Goal: Task Accomplishment & Management: Manage account settings

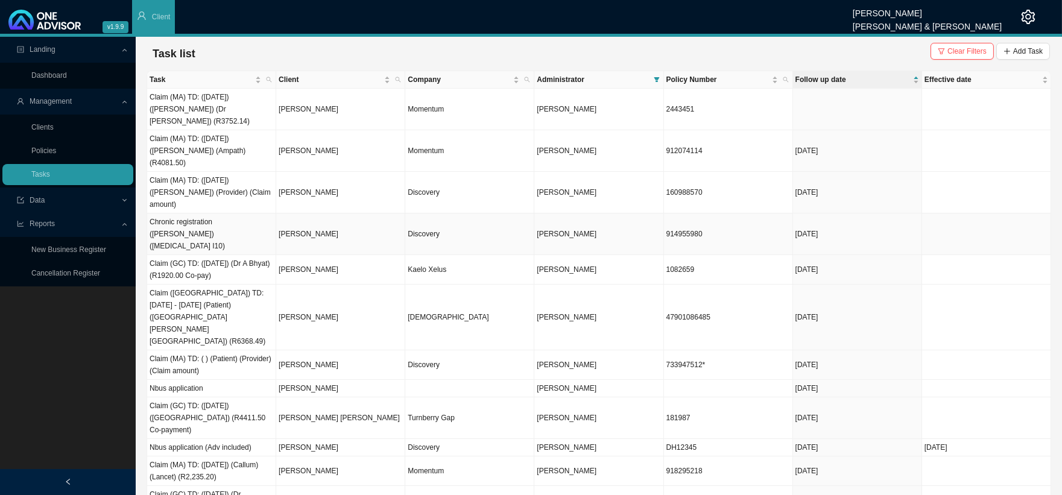
click at [297, 214] on td "[PERSON_NAME]" at bounding box center [340, 235] width 129 height 42
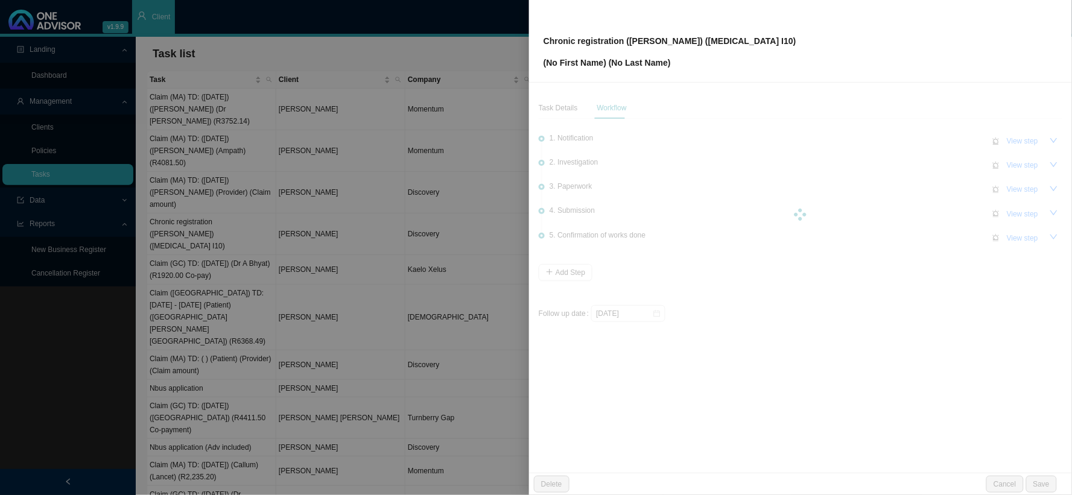
click at [297, 190] on div at bounding box center [536, 247] width 1072 height 495
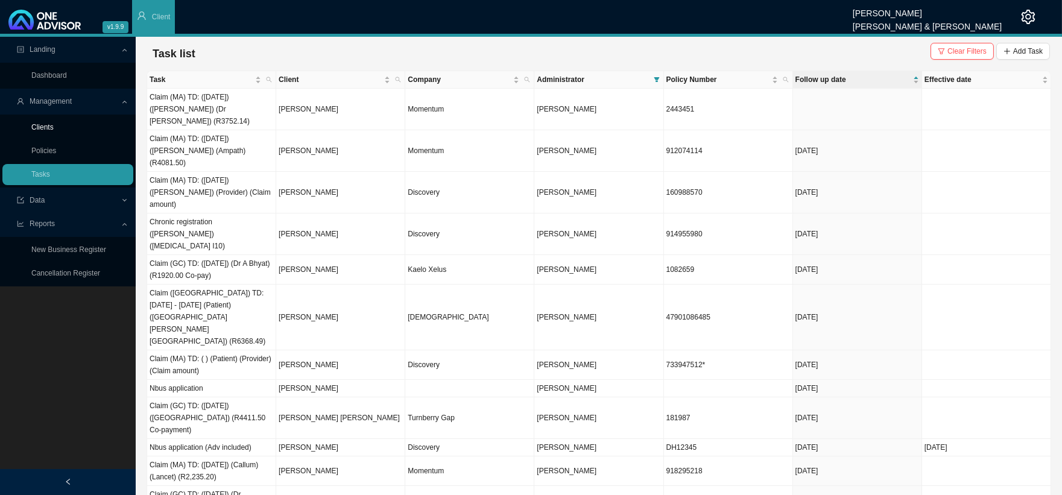
click at [51, 123] on link "Clients" at bounding box center [42, 127] width 22 height 8
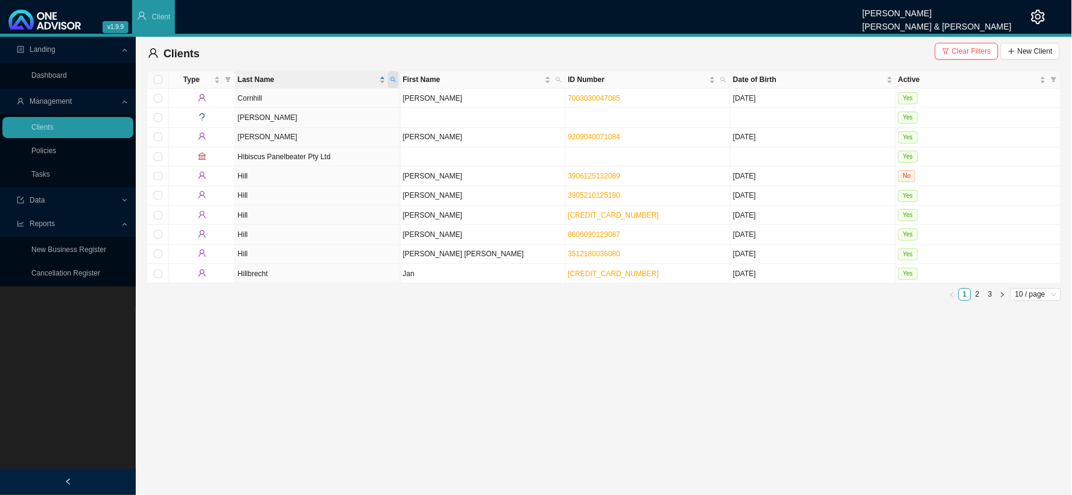
click at [393, 81] on icon "search" at bounding box center [393, 80] width 6 height 6
type input "[PERSON_NAME]"
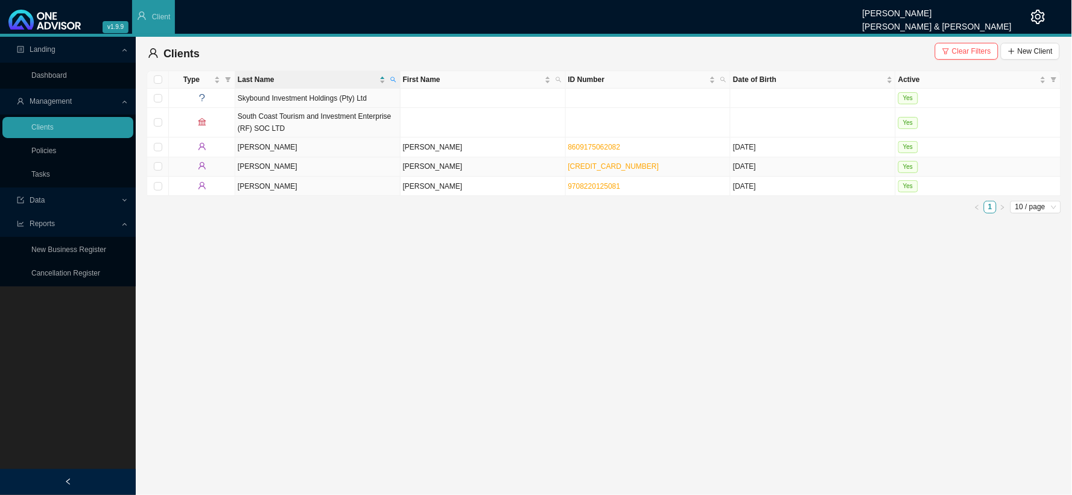
click at [422, 166] on td "[PERSON_NAME]" at bounding box center [482, 166] width 165 height 19
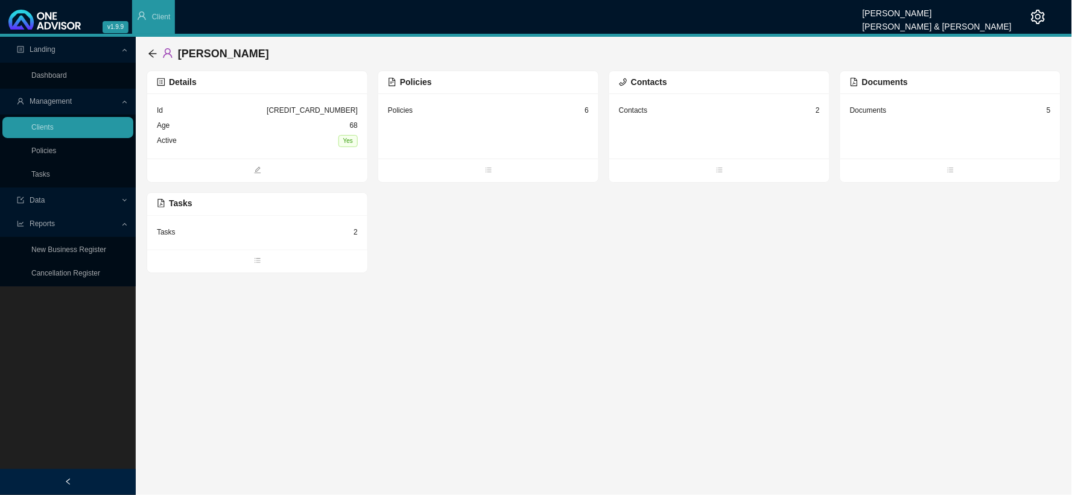
click at [184, 233] on div "Tasks 2" at bounding box center [257, 232] width 201 height 15
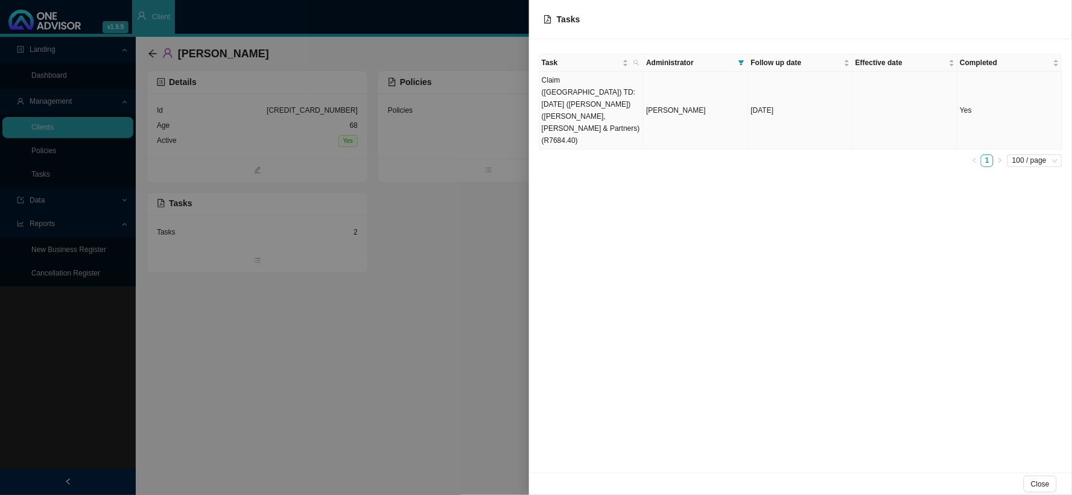
click at [690, 106] on span "[PERSON_NAME]" at bounding box center [676, 110] width 60 height 8
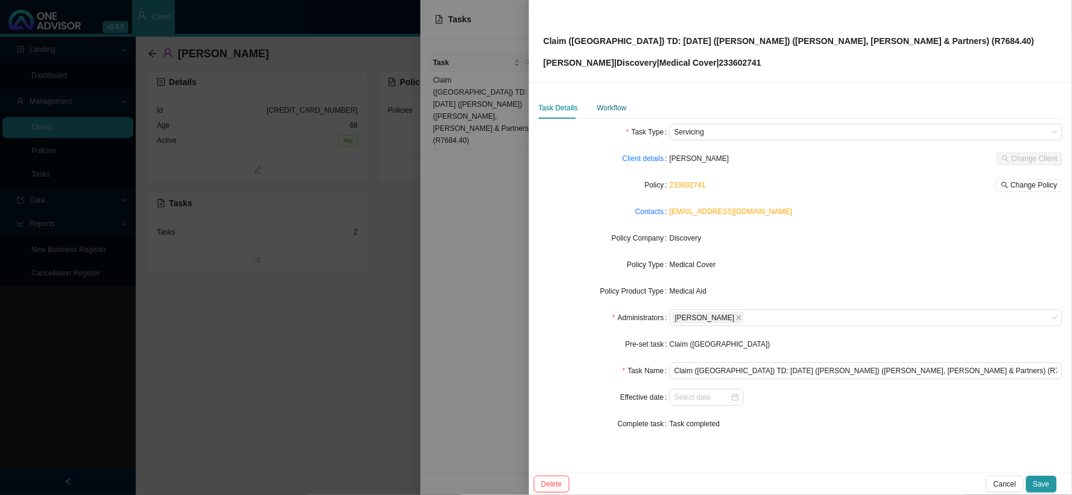
click at [612, 109] on div "Workflow" at bounding box center [612, 108] width 30 height 12
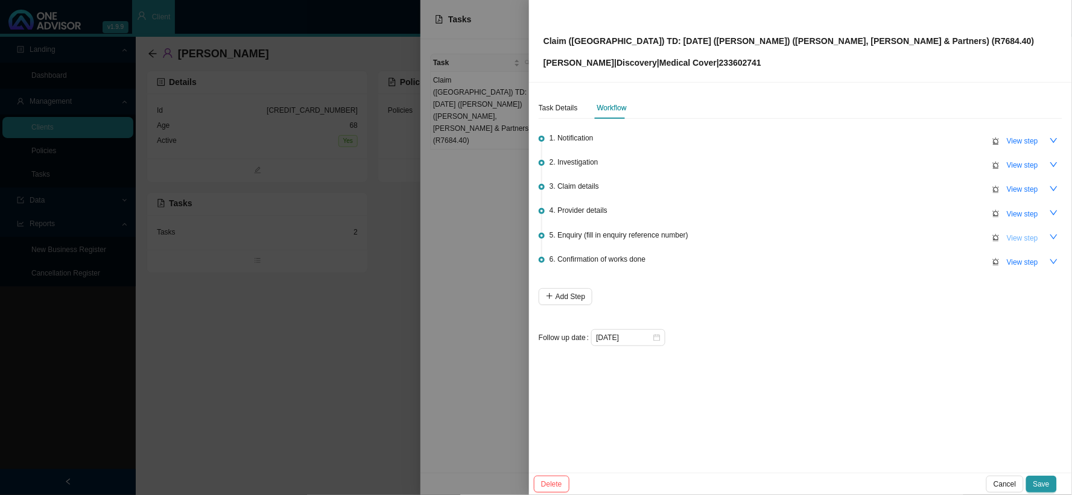
click at [1011, 232] on span "View step" at bounding box center [1022, 238] width 31 height 12
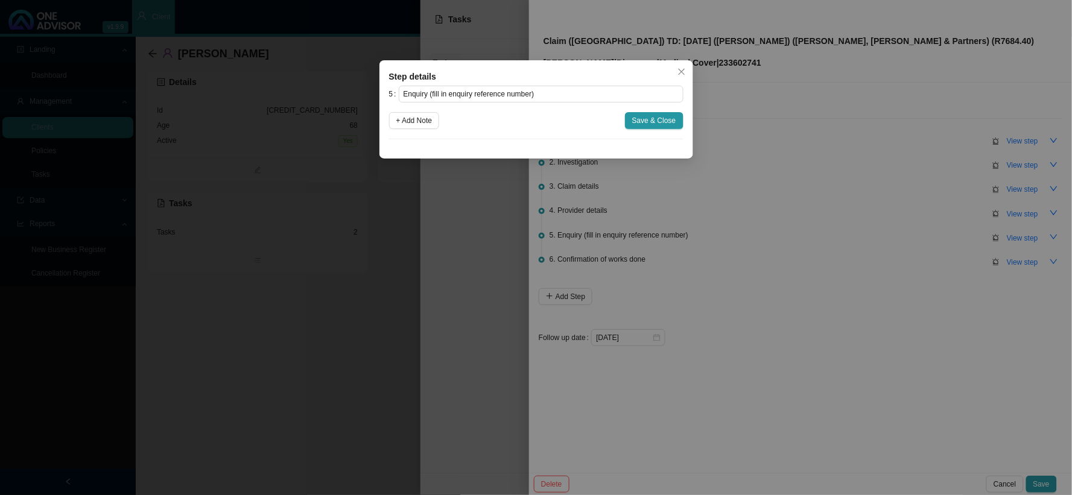
click at [907, 248] on div "Step details 5 Enquiry (fill in enquiry reference number) + Add Note Save & Clo…" at bounding box center [536, 247] width 1072 height 495
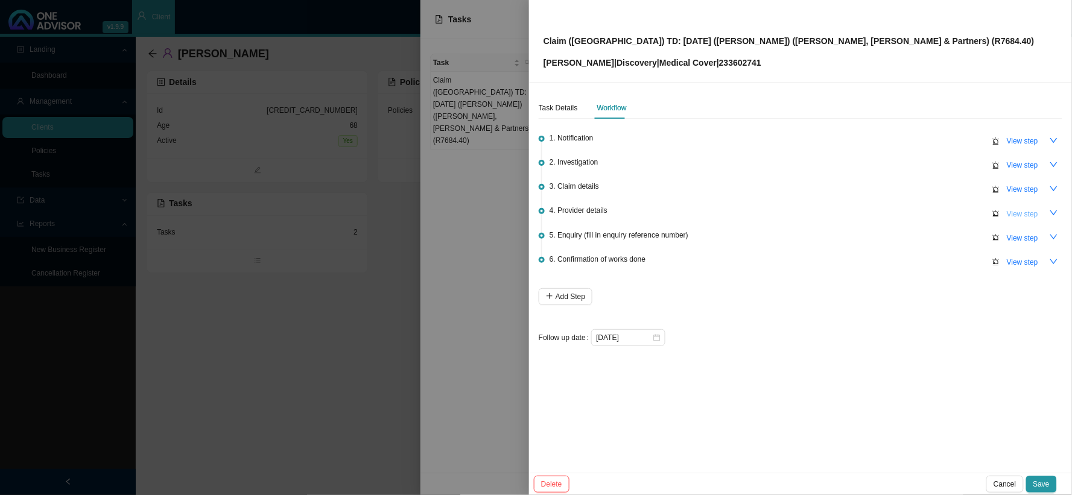
click at [1013, 209] on span "View step" at bounding box center [1022, 214] width 31 height 12
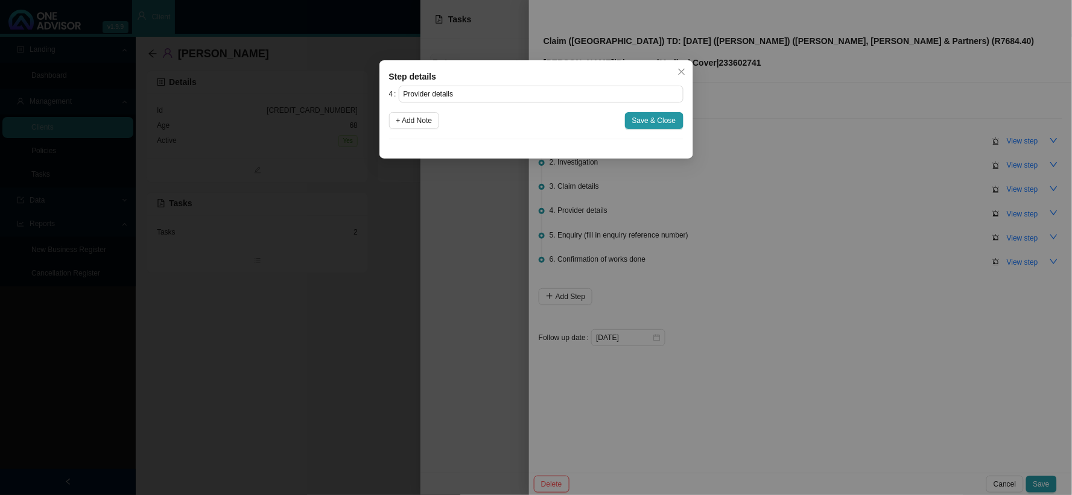
click at [1017, 212] on div "Step details 4 Provider details + Add Note Save & Close Cancel OK" at bounding box center [536, 247] width 1072 height 495
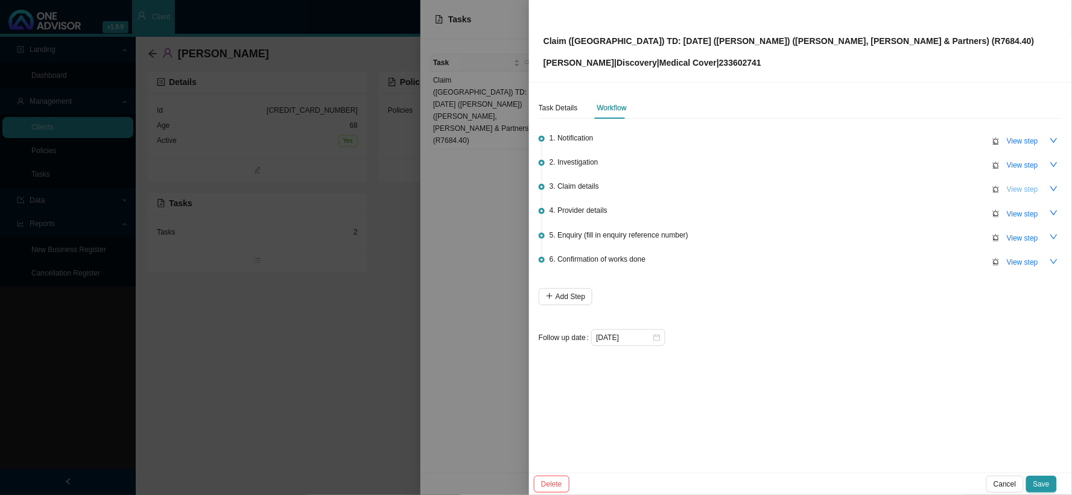
click at [1019, 194] on span "View step" at bounding box center [1022, 189] width 31 height 12
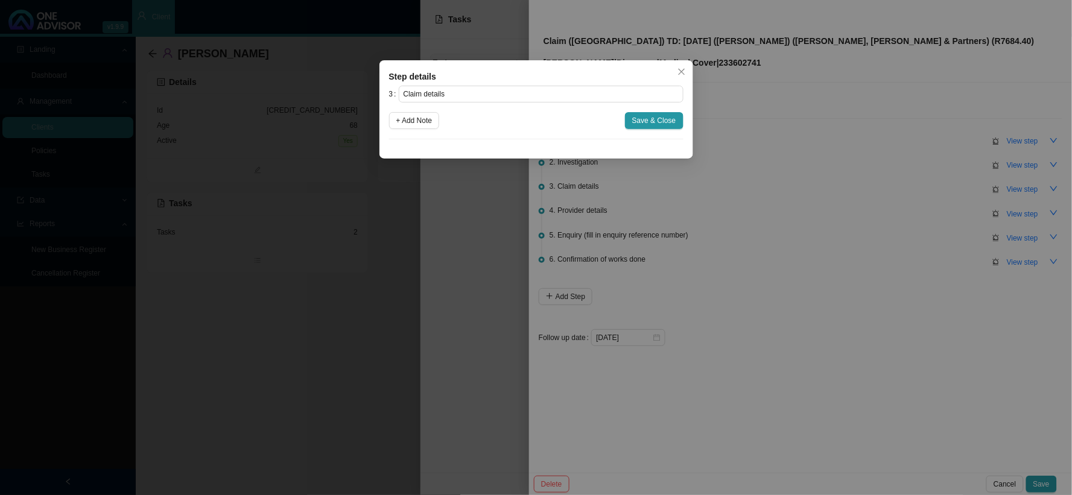
click at [1017, 189] on div "Step details 3 Claim details + Add Note Save & Close Cancel OK" at bounding box center [536, 247] width 1072 height 495
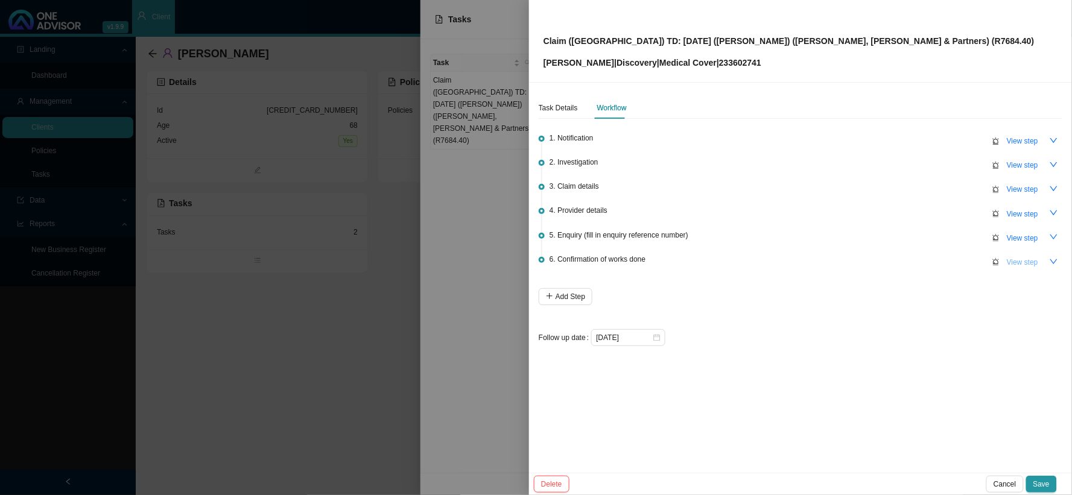
click at [1019, 262] on span "View step" at bounding box center [1022, 262] width 31 height 12
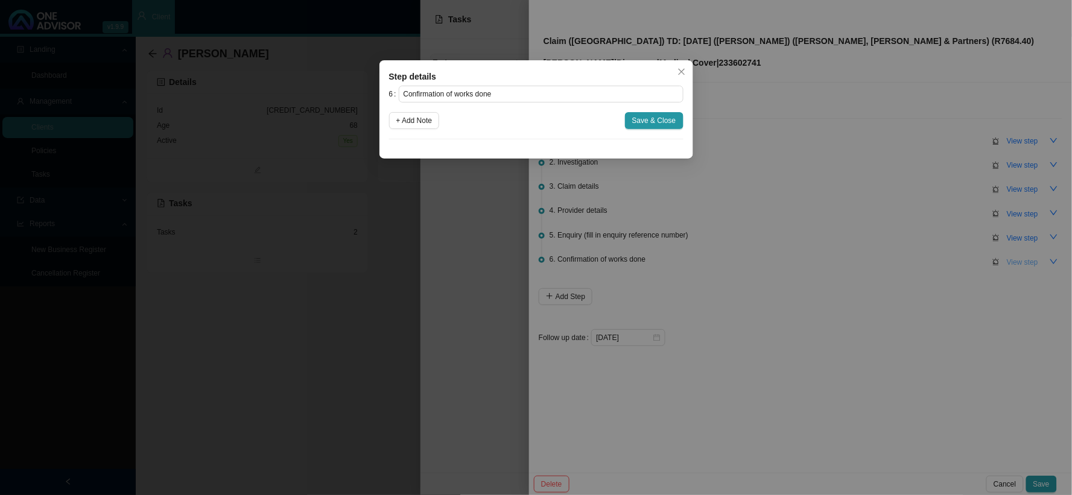
click at [1019, 262] on div "Step details 6 Confirmation of works done + Add Note Save & Close Cancel OK" at bounding box center [536, 247] width 1072 height 495
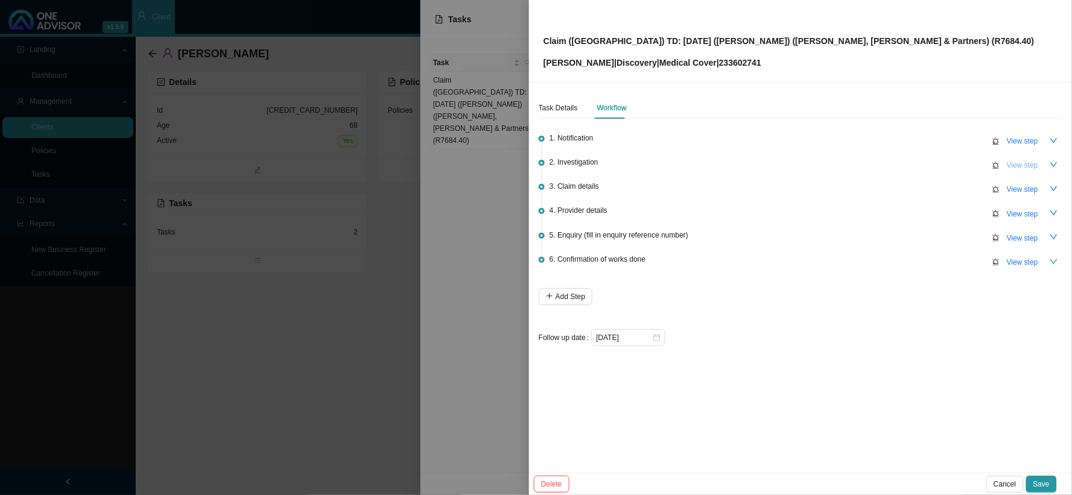
click at [1012, 169] on span "View step" at bounding box center [1022, 165] width 31 height 12
type input "Investigation"
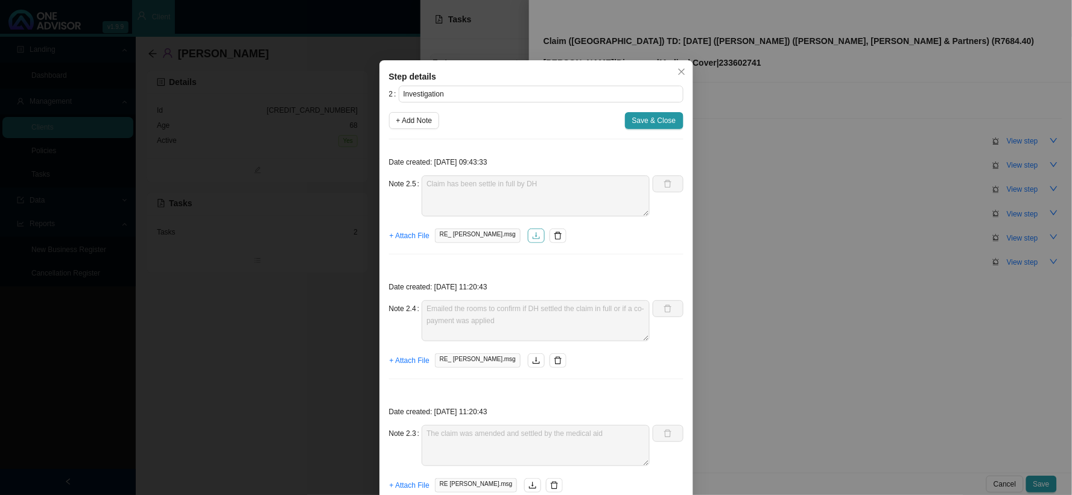
click at [533, 238] on icon "download" at bounding box center [536, 235] width 7 height 7
click at [793, 170] on div "Step details 2 Investigation + Add Note Save & Close Date created: 2025-10-01 0…" at bounding box center [536, 247] width 1072 height 495
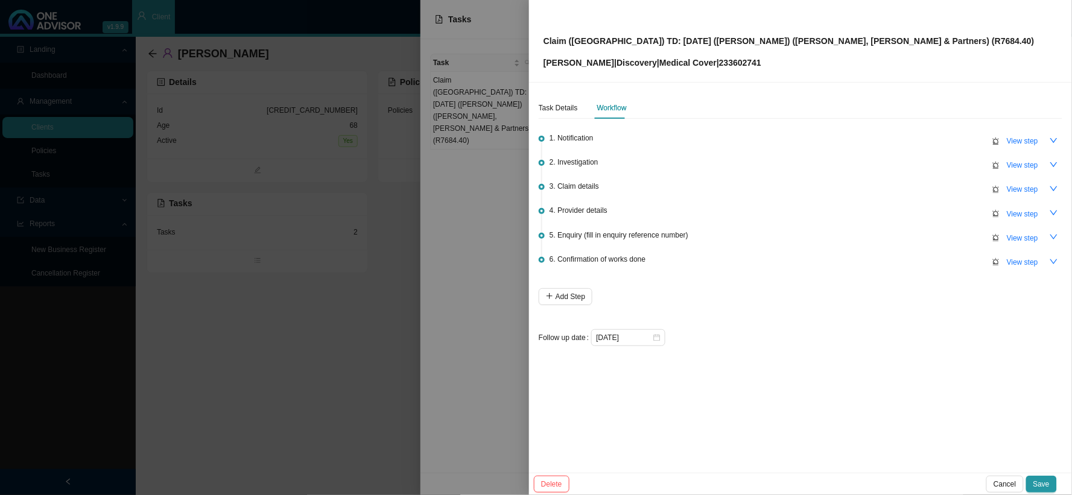
click at [504, 248] on div at bounding box center [536, 247] width 1072 height 495
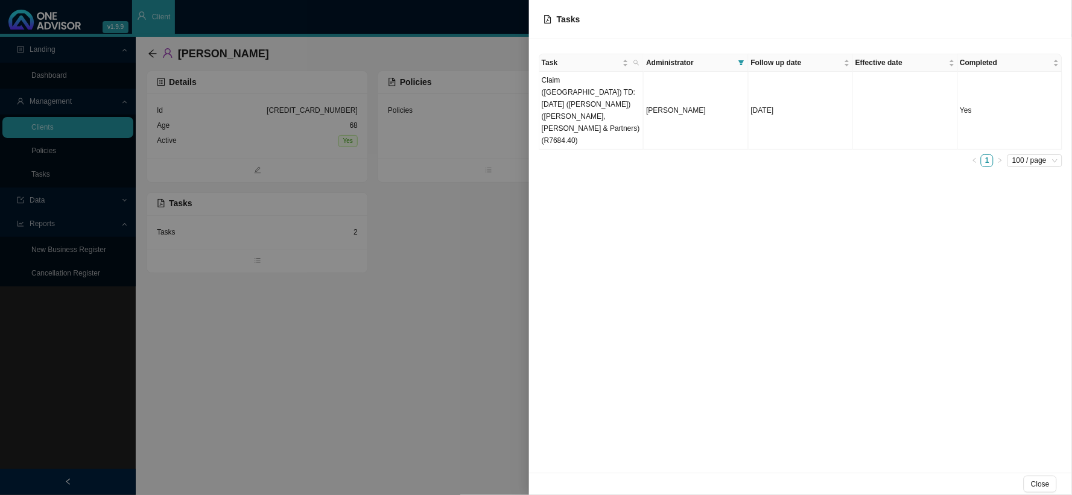
click at [420, 232] on div at bounding box center [536, 247] width 1072 height 495
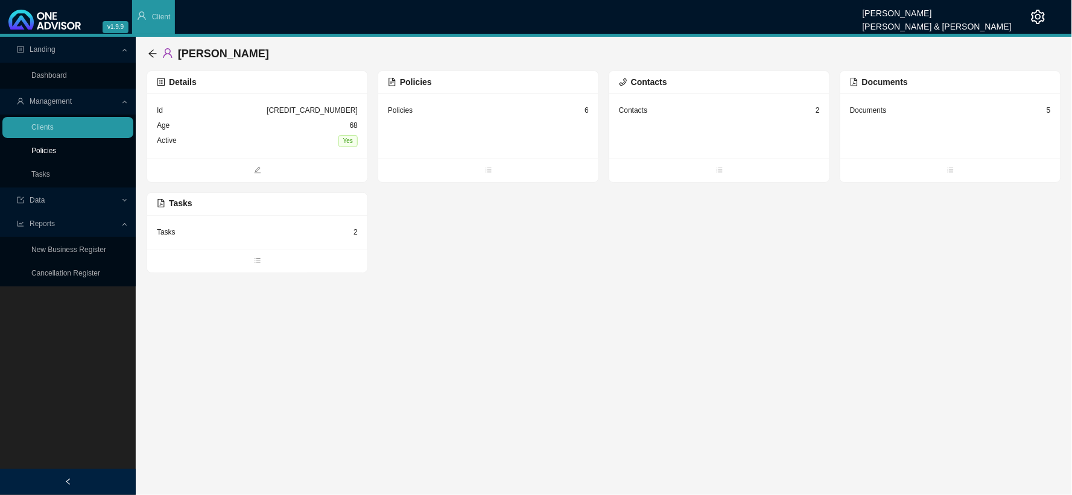
click at [56, 150] on link "Policies" at bounding box center [43, 151] width 25 height 8
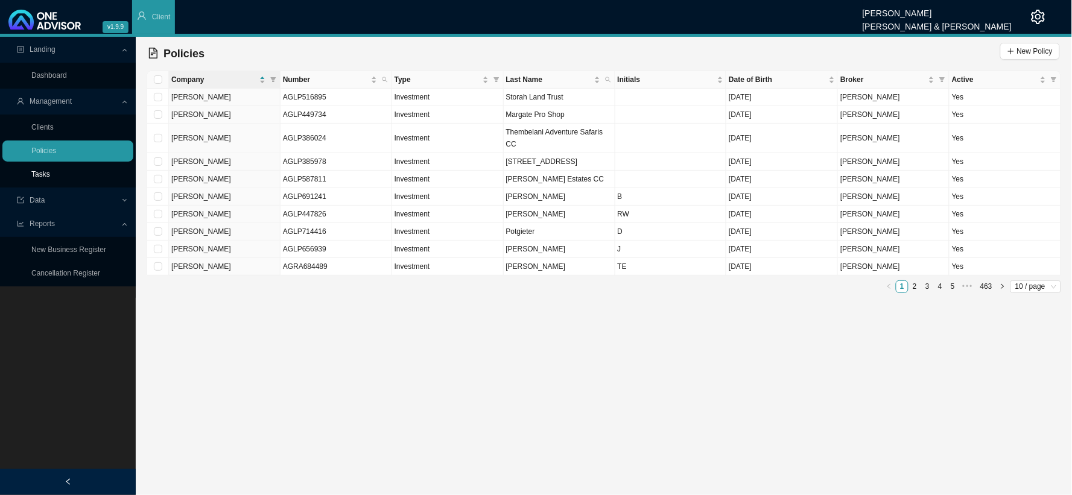
click at [50, 177] on link "Tasks" at bounding box center [40, 174] width 19 height 8
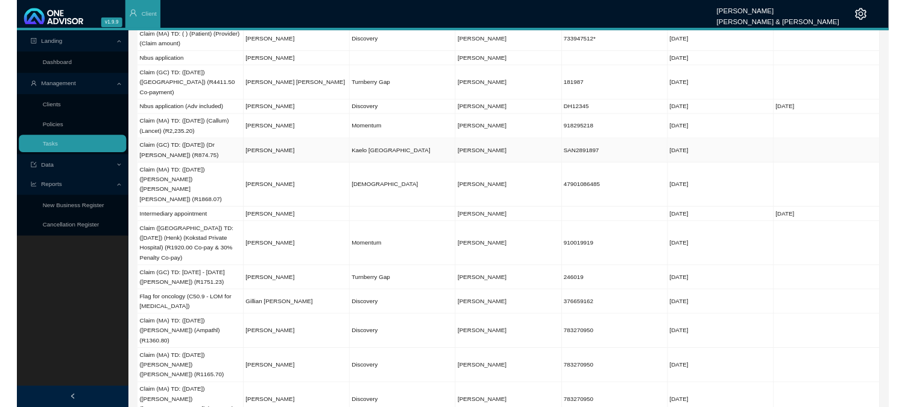
scroll to position [335, 0]
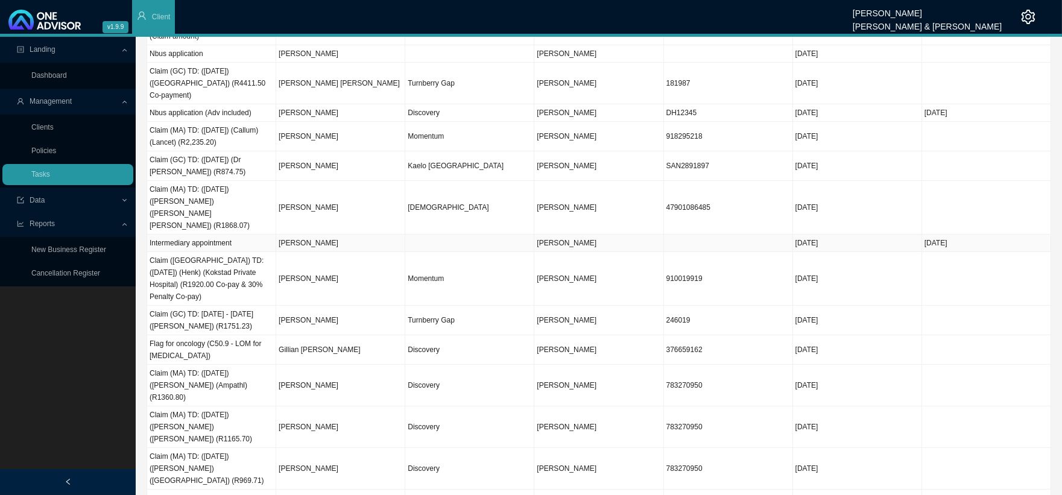
click at [328, 235] on td "[PERSON_NAME]" at bounding box center [340, 243] width 129 height 17
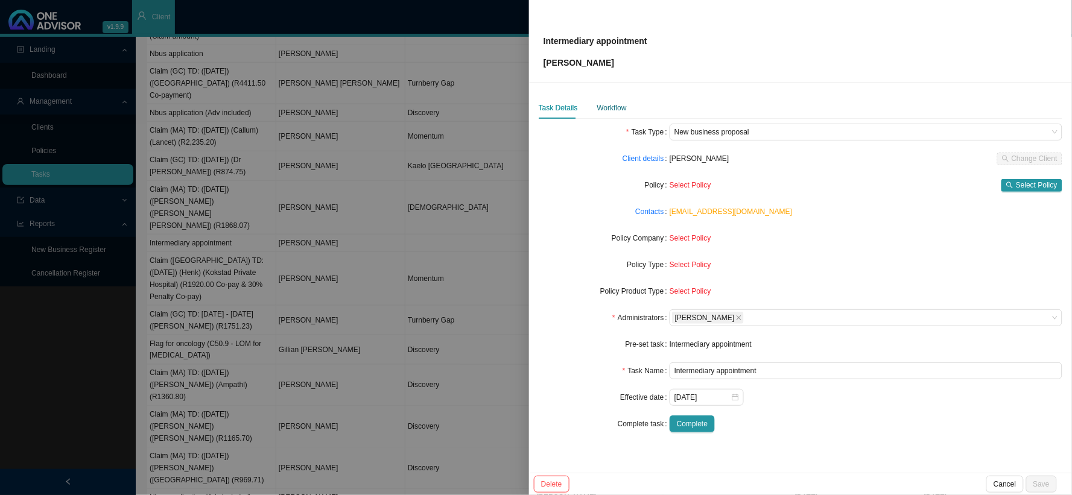
click at [598, 109] on div "Workflow" at bounding box center [612, 108] width 30 height 12
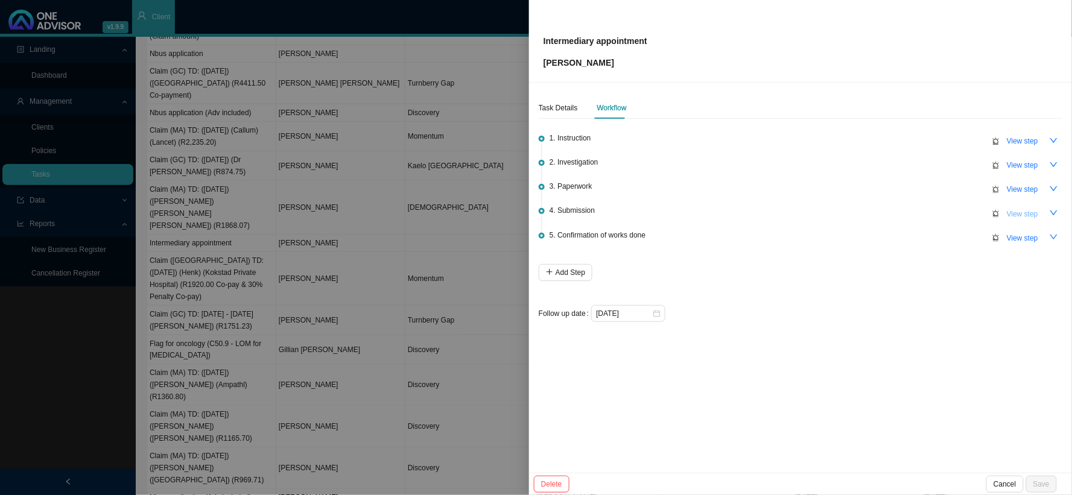
click at [1010, 210] on span "View step" at bounding box center [1022, 214] width 31 height 12
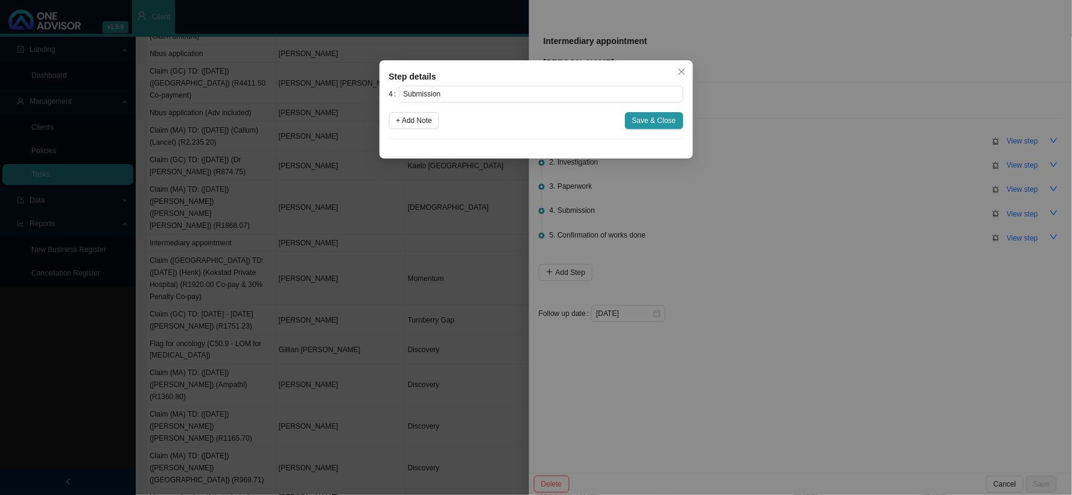
click at [863, 196] on div "Step details 4 Submission + Add Note Save & Close Cancel OK" at bounding box center [536, 247] width 1072 height 495
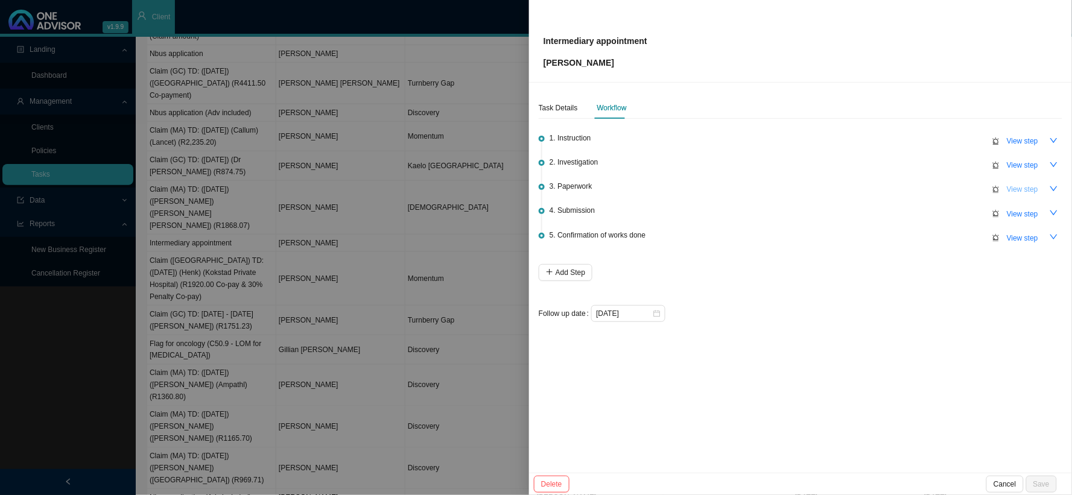
click at [1017, 189] on span "View step" at bounding box center [1022, 189] width 31 height 12
type input "Paperwork"
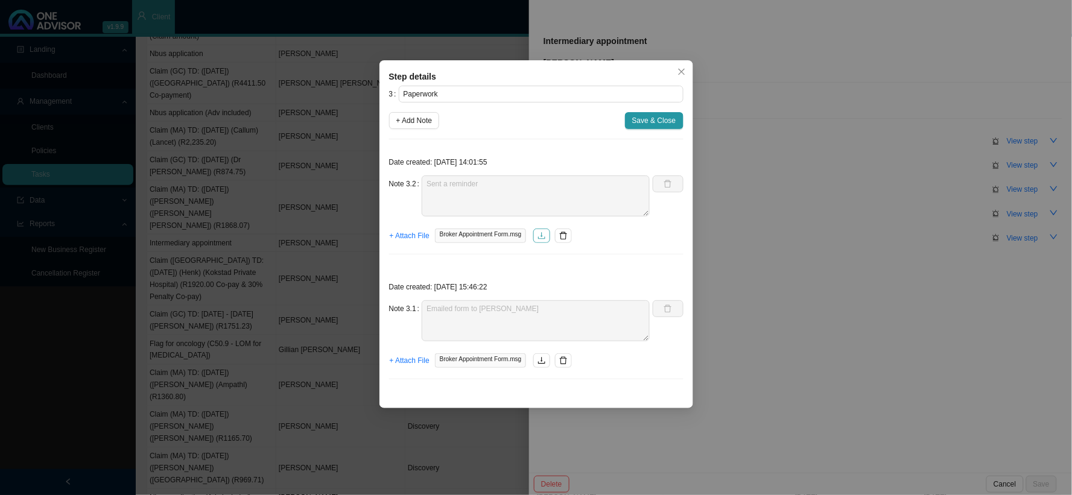
click at [540, 239] on icon "download" at bounding box center [541, 236] width 8 height 8
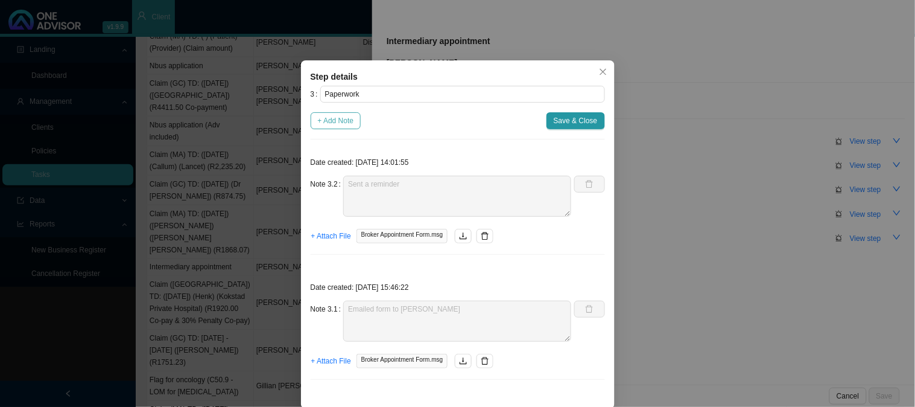
click at [341, 113] on button "+ Add Note" at bounding box center [336, 120] width 51 height 17
type textarea "Sent a reminder"
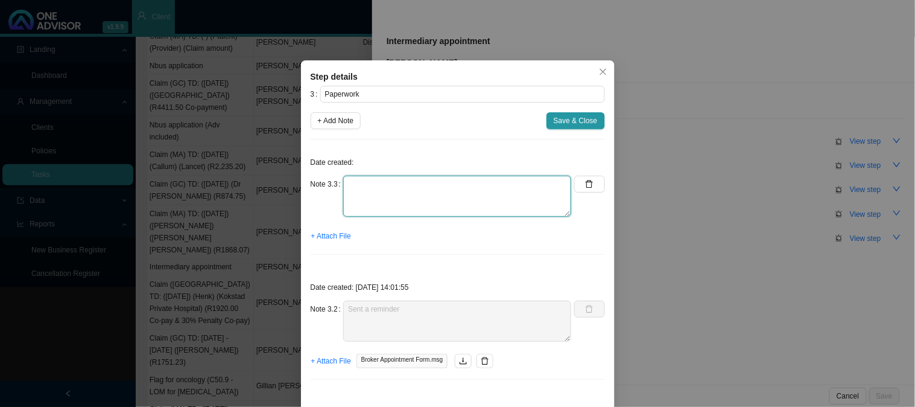
click at [386, 191] on textarea at bounding box center [457, 196] width 228 height 41
type textarea "Sent a reminder"
click at [323, 235] on span "+ Attach File" at bounding box center [331, 236] width 40 height 12
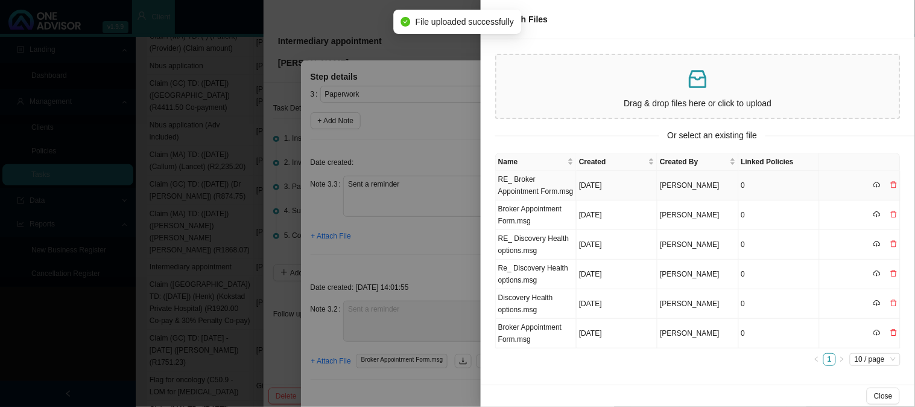
click at [543, 189] on td "RE_ Broker Appointment Form.msg" at bounding box center [536, 186] width 81 height 30
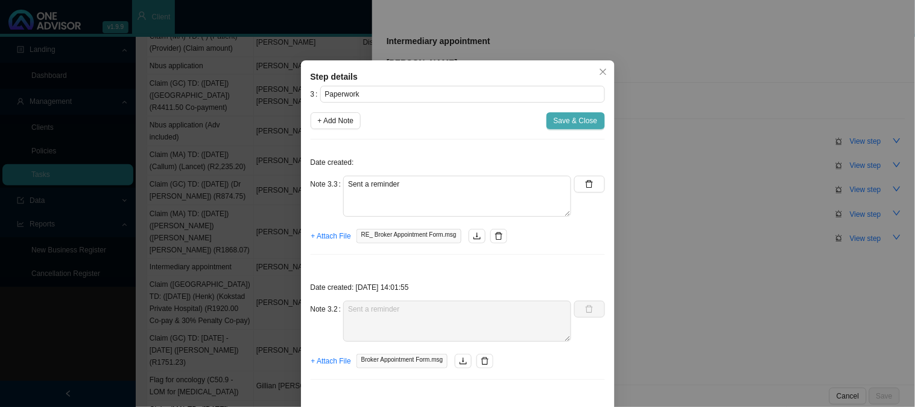
click at [580, 121] on span "Save & Close" at bounding box center [576, 121] width 44 height 12
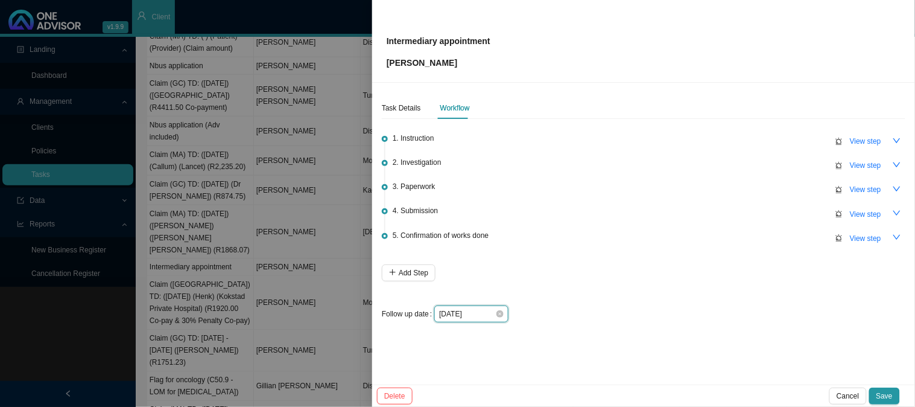
click at [486, 315] on input "[DATE]" at bounding box center [467, 314] width 56 height 12
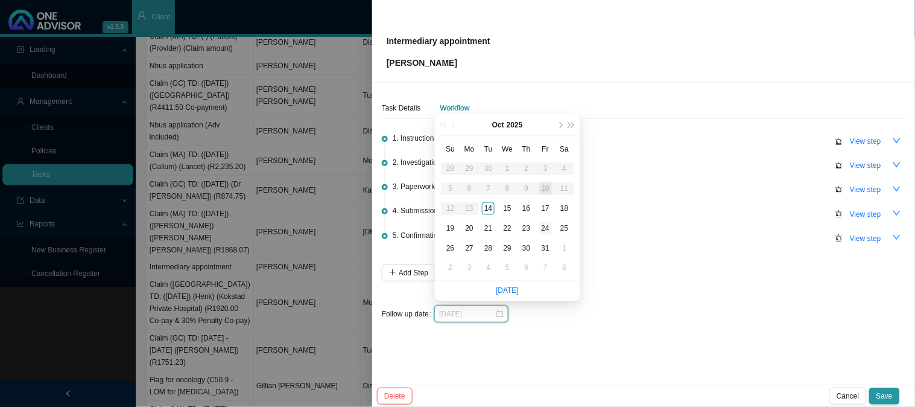
type input "[DATE]"
click at [545, 226] on div "24" at bounding box center [545, 228] width 13 height 13
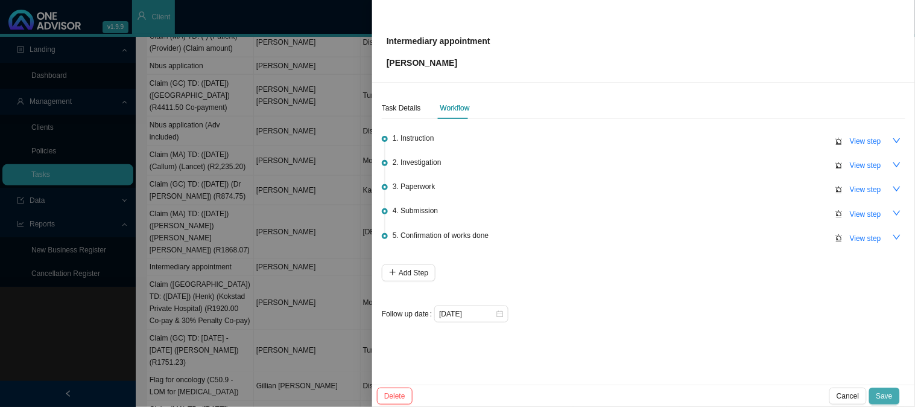
click at [887, 394] on span "Save" at bounding box center [884, 396] width 16 height 12
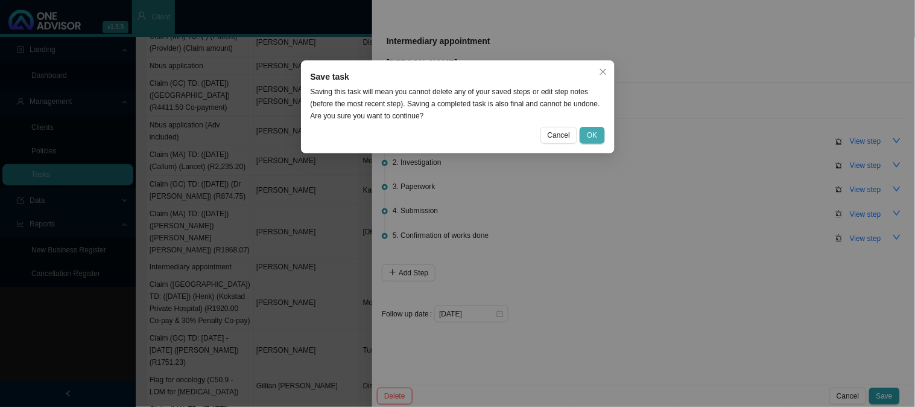
click at [585, 134] on button "OK" at bounding box center [592, 135] width 25 height 17
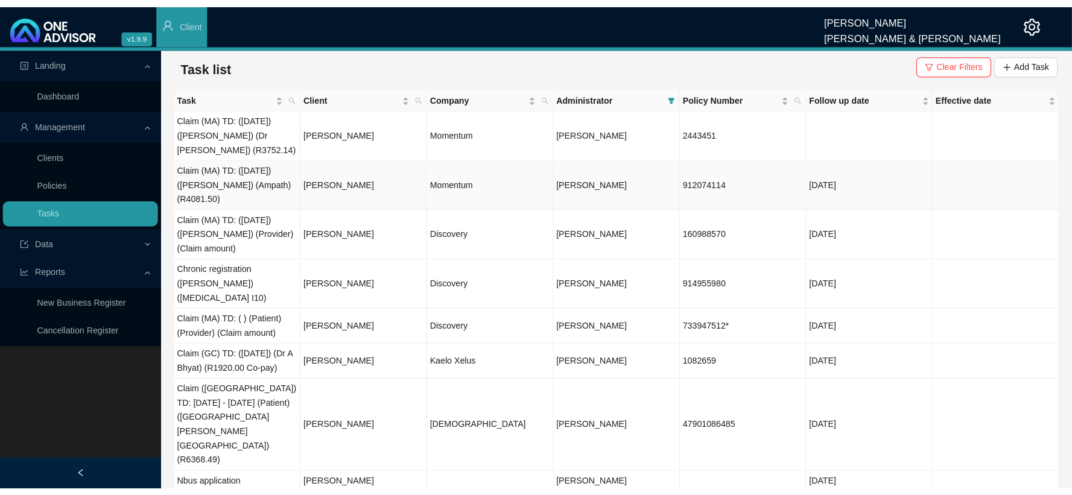
scroll to position [0, 0]
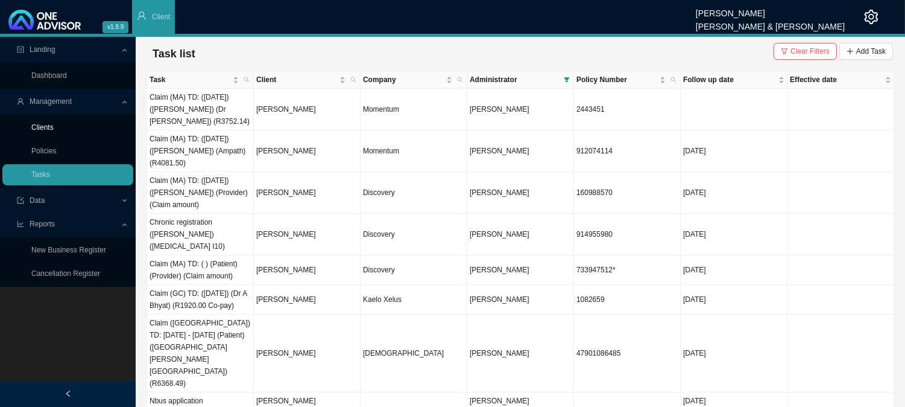
click at [54, 128] on link "Clients" at bounding box center [42, 127] width 22 height 8
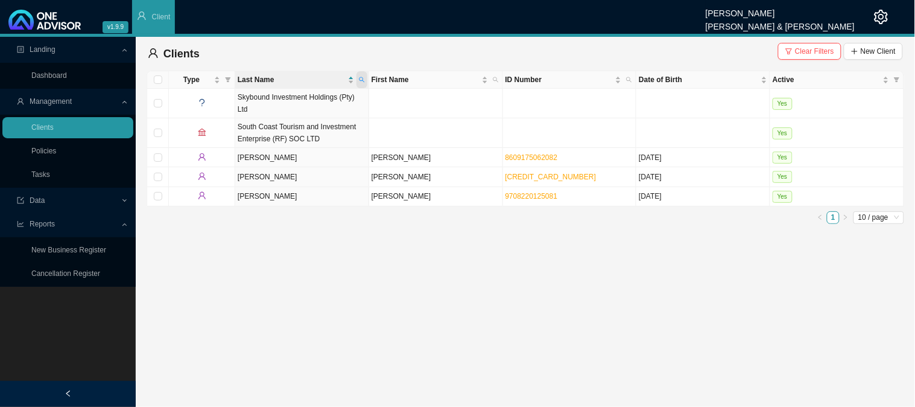
click at [365, 81] on span at bounding box center [361, 79] width 11 height 17
click at [385, 170] on td "Malcolm" at bounding box center [436, 176] width 134 height 19
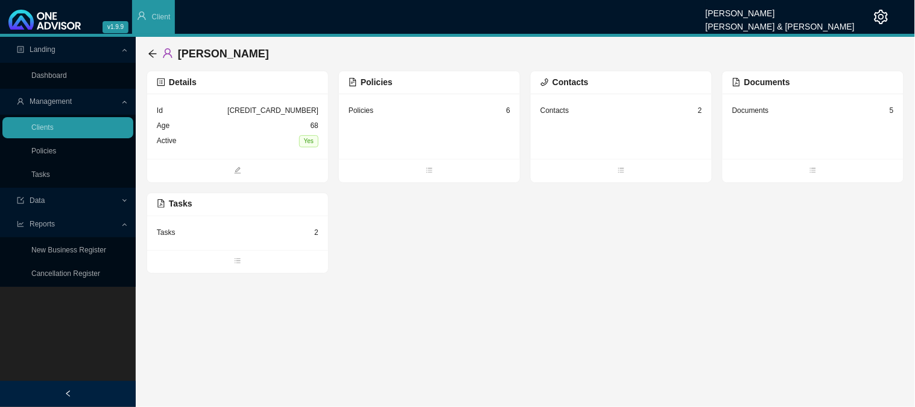
click at [215, 232] on div "Tasks 2" at bounding box center [238, 232] width 162 height 15
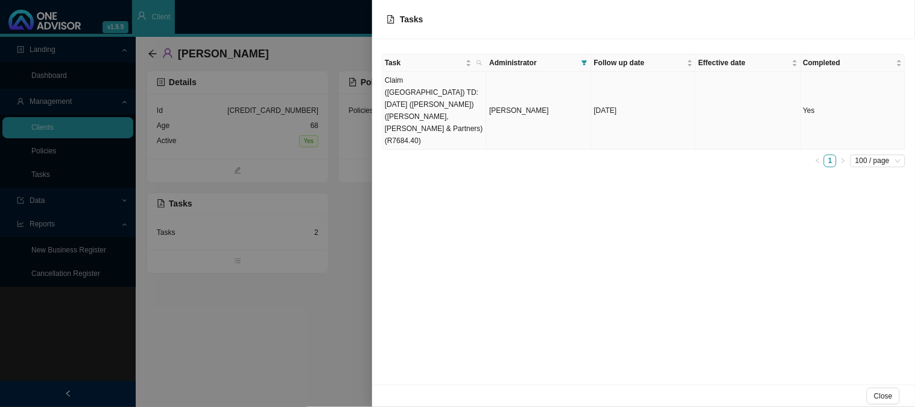
click at [445, 101] on td "Claim (MA) TD: 01/08/2025 (Catherine) (Dr Lake, Smit & Partners) (R7684.40)" at bounding box center [434, 111] width 104 height 78
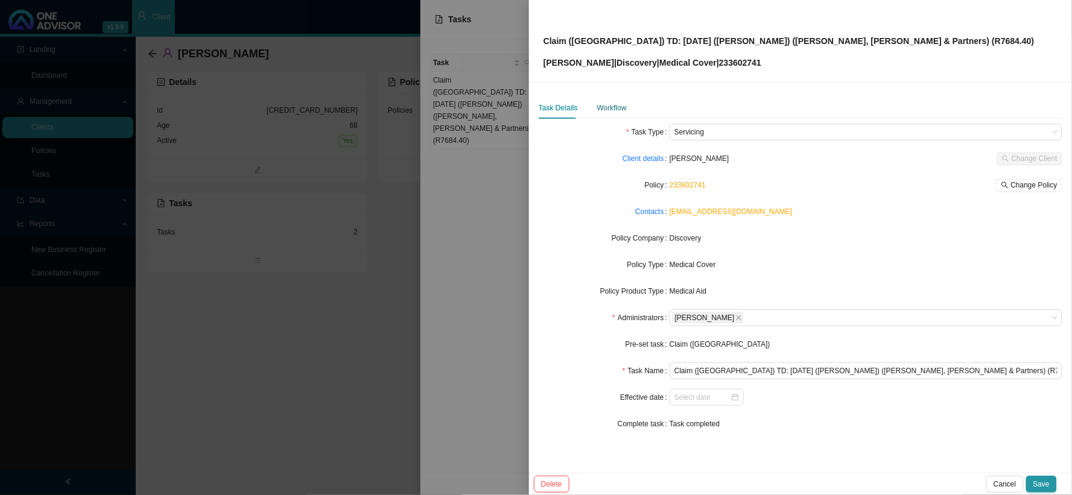
click at [619, 104] on div "Workflow" at bounding box center [612, 108] width 30 height 12
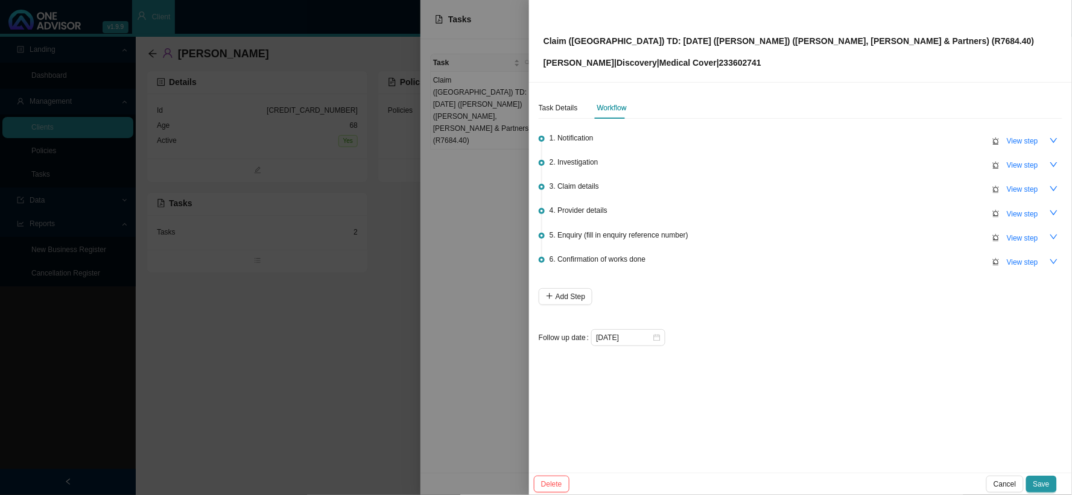
click at [473, 270] on div at bounding box center [536, 247] width 1072 height 495
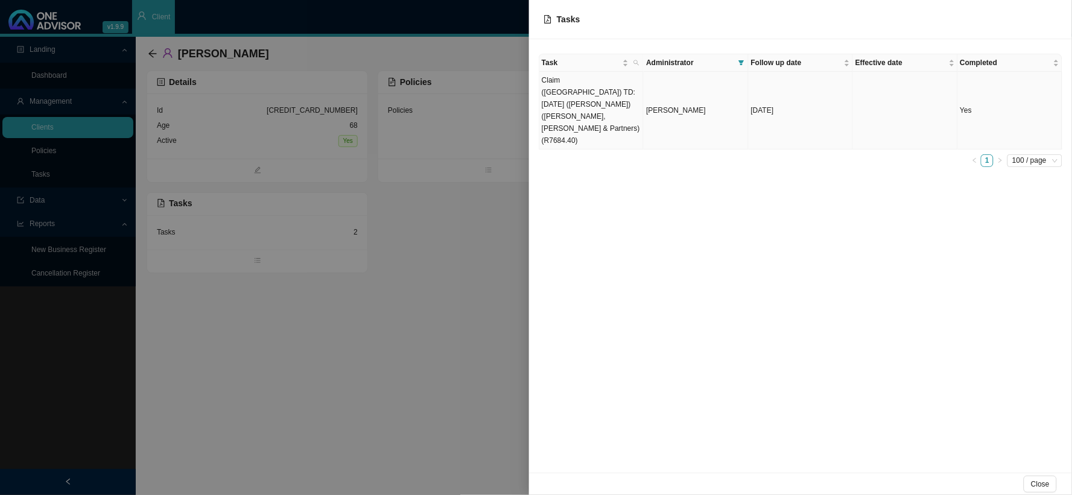
click at [662, 106] on span "[PERSON_NAME]" at bounding box center [676, 110] width 60 height 8
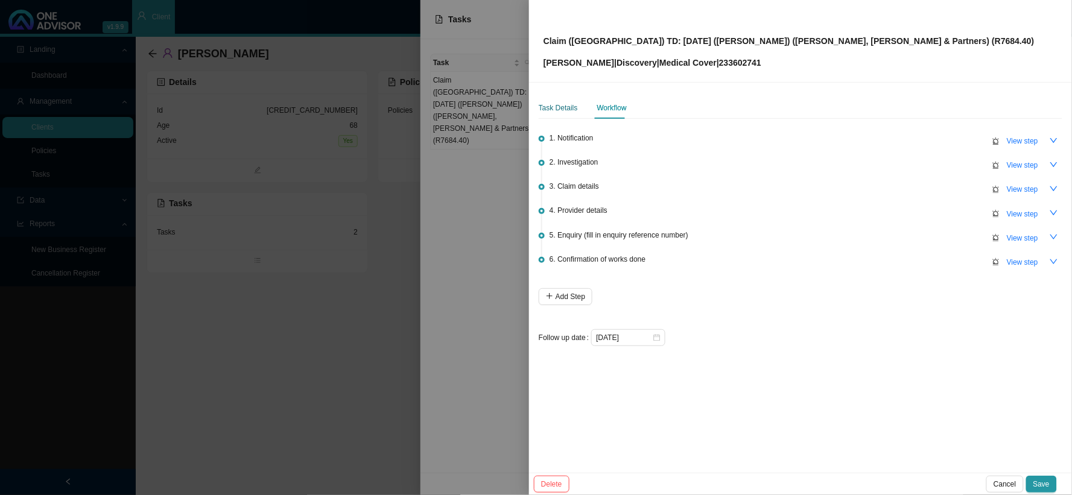
click at [559, 110] on div "Task Details" at bounding box center [558, 108] width 39 height 12
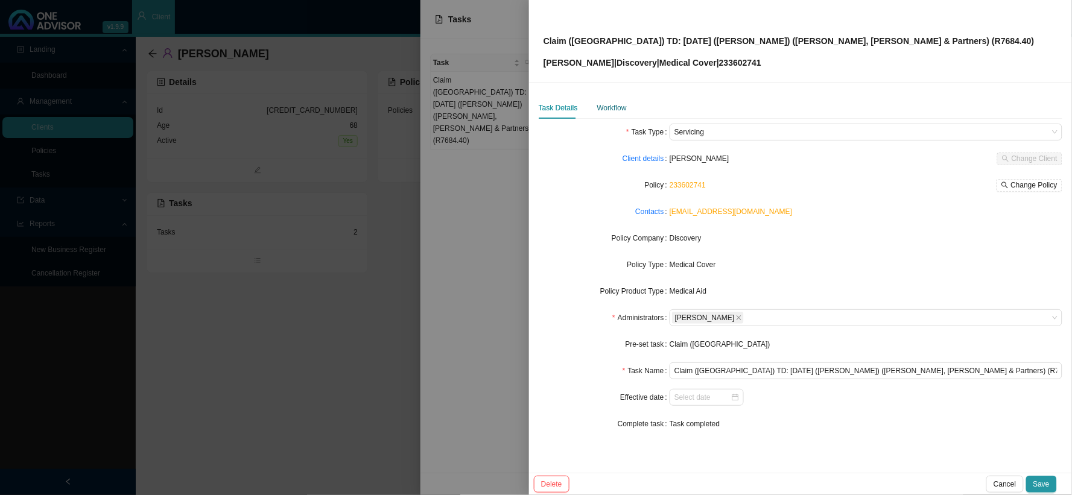
click at [622, 110] on div "Workflow" at bounding box center [612, 108] width 30 height 12
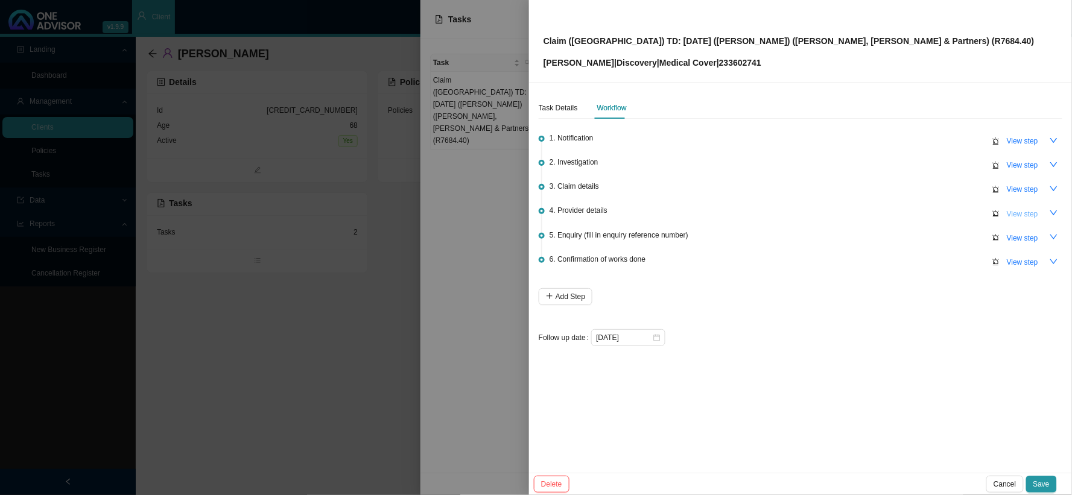
click at [1017, 214] on span "View step" at bounding box center [1022, 214] width 31 height 12
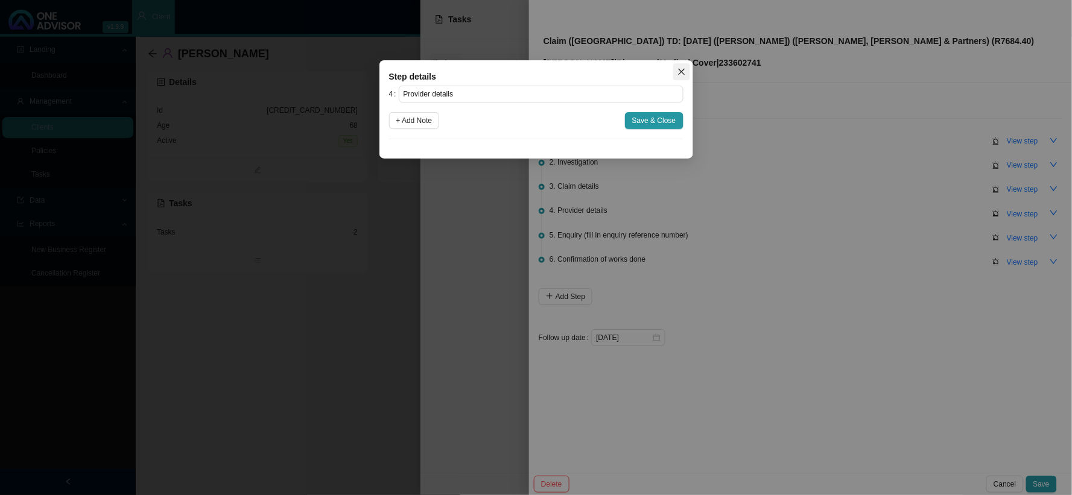
click at [682, 73] on icon "close" at bounding box center [681, 72] width 7 height 7
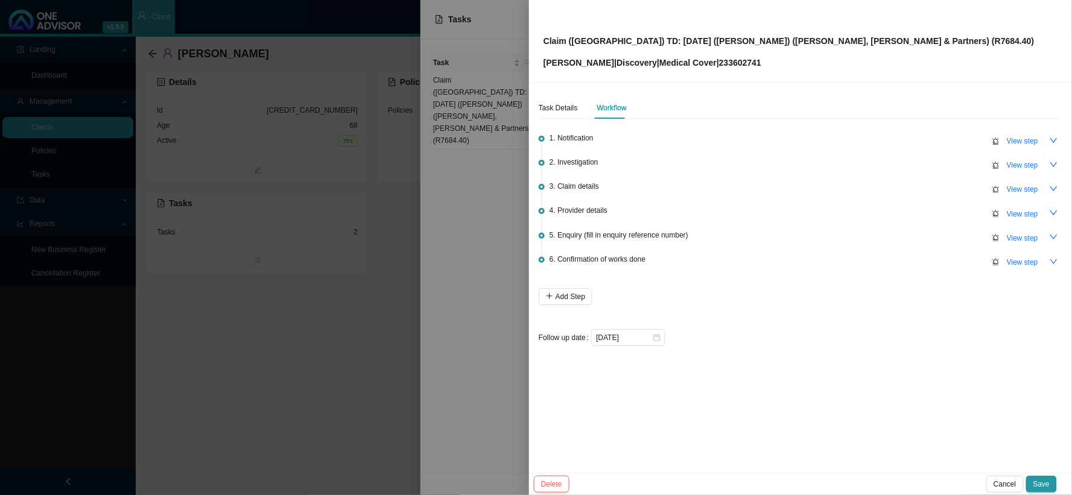
click at [824, 230] on div "5. Enquiry (fill in enquiry reference number) View step" at bounding box center [805, 238] width 513 height 18
click at [475, 268] on div at bounding box center [536, 247] width 1072 height 495
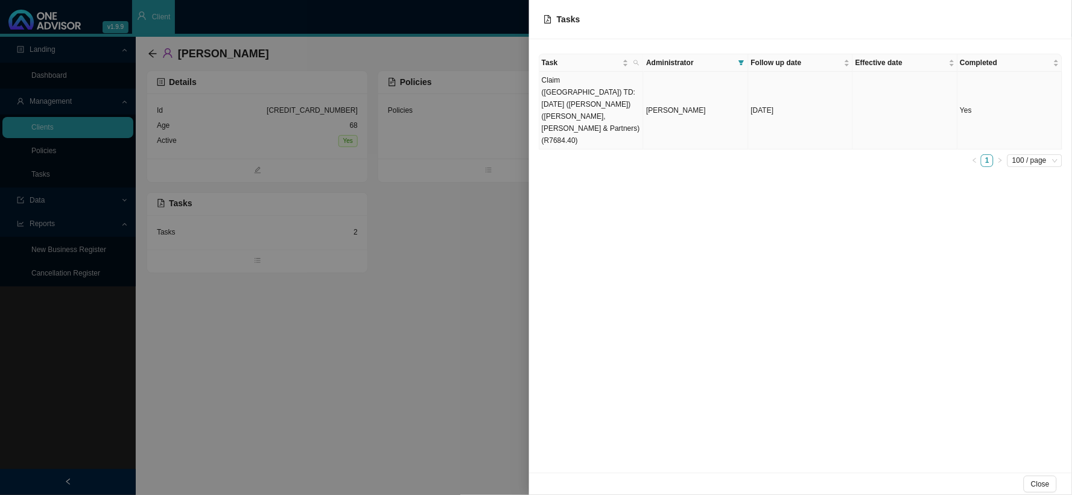
drag, startPoint x: 725, startPoint y: 92, endPoint x: 942, endPoint y: 95, distance: 217.2
drag, startPoint x: 942, startPoint y: 95, endPoint x: 968, endPoint y: 88, distance: 26.9
click at [970, 89] on td "Yes" at bounding box center [1010, 111] width 104 height 78
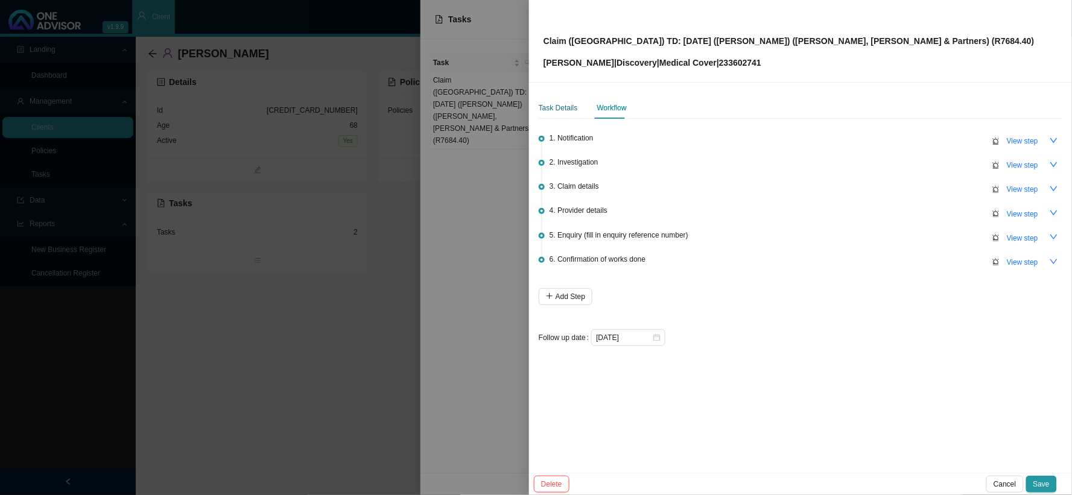
click at [562, 111] on div "Task Details" at bounding box center [558, 108] width 39 height 12
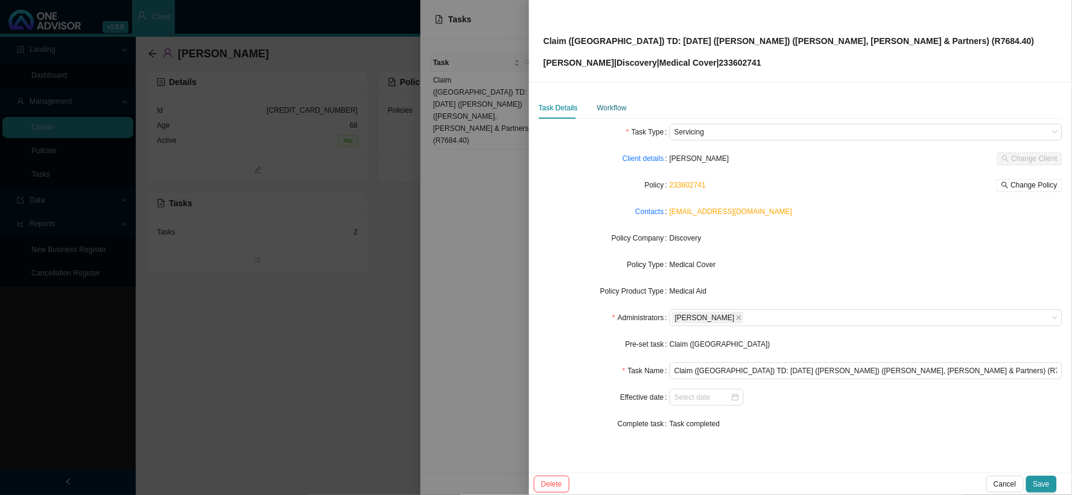
click at [619, 109] on div "Workflow" at bounding box center [612, 108] width 30 height 12
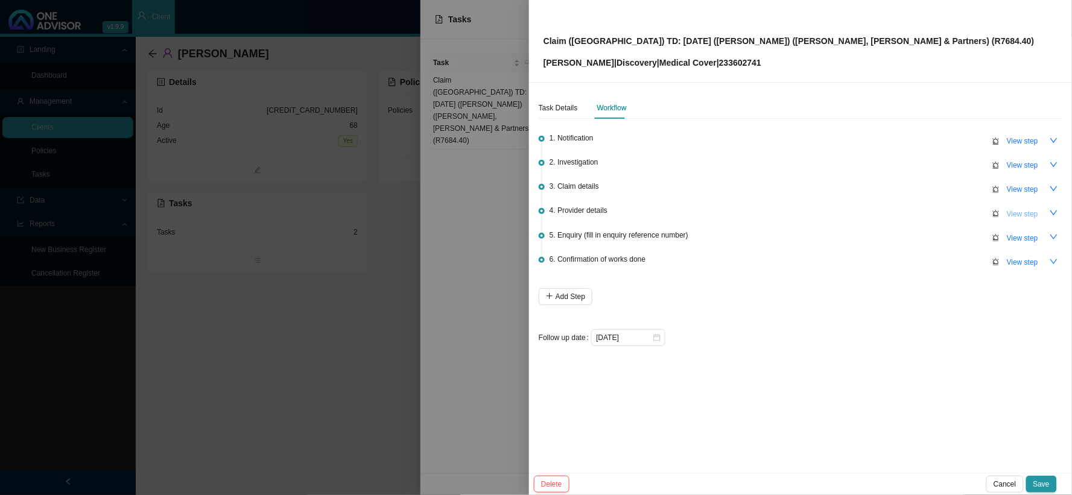
click at [1021, 212] on span "View step" at bounding box center [1022, 214] width 31 height 12
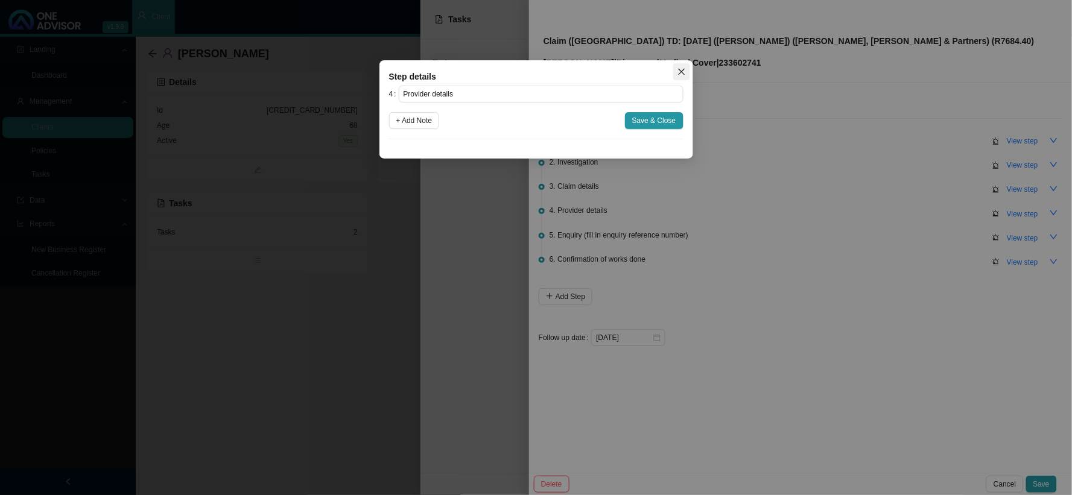
click at [676, 71] on span "Close" at bounding box center [681, 72] width 17 height 8
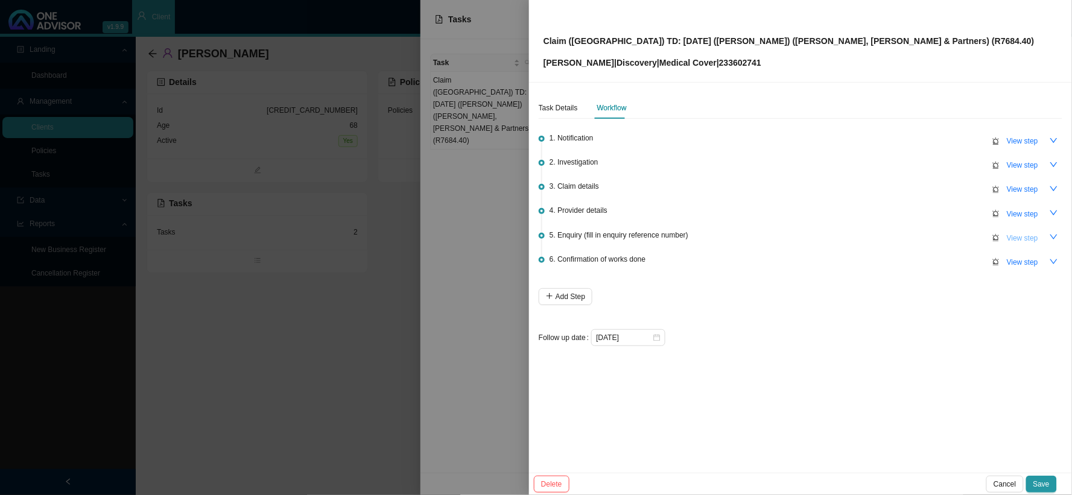
click at [1017, 234] on span "View step" at bounding box center [1022, 238] width 31 height 12
type input "Enquiry (fill in enquiry reference number)"
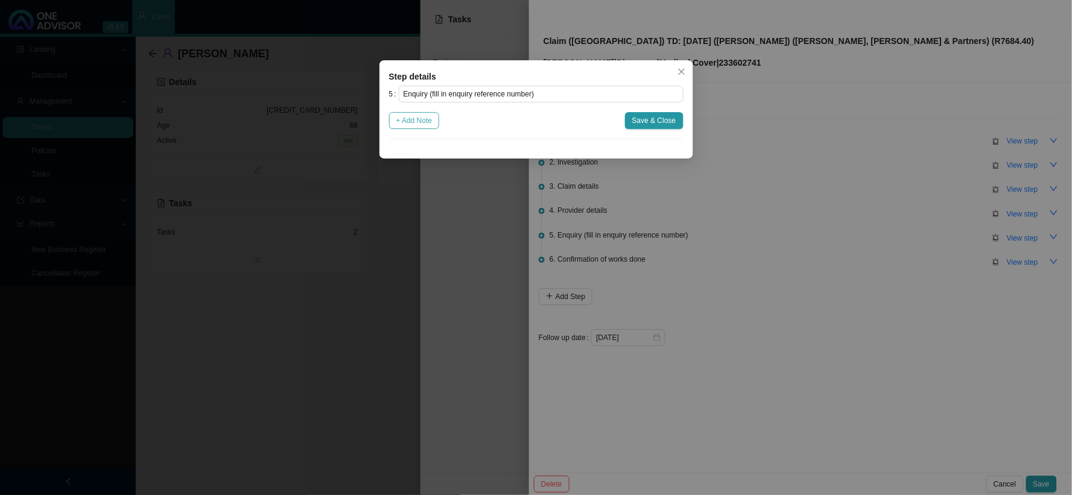
click at [429, 124] on span "+ Add Note" at bounding box center [414, 121] width 36 height 12
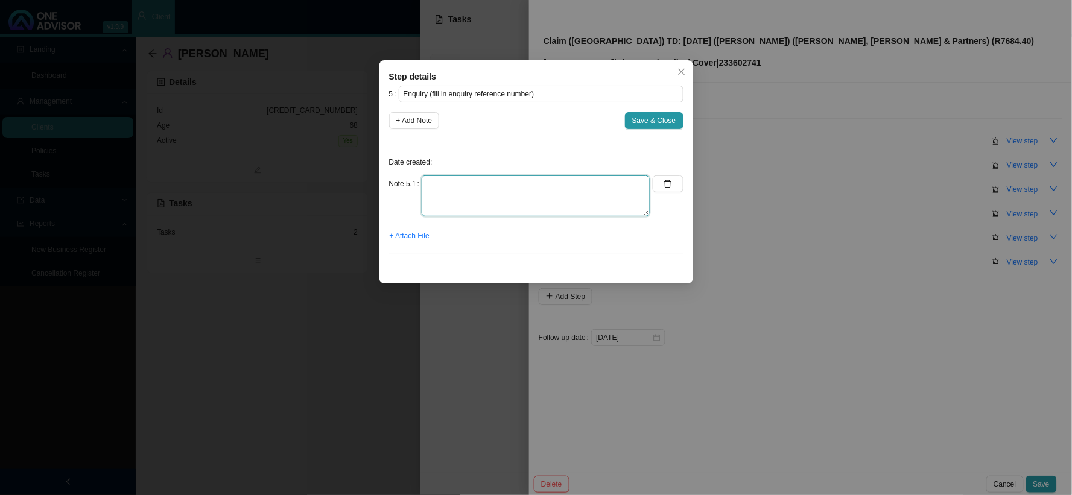
click at [550, 199] on textarea at bounding box center [536, 196] width 228 height 41
type textarea "P"
click at [543, 188] on textarea at bounding box center [536, 196] width 228 height 41
click at [606, 185] on textarea at bounding box center [536, 196] width 228 height 41
type textarea "p"
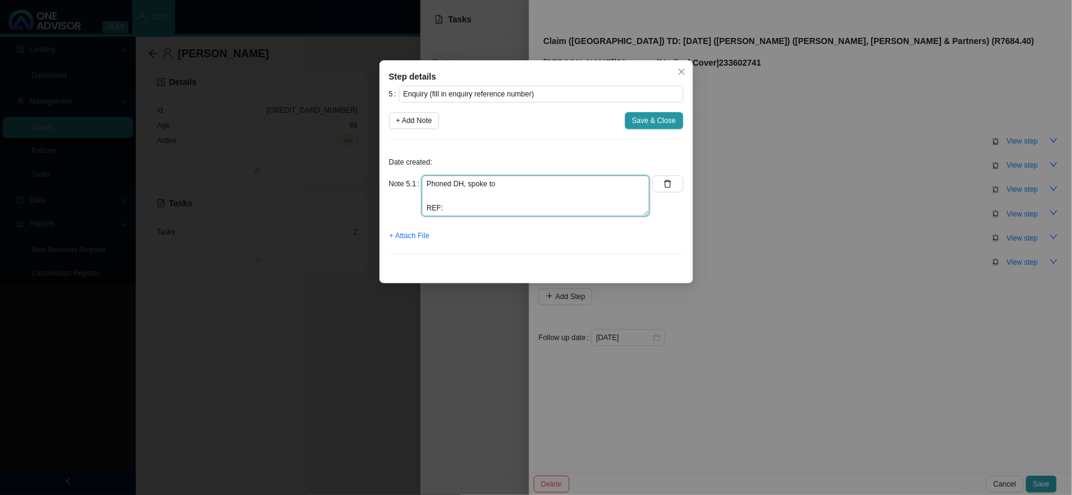
click at [516, 179] on textarea "Phoned DH, spoke to REF:" at bounding box center [536, 196] width 228 height 41
drag, startPoint x: 545, startPoint y: 183, endPoint x: 496, endPoint y: 183, distance: 48.9
click at [496, 183] on textarea "Phoned DH, spoke to Lungisile REF:" at bounding box center [536, 196] width 228 height 41
type textarea "Phoned DH, spoke to REF:"
drag, startPoint x: 457, startPoint y: 209, endPoint x: 425, endPoint y: 177, distance: 45.2
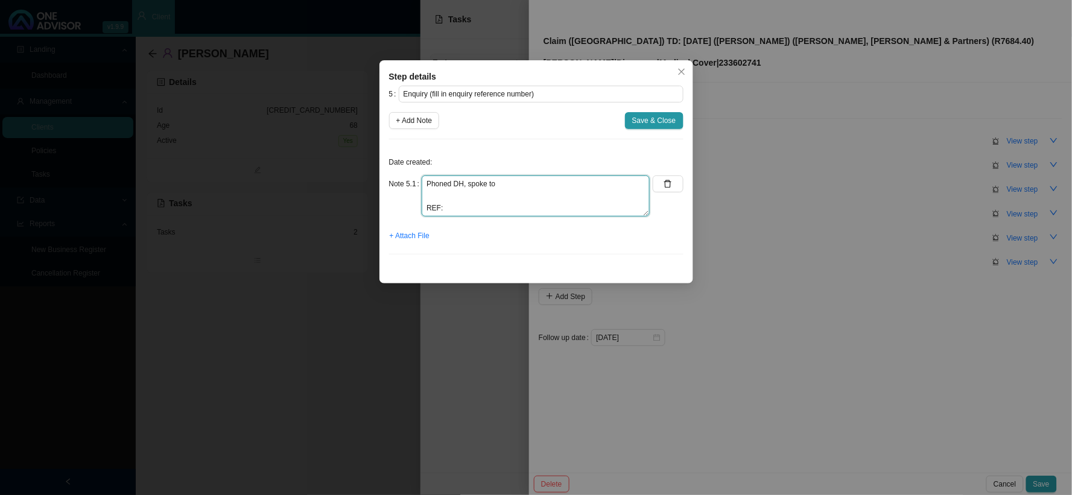
click at [425, 177] on textarea "Phoned DH, spoke to REF:" at bounding box center [536, 196] width 228 height 41
click at [577, 200] on textarea "Phoned DH, spoke to REF:" at bounding box center [536, 196] width 228 height 41
click at [663, 124] on span "Save & Close" at bounding box center [654, 121] width 44 height 12
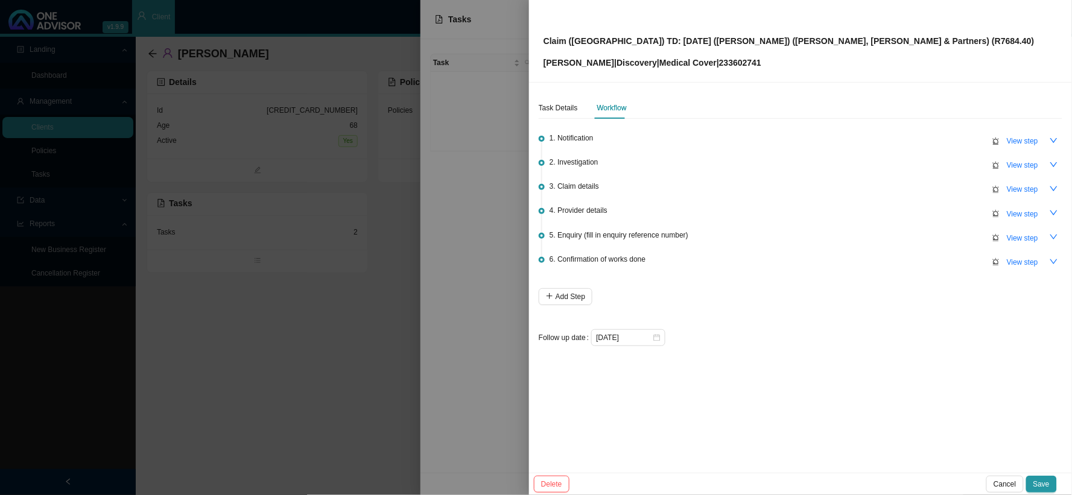
click at [746, 59] on p "Malcolm Sutton | Discovery | Medical Cover | 233602741" at bounding box center [788, 62] width 491 height 13
copy p "233602741"
click at [850, 33] on div "Claim (MA) TD: 01/08/2025 (Catherine) (Dr Lake, Smit & Partners) (R7684.40) Mal…" at bounding box center [800, 41] width 514 height 57
drag, startPoint x: 849, startPoint y: 39, endPoint x: 588, endPoint y: 43, distance: 261.2
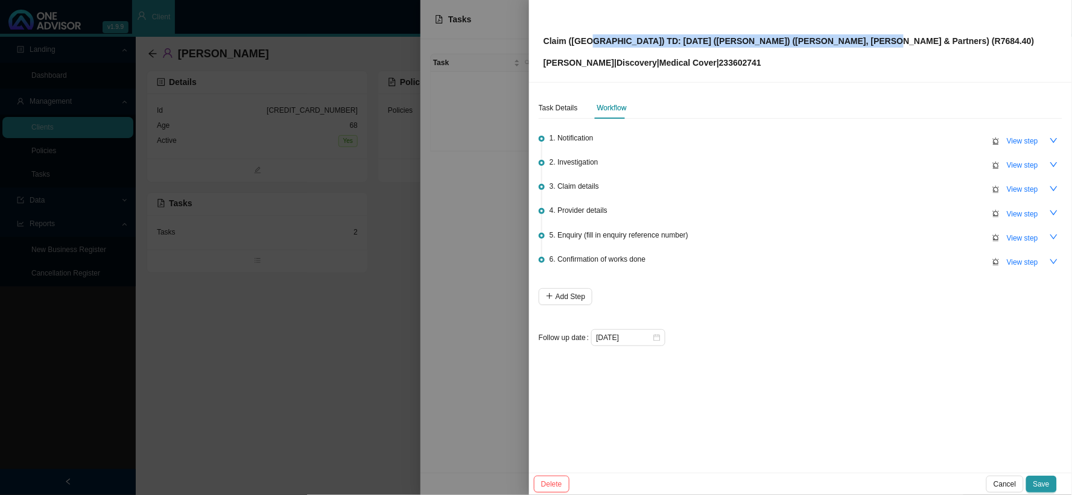
click at [588, 43] on div "Claim (MA) TD: 01/08/2025 (Catherine) (Dr Lake, Smit & Partners) (R7684.40) Mal…" at bounding box center [800, 41] width 514 height 57
copy p "TD: 01/08/2025 (Catherine) (Dr Lake, Smit & Partners) (R7684.40)"
click at [1039, 235] on button "View step" at bounding box center [1022, 238] width 46 height 17
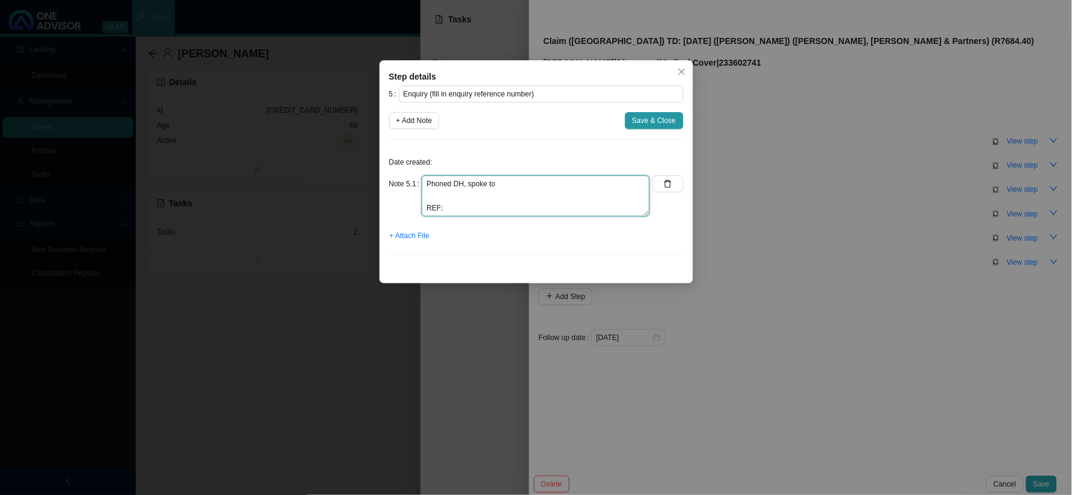
click at [557, 189] on textarea "Phoned DH, spoke to REF:" at bounding box center [536, 196] width 228 height 41
click at [524, 193] on textarea "Phoned DH, spoke to Lungisile REF:" at bounding box center [536, 196] width 228 height 41
type textarea "Phoned DH, spoke to Lungisile REF:"
drag, startPoint x: 466, startPoint y: 211, endPoint x: 417, endPoint y: 179, distance: 58.9
click at [417, 179] on div "Note 5.1 Phoned DH, spoke to Lungisile REF:" at bounding box center [519, 196] width 261 height 41
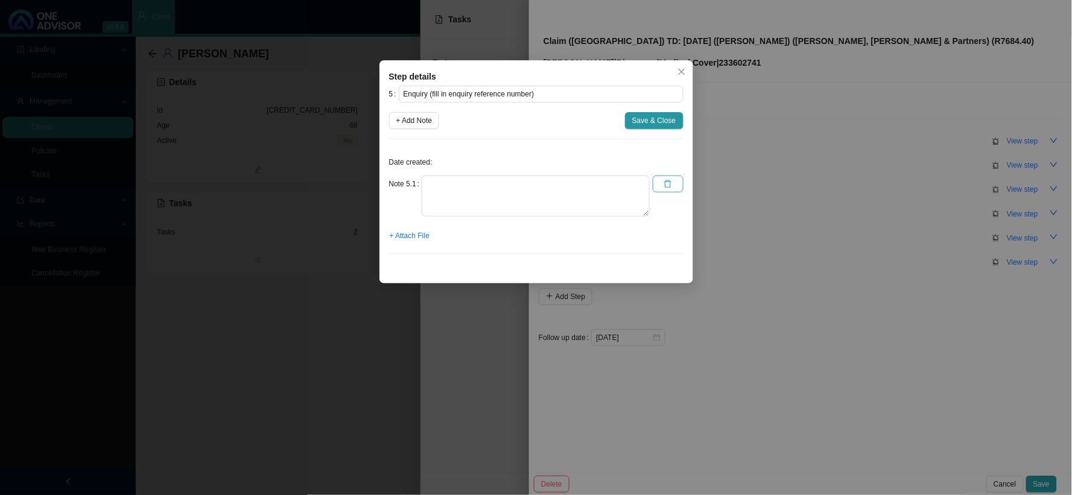
click at [671, 185] on icon "delete" at bounding box center [667, 184] width 8 height 8
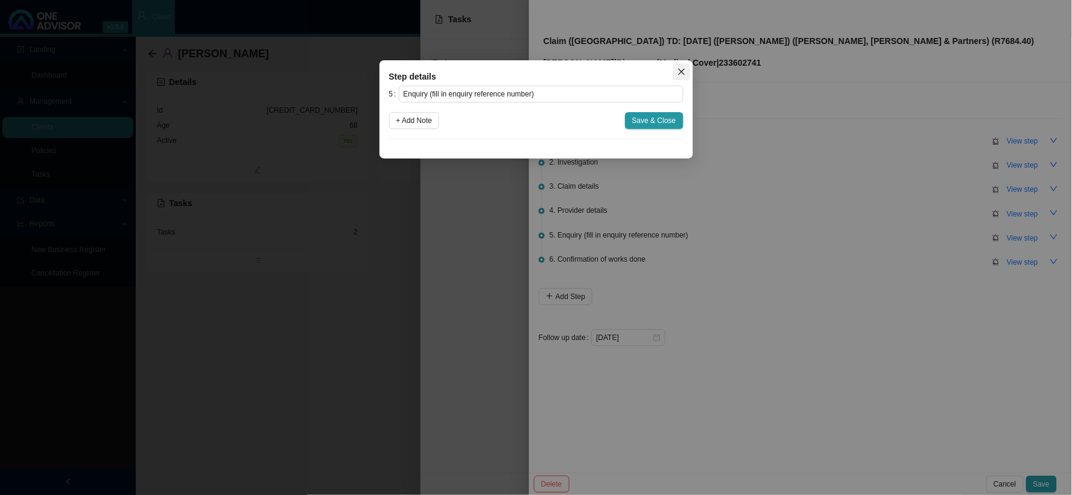
click at [682, 71] on icon "close" at bounding box center [681, 72] width 8 height 8
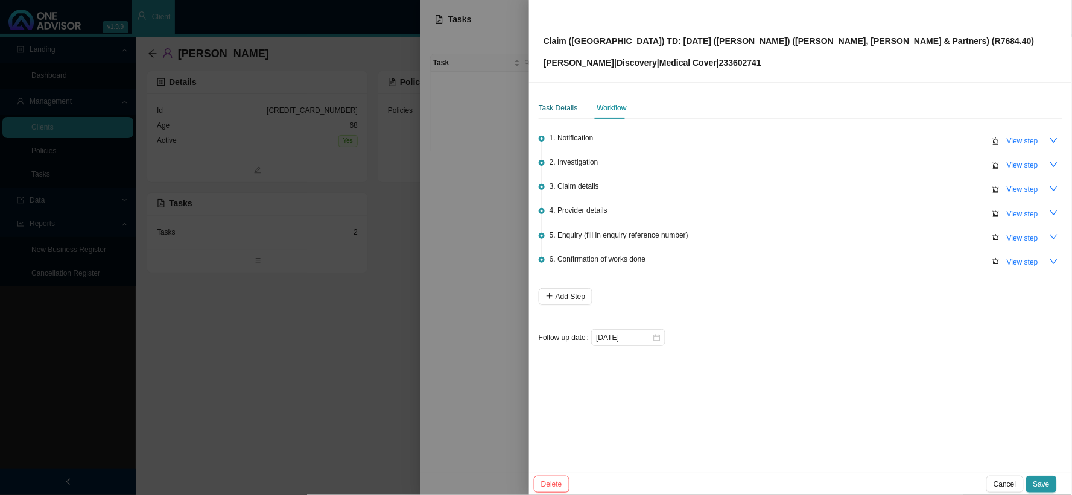
click at [562, 110] on div "Task Details" at bounding box center [558, 108] width 39 height 12
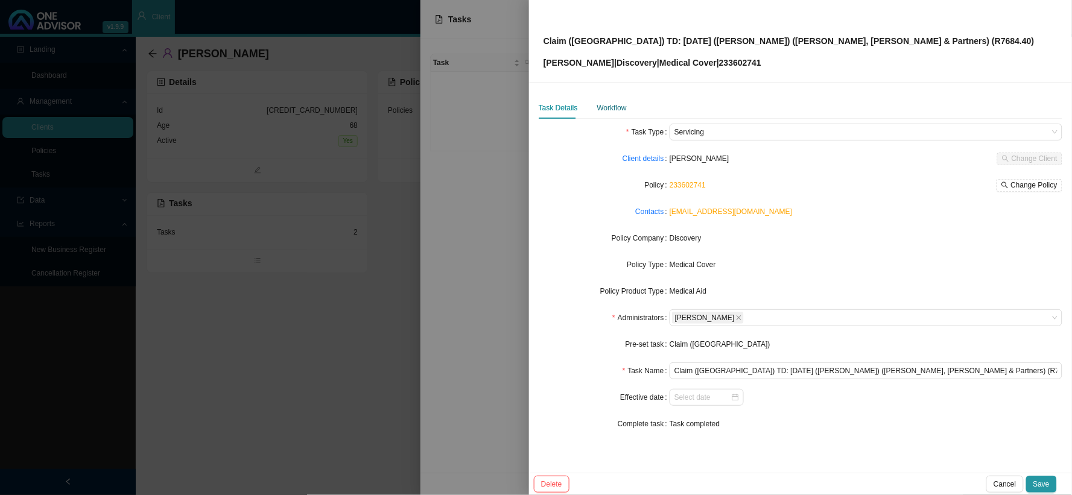
click at [601, 103] on div "Workflow" at bounding box center [612, 108] width 30 height 12
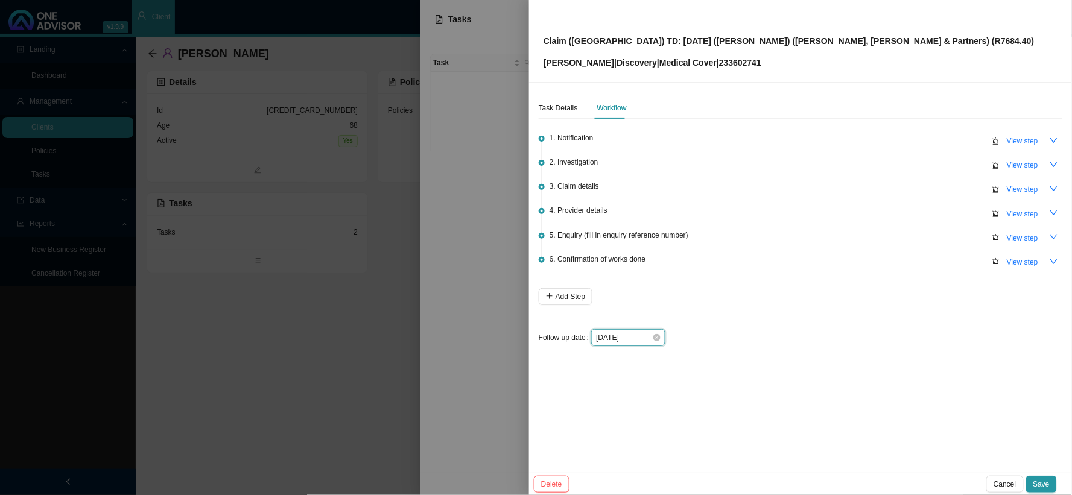
click at [647, 337] on input "2025-10-01" at bounding box center [624, 338] width 56 height 12
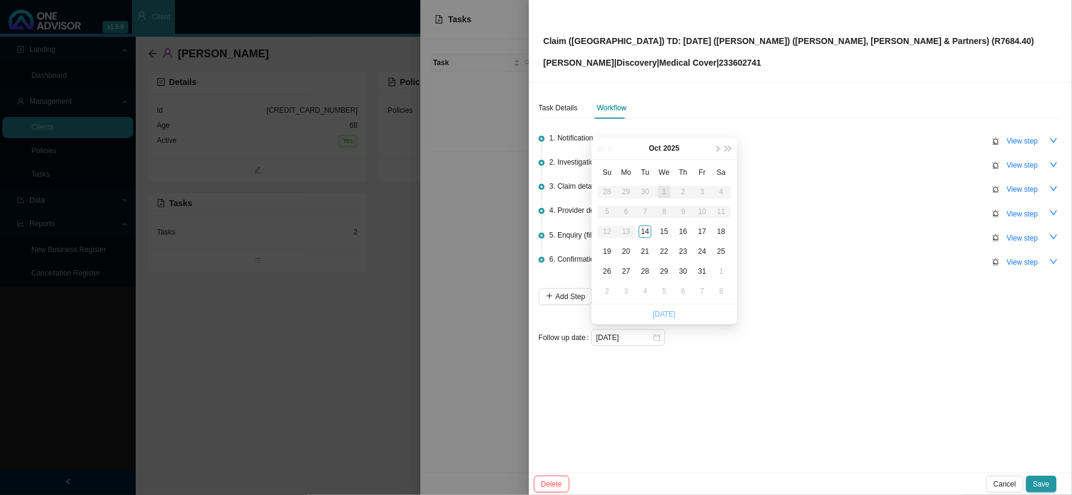
click at [661, 315] on link "[DATE]" at bounding box center [664, 314] width 23 height 8
type input "[DATE]"
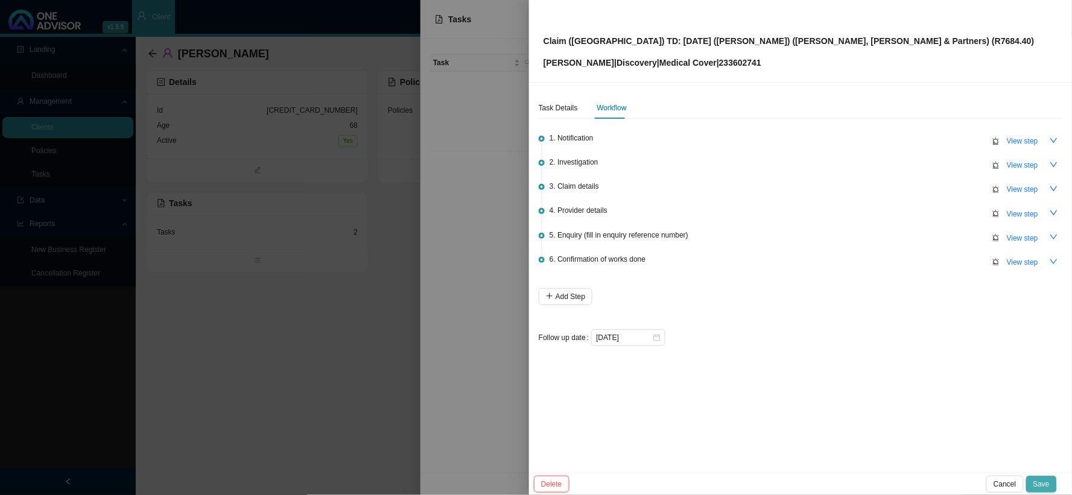
click at [1048, 486] on span "Save" at bounding box center [1041, 484] width 16 height 12
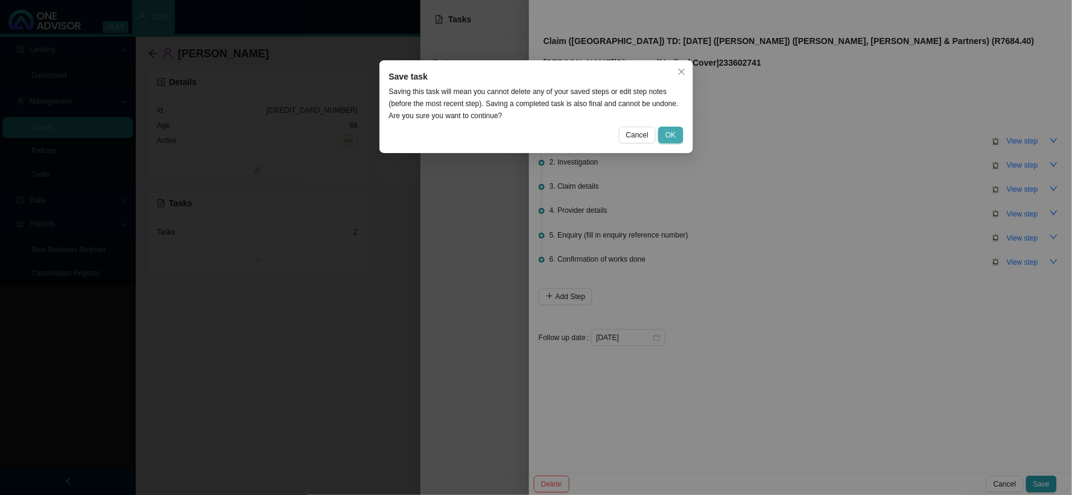
click at [671, 133] on span "OK" at bounding box center [670, 135] width 10 height 12
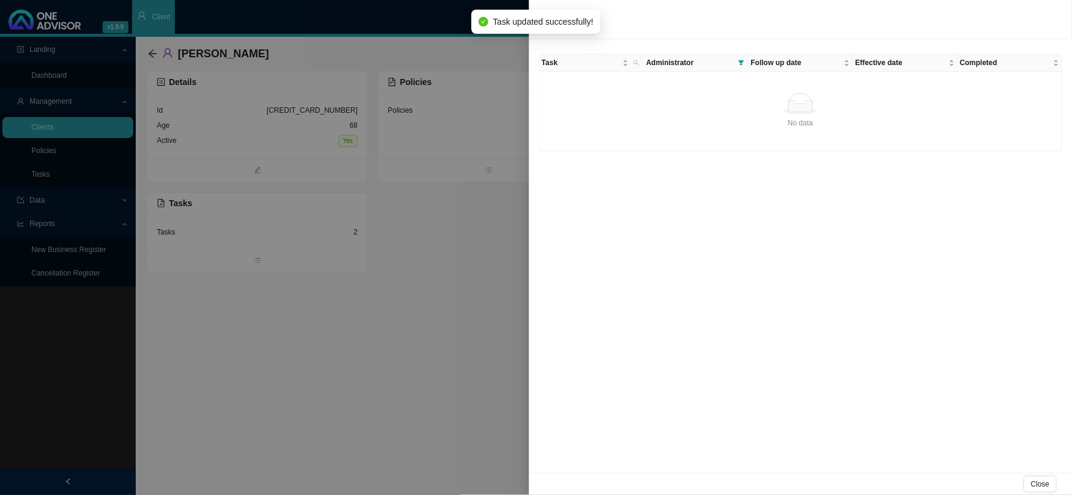
click at [441, 219] on div at bounding box center [536, 247] width 1072 height 495
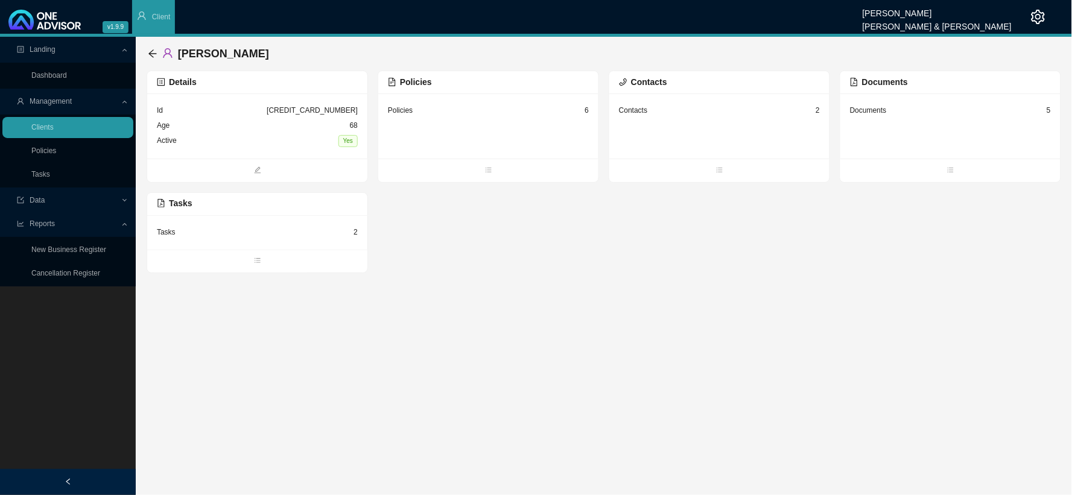
click at [276, 237] on div "Tasks 2" at bounding box center [257, 232] width 201 height 15
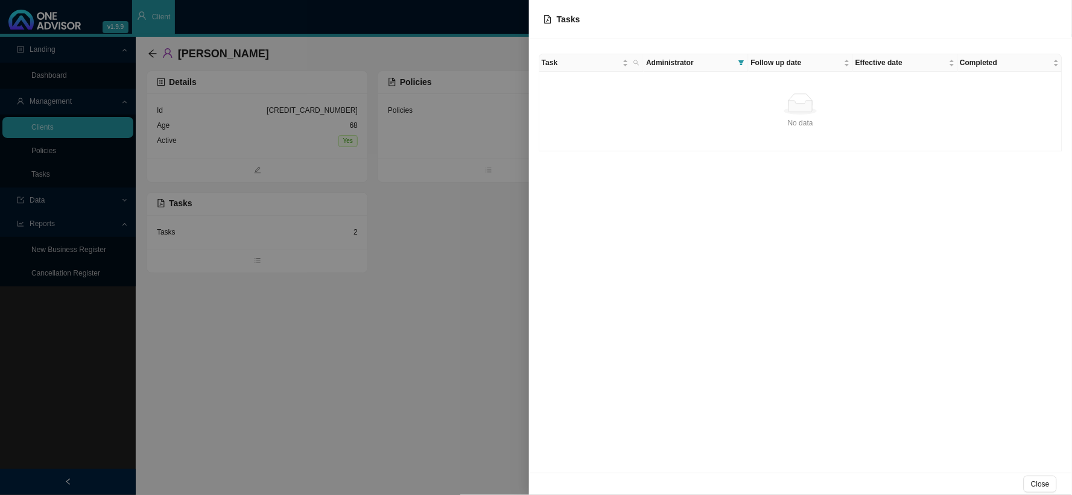
click at [703, 63] on span "Administrator" at bounding box center [689, 63] width 87 height 12
click at [742, 64] on icon "filter" at bounding box center [740, 62] width 5 height 5
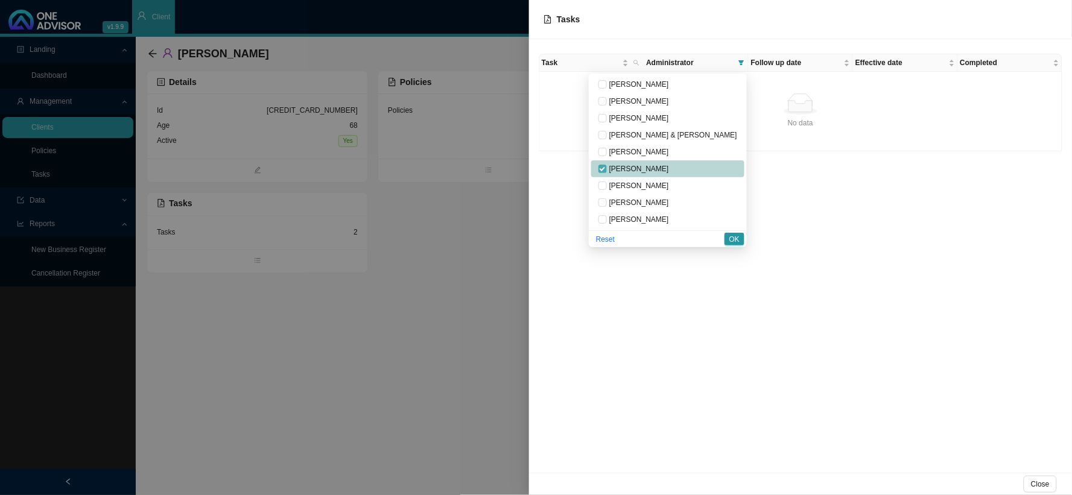
click at [607, 168] on input "checkbox" at bounding box center [602, 169] width 8 height 8
checkbox input "false"
click at [735, 234] on span "OK" at bounding box center [734, 239] width 10 height 12
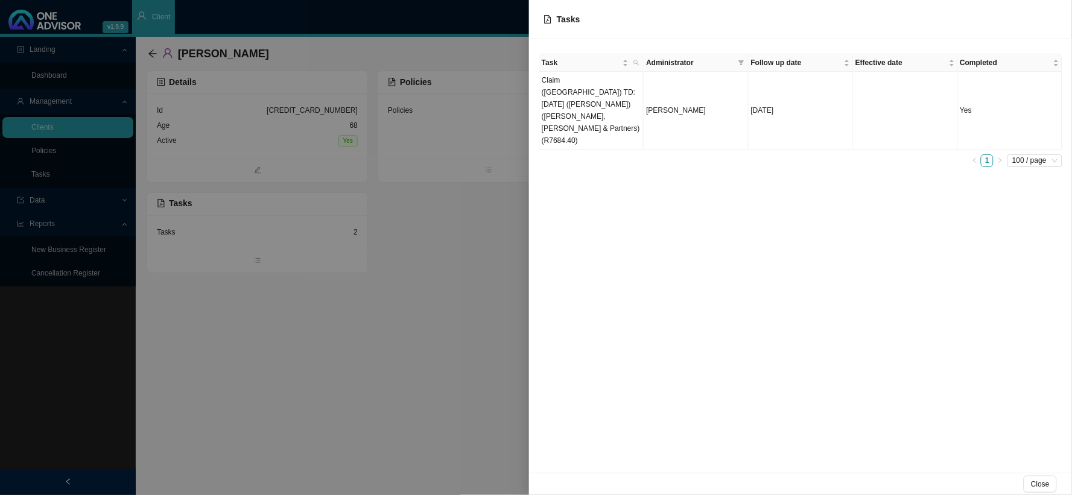
click at [770, 211] on div "Task Administrator Follow up date Effective date Completed Claim (MA) TD: 01/08…" at bounding box center [800, 256] width 543 height 434
click at [575, 95] on td "Claim (MA) TD: 01/08/2025 (Catherine) (Dr Lake, Smit & Partners) (R7684.40)" at bounding box center [591, 111] width 104 height 78
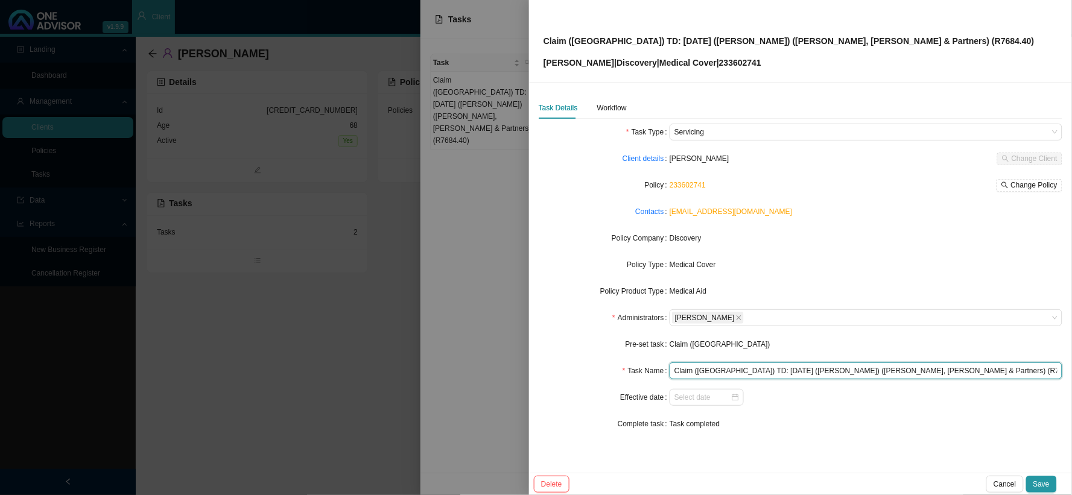
click at [955, 365] on input "Claim (MA) TD: 01/08/2025 (Catherine) (Dr Lake, Smit & Partners) (R7684.40)" at bounding box center [865, 370] width 393 height 17
drag, startPoint x: 955, startPoint y: 365, endPoint x: 667, endPoint y: 369, distance: 287.7
click at [667, 369] on div "Task Name Claim (MA) TD: 01/08/2025 (Catherine) (Dr Lake, Smit & Partners) (R76…" at bounding box center [801, 370] width 524 height 17
click at [624, 116] on div "Workflow" at bounding box center [612, 108] width 30 height 22
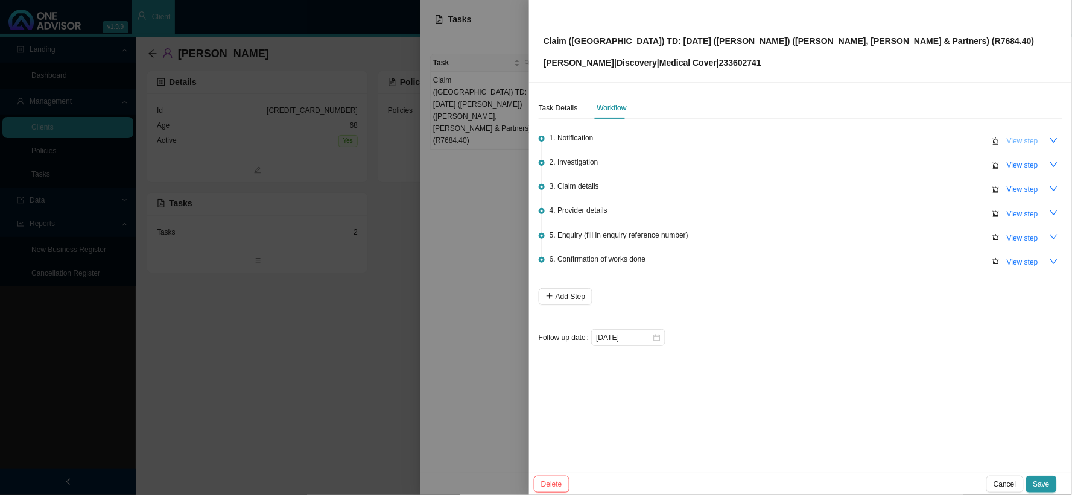
click at [1031, 144] on span "View step" at bounding box center [1022, 141] width 31 height 12
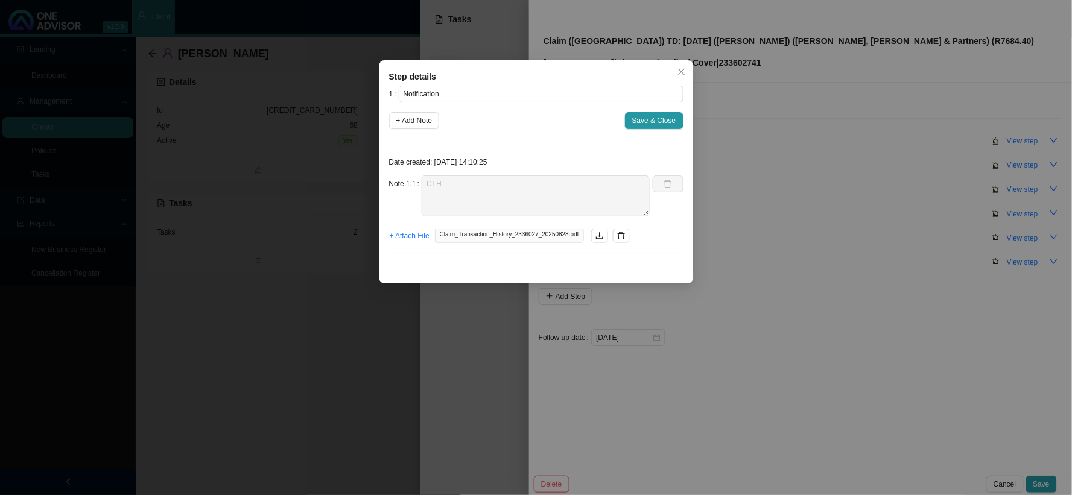
click at [714, 163] on div "Step details 1 Notification + Add Note Save & Close Date created: 2025-09-25 14…" at bounding box center [536, 247] width 1072 height 495
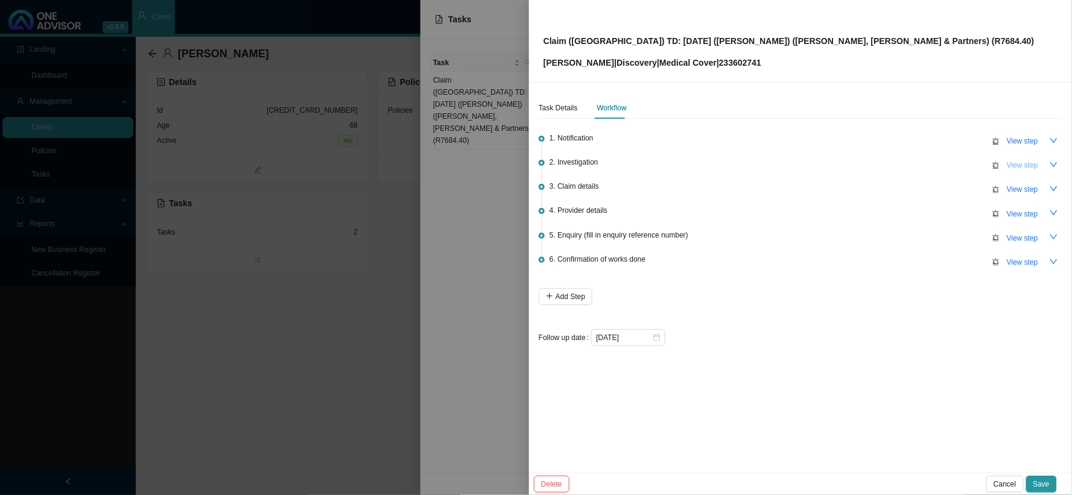
click at [1017, 165] on span "View step" at bounding box center [1022, 165] width 31 height 12
type input "Investigation"
type textarea "Claim has been settle in full by DH"
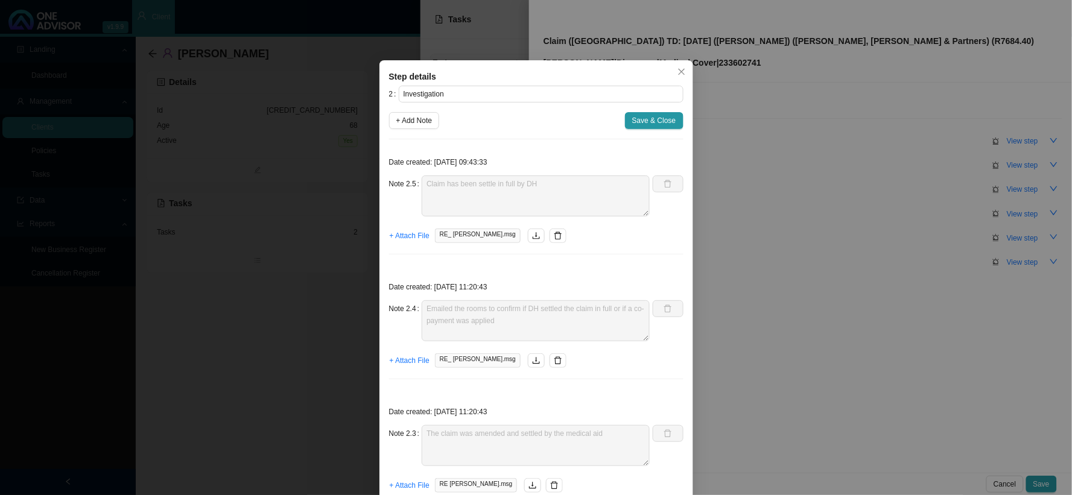
click at [852, 297] on div "Step details 2 Investigation + Add Note Save & Close Date created: 2025-10-01 0…" at bounding box center [536, 247] width 1072 height 495
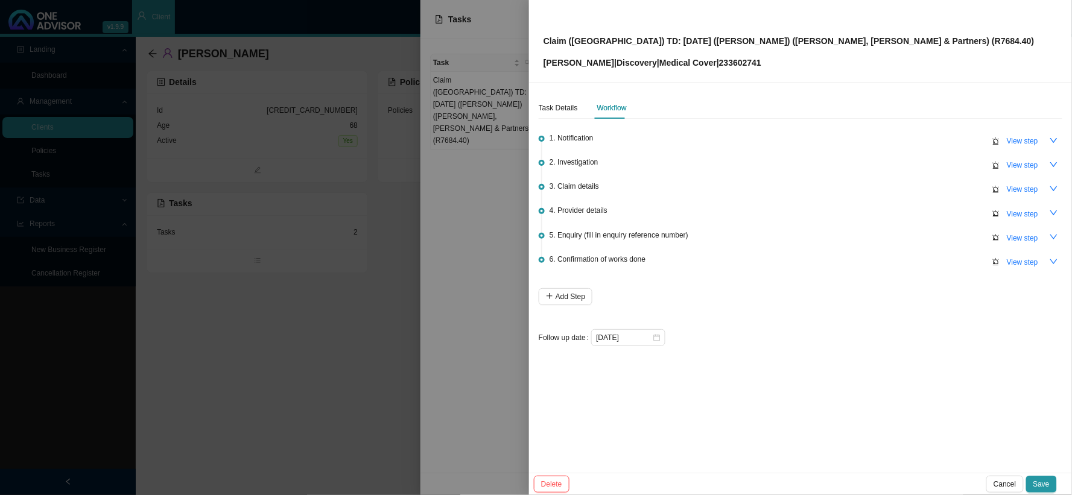
click at [480, 308] on div at bounding box center [536, 247] width 1072 height 495
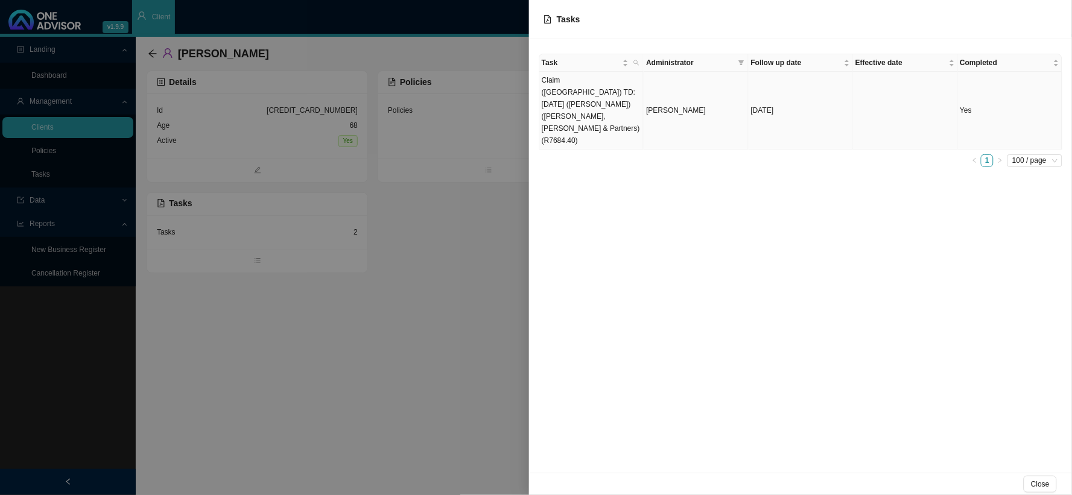
click at [683, 75] on td "[PERSON_NAME]" at bounding box center [696, 111] width 104 height 78
click at [673, 103] on body "v1.9.9 Daniela Malherbe Smith & Bormann Client Landing Dashboard Management Cli…" at bounding box center [536, 247] width 1072 height 495
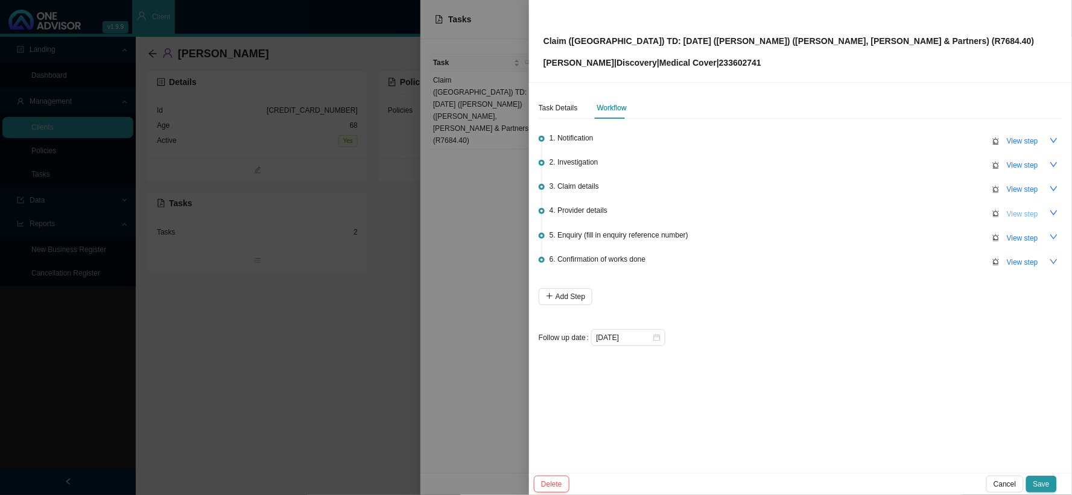
click at [1010, 208] on span "View step" at bounding box center [1022, 214] width 31 height 12
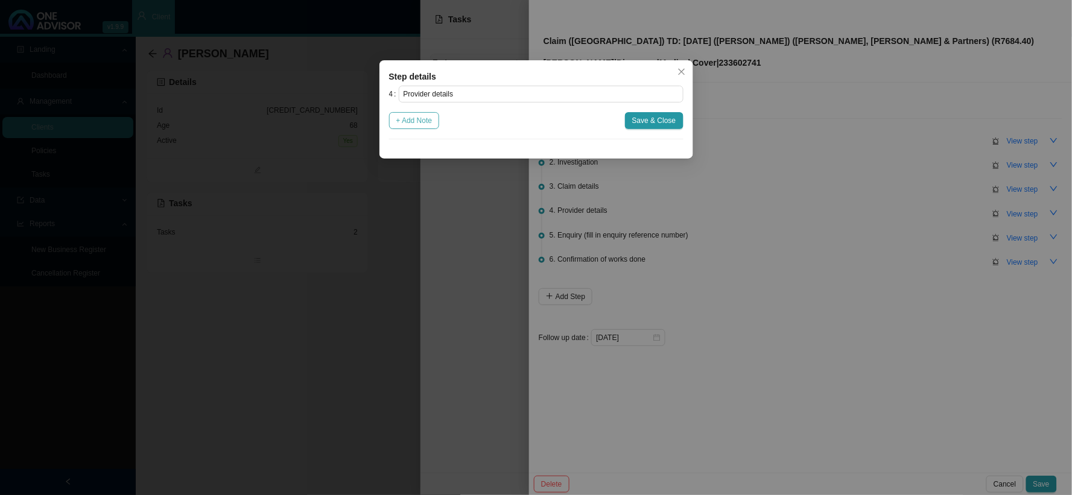
click at [407, 112] on button "+ Add Note" at bounding box center [414, 120] width 51 height 17
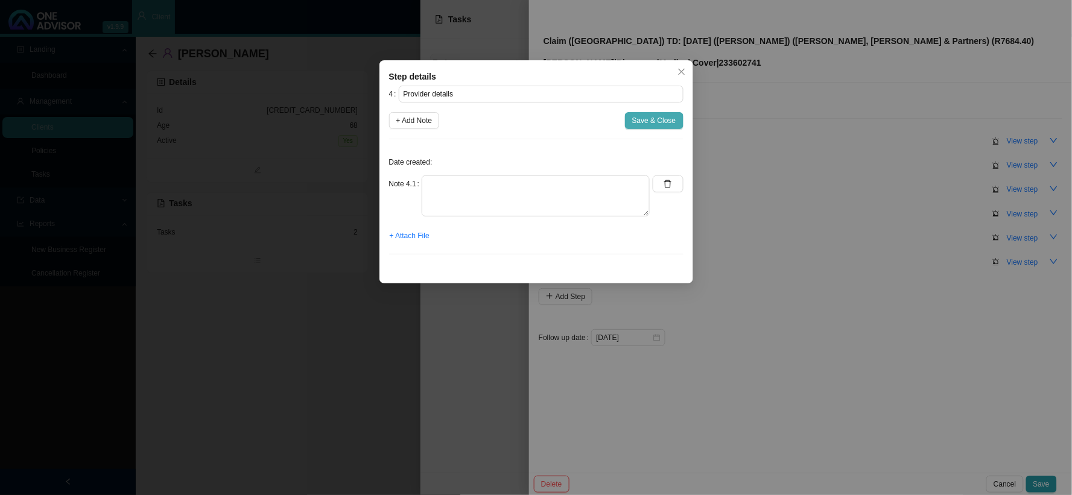
click at [632, 124] on button "Save & Close" at bounding box center [654, 120] width 59 height 17
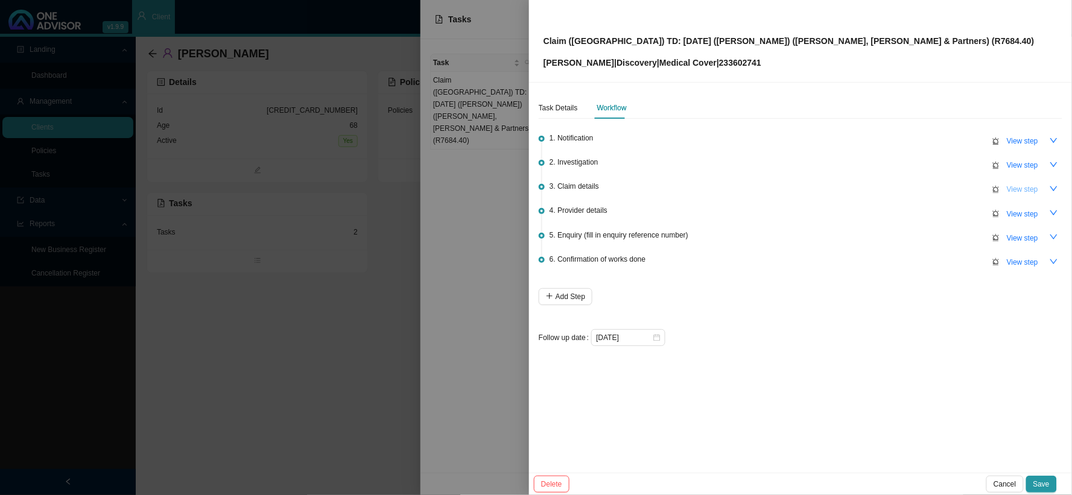
click at [1021, 188] on span "View step" at bounding box center [1022, 189] width 31 height 12
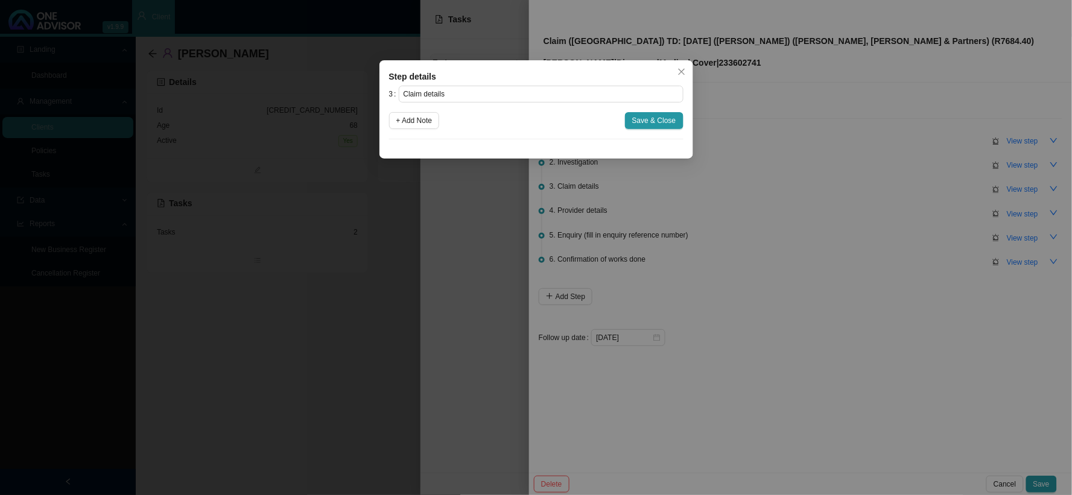
click at [758, 240] on div "Step details 3 Claim details + Add Note Save & Close Cancel OK" at bounding box center [536, 247] width 1072 height 495
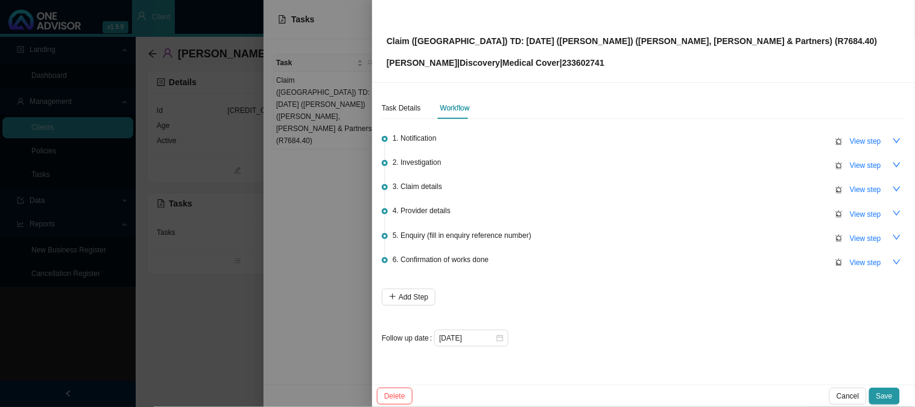
click at [164, 91] on div at bounding box center [457, 203] width 915 height 407
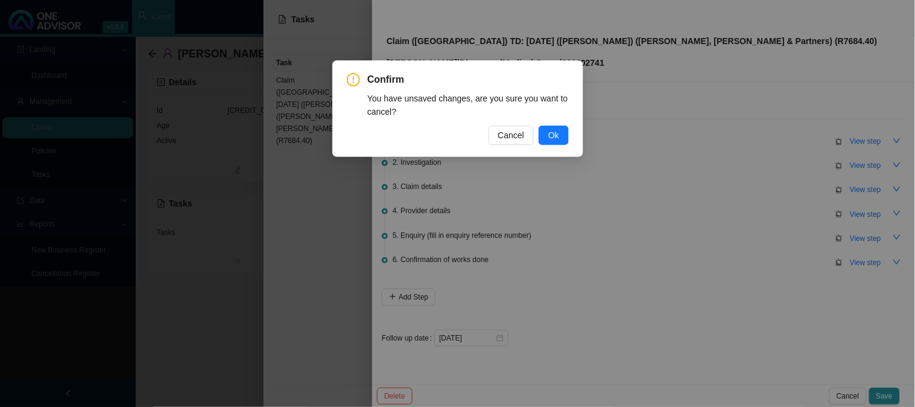
click at [201, 125] on div "Confirm You have unsaved changes, are you sure you want to cancel? Cancel Ok" at bounding box center [457, 203] width 915 height 407
click at [558, 134] on span "Ok" at bounding box center [553, 134] width 11 height 13
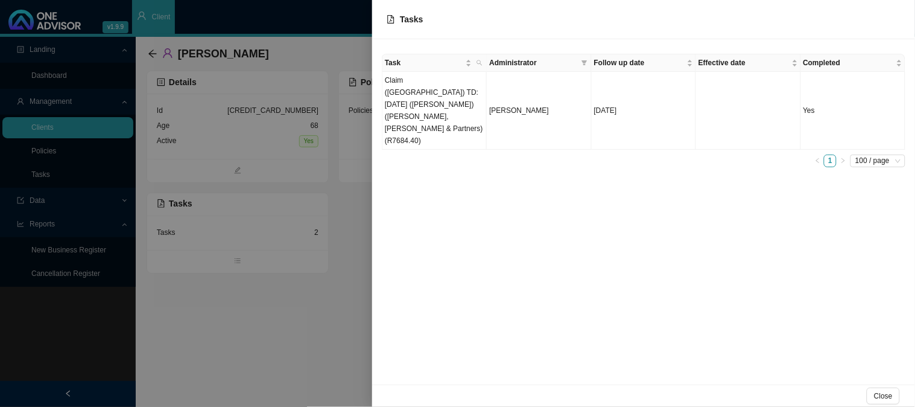
click at [242, 229] on div at bounding box center [457, 203] width 915 height 407
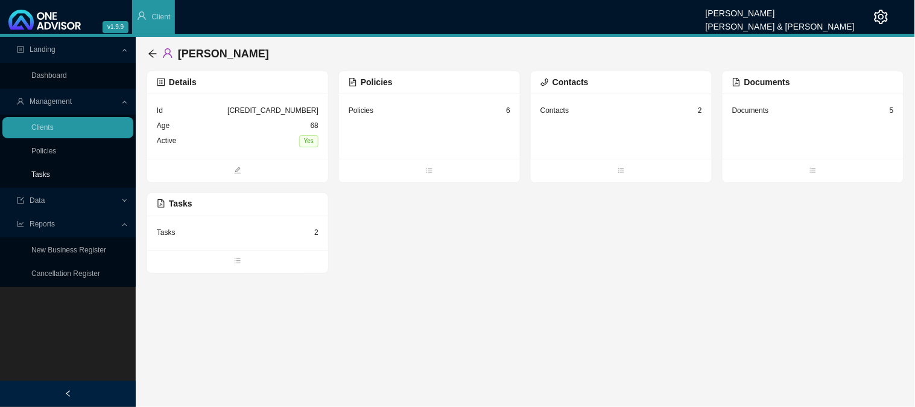
click at [46, 172] on link "Tasks" at bounding box center [40, 174] width 19 height 8
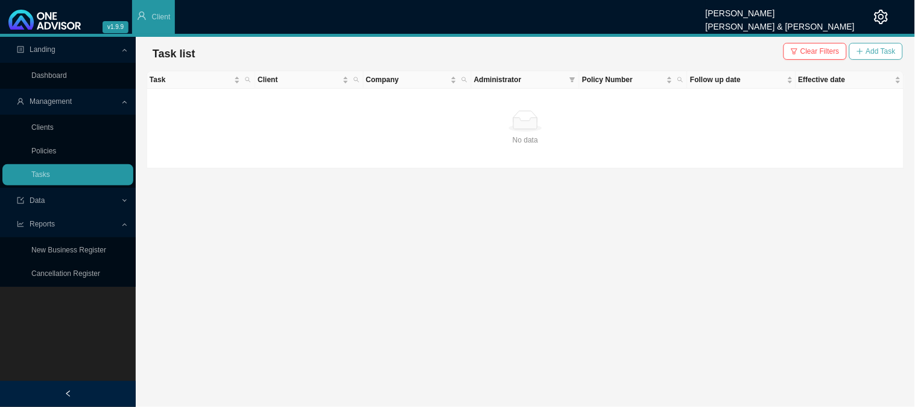
click at [872, 51] on span "Add Task" at bounding box center [881, 51] width 30 height 12
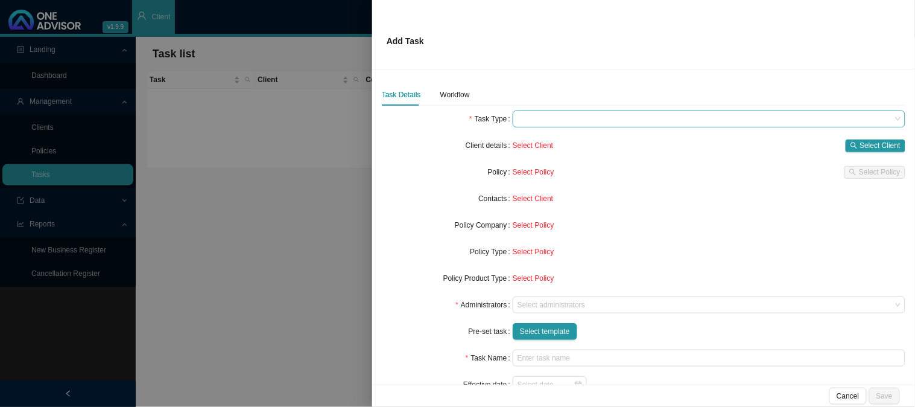
click at [532, 125] on span at bounding box center [708, 119] width 383 height 16
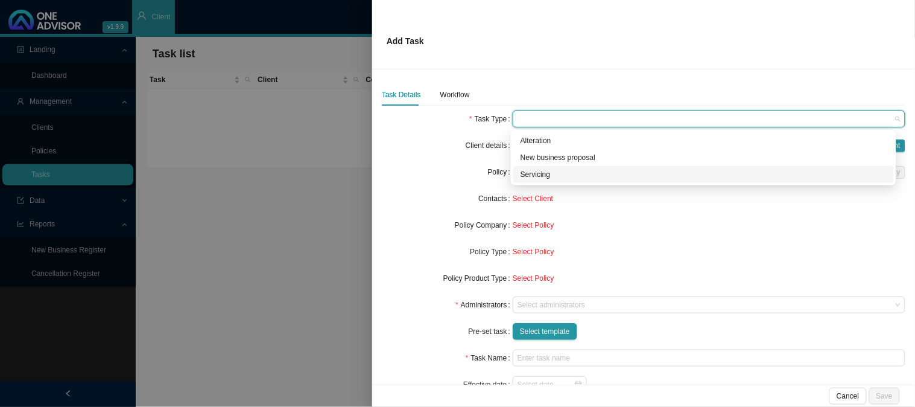
click at [539, 173] on div "Servicing" at bounding box center [704, 174] width 366 height 12
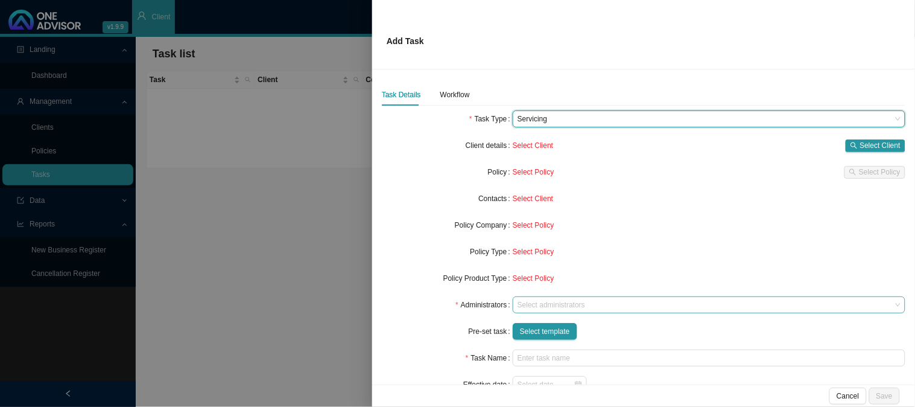
click at [546, 306] on div at bounding box center [703, 304] width 376 height 9
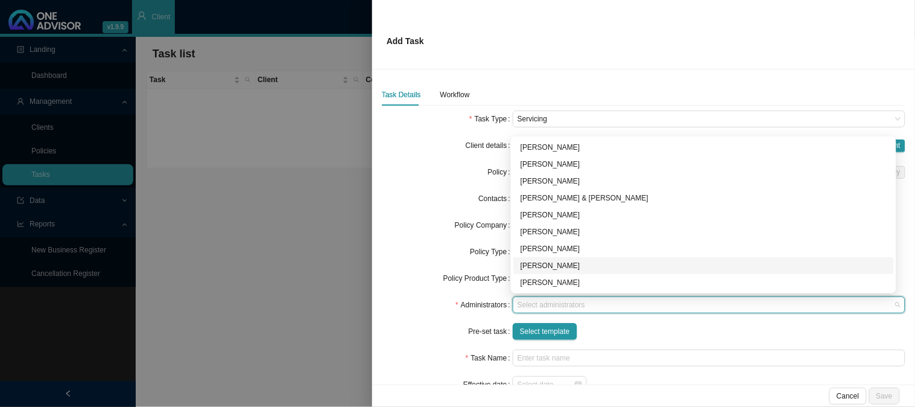
click at [537, 262] on div "[PERSON_NAME]" at bounding box center [704, 265] width 366 height 12
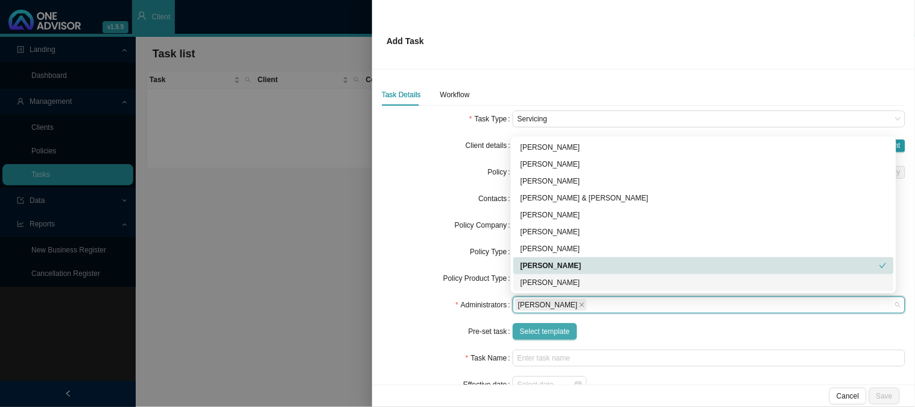
click at [542, 331] on span "Select template" at bounding box center [545, 331] width 50 height 12
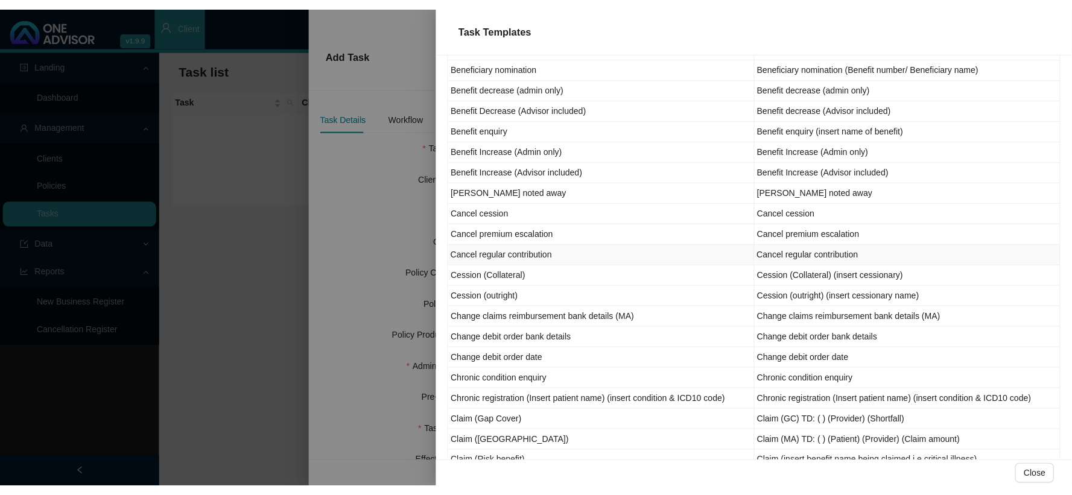
scroll to position [134, 0]
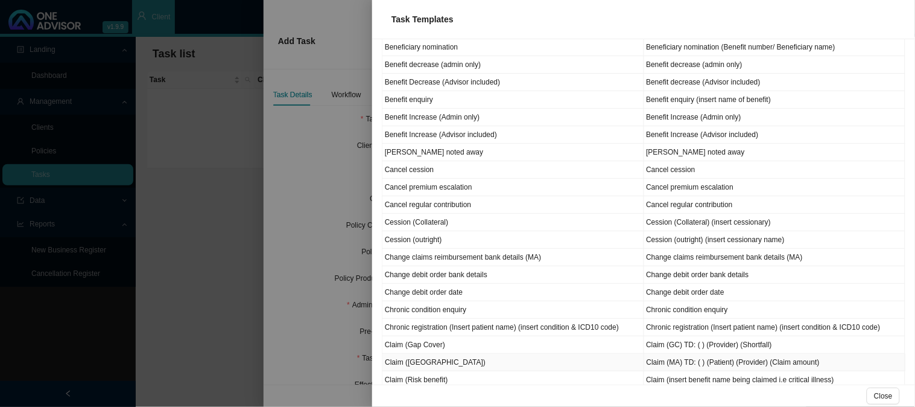
click at [406, 369] on td "Claim ([GEOGRAPHIC_DATA])" at bounding box center [513, 361] width 262 height 17
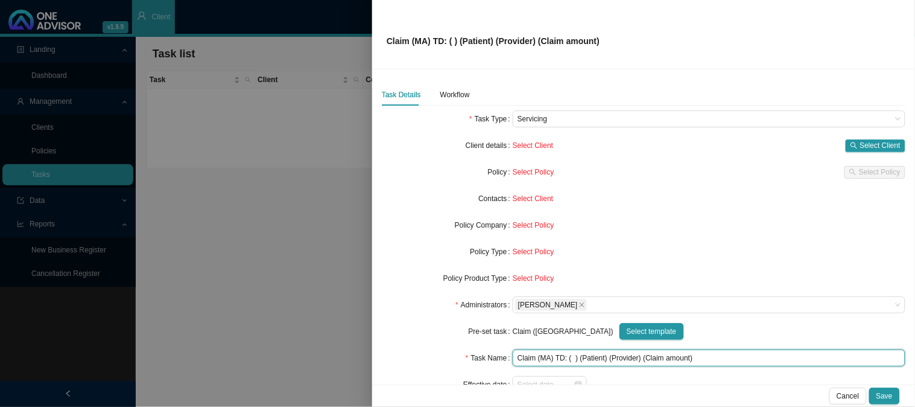
click at [715, 352] on input "Claim (MA) TD: ( ) (Patient) (Provider) (Claim amount)" at bounding box center [709, 357] width 393 height 17
drag, startPoint x: 682, startPoint y: 352, endPoint x: 496, endPoint y: 351, distance: 186.4
click at [496, 351] on div "Task Name Claim (MA) TD: ( ) (Patient) (Provider) (Claim amount)" at bounding box center [644, 357] width 524 height 17
paste input "01/08/2025 (Catherine) (Dr Lake, Smit & Partners) (R7684.40"
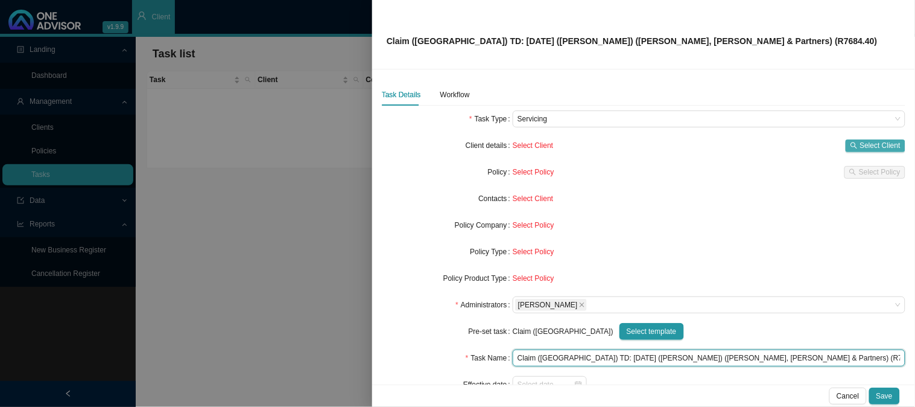
type input "Claim (MA) TD: 01/08/2025 (Catherine) (Dr Lake, Smit & Partners) (R7684.40)"
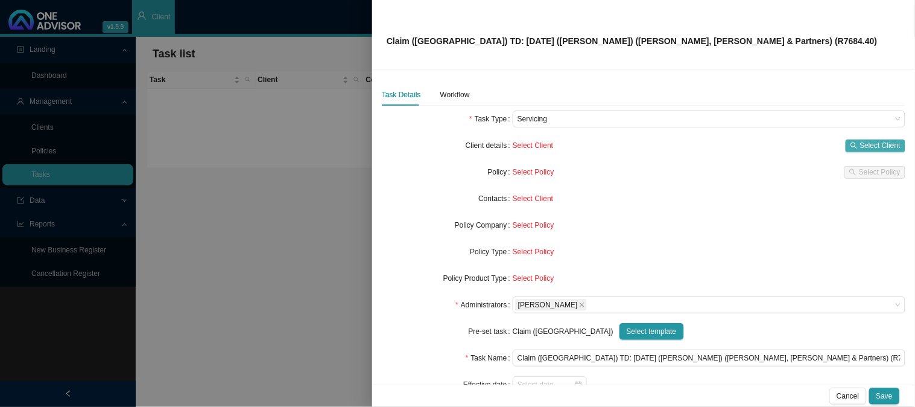
click at [860, 145] on span "Select Client" at bounding box center [880, 145] width 40 height 12
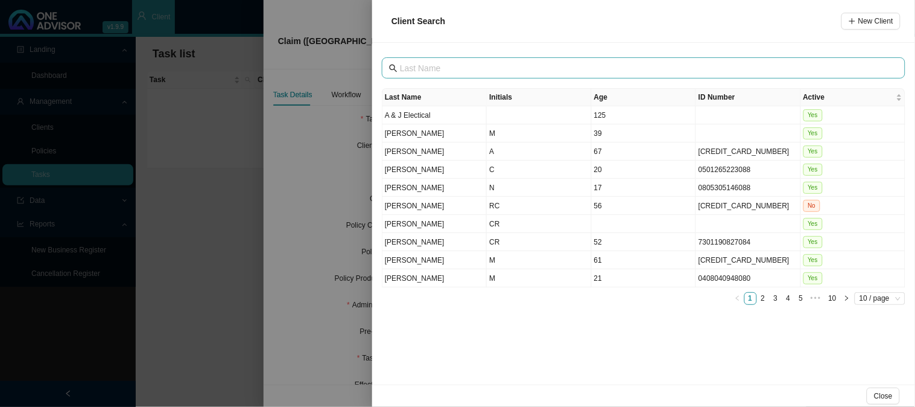
click at [436, 59] on span at bounding box center [644, 67] width 524 height 21
type input "sutton"
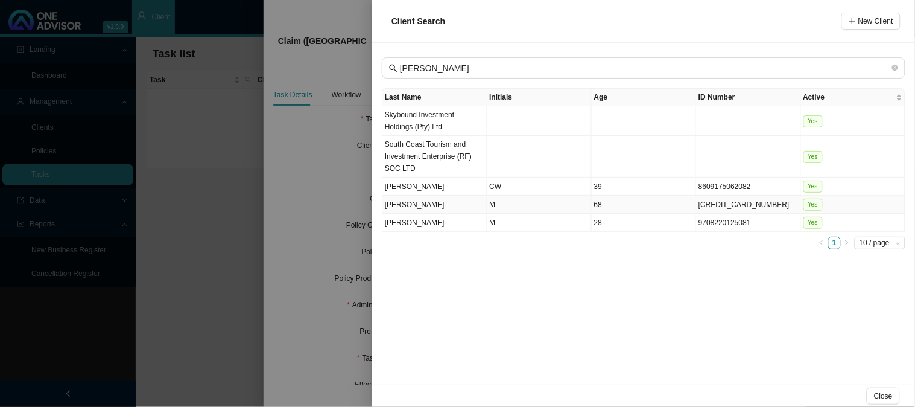
click at [521, 205] on td "M" at bounding box center [539, 204] width 104 height 18
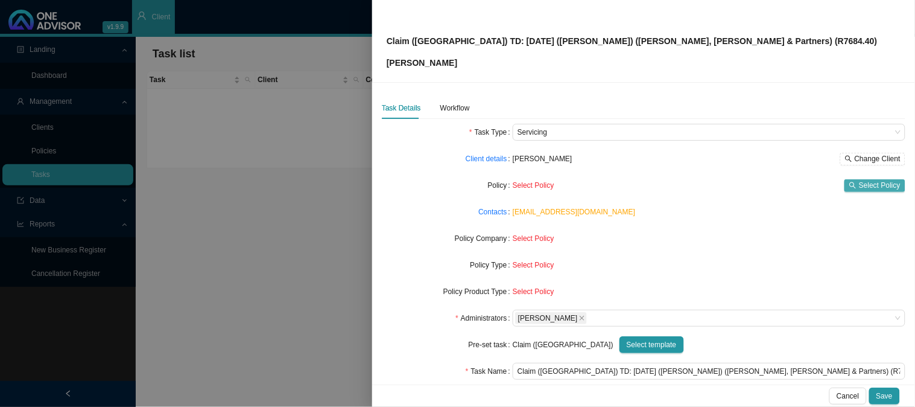
click at [861, 188] on span "Select Policy" at bounding box center [880, 185] width 42 height 12
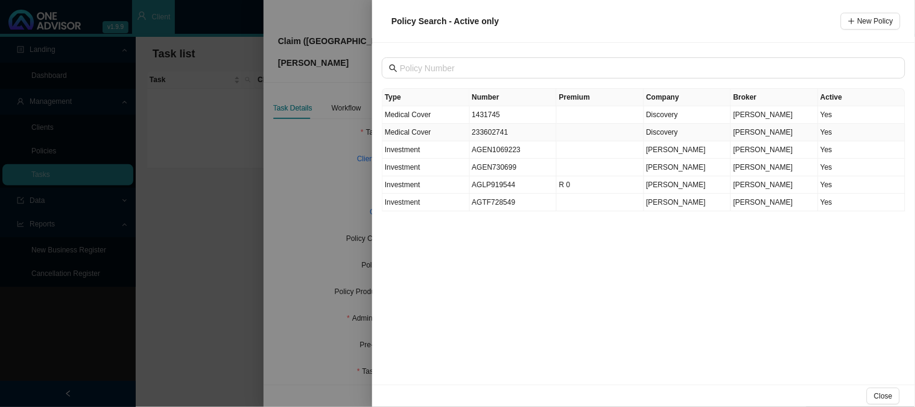
click at [486, 131] on td "233602741" at bounding box center [513, 132] width 87 height 17
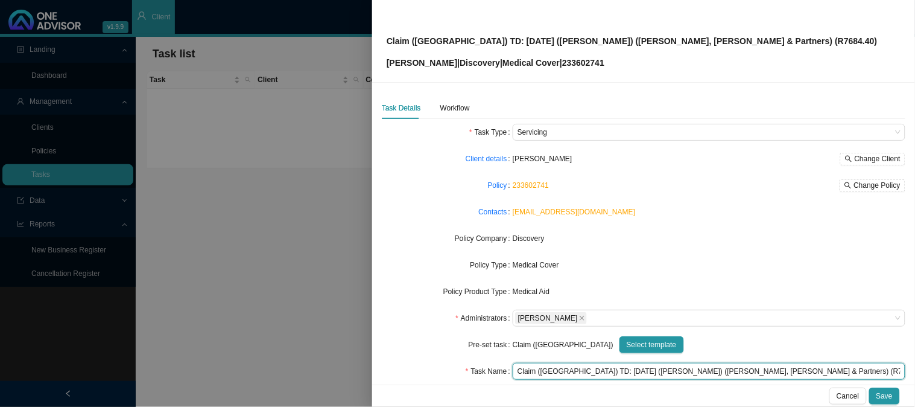
drag, startPoint x: 756, startPoint y: 371, endPoint x: 730, endPoint y: 370, distance: 26.5
click at [730, 370] on input "Claim (MA) TD: 01/08/2025 (Catherine) (Dr Lake, Smit & Partners) (R7684.40)" at bounding box center [709, 370] width 393 height 17
drag, startPoint x: 729, startPoint y: 370, endPoint x: 756, endPoint y: 381, distance: 30.0
click at [730, 370] on input "Claim (MA) TD: 01/08/2025 (Catherine) (Dr Lake, Smit & Partners) (R)" at bounding box center [709, 370] width 393 height 17
type input "Claim ([GEOGRAPHIC_DATA]) TD: [DATE] ([PERSON_NAME]) ([PERSON_NAME], [PERSON_NA…"
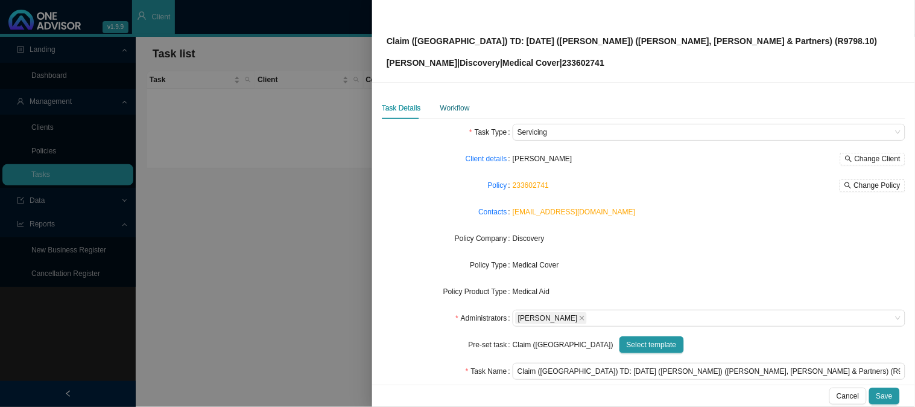
click at [453, 106] on div "Workflow" at bounding box center [455, 108] width 30 height 12
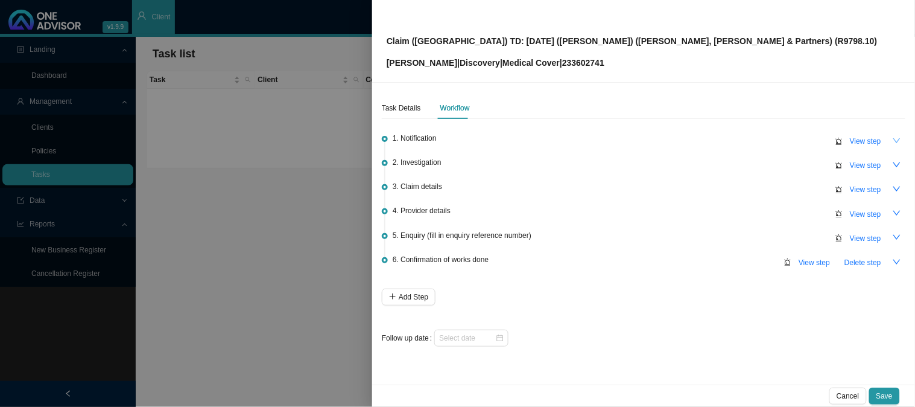
click at [891, 140] on button "button" at bounding box center [896, 140] width 17 height 17
click at [891, 139] on button "button" at bounding box center [896, 140] width 17 height 17
click at [883, 166] on button "View step" at bounding box center [866, 165] width 46 height 17
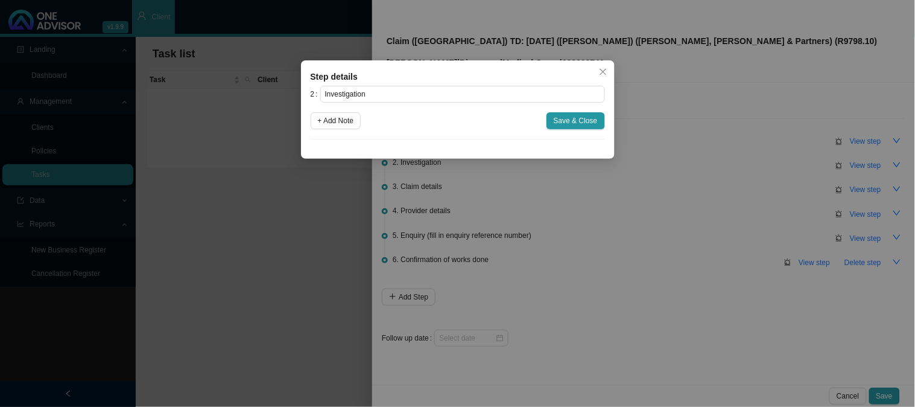
click at [836, 130] on div "Step details 2 Investigation + Add Note Save & Close Cancel OK" at bounding box center [457, 203] width 915 height 407
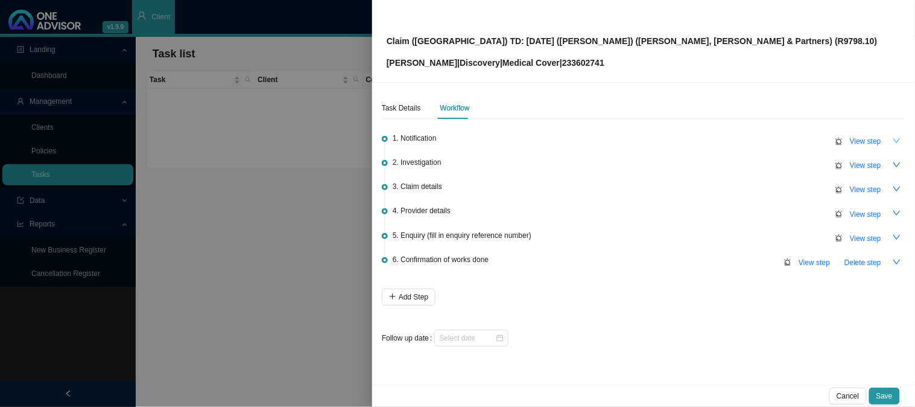
click at [901, 143] on icon "down" at bounding box center [897, 140] width 8 height 8
click at [899, 143] on icon "up" at bounding box center [897, 140] width 8 height 8
click at [866, 141] on span "View step" at bounding box center [865, 141] width 31 height 12
type input "Notification"
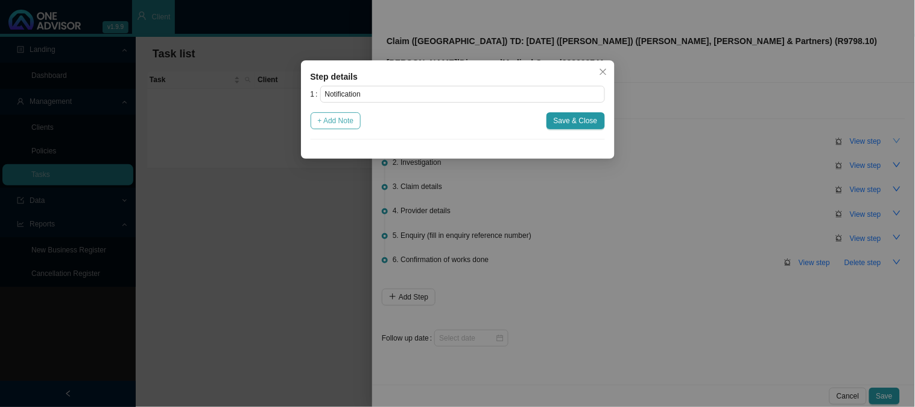
click at [347, 124] on span "+ Add Note" at bounding box center [336, 121] width 36 height 12
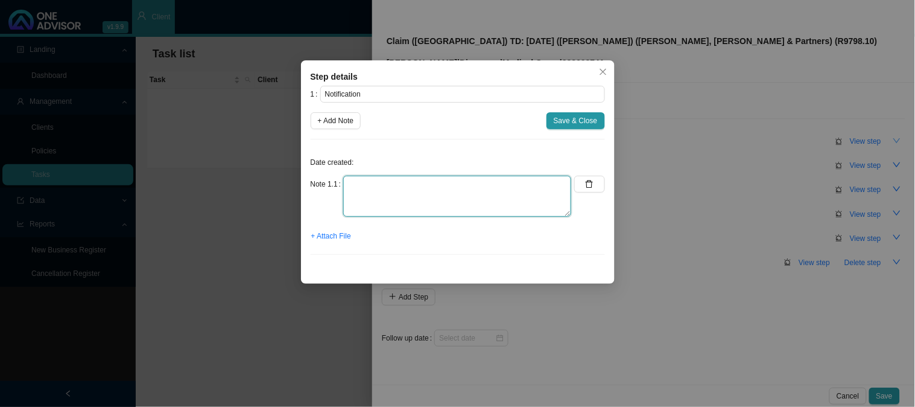
click at [405, 176] on textarea at bounding box center [457, 196] width 228 height 41
type textarea "CTH"
click at [320, 236] on span "+ Attach File" at bounding box center [331, 236] width 40 height 12
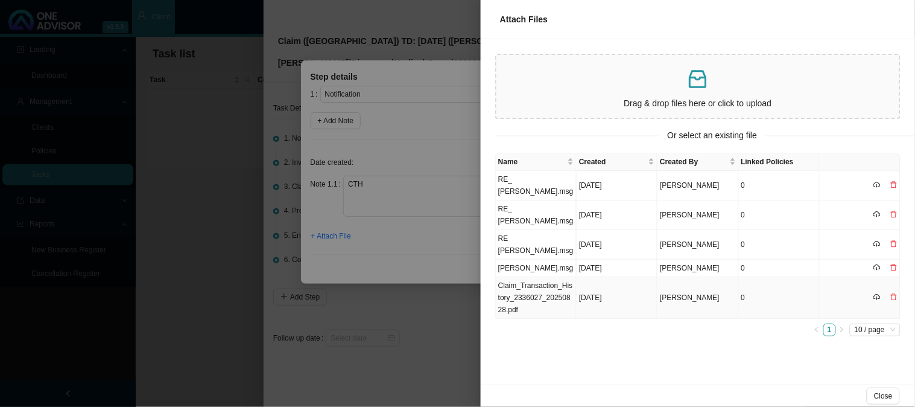
click at [531, 293] on td "Claim_Transaction_History_2336027_20250828.pdf" at bounding box center [536, 298] width 81 height 42
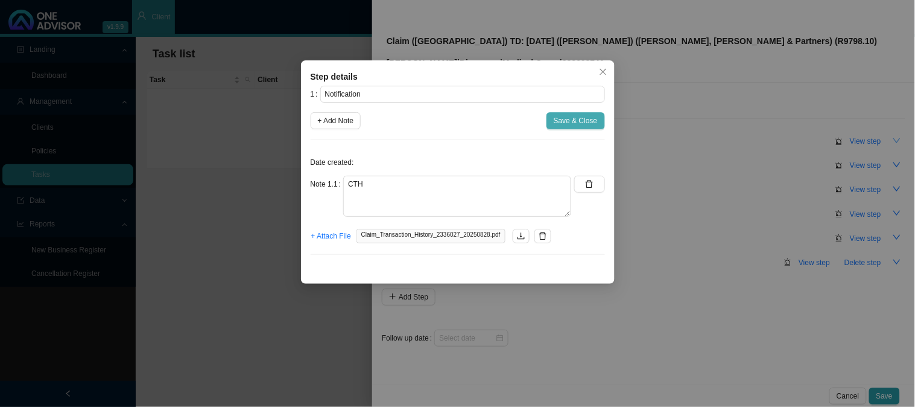
click at [589, 122] on span "Save & Close" at bounding box center [576, 121] width 44 height 12
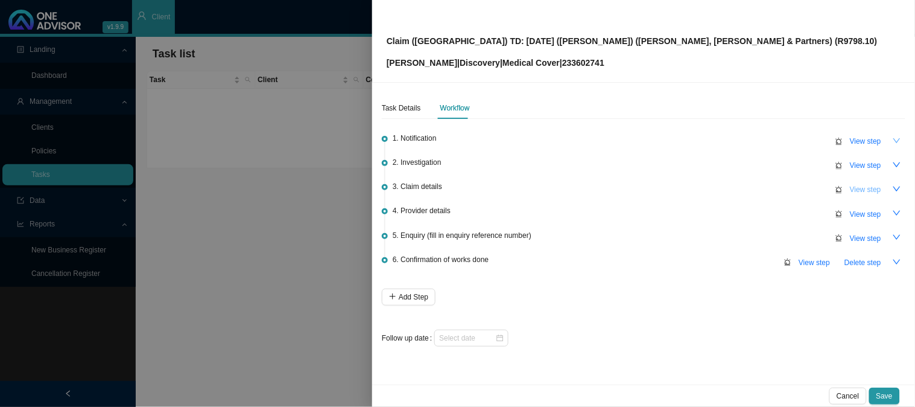
click at [864, 187] on span "View step" at bounding box center [865, 189] width 31 height 12
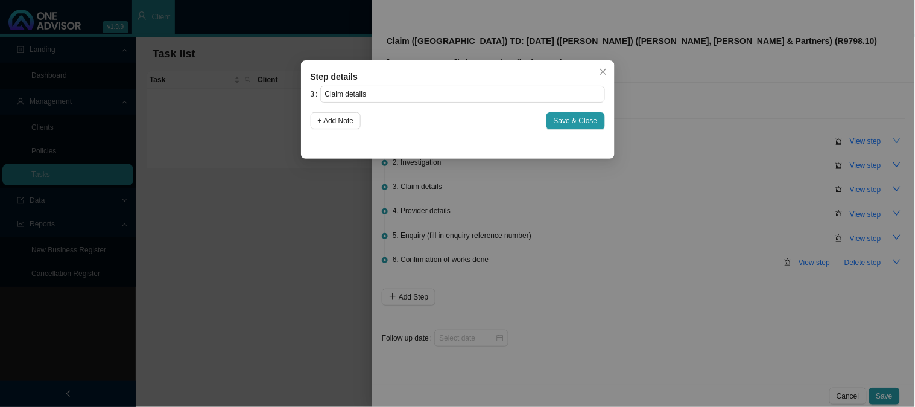
click at [575, 189] on div "Step details 3 Claim details + Add Note Save & Close Cancel OK" at bounding box center [457, 203] width 915 height 407
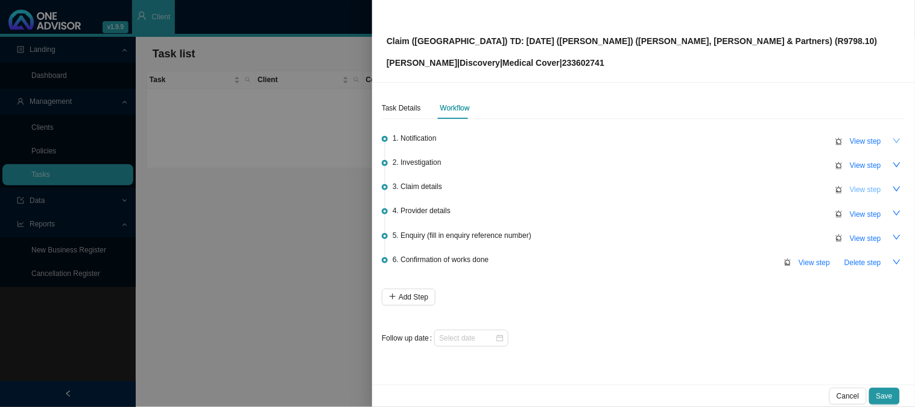
click at [855, 186] on span "View step" at bounding box center [865, 189] width 31 height 12
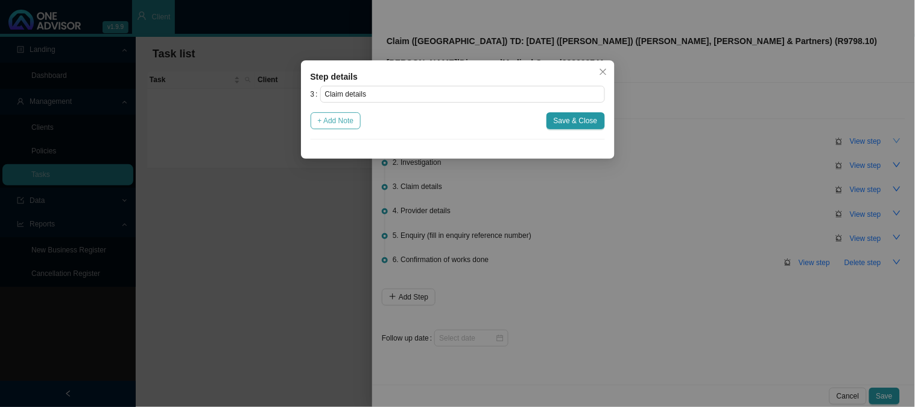
click at [344, 124] on span "+ Add Note" at bounding box center [336, 121] width 36 height 12
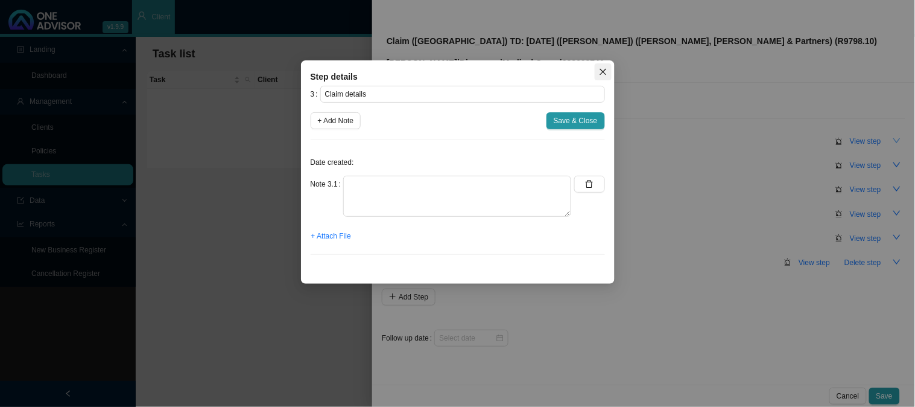
click at [601, 75] on icon "close" at bounding box center [603, 72] width 8 height 8
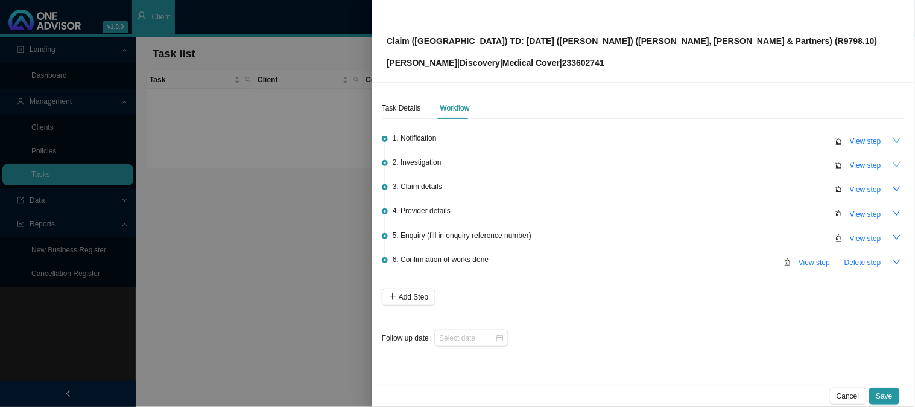
click at [894, 161] on icon "down" at bounding box center [897, 164] width 8 height 8
click at [879, 164] on span "View step" at bounding box center [865, 165] width 31 height 12
type input "Investigation"
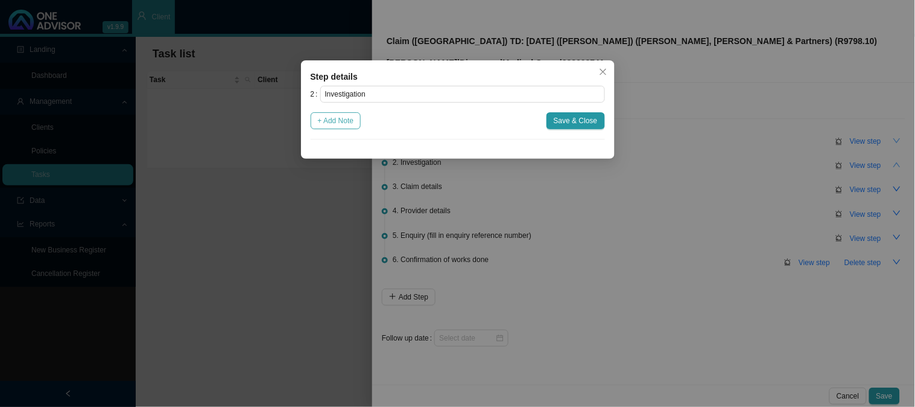
click at [338, 128] on button "+ Add Note" at bounding box center [336, 120] width 51 height 17
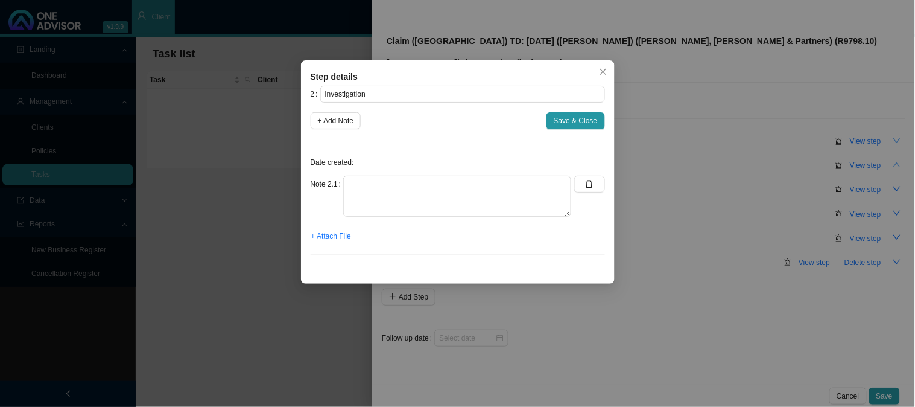
click at [338, 244] on div "Date created: Note 2.1 + Attach File" at bounding box center [458, 206] width 294 height 115
click at [340, 236] on span "+ Attach File" at bounding box center [331, 236] width 40 height 12
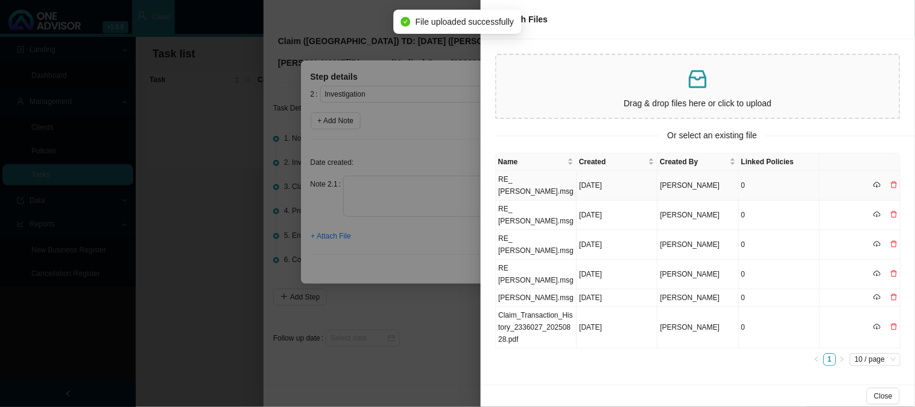
click at [532, 179] on td "RE_ Catherine Sutton.msg" at bounding box center [536, 186] width 81 height 30
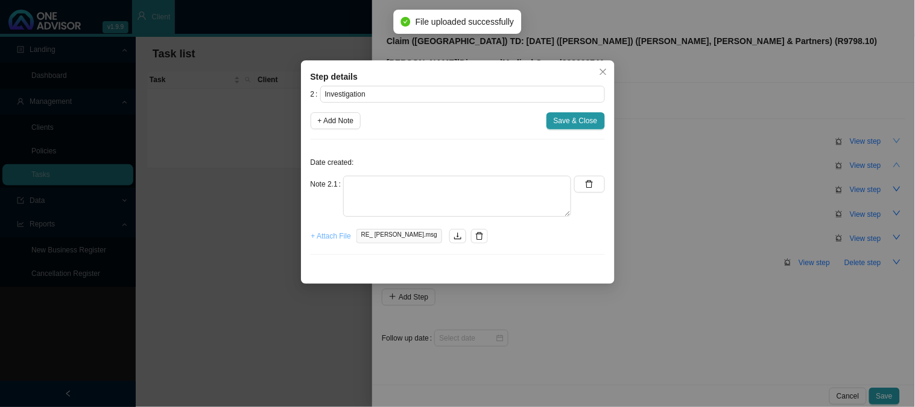
click at [339, 234] on span "+ Attach File" at bounding box center [331, 236] width 40 height 12
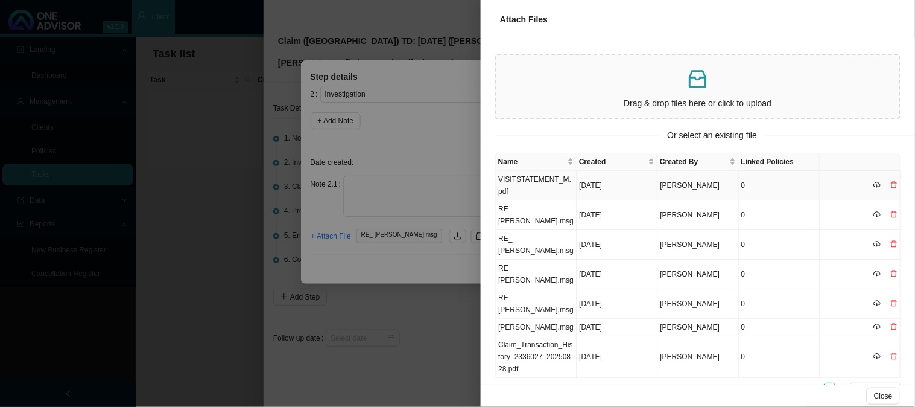
click at [549, 179] on td "VISITSTATEMENT_M.pdf" at bounding box center [536, 186] width 81 height 30
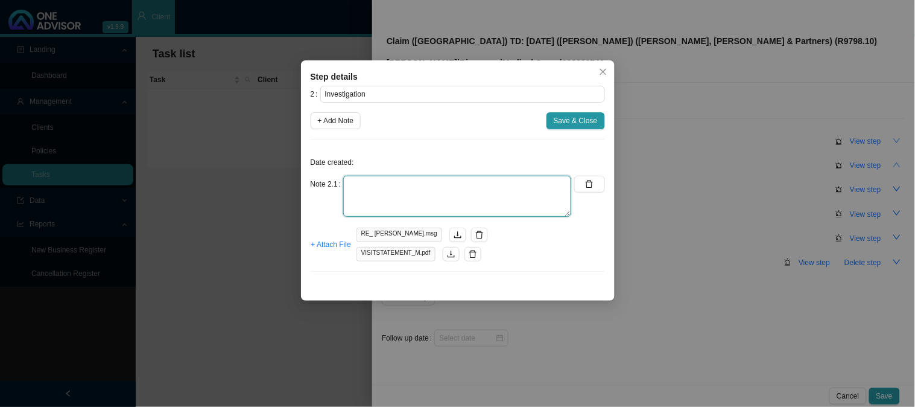
click at [456, 190] on textarea at bounding box center [457, 196] width 228 height 41
type textarea "c"
click at [350, 184] on textarea "i CONTACTED THE ROOMS DIRECTLY AND THEY CONFIRMED" at bounding box center [457, 196] width 228 height 41
click at [557, 183] on textarea "i CONTACTED THE ROOMS DIRECTLY AND THEY CONFIRMED" at bounding box center [457, 196] width 228 height 41
click at [349, 181] on textarea "i CONTACTED THE ROOMS DIRECTLY AND THEY CONFIRMED" at bounding box center [457, 196] width 228 height 41
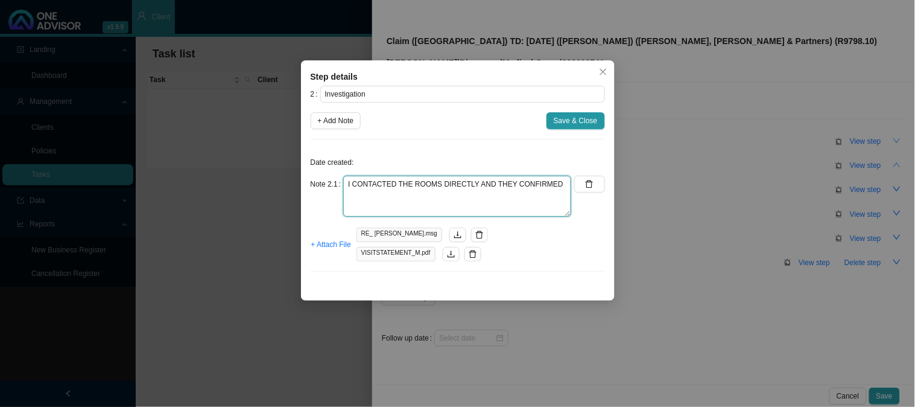
click at [565, 179] on textarea "I CONTACTED THE ROOMS DIRECTLY AND THEY CONFIRMED" at bounding box center [457, 196] width 228 height 41
type textarea "I CONTACTED THE ROOMS DIRECTLY AND THEY CONFIRMED THAT DH HAD SETTLED THE CLAIM…"
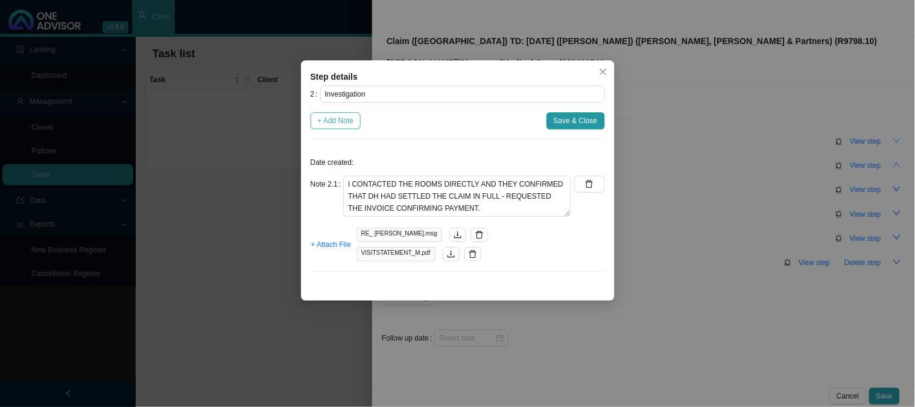
click at [340, 124] on span "+ Add Note" at bounding box center [336, 121] width 36 height 12
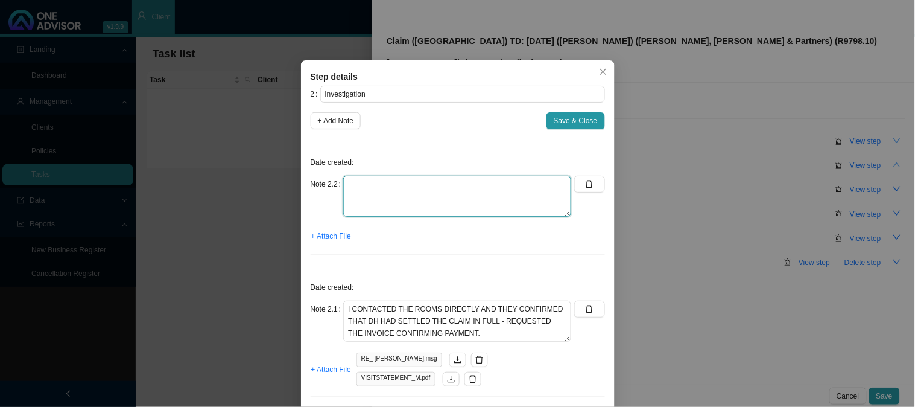
click at [391, 186] on textarea at bounding box center [457, 196] width 228 height 41
click at [489, 183] on textarea "INVOICE SHOWS AN AMOUNT OF R" at bounding box center [457, 196] width 228 height 41
click at [370, 180] on textarea "INVOICE SHOWS AN AMOUNT OF R92.06" at bounding box center [457, 196] width 228 height 41
click at [481, 184] on textarea "INVOICE & CTH SHOWS AN AMOUNT OF R92.06" at bounding box center [457, 196] width 228 height 41
click at [513, 184] on textarea "INVOICE & CTH SHOWS AN AMOUNT OF R492.06" at bounding box center [457, 196] width 228 height 41
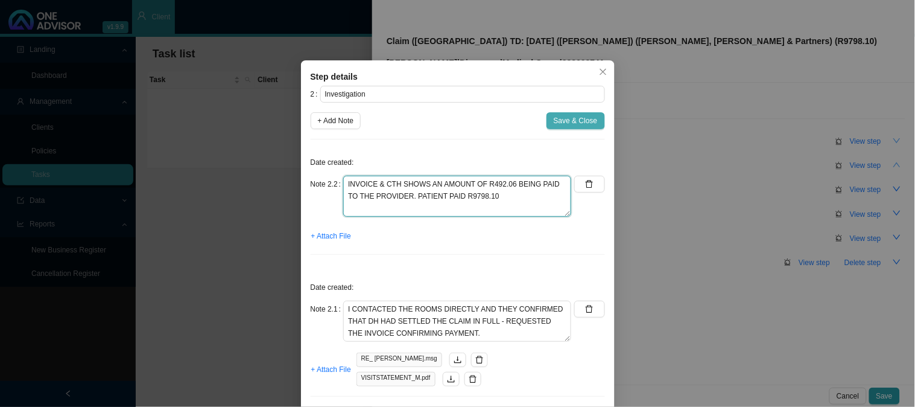
type textarea "INVOICE & CTH SHOWS AN AMOUNT OF R492.06 BEING PAID TO THE PROVIDER. PATIENT PA…"
click at [581, 121] on span "Save & Close" at bounding box center [576, 121] width 44 height 12
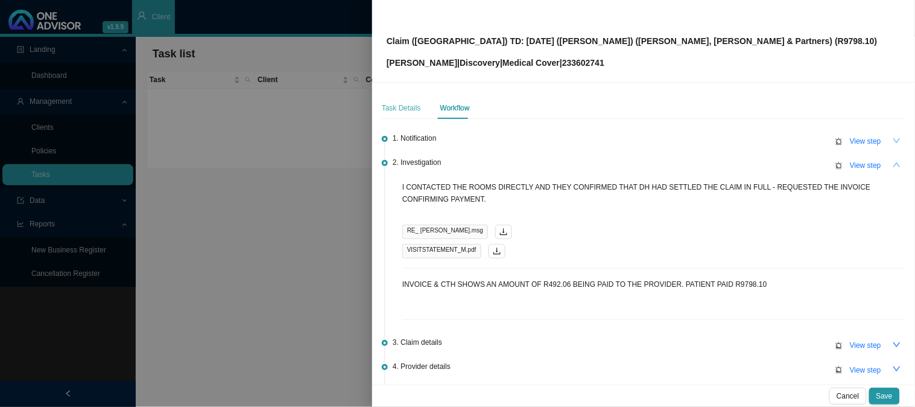
click at [408, 115] on div "Task Details" at bounding box center [401, 108] width 39 height 22
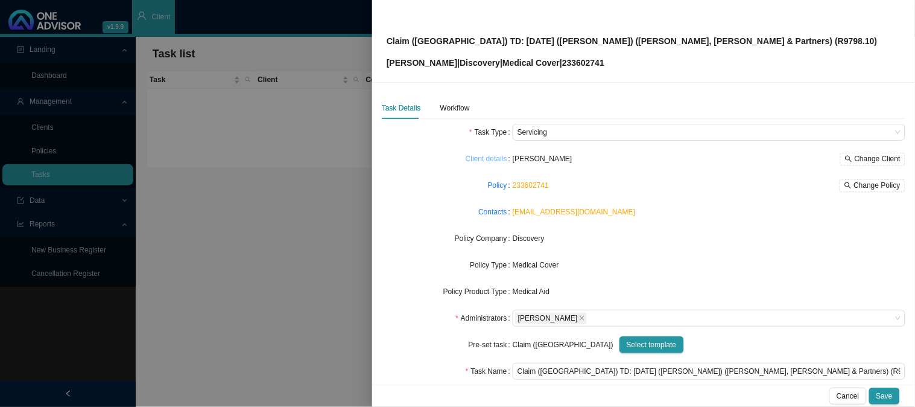
click at [498, 158] on link "Client details" at bounding box center [487, 159] width 42 height 12
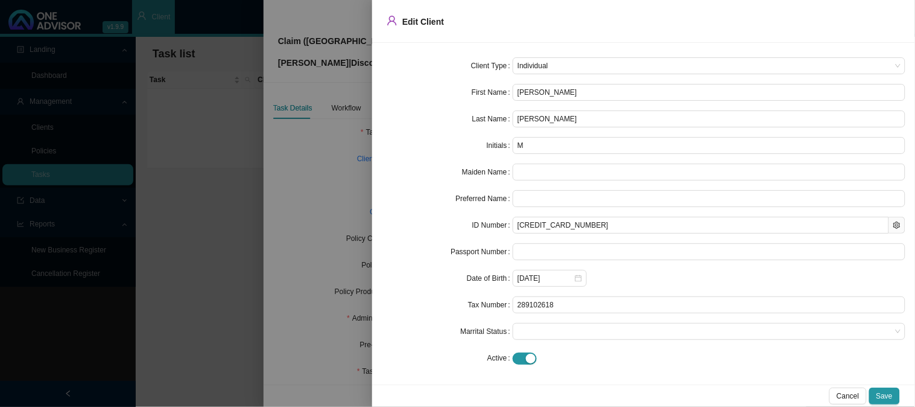
click at [323, 171] on div at bounding box center [457, 203] width 915 height 407
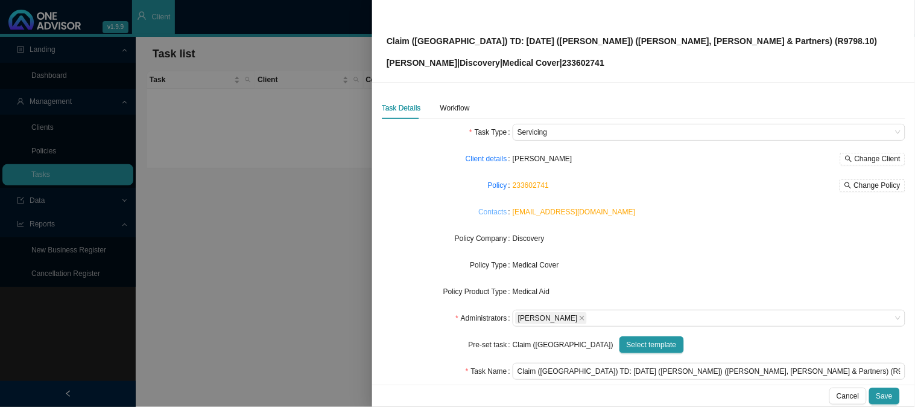
click at [495, 210] on link "Contacts" at bounding box center [492, 212] width 28 height 12
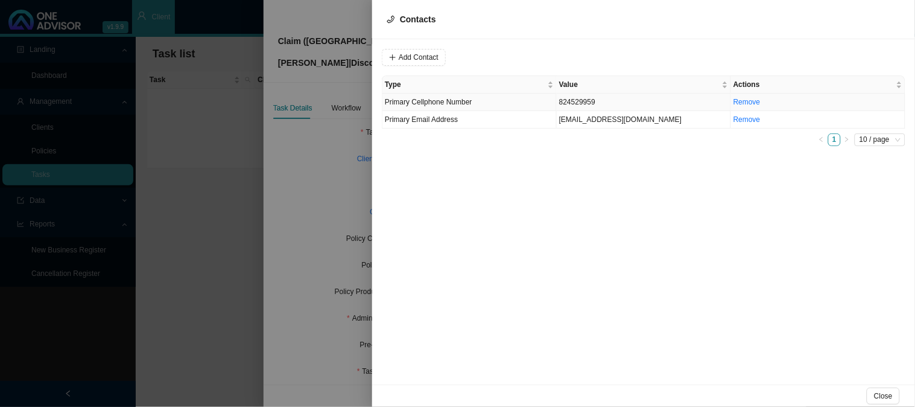
click at [532, 103] on td "Primary Cellphone Number" at bounding box center [469, 101] width 174 height 17
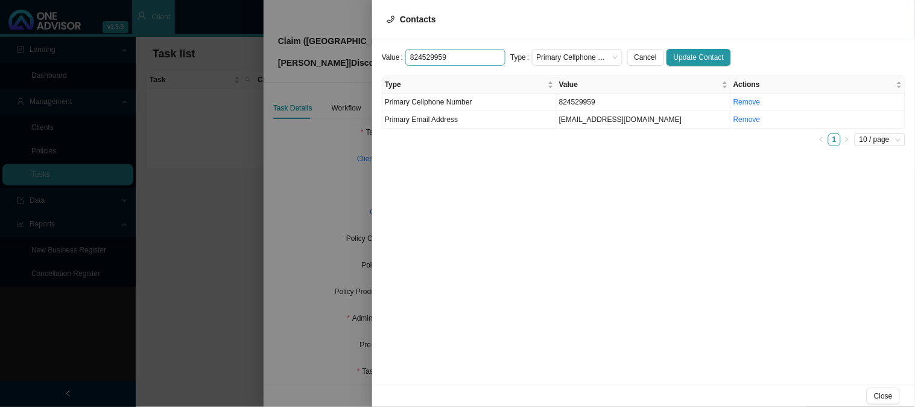
click at [410, 56] on input "824529959" at bounding box center [455, 57] width 100 height 17
type input "0824529959"
click at [333, 155] on div at bounding box center [457, 203] width 915 height 407
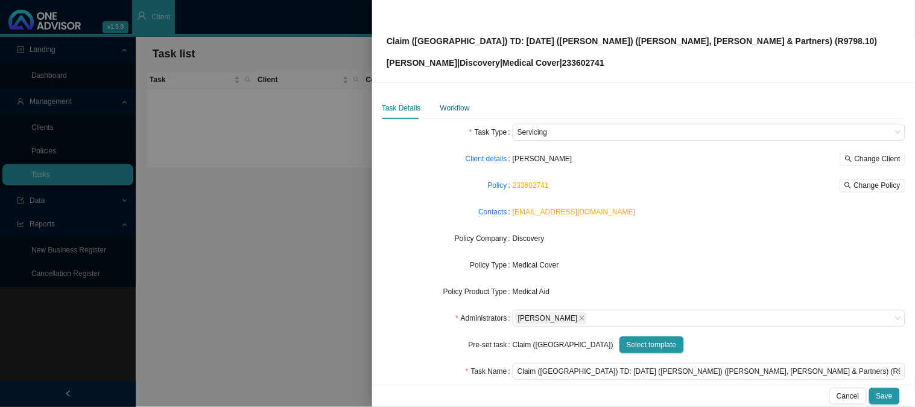
click at [455, 107] on div "Workflow" at bounding box center [455, 108] width 30 height 12
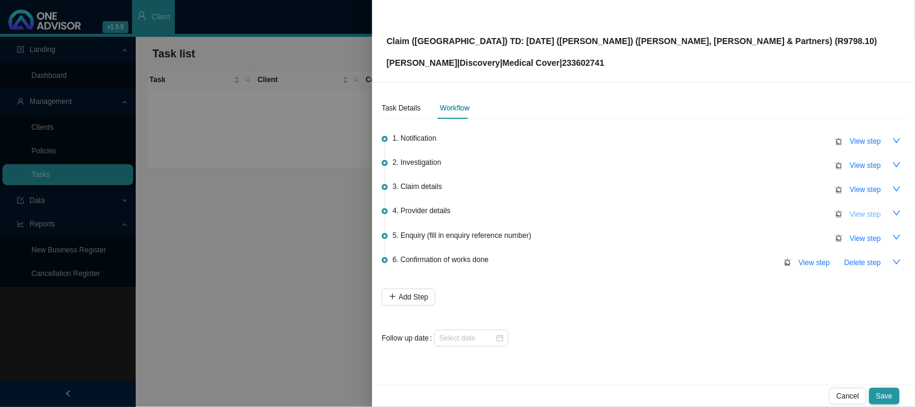
click at [873, 215] on span "View step" at bounding box center [865, 214] width 31 height 12
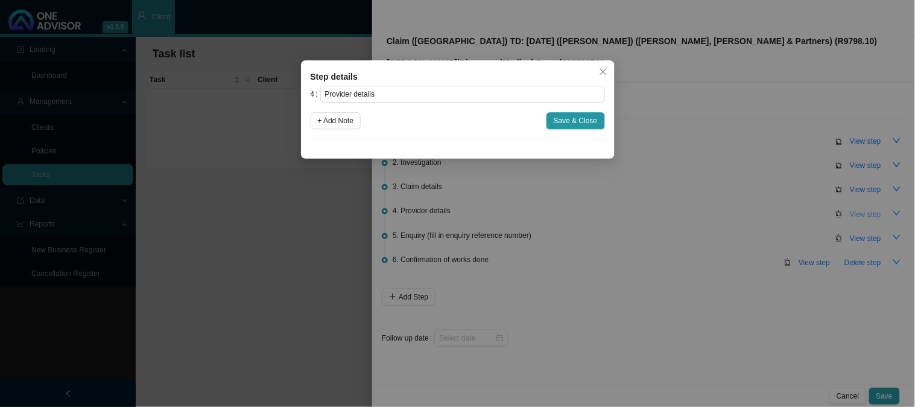
click at [873, 215] on div "Step details 4 Provider details + Add Note Save & Close Cancel OK" at bounding box center [457, 203] width 915 height 407
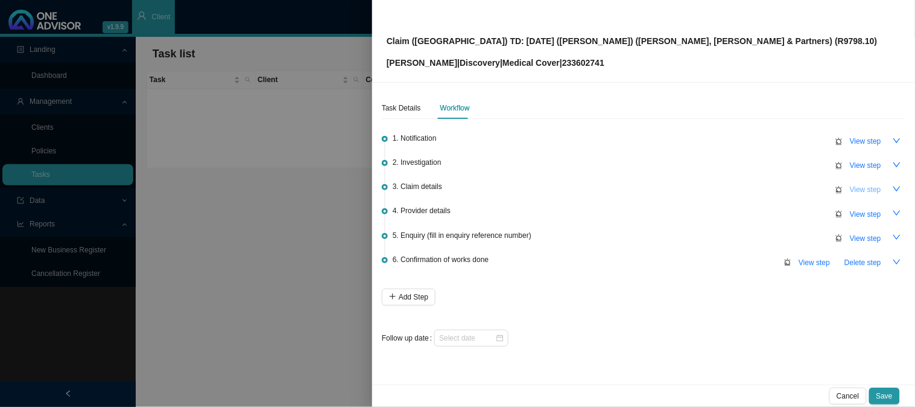
click at [884, 192] on button "View step" at bounding box center [866, 189] width 46 height 17
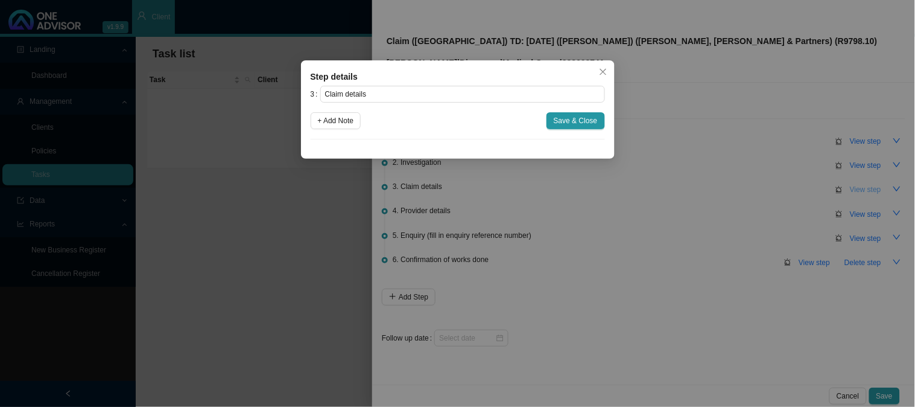
click at [884, 192] on div "Step details 3 Claim details + Add Note Save & Close Cancel OK" at bounding box center [457, 203] width 915 height 407
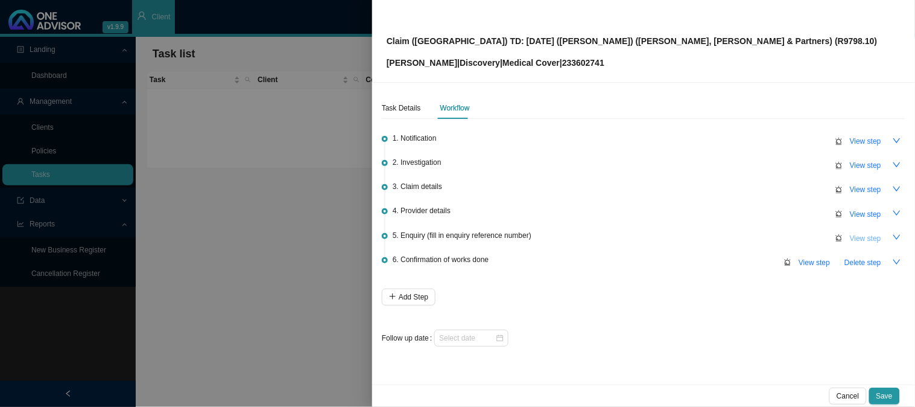
click at [855, 241] on span "View step" at bounding box center [865, 238] width 31 height 12
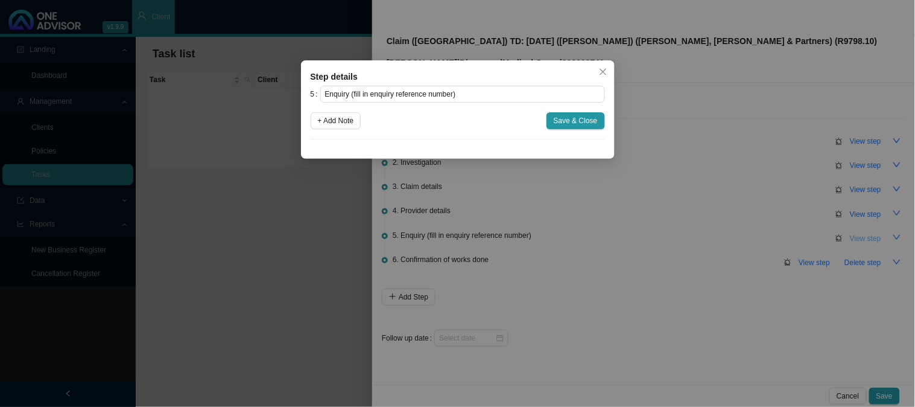
click at [855, 241] on div "Step details 5 Enquiry (fill in enquiry reference number) + Add Note Save & Clo…" at bounding box center [457, 203] width 915 height 407
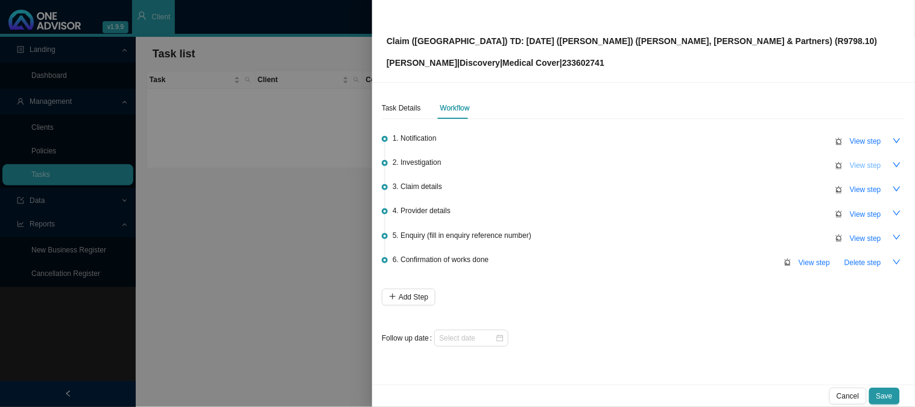
click at [859, 167] on span "View step" at bounding box center [865, 165] width 31 height 12
type input "Investigation"
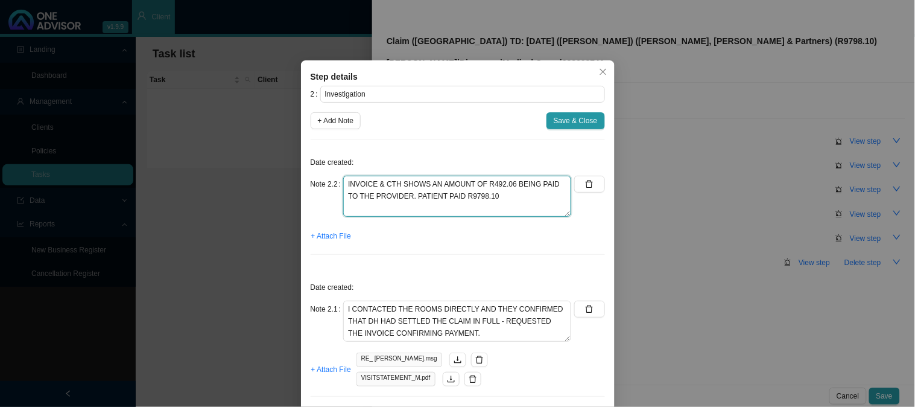
click at [504, 206] on textarea "INVOICE & CTH SHOWS AN AMOUNT OF R492.06 BEING PAID TO THE PROVIDER. PATIENT PA…" at bounding box center [457, 196] width 228 height 41
click at [497, 201] on textarea "INVOICE & CTH SHOWS AN AMOUNT OF R492.06 BEING PAID TO THE PROVIDER. PATIENT PA…" at bounding box center [457, 196] width 228 height 41
click at [332, 236] on span "+ Attach File" at bounding box center [331, 236] width 40 height 12
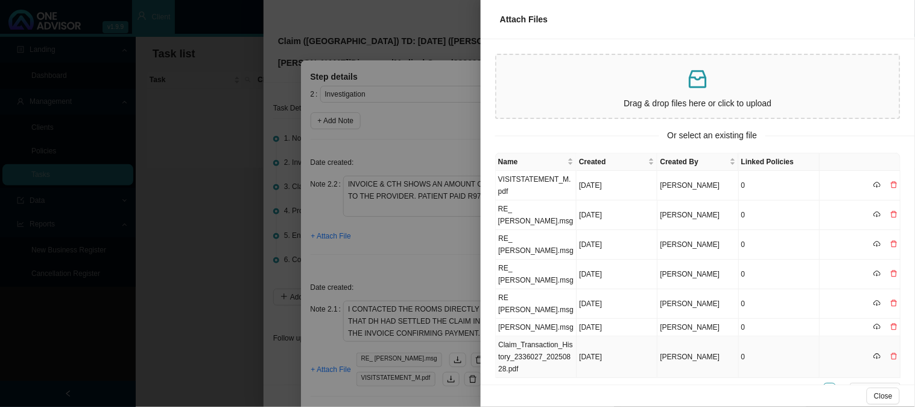
click at [533, 346] on td "Claim_Transaction_History_2336027_20250828.pdf" at bounding box center [536, 357] width 81 height 42
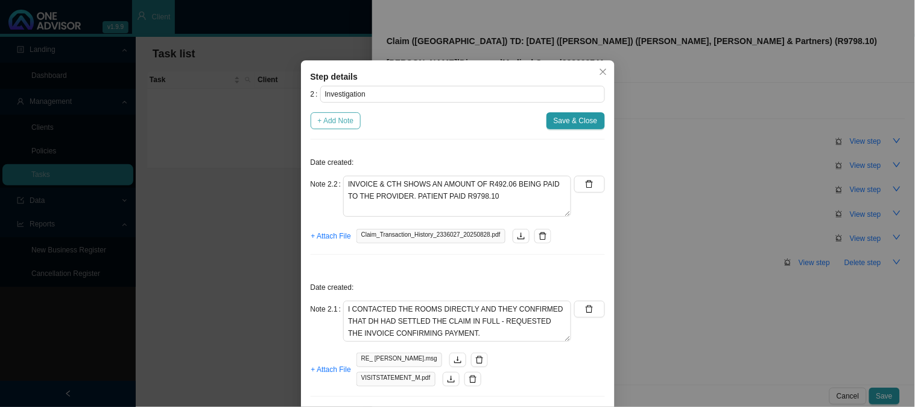
click at [323, 122] on span "+ Add Note" at bounding box center [336, 121] width 36 height 12
type textarea "INVOICE & CTH SHOWS AN AMOUNT OF R492.06 BEING PAID TO THE PROVIDER. PATIENT PA…"
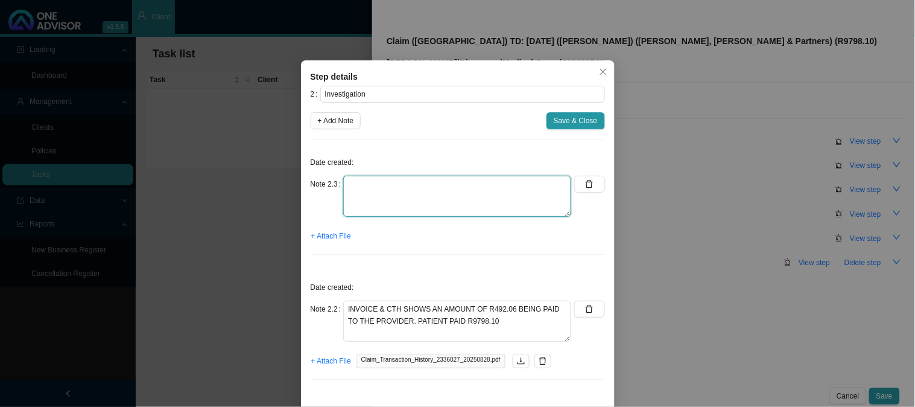
click at [400, 193] on textarea at bounding box center [457, 196] width 228 height 41
drag, startPoint x: 467, startPoint y: 185, endPoint x: 259, endPoint y: 188, distance: 208.1
click at [259, 188] on div "Step details 2 Investigation + Add Note Save & Close Date created: Note 2.3 pho…" at bounding box center [457, 203] width 915 height 407
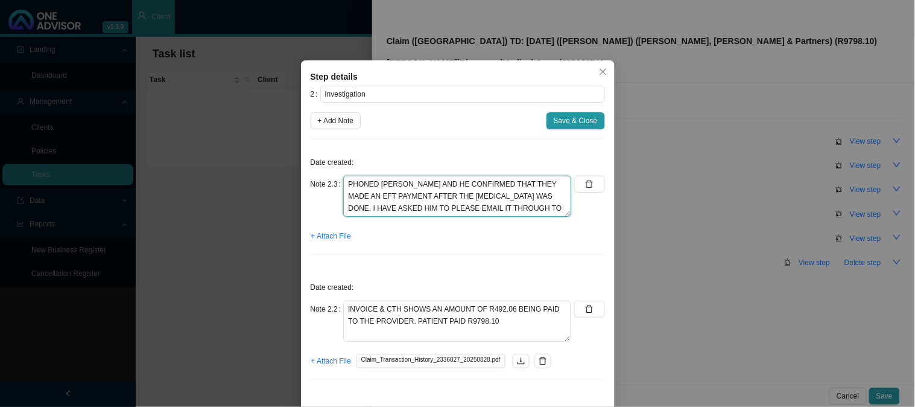
type textarea "PHONED MR SUTTON AND HE CONFIRMED THAT THEY MADE AN EFT PAYMENT AFTER THE CT SC…"
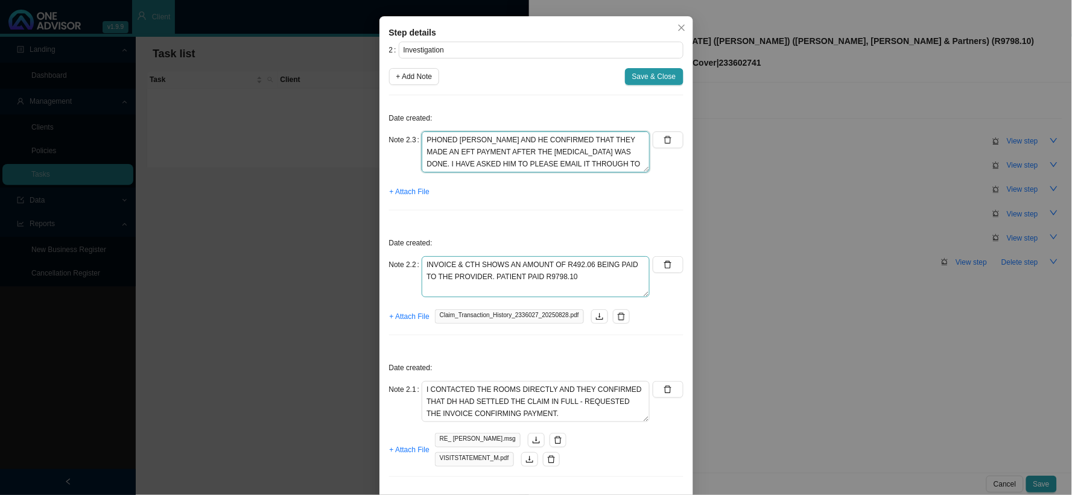
scroll to position [65, 0]
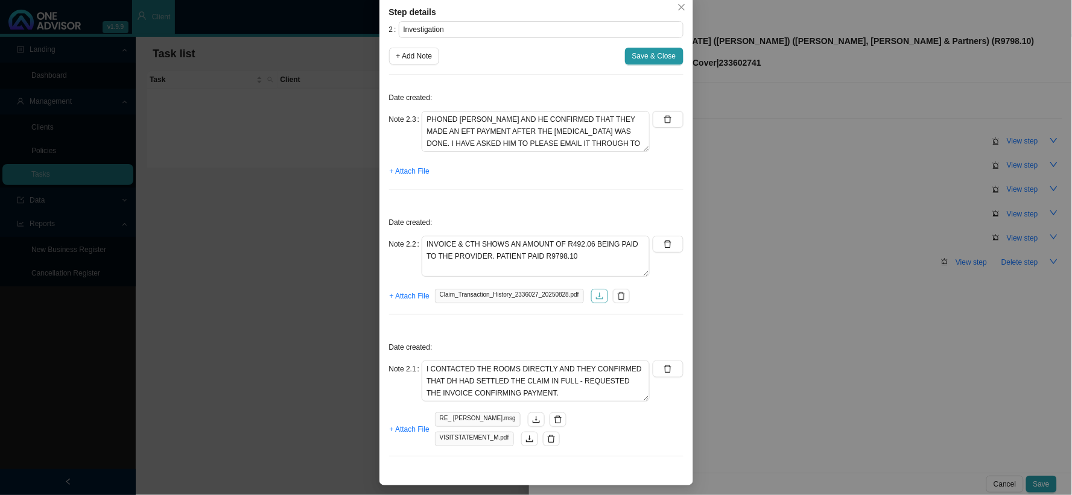
click at [595, 297] on icon "download" at bounding box center [599, 296] width 8 height 8
click at [637, 55] on span "Save & Close" at bounding box center [654, 56] width 44 height 12
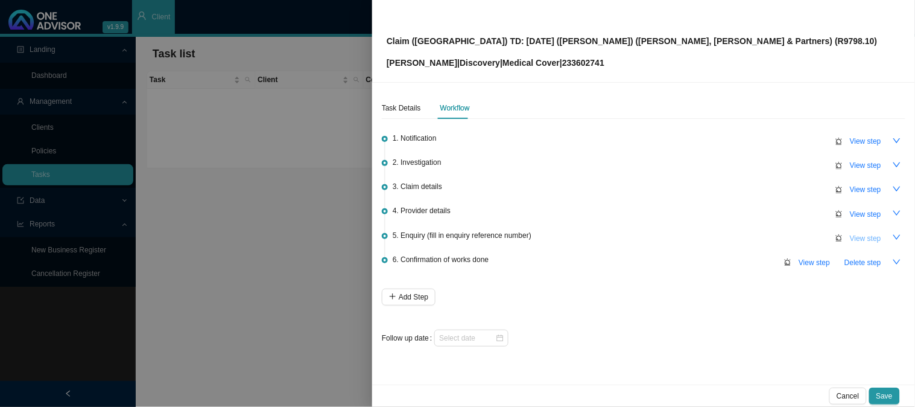
click at [871, 235] on span "View step" at bounding box center [865, 238] width 31 height 12
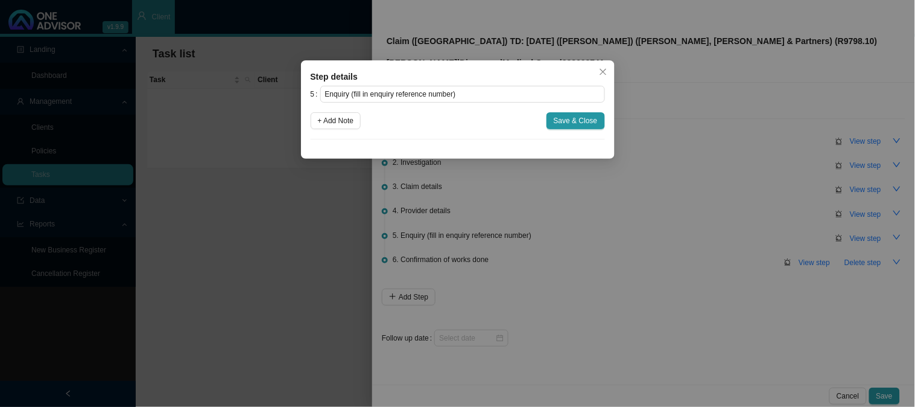
click at [659, 178] on div "Step details 5 Enquiry (fill in enquiry reference number) + Add Note Save & Clo…" at bounding box center [457, 203] width 915 height 407
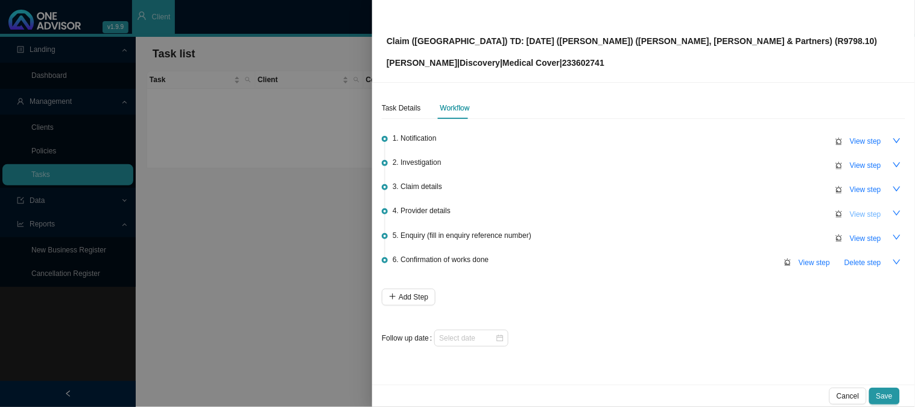
click at [861, 214] on span "View step" at bounding box center [865, 214] width 31 height 12
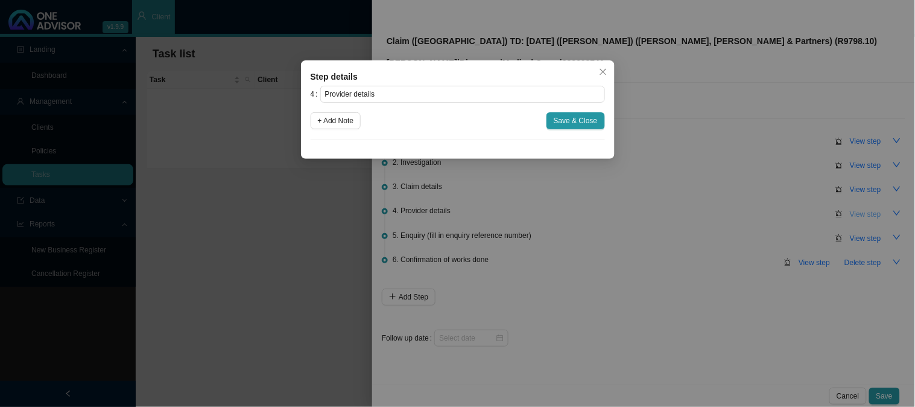
click at [861, 214] on div "Step details 4 Provider details + Add Note Save & Close Cancel OK" at bounding box center [457, 203] width 915 height 407
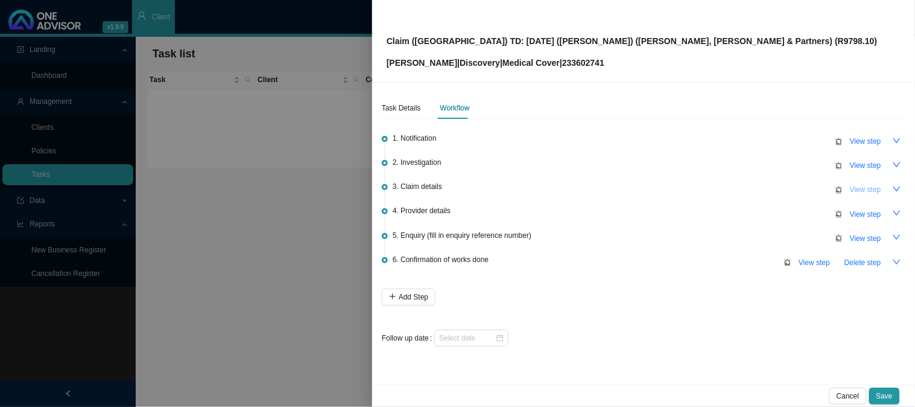
click at [865, 194] on span "View step" at bounding box center [865, 189] width 31 height 12
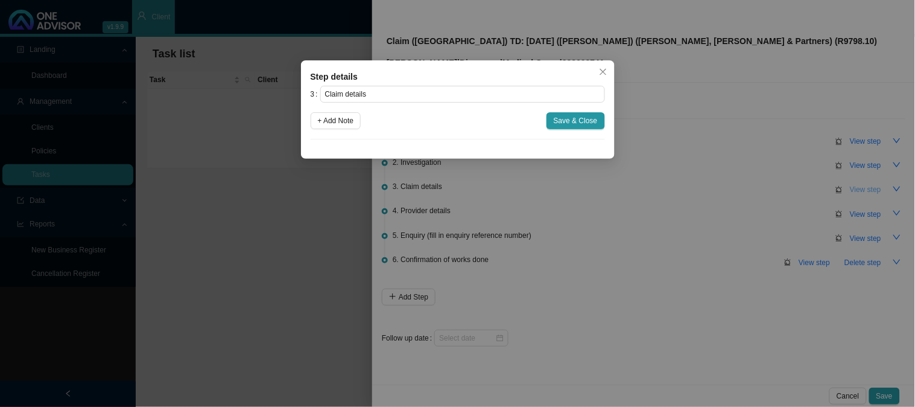
click at [865, 194] on div "Step details 3 Claim details + Add Note Save & Close Cancel OK" at bounding box center [457, 203] width 915 height 407
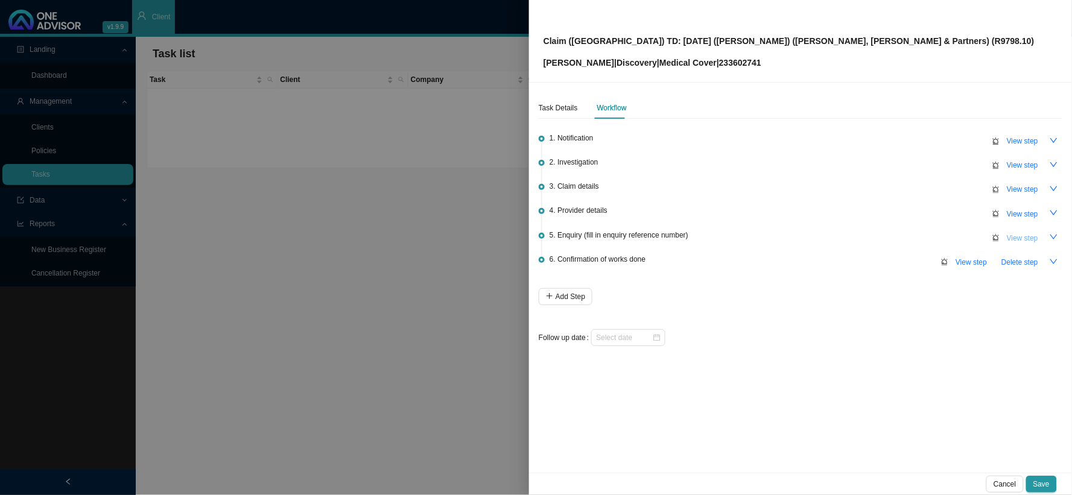
click at [1020, 236] on span "View step" at bounding box center [1022, 238] width 31 height 12
type input "Enquiry (fill in enquiry reference number)"
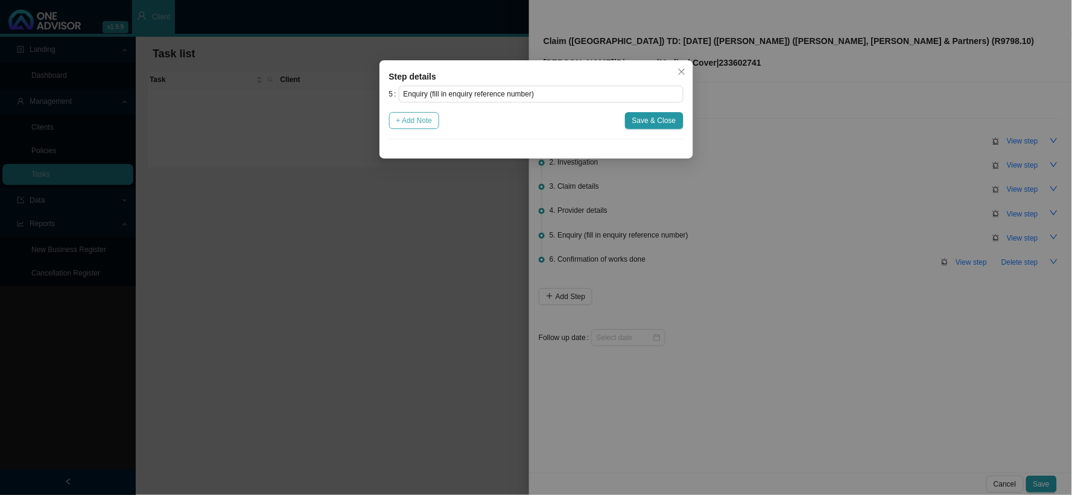
click at [414, 124] on span "+ Add Note" at bounding box center [414, 121] width 36 height 12
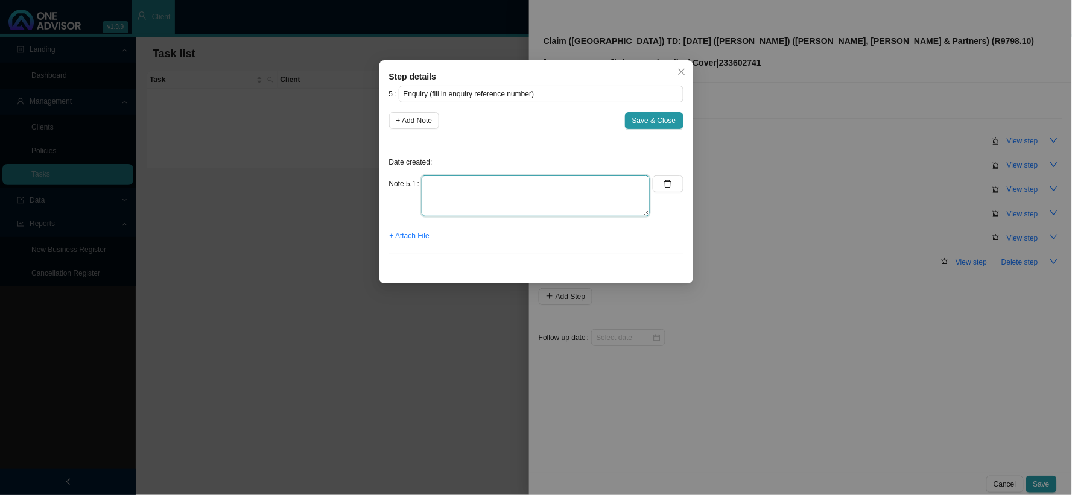
click at [504, 183] on textarea at bounding box center [536, 196] width 228 height 41
type textarea "p"
click at [577, 182] on textarea "PHONED DH, SPOKE TO" at bounding box center [536, 196] width 228 height 41
click at [560, 195] on textarea "PHONED DH, SPOKE TO" at bounding box center [536, 196] width 228 height 41
click at [481, 192] on textarea "PHONED DH, SPOKE TO" at bounding box center [536, 196] width 228 height 41
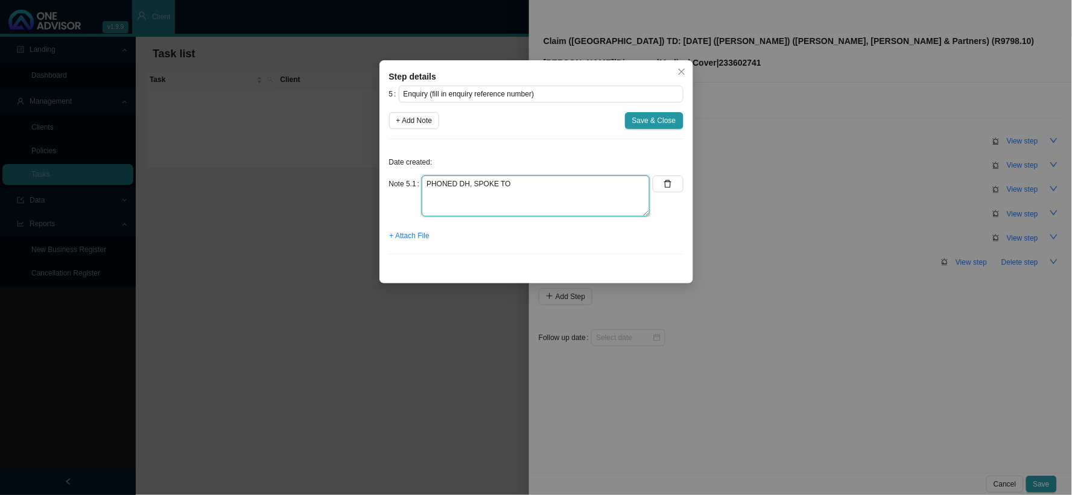
click at [510, 197] on textarea "PHONED DH, SPOKE TO" at bounding box center [536, 196] width 228 height 41
click at [507, 201] on textarea "PHONED DH, SPOKE TO" at bounding box center [536, 196] width 228 height 41
click at [586, 183] on textarea "PHONED DH, SPOKE TO" at bounding box center [536, 196] width 228 height 41
click at [554, 195] on textarea "PHONED DH, SPOKE TO" at bounding box center [536, 196] width 228 height 41
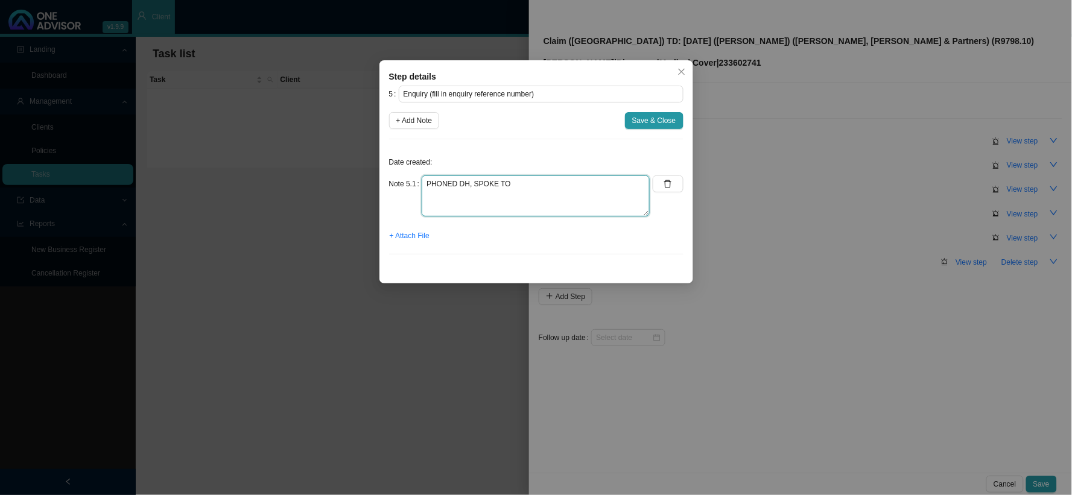
click at [523, 194] on textarea "PHONED DH, SPOKE TO" at bounding box center [536, 196] width 228 height 41
click at [567, 195] on textarea "PHONED DH, SPOKE TO" at bounding box center [536, 196] width 228 height 41
drag, startPoint x: 619, startPoint y: 195, endPoint x: 407, endPoint y: 195, distance: 212.3
click at [407, 195] on div "Note 5.1 PHONED DH, SPOKE TO member had a ct scan and facet joint block" at bounding box center [519, 196] width 261 height 41
click at [592, 198] on textarea "PHONED DH, SPOKE TO member had a ct scan and facet joint block" at bounding box center [536, 196] width 228 height 41
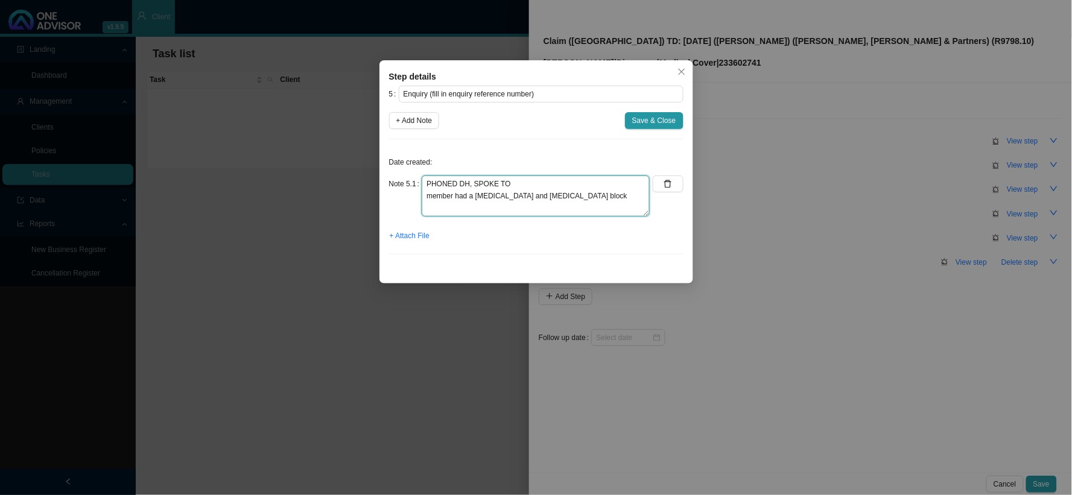
drag, startPoint x: 592, startPoint y: 192, endPoint x: 414, endPoint y: 194, distance: 177.9
click at [415, 194] on div "Note 5.1 PHONED DH, SPOKE TO member had a ct scan and facet joint block" at bounding box center [519, 196] width 261 height 41
click at [507, 197] on textarea "PHONED DH, SPOKE TO MEMBER HAD A CT SCNA AND FACET JOINT BLOCK." at bounding box center [536, 196] width 228 height 41
click at [503, 195] on textarea "PHONED DH, SPOKE TO MEMBER HAD A CT SCNA AND FACET JOINT BLOCK." at bounding box center [536, 196] width 228 height 41
click at [616, 197] on textarea "PHONED DH, SPOKE TO MEMBER HAD A CT SCAN AND FACET JOINT BLOCK." at bounding box center [536, 196] width 228 height 41
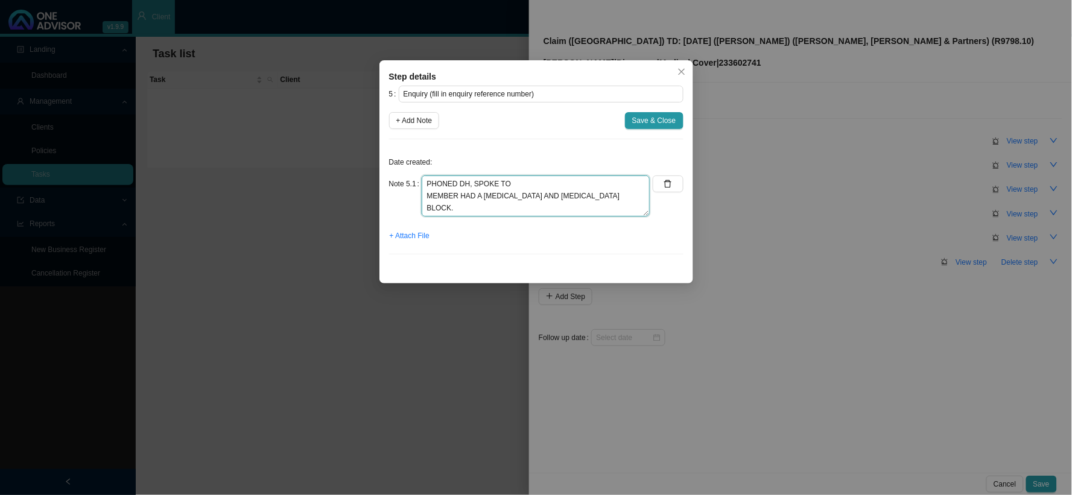
click at [573, 207] on textarea "PHONED DH, SPOKE TO MEMBER HAD A CT SCAN AND FACET JOINT BLOCK. THE FACET JOINT…" at bounding box center [536, 196] width 228 height 41
click at [634, 209] on textarea "PHONED DH, SPOKE TO MEMBER HAD A CT SCAN AND FACET JOINT BLOCK. THE FACET JOINT…" at bounding box center [536, 196] width 228 height 41
click at [508, 207] on textarea "PHONED DH, SPOKE TO MEMBER HAD A CT SCAN AND FACET JOINT BLOCK. THE FACET JOINT…" at bounding box center [536, 196] width 228 height 41
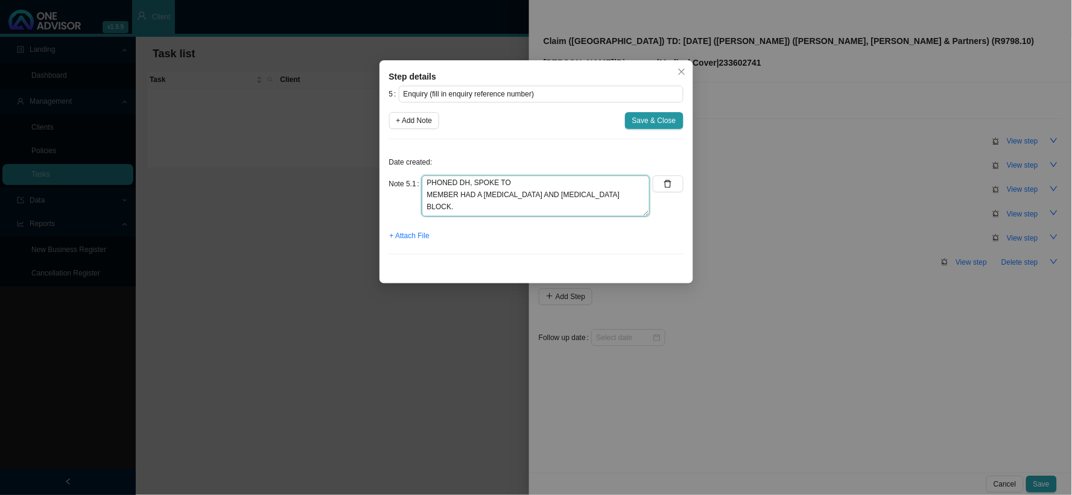
scroll to position [0, 0]
type textarea "PHONED DH, SPOKE TO MEMBER HAD A CT SCAN AND FACET JOINT BLOCK. THE FACET JOINT…"
click at [671, 119] on span "Save & Close" at bounding box center [654, 121] width 44 height 12
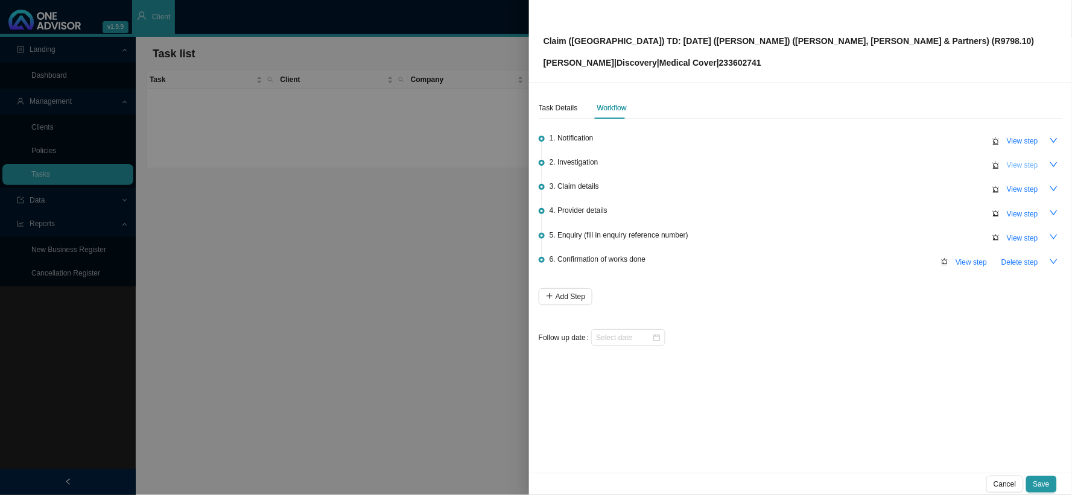
click at [1016, 165] on span "View step" at bounding box center [1022, 165] width 31 height 12
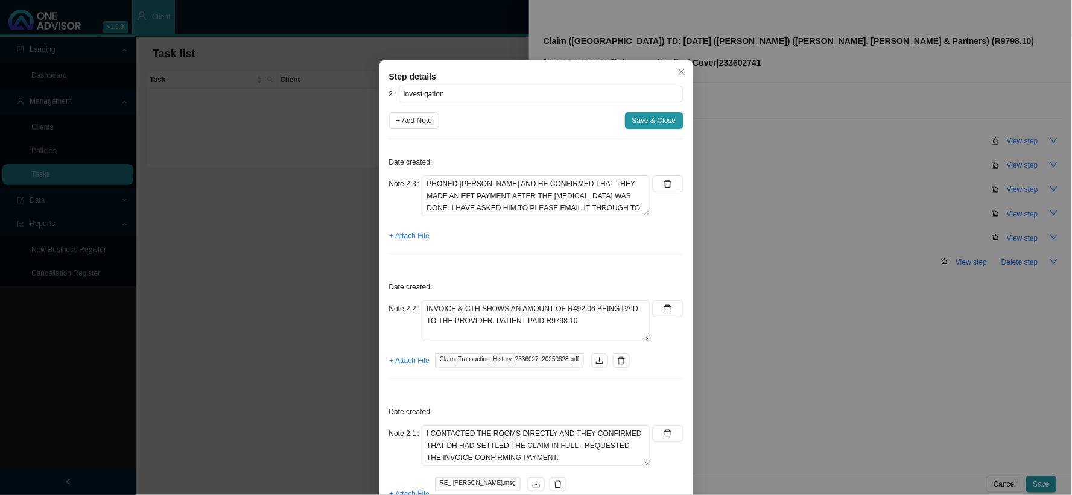
click at [1010, 164] on div "Step details 2 Investigation + Add Note Save & Close Date created: Note 2.3 PHO…" at bounding box center [536, 247] width 1072 height 495
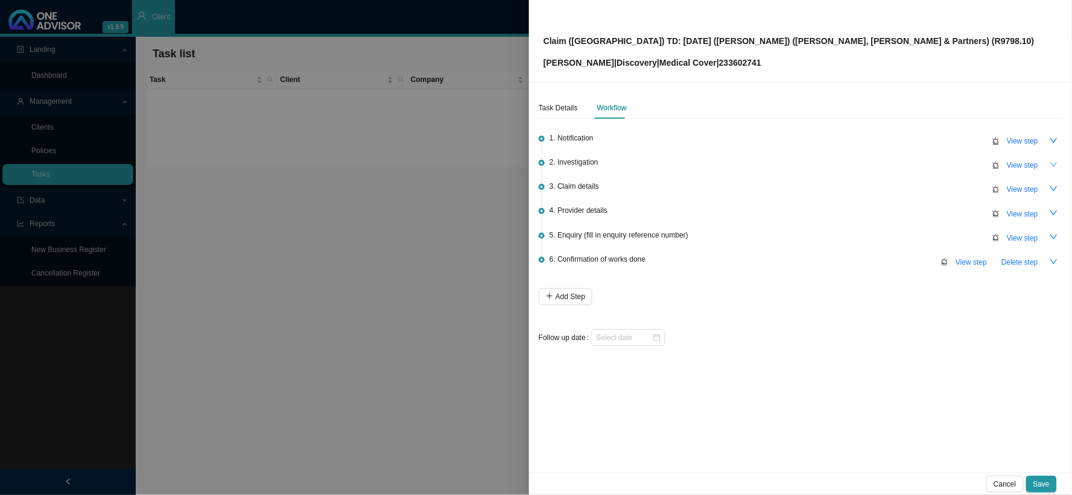
click at [1051, 167] on icon "down" at bounding box center [1053, 164] width 8 height 8
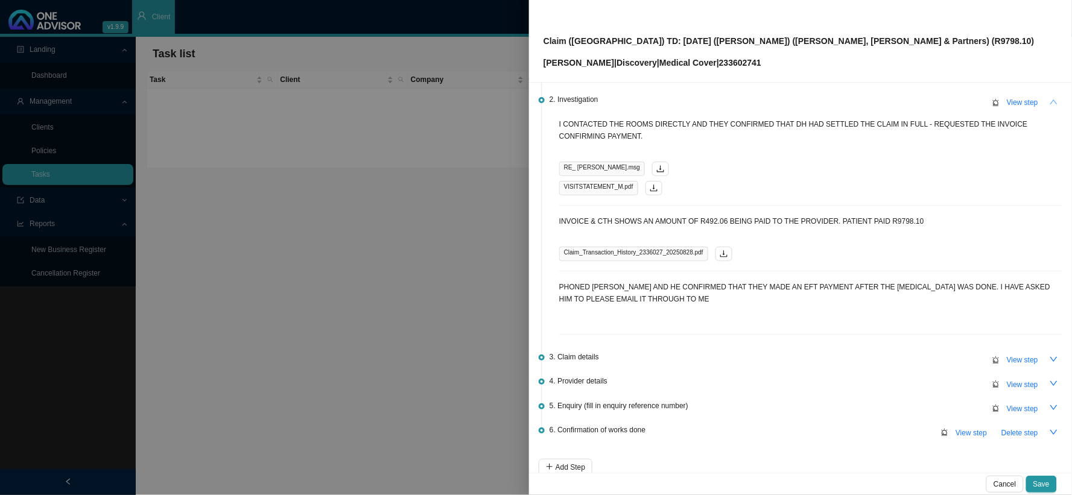
scroll to position [124, 0]
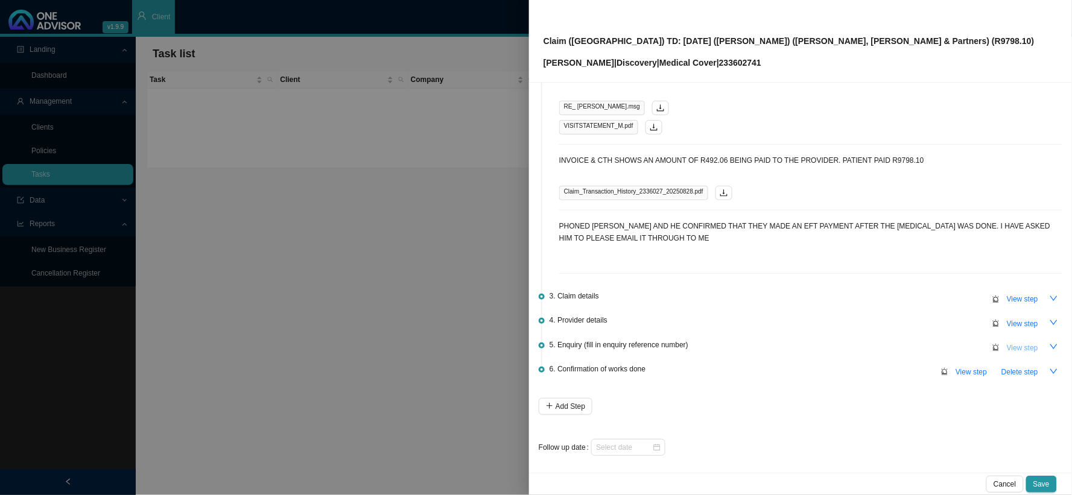
click at [1015, 347] on span "View step" at bounding box center [1022, 348] width 31 height 12
type input "Enquiry (fill in enquiry reference number)"
type textarea "PHONED DH, SPOKE TO MEMBER HAD A CT SCAN AND FACET JOINT BLOCK. THE FACET JOINT…"
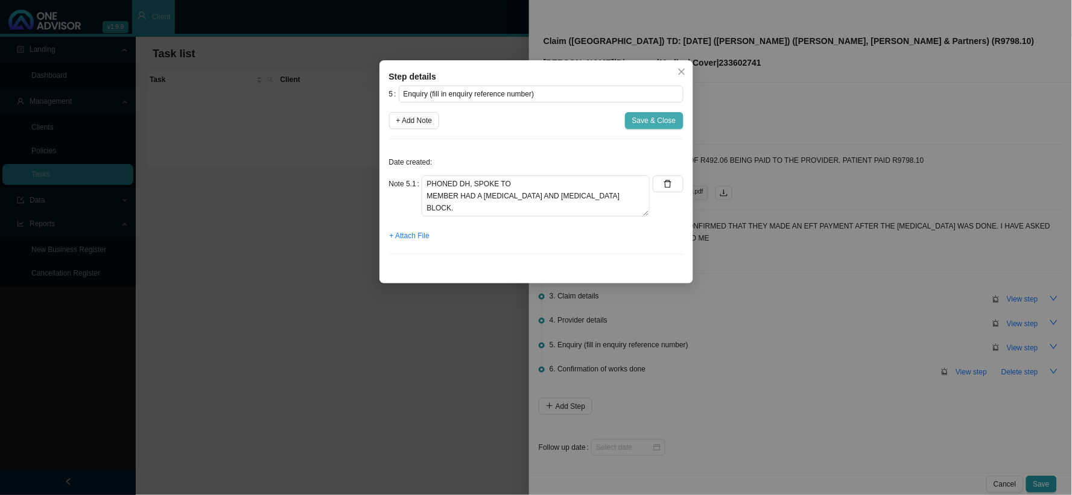
click at [668, 121] on span "Save & Close" at bounding box center [654, 121] width 44 height 12
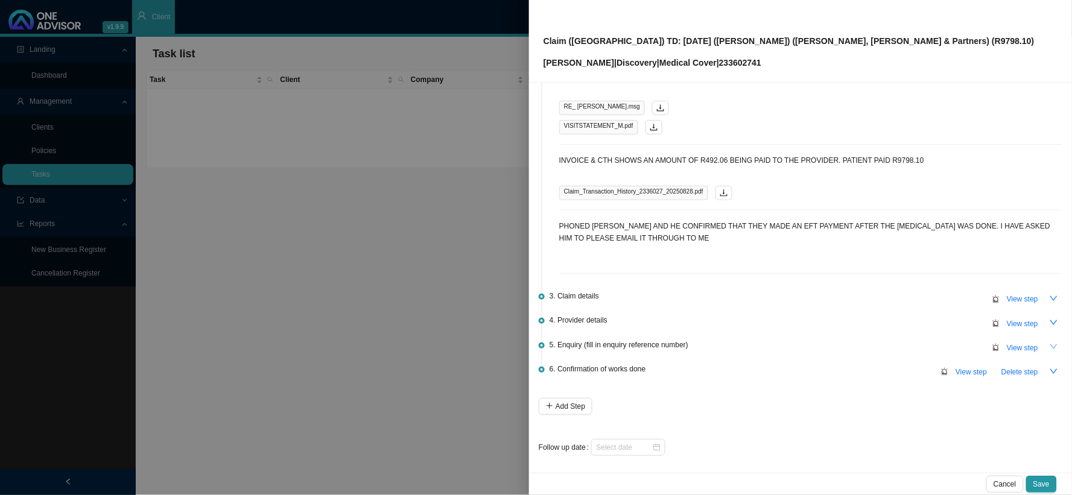
click at [1049, 343] on icon "down" at bounding box center [1053, 347] width 8 height 8
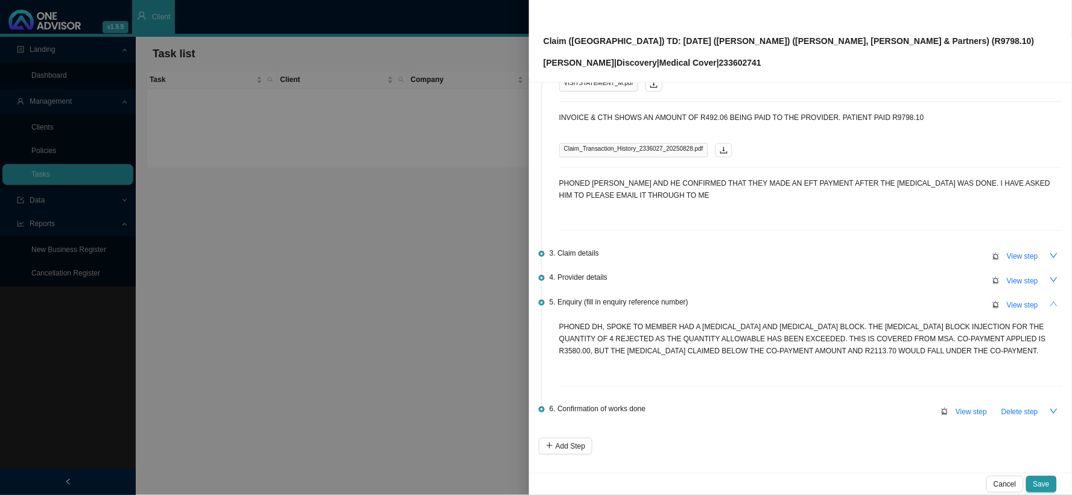
scroll to position [191, 0]
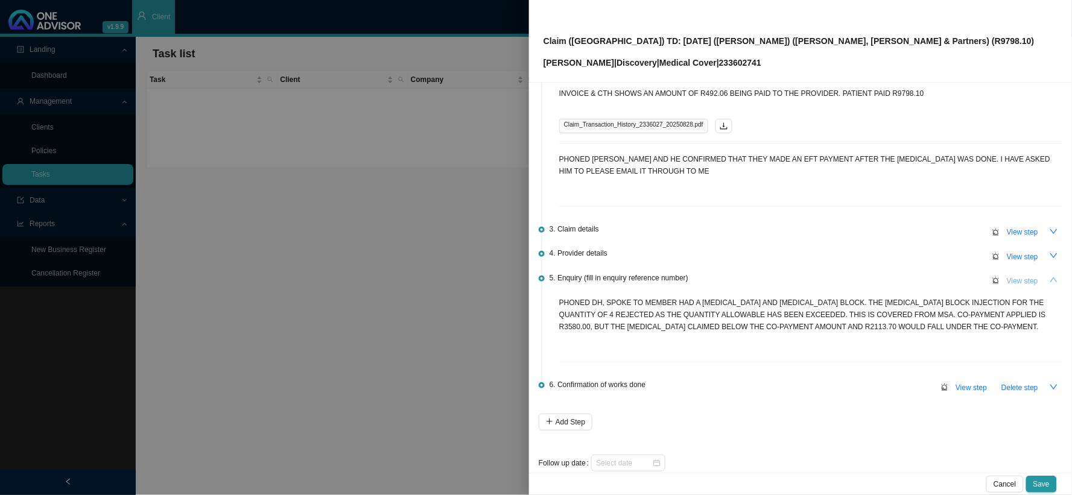
click at [1007, 282] on span "View step" at bounding box center [1022, 281] width 31 height 12
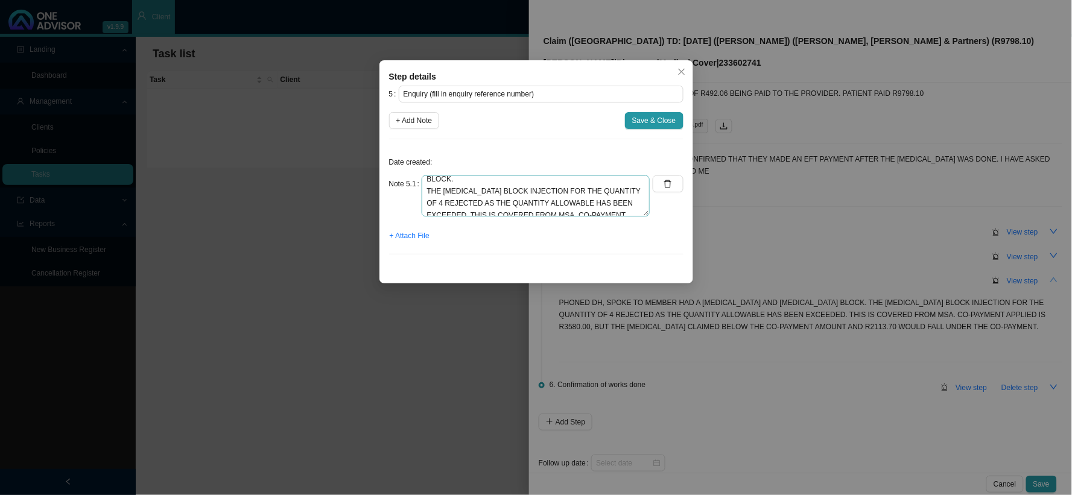
scroll to position [60, 0]
drag, startPoint x: 610, startPoint y: 195, endPoint x: 568, endPoint y: 195, distance: 41.6
click at [568, 195] on textarea "PHONED DH, SPOKE TO MEMBER HAD A CT SCAN AND FACET JOINT BLOCK. THE FACET JOINT…" at bounding box center [536, 196] width 228 height 41
click at [467, 211] on textarea "PHONED DH, SPOKE TO MEMBER HAD A CT SCAN AND FACET JOINT BLOCK. THE FACET JOINT…" at bounding box center [536, 196] width 228 height 41
drag, startPoint x: 521, startPoint y: 207, endPoint x: 541, endPoint y: 192, distance: 25.3
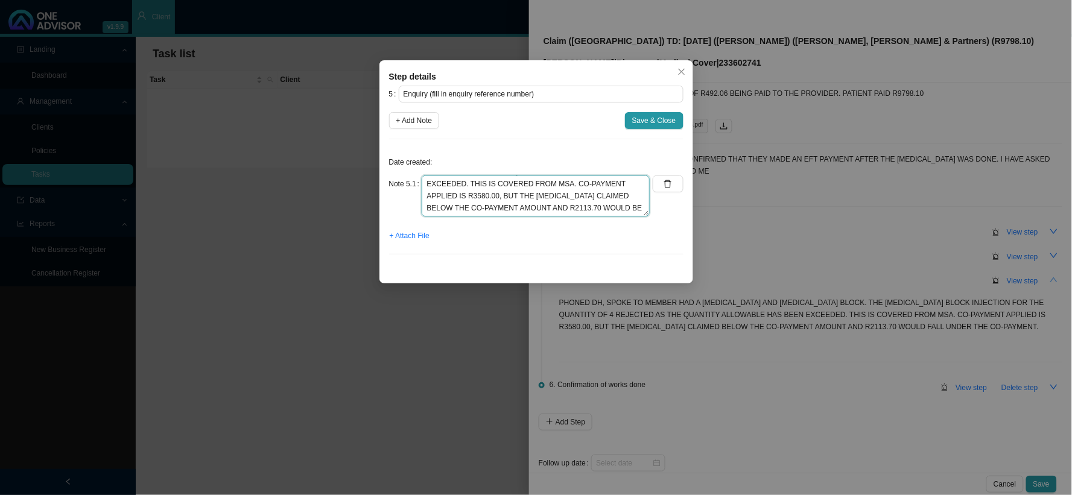
click at [541, 192] on textarea "PHONED DH, SPOKE TO MEMBER HAD A CT SCAN AND FACET JOINT BLOCK. THE FACET JOINT…" at bounding box center [536, 196] width 228 height 41
click at [540, 182] on textarea "PHONED DH, SPOKE TO MEMBER HAD A CT SCAN AND FACET JOINT BLOCK. THE FACET JOINT…" at bounding box center [536, 196] width 228 height 41
click at [528, 204] on textarea "PHONED DH, SPOKE TO NOBA MEMBER HAD A CT SCAN AND FACET JOINT BLOCK. THE FACET …" at bounding box center [536, 196] width 228 height 41
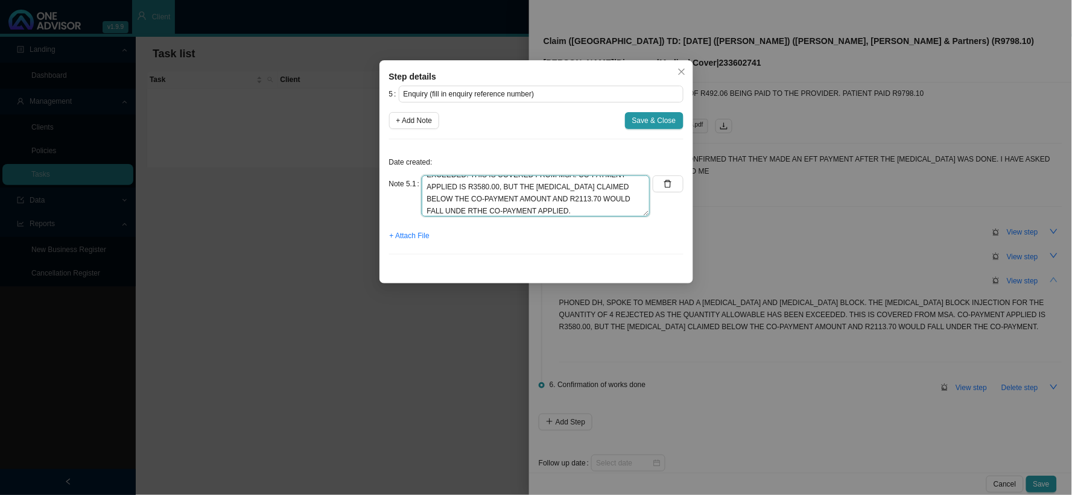
scroll to position [81, 0]
click at [426, 209] on textarea "PHONED DH, SPOKE TO NOBA MEMBER HAD A CT SCAN AND FACET JOINT BLOCK. THE FACET …" at bounding box center [536, 196] width 228 height 41
click at [483, 207] on textarea "PHONED DH, SPOKE TO NOBA MEMBER HAD A CT SCAN AND FACET JOINT BLOCK. THE FACET …" at bounding box center [536, 196] width 228 height 41
type textarea "PHONED DH, SPOKE TO NOBA MEMBER HAD A CT SCAN AND FACET JOINT BLOCK. THE FACET …"
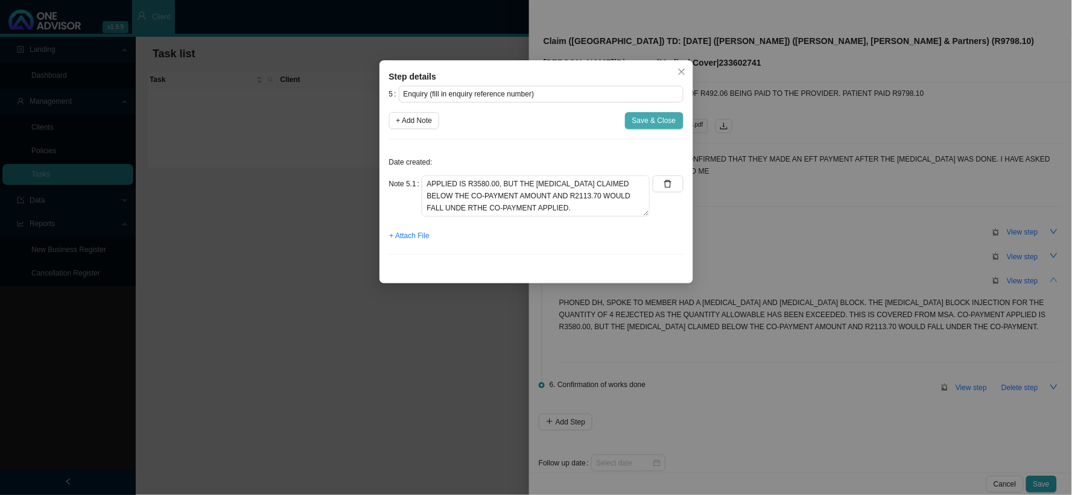
click at [647, 122] on span "Save & Close" at bounding box center [654, 121] width 44 height 12
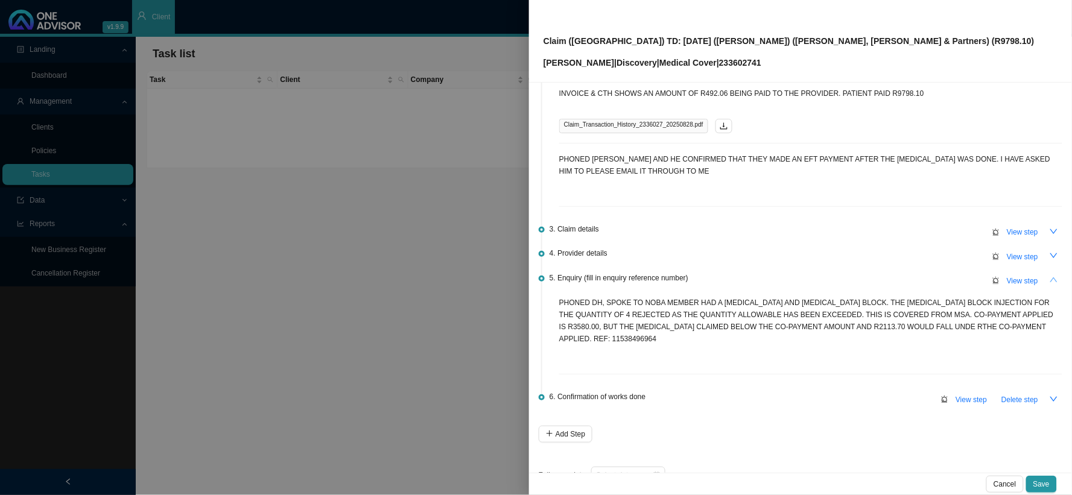
click at [1049, 276] on icon "up" at bounding box center [1053, 280] width 8 height 8
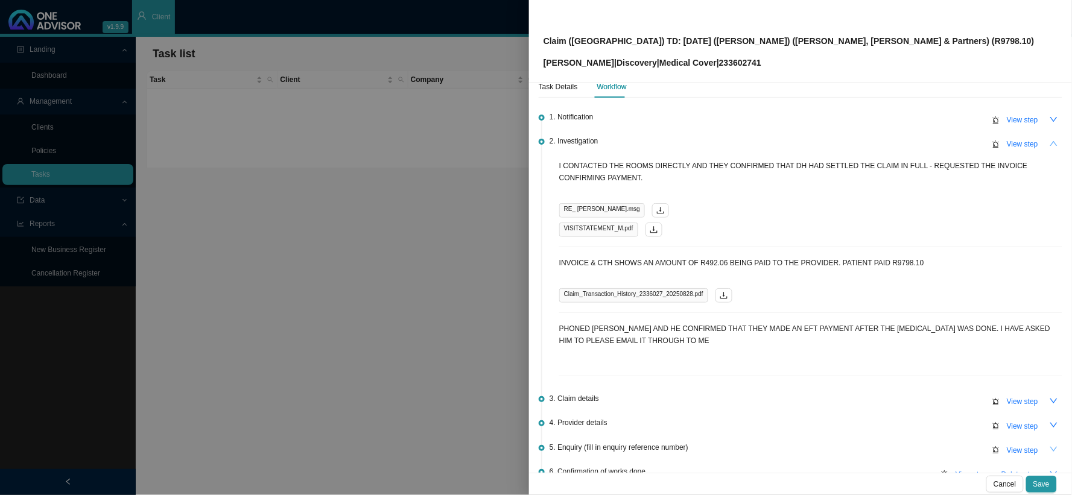
scroll to position [0, 0]
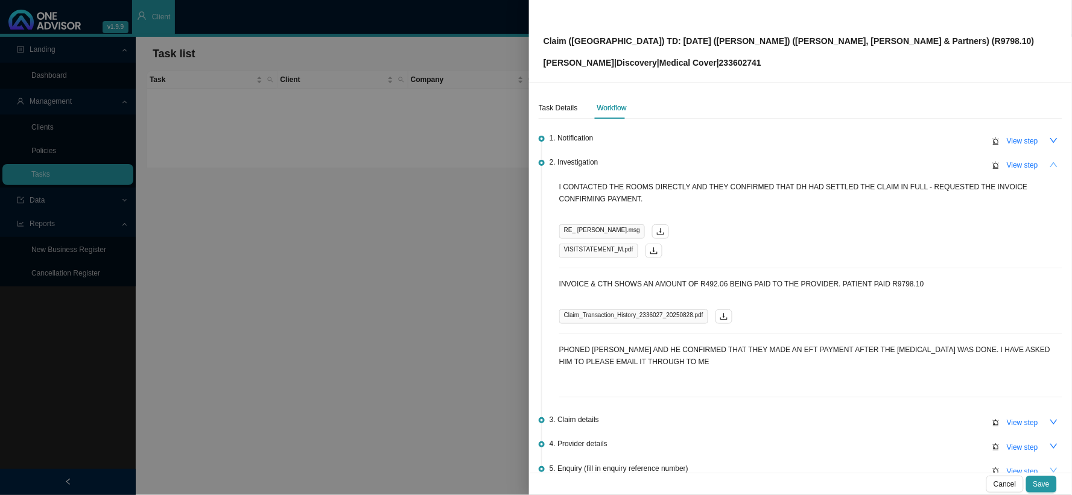
click at [1045, 166] on button "button" at bounding box center [1053, 164] width 17 height 17
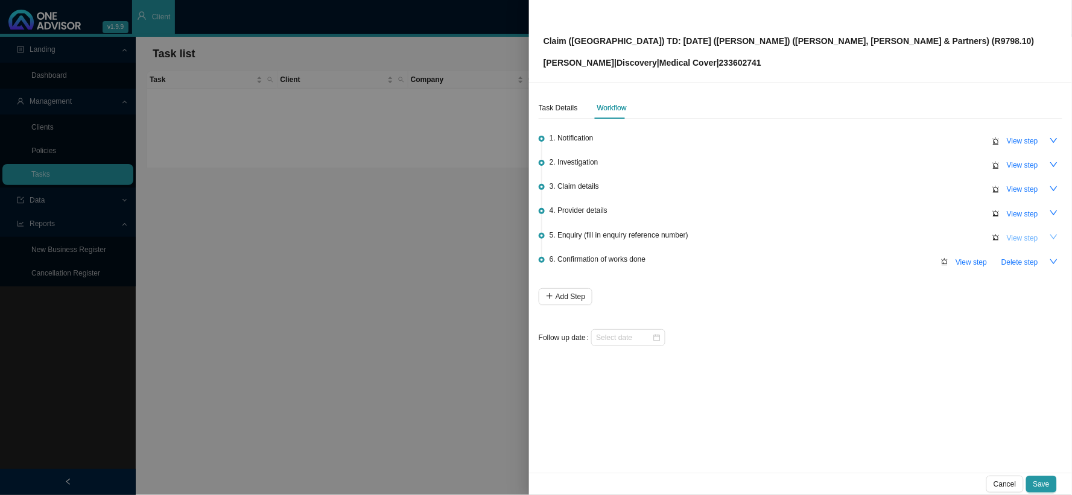
click at [1013, 244] on button "View step" at bounding box center [1022, 238] width 46 height 17
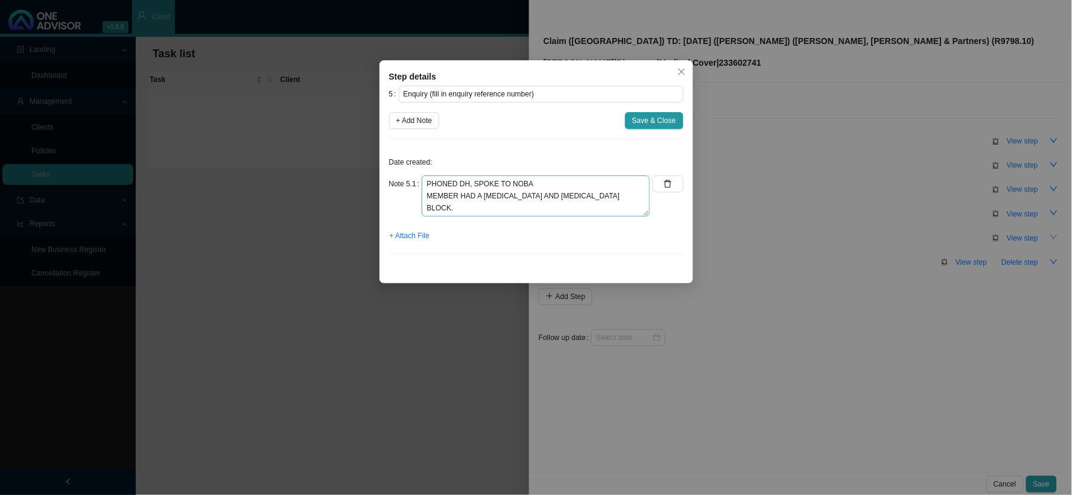
scroll to position [72, 0]
click at [659, 121] on span "Save & Close" at bounding box center [654, 121] width 44 height 12
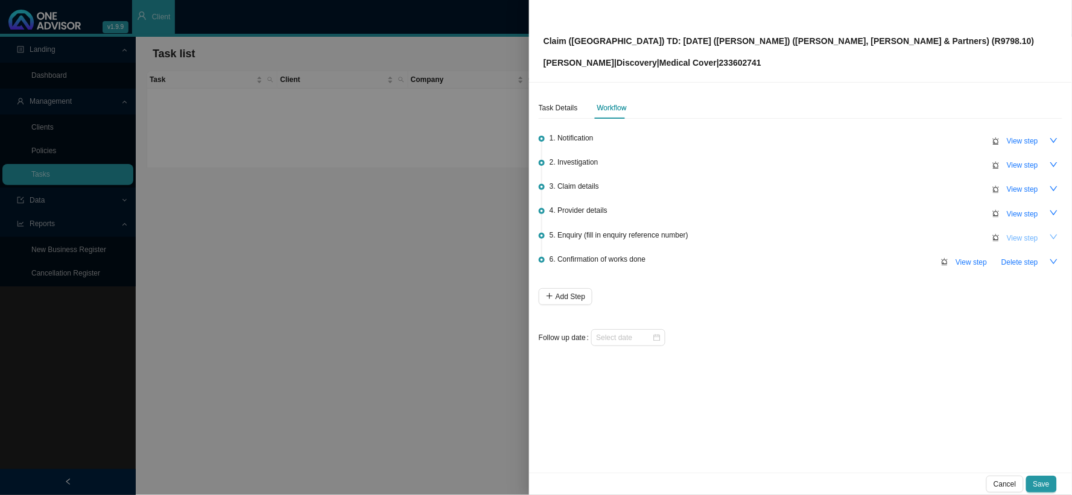
click at [1022, 235] on span "View step" at bounding box center [1022, 238] width 31 height 12
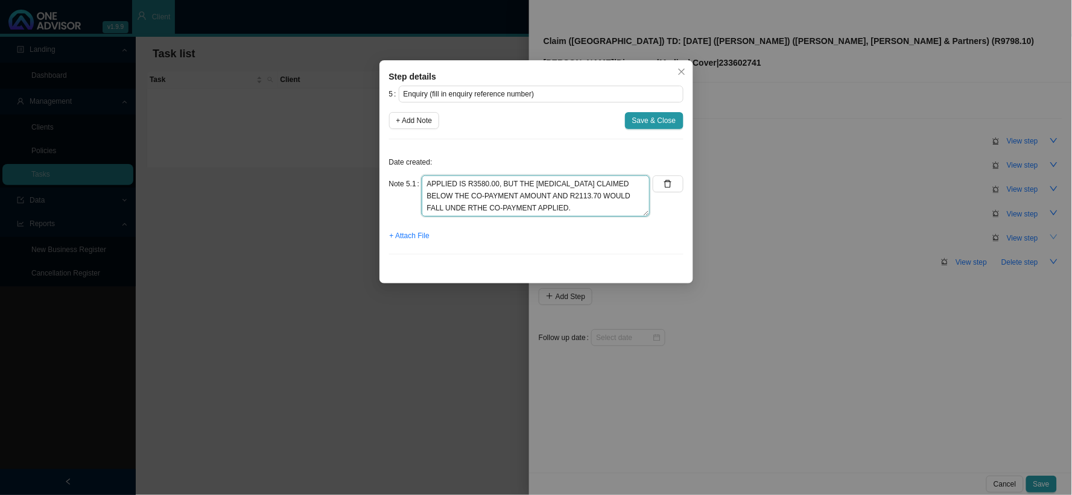
click at [606, 185] on textarea "PHONED DH, SPOKE TO NOBA MEMBER HAD A CT SCAN AND FACET JOINT BLOCK. THE FACET …" at bounding box center [536, 196] width 228 height 41
type textarea "PHONED DH, SPOKE TO NOBA MEMBER HAD A CT SCAN AND FACET JOINT BLOCK. THE FACET …"
click at [638, 122] on span "Save & Close" at bounding box center [654, 121] width 44 height 12
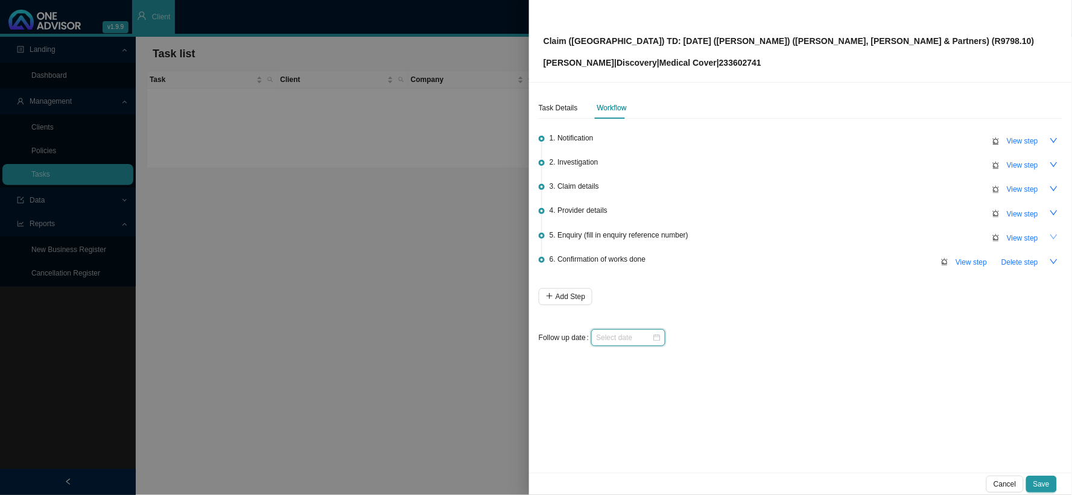
click at [639, 339] on input at bounding box center [624, 338] width 56 height 12
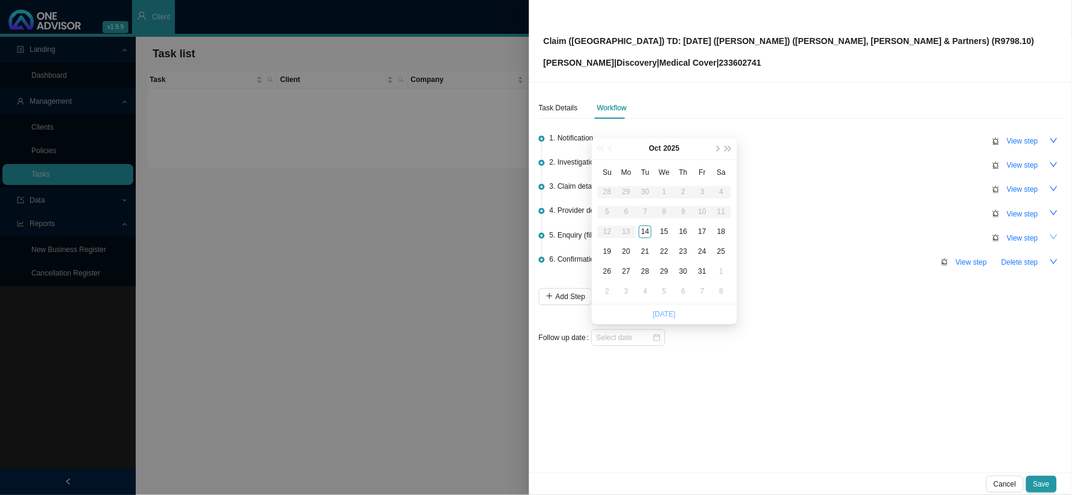
click at [660, 316] on link "[DATE]" at bounding box center [664, 314] width 23 height 8
type input "[DATE]"
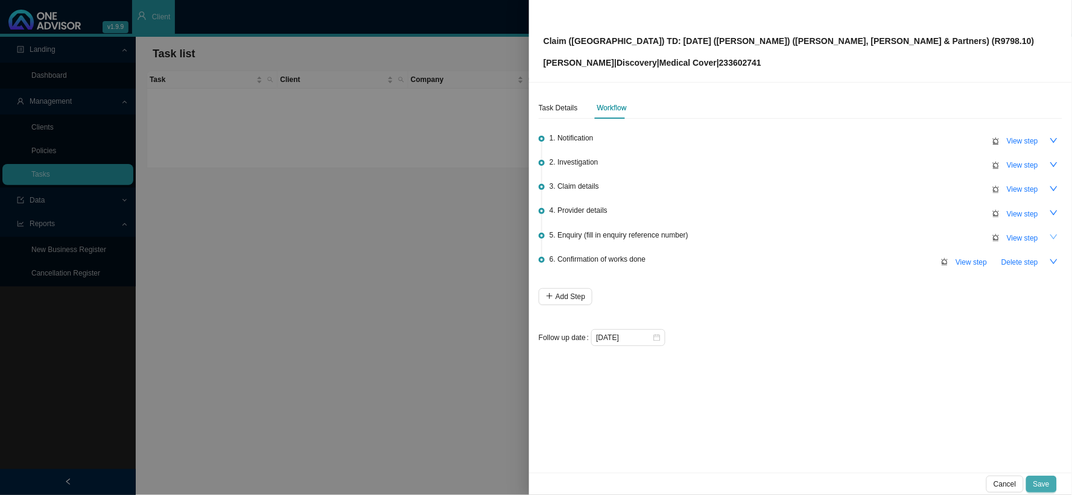
click at [1045, 487] on span "Save" at bounding box center [1041, 484] width 16 height 12
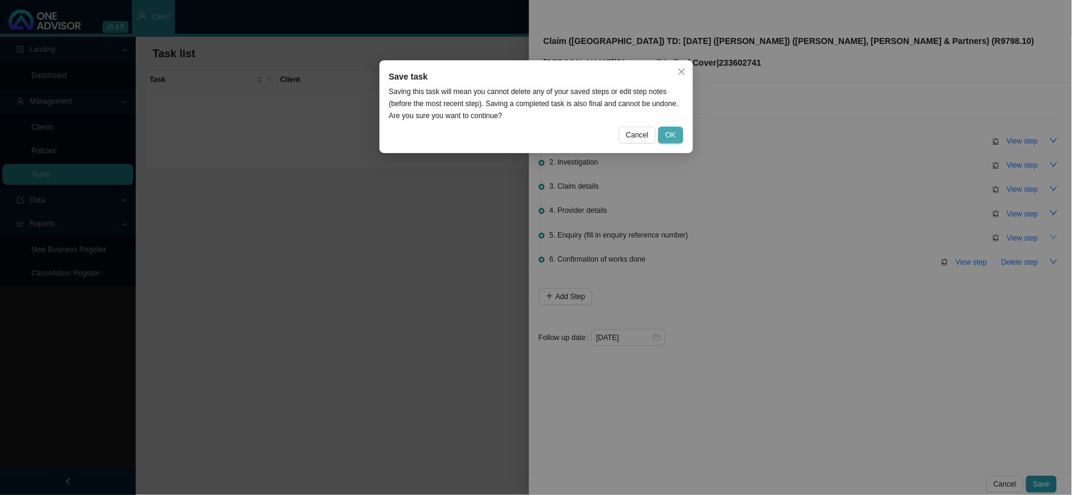
click at [673, 127] on button "OK" at bounding box center [670, 135] width 25 height 17
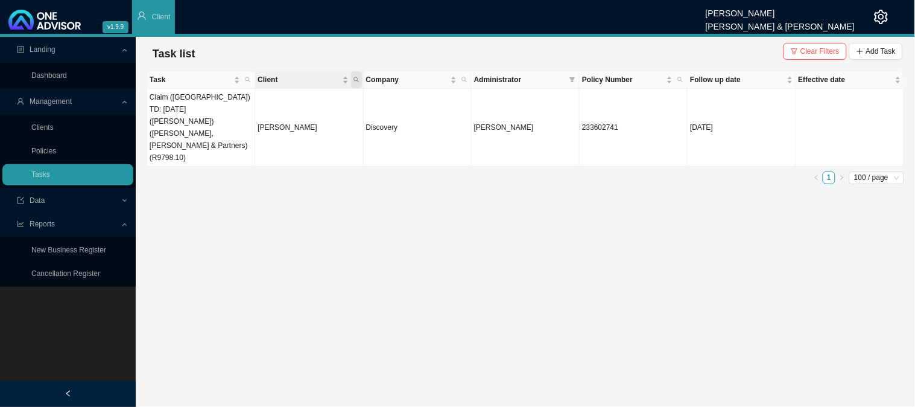
click at [355, 77] on icon "search" at bounding box center [356, 80] width 6 height 6
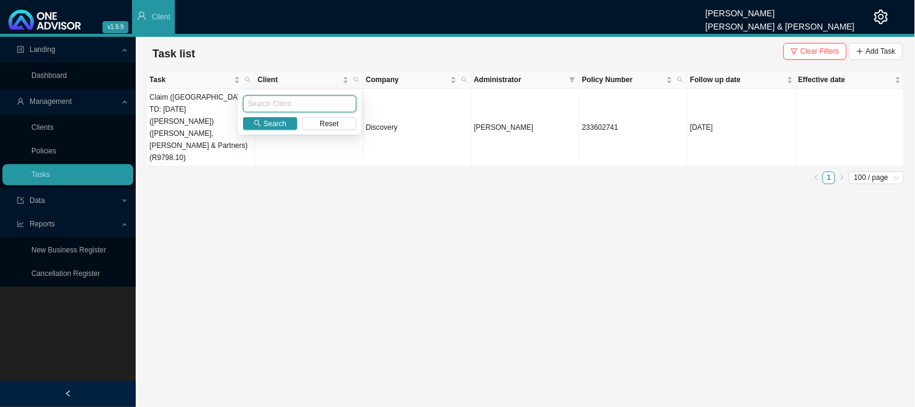
click at [286, 104] on input "text" at bounding box center [299, 103] width 113 height 17
type input "LARKINS"
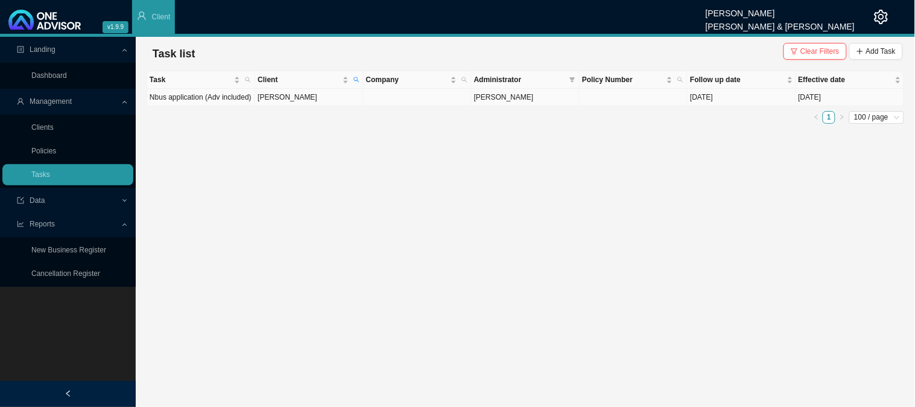
click at [233, 100] on td "Nbus application (Adv included)" at bounding box center [201, 97] width 108 height 17
click at [299, 90] on td "[PERSON_NAME]" at bounding box center [309, 97] width 108 height 17
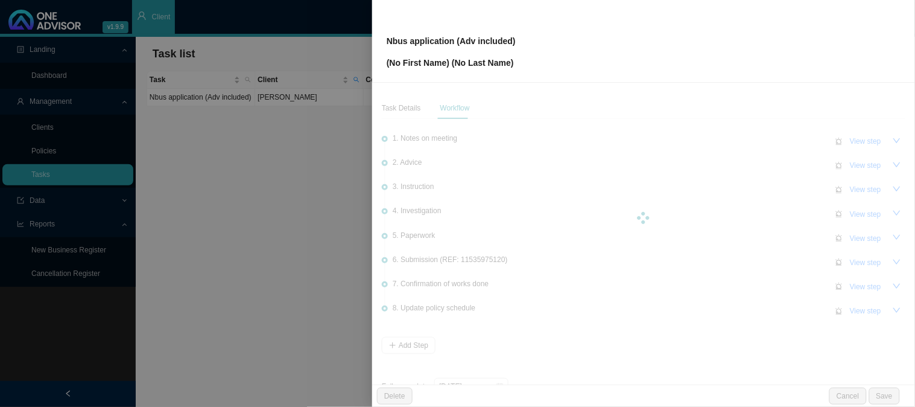
click at [305, 97] on div at bounding box center [457, 203] width 915 height 407
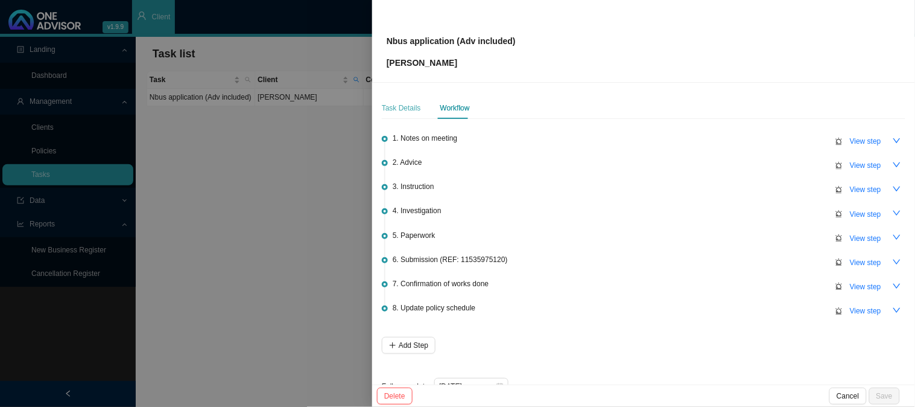
click at [402, 115] on div "Task Details" at bounding box center [401, 108] width 39 height 22
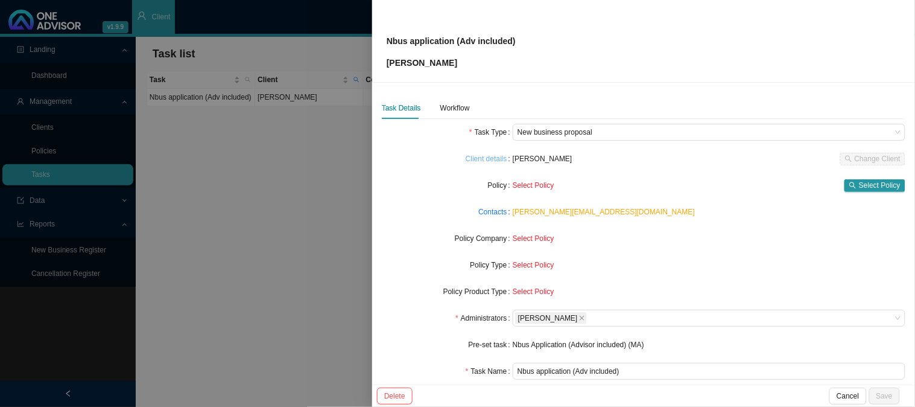
click at [490, 163] on link "Client details" at bounding box center [487, 159] width 42 height 12
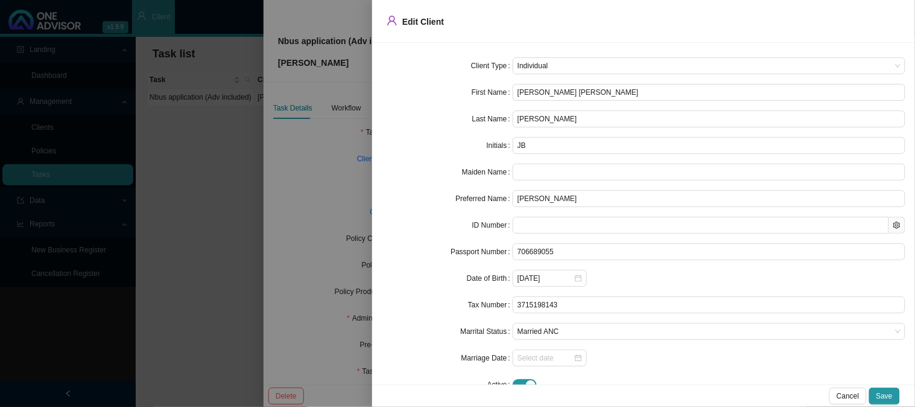
click at [352, 150] on div at bounding box center [457, 203] width 915 height 407
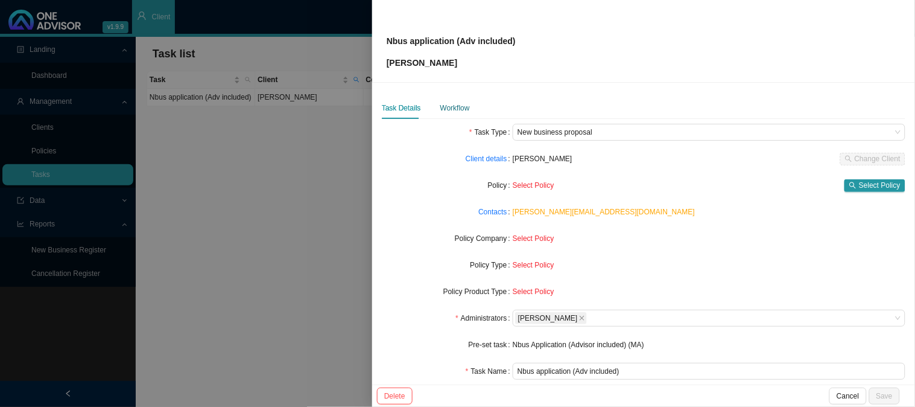
click at [447, 105] on div "Workflow" at bounding box center [455, 108] width 30 height 12
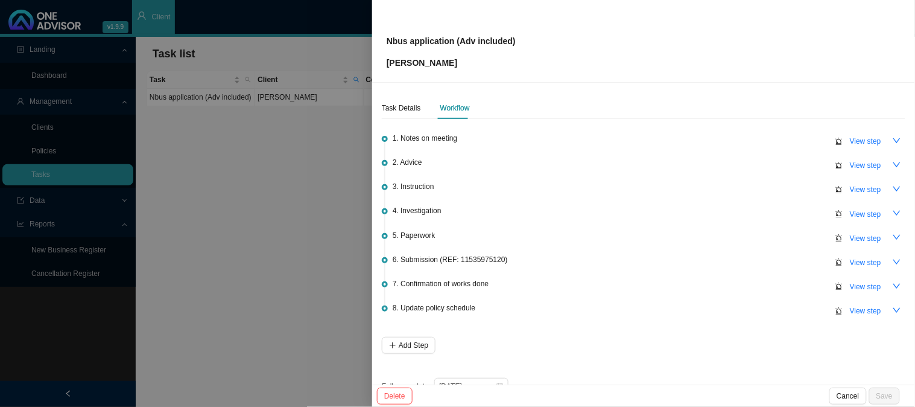
scroll to position [27, 0]
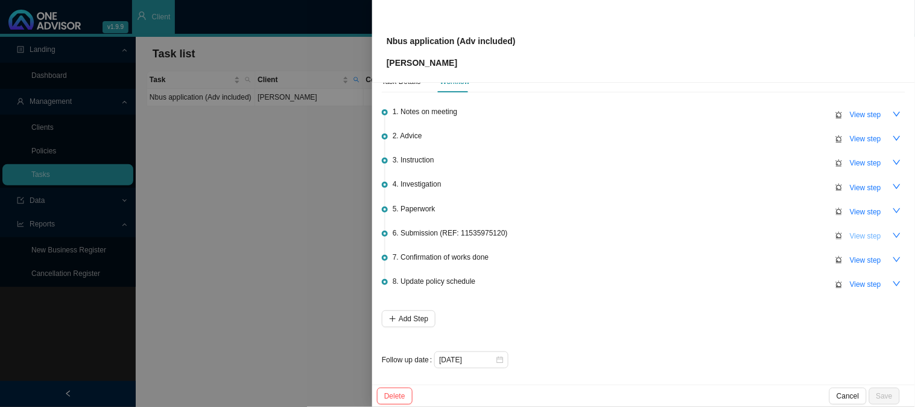
click at [864, 234] on span "View step" at bounding box center [865, 236] width 31 height 12
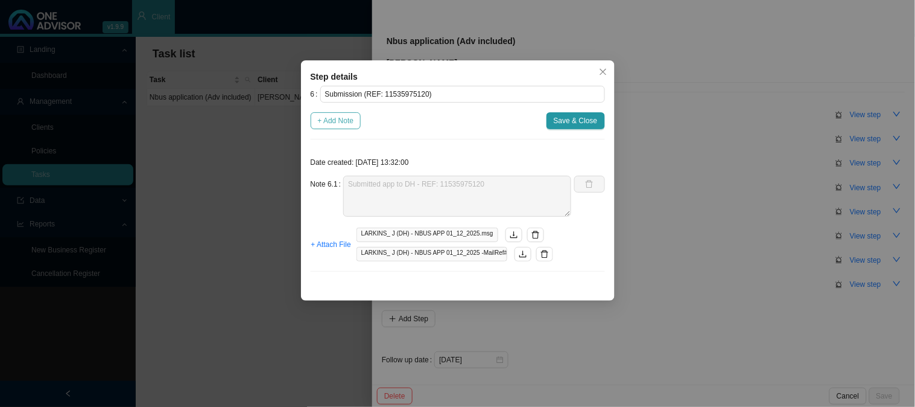
click at [346, 118] on span "+ Add Note" at bounding box center [336, 121] width 36 height 12
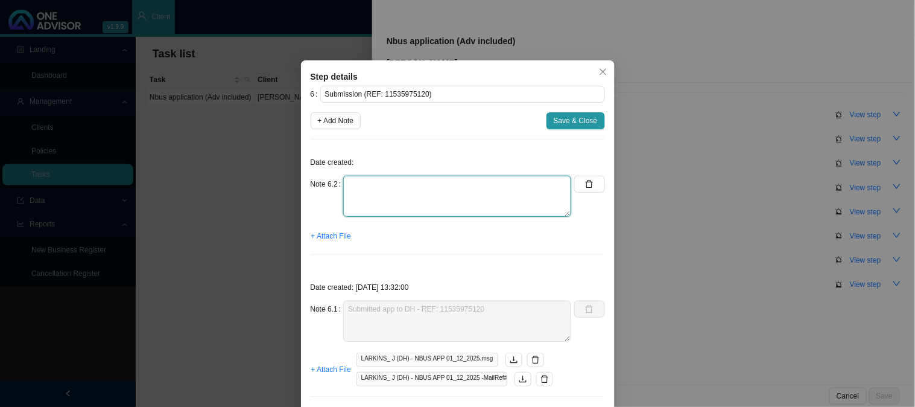
click at [391, 186] on textarea at bounding box center [457, 196] width 228 height 41
type textarea "r"
type textarea "d"
click at [341, 239] on span "+ Attach File" at bounding box center [331, 236] width 40 height 12
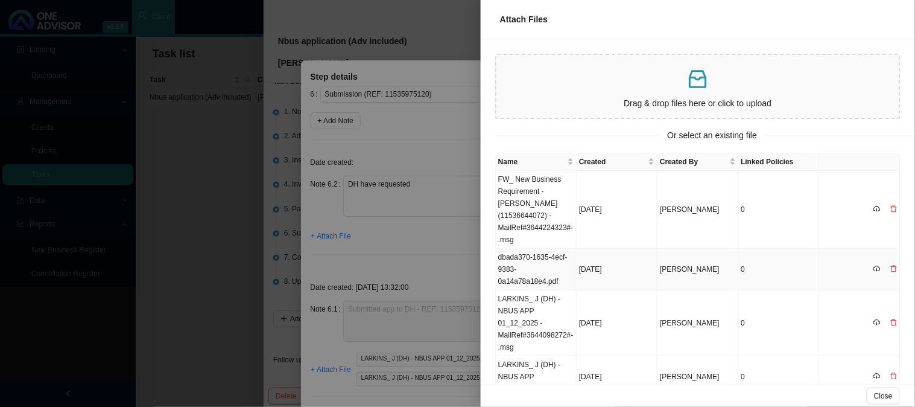
click at [541, 269] on td "dbada370-1635-4ecf-9383-0a14a78a18e4.pdf" at bounding box center [536, 269] width 81 height 42
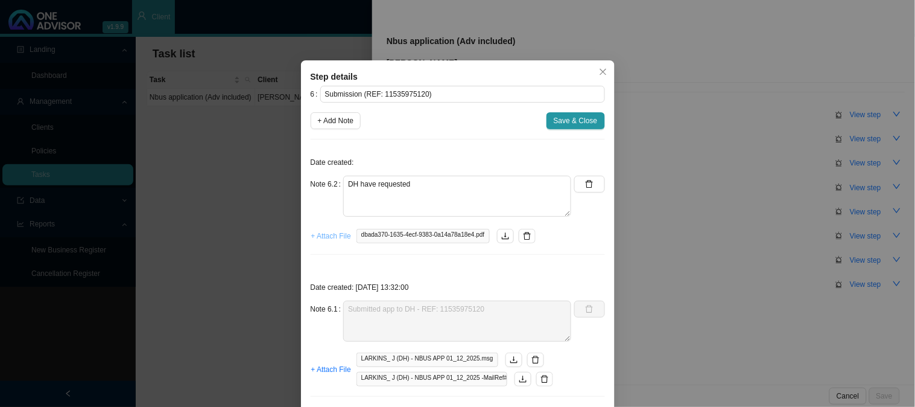
click at [338, 238] on span "+ Attach File" at bounding box center [331, 236] width 40 height 12
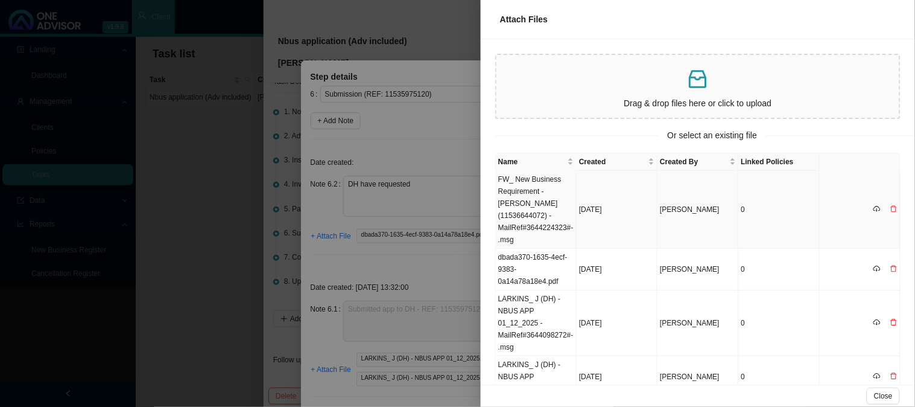
click at [537, 203] on td "FW_ New Business Requirement - MRS JB Larkins (11536644072) -MailRef#3644224323…" at bounding box center [536, 210] width 81 height 78
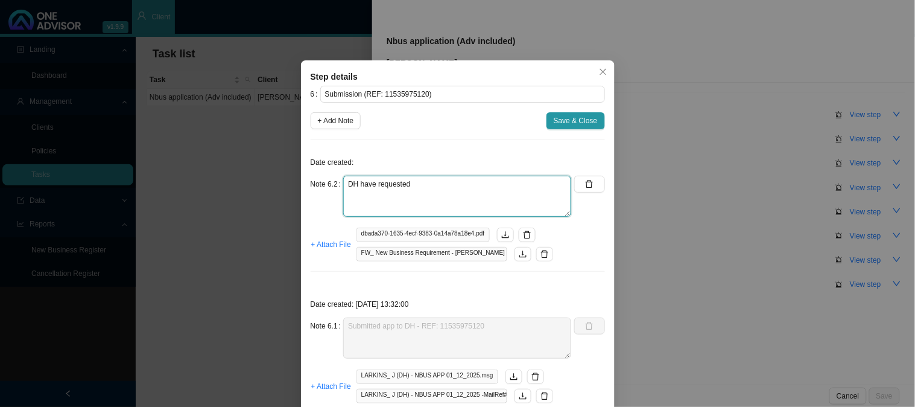
click at [484, 193] on textarea "DH have requested" at bounding box center [457, 196] width 228 height 41
type textarea "DH have requested ID copies and Proof of account"
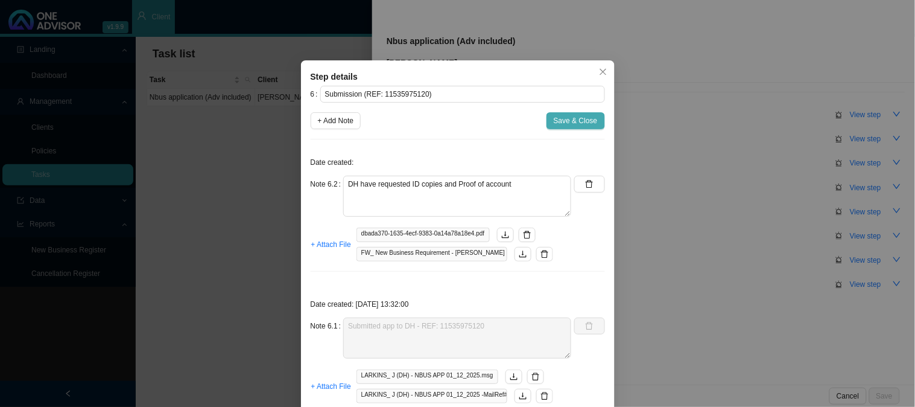
click at [555, 118] on span "Save & Close" at bounding box center [576, 121] width 44 height 12
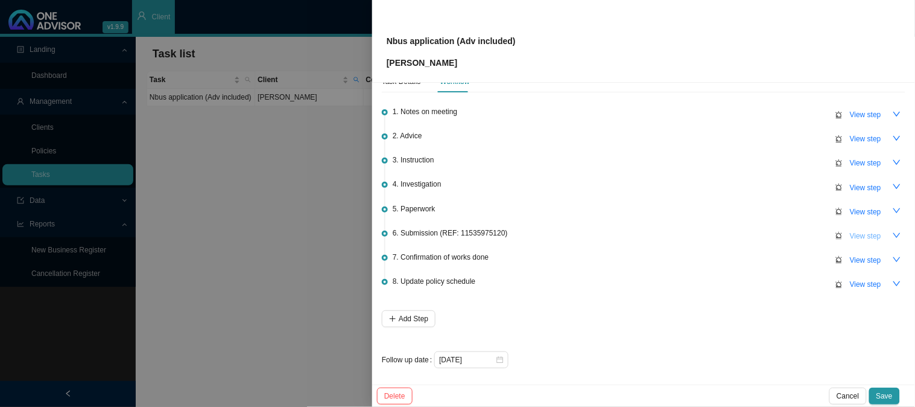
click at [858, 235] on span "View step" at bounding box center [865, 236] width 31 height 12
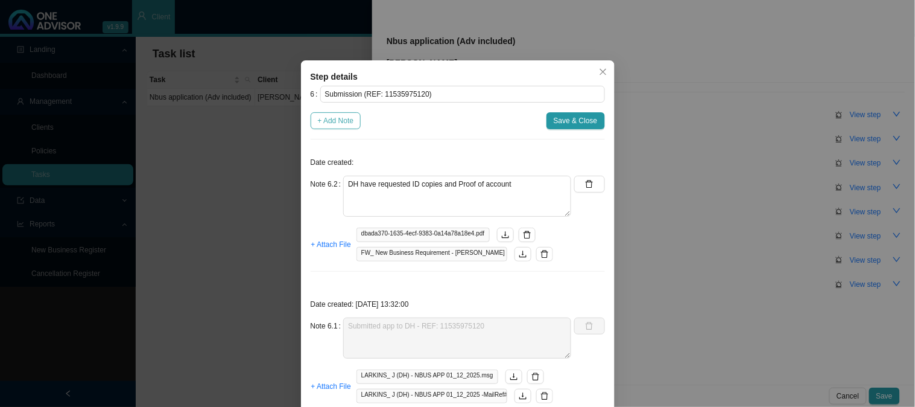
click at [321, 118] on span "+ Add Note" at bounding box center [336, 121] width 36 height 12
type textarea "DH have requested ID copies and Proof of account"
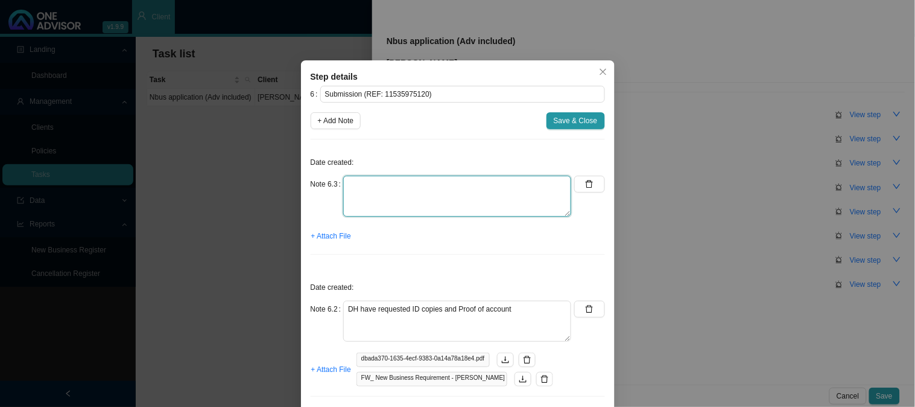
click at [372, 195] on textarea at bounding box center [457, 196] width 228 height 41
type textarea "Received the required documents"
click at [332, 232] on button "+ Attach File" at bounding box center [331, 235] width 41 height 17
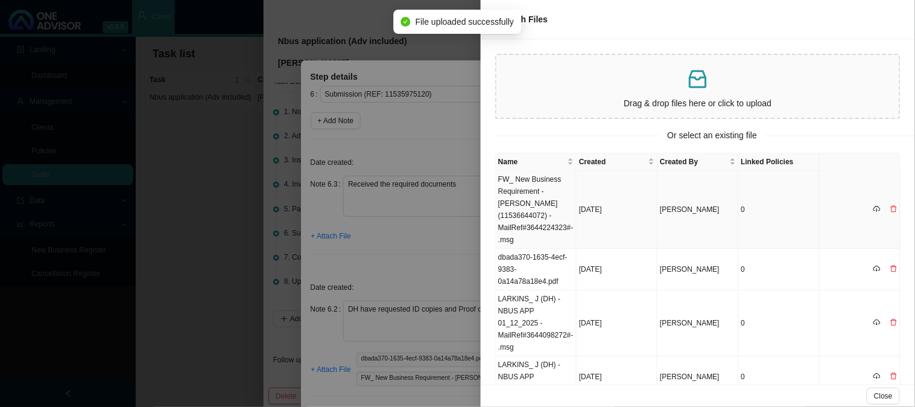
click at [540, 182] on td "FW_ New Business Requirement - MRS JB Larkins (11536644072) -MailRef#3644224323…" at bounding box center [536, 210] width 81 height 78
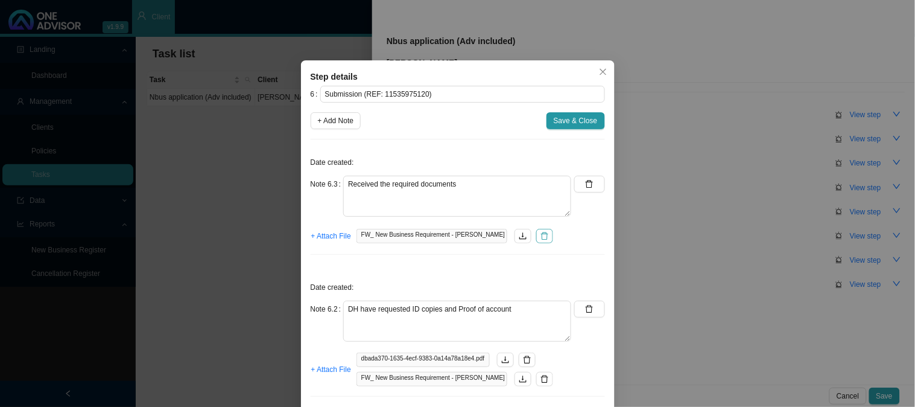
click at [542, 235] on icon "delete" at bounding box center [544, 236] width 8 height 8
click at [323, 234] on span "+ Attach File" at bounding box center [331, 236] width 40 height 12
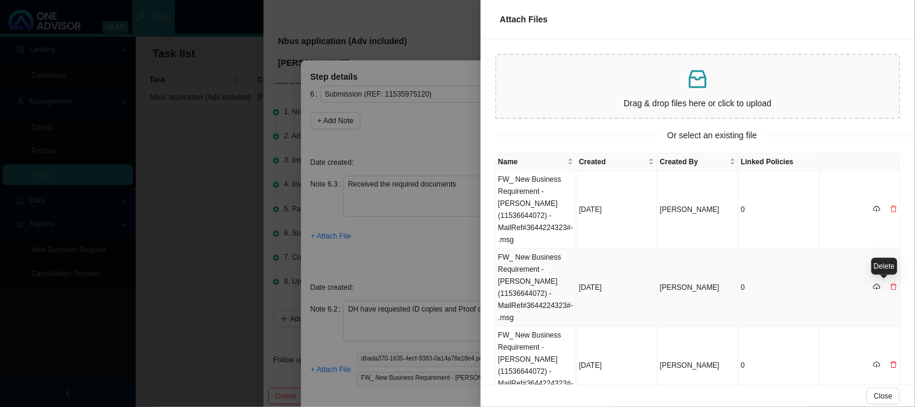
click at [890, 286] on icon "delete" at bounding box center [893, 286] width 7 height 7
click at [899, 260] on span "Yes" at bounding box center [898, 261] width 12 height 12
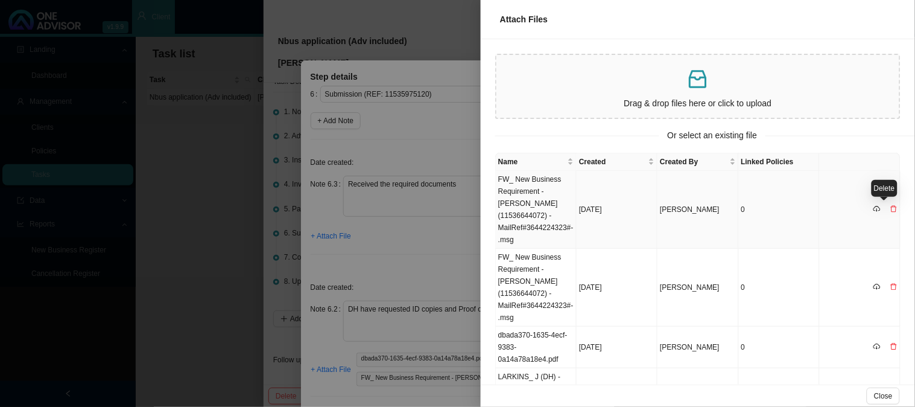
click at [890, 208] on icon "delete" at bounding box center [893, 208] width 7 height 7
click at [902, 186] on span "Yes" at bounding box center [898, 183] width 12 height 12
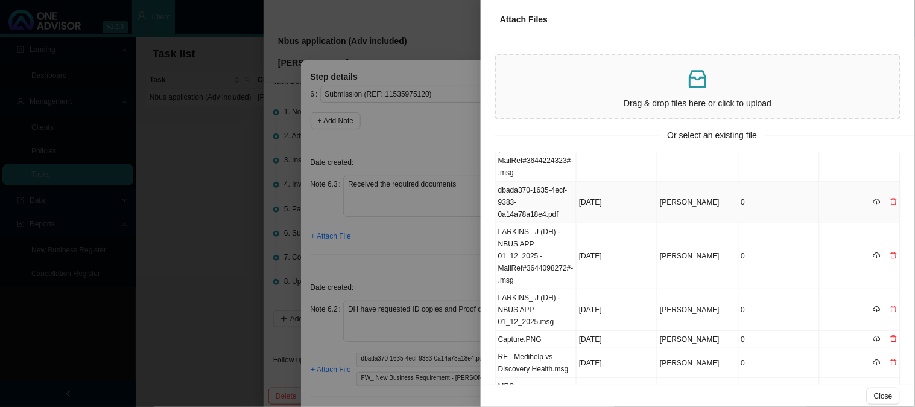
scroll to position [0, 0]
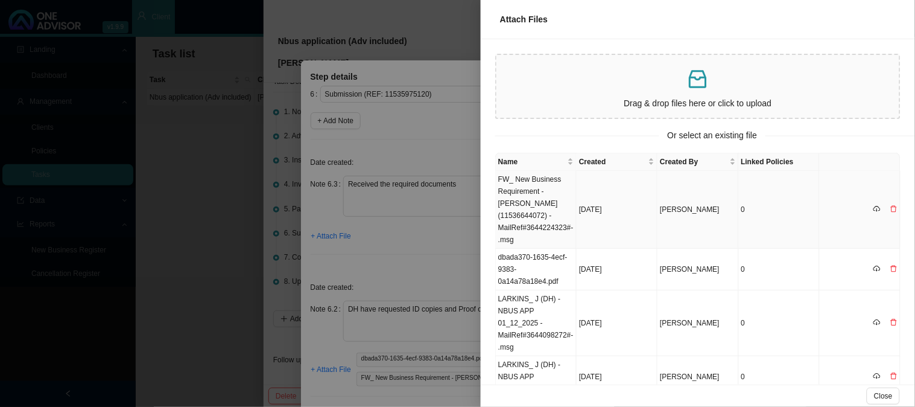
click at [542, 197] on td "FW_ New Business Requirement - MRS JB Larkins (11536644072) -MailRef#3644224323…" at bounding box center [536, 210] width 81 height 78
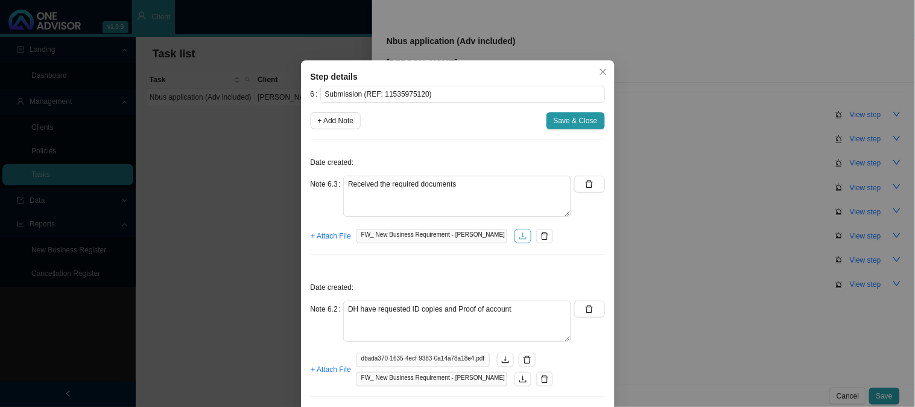
click at [519, 234] on icon "download" at bounding box center [523, 236] width 8 height 8
click at [546, 239] on button "button" at bounding box center [544, 236] width 17 height 14
click at [342, 234] on span "+ Attach File" at bounding box center [331, 236] width 40 height 12
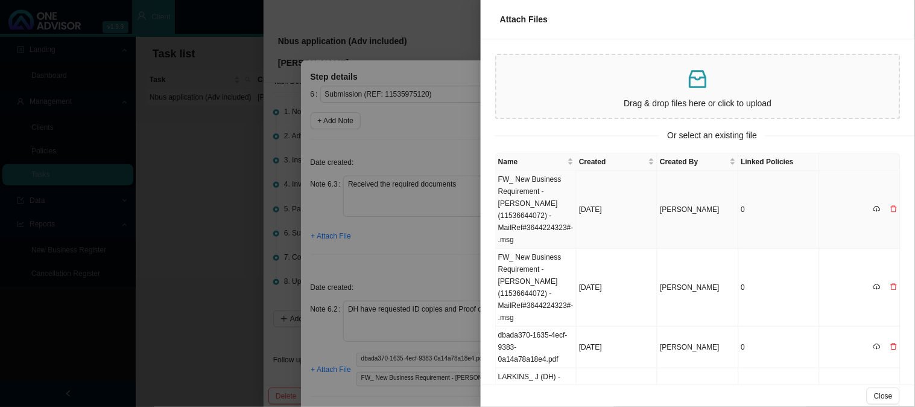
click at [534, 220] on td "FW_ New Business Requirement - MRS JB Larkins (11536644072) -MailRef#3644224323…" at bounding box center [536, 210] width 81 height 78
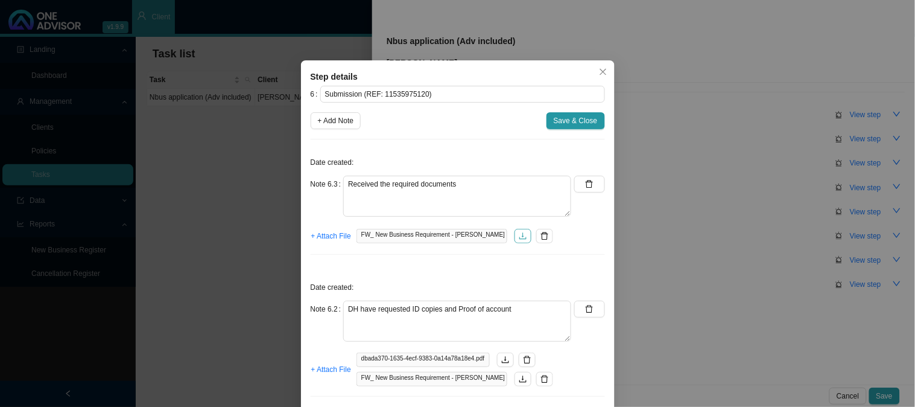
click at [522, 232] on icon "download" at bounding box center [523, 236] width 8 height 8
click at [329, 113] on button "+ Add Note" at bounding box center [336, 120] width 51 height 17
type textarea "Received the required documents"
type textarea "DH have requested ID copies and Proof of account"
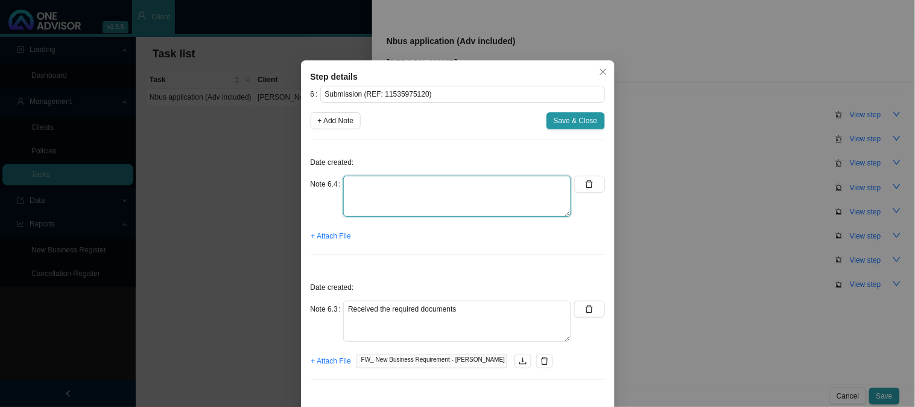
click at [370, 194] on textarea at bounding box center [457, 196] width 228 height 41
click at [318, 232] on span "+ Attach File" at bounding box center [331, 236] width 40 height 12
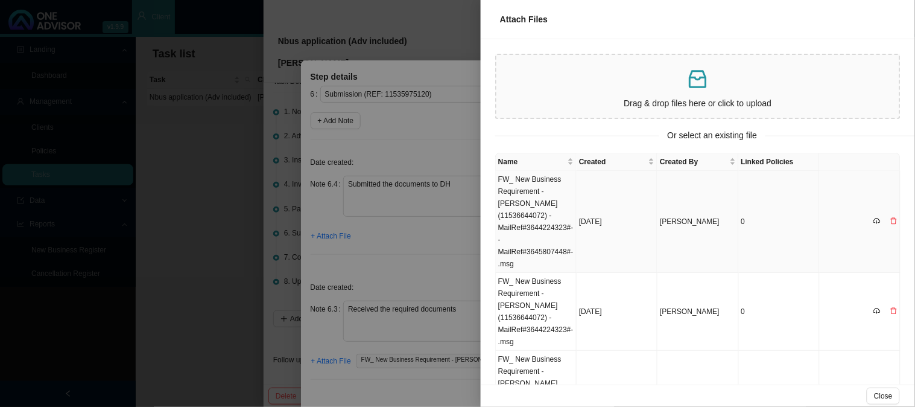
click at [545, 232] on td "FW_ New Business Requirement - MRS JB Larkins (11536644072) -MailRef#3644224323…" at bounding box center [536, 222] width 81 height 102
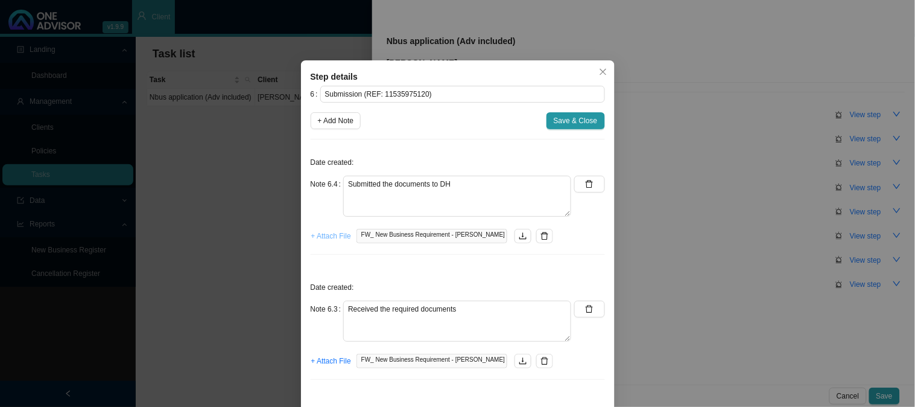
click at [314, 236] on span "+ Attach File" at bounding box center [331, 236] width 40 height 12
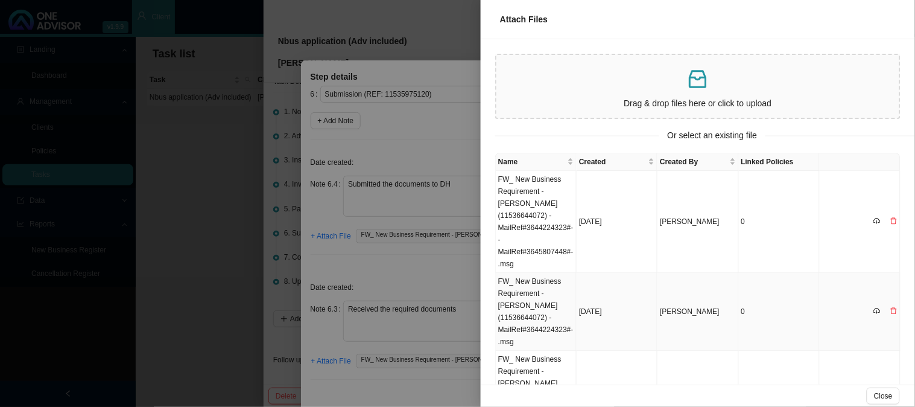
click at [538, 303] on td "FW_ New Business Requirement - MRS JB Larkins (11536644072) -MailRef#3644224323…" at bounding box center [536, 312] width 81 height 78
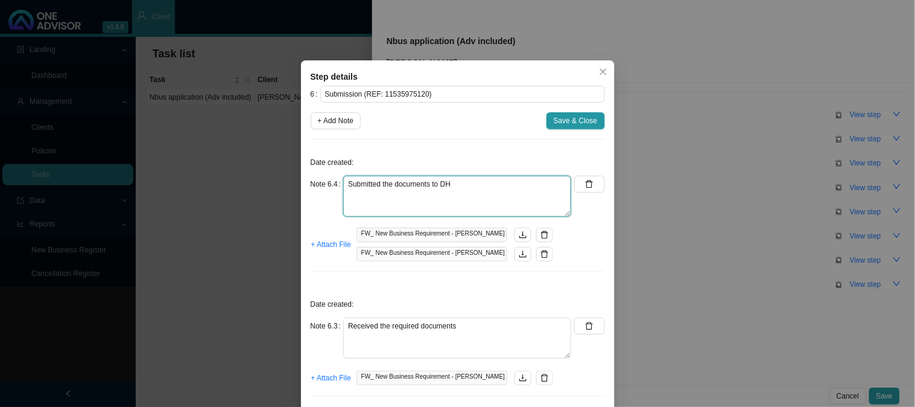
click at [478, 183] on textarea "Submitted the documents to DH" at bounding box center [457, 196] width 228 height 41
paste textarea "11538596071"
type textarea "Submitted the documents to DH - REF: 11538596071"
click at [577, 122] on span "Save & Close" at bounding box center [576, 121] width 44 height 12
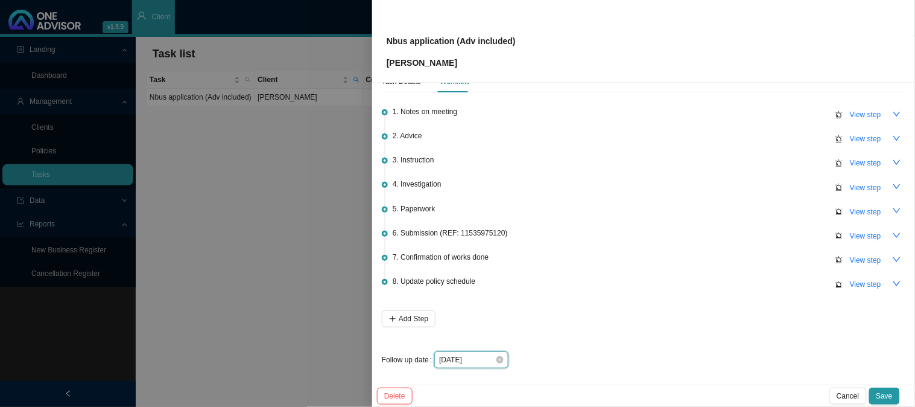
click at [483, 358] on input "[DATE]" at bounding box center [467, 359] width 56 height 12
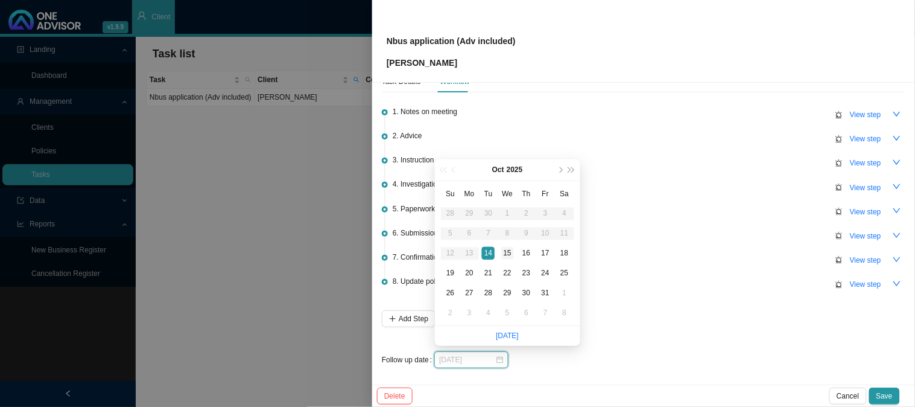
type input "[DATE]"
click at [508, 252] on div "15" at bounding box center [507, 253] width 13 height 13
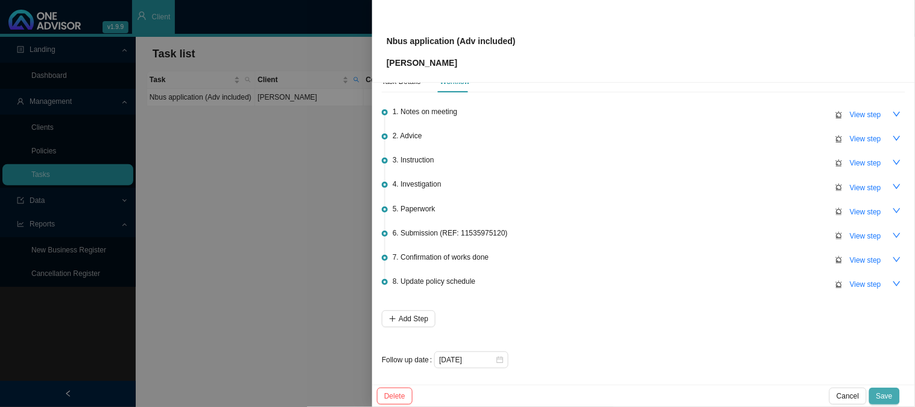
click at [876, 394] on button "Save" at bounding box center [884, 395] width 31 height 17
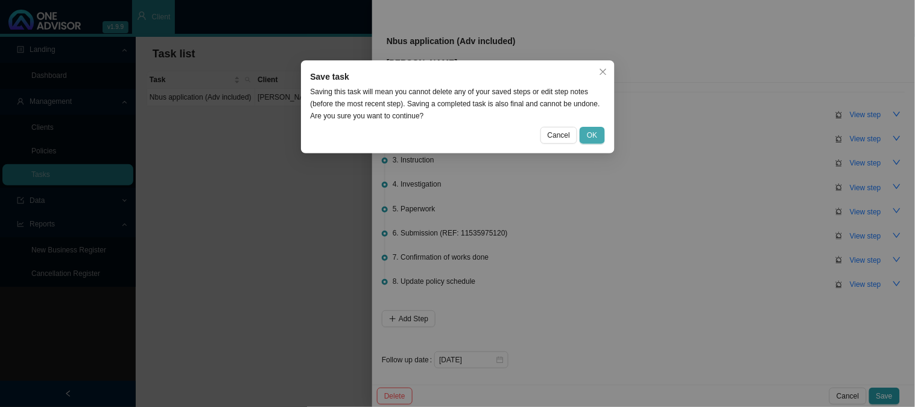
click at [594, 134] on span "OK" at bounding box center [592, 135] width 10 height 12
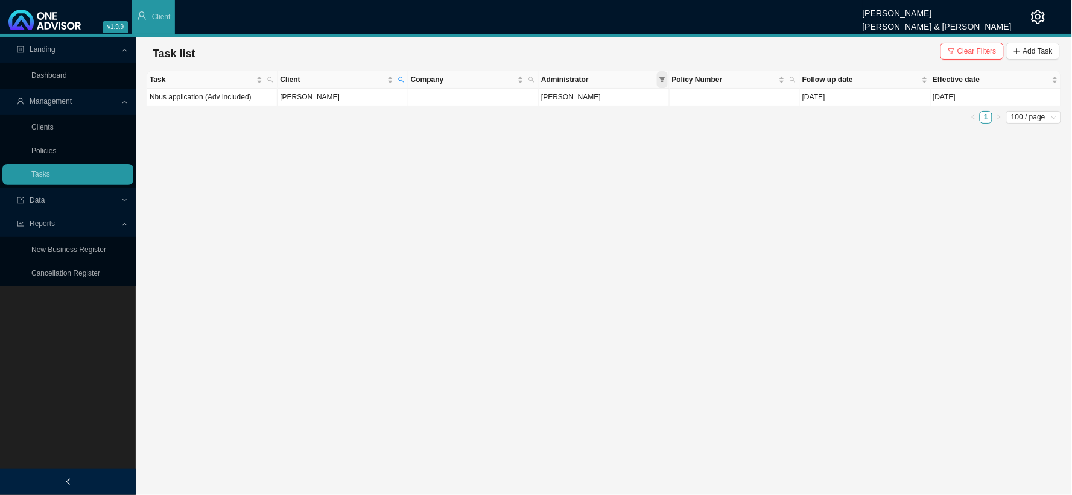
click at [663, 77] on icon "filter" at bounding box center [662, 80] width 6 height 6
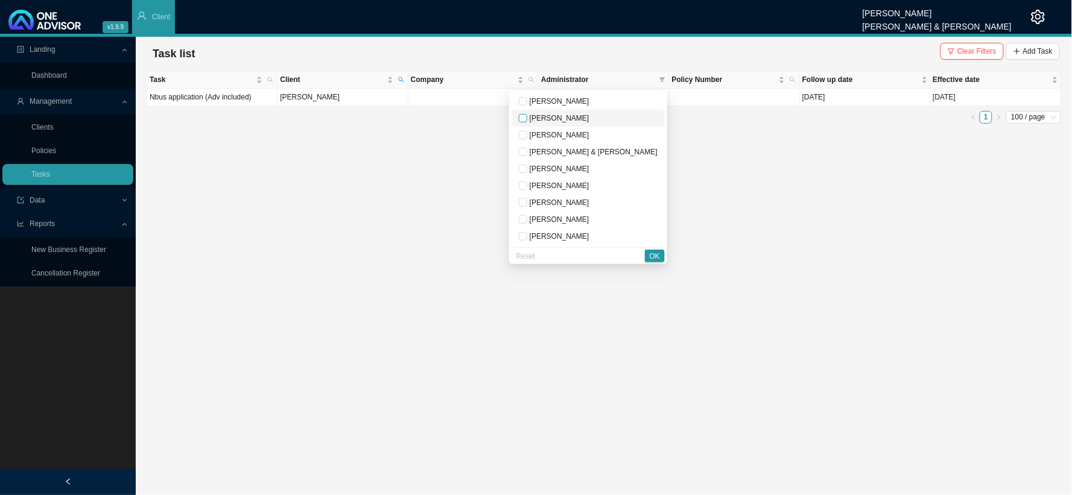
click at [527, 117] on input "checkbox" at bounding box center [523, 118] width 8 height 8
click at [654, 250] on span "OK" at bounding box center [655, 256] width 10 height 12
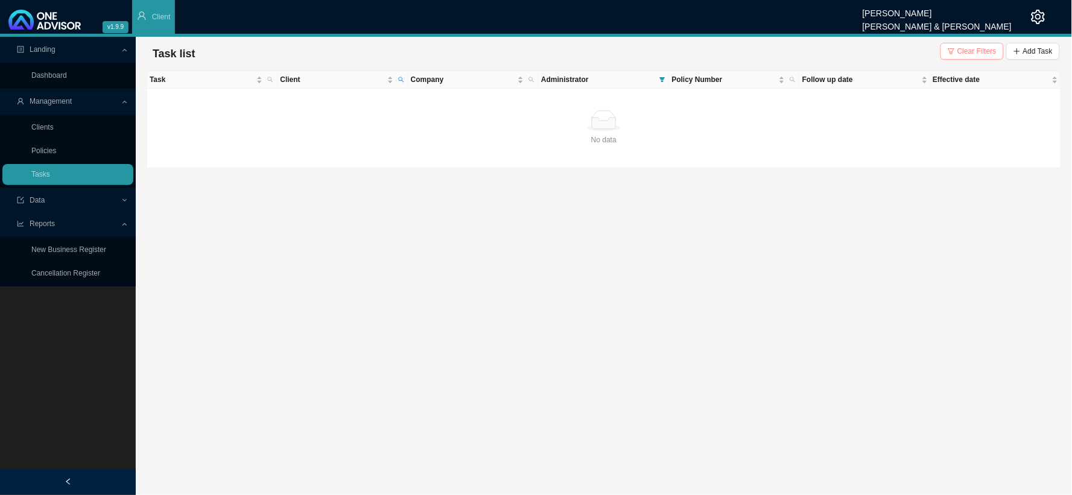
click at [977, 52] on span "Clear Filters" at bounding box center [976, 51] width 39 height 12
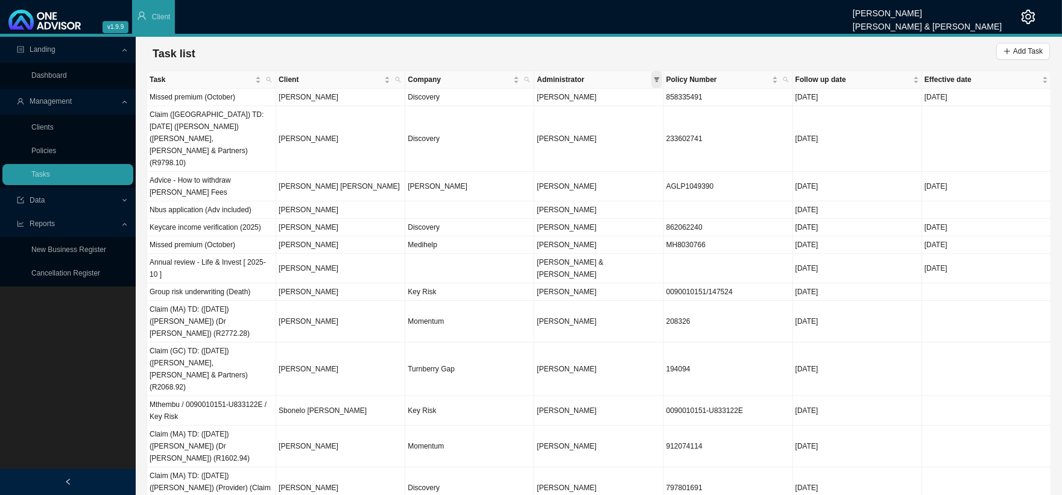
click at [660, 80] on span at bounding box center [656, 79] width 11 height 17
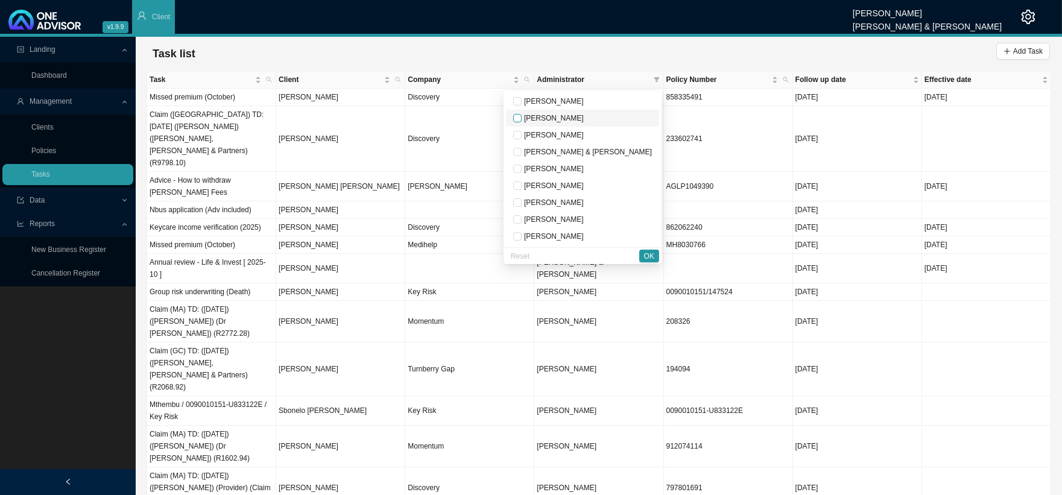
click at [522, 118] on input "checkbox" at bounding box center [517, 118] width 8 height 8
checkbox input "true"
click at [651, 256] on span "OK" at bounding box center [649, 256] width 10 height 12
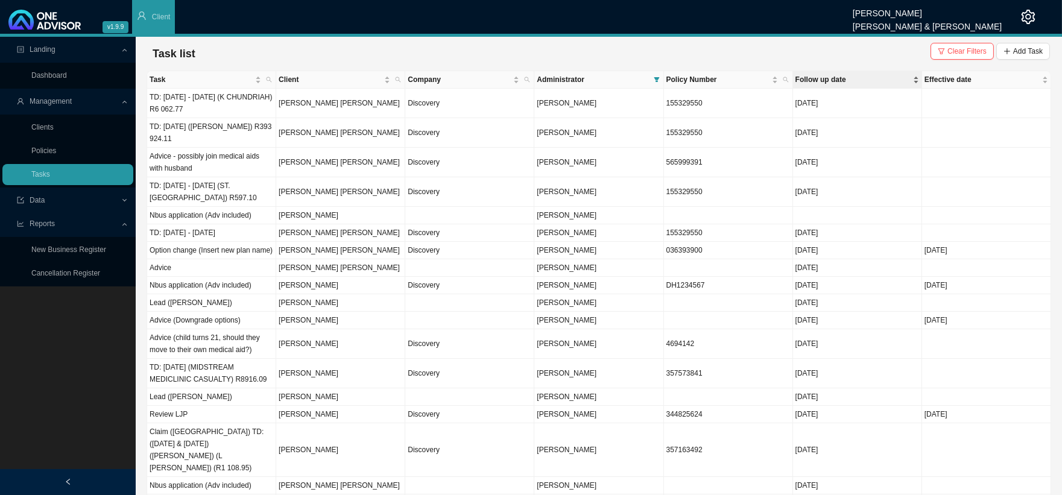
click at [834, 80] on span "Follow up date" at bounding box center [853, 80] width 115 height 12
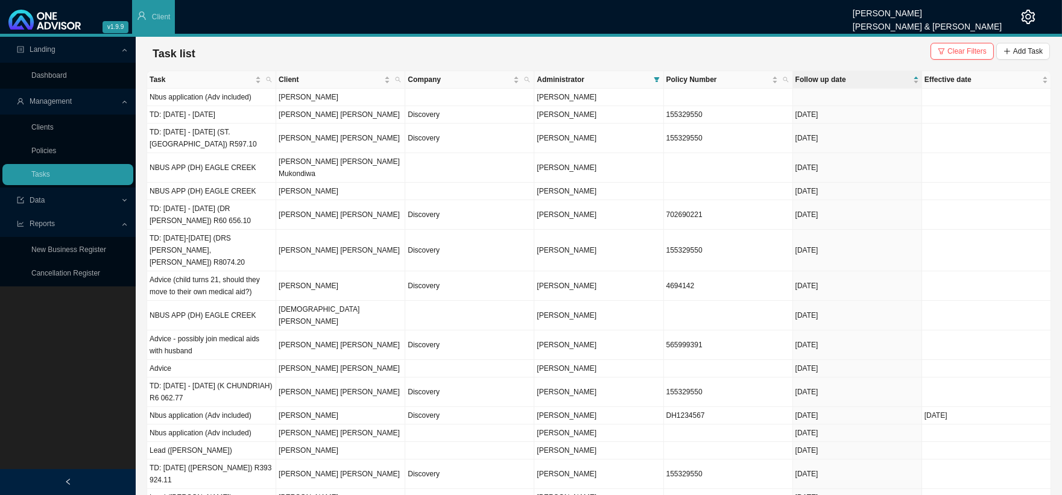
drag, startPoint x: 976, startPoint y: 51, endPoint x: 969, endPoint y: 51, distance: 7.2
click at [976, 51] on span "Clear Filters" at bounding box center [967, 51] width 39 height 12
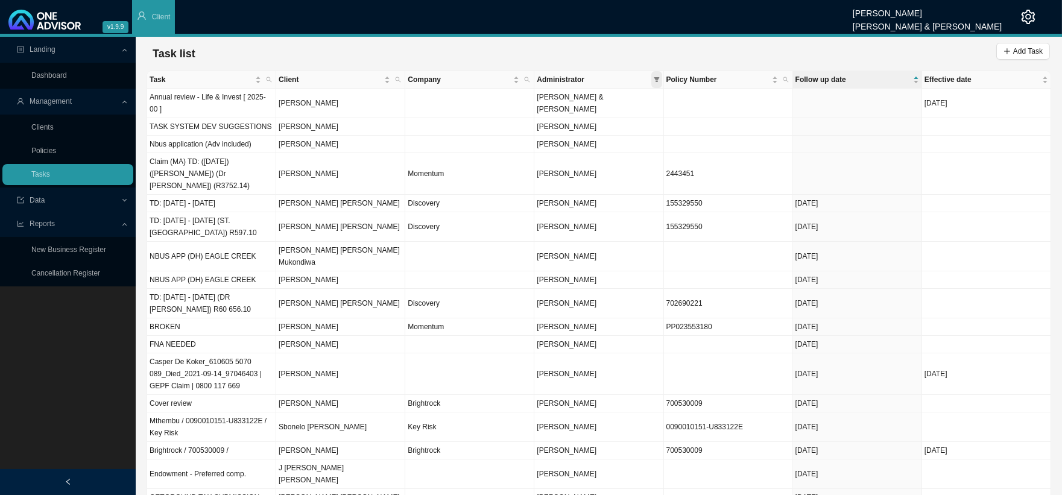
click at [659, 80] on icon "filter" at bounding box center [657, 80] width 6 height 6
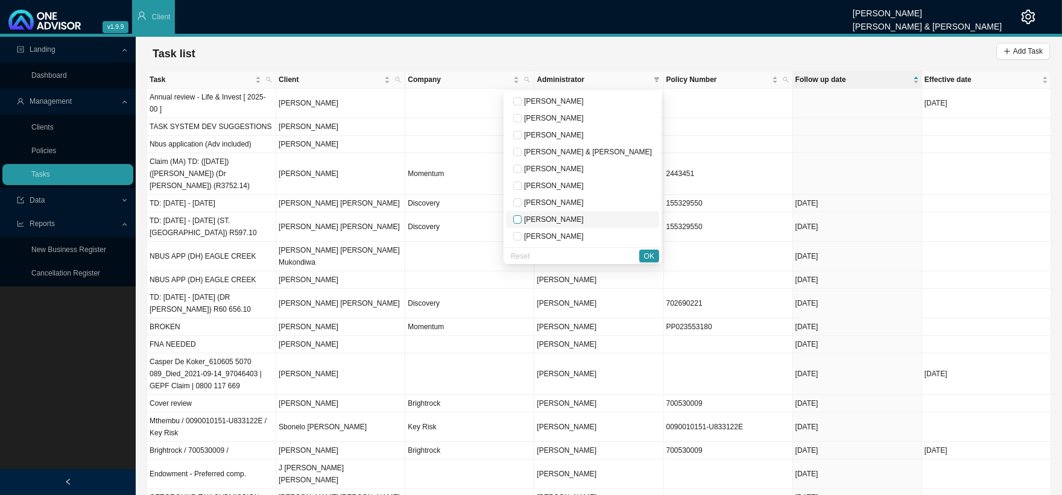
click at [522, 220] on input "checkbox" at bounding box center [517, 219] width 8 height 8
checkbox input "true"
click at [649, 260] on span "OK" at bounding box center [649, 256] width 10 height 12
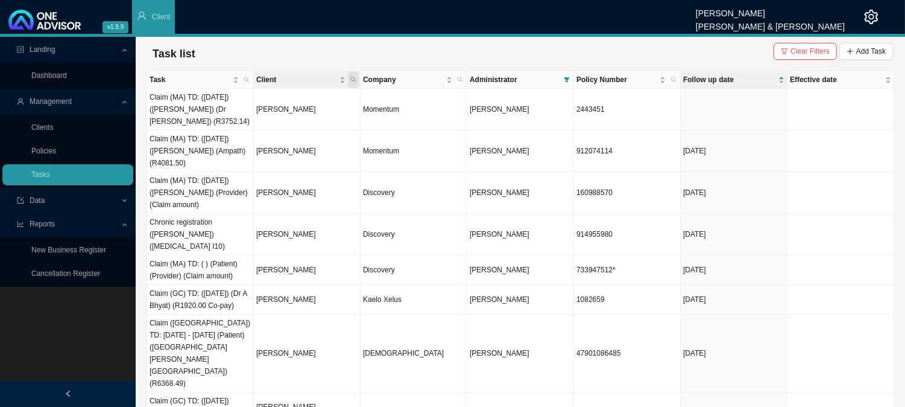
click at [350, 79] on icon "search" at bounding box center [353, 80] width 6 height 6
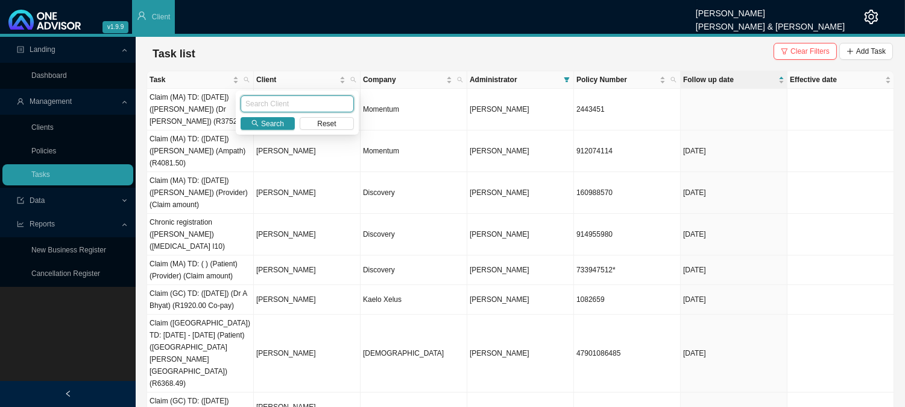
click at [264, 110] on input "text" at bounding box center [297, 103] width 113 height 17
type input "eweg"
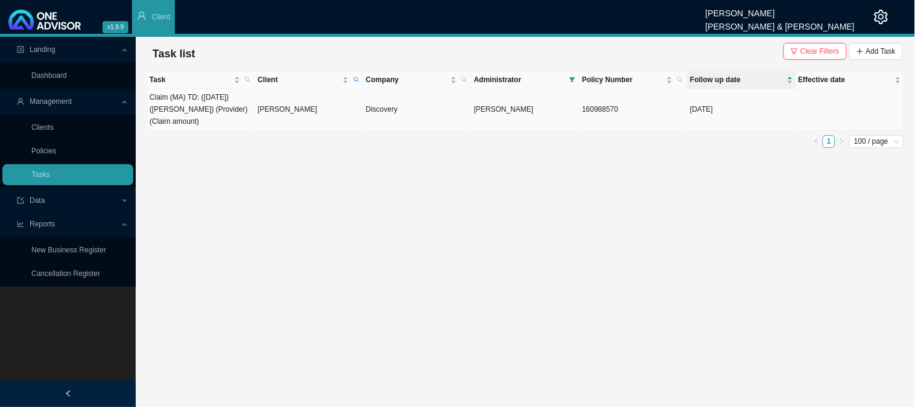
click at [321, 116] on td "[PERSON_NAME]" at bounding box center [309, 110] width 108 height 42
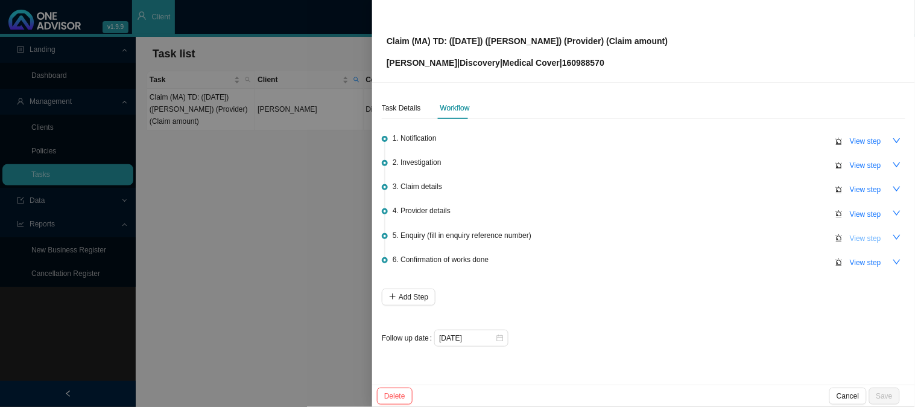
click at [861, 234] on span "View step" at bounding box center [865, 238] width 31 height 12
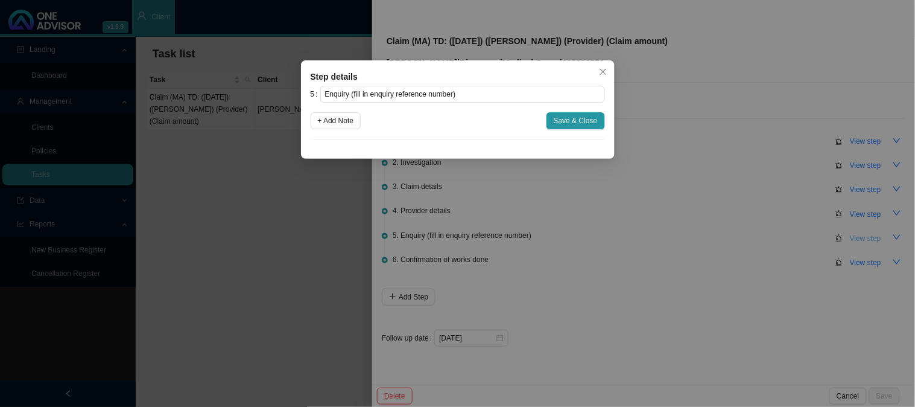
click at [861, 234] on div "Step details 5 Enquiry (fill in enquiry reference number) + Add Note Save & Clo…" at bounding box center [457, 203] width 915 height 407
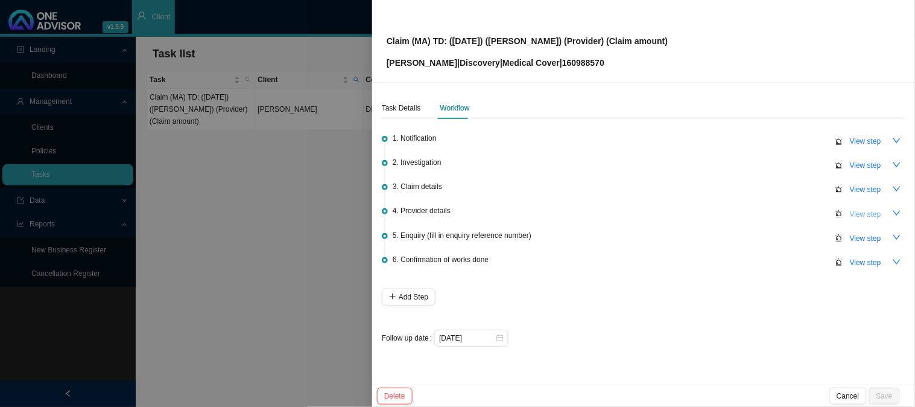
click at [859, 214] on span "View step" at bounding box center [865, 214] width 31 height 12
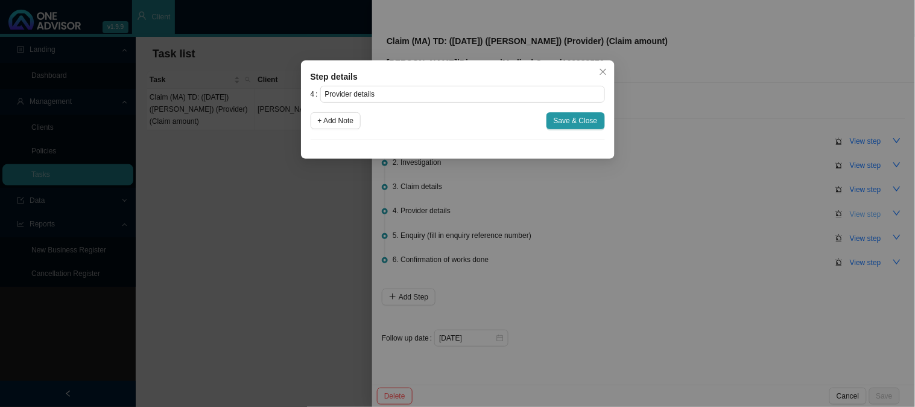
click at [859, 214] on div "Step details 4 Provider details + Add Note Save & Close Cancel OK" at bounding box center [457, 203] width 915 height 407
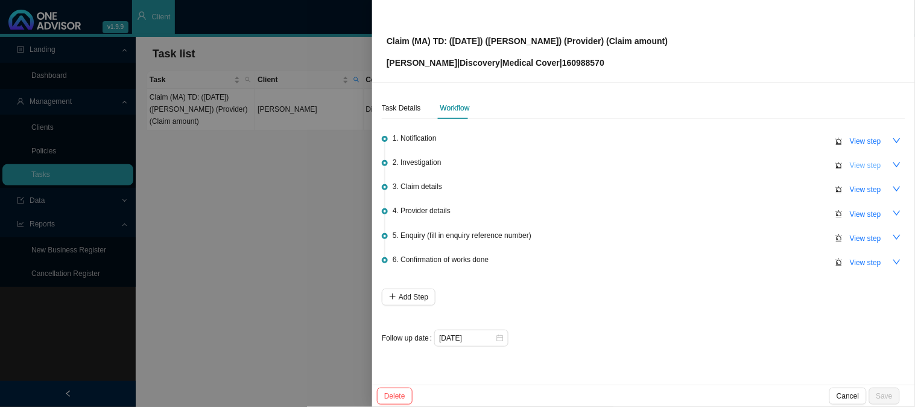
click at [867, 165] on span "View step" at bounding box center [865, 165] width 31 height 12
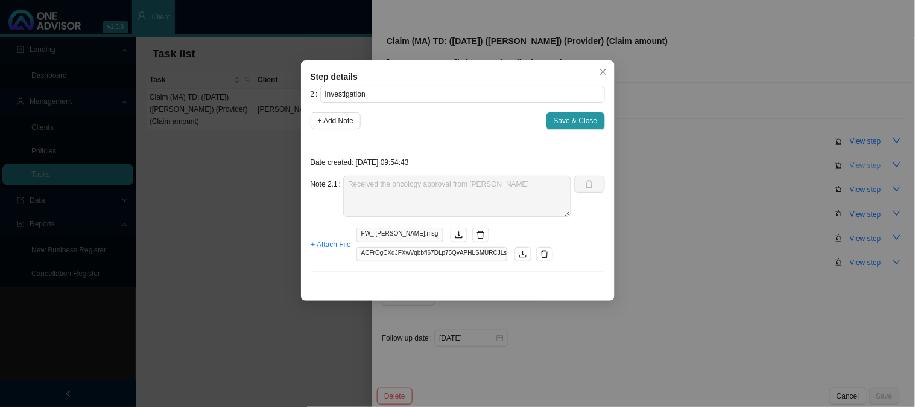
click at [867, 165] on div "Step details 2 Investigation + Add Note Save & Close Date created: 2025-10-06 0…" at bounding box center [457, 203] width 915 height 407
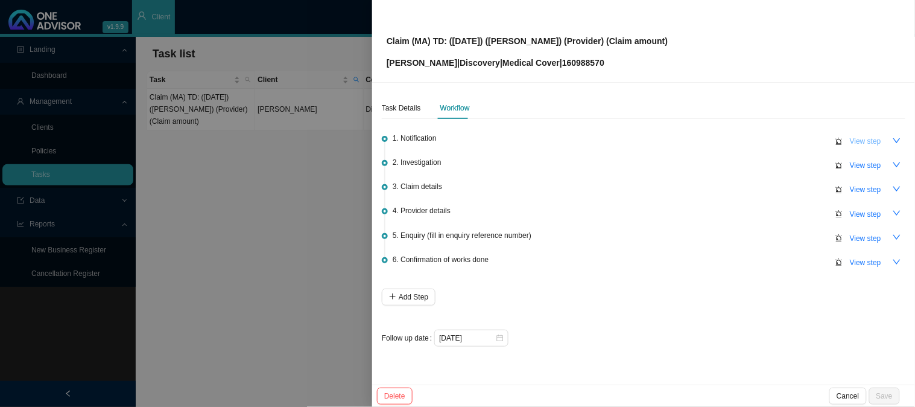
click at [867, 142] on span "View step" at bounding box center [865, 141] width 31 height 12
type input "Notification"
type textarea "Martin had a colonoscopy on the 23/09/2025 which picked up a tumour. A biopsy w…"
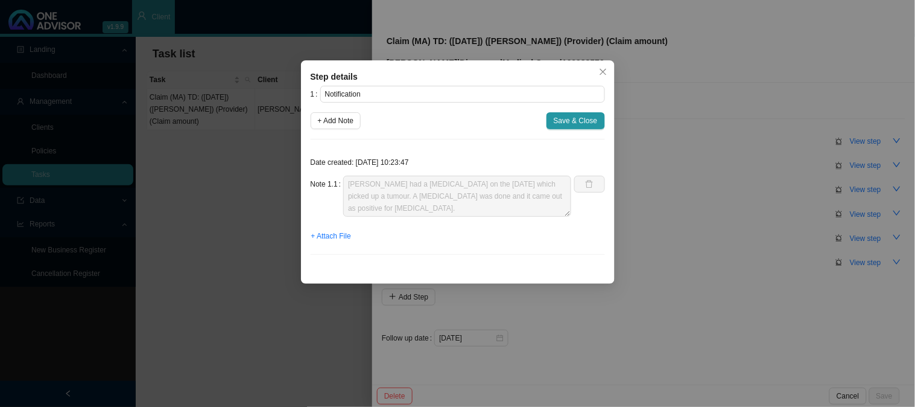
drag, startPoint x: 710, startPoint y: 268, endPoint x: 755, endPoint y: 256, distance: 45.7
click at [710, 268] on div "Step details 1 Notification + Add Note Save & Close Date created: 2025-10-02 10…" at bounding box center [457, 203] width 915 height 407
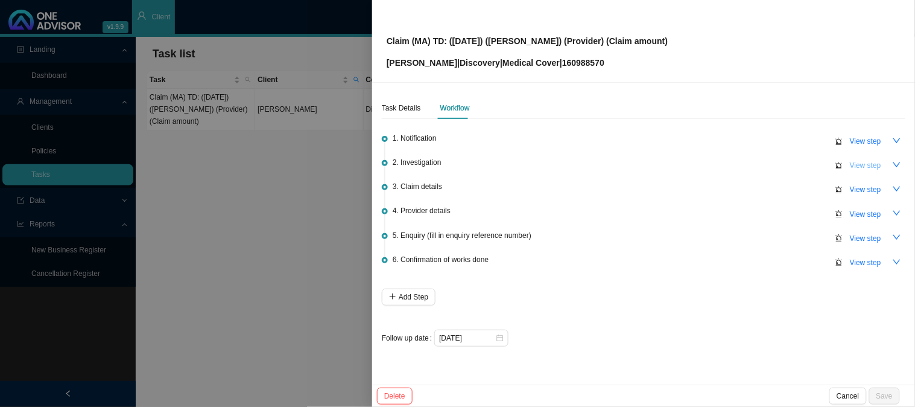
click at [864, 165] on span "View step" at bounding box center [865, 165] width 31 height 12
type input "Investigation"
type textarea "Received the oncology approval from Sarah"
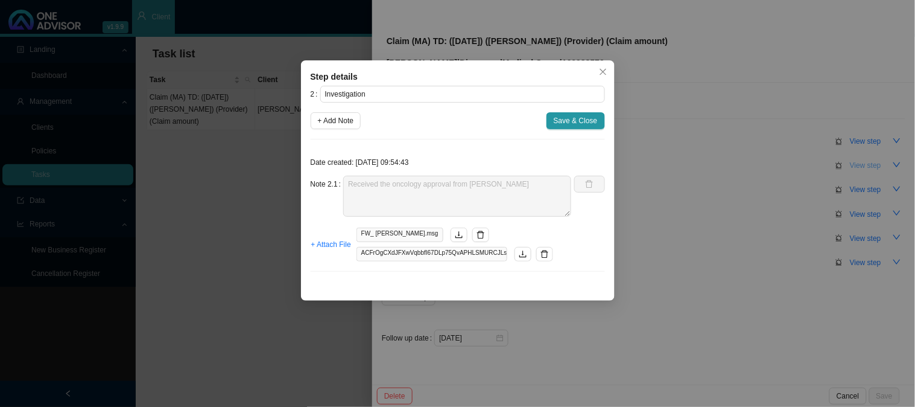
click at [864, 165] on div "Step details 2 Investigation + Add Note Save & Close Date created: 2025-10-06 0…" at bounding box center [457, 203] width 915 height 407
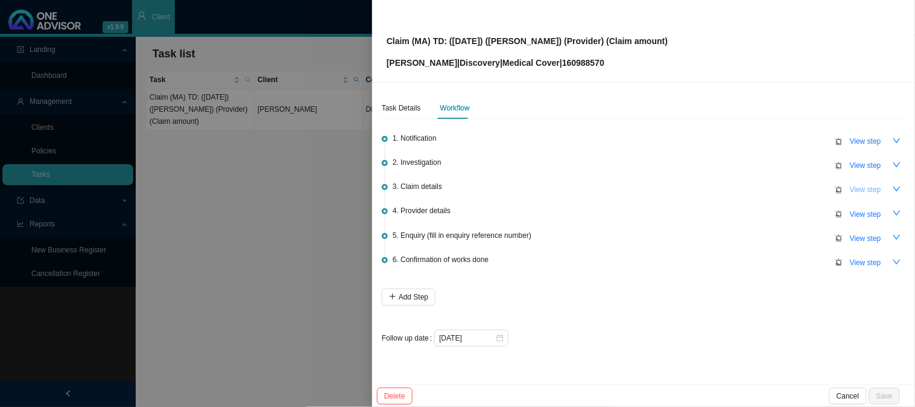
click at [864, 191] on span "View step" at bounding box center [865, 189] width 31 height 12
type input "Claim details"
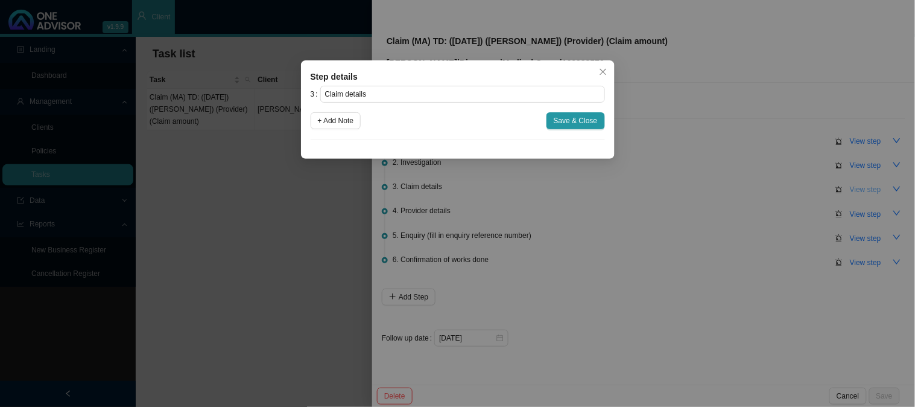
click at [864, 191] on div "Step details 3 Claim details + Add Note Save & Close Cancel OK" at bounding box center [457, 203] width 915 height 407
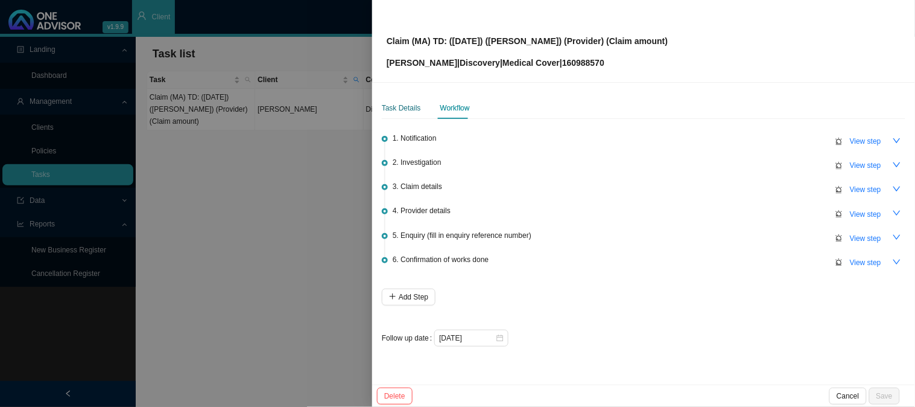
click at [400, 109] on div "Task Details" at bounding box center [401, 108] width 39 height 12
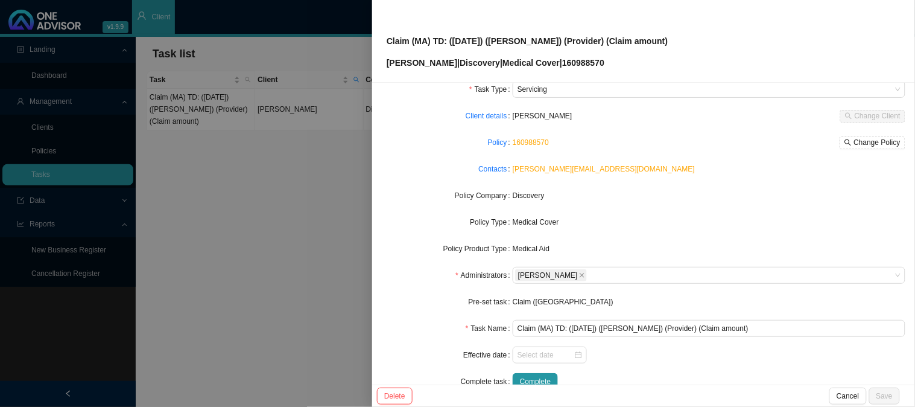
scroll to position [67, 0]
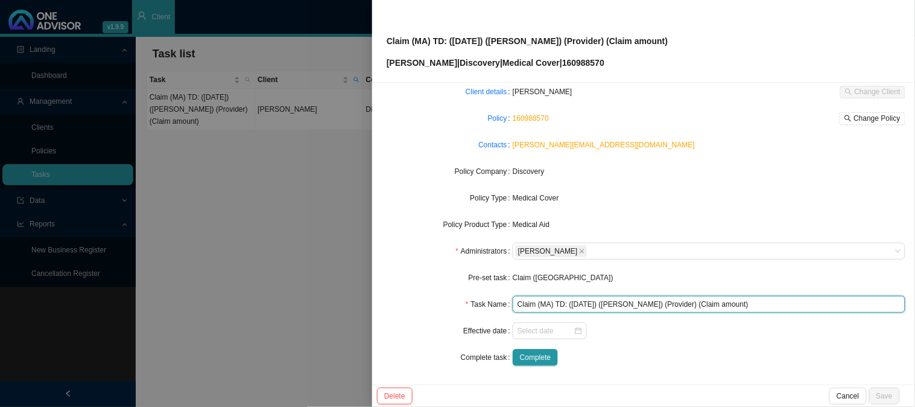
click at [653, 303] on input "Claim (MA) TD: (25/09/2025) (Martin) (Provider) (Claim amount)" at bounding box center [709, 304] width 393 height 17
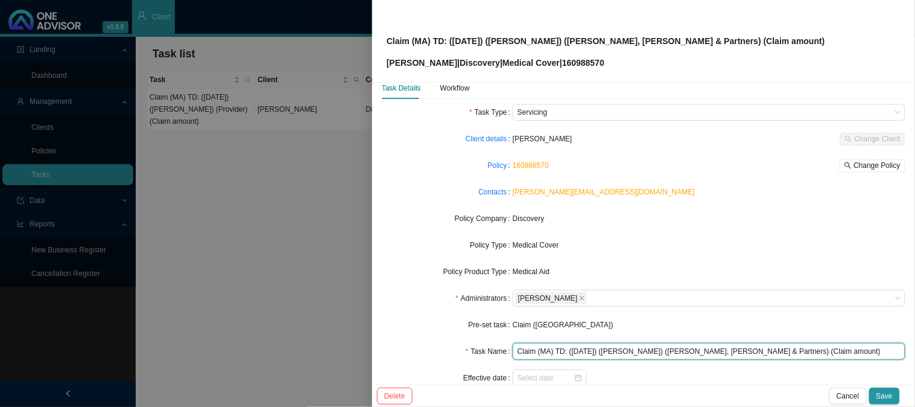
scroll to position [0, 0]
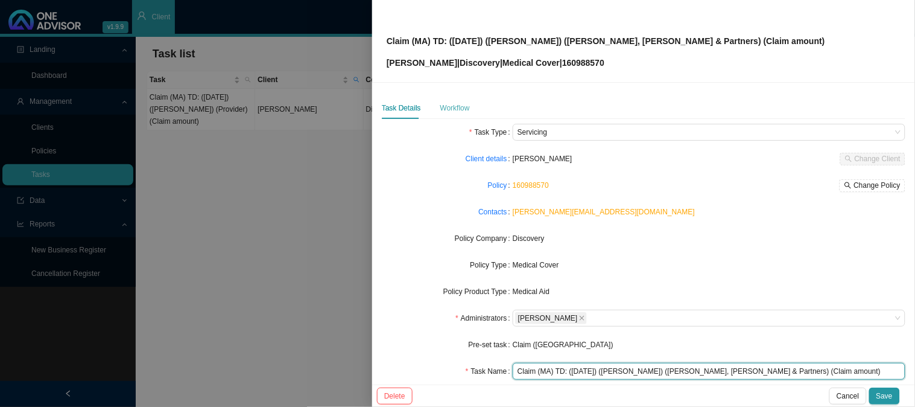
type input "Claim (MA) TD: (25/09/2025) (Martin) (Dr Jones, Bhagwan & Partners) (Claim amou…"
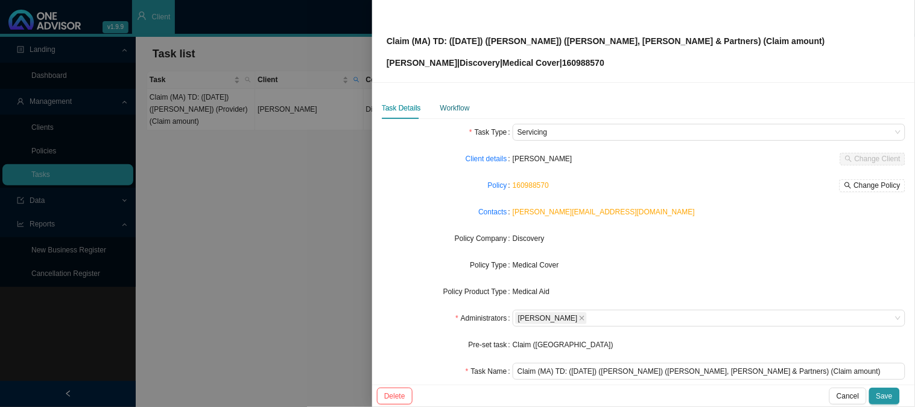
click at [463, 110] on div "Workflow" at bounding box center [455, 108] width 30 height 12
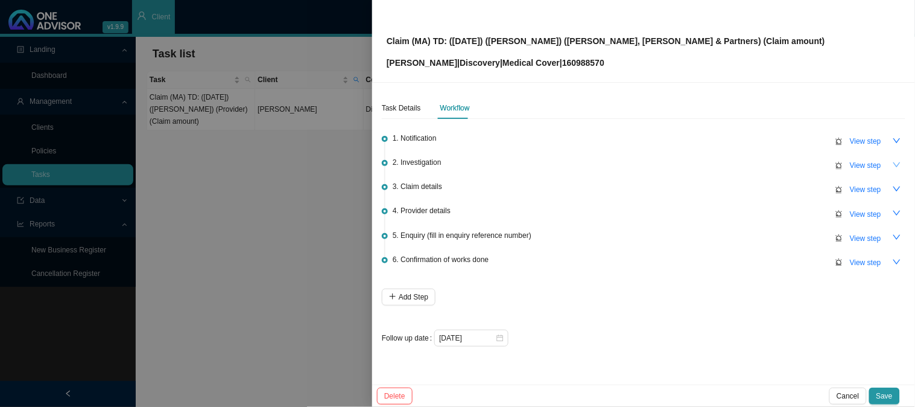
click at [894, 163] on icon "down" at bounding box center [897, 164] width 8 height 8
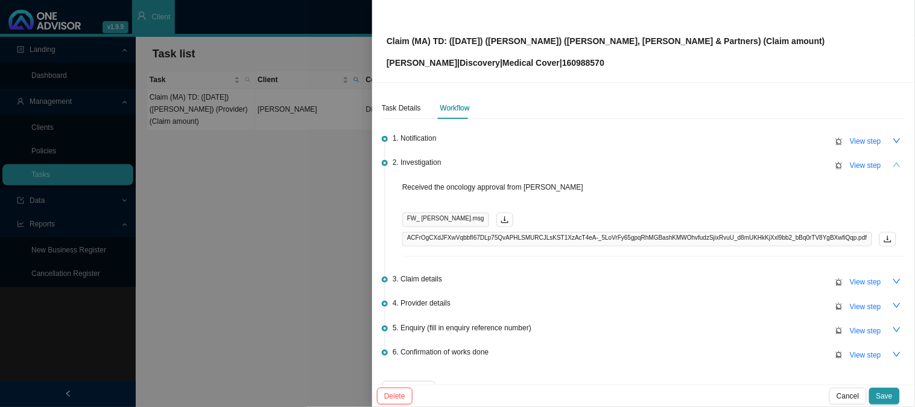
click at [893, 165] on icon "up" at bounding box center [896, 164] width 7 height 5
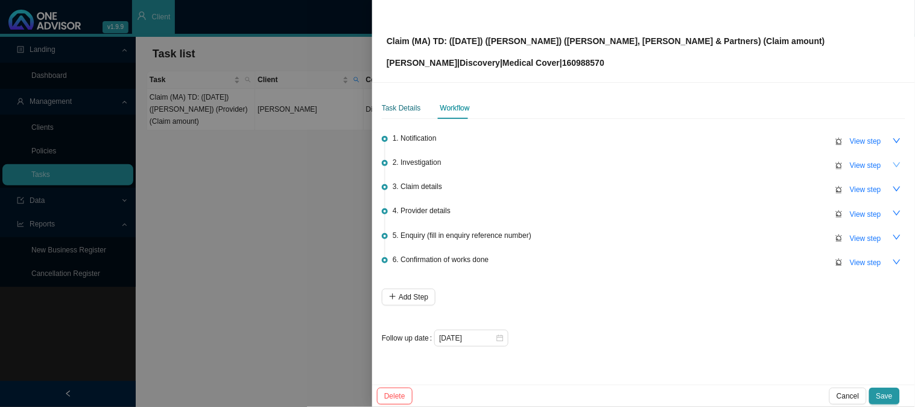
click at [399, 109] on div "Task Details" at bounding box center [401, 108] width 39 height 12
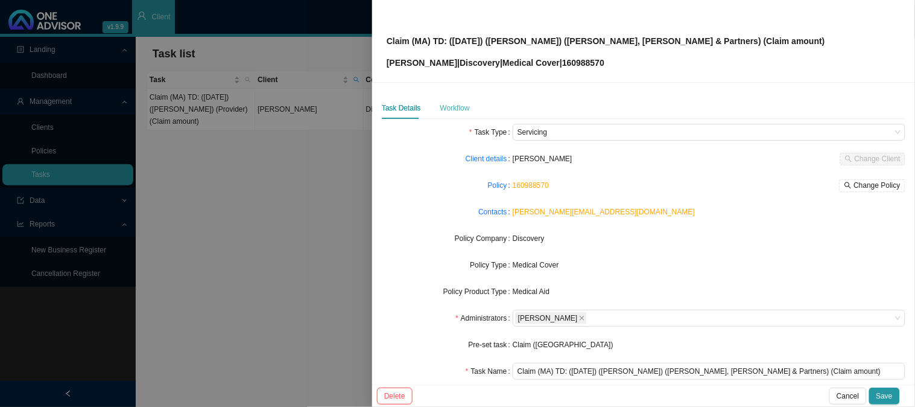
click at [460, 115] on div "Workflow" at bounding box center [455, 108] width 30 height 22
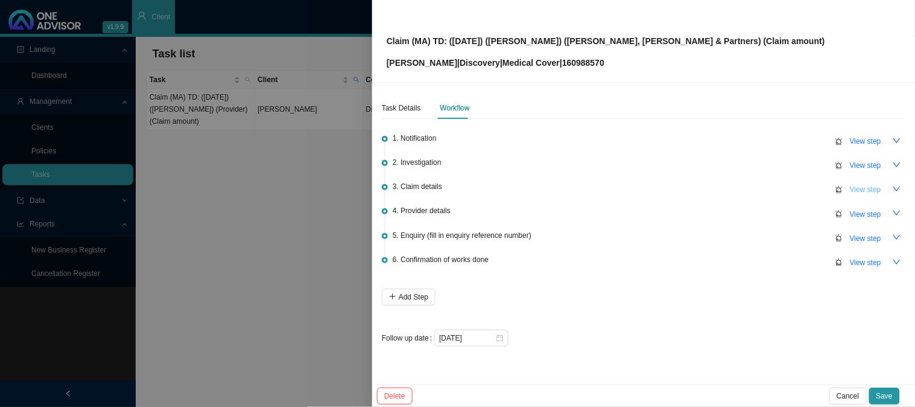
click at [861, 186] on span "View step" at bounding box center [865, 189] width 31 height 12
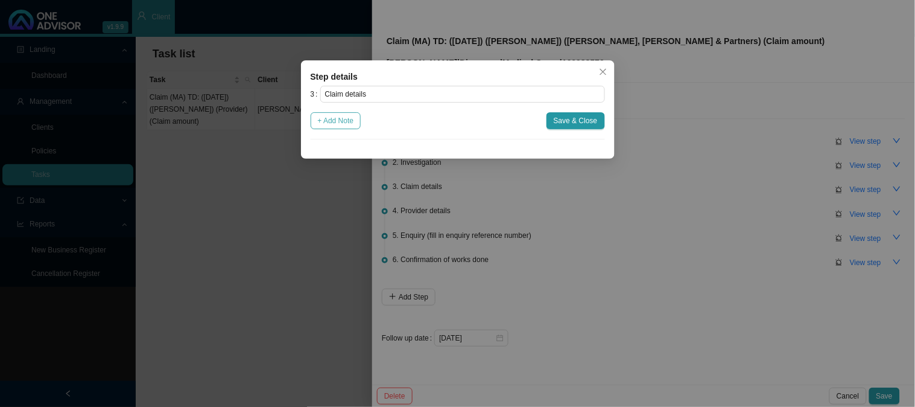
click at [335, 124] on span "+ Add Note" at bounding box center [336, 121] width 36 height 12
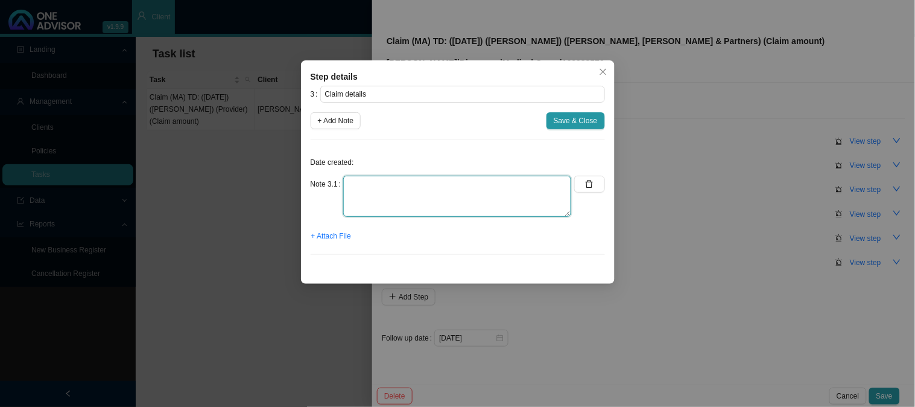
click at [384, 182] on textarea at bounding box center [457, 196] width 228 height 41
click at [514, 189] on textarea "Claimed: R6189.00 Paid: R" at bounding box center [457, 196] width 228 height 41
drag, startPoint x: 531, startPoint y: 186, endPoint x: 456, endPoint y: 179, distance: 75.1
click at [456, 179] on textarea "Claimed: R6189.00 Paid: R2100.00 sHORTFALL: r4089.00" at bounding box center [457, 196] width 228 height 41
drag, startPoint x: 527, startPoint y: 188, endPoint x: 489, endPoint y: 181, distance: 38.6
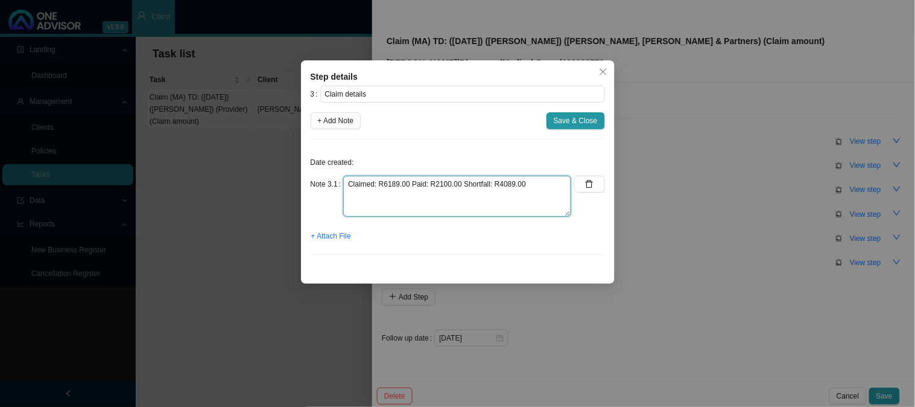
click at [489, 181] on textarea "Claimed: R6189.00 Paid: R2100.00 Shortfall: R4089.00" at bounding box center [457, 196] width 228 height 41
type textarea "Claimed: R6189.00 Paid: R2100.00 Shortfall: R4089.00"
click at [585, 124] on span "Save & Close" at bounding box center [576, 121] width 44 height 12
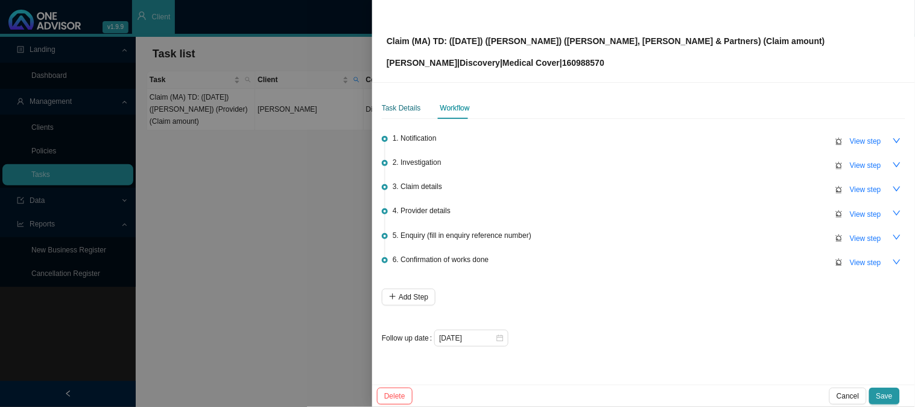
click at [406, 107] on div "Task Details" at bounding box center [401, 108] width 39 height 12
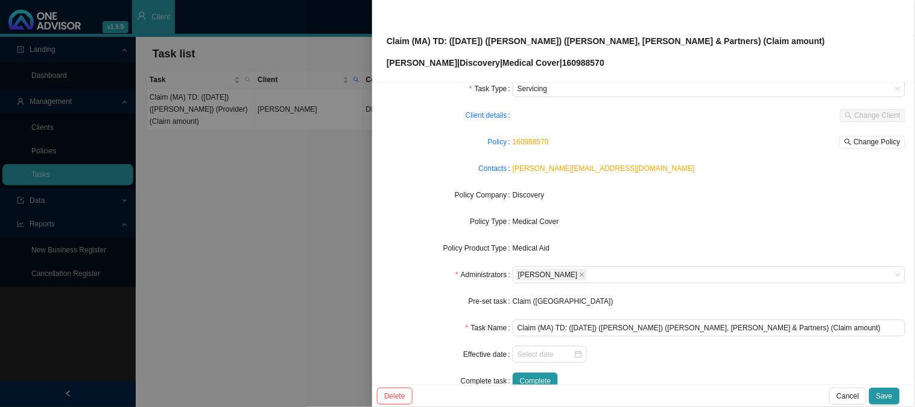
scroll to position [67, 0]
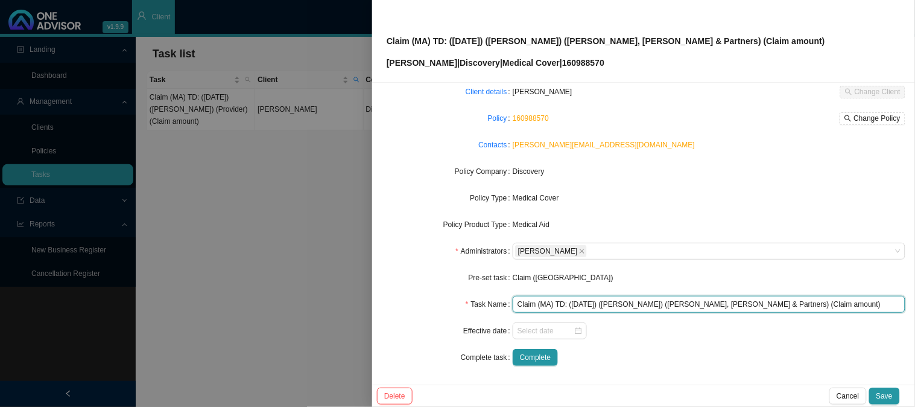
drag, startPoint x: 785, startPoint y: 304, endPoint x: 741, endPoint y: 298, distance: 44.4
click at [741, 298] on input "Claim (MA) TD: (25/09/2025) (Martin) (Dr Jones, Bhagwan & Partners) (Claim amou…" at bounding box center [709, 304] width 393 height 17
paste input "R4089.00"
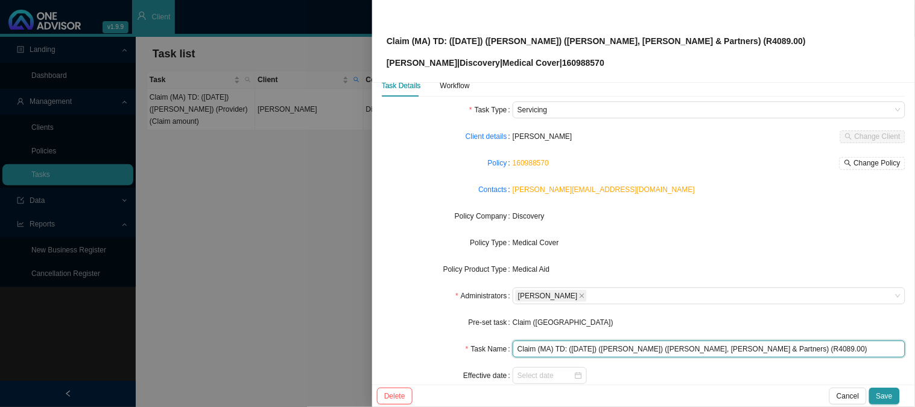
scroll to position [0, 0]
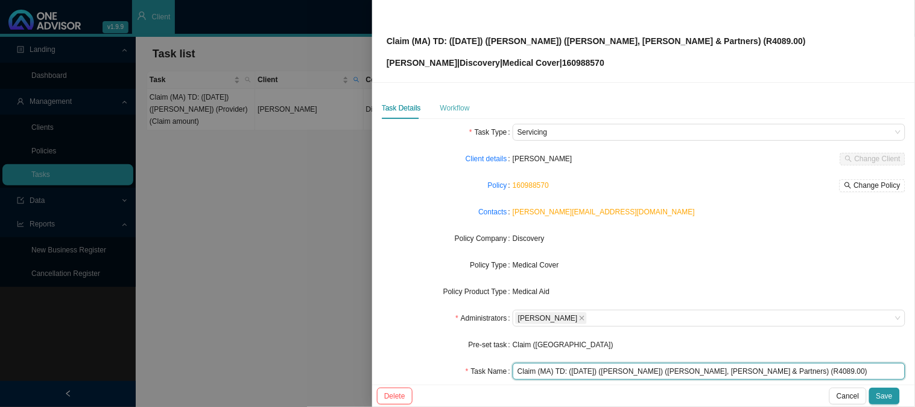
type input "Claim (MA) TD: ([DATE]) ([PERSON_NAME]) ([PERSON_NAME], [PERSON_NAME] & Partner…"
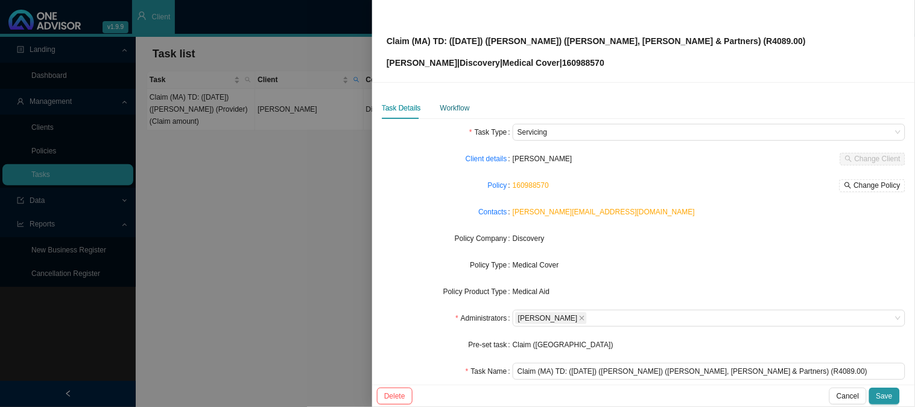
click at [456, 109] on div "Workflow" at bounding box center [455, 108] width 30 height 12
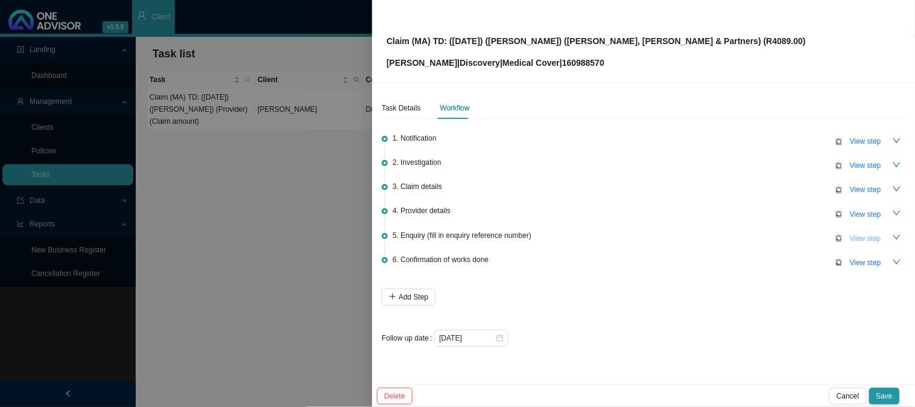
click at [864, 235] on span "View step" at bounding box center [865, 238] width 31 height 12
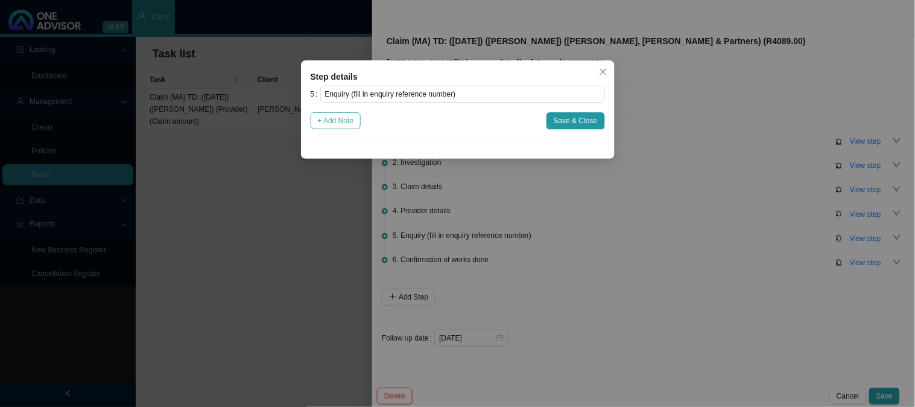
click at [329, 124] on span "+ Add Note" at bounding box center [336, 121] width 36 height 12
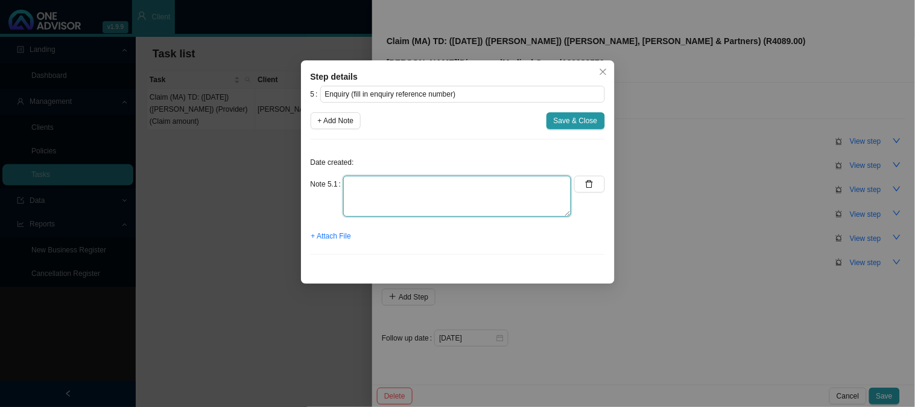
click at [407, 190] on textarea at bounding box center [457, 196] width 228 height 41
click at [592, 187] on icon "delete" at bounding box center [589, 184] width 7 height 8
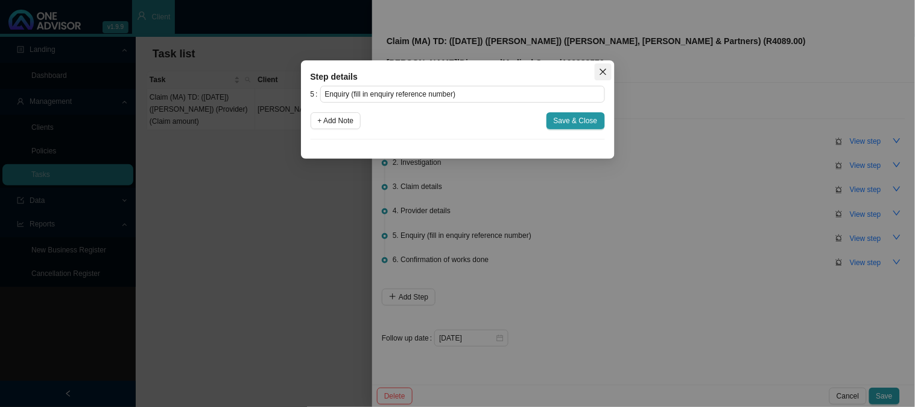
click at [602, 74] on icon "close" at bounding box center [603, 72] width 8 height 8
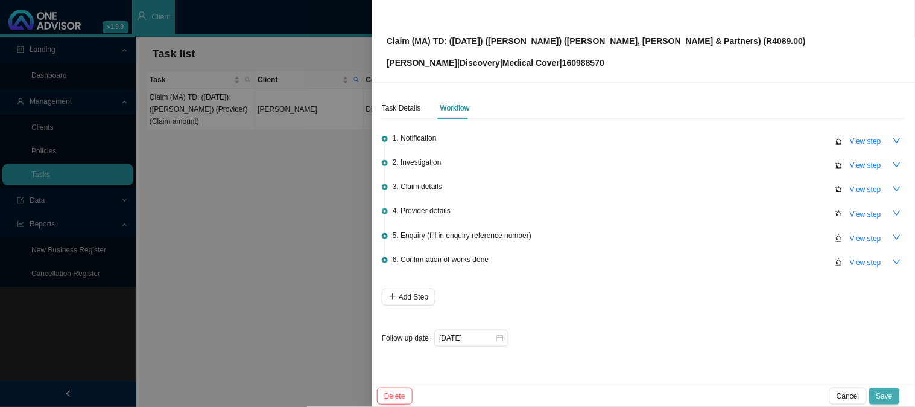
click at [890, 395] on span "Save" at bounding box center [884, 396] width 16 height 12
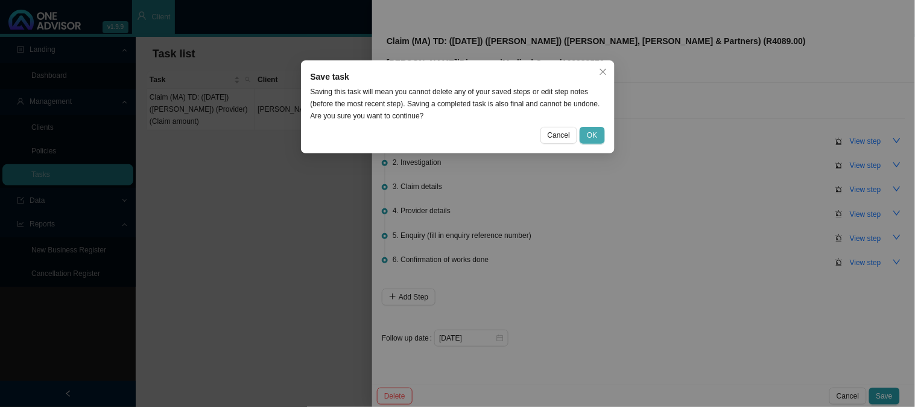
click at [593, 131] on span "OK" at bounding box center [592, 135] width 10 height 12
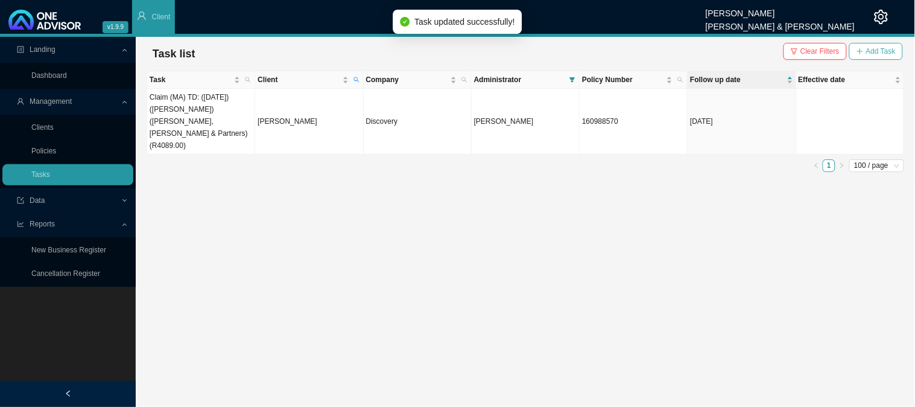
click at [882, 49] on span "Add Task" at bounding box center [881, 51] width 30 height 12
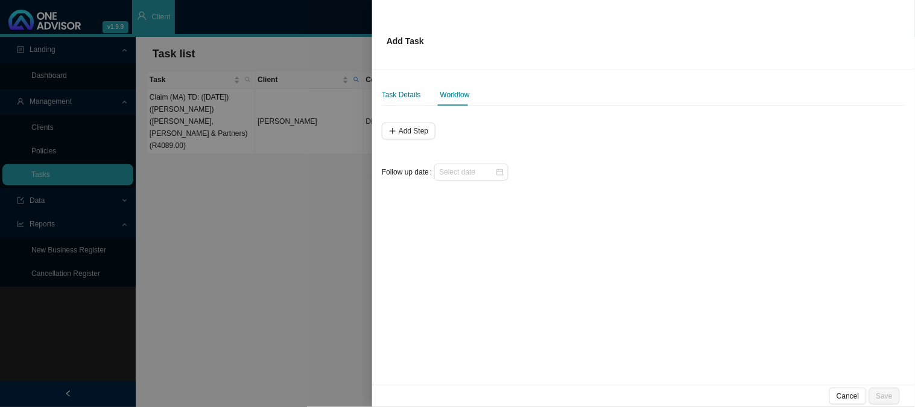
click at [407, 95] on div "Task Details" at bounding box center [401, 95] width 39 height 12
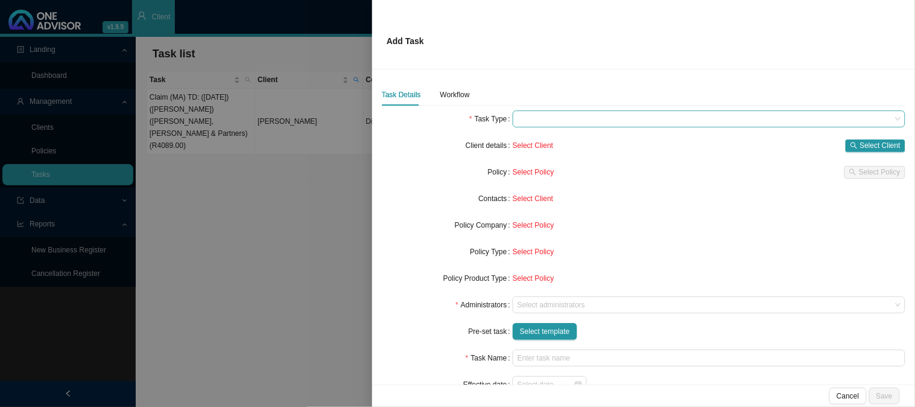
click at [542, 119] on span at bounding box center [708, 119] width 383 height 16
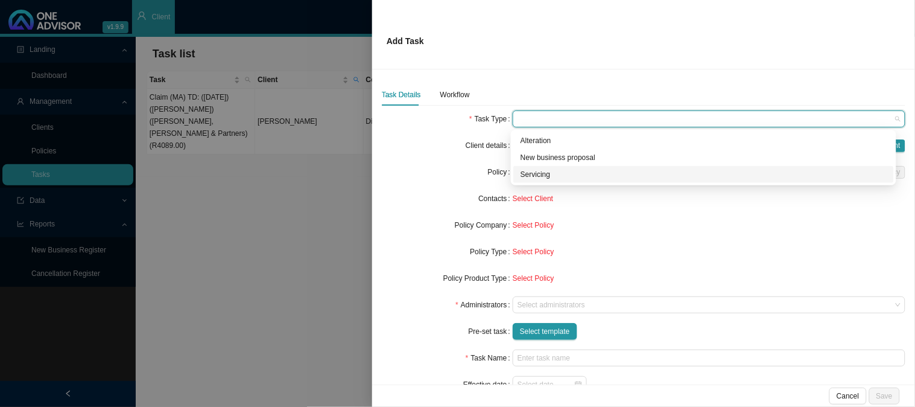
click at [537, 170] on div "Servicing" at bounding box center [704, 174] width 366 height 12
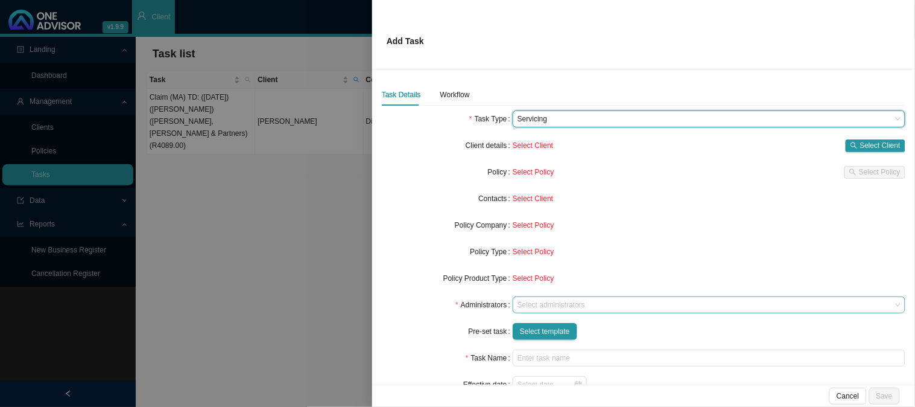
click at [557, 306] on div at bounding box center [703, 304] width 376 height 9
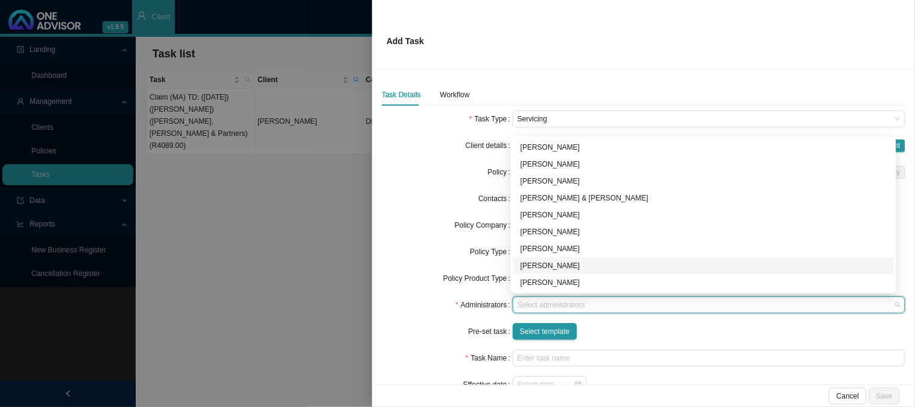
click at [273, 187] on div at bounding box center [457, 203] width 915 height 407
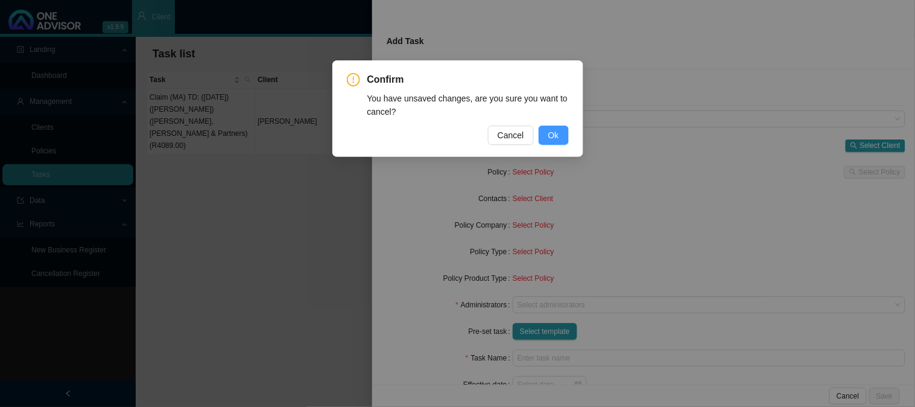
click at [549, 133] on span "Ok" at bounding box center [553, 134] width 11 height 13
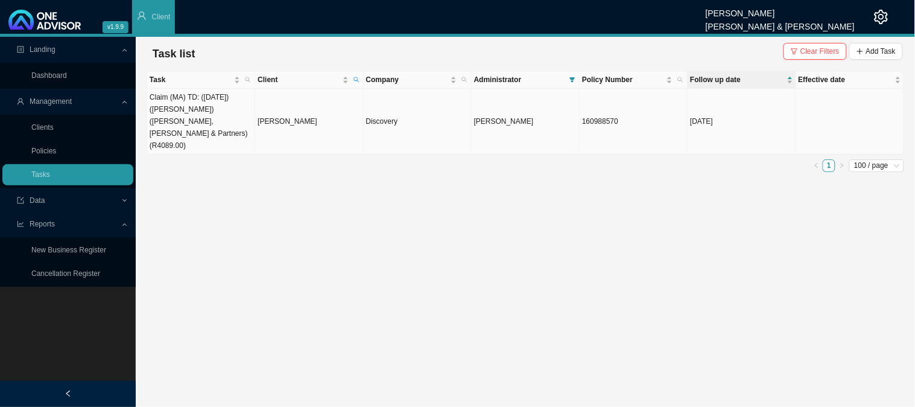
click at [285, 116] on td "[PERSON_NAME]" at bounding box center [309, 122] width 108 height 66
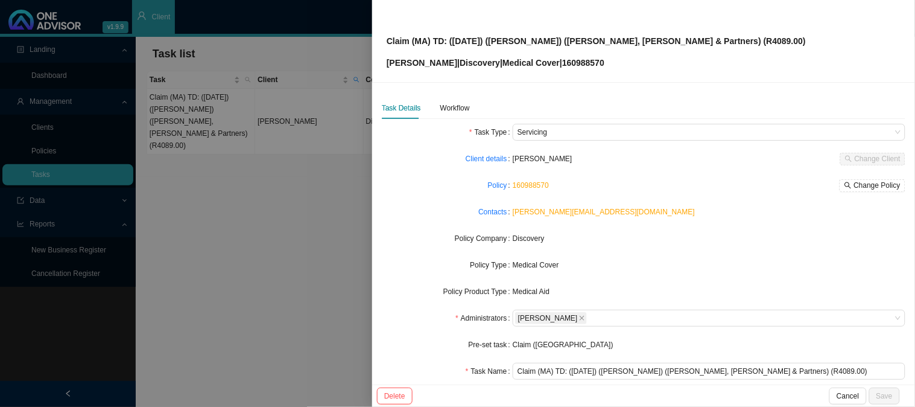
click at [436, 107] on div "Task Details Workflow" at bounding box center [426, 108] width 88 height 22
click at [444, 107] on div "Workflow" at bounding box center [455, 108] width 30 height 12
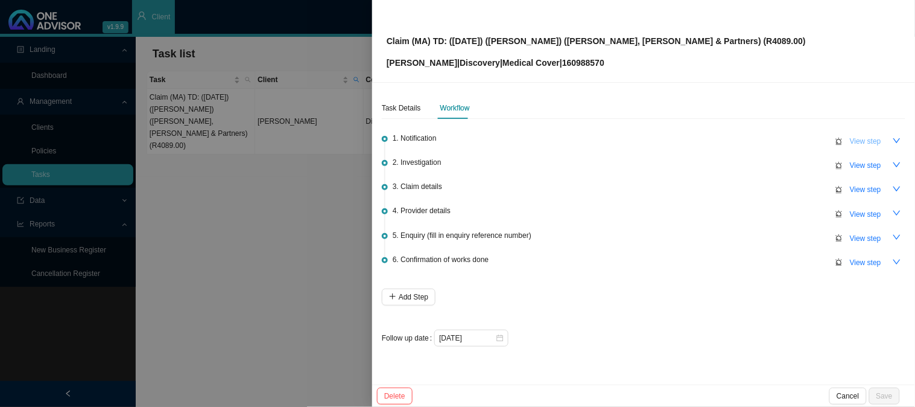
click at [878, 142] on span "View step" at bounding box center [865, 141] width 31 height 12
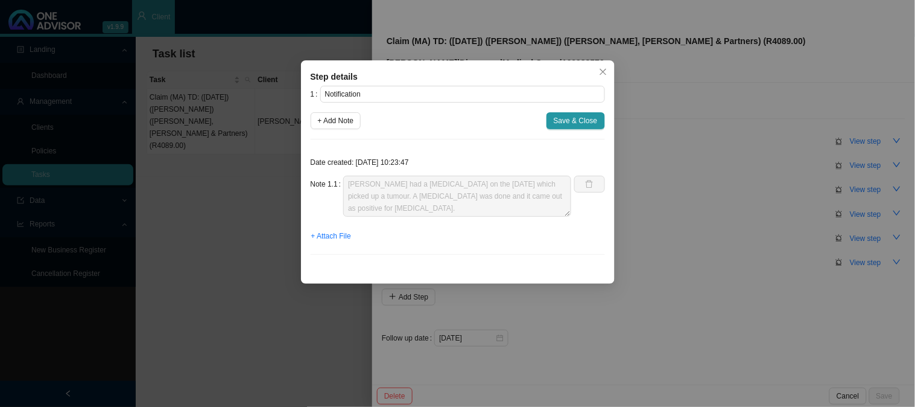
scroll to position [72, 0]
click at [561, 259] on div "Date created: 2025-10-02 10:23:47 Note 1.1 Martin had a colonoscopy on the 23/0…" at bounding box center [458, 206] width 294 height 115
click at [226, 189] on div "Step details 1 Notification + Add Note Save & Close Date created: 2025-10-02 10…" at bounding box center [457, 203] width 915 height 407
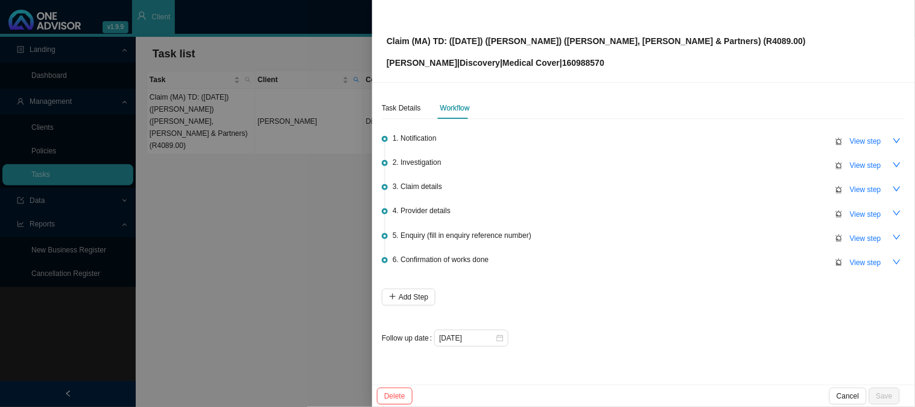
click at [244, 186] on div at bounding box center [457, 203] width 915 height 407
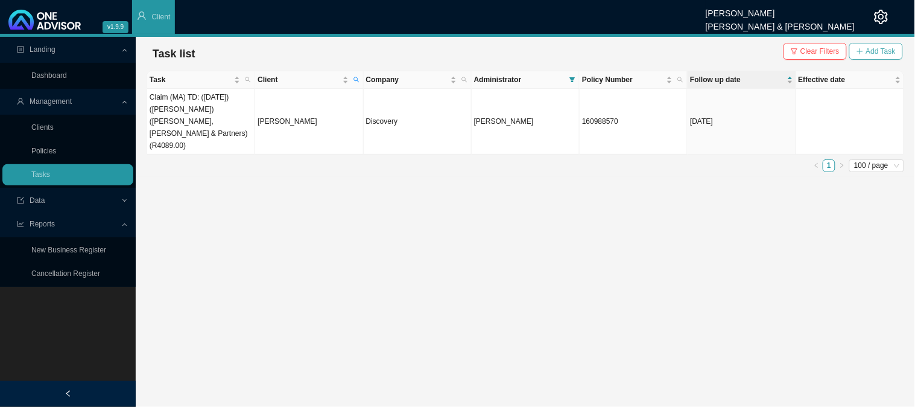
click at [881, 49] on span "Add Task" at bounding box center [881, 51] width 30 height 12
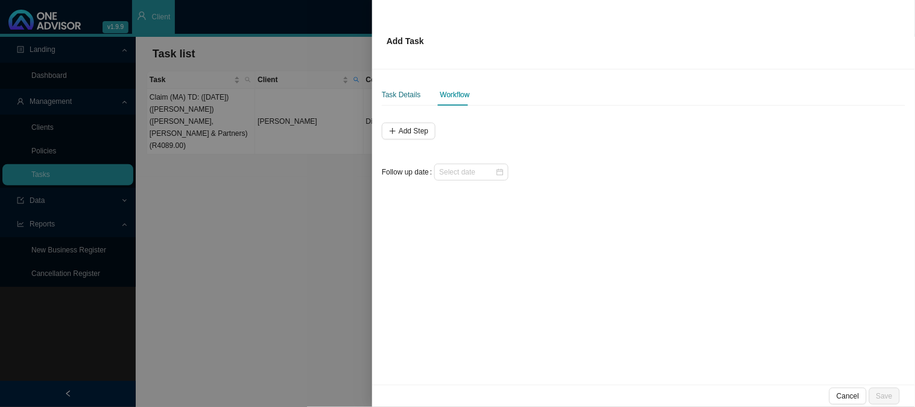
click at [408, 90] on div "Task Details" at bounding box center [401, 95] width 39 height 12
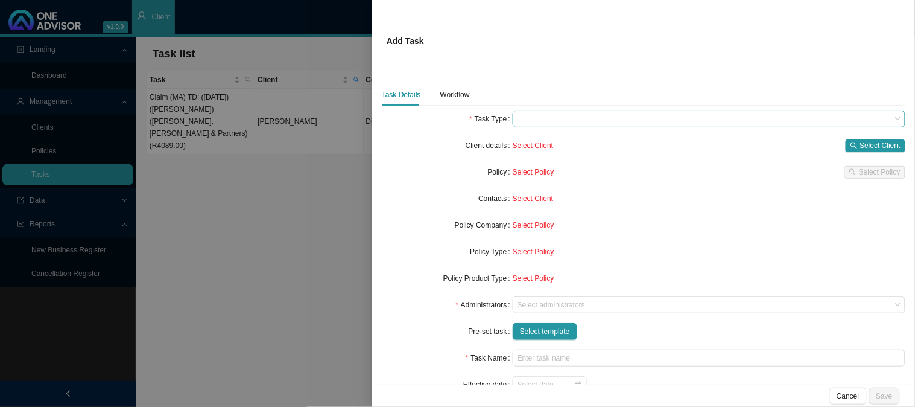
click at [546, 121] on span at bounding box center [708, 119] width 383 height 16
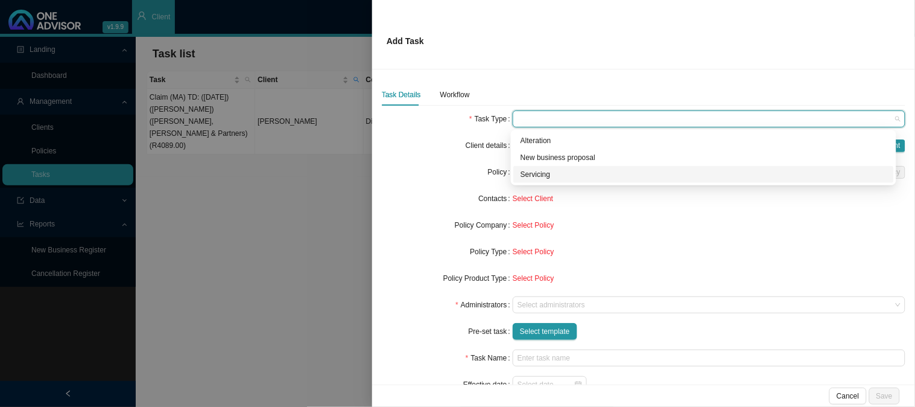
click at [554, 178] on div "Servicing" at bounding box center [704, 174] width 366 height 12
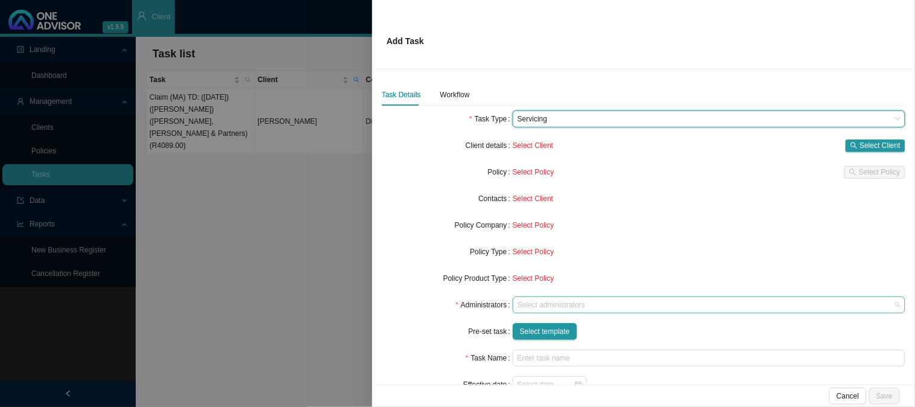
click at [549, 310] on div "Select administrators" at bounding box center [709, 304] width 393 height 17
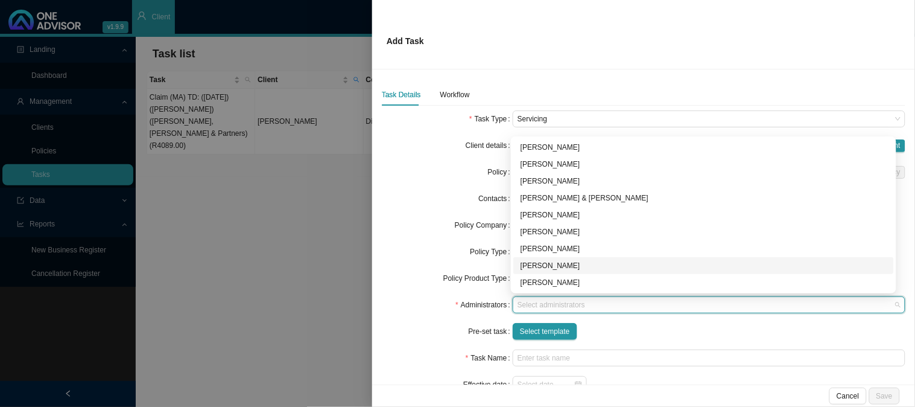
click at [540, 264] on div "[PERSON_NAME]" at bounding box center [704, 265] width 366 height 12
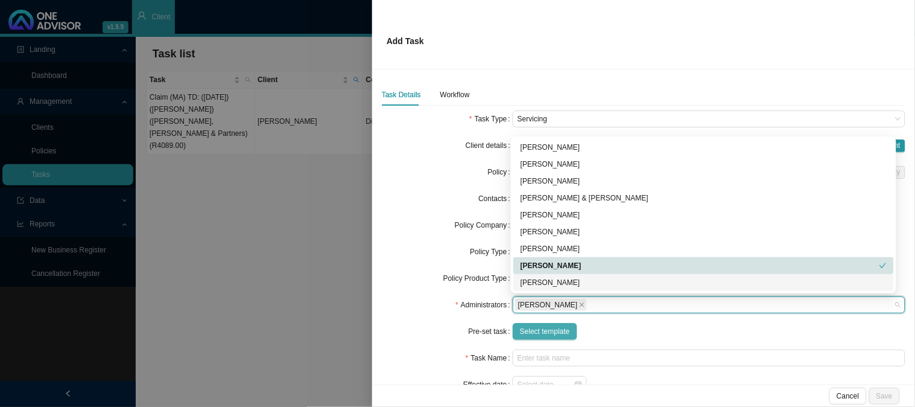
click at [546, 334] on span "Select template" at bounding box center [545, 331] width 50 height 12
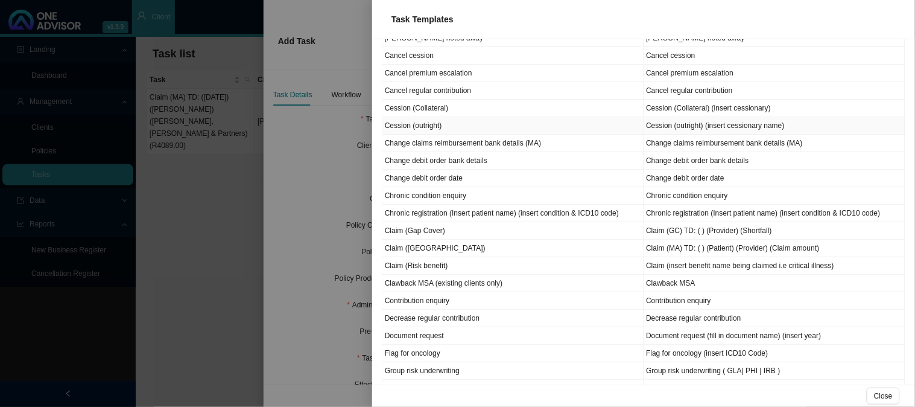
scroll to position [268, 0]
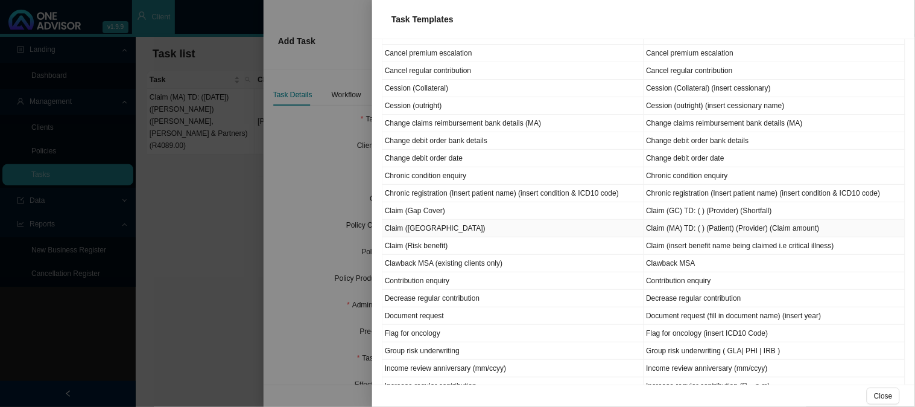
click at [419, 229] on td "Claim ([GEOGRAPHIC_DATA])" at bounding box center [513, 228] width 262 height 17
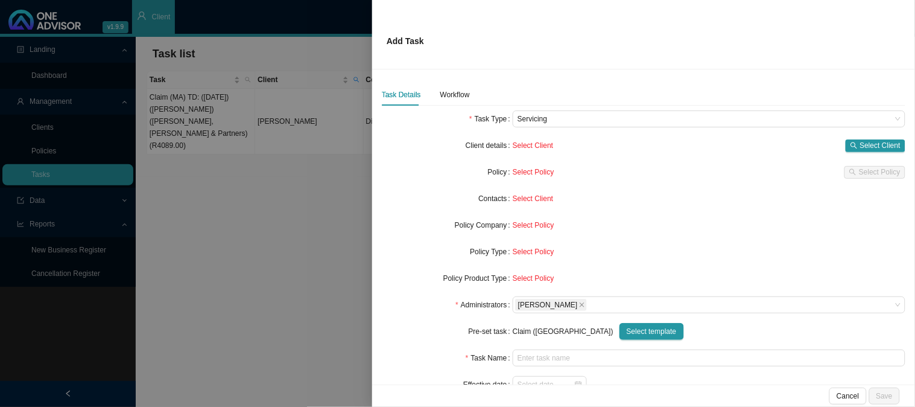
type input "Claim (MA) TD: ( ) (Patient) (Provider) (Claim amount)"
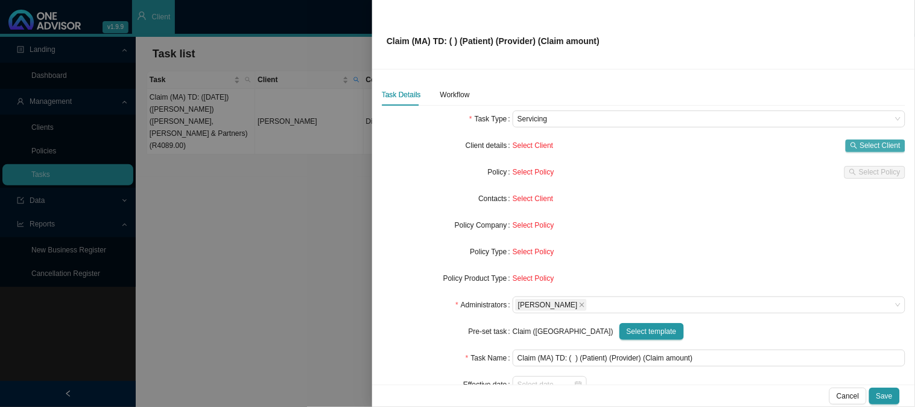
click at [850, 146] on icon "search" at bounding box center [853, 145] width 7 height 7
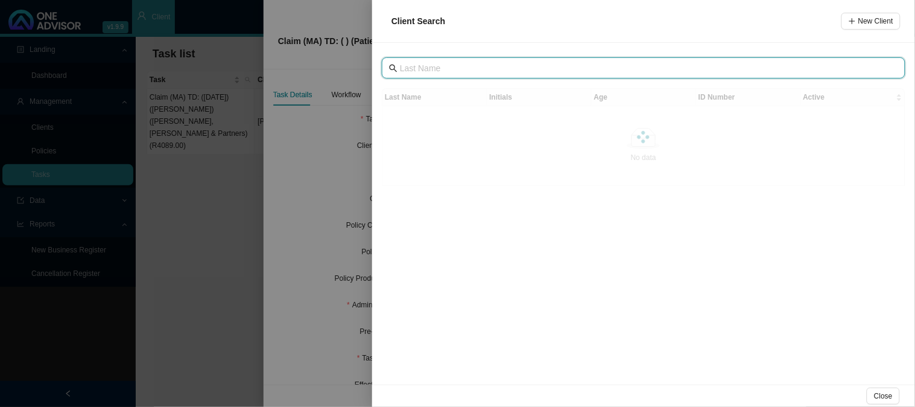
click at [467, 69] on input "text" at bounding box center [645, 68] width 490 height 13
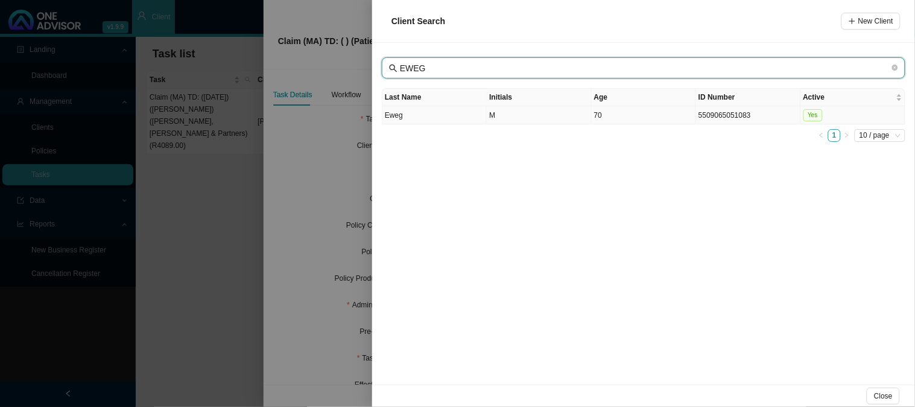
type input "EWEG"
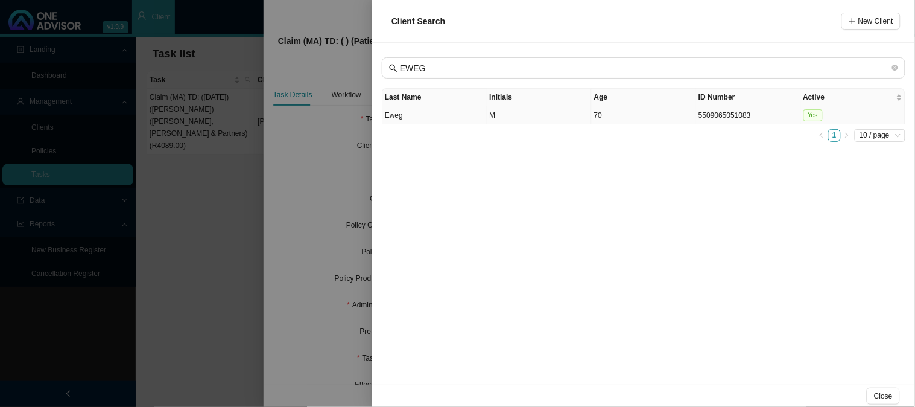
click at [471, 116] on td "Eweg" at bounding box center [434, 115] width 104 height 18
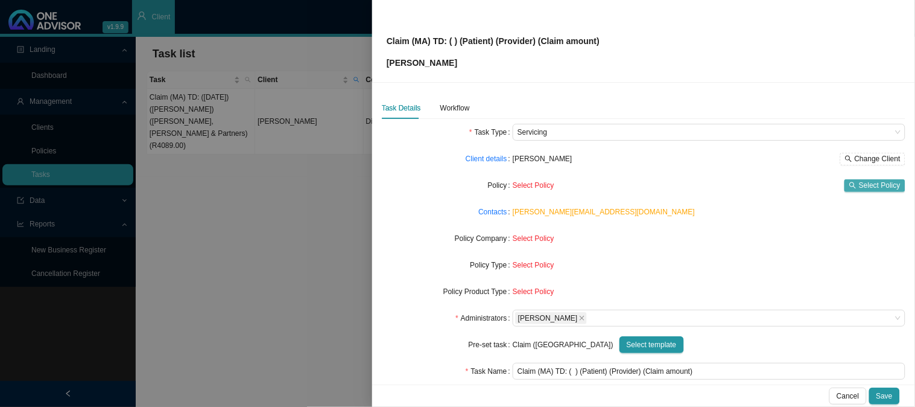
click at [859, 180] on span "Select Policy" at bounding box center [880, 185] width 42 height 12
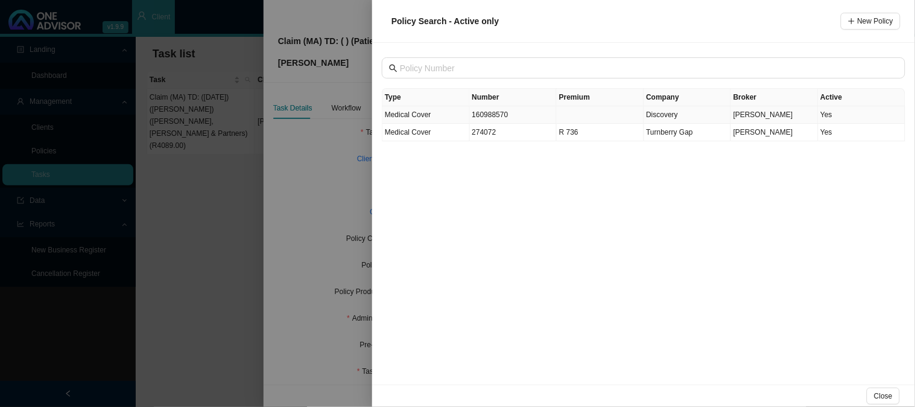
click at [498, 110] on td "160988570" at bounding box center [513, 114] width 87 height 17
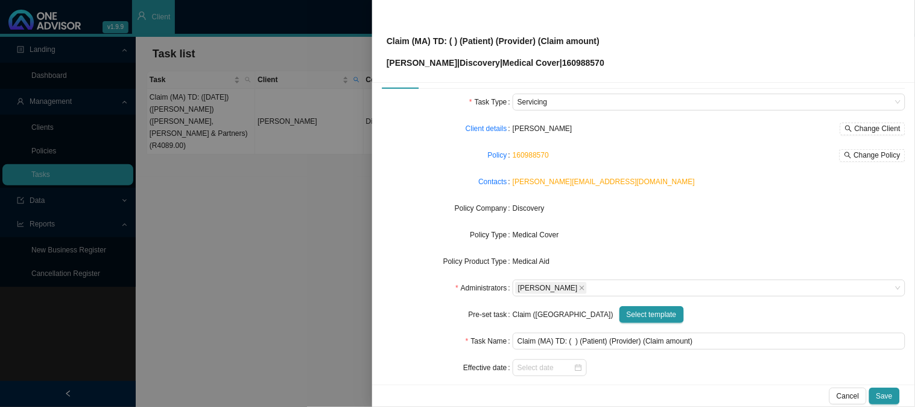
scroll to position [0, 0]
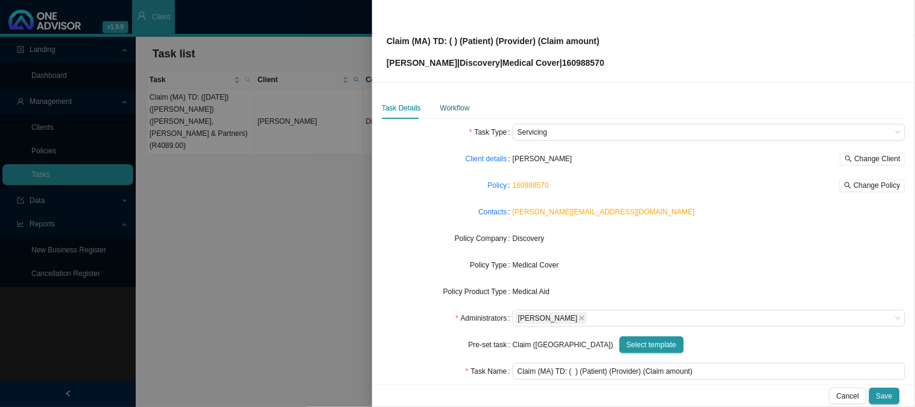
click at [444, 111] on div "Workflow" at bounding box center [455, 108] width 30 height 12
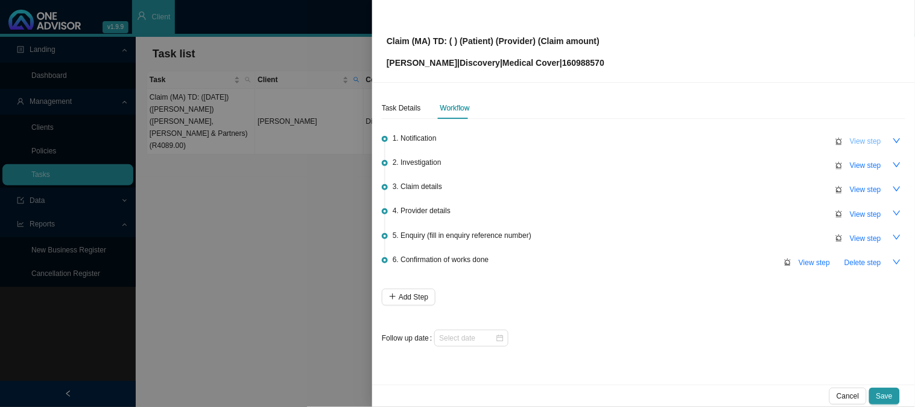
click at [859, 147] on button "View step" at bounding box center [866, 141] width 46 height 17
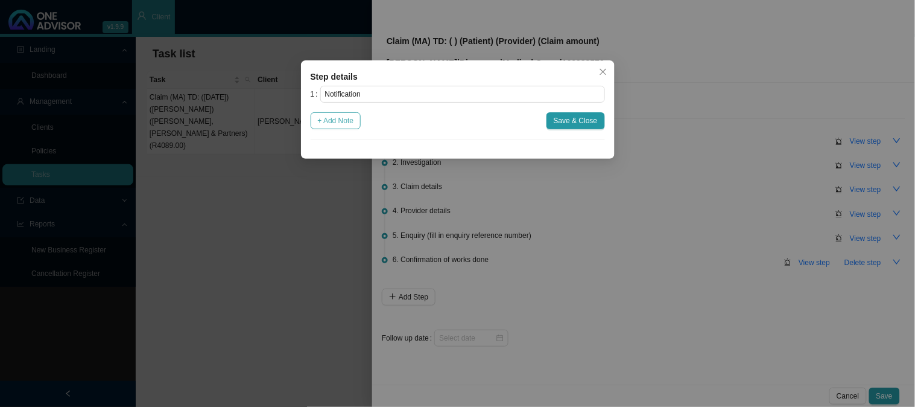
click at [331, 124] on span "+ Add Note" at bounding box center [336, 121] width 36 height 12
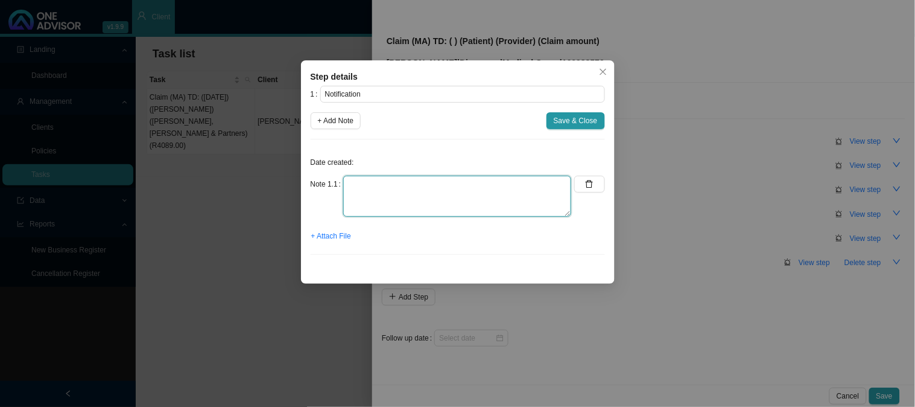
click at [435, 195] on textarea at bounding box center [457, 196] width 228 height 41
paste textarea "Martin had a colonoscopy on the 23/09/2025 which picked up a tumour. A biopsy w…"
type textarea "Martin had a colonoscopy on the 23/09/2025 which picked up a tumour. A biopsy w…"
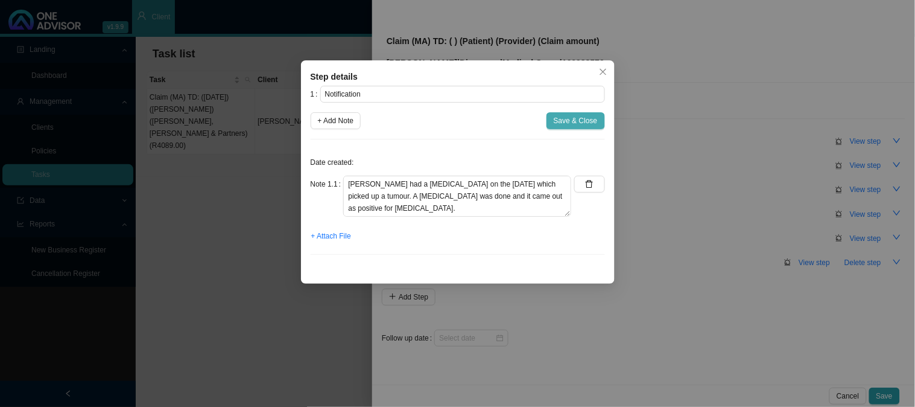
click at [563, 113] on button "Save & Close" at bounding box center [575, 120] width 59 height 17
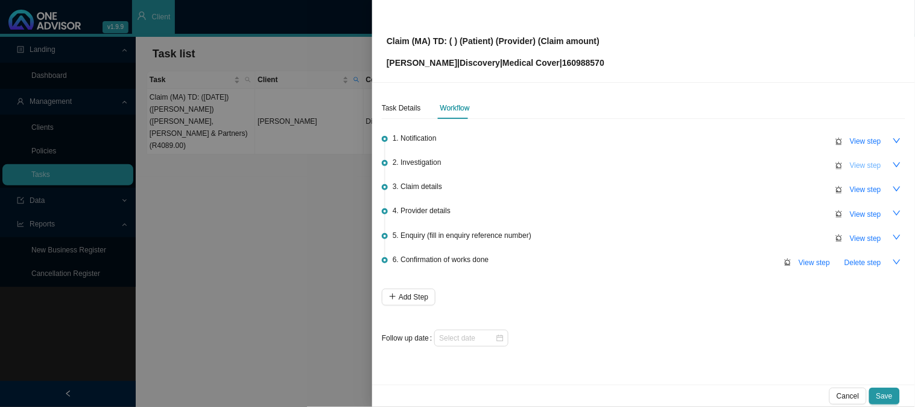
click at [879, 165] on span "View step" at bounding box center [865, 165] width 31 height 12
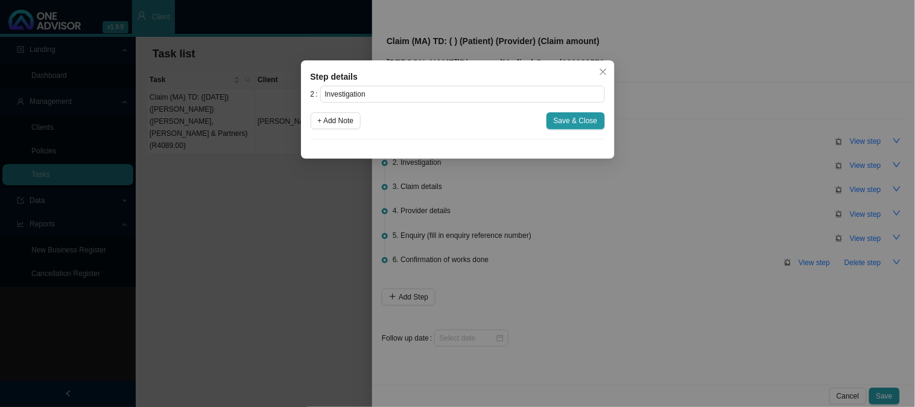
click at [672, 171] on div "Step details 2 Investigation + Add Note Save & Close Cancel OK" at bounding box center [457, 203] width 915 height 407
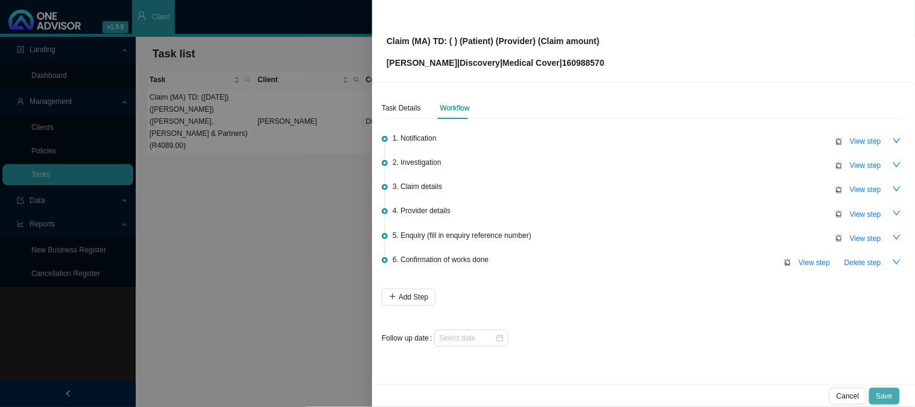
click at [883, 394] on span "Save" at bounding box center [884, 396] width 16 height 12
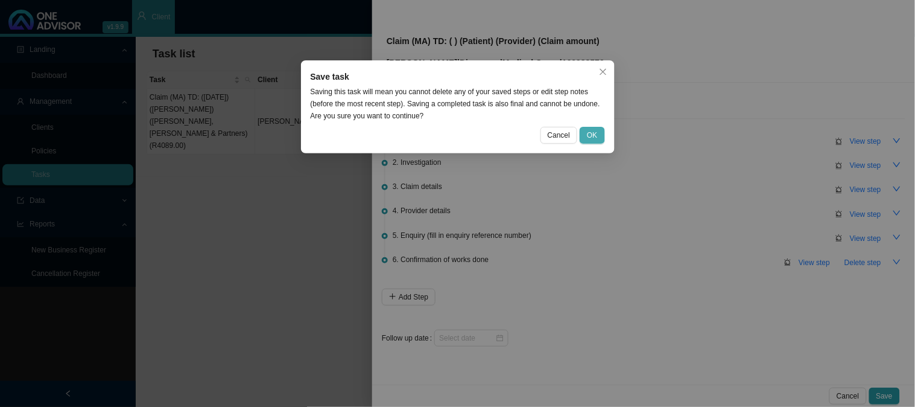
click at [591, 133] on span "OK" at bounding box center [592, 135] width 10 height 12
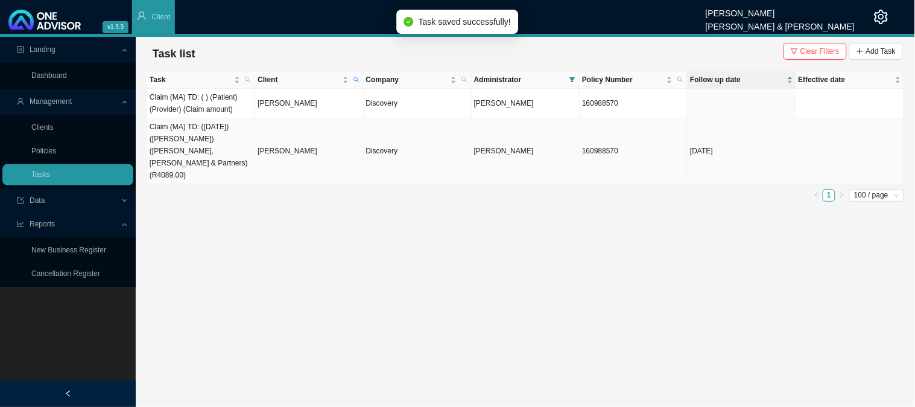
click at [240, 145] on td "Claim (MA) TD: ([DATE]) ([PERSON_NAME]) ([PERSON_NAME], [PERSON_NAME] & Partner…" at bounding box center [201, 151] width 108 height 66
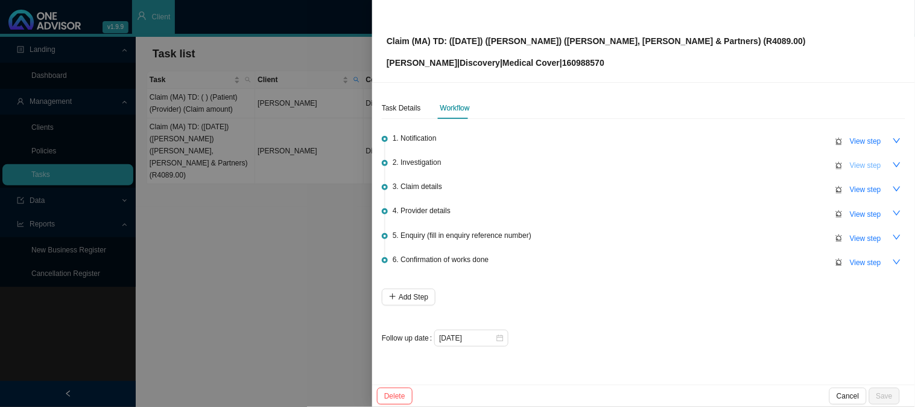
click at [882, 172] on button "View step" at bounding box center [866, 165] width 46 height 17
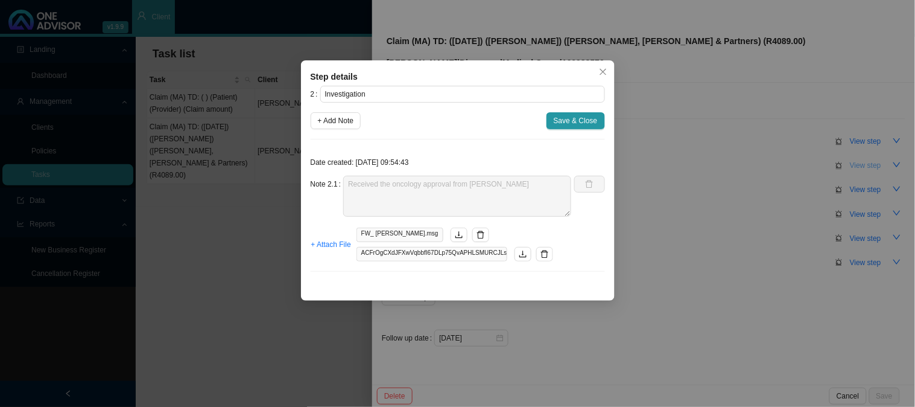
click at [882, 172] on div "Step details 2 Investigation + Add Note Save & Close Date created: 2025-10-06 0…" at bounding box center [457, 203] width 915 height 407
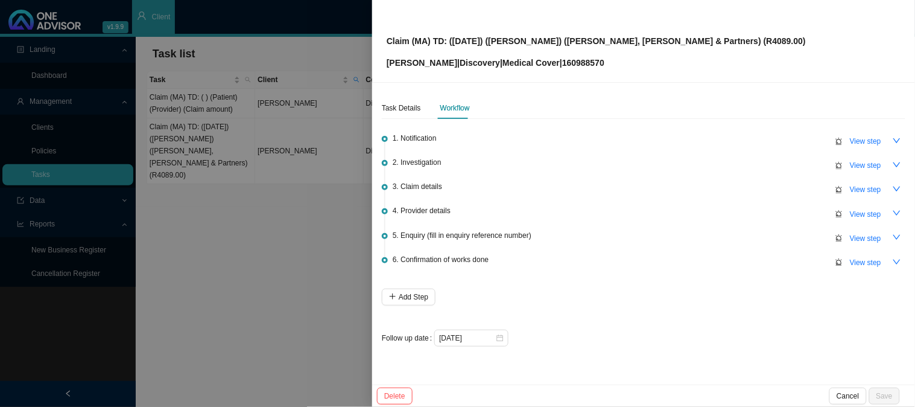
click at [238, 215] on div at bounding box center [457, 203] width 915 height 407
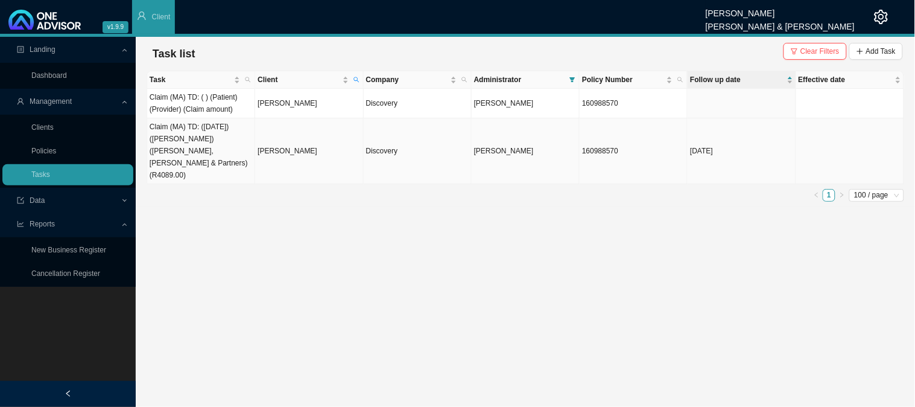
click at [207, 125] on td "Claim (MA) TD: ([DATE]) ([PERSON_NAME]) ([PERSON_NAME], [PERSON_NAME] & Partner…" at bounding box center [201, 151] width 108 height 66
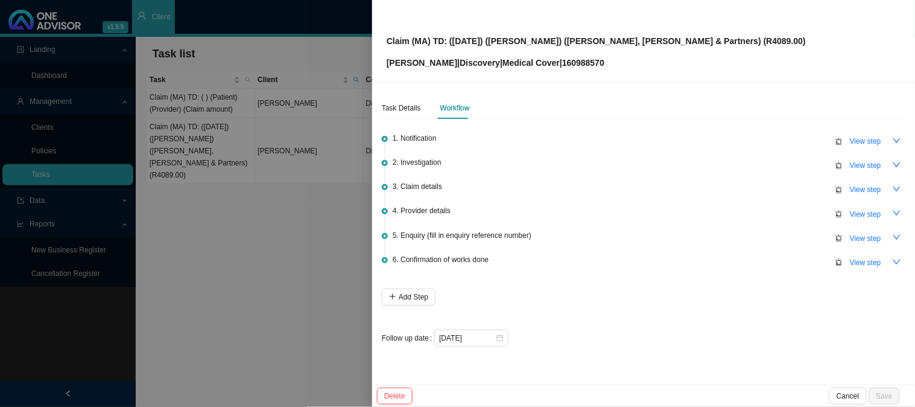
click at [218, 104] on div at bounding box center [457, 203] width 915 height 407
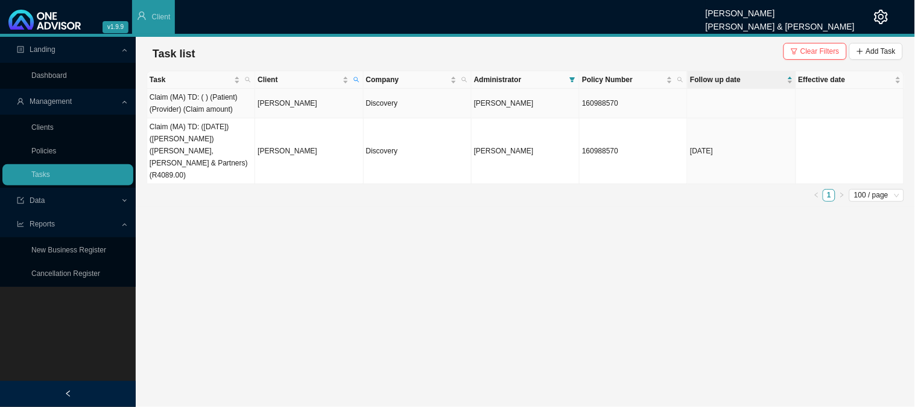
click at [207, 93] on td "Claim (MA) TD: ( ) (Patient) (Provider) (Claim amount)" at bounding box center [201, 104] width 108 height 30
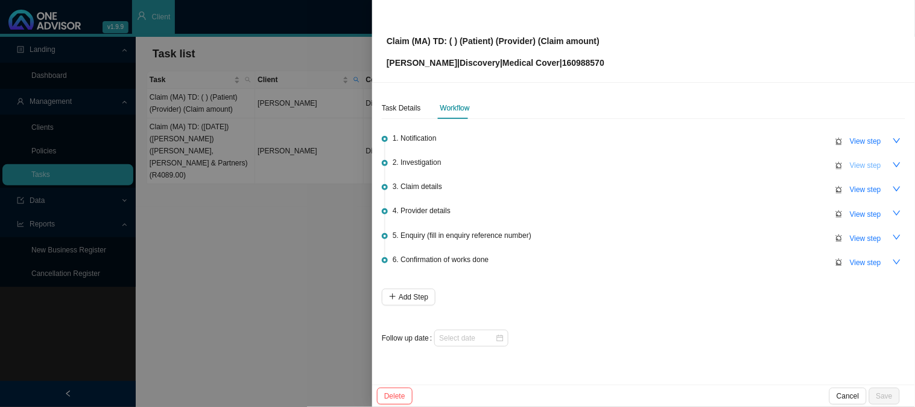
click at [885, 163] on button "View step" at bounding box center [866, 165] width 46 height 17
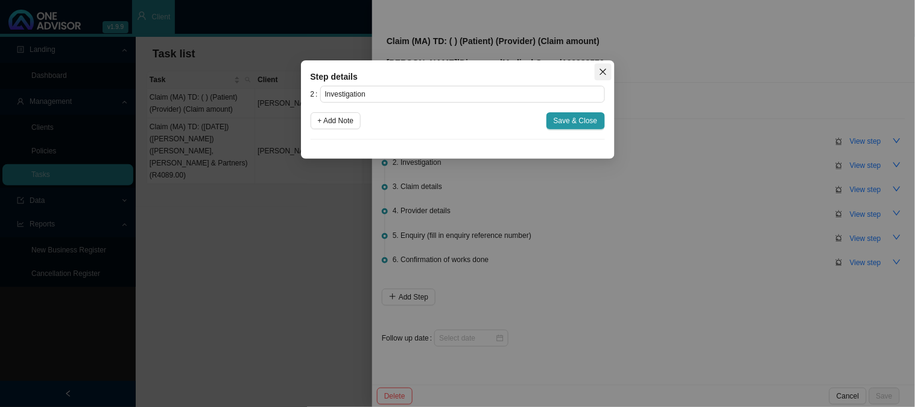
click at [604, 70] on icon "close" at bounding box center [603, 72] width 7 height 7
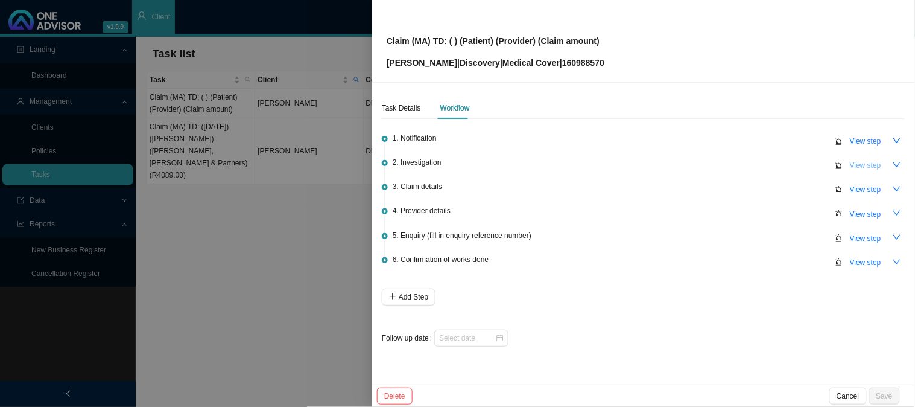
click at [878, 163] on span "View step" at bounding box center [865, 165] width 31 height 12
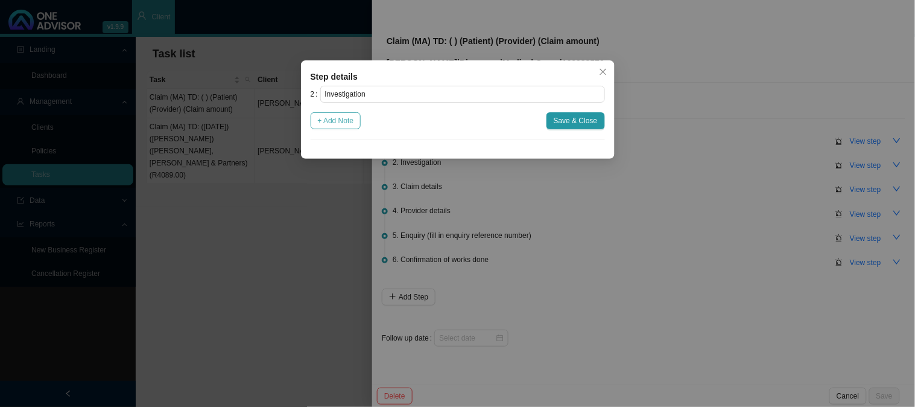
click at [323, 121] on span "+ Add Note" at bounding box center [336, 121] width 36 height 12
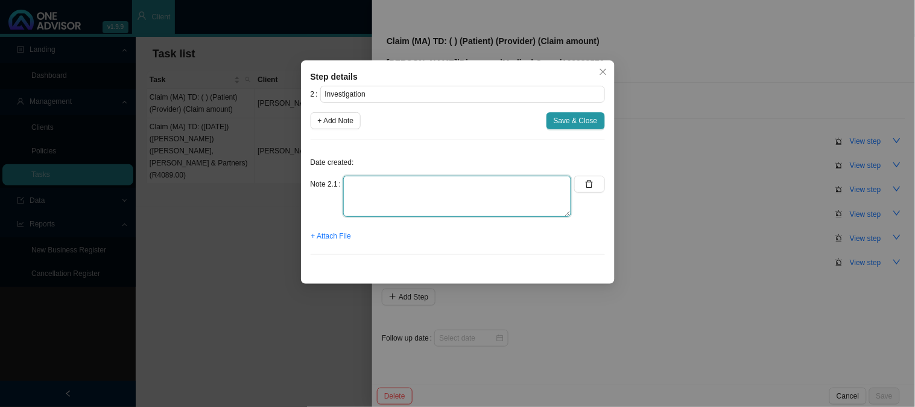
click at [414, 192] on textarea at bounding box center [457, 196] width 228 height 41
type textarea "r"
type textarea "Received oncology approval from Sarah"
click at [344, 239] on span "+ Attach File" at bounding box center [331, 236] width 40 height 12
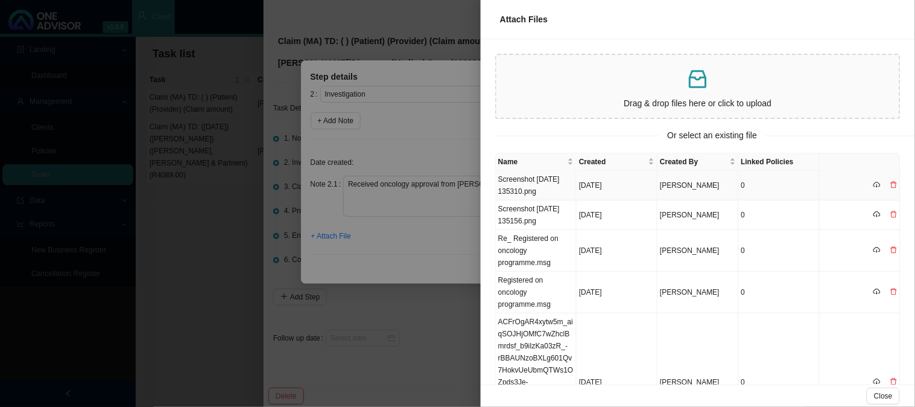
click at [890, 185] on icon "delete" at bounding box center [893, 184] width 7 height 7
click at [900, 160] on span "Yes" at bounding box center [898, 159] width 12 height 12
click at [557, 240] on td "Re_ Registered on oncology programme.msg" at bounding box center [536, 251] width 81 height 42
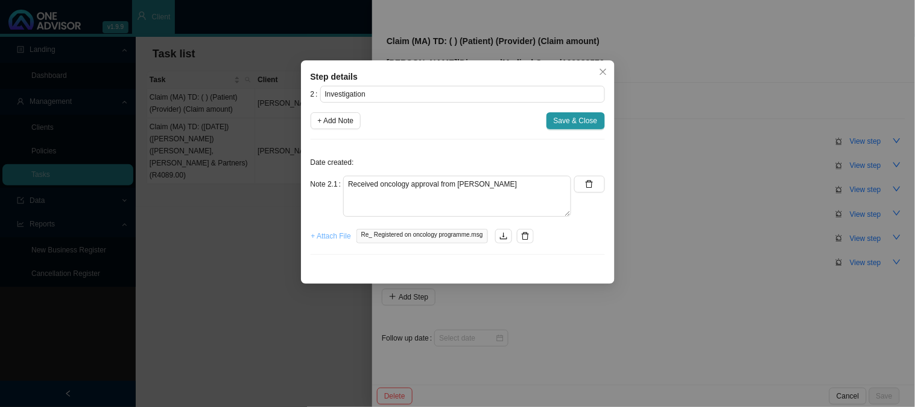
click at [334, 232] on span "+ Attach File" at bounding box center [331, 236] width 40 height 12
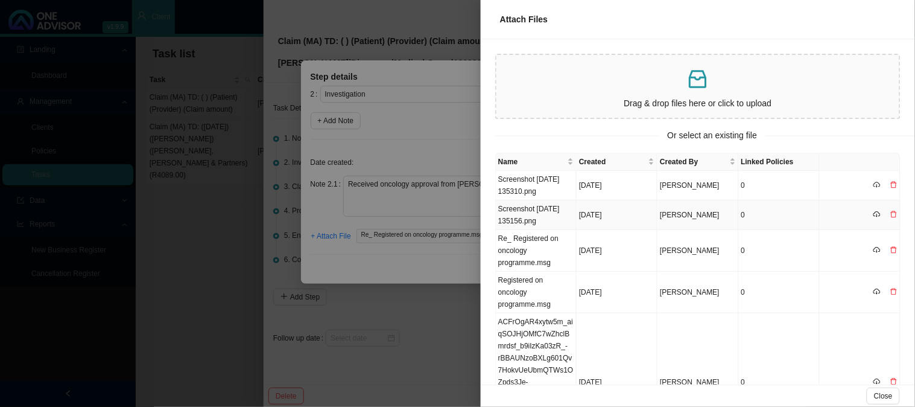
click at [537, 215] on td "Screenshot [DATE] 135156.png" at bounding box center [536, 215] width 81 height 30
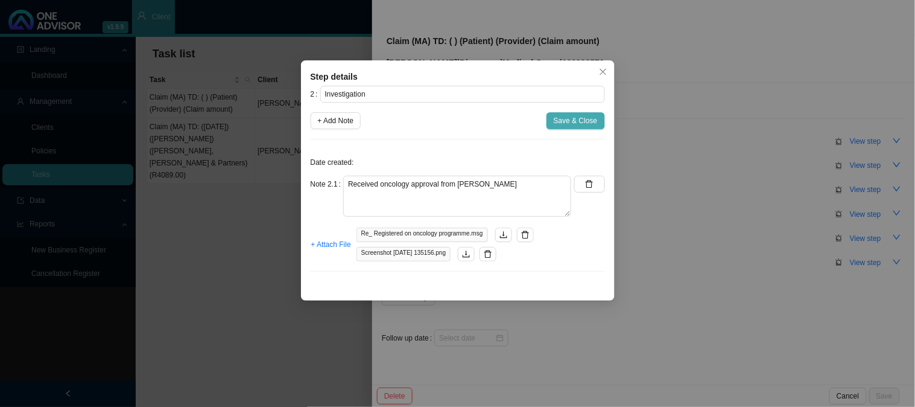
click at [569, 121] on span "Save & Close" at bounding box center [576, 121] width 44 height 12
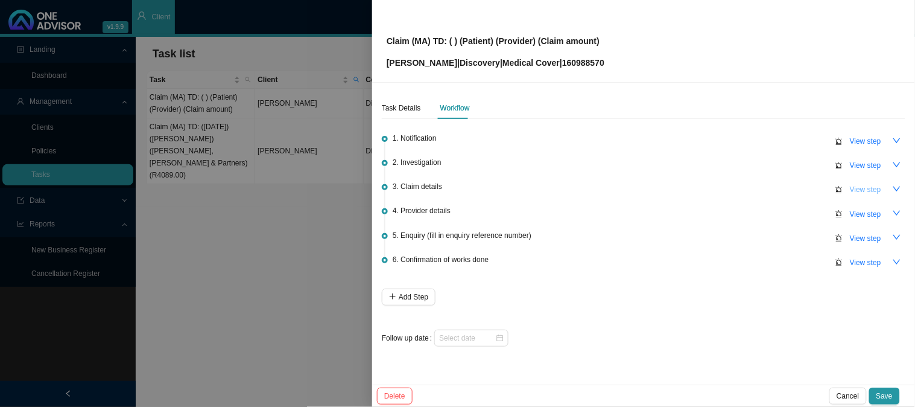
click at [859, 192] on span "View step" at bounding box center [865, 189] width 31 height 12
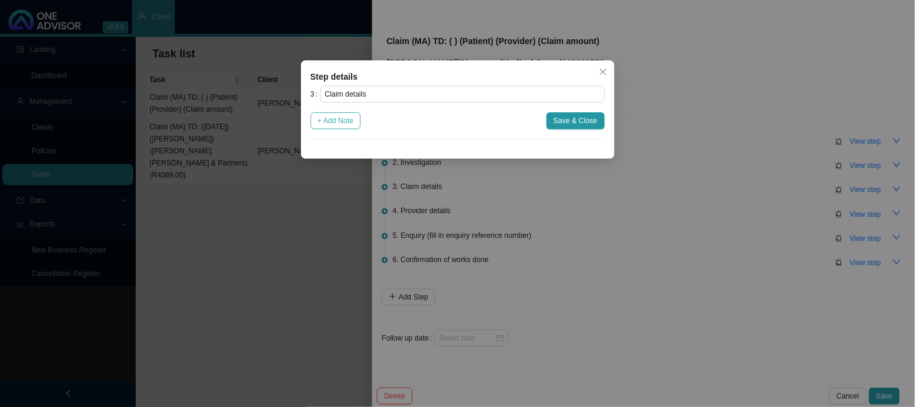
click at [330, 121] on span "+ Add Note" at bounding box center [336, 121] width 36 height 12
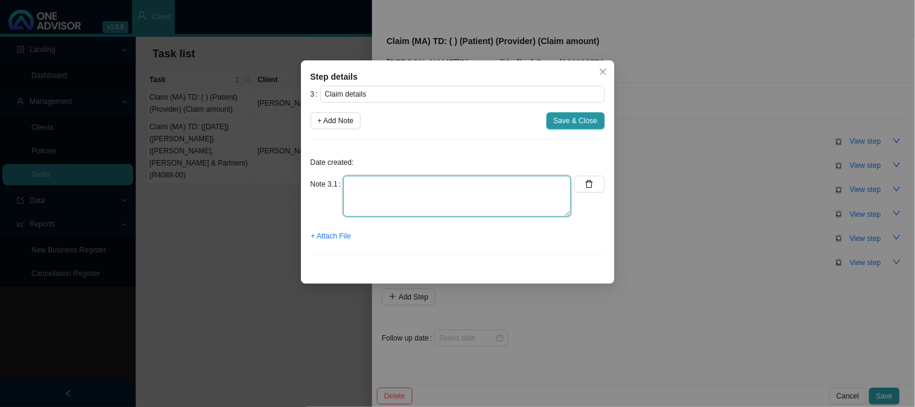
click at [394, 206] on textarea at bounding box center [457, 196] width 228 height 41
type textarea "c"
click at [453, 185] on textarea "Claimed: R10,523.16 Paid:" at bounding box center [457, 196] width 228 height 41
type textarea "Claimed: R10,523.16 Paid: R4152.73 Shortfall: R6370.43"
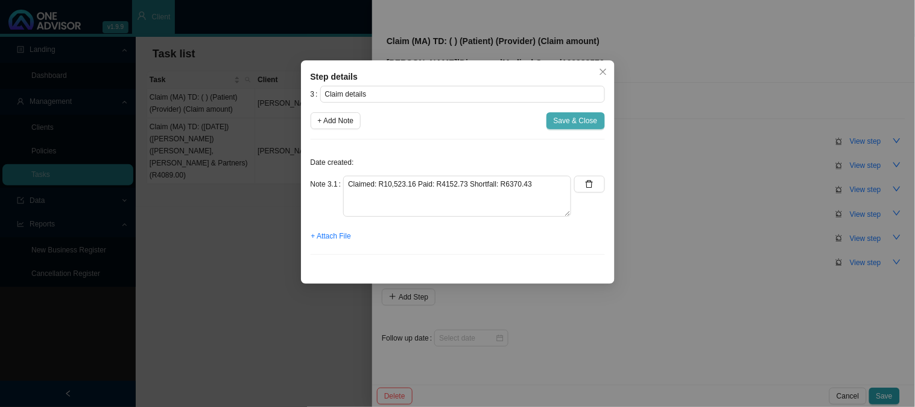
click at [573, 115] on span "Save & Close" at bounding box center [576, 121] width 44 height 12
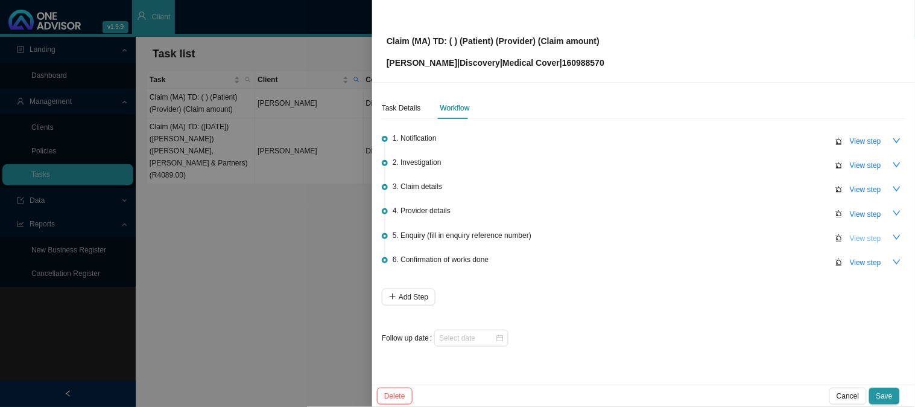
click at [870, 238] on span "View step" at bounding box center [865, 238] width 31 height 12
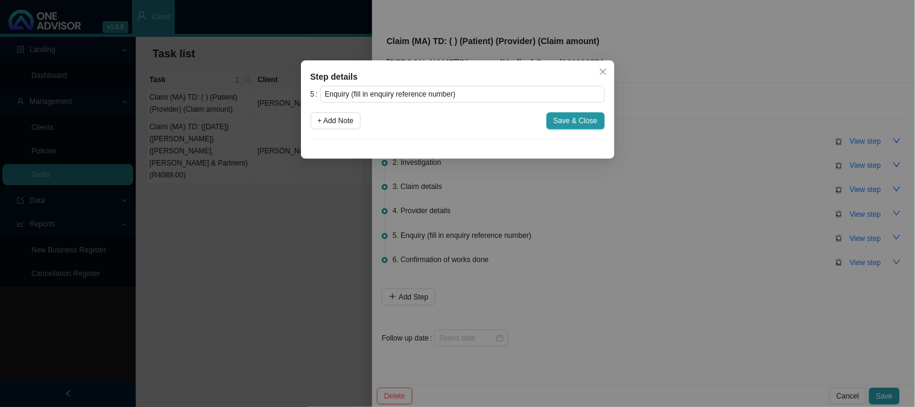
click at [587, 241] on div "Step details 5 Enquiry (fill in enquiry reference number) + Add Note Save & Clo…" at bounding box center [457, 203] width 915 height 407
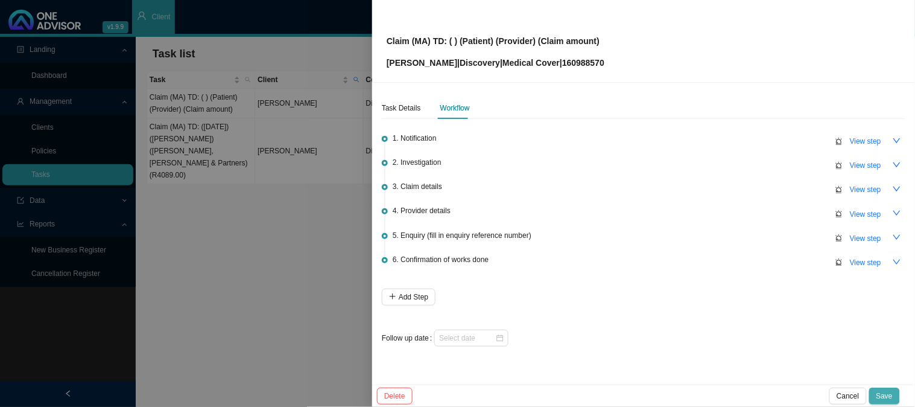
click at [885, 396] on span "Save" at bounding box center [884, 396] width 16 height 12
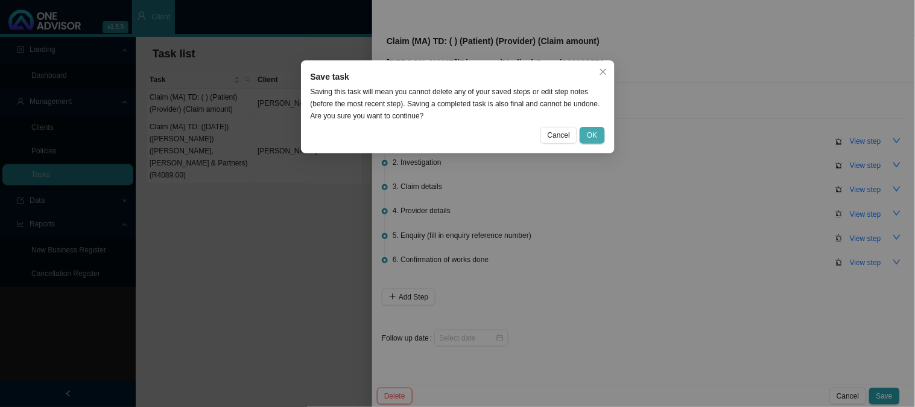
click at [591, 133] on span "OK" at bounding box center [592, 135] width 10 height 12
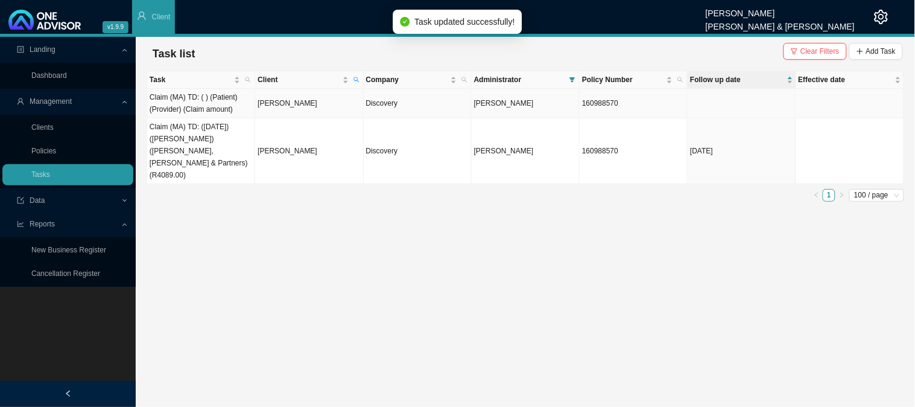
click at [308, 101] on td "[PERSON_NAME]" at bounding box center [309, 104] width 108 height 30
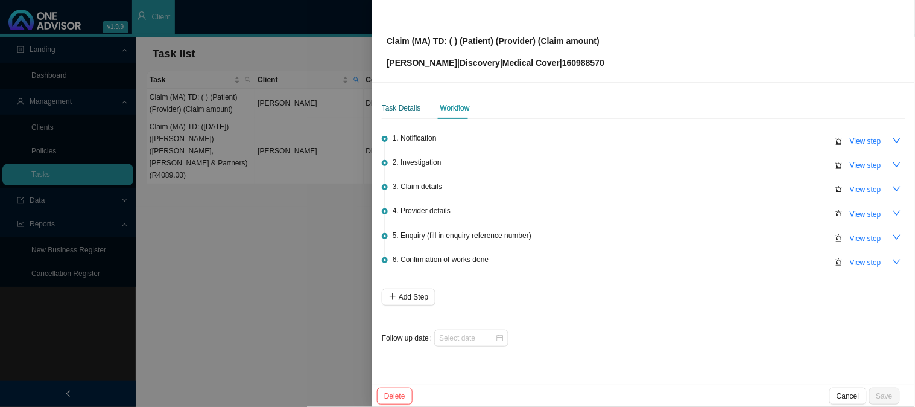
click at [391, 105] on div "Task Details" at bounding box center [401, 108] width 39 height 12
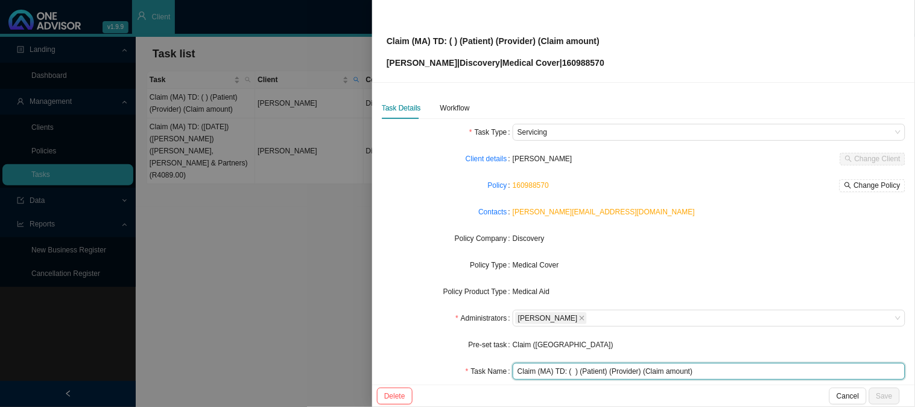
drag, startPoint x: 571, startPoint y: 372, endPoint x: 601, endPoint y: 387, distance: 33.7
click at [571, 372] on input "Claim (MA) TD: ( ) (Patient) (Provider) (Claim amount)" at bounding box center [709, 370] width 393 height 17
click at [622, 369] on input "Claim (MA) TD: (23/09/2025) (Patient) (Provider) (Claim amount)" at bounding box center [709, 370] width 393 height 17
click at [646, 374] on input "Claim (MA) TD: (23/09/2025) (Martin) (Provider) (Claim amount)" at bounding box center [709, 370] width 393 height 17
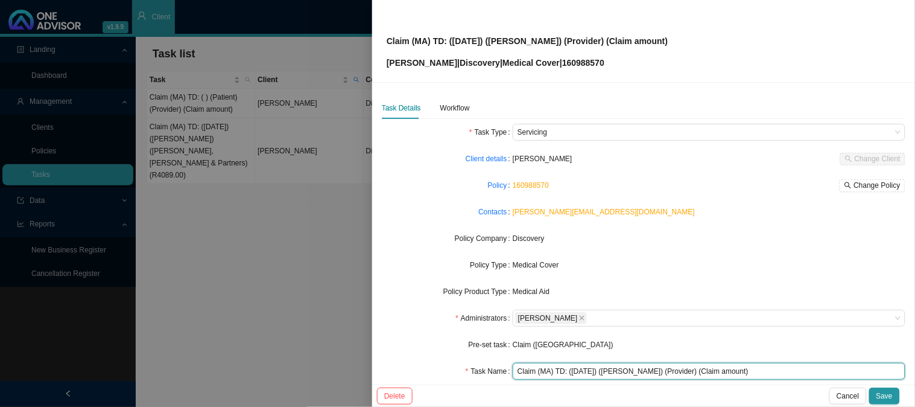
click at [646, 374] on input "Claim (MA) TD: (23/09/2025) (Martin) (Provider) (Claim amount)" at bounding box center [709, 370] width 393 height 17
drag, startPoint x: 723, startPoint y: 370, endPoint x: 679, endPoint y: 369, distance: 43.5
click at [679, 369] on input "Claim (MA) TD: (23/09/2025) (Martin) (Dr Reimers) (Claim amount)" at bounding box center [709, 370] width 393 height 17
click at [679, 375] on input "Claim (MA) TD: (23/09/2025) (Martin) (Dr Reimers) ()" at bounding box center [709, 370] width 393 height 17
type input "Claim (MA) TD: ([DATE]) ([PERSON_NAME]) ([PERSON_NAME]) (R6370.43)"
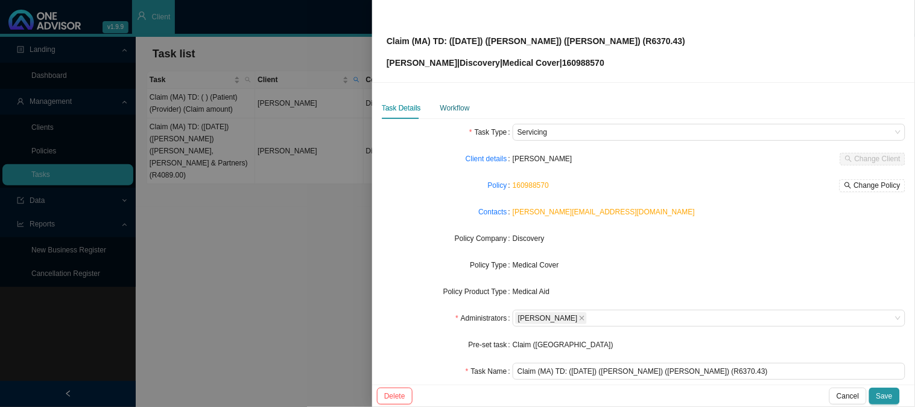
click at [463, 105] on div "Workflow" at bounding box center [455, 108] width 30 height 12
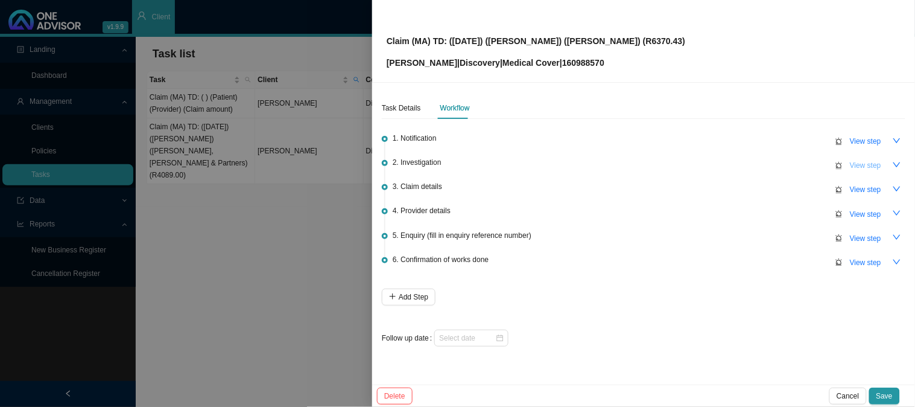
click at [879, 166] on span "View step" at bounding box center [865, 165] width 31 height 12
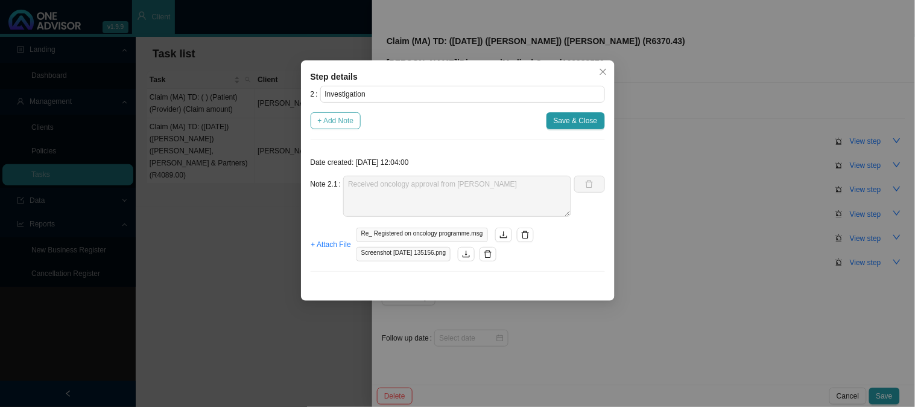
click at [336, 115] on span "+ Add Note" at bounding box center [336, 121] width 36 height 12
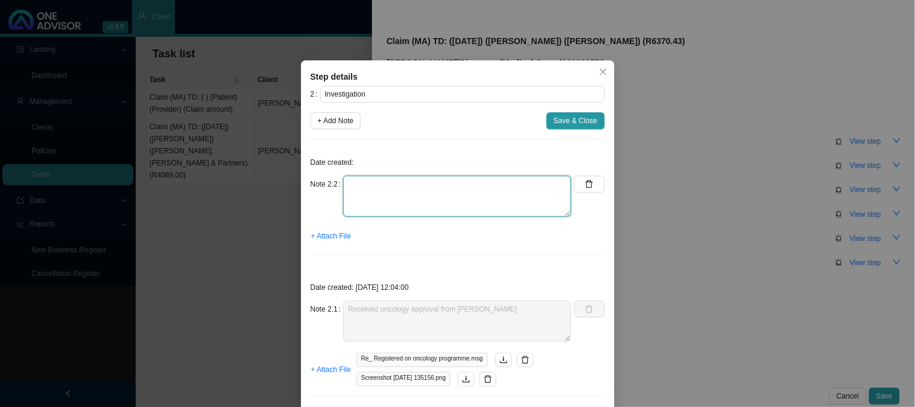
click at [372, 203] on textarea at bounding box center [457, 196] width 228 height 41
type textarea "c"
type textarea "CTH"
click at [337, 237] on span "+ Attach File" at bounding box center [331, 236] width 40 height 12
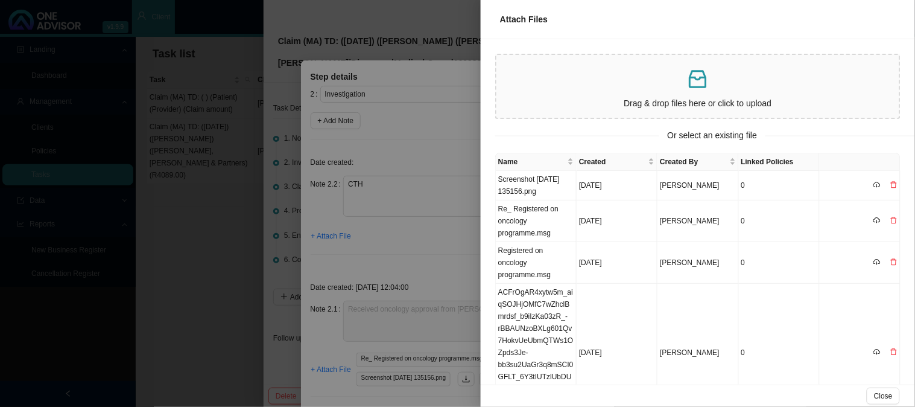
click at [653, 100] on p "Drag & drop files here or click to upload" at bounding box center [697, 104] width 393 height 14
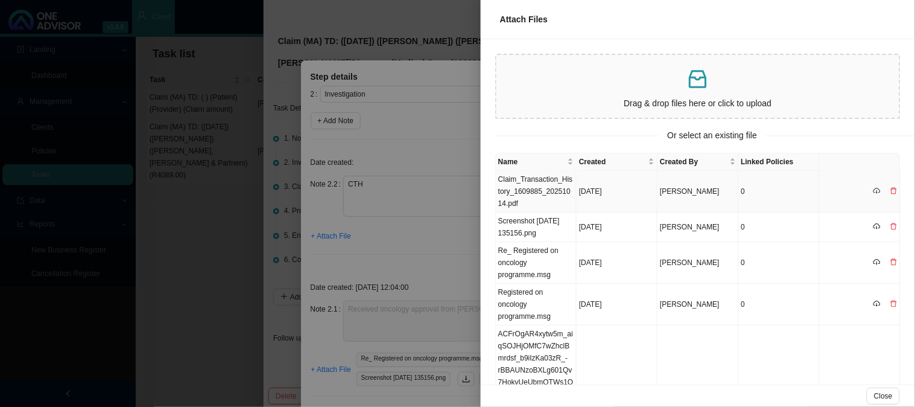
click at [543, 189] on td "Claim_Transaction_History_1609885_20251014.pdf" at bounding box center [536, 192] width 81 height 42
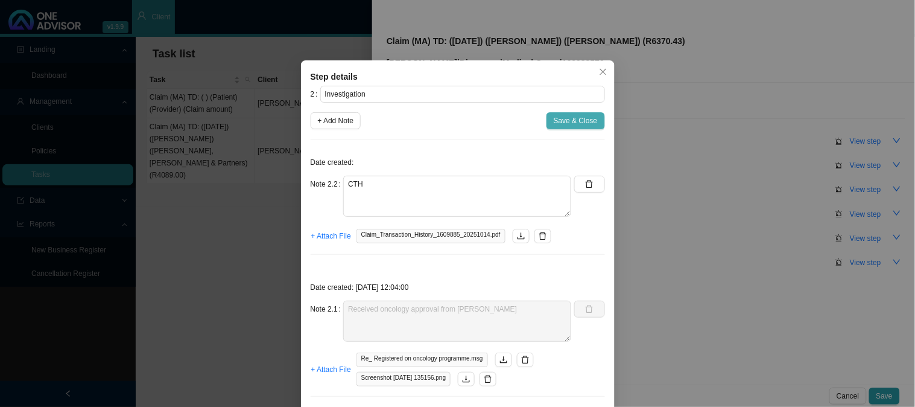
click at [582, 122] on span "Save & Close" at bounding box center [576, 121] width 44 height 12
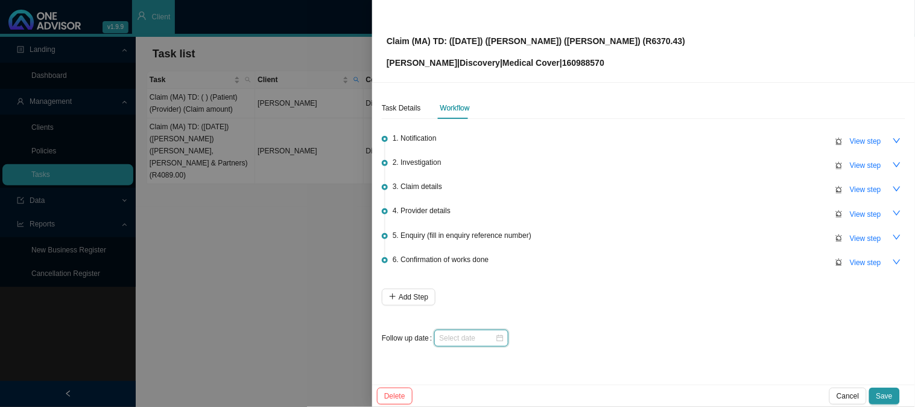
click at [471, 340] on input at bounding box center [467, 338] width 56 height 12
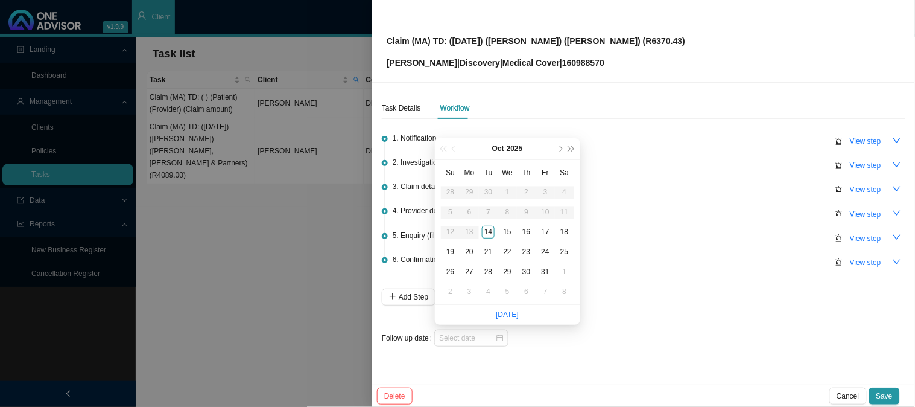
click at [495, 310] on ul "[DATE]" at bounding box center [507, 315] width 145 height 20
click at [493, 311] on ul "[DATE]" at bounding box center [507, 315] width 145 height 20
click at [502, 312] on link "[DATE]" at bounding box center [507, 314] width 23 height 8
type input "[DATE]"
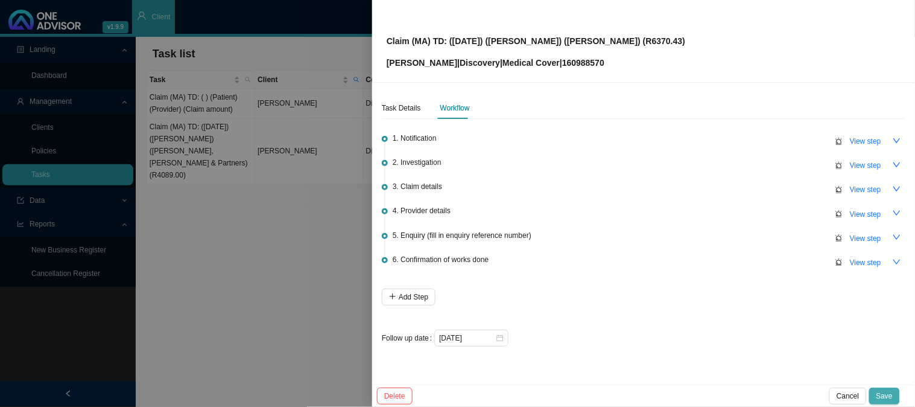
click at [881, 392] on span "Save" at bounding box center [884, 396] width 16 height 12
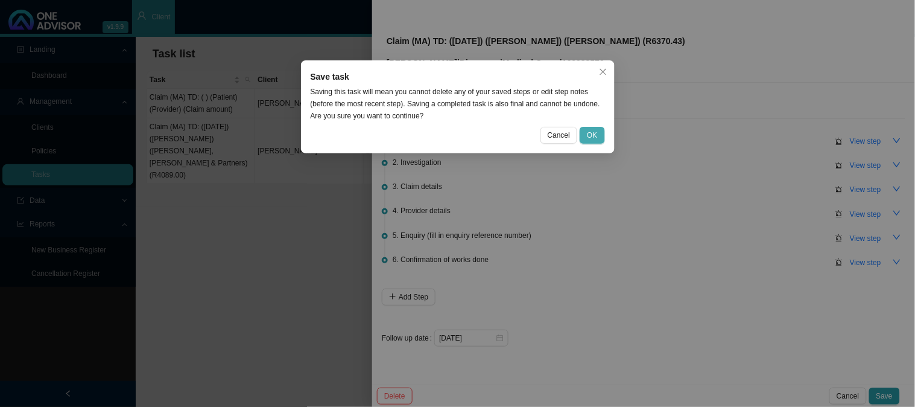
click at [595, 134] on span "OK" at bounding box center [592, 135] width 10 height 12
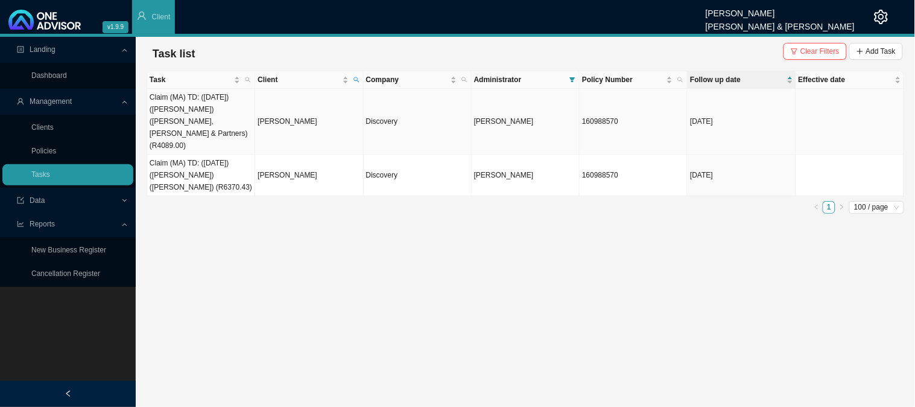
click at [299, 110] on td "[PERSON_NAME]" at bounding box center [309, 122] width 108 height 66
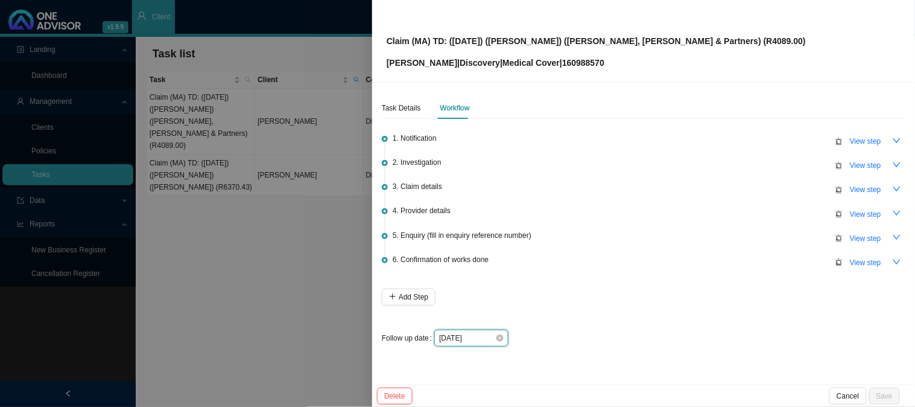
click at [483, 341] on input "[DATE]" at bounding box center [467, 338] width 56 height 12
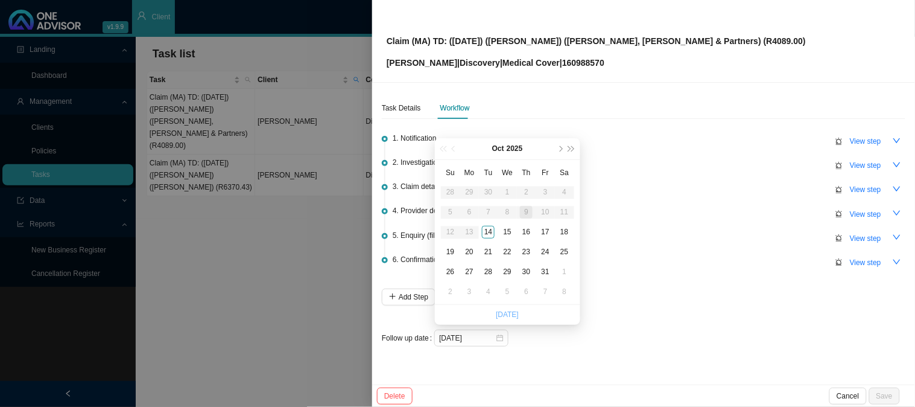
click at [503, 317] on link "[DATE]" at bounding box center [507, 314] width 23 height 8
type input "[DATE]"
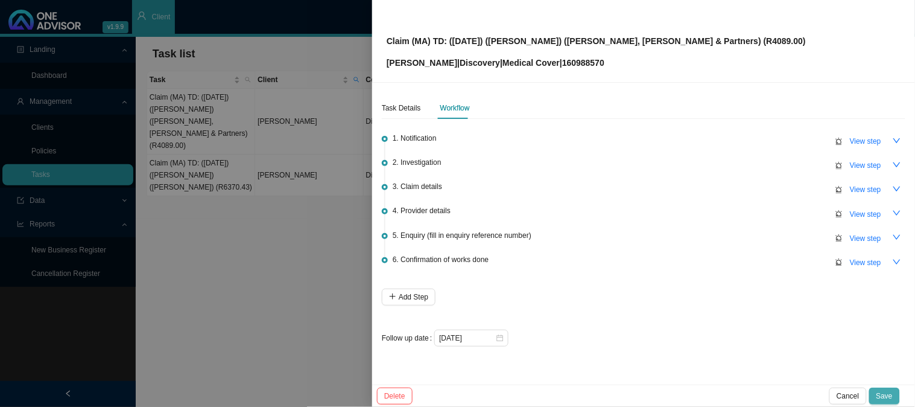
click at [885, 396] on span "Save" at bounding box center [884, 396] width 16 height 12
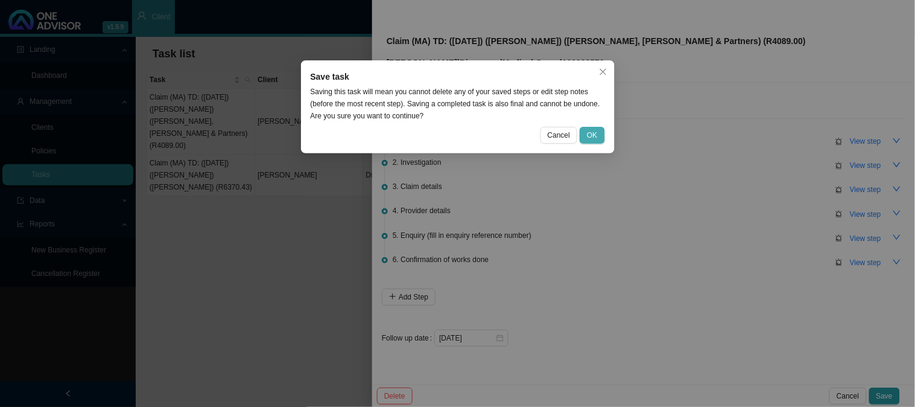
click at [592, 133] on span "OK" at bounding box center [592, 135] width 10 height 12
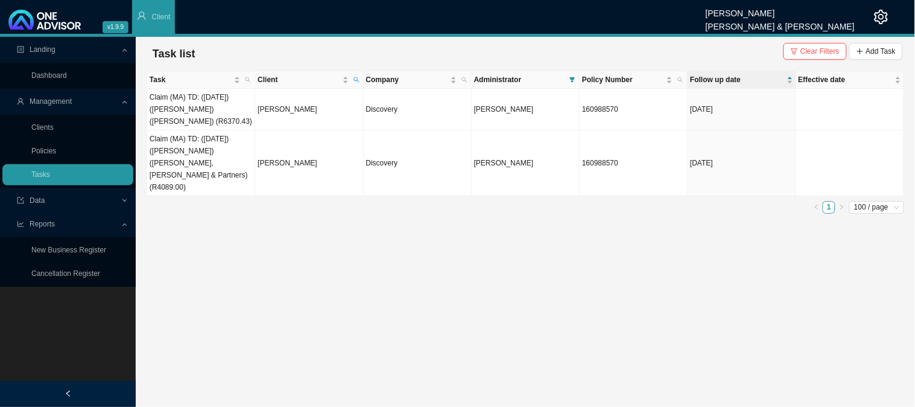
click at [487, 229] on main "Landing Dashboard Management Clients Policies Tasks Data Reports New Business R…" at bounding box center [457, 222] width 915 height 370
click at [353, 80] on icon "search" at bounding box center [356, 80] width 6 height 6
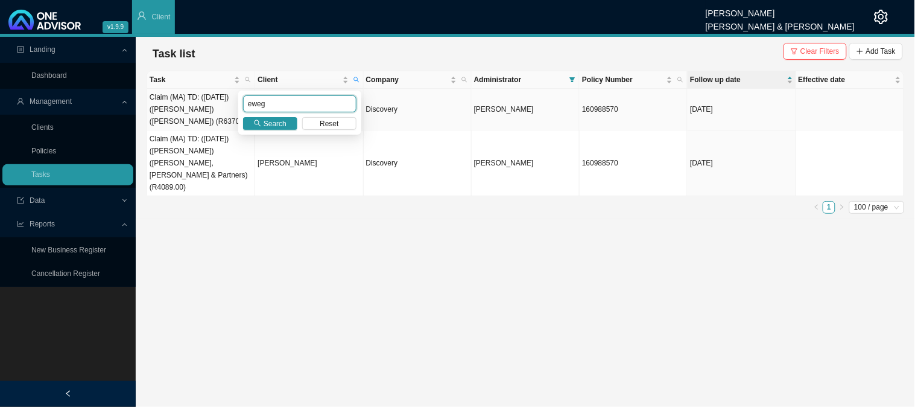
drag, startPoint x: 265, startPoint y: 103, endPoint x: 224, endPoint y: 103, distance: 41.0
click at [224, 103] on body "v1.9.9 Daniela Malherbe Smith & Bormann Client Landing Dashboard Management Cli…" at bounding box center [457, 203] width 915 height 407
click at [274, 214] on main "Landing Dashboard Management Clients Policies Tasks Data Reports New Business R…" at bounding box center [457, 222] width 915 height 370
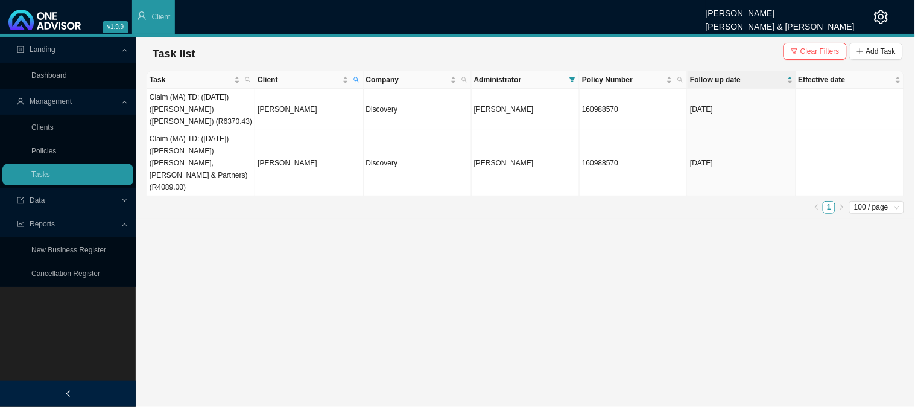
click at [291, 224] on main "Landing Dashboard Management Clients Policies Tasks Data Reports New Business R…" at bounding box center [457, 222] width 915 height 370
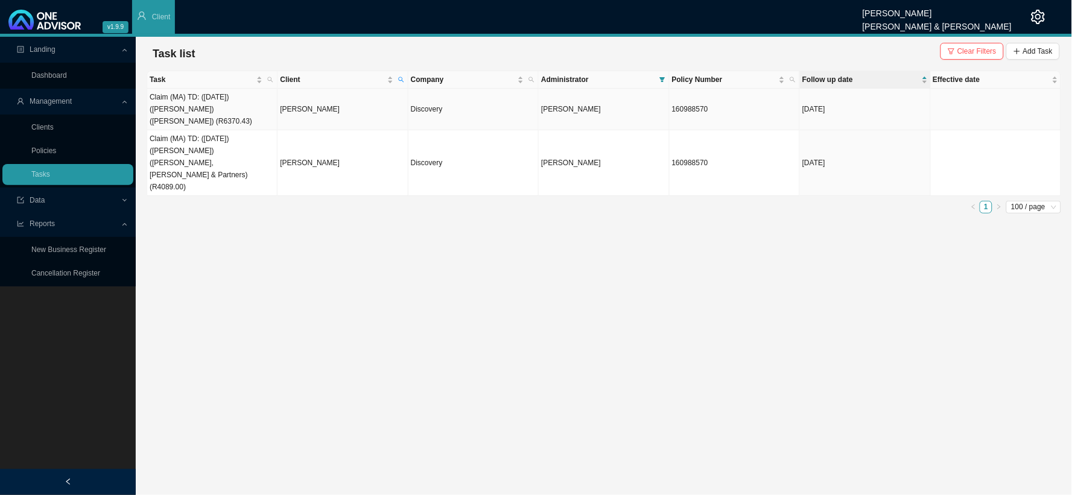
click at [365, 106] on td "[PERSON_NAME]" at bounding box center [342, 110] width 130 height 42
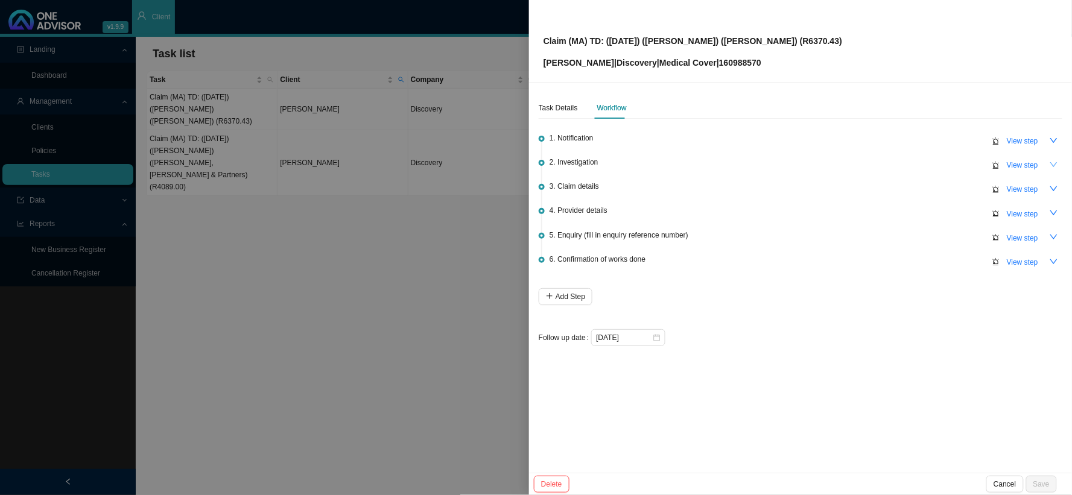
click at [1052, 164] on icon "down" at bounding box center [1053, 164] width 7 height 5
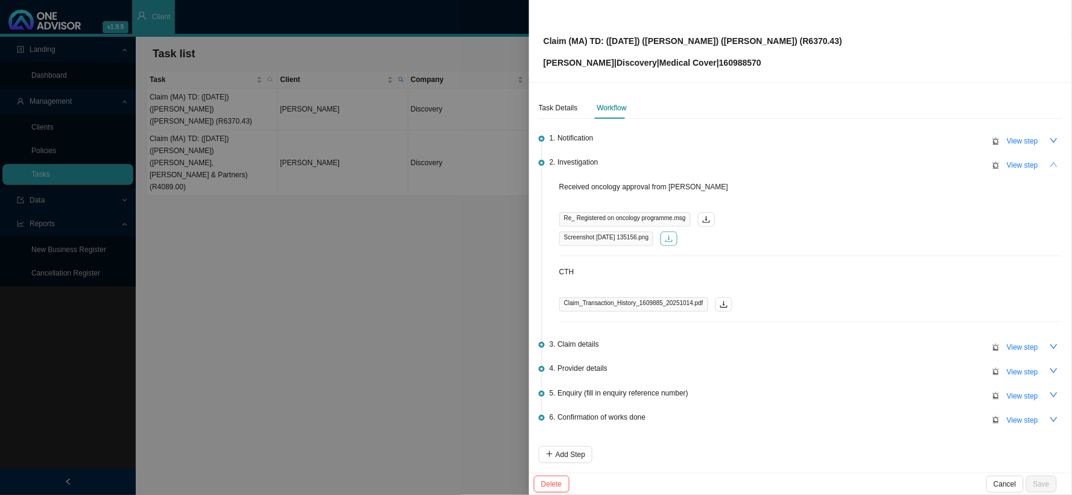
click at [673, 236] on icon "download" at bounding box center [669, 239] width 8 height 8
click at [742, 138] on div "1. Notification View step" at bounding box center [805, 140] width 513 height 18
click at [706, 219] on icon "download" at bounding box center [706, 219] width 8 height 8
click at [1049, 160] on icon "up" at bounding box center [1053, 164] width 8 height 8
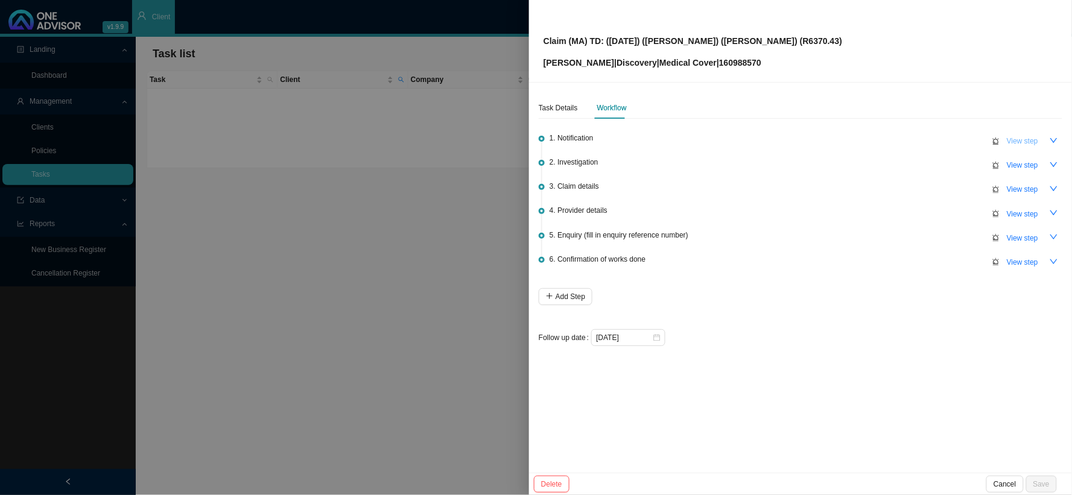
click at [1020, 141] on span "View step" at bounding box center [1022, 141] width 31 height 12
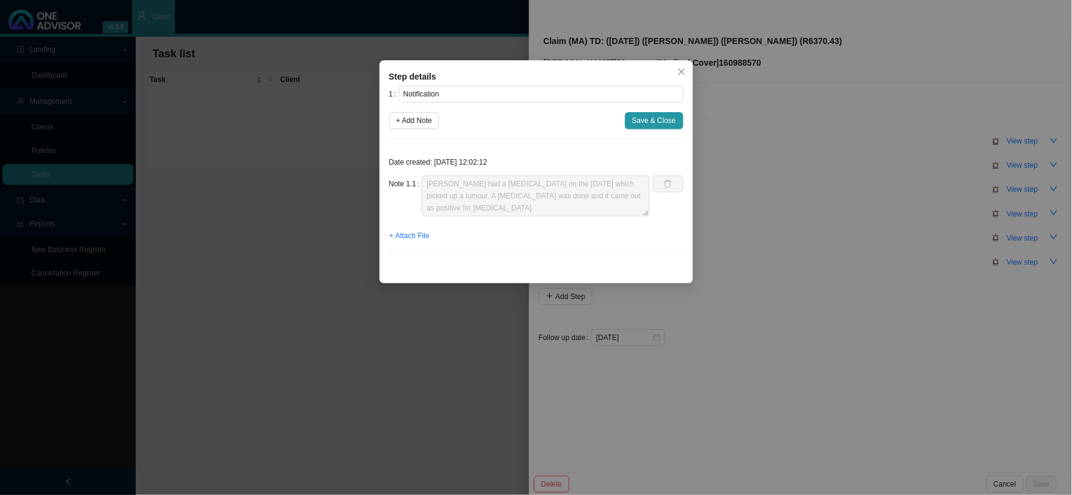
click at [790, 253] on div "Step details 1 Notification + Add Note Save & Close Date created: 2025-10-14 12…" at bounding box center [536, 247] width 1072 height 495
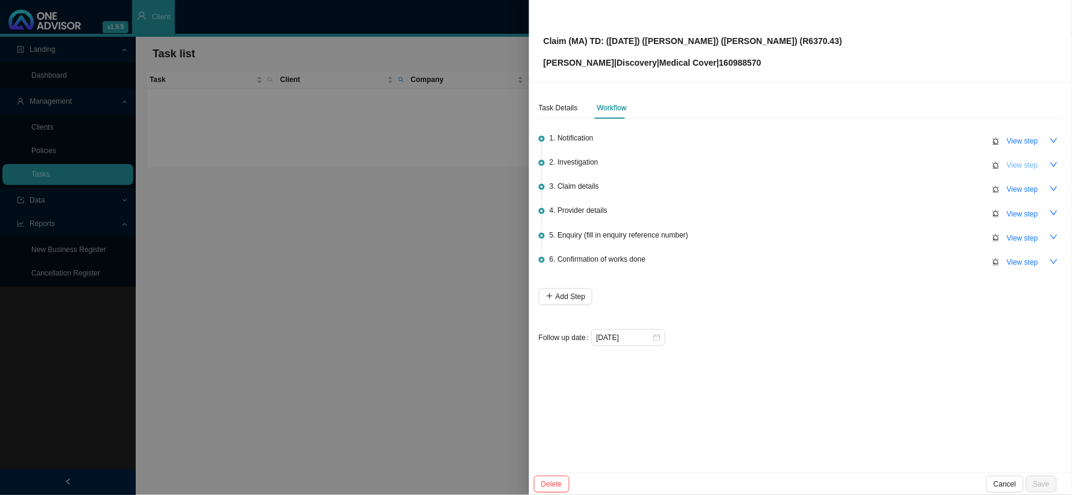
click at [1032, 160] on span "View step" at bounding box center [1022, 165] width 31 height 12
type input "Investigation"
type textarea "CTH"
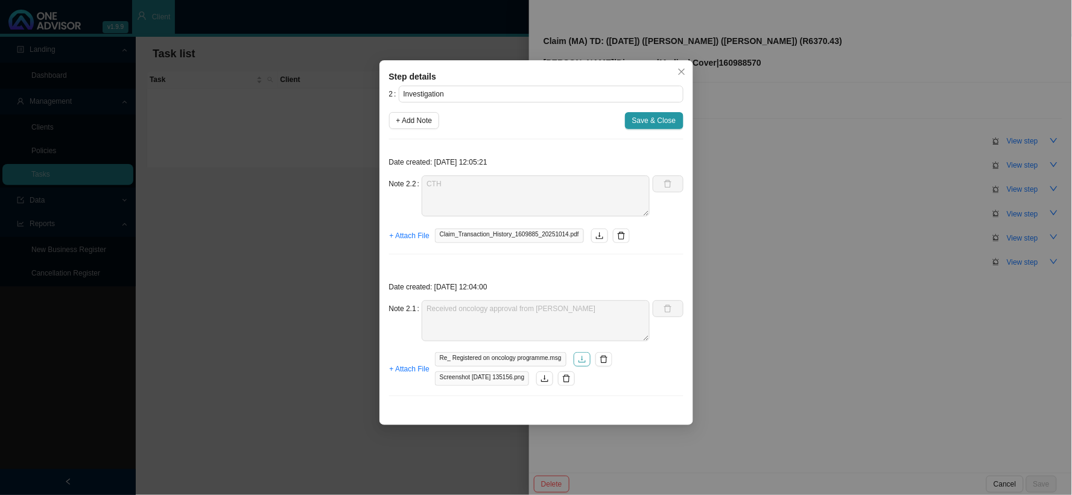
click at [578, 359] on icon "download" at bounding box center [582, 359] width 8 height 8
click at [663, 119] on span "Save & Close" at bounding box center [654, 121] width 44 height 12
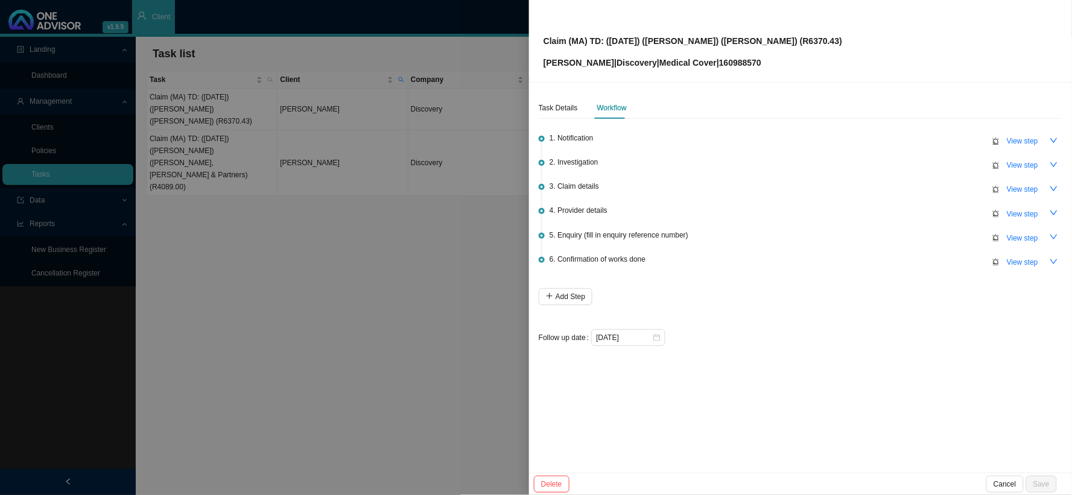
click at [493, 243] on div at bounding box center [536, 247] width 1072 height 495
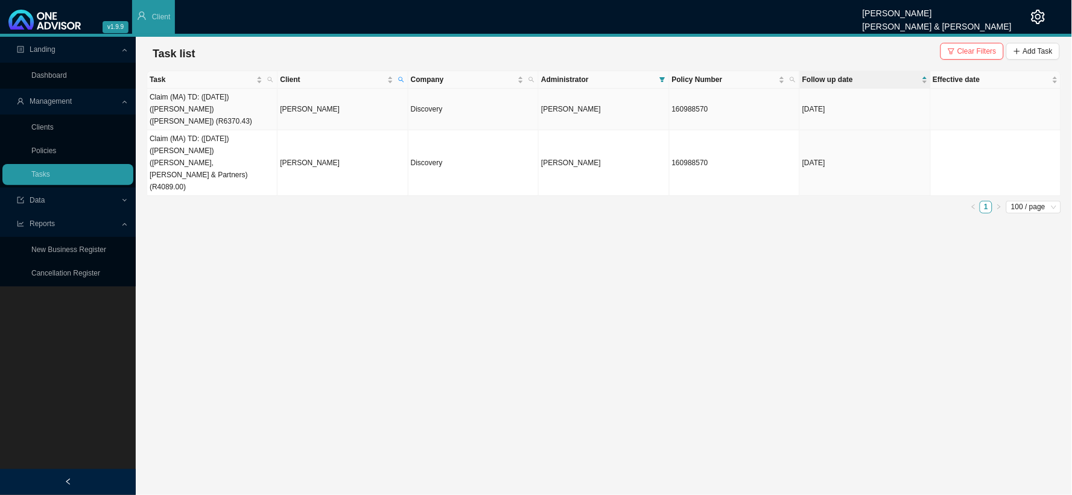
click at [808, 106] on td "[DATE]" at bounding box center [865, 110] width 130 height 42
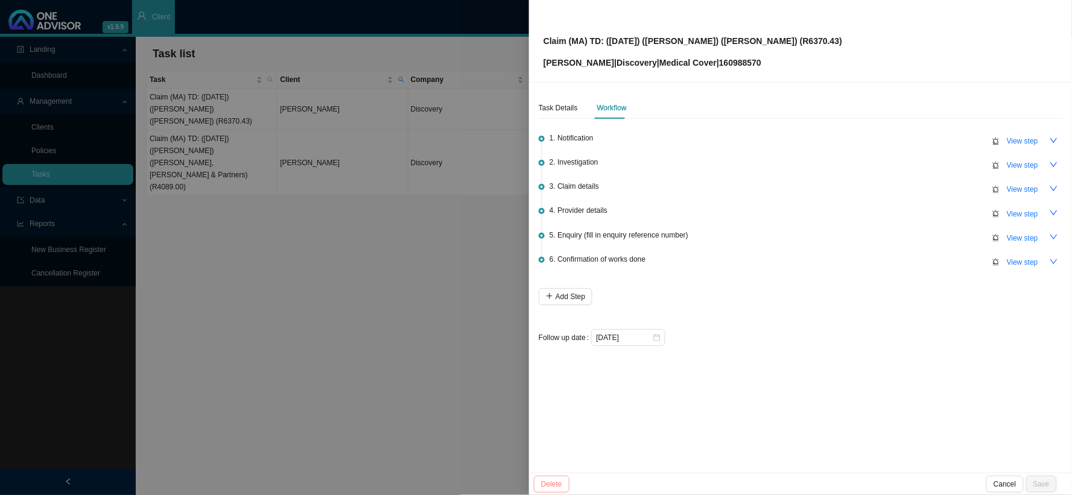
click at [560, 486] on span "Delete" at bounding box center [551, 484] width 21 height 12
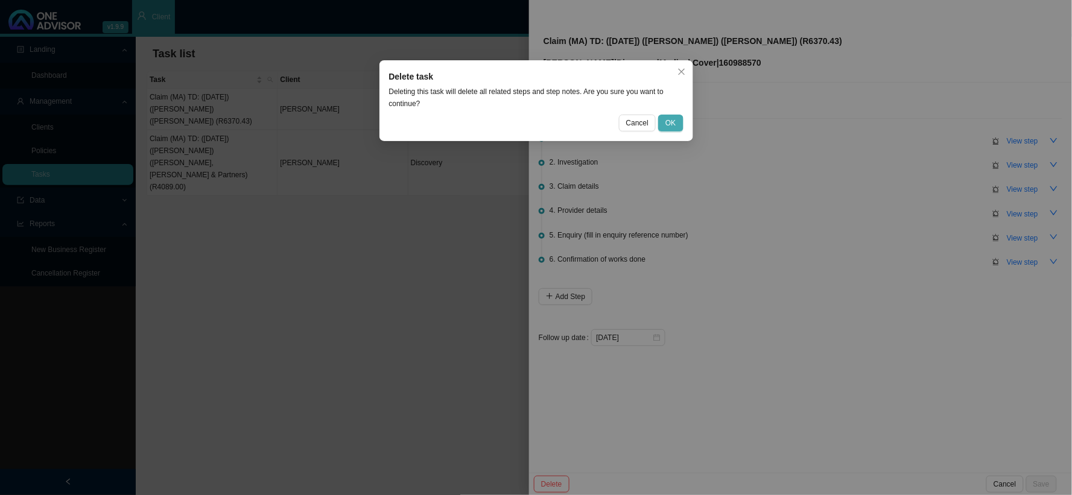
click at [677, 122] on button "OK" at bounding box center [670, 123] width 25 height 17
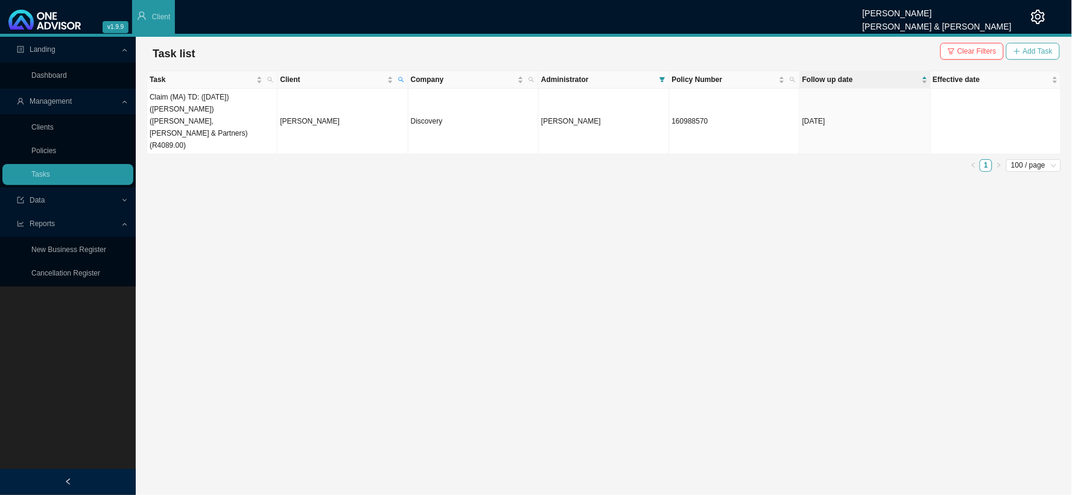
click at [1028, 52] on span "Add Task" at bounding box center [1038, 51] width 30 height 12
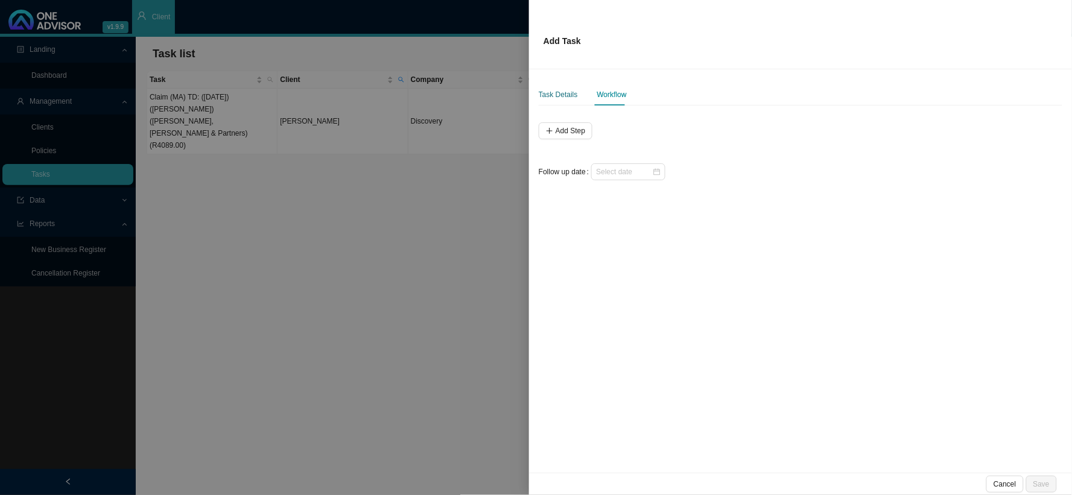
drag, startPoint x: 546, startPoint y: 97, endPoint x: 568, endPoint y: 107, distance: 24.0
click at [546, 97] on div "Task Details" at bounding box center [558, 95] width 39 height 12
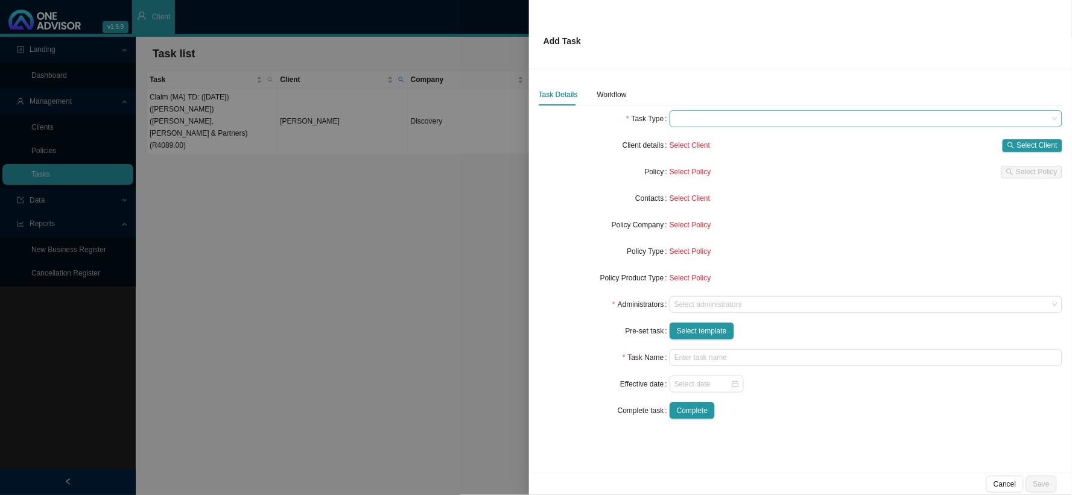
click at [691, 118] on span at bounding box center [865, 119] width 383 height 16
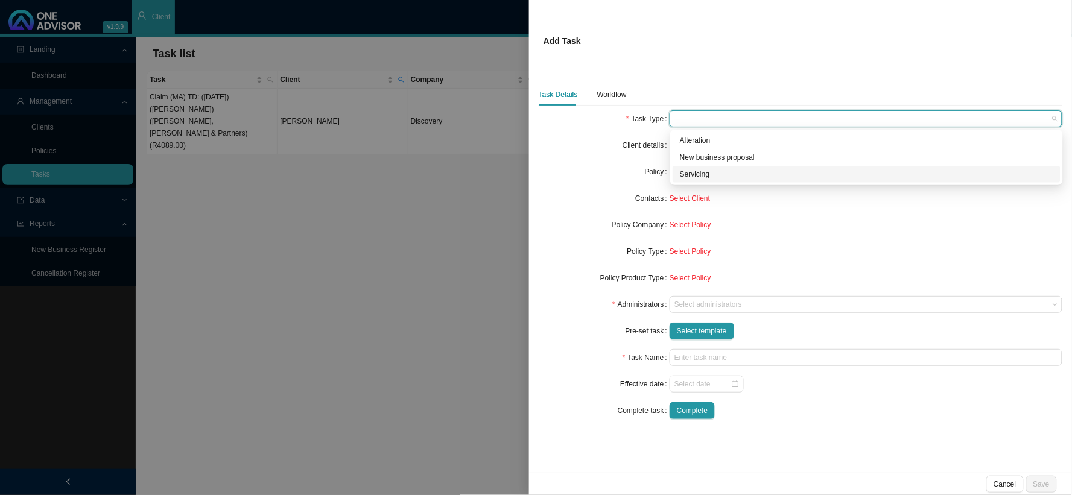
click at [688, 169] on div "Servicing" at bounding box center [866, 174] width 373 height 12
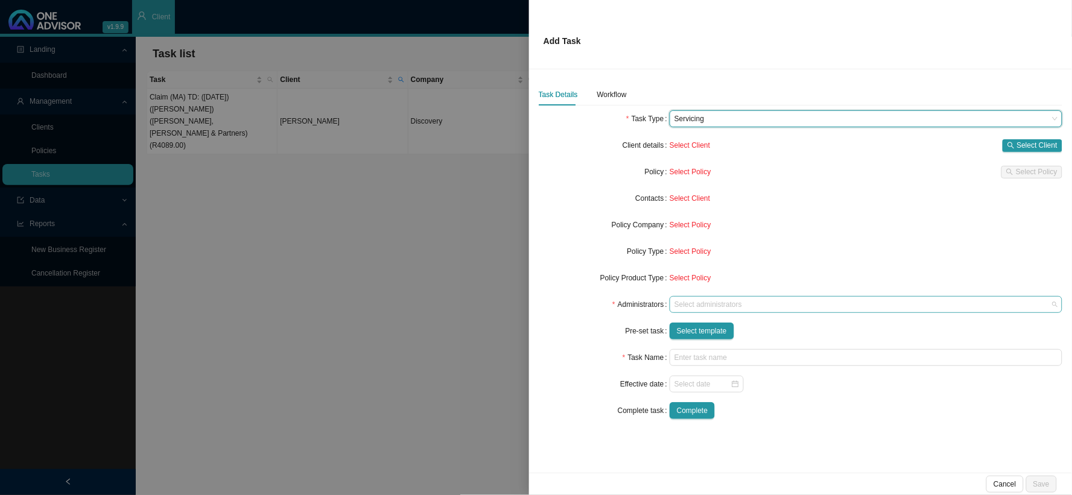
click at [720, 308] on div at bounding box center [860, 304] width 376 height 9
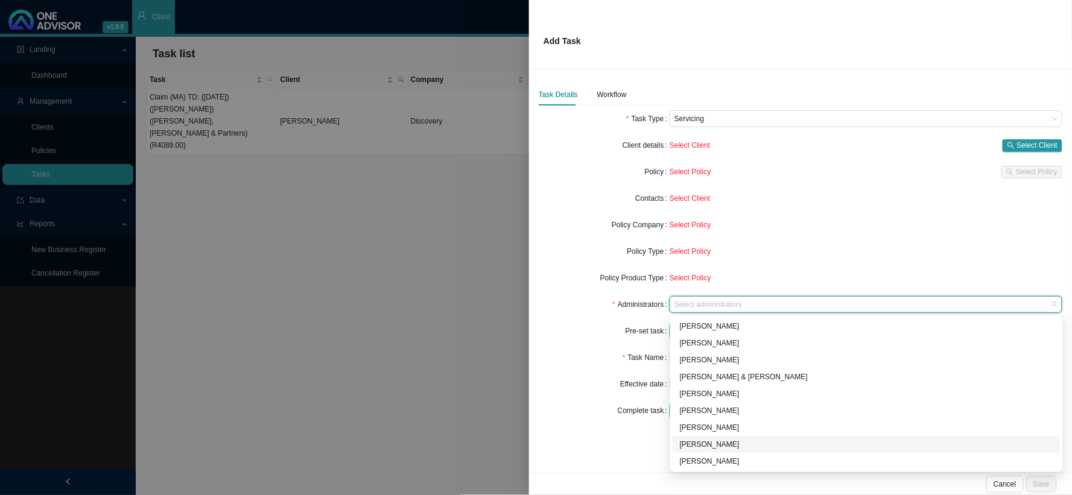
click at [710, 440] on div "[PERSON_NAME]" at bounding box center [866, 444] width 373 height 12
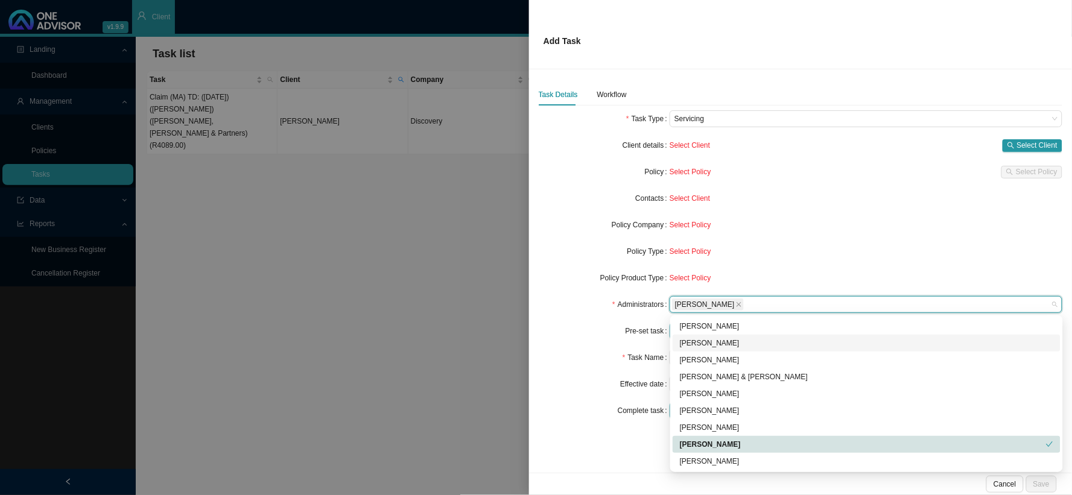
click at [562, 330] on div "Pre-set task" at bounding box center [604, 331] width 131 height 17
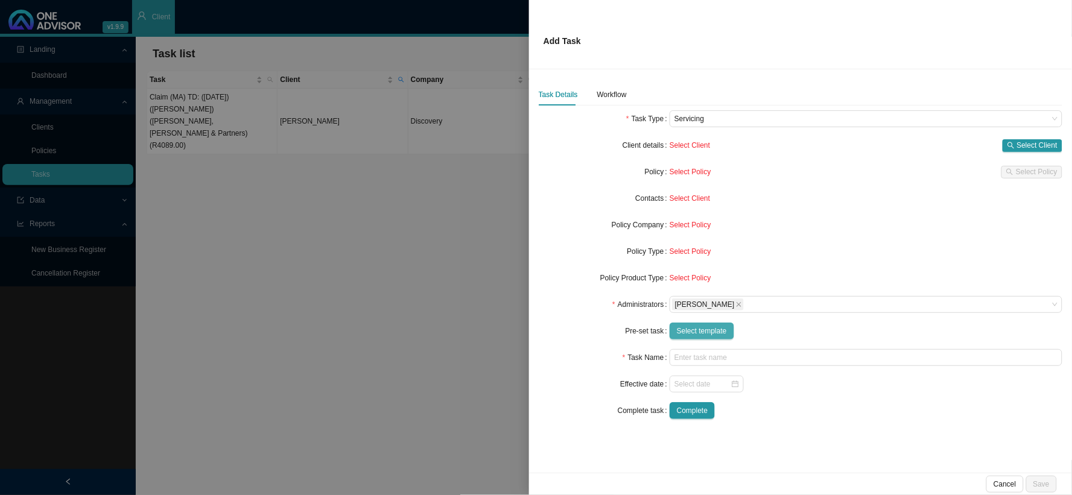
click at [706, 332] on span "Select template" at bounding box center [702, 331] width 50 height 12
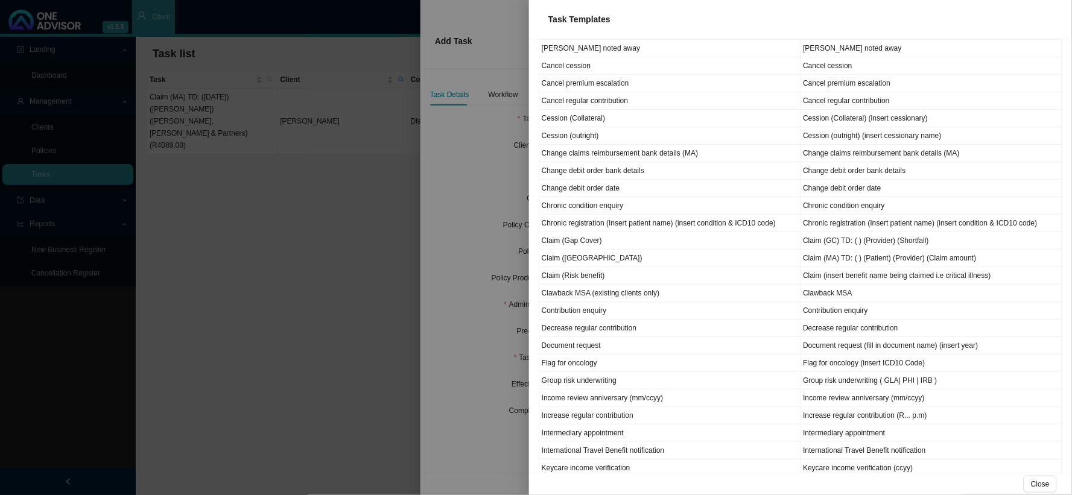
scroll to position [233, 0]
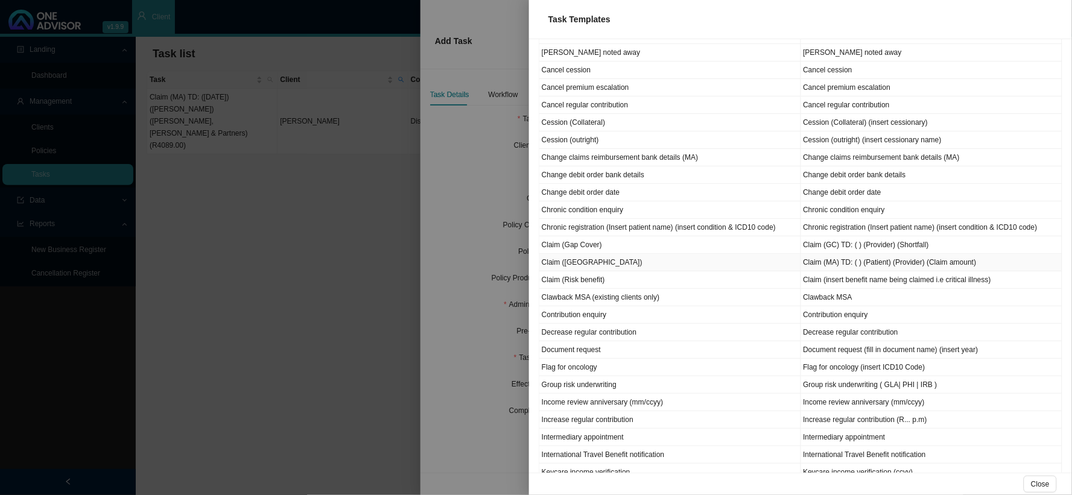
click at [552, 264] on td "Claim ([GEOGRAPHIC_DATA])" at bounding box center [670, 262] width 262 height 17
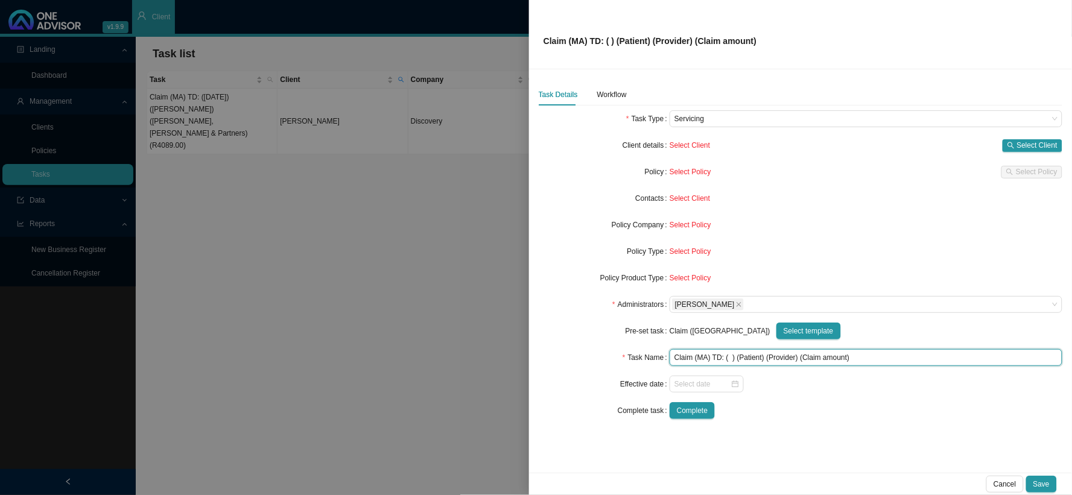
drag, startPoint x: 863, startPoint y: 352, endPoint x: 639, endPoint y: 364, distance: 224.1
click at [639, 364] on div "Task Name Claim (MA) TD: ( ) (Patient) (Provider) (Claim amount)" at bounding box center [801, 357] width 524 height 17
paste input "23/09/2025) (Martin) (Dr Reimers) (R6370.43"
type input "Claim (MA) TD: ([DATE]) ([PERSON_NAME]) ([PERSON_NAME]) (R6370.43)"
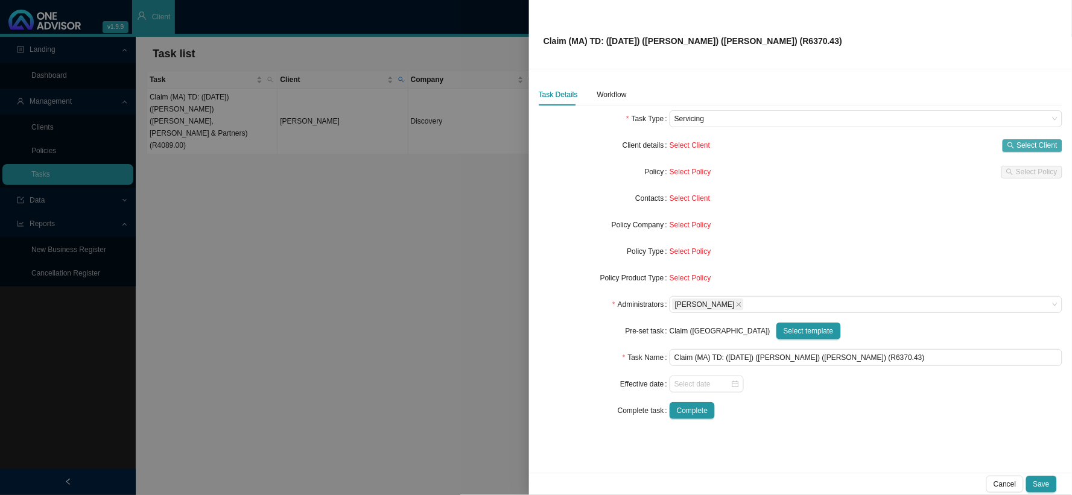
click at [1033, 140] on span "Select Client" at bounding box center [1037, 145] width 40 height 12
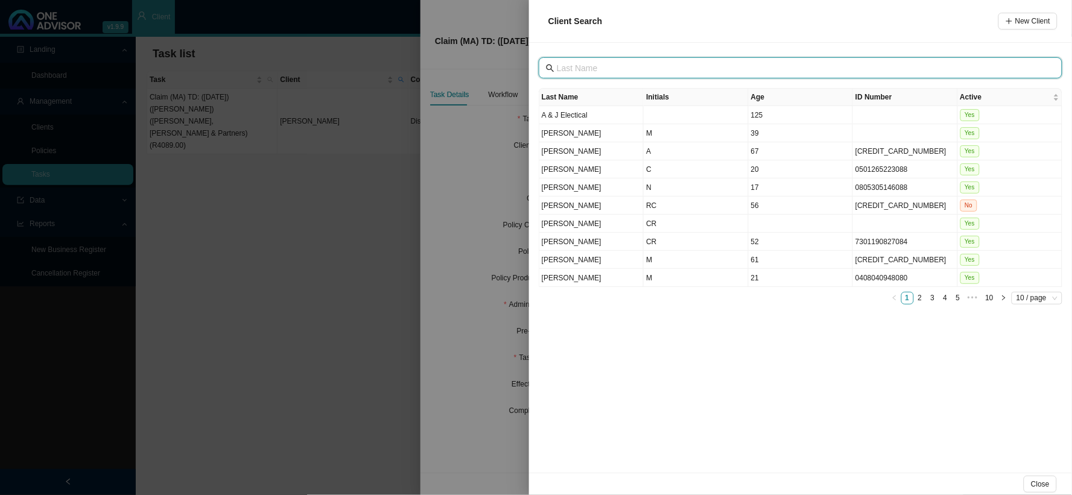
click at [605, 70] on input "text" at bounding box center [802, 68] width 490 height 13
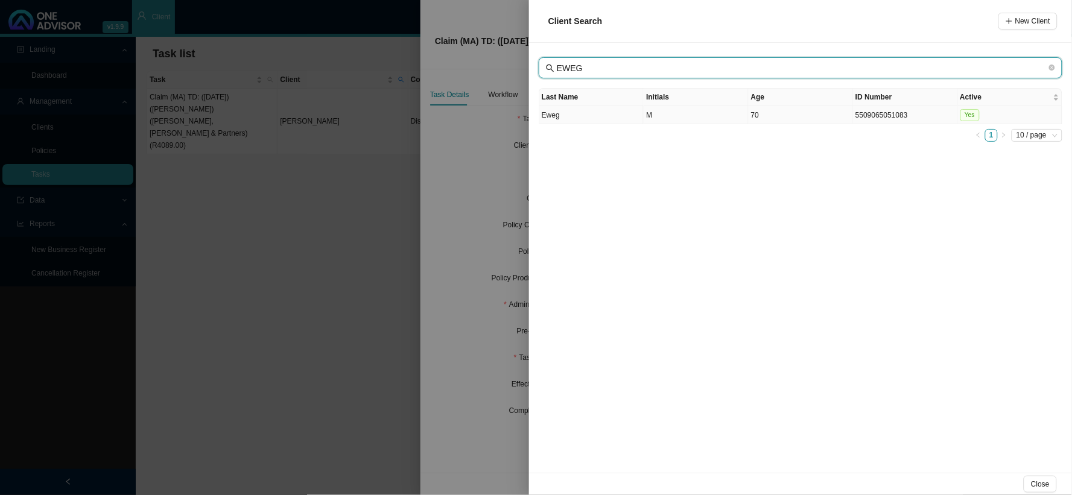
type input "EWEG"
click at [591, 119] on td "Eweg" at bounding box center [591, 115] width 104 height 18
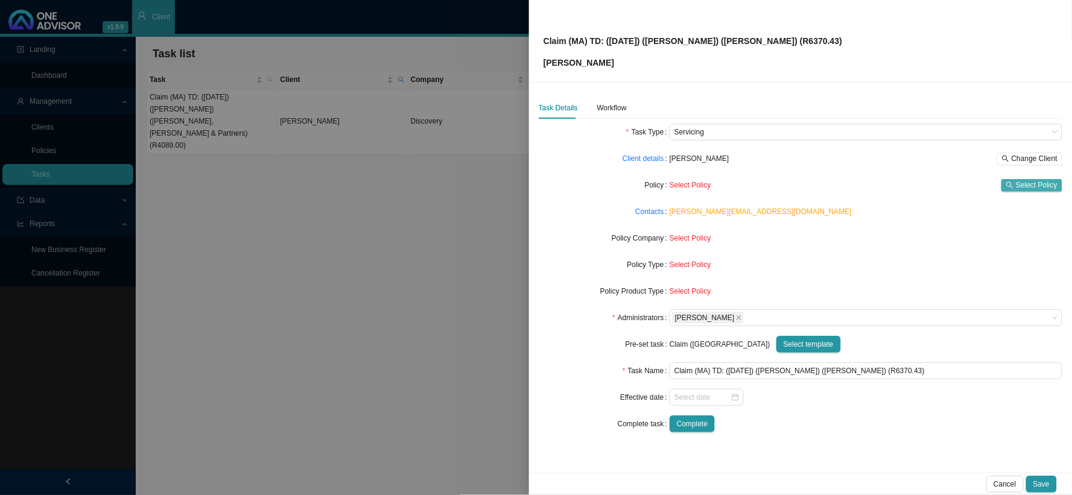
click at [1013, 182] on icon "search" at bounding box center [1009, 185] width 7 height 7
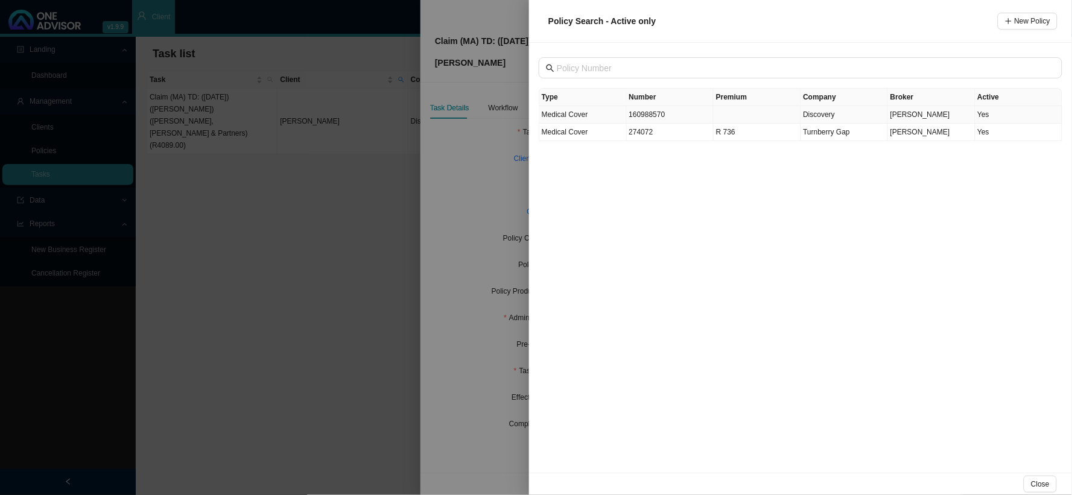
click at [641, 118] on td "160988570" at bounding box center [670, 114] width 87 height 17
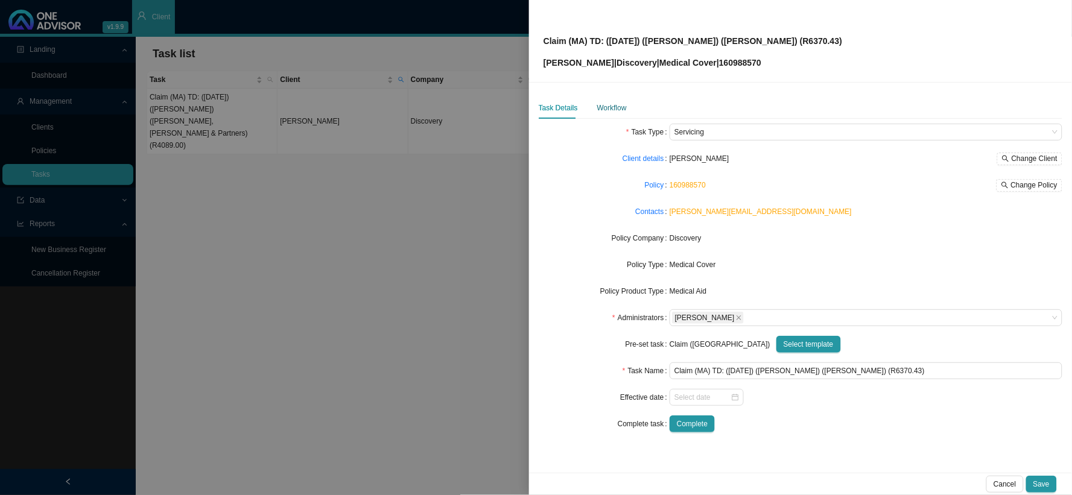
click at [608, 106] on div "Workflow" at bounding box center [612, 108] width 30 height 12
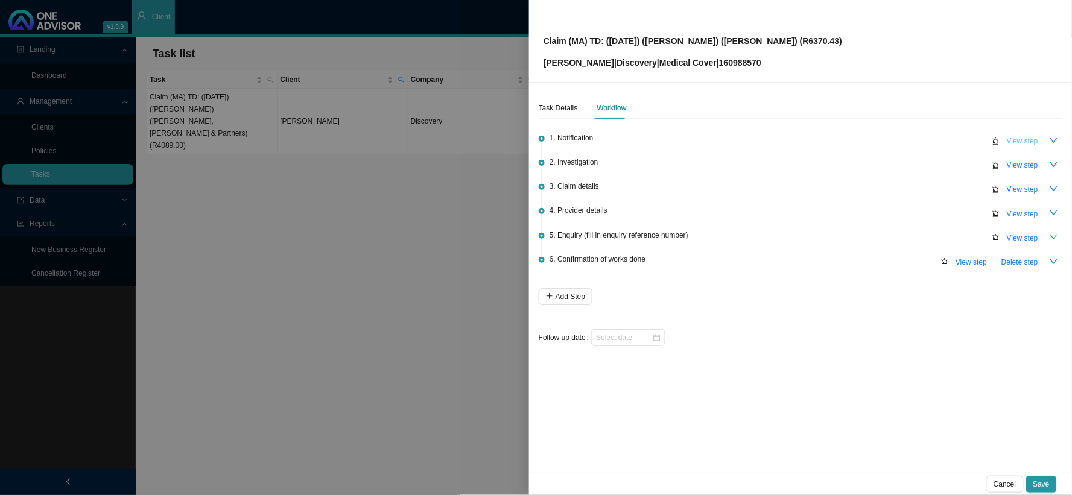
click at [1018, 136] on span "View step" at bounding box center [1022, 141] width 31 height 12
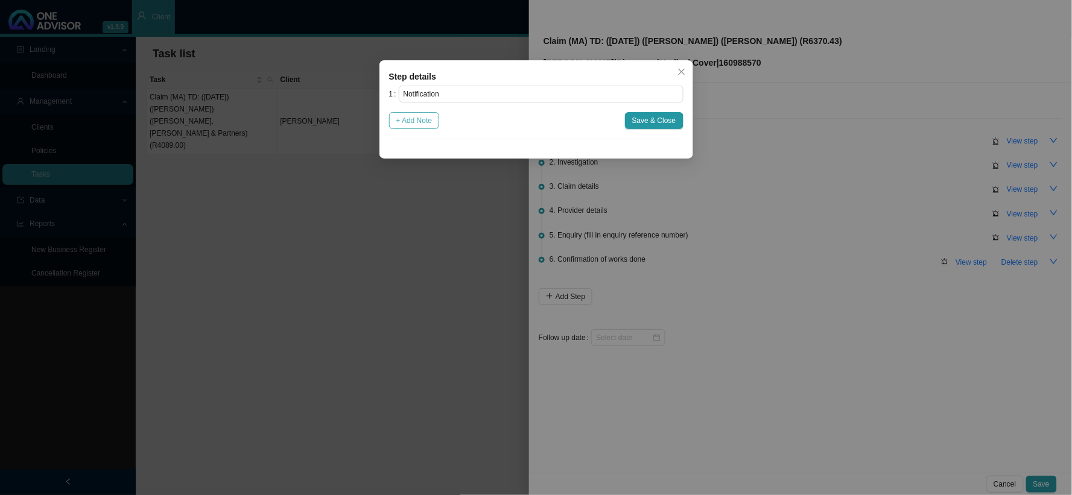
click at [424, 124] on span "+ Add Note" at bounding box center [414, 121] width 36 height 12
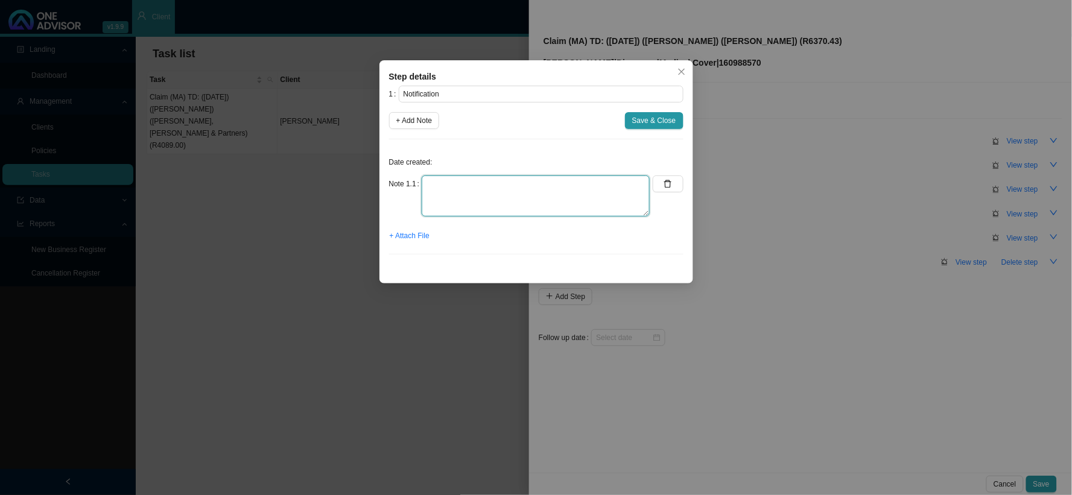
click at [503, 181] on textarea at bounding box center [536, 196] width 228 height 41
paste textarea "Martin had a colonoscopy on the 23/09/2025 which picked up a tumour. A biopsy w…"
type textarea "Martin had a colonoscopy on the 23/09/2025 which picked up a tumour. A biopsy w…"
click at [659, 117] on span "Save & Close" at bounding box center [654, 121] width 44 height 12
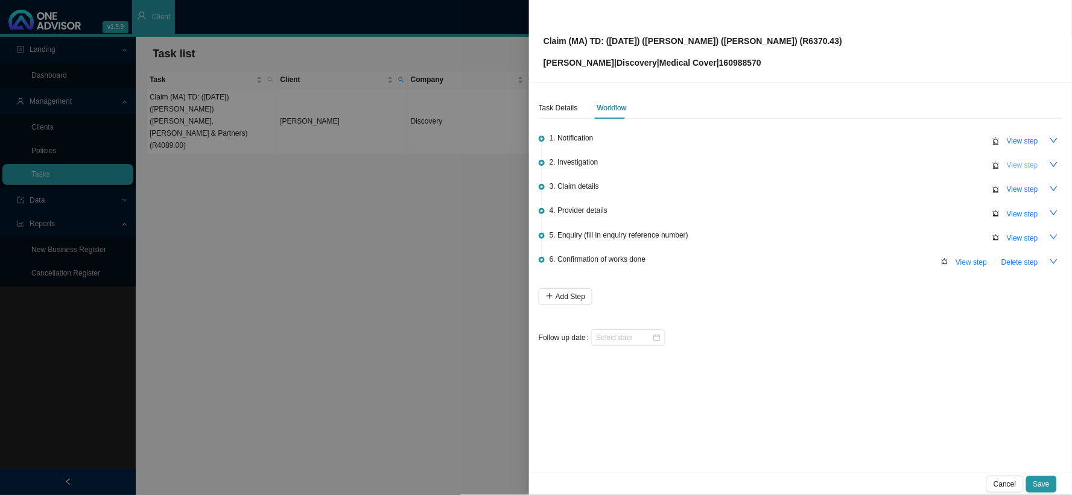
click at [1028, 164] on span "View step" at bounding box center [1022, 165] width 31 height 12
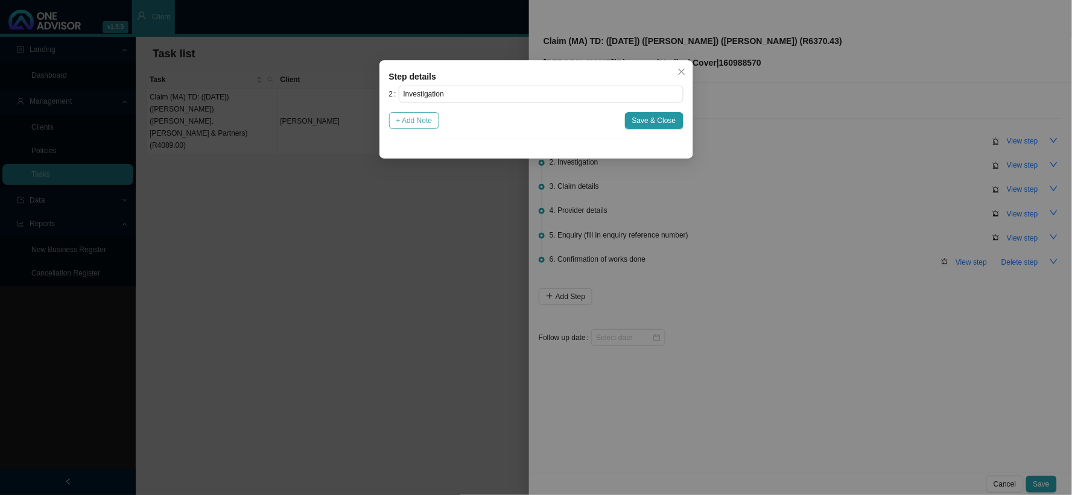
click at [414, 124] on span "+ Add Note" at bounding box center [414, 121] width 36 height 12
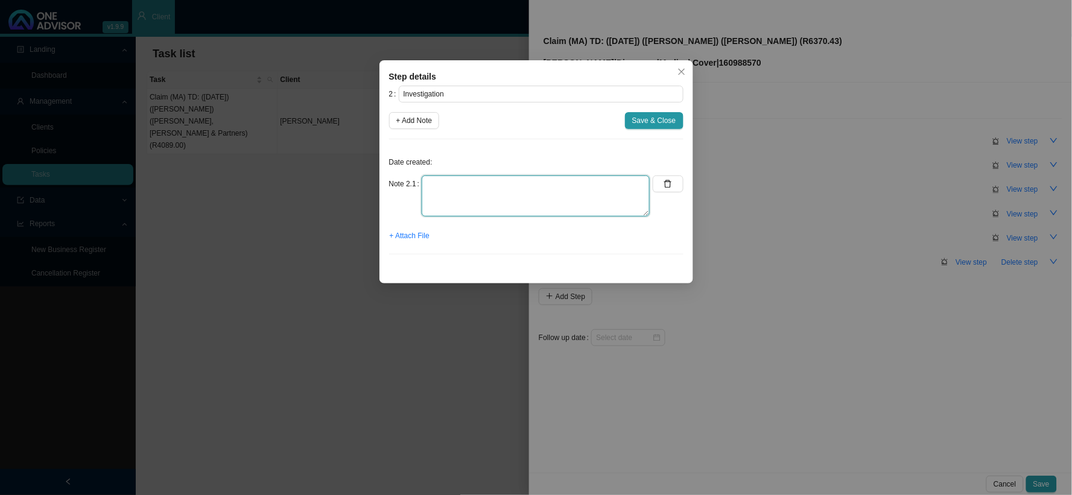
click at [543, 185] on textarea at bounding box center [536, 196] width 228 height 41
type textarea "s"
click at [680, 74] on icon "close" at bounding box center [681, 72] width 8 height 8
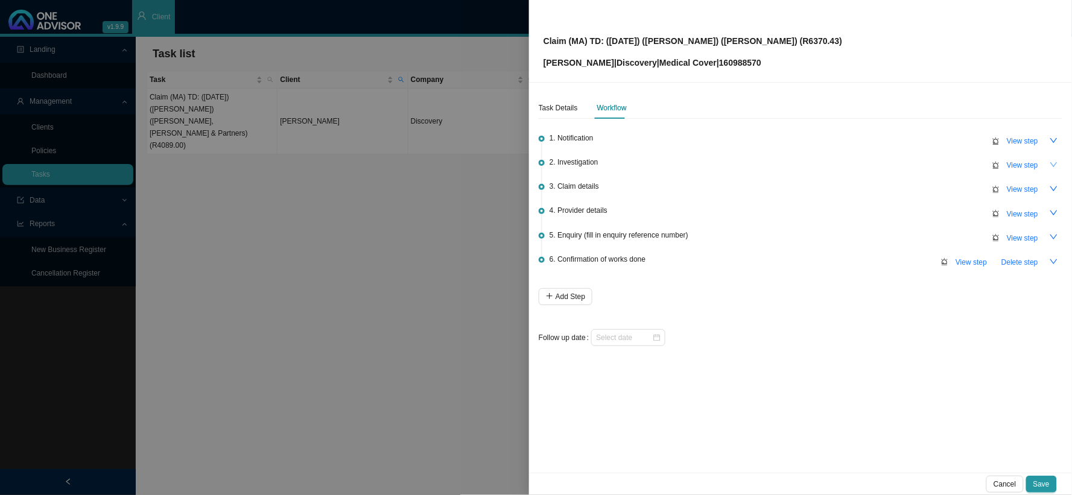
click at [1048, 162] on button "button" at bounding box center [1053, 164] width 17 height 17
click at [897, 222] on li "4. Provider details View step" at bounding box center [801, 220] width 524 height 24
click at [1048, 165] on button "button" at bounding box center [1053, 164] width 17 height 17
click at [1021, 168] on span "View step" at bounding box center [1022, 165] width 31 height 12
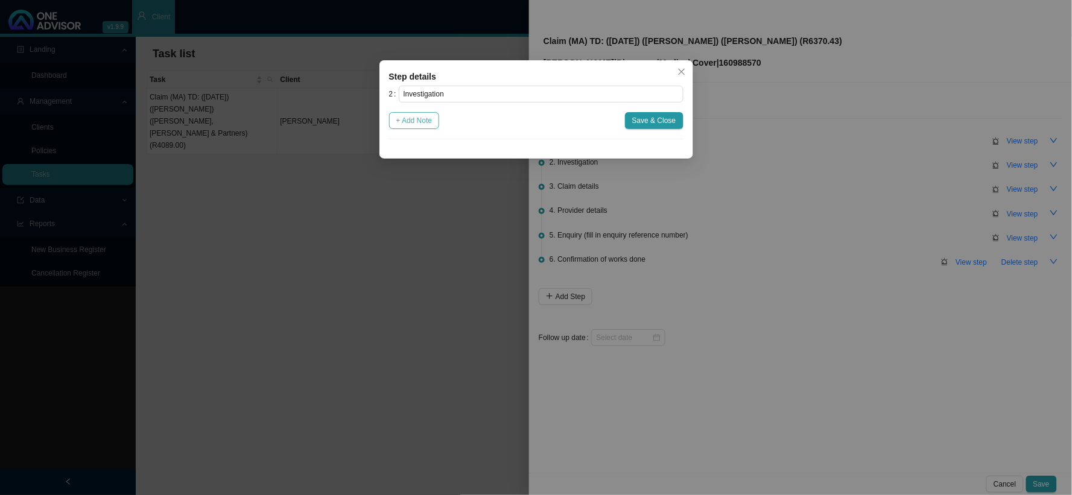
click at [422, 128] on button "+ Add Note" at bounding box center [414, 120] width 51 height 17
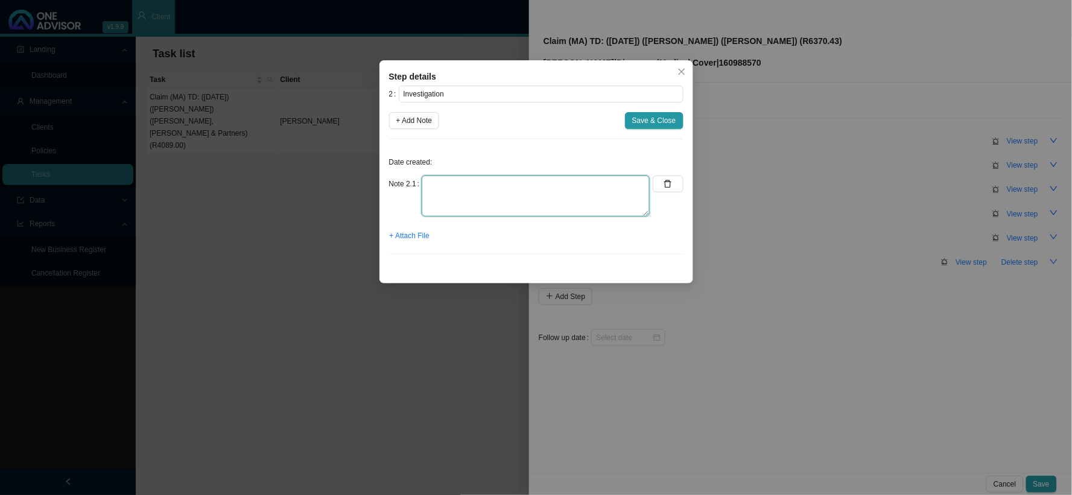
click at [510, 179] on textarea at bounding box center [536, 196] width 228 height 41
type textarea "r"
click at [508, 185] on textarea "Received an email from sarah confirming" at bounding box center [536, 196] width 228 height 41
click at [505, 186] on textarea "Received an email from sarah confirming" at bounding box center [536, 196] width 228 height 41
click at [594, 181] on textarea "Received an email from Sarah confirming" at bounding box center [536, 196] width 228 height 41
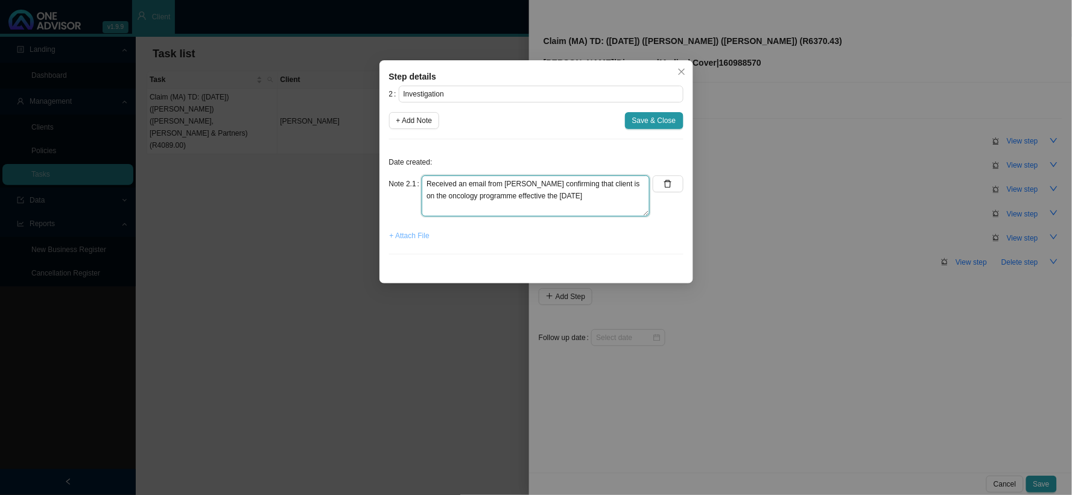
type textarea "Received an email from [PERSON_NAME] confirming that client is on the oncology …"
click at [405, 237] on span "+ Attach File" at bounding box center [410, 236] width 40 height 12
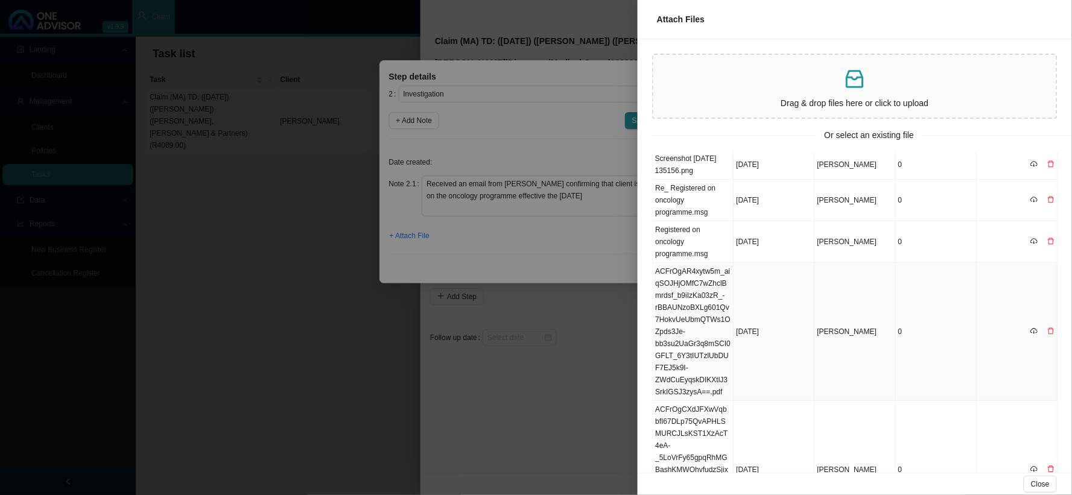
scroll to position [0, 0]
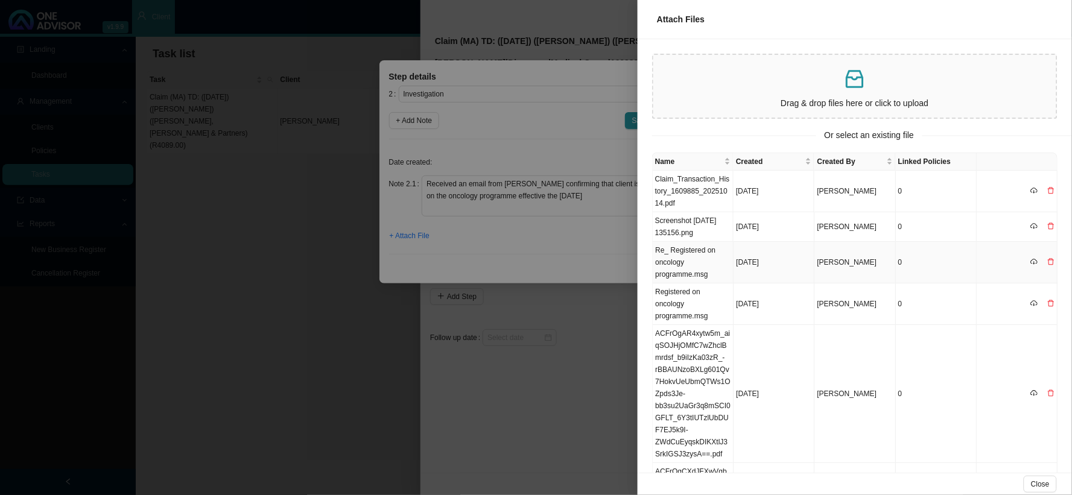
click at [691, 256] on td "Re_ Registered on oncology programme.msg" at bounding box center [693, 263] width 81 height 42
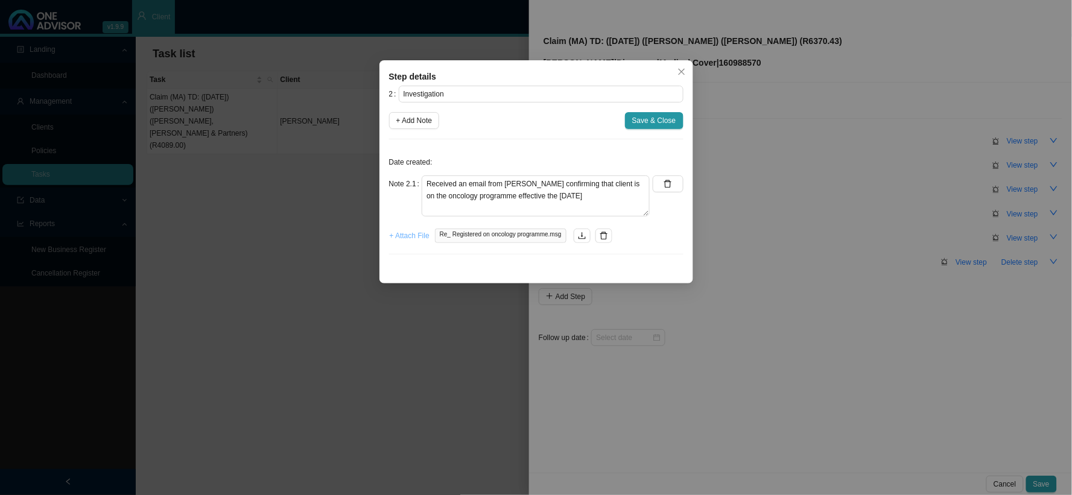
click at [410, 233] on span "+ Attach File" at bounding box center [410, 236] width 40 height 12
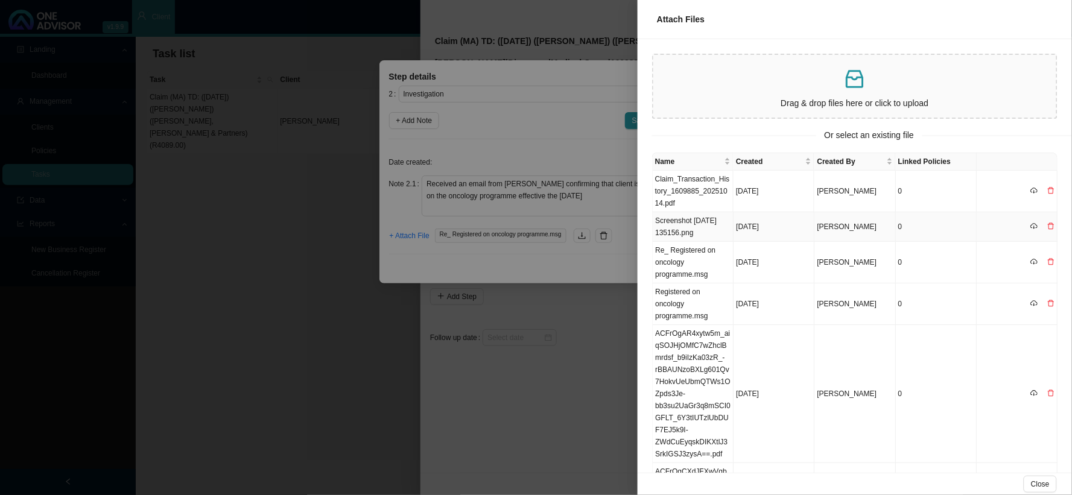
click at [694, 226] on td "Screenshot [DATE] 135156.png" at bounding box center [693, 227] width 81 height 30
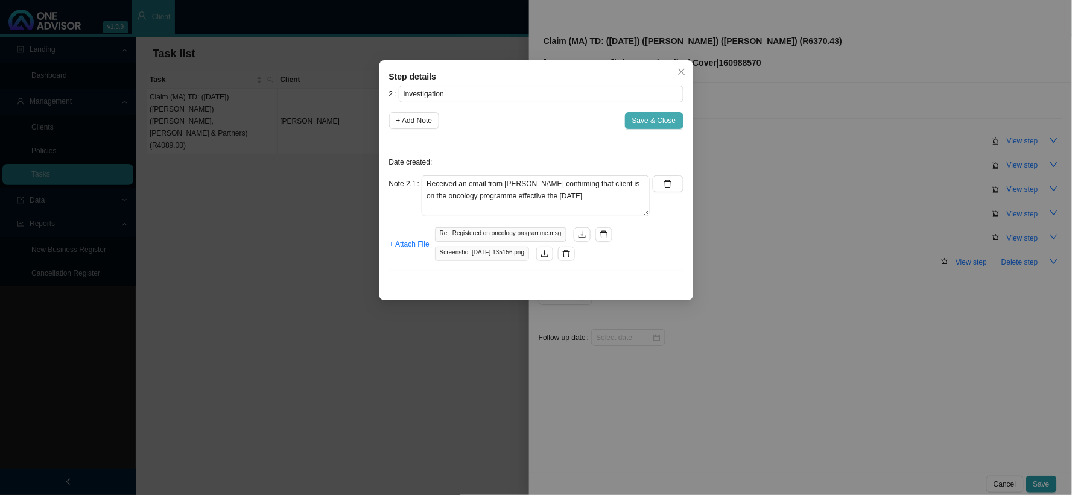
click at [658, 121] on span "Save & Close" at bounding box center [654, 121] width 44 height 12
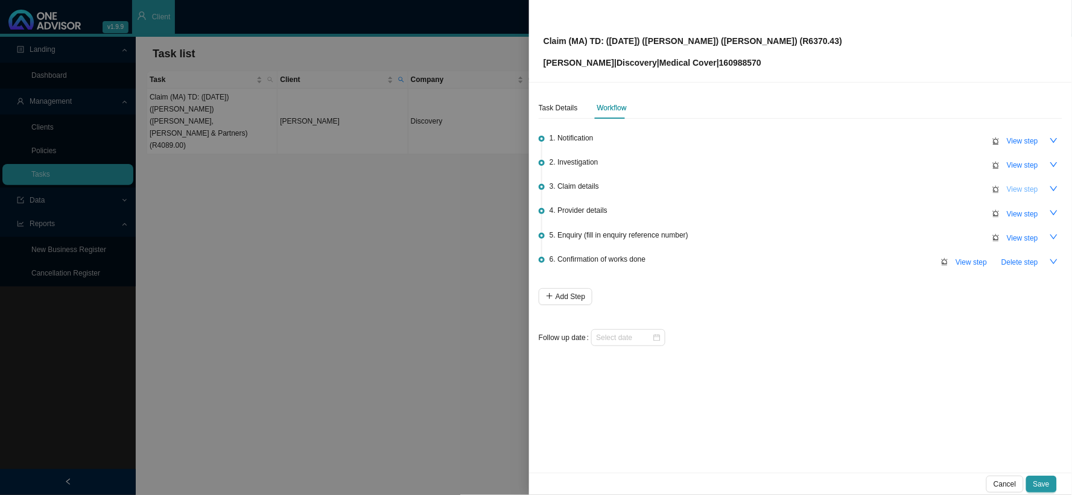
click at [1027, 191] on span "View step" at bounding box center [1022, 189] width 31 height 12
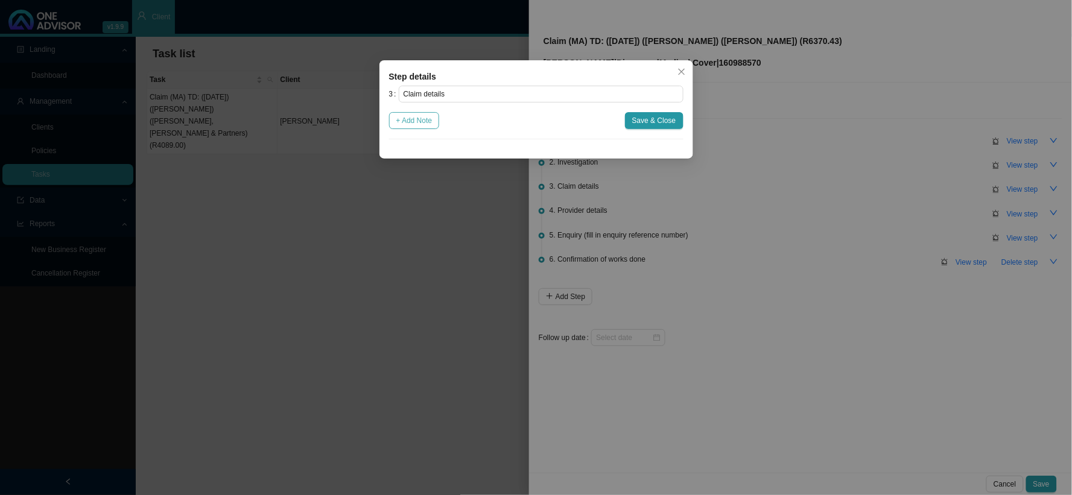
click at [417, 119] on span "+ Add Note" at bounding box center [414, 121] width 36 height 12
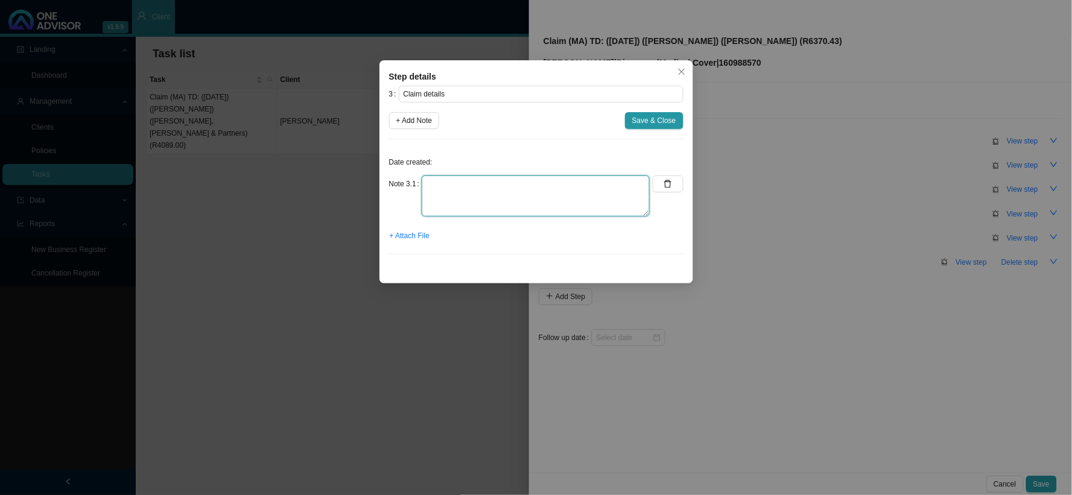
click at [479, 191] on textarea at bounding box center [536, 196] width 228 height 41
paste textarea "Claimed: R10,523.16 Paid: R4152.73 Shortfall: R6370.43"
type textarea "Claimed: R10,523.16 Paid: R4152.73 Shortfall: R6370.43"
click at [662, 125] on span "Save & Close" at bounding box center [654, 121] width 44 height 12
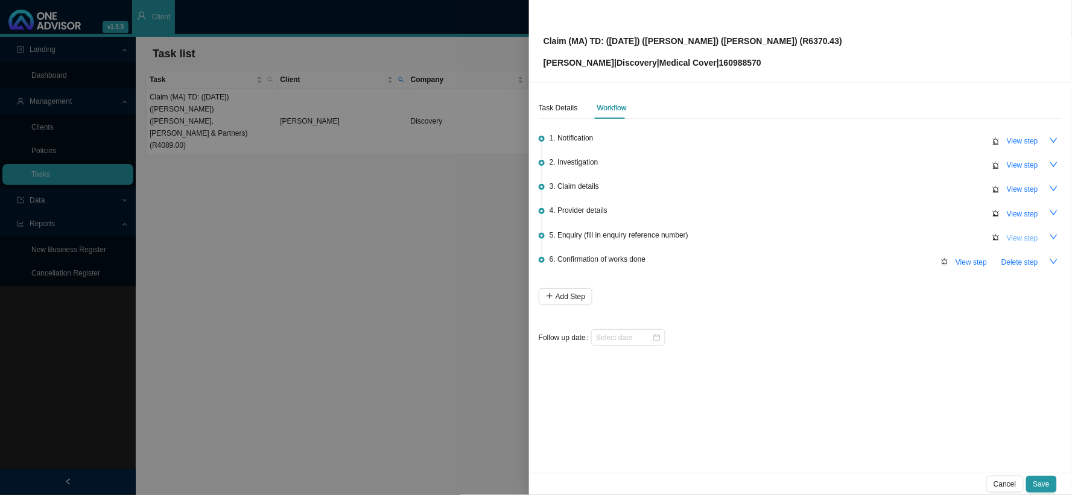
click at [1030, 238] on span "View step" at bounding box center [1022, 238] width 31 height 12
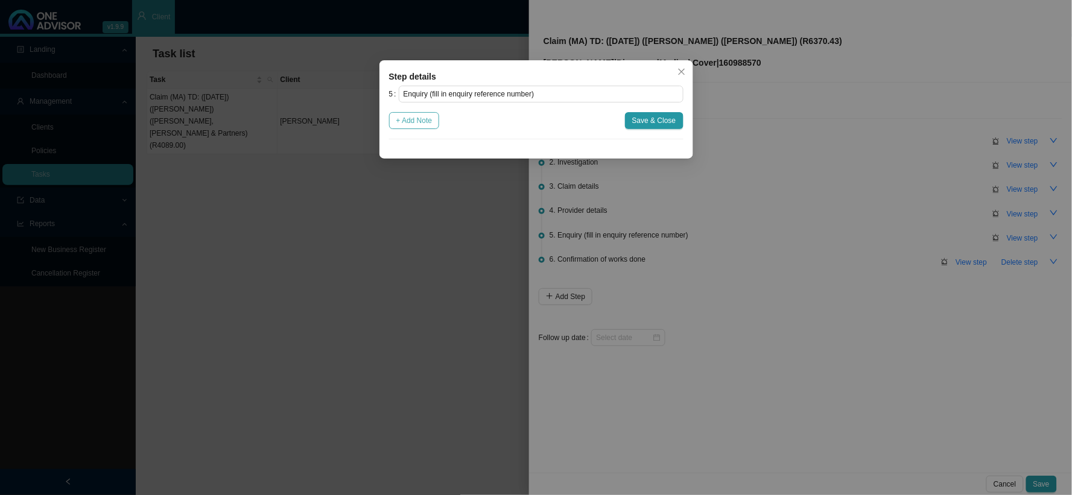
click at [429, 121] on span "+ Add Note" at bounding box center [414, 121] width 36 height 12
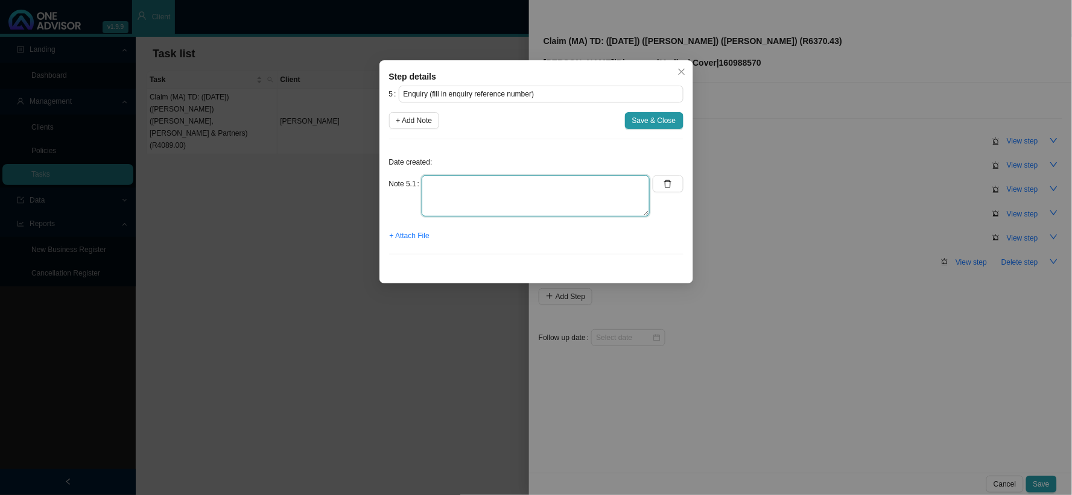
click at [509, 194] on textarea at bounding box center [536, 196] width 228 height 41
type textarea "p"
click at [460, 196] on textarea "Phoned DH, spoke to [PERSON_NAME] REF:" at bounding box center [536, 196] width 228 height 41
type textarea "Phoned DH, spoke to [PERSON_NAME] REF:"
click at [654, 118] on span "Save & Close" at bounding box center [654, 121] width 44 height 12
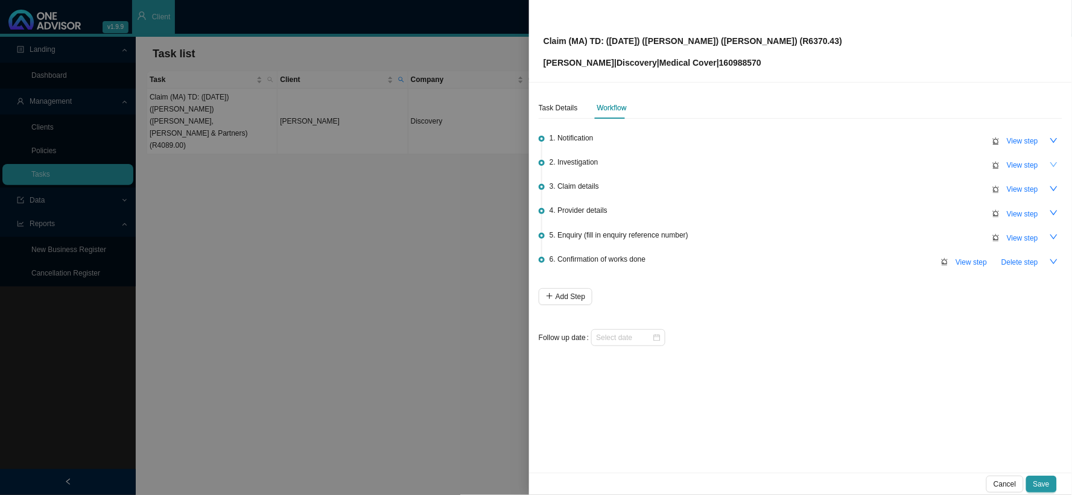
click at [1053, 165] on icon "down" at bounding box center [1053, 164] width 7 height 5
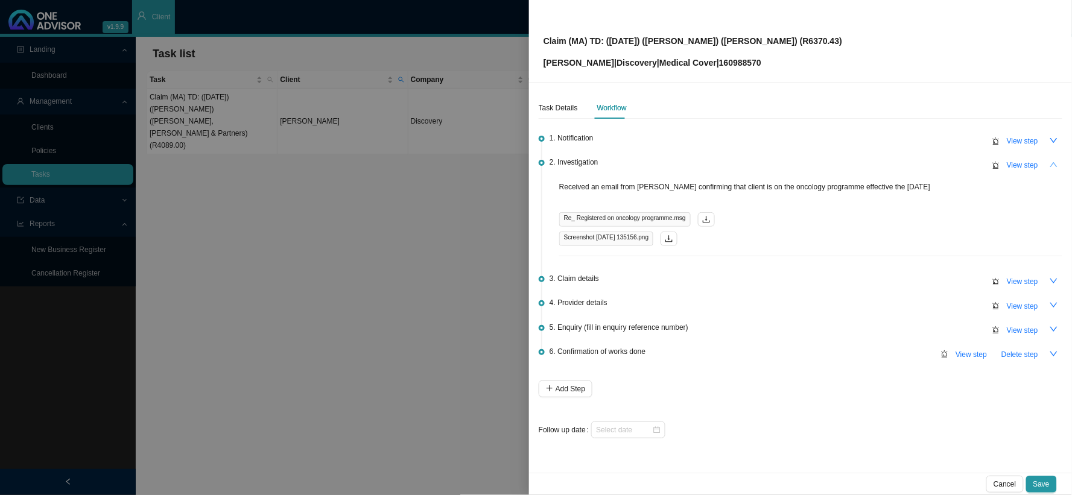
click at [1049, 163] on icon "up" at bounding box center [1053, 164] width 8 height 8
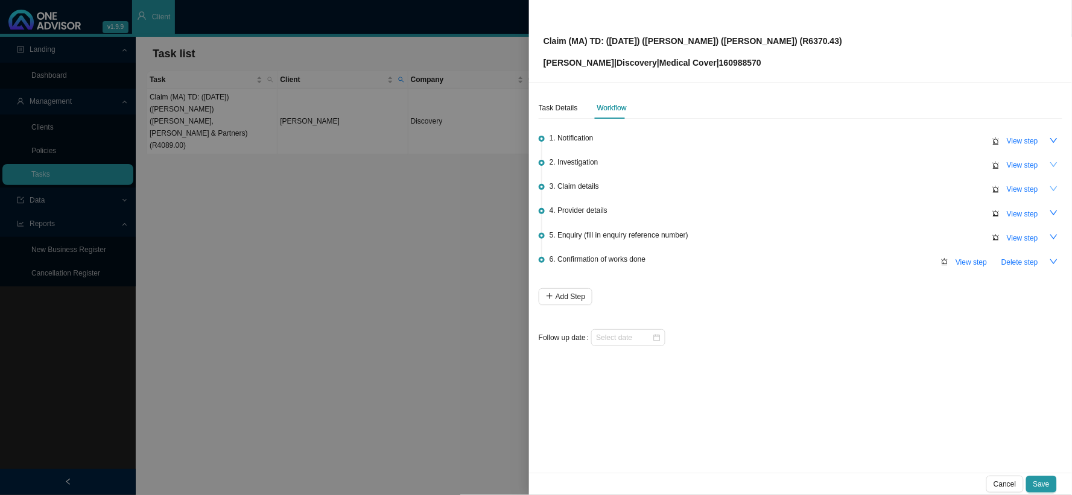
click at [1048, 191] on button "button" at bounding box center [1053, 188] width 17 height 17
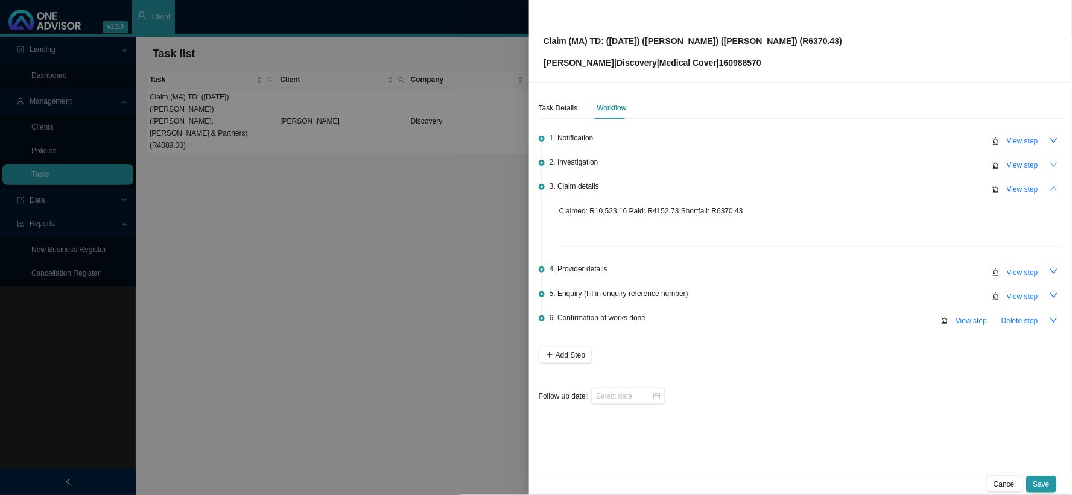
click at [1048, 191] on button "button" at bounding box center [1053, 188] width 17 height 17
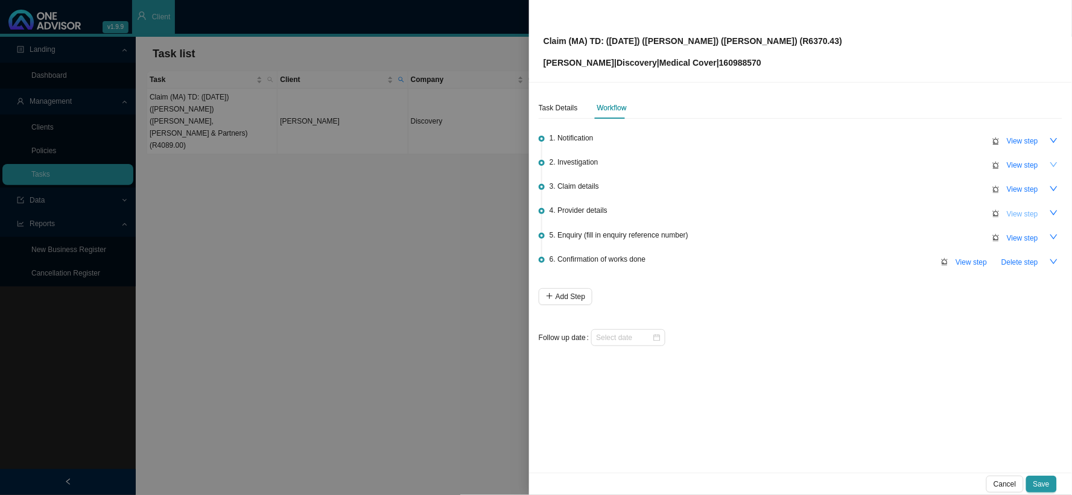
click at [1045, 214] on button "View step" at bounding box center [1022, 214] width 46 height 17
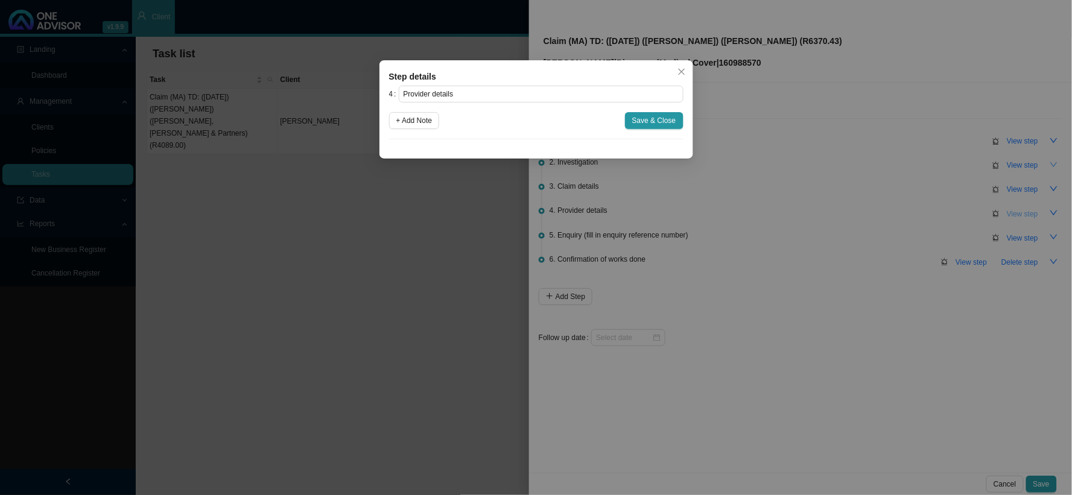
click at [1045, 214] on div "Step details 4 Provider details + Add Note Save & Close Cancel OK" at bounding box center [536, 247] width 1072 height 495
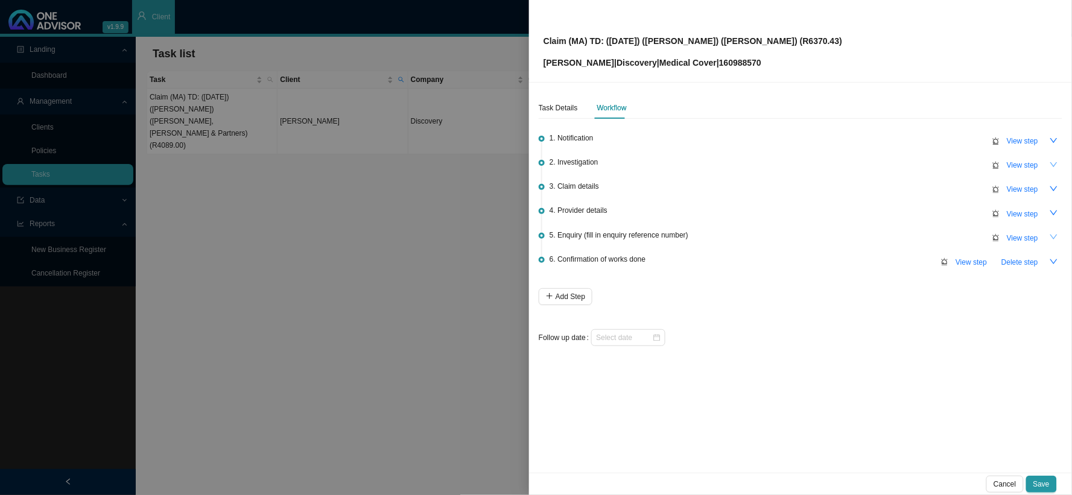
click at [1046, 236] on button "button" at bounding box center [1053, 237] width 17 height 17
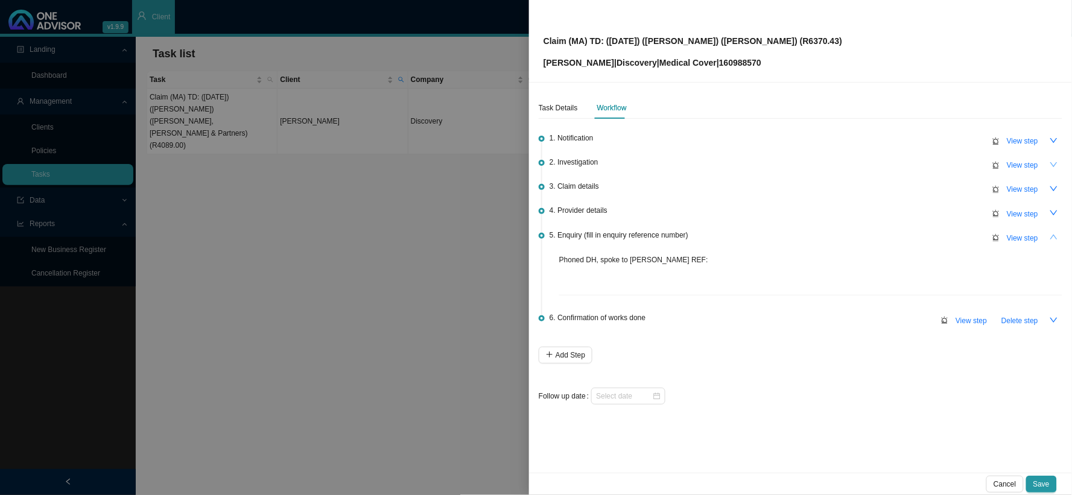
click at [1051, 230] on button "button" at bounding box center [1053, 237] width 17 height 17
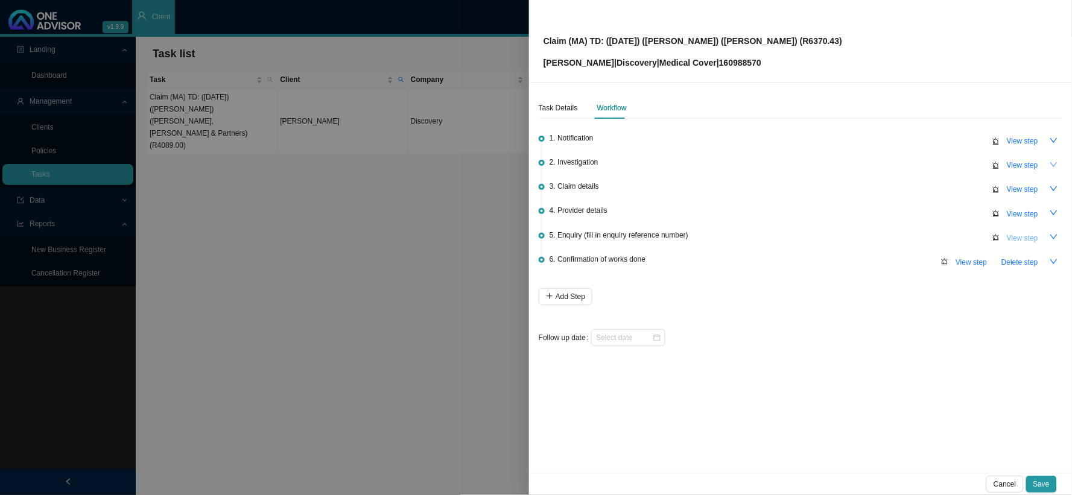
click at [1028, 233] on span "View step" at bounding box center [1022, 238] width 31 height 12
type input "Enquiry (fill in enquiry reference number)"
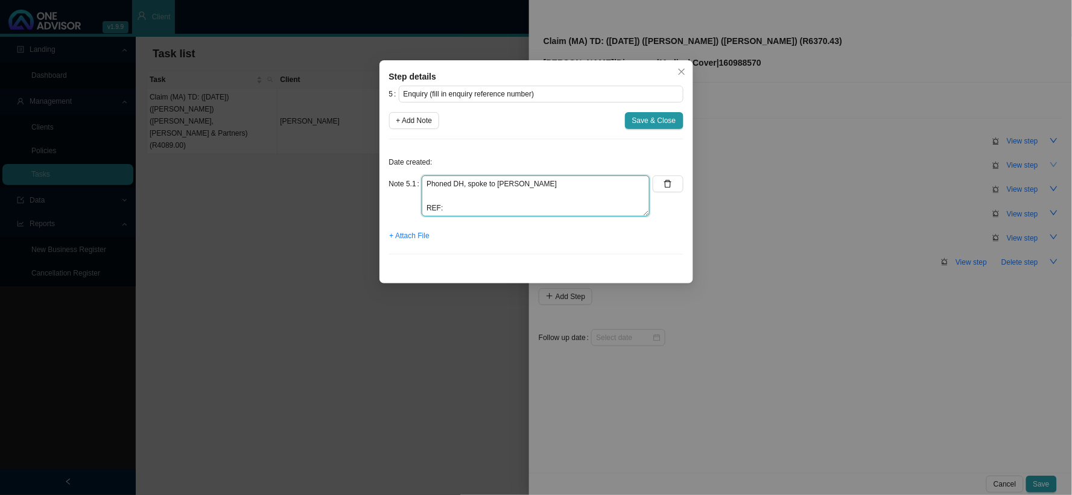
click at [546, 195] on textarea "Phoned DH, spoke to [PERSON_NAME] REF:" at bounding box center [536, 196] width 228 height 41
drag, startPoint x: 485, startPoint y: 205, endPoint x: 411, endPoint y: 183, distance: 76.7
click at [411, 183] on div "Note 5.1 Phoned DH, spoke to Manoko REF:" at bounding box center [519, 196] width 261 height 41
click at [841, 163] on div "Step details 5 Enquiry (fill in enquiry reference number) + Add Note Save & Clo…" at bounding box center [536, 247] width 1072 height 495
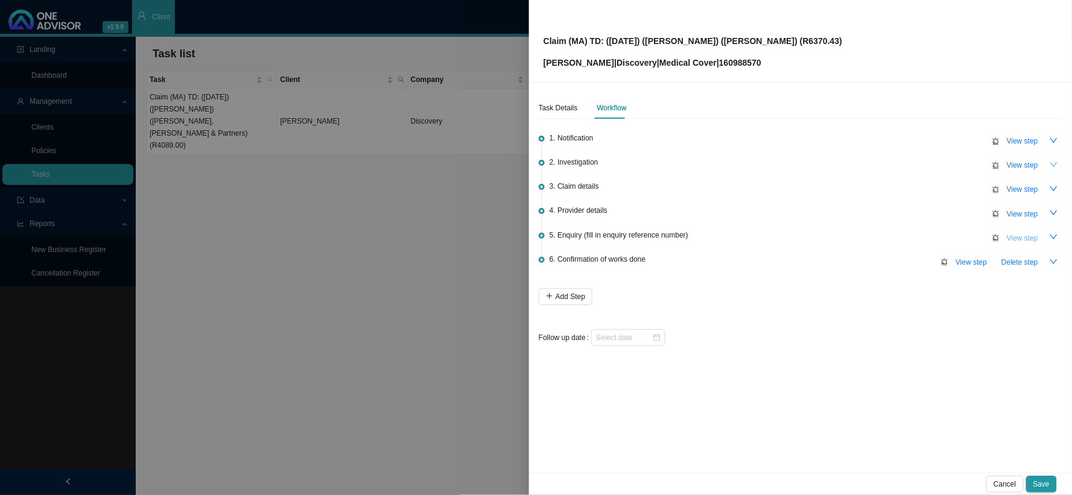
click at [1010, 234] on span "View step" at bounding box center [1022, 238] width 31 height 12
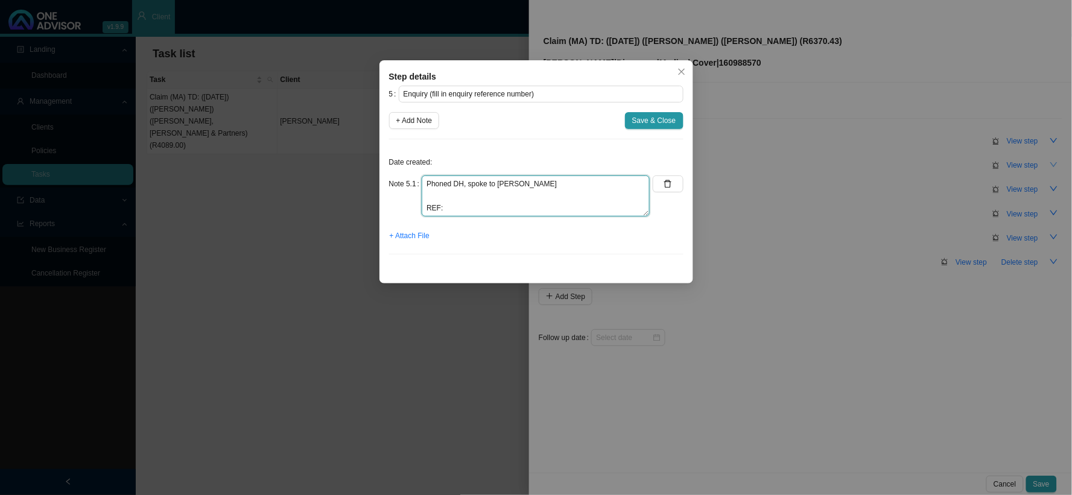
click at [515, 201] on textarea "Phoned DH, spoke to [PERSON_NAME] REF:" at bounding box center [536, 196] width 228 height 41
drag, startPoint x: 451, startPoint y: 210, endPoint x: 409, endPoint y: 182, distance: 50.9
click at [409, 182] on div "Note 5.1 Phoned DH, spoke to Manoko REF:" at bounding box center [519, 196] width 261 height 41
click at [668, 182] on icon "delete" at bounding box center [667, 184] width 8 height 8
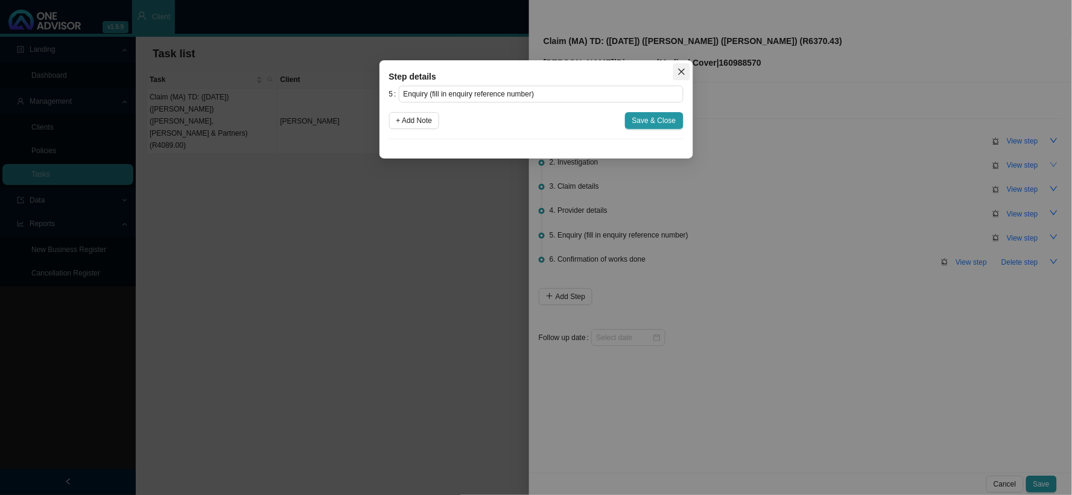
click at [685, 71] on icon "close" at bounding box center [681, 72] width 8 height 8
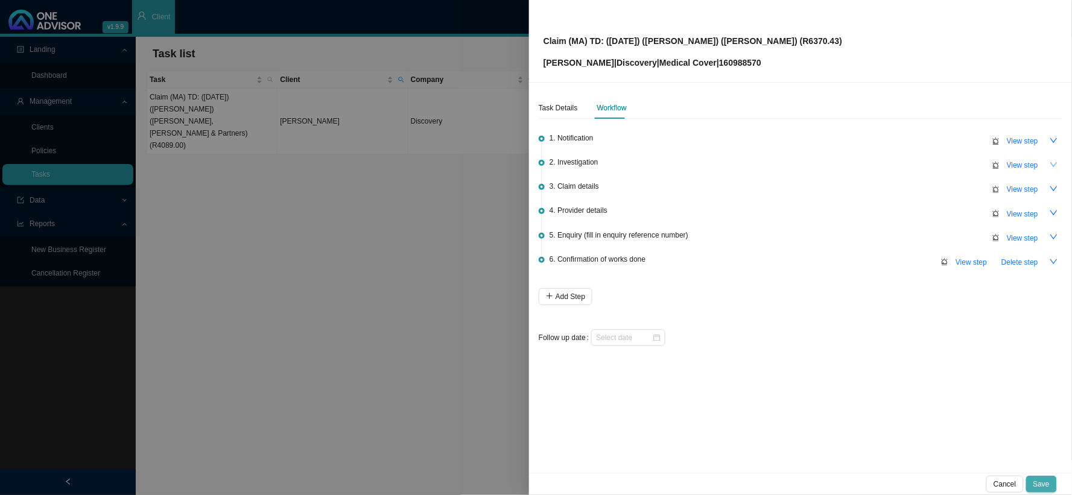
click at [1042, 489] on span "Save" at bounding box center [1041, 484] width 16 height 12
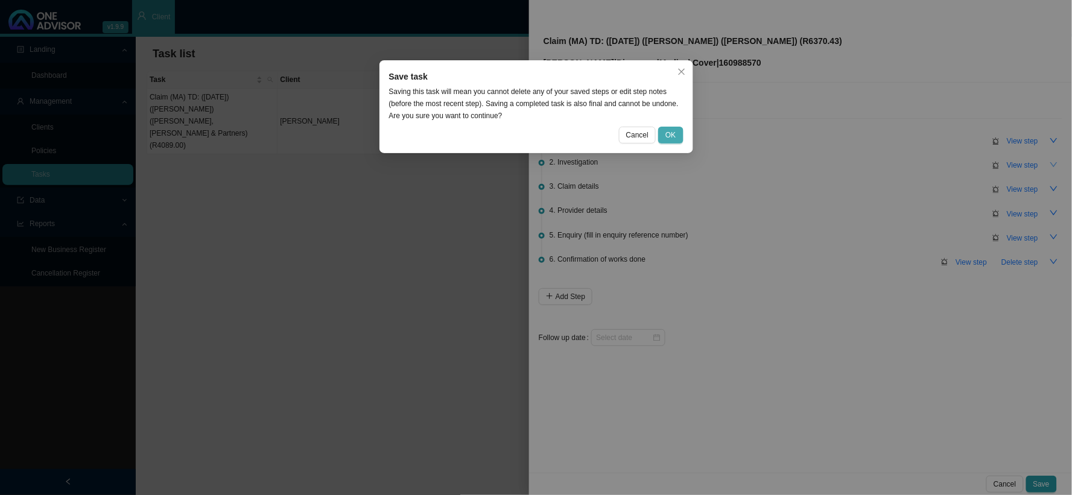
click at [676, 134] on button "OK" at bounding box center [670, 135] width 25 height 17
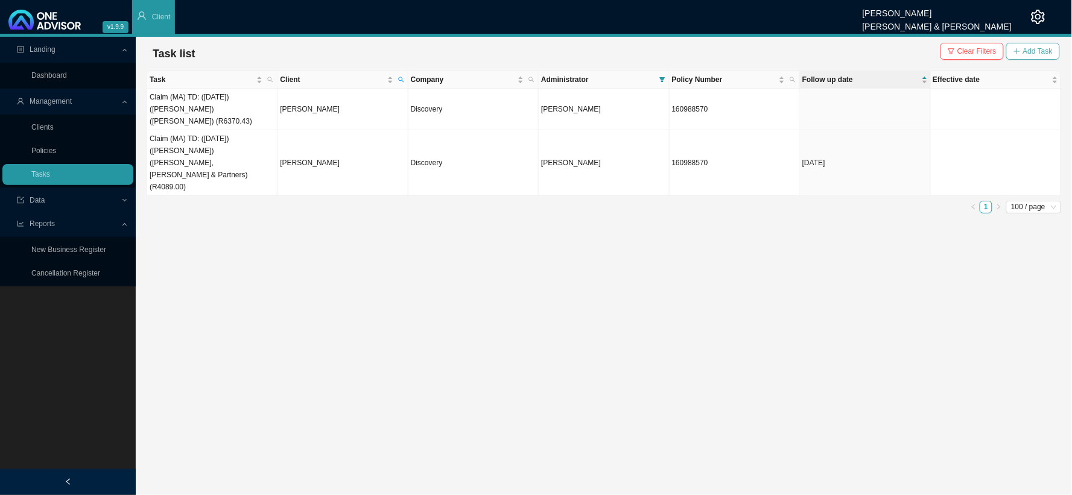
click at [1026, 54] on span "Add Task" at bounding box center [1038, 51] width 30 height 12
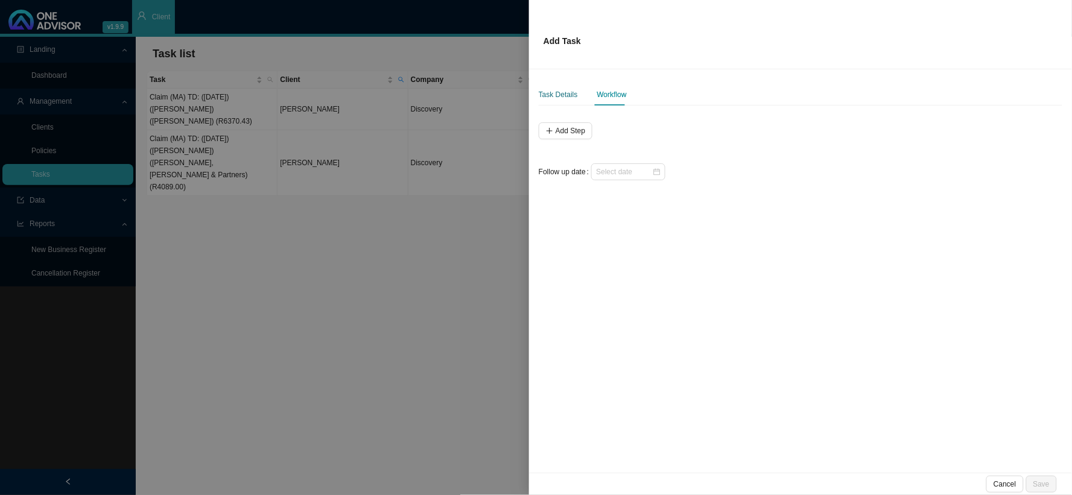
click at [566, 98] on div "Task Details" at bounding box center [558, 95] width 39 height 12
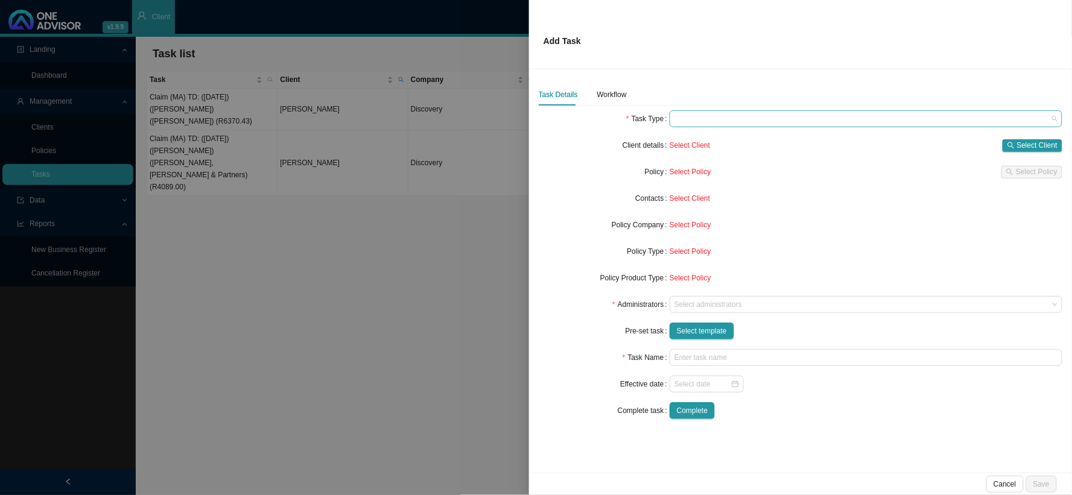
click at [829, 119] on span at bounding box center [865, 119] width 383 height 16
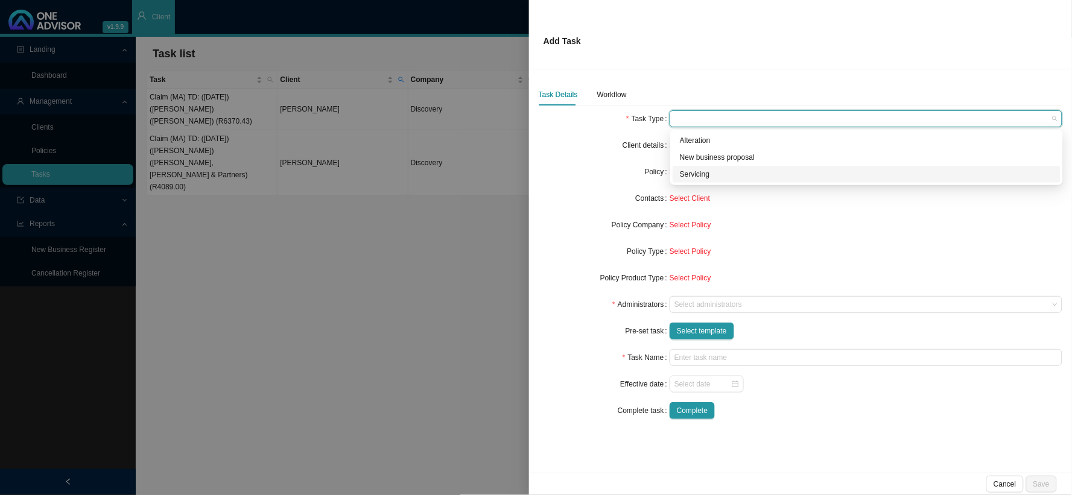
click at [707, 173] on div "Servicing" at bounding box center [866, 174] width 373 height 12
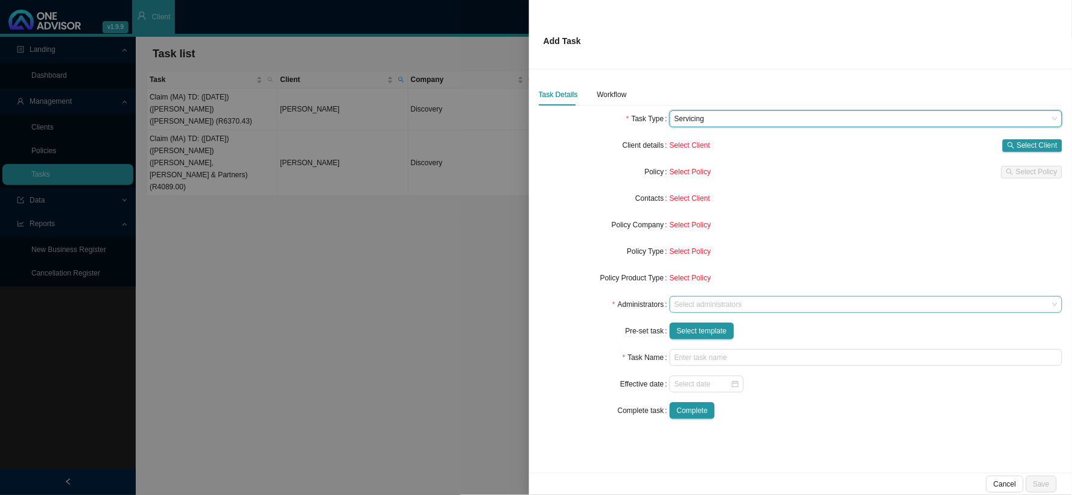
click at [712, 305] on div at bounding box center [860, 304] width 376 height 9
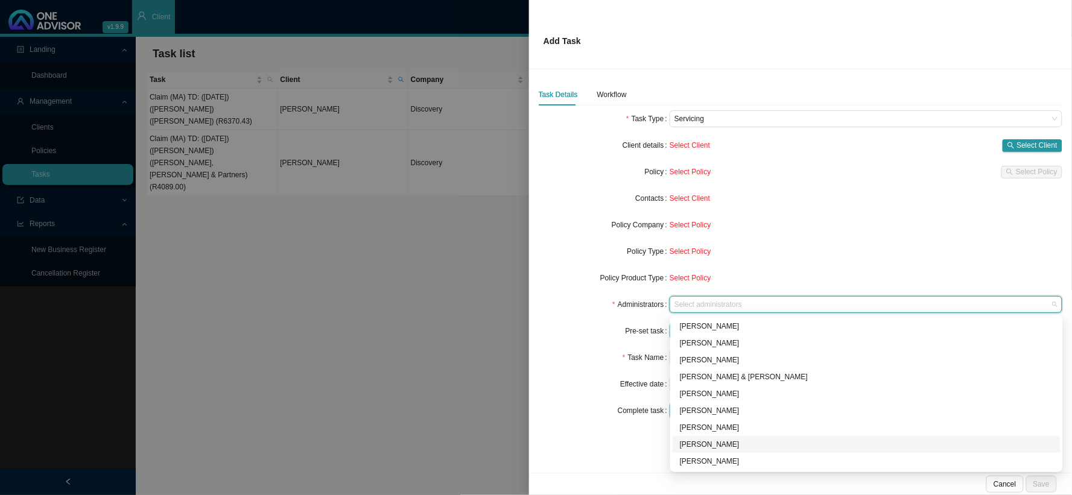
click at [715, 443] on div "[PERSON_NAME]" at bounding box center [866, 444] width 373 height 12
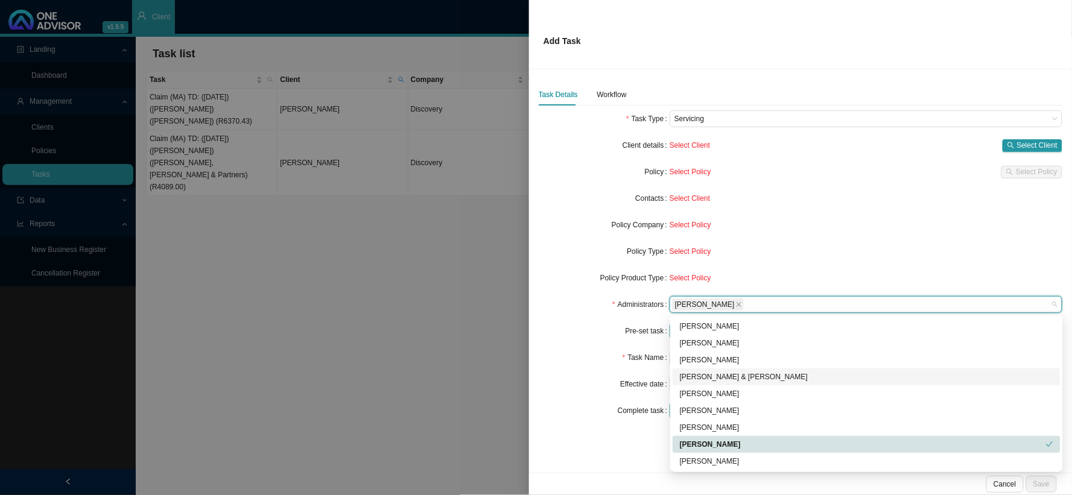
click at [565, 388] on div "Effective date" at bounding box center [604, 384] width 131 height 17
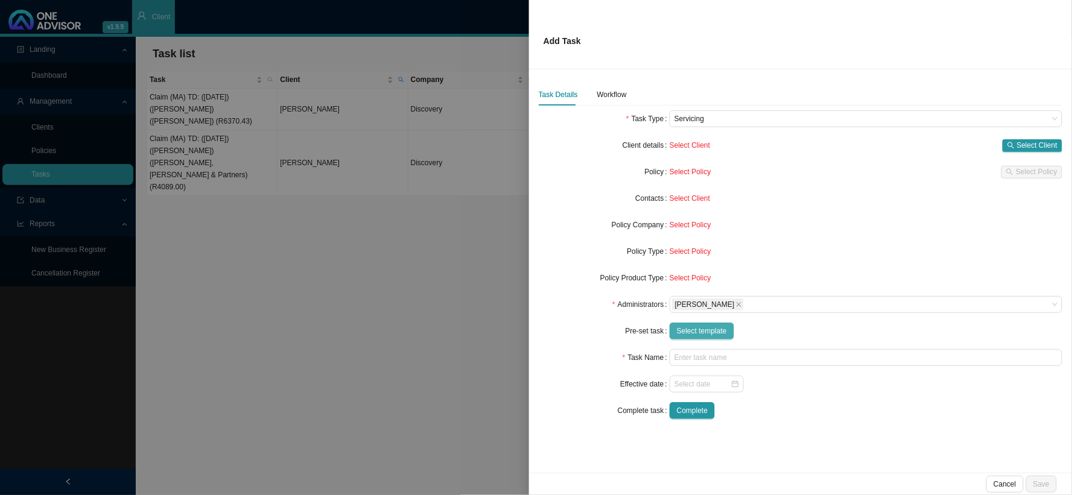
click at [712, 329] on span "Select template" at bounding box center [702, 331] width 50 height 12
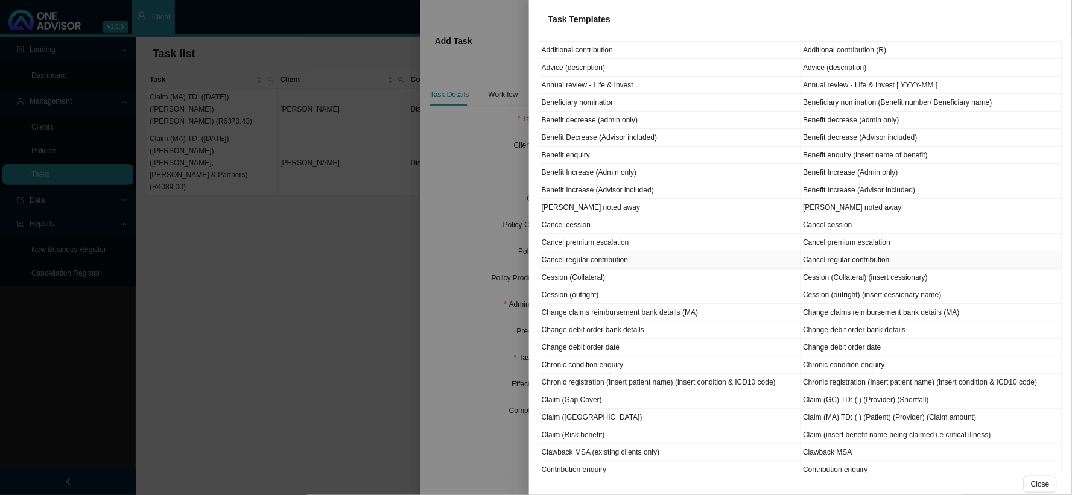
scroll to position [201, 0]
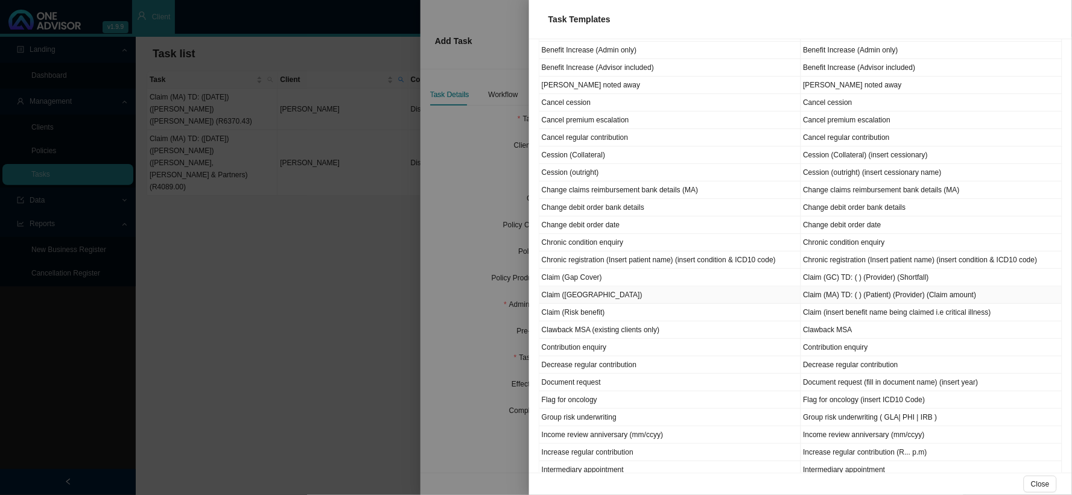
click at [577, 293] on td "Claim ([GEOGRAPHIC_DATA])" at bounding box center [670, 294] width 262 height 17
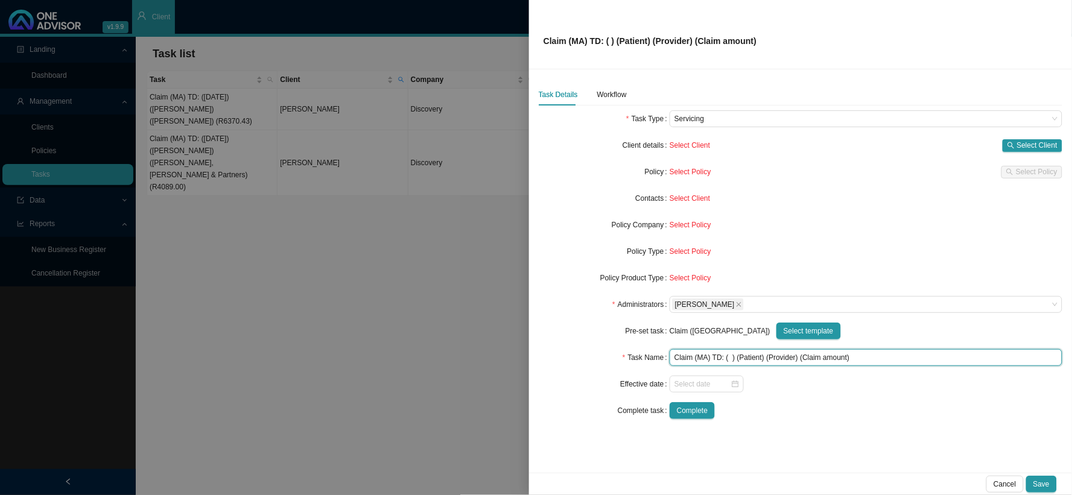
click at [875, 355] on input "Claim (MA) TD: ( ) (Patient) (Provider) (Claim amount)" at bounding box center [865, 357] width 393 height 17
drag, startPoint x: 736, startPoint y: 354, endPoint x: 611, endPoint y: 352, distance: 124.9
click at [611, 352] on div "Task Name Claim (MA) TD: ( ) (Patient) (Provider) (Claim amount)" at bounding box center [801, 357] width 524 height 17
paste input "25/09/2025) (Martin) (Dr Jones, Bhagwan & Partners) (R4089.00"
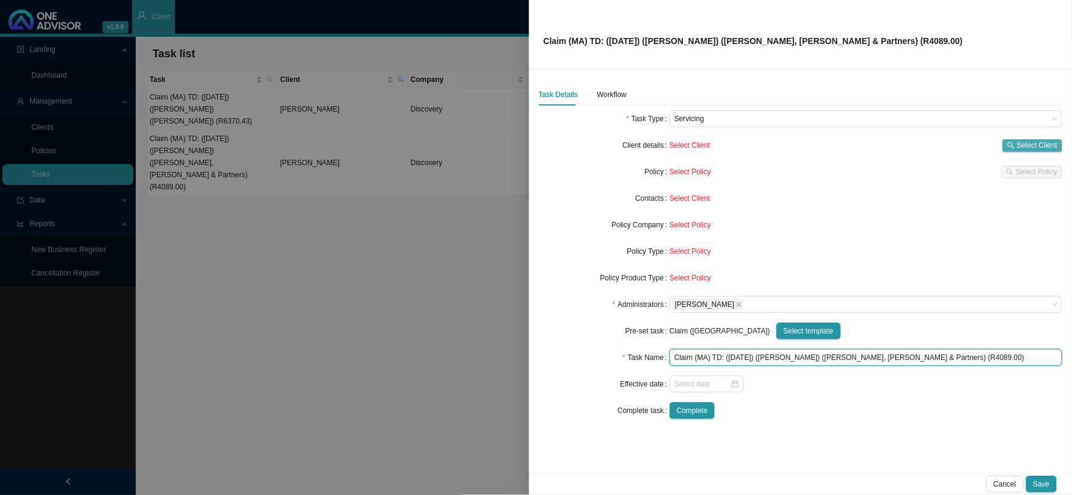
type input "Claim (MA) TD: ([DATE]) ([PERSON_NAME]) ([PERSON_NAME], [PERSON_NAME] & Partner…"
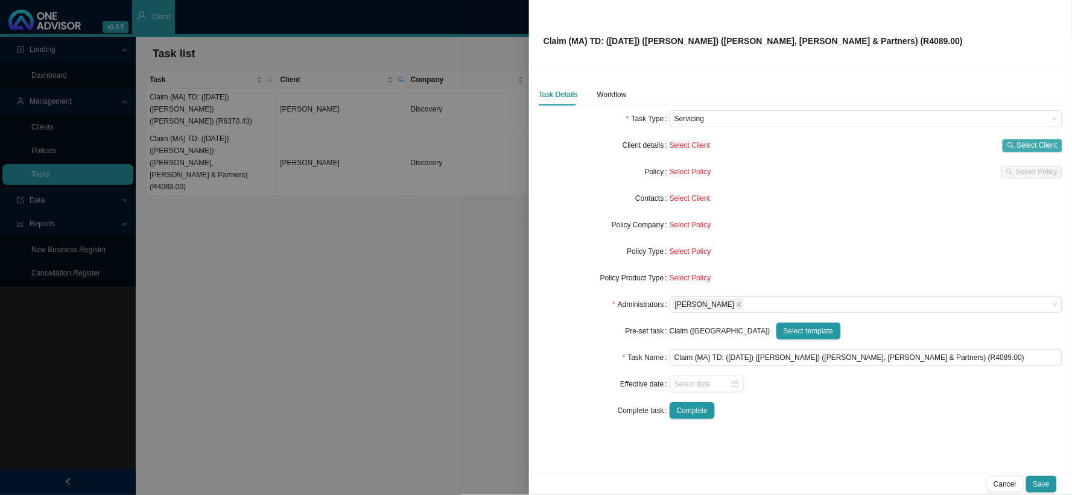
click at [1036, 144] on span "Select Client" at bounding box center [1037, 145] width 40 height 12
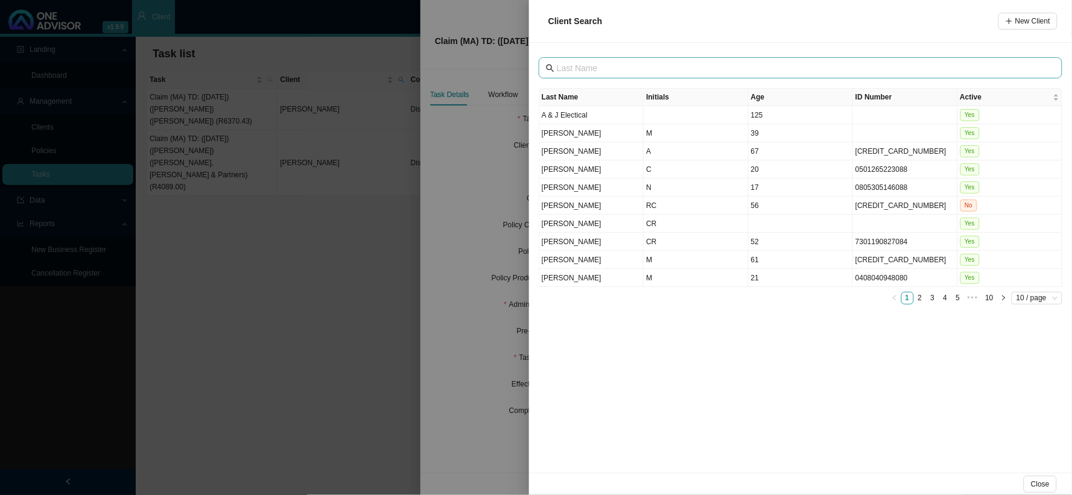
click at [587, 75] on span at bounding box center [801, 67] width 524 height 21
type input "EWEG"
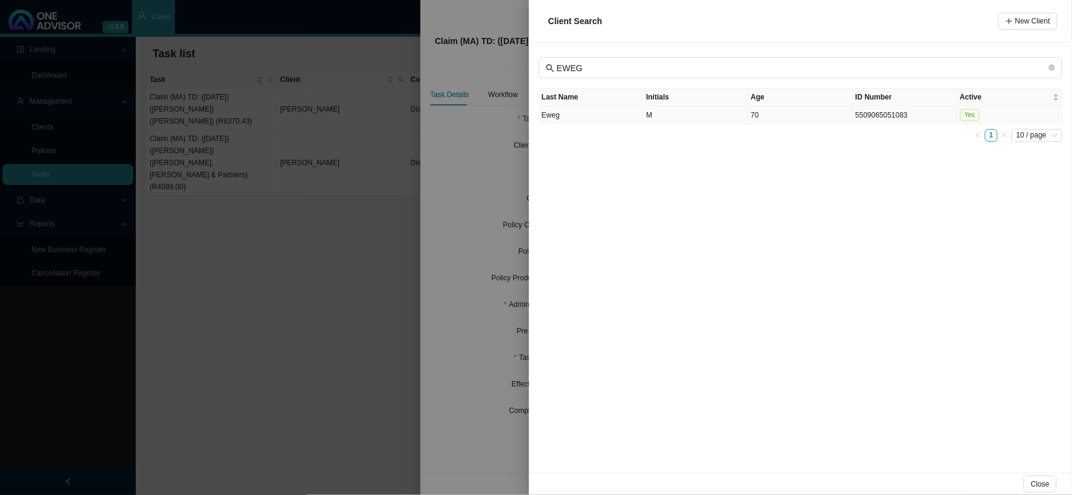
click at [616, 118] on td "Eweg" at bounding box center [591, 115] width 104 height 18
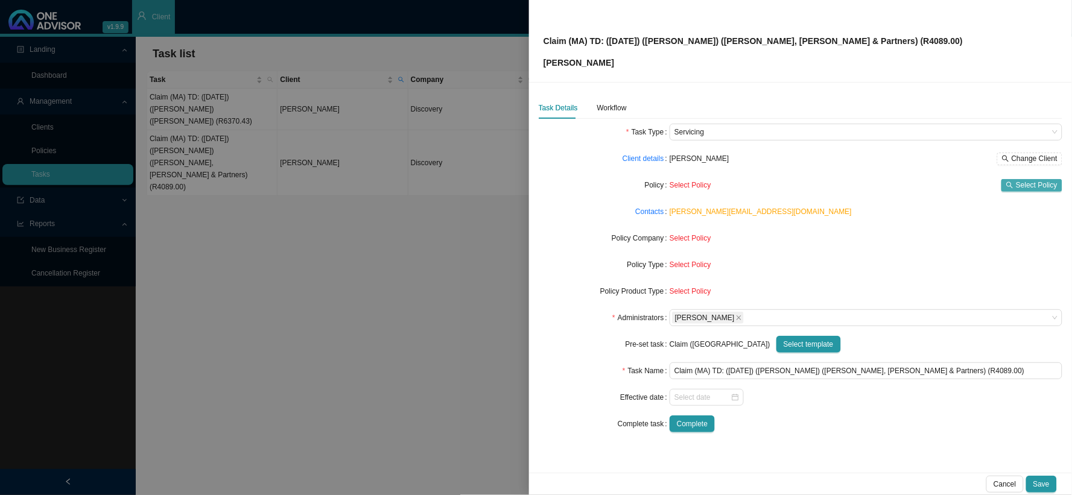
click at [1036, 185] on span "Select Policy" at bounding box center [1037, 185] width 42 height 12
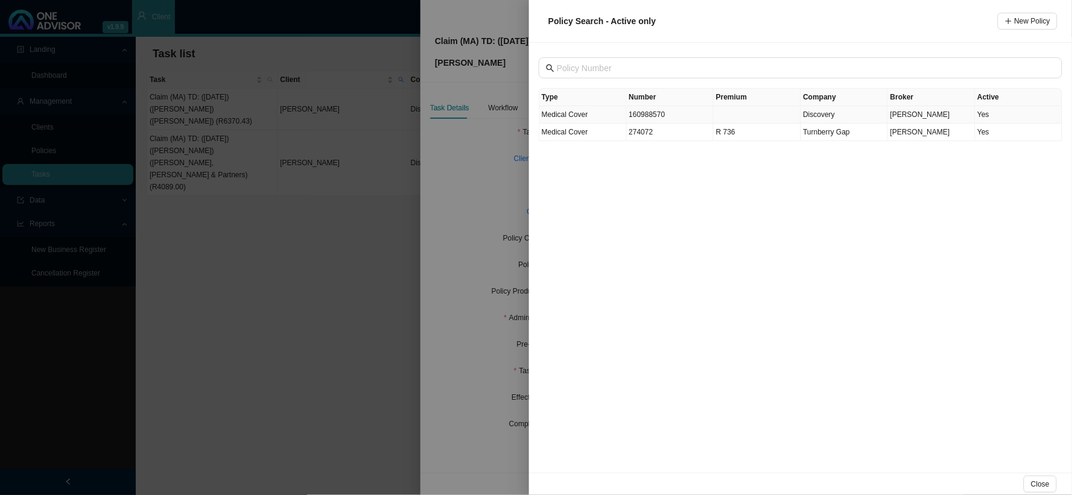
click at [662, 112] on td "160988570" at bounding box center [670, 114] width 87 height 17
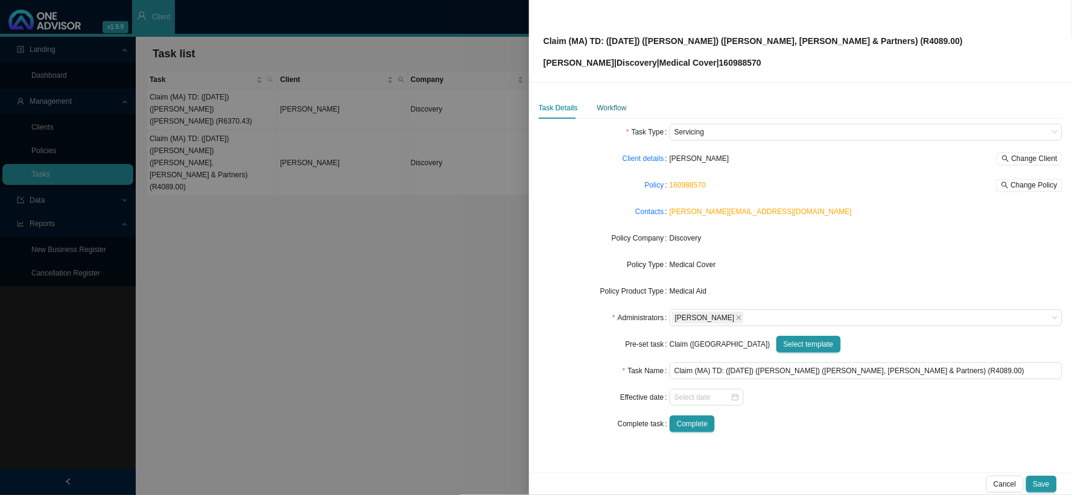
click at [614, 106] on div "Workflow" at bounding box center [612, 108] width 30 height 12
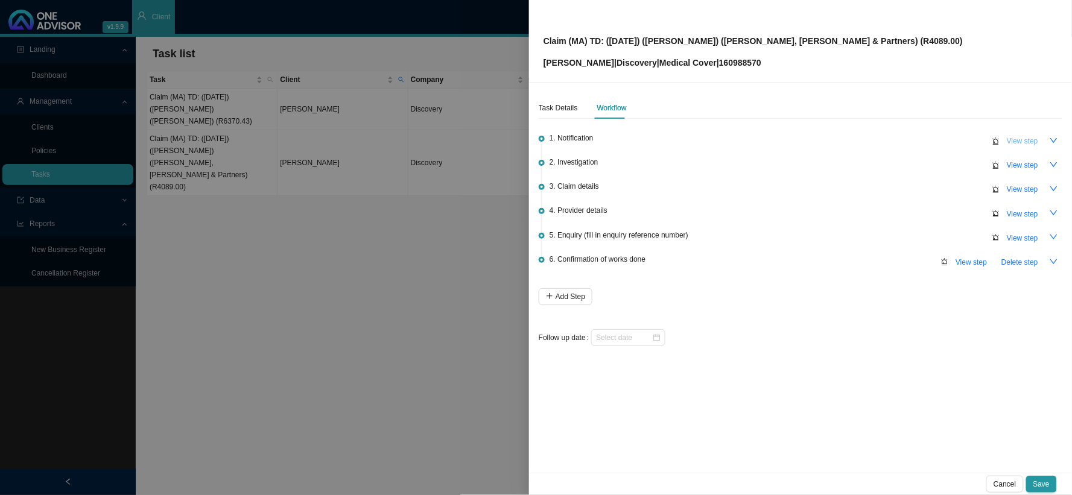
click at [1039, 137] on button "View step" at bounding box center [1022, 141] width 46 height 17
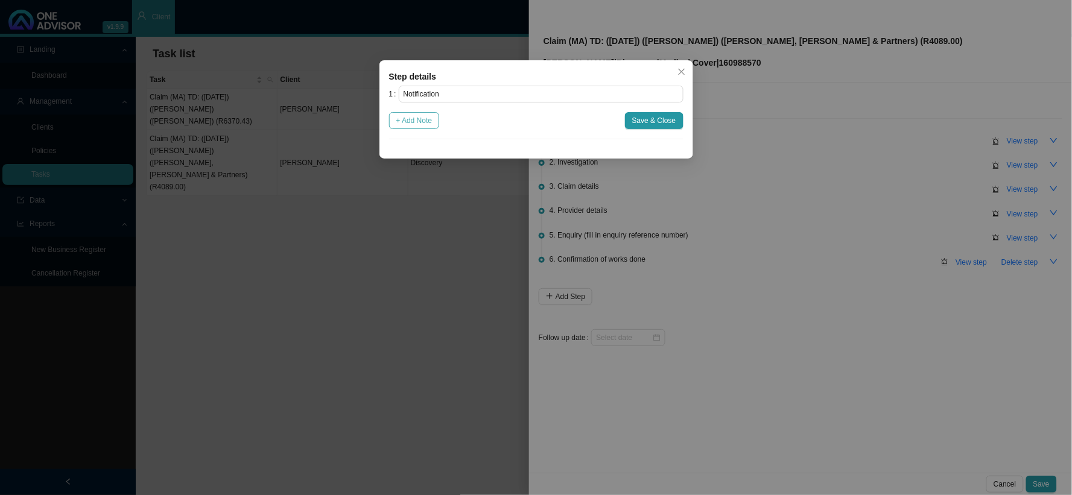
click at [426, 118] on button "+ Add Note" at bounding box center [414, 120] width 51 height 17
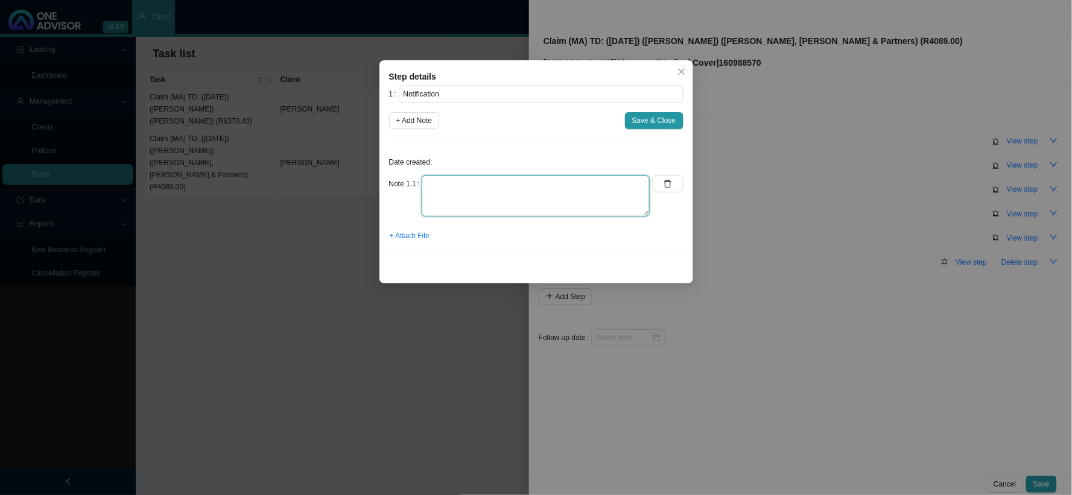
drag, startPoint x: 481, startPoint y: 186, endPoint x: 505, endPoint y: 187, distance: 23.6
click at [483, 186] on textarea at bounding box center [536, 196] width 228 height 41
paste textarea "Martin had a colonoscopy on the 23/09/2025 which picked up a tumour. A biopsy w…"
type textarea "Martin had a colonoscopy on the 23/09/2025 which picked up a tumour. A biopsy w…"
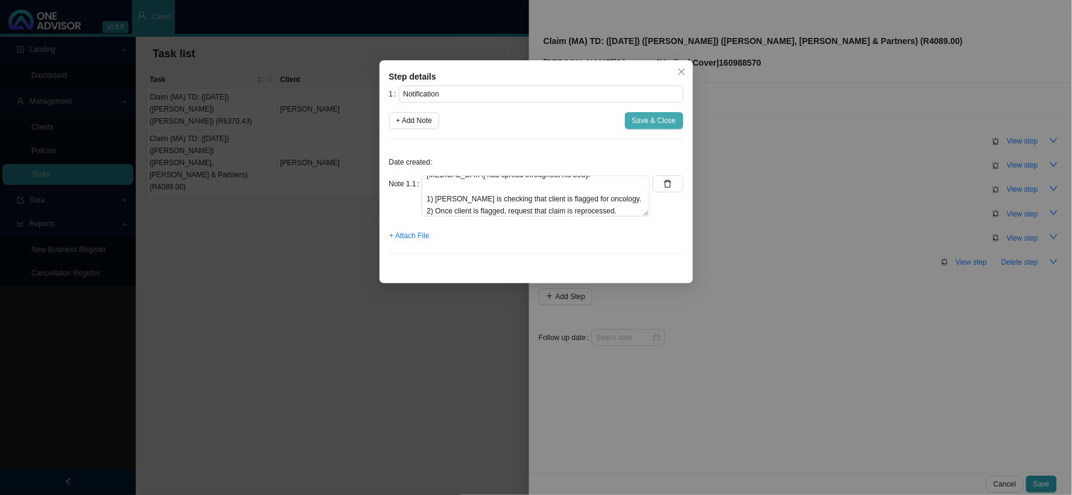
click at [660, 115] on span "Save & Close" at bounding box center [654, 121] width 44 height 12
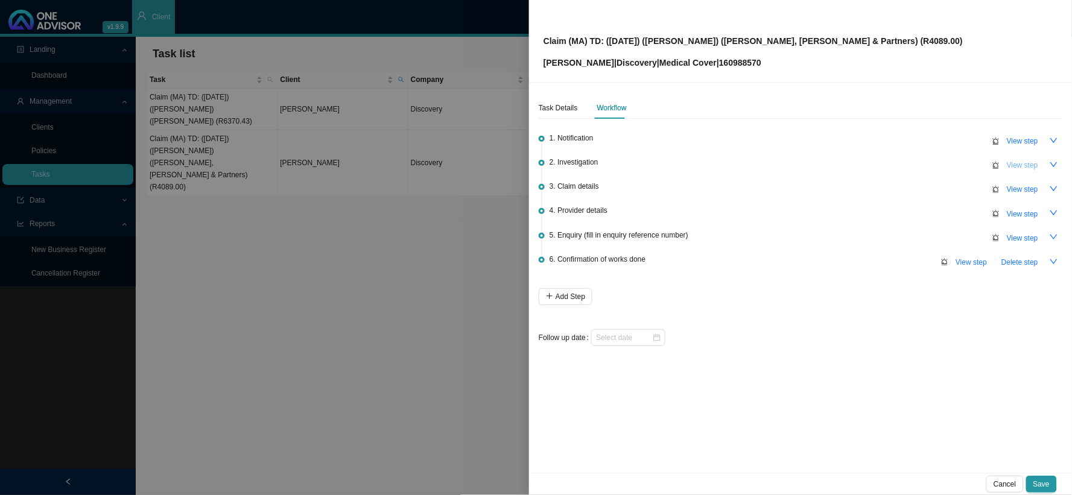
click at [1033, 166] on span "View step" at bounding box center [1022, 165] width 31 height 12
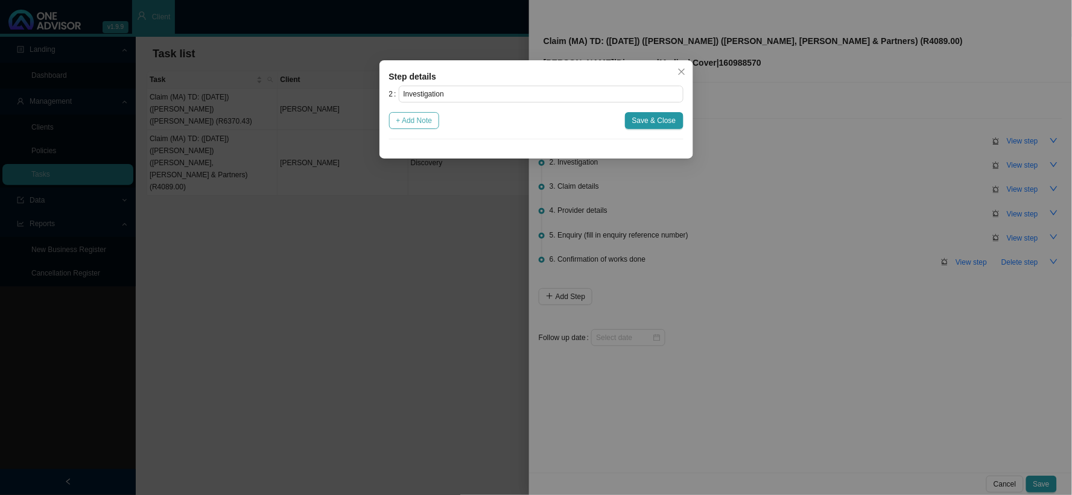
click at [426, 122] on span "+ Add Note" at bounding box center [414, 121] width 36 height 12
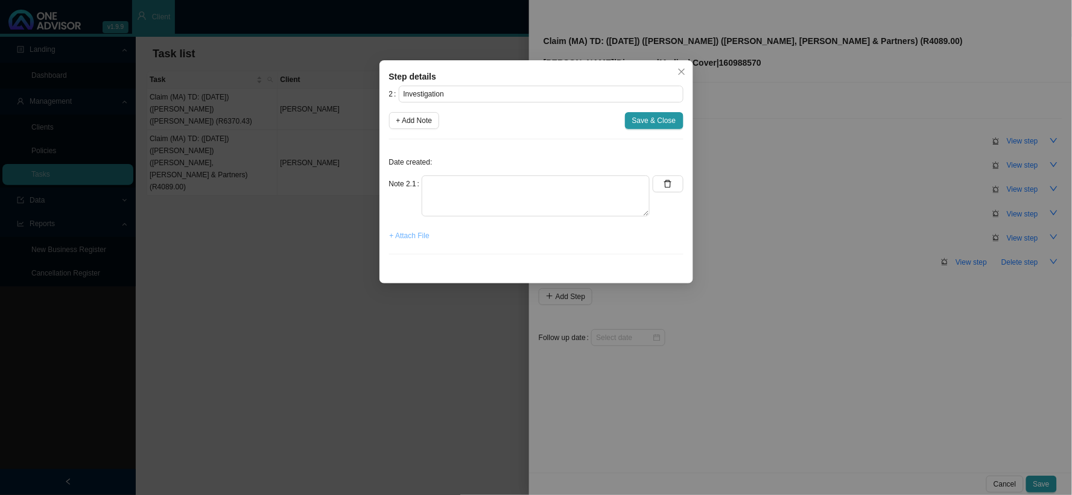
click at [402, 230] on span "+ Attach File" at bounding box center [410, 236] width 40 height 12
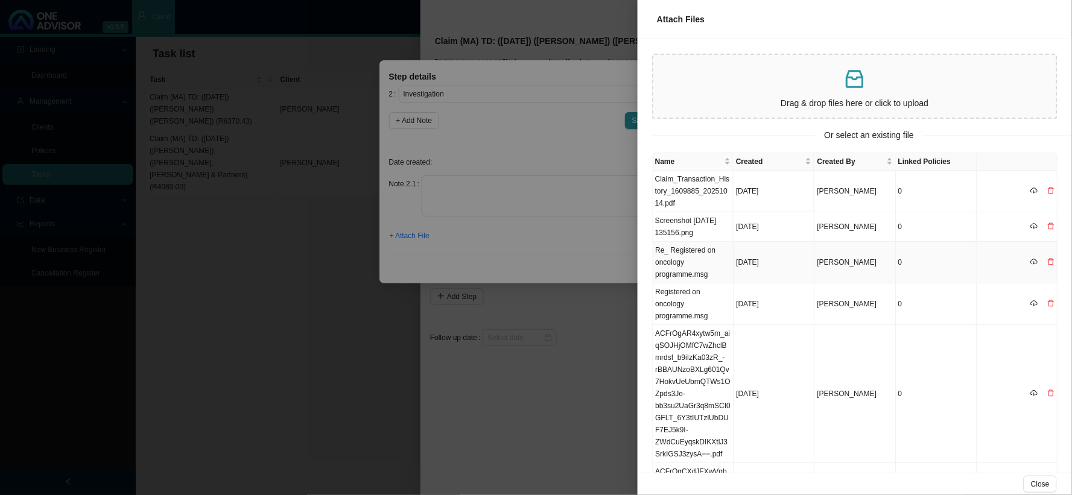
click at [677, 261] on td "Re_ Registered on oncology programme.msg" at bounding box center [693, 263] width 81 height 42
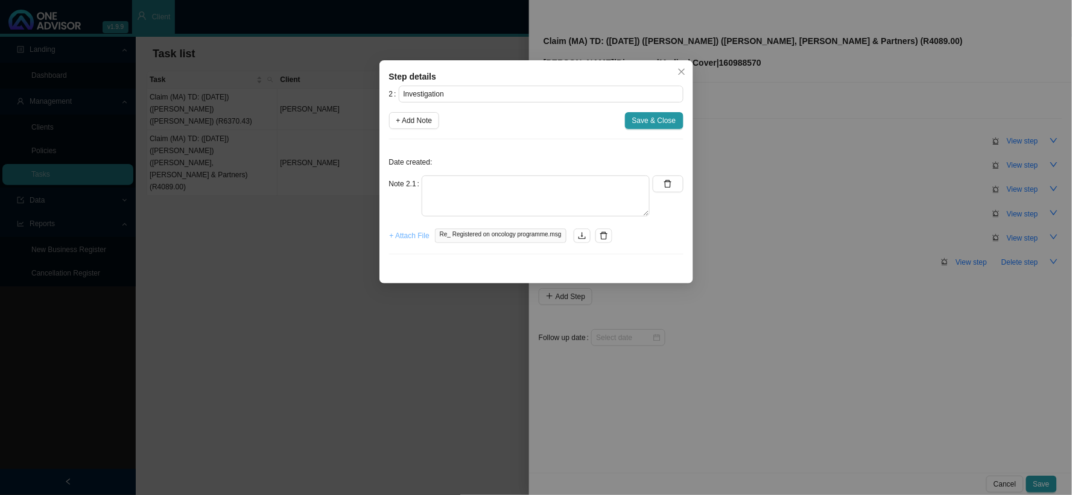
click at [408, 238] on span "+ Attach File" at bounding box center [410, 236] width 40 height 12
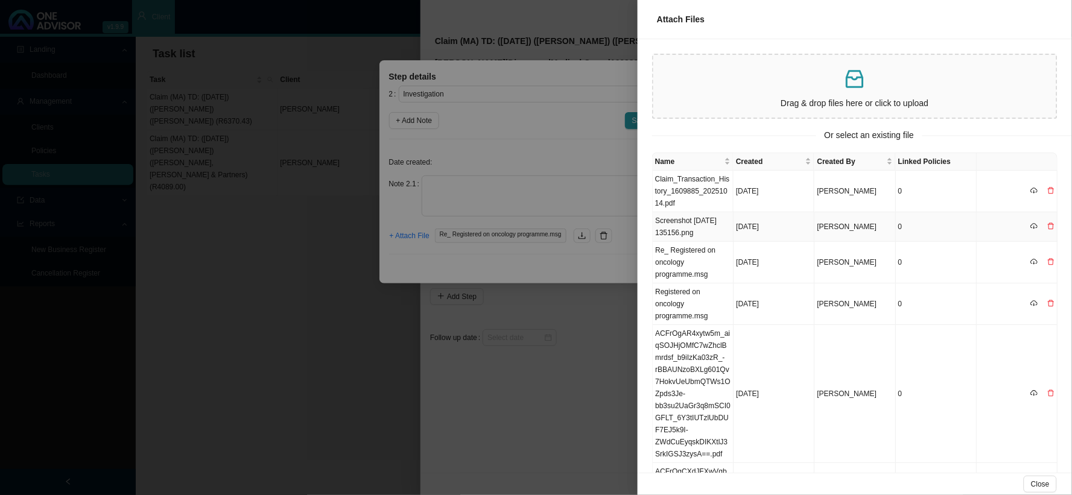
click at [686, 227] on td "Screenshot [DATE] 135156.png" at bounding box center [693, 227] width 81 height 30
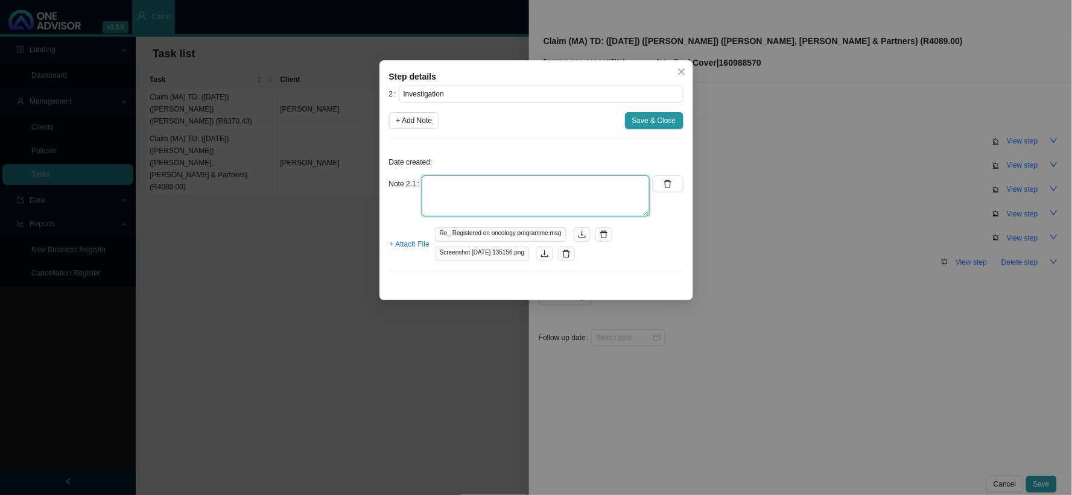
click at [515, 192] on textarea at bounding box center [536, 196] width 228 height 41
paste textarea "Received an email from [PERSON_NAME] confirming that client is on the oncology …"
drag, startPoint x: 663, startPoint y: 118, endPoint x: 616, endPoint y: 210, distance: 103.9
click at [616, 210] on div "2 Investigation + Add Note Save & Close Date created: Note 2.1 Received an emai…" at bounding box center [536, 183] width 294 height 195
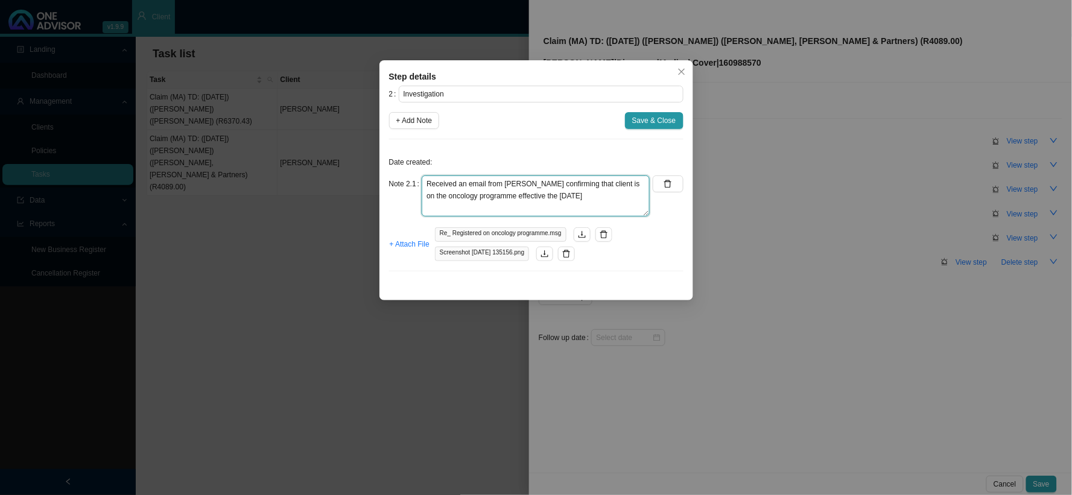
click at [611, 210] on textarea "Received an email from [PERSON_NAME] confirming that client is on the oncology …" at bounding box center [536, 196] width 228 height 41
drag, startPoint x: 595, startPoint y: 207, endPoint x: 603, endPoint y: 212, distance: 9.4
click at [603, 212] on textarea "Received an email from [PERSON_NAME] confirming that client is on the oncology …" at bounding box center [536, 196] width 228 height 41
type textarea "Received an email from [PERSON_NAME] confirming that client is on the oncology …"
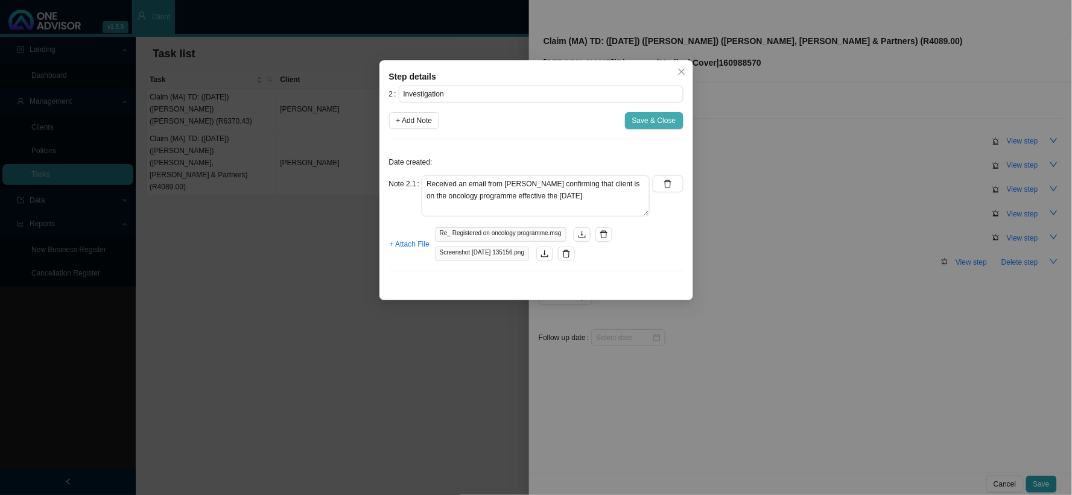
click at [650, 124] on span "Save & Close" at bounding box center [654, 121] width 44 height 12
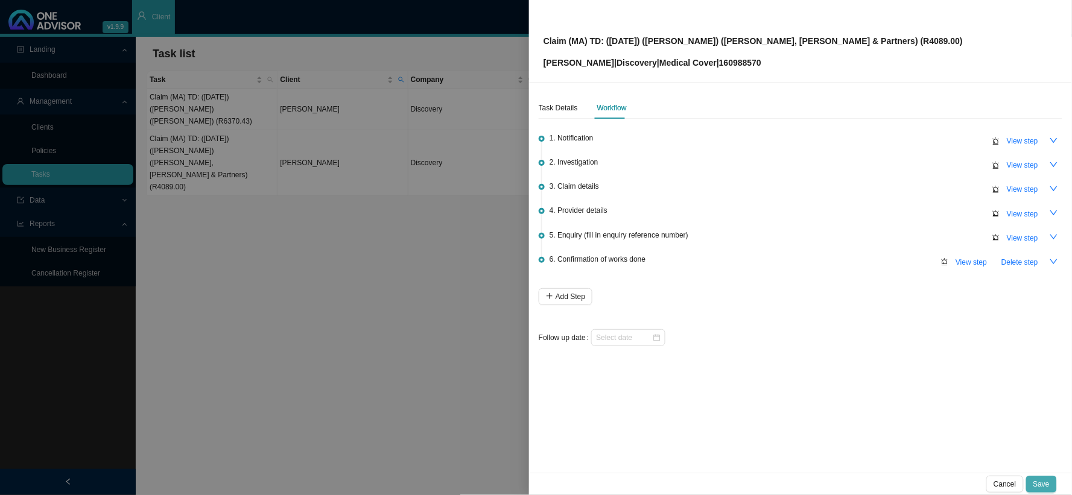
click at [1052, 483] on button "Save" at bounding box center [1041, 484] width 31 height 17
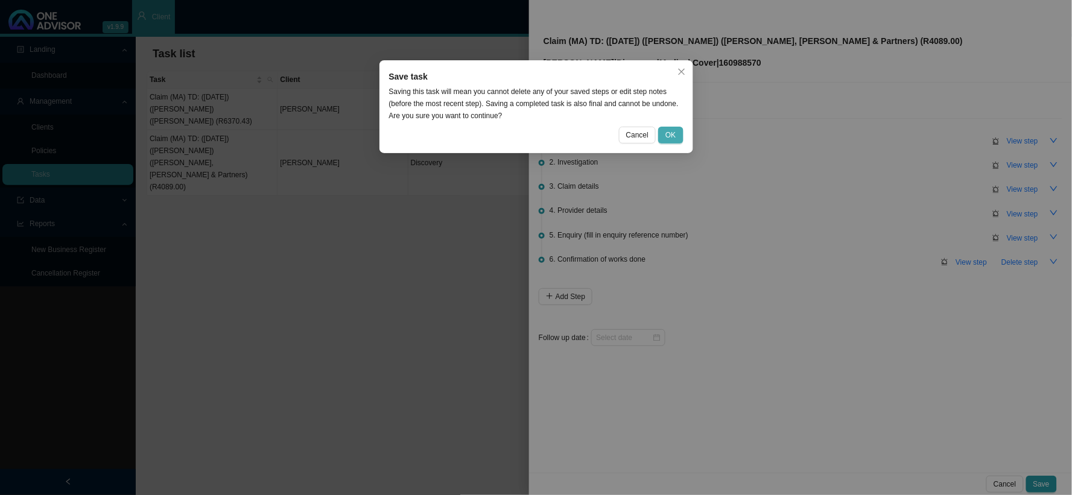
click at [666, 134] on span "OK" at bounding box center [670, 135] width 10 height 12
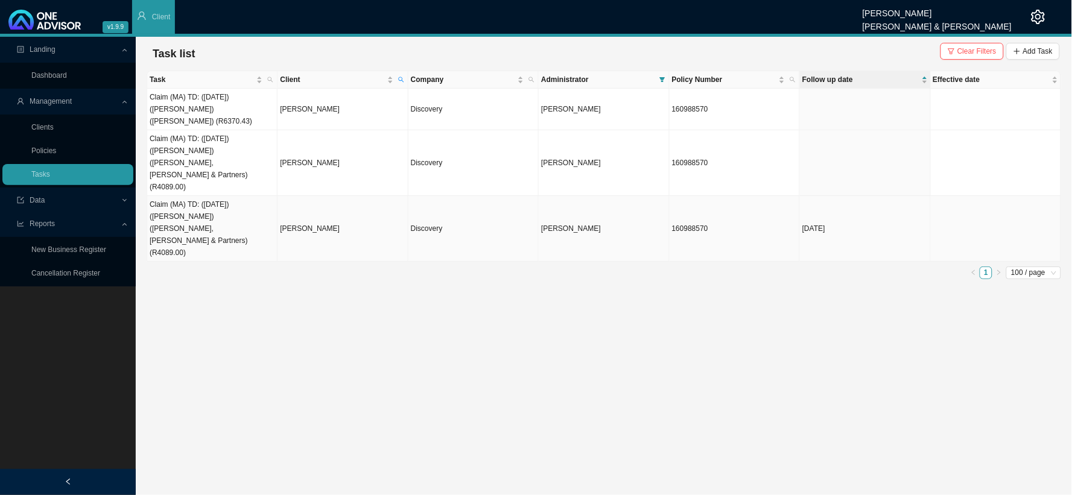
click at [474, 196] on td "Discovery" at bounding box center [473, 229] width 130 height 66
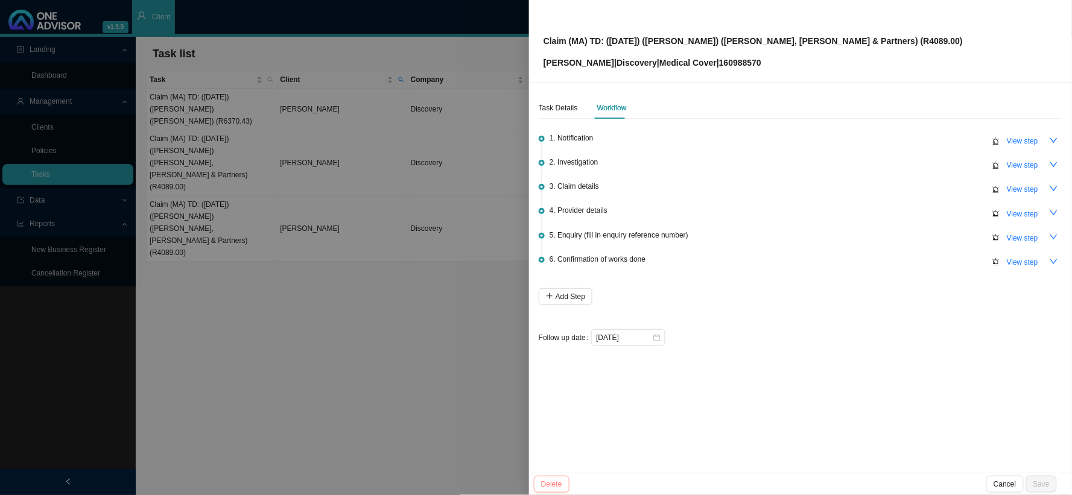
click at [564, 486] on button "Delete" at bounding box center [552, 484] width 36 height 17
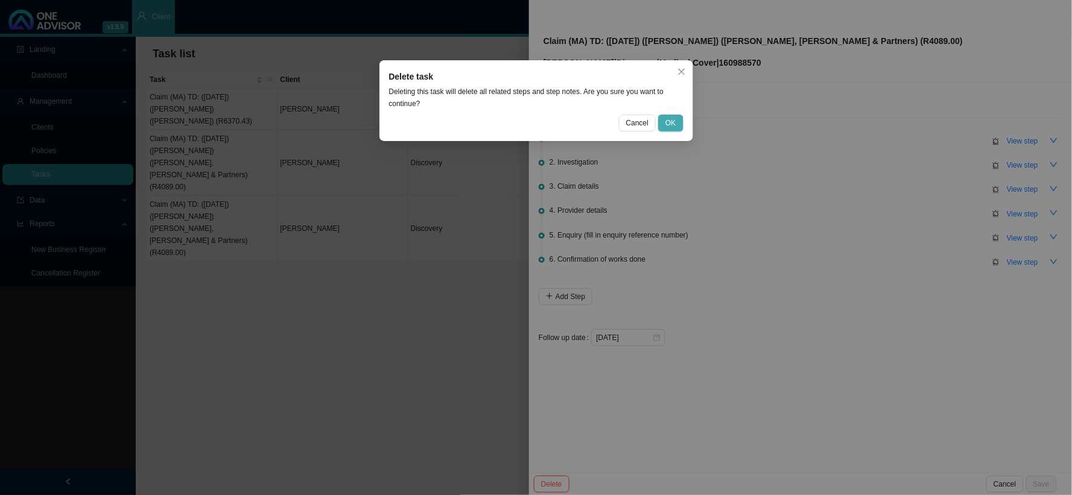
click at [665, 122] on button "OK" at bounding box center [670, 123] width 25 height 17
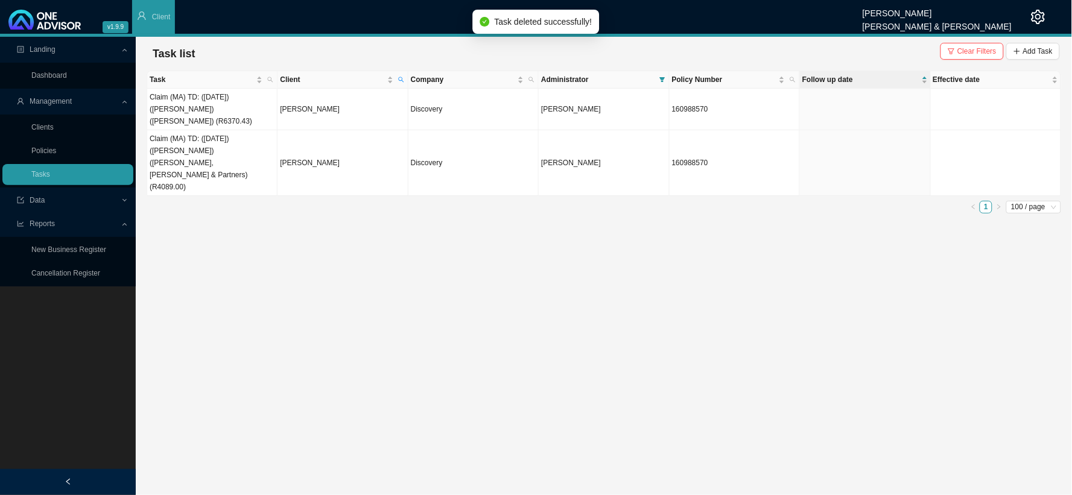
click at [622, 244] on main "Landing Dashboard Management Clients Policies Tasks Data Reports New Business R…" at bounding box center [536, 266] width 1072 height 458
click at [320, 105] on td "[PERSON_NAME]" at bounding box center [342, 110] width 130 height 42
click at [303, 103] on td "[PERSON_NAME]" at bounding box center [342, 110] width 130 height 42
click at [221, 110] on td "Claim (MA) TD: ([DATE]) ([PERSON_NAME]) ([PERSON_NAME]) (R6370.43)" at bounding box center [212, 110] width 130 height 42
click at [336, 105] on td "[PERSON_NAME]" at bounding box center [342, 110] width 130 height 42
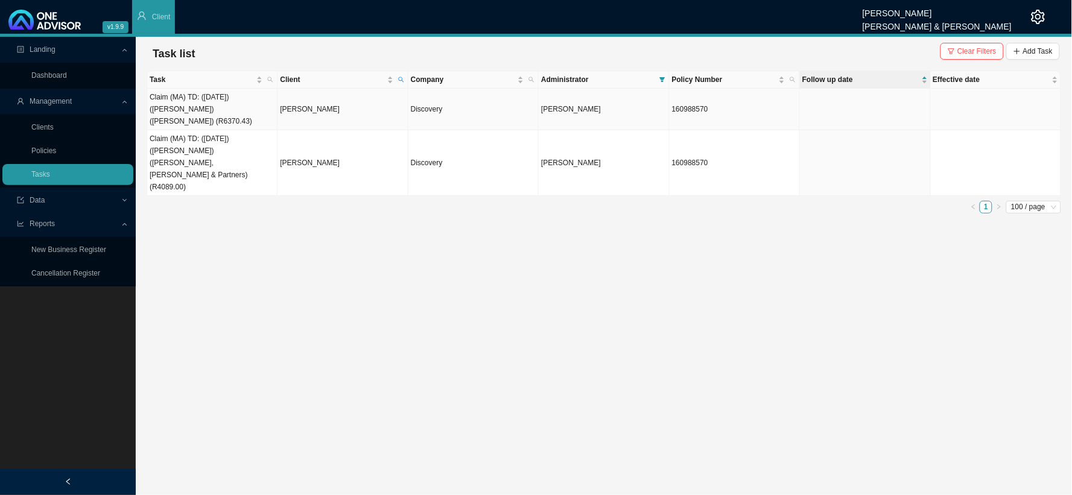
click at [434, 112] on td "Discovery" at bounding box center [473, 110] width 130 height 42
click at [425, 93] on td "Discovery" at bounding box center [473, 110] width 130 height 42
click at [423, 201] on ul "1 100 / page" at bounding box center [604, 207] width 914 height 13
click at [454, 179] on div "Task Client Company Administrator Policy Number Follow up date Effective date C…" at bounding box center [604, 145] width 914 height 148
click at [306, 101] on td "[PERSON_NAME]" at bounding box center [342, 110] width 130 height 42
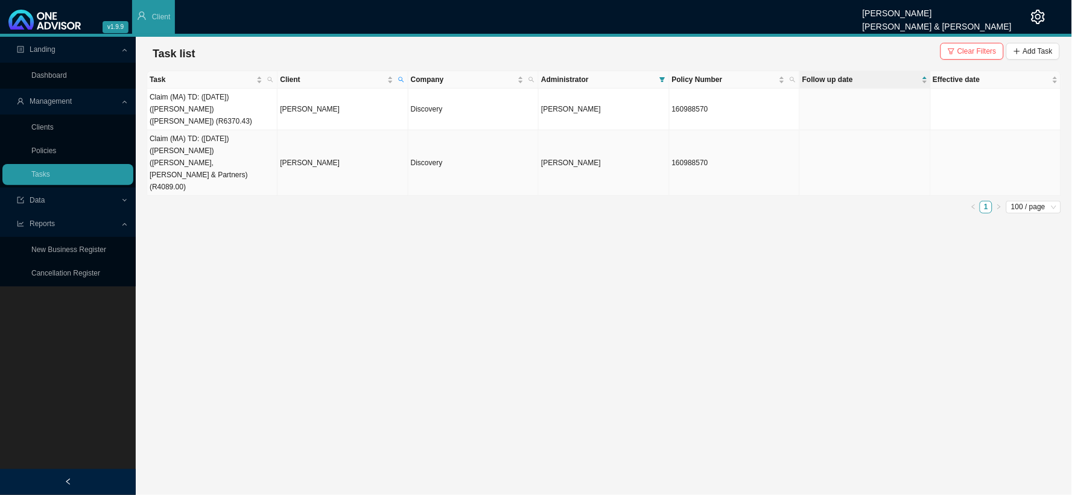
click at [302, 153] on td "[PERSON_NAME]" at bounding box center [342, 163] width 130 height 66
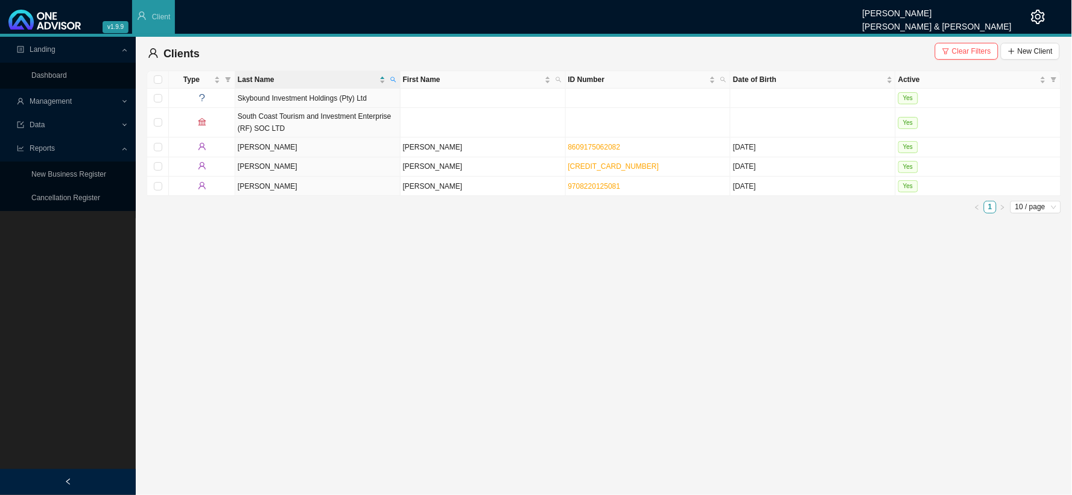
click at [68, 119] on span "Data" at bounding box center [69, 125] width 104 height 21
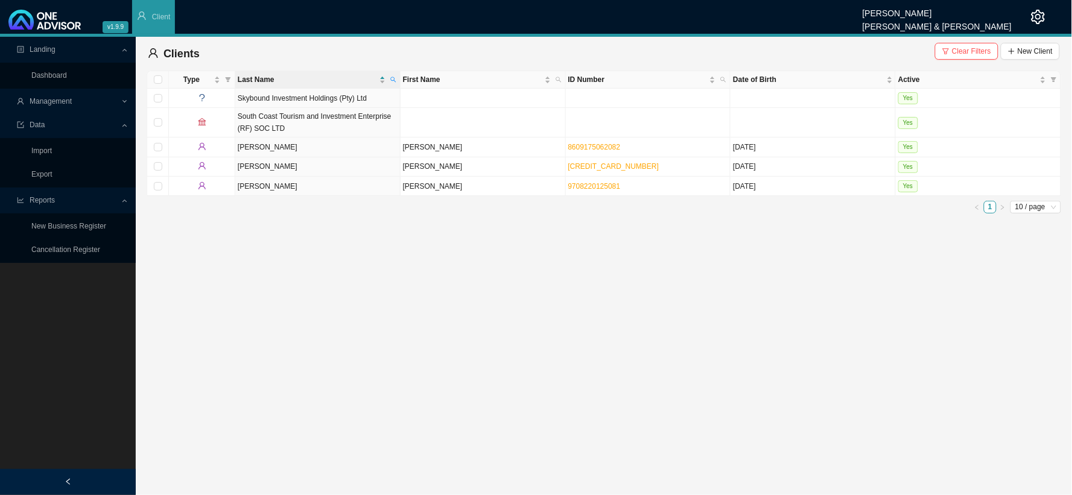
click at [54, 123] on span "Data" at bounding box center [69, 125] width 104 height 21
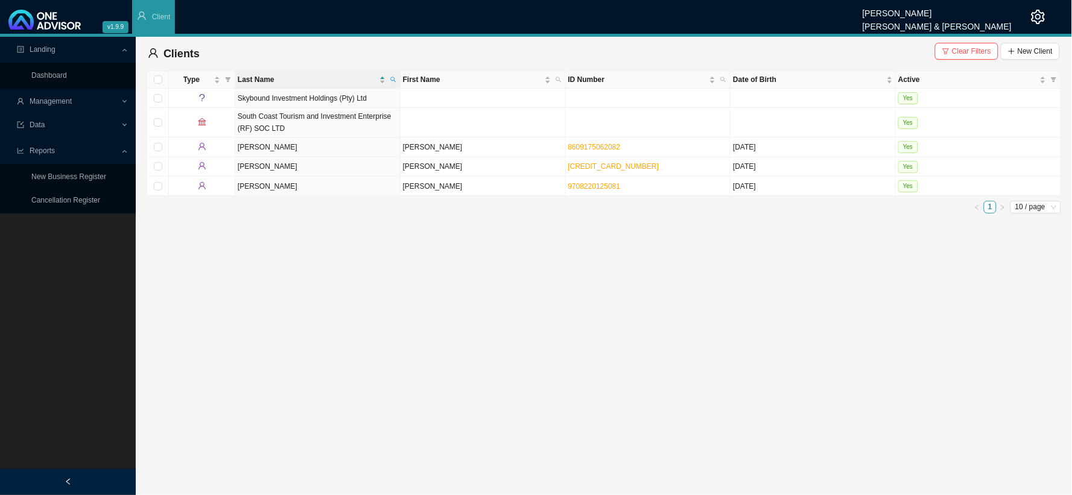
click at [76, 103] on span "Management" at bounding box center [69, 101] width 104 height 21
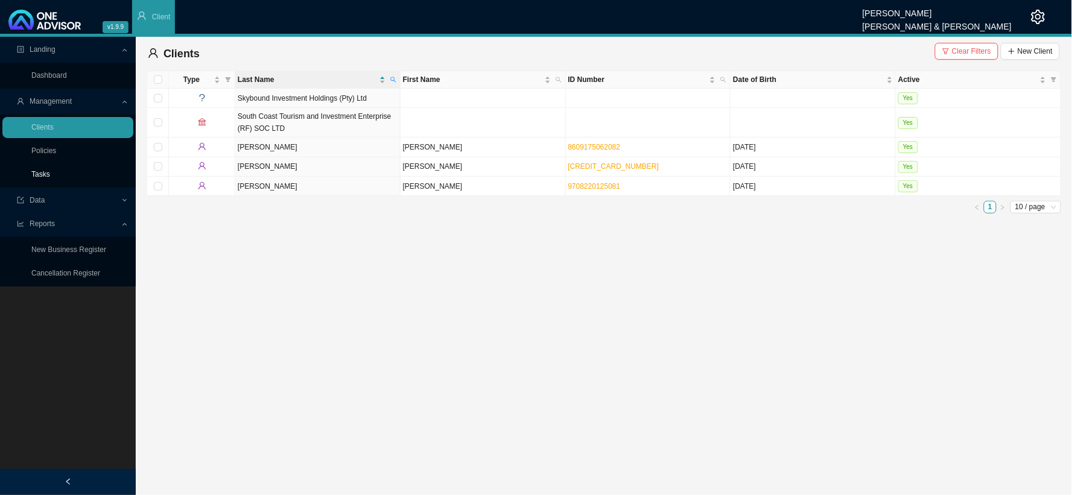
click at [50, 171] on link "Tasks" at bounding box center [40, 174] width 19 height 8
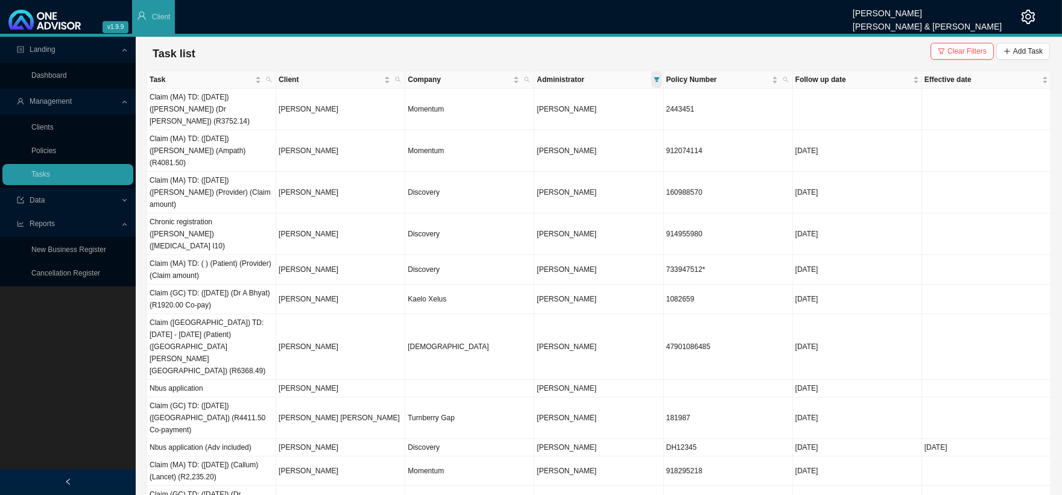
click at [652, 79] on span at bounding box center [656, 79] width 11 height 17
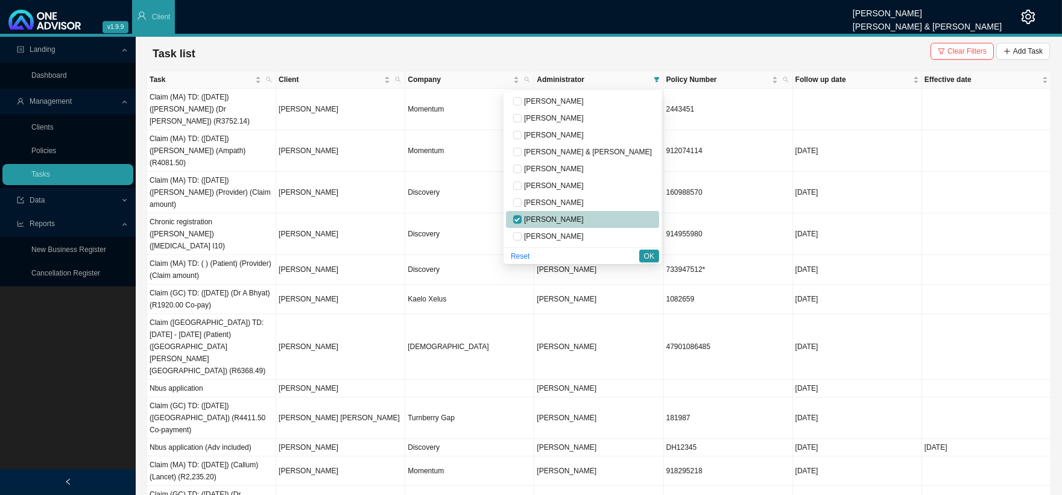
click at [561, 216] on li "[PERSON_NAME]" at bounding box center [582, 219] width 153 height 17
checkbox input "false"
click at [522, 189] on input "checkbox" at bounding box center [517, 186] width 8 height 8
checkbox input "true"
click at [648, 256] on span "OK" at bounding box center [649, 256] width 10 height 12
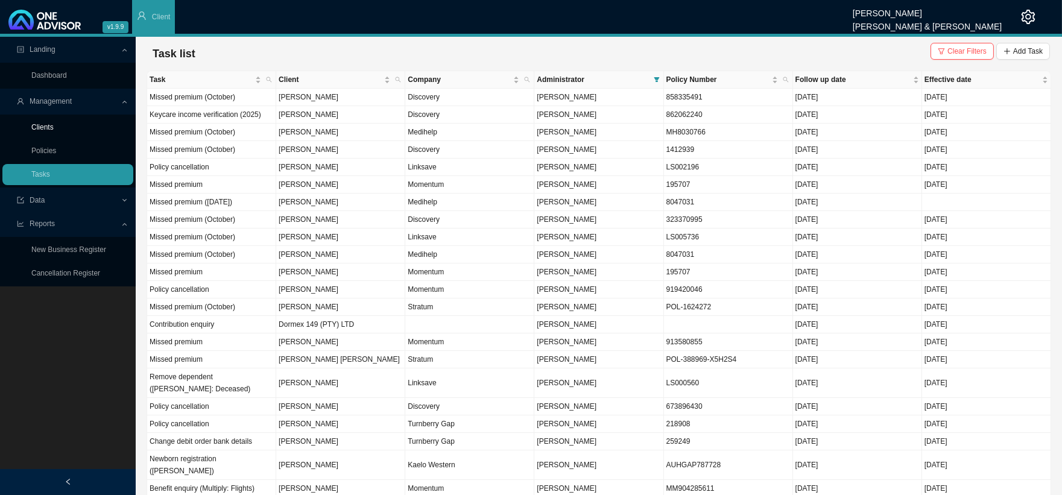
click at [54, 127] on link "Clients" at bounding box center [42, 127] width 22 height 8
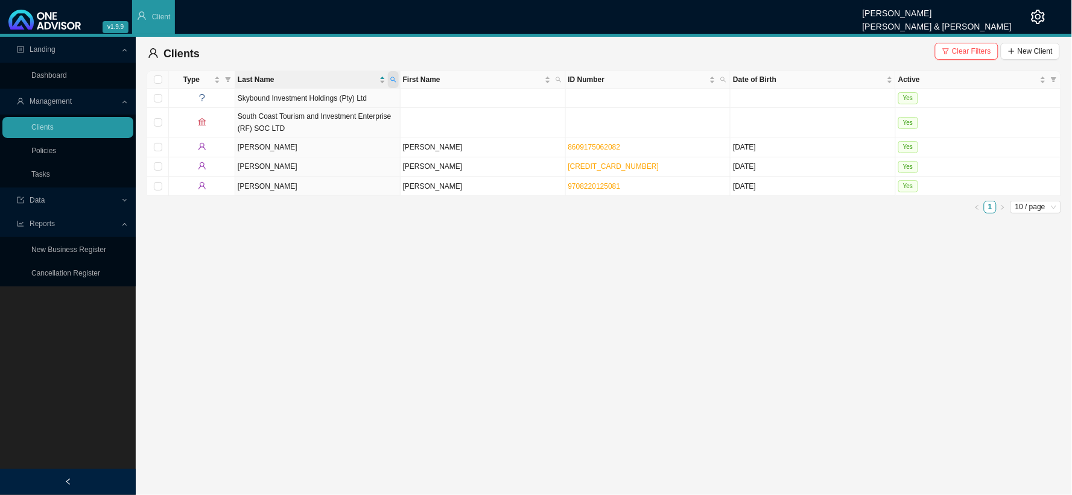
click at [395, 78] on icon "search" at bounding box center [393, 80] width 6 height 6
type input "clendennen"
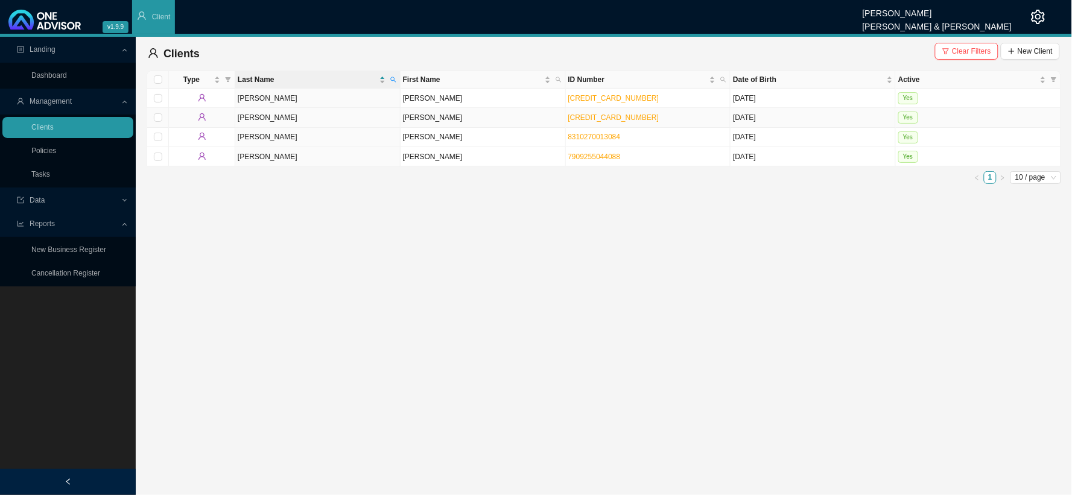
click at [416, 117] on td "David Patrick" at bounding box center [482, 117] width 165 height 19
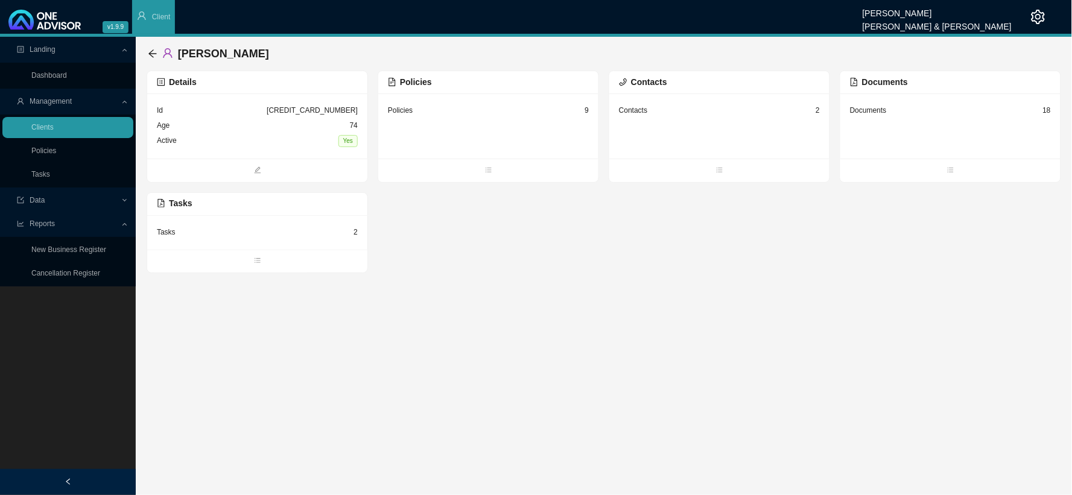
click at [248, 239] on div "Tasks 2" at bounding box center [257, 232] width 201 height 15
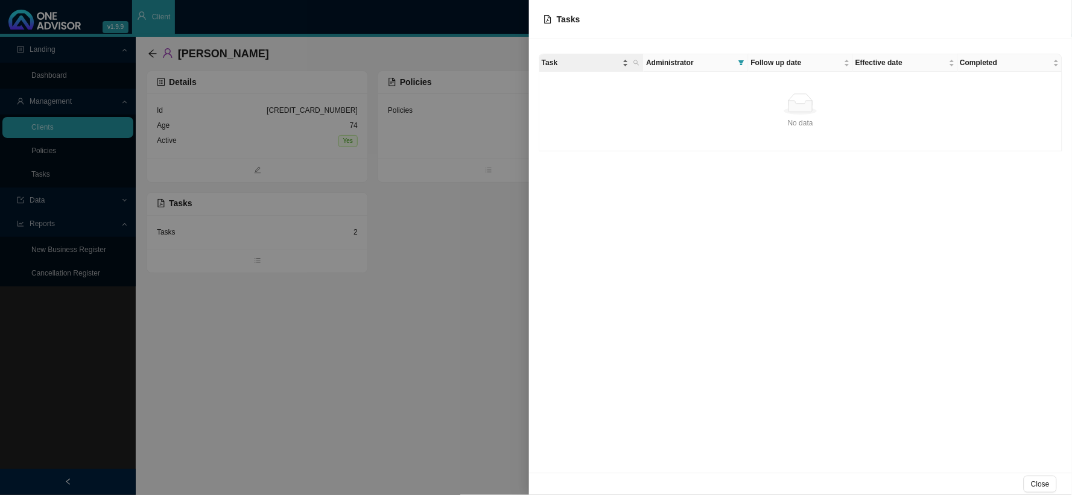
click at [579, 62] on span "Task" at bounding box center [581, 63] width 78 height 12
click at [678, 63] on span "Administrator" at bounding box center [689, 63] width 87 height 12
click at [781, 59] on span "Follow up date" at bounding box center [796, 63] width 90 height 12
click at [878, 57] on span "Effective date" at bounding box center [900, 63] width 90 height 12
click at [552, 64] on span "Task" at bounding box center [581, 63] width 78 height 12
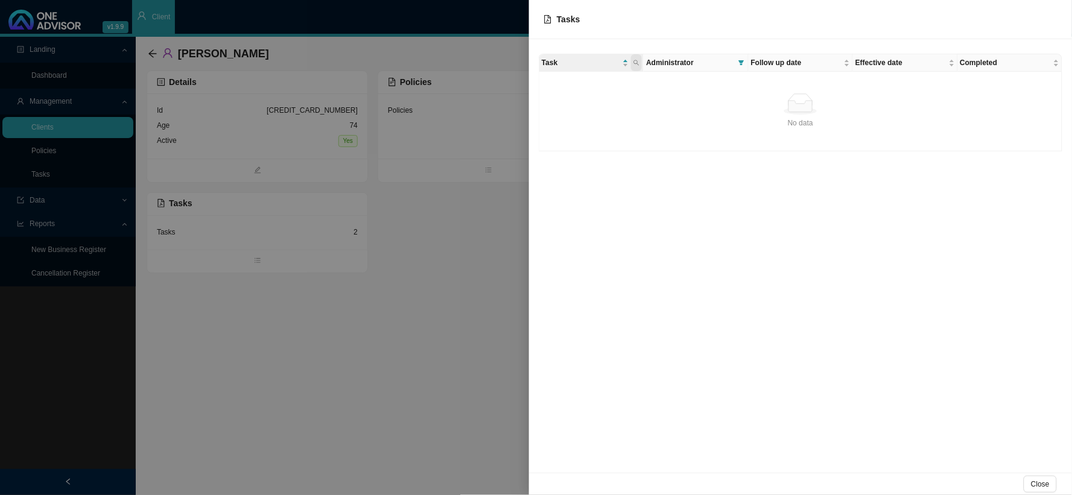
click at [635, 65] on icon "search" at bounding box center [636, 63] width 6 height 6
click at [557, 109] on span "Search" at bounding box center [555, 107] width 23 height 12
click at [641, 65] on span at bounding box center [636, 62] width 11 height 17
click at [617, 115] on div "Search Reset" at bounding box center [580, 96] width 123 height 44
click at [614, 101] on span "Reset" at bounding box center [609, 107] width 19 height 12
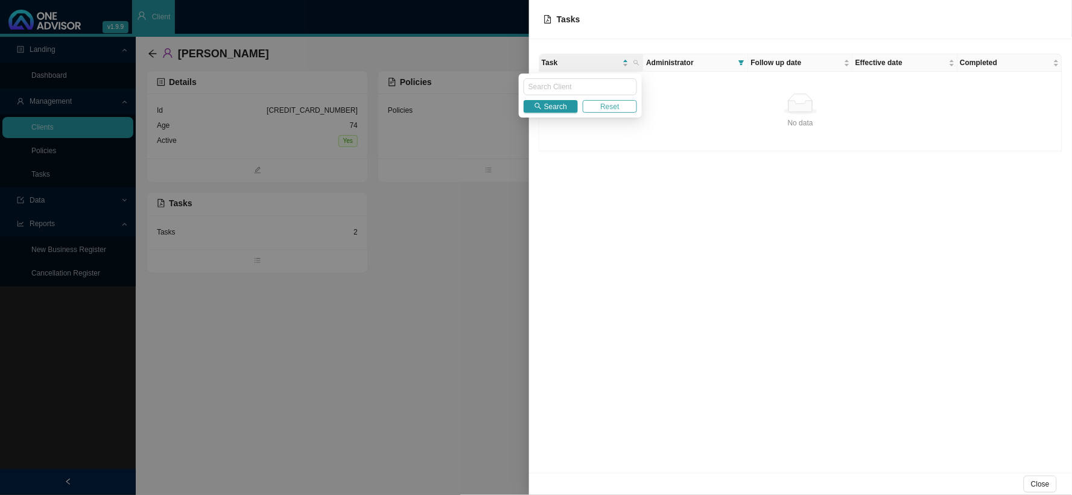
click at [613, 106] on span "Reset" at bounding box center [609, 107] width 19 height 12
click at [611, 109] on span "Reset" at bounding box center [609, 107] width 19 height 12
click at [372, 294] on div at bounding box center [536, 247] width 1072 height 495
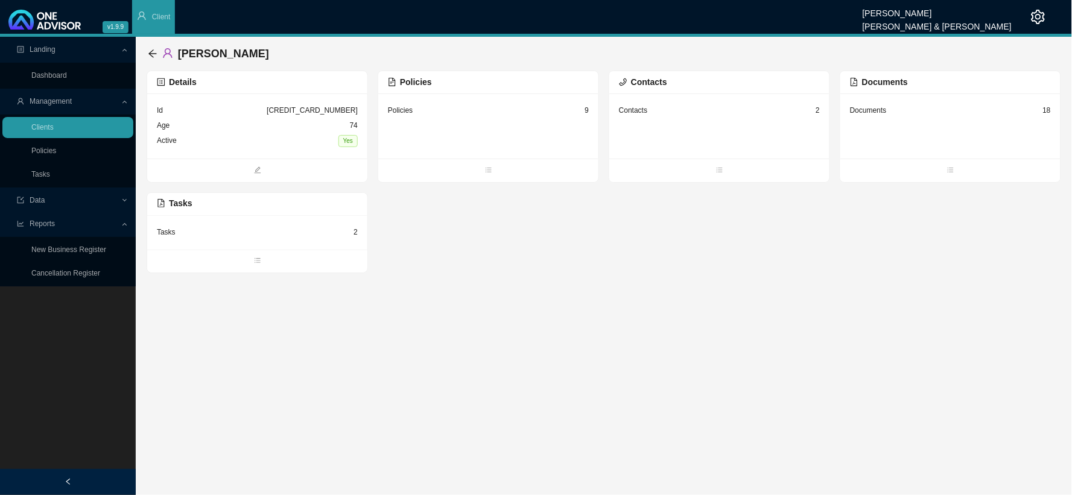
click at [293, 239] on div "Tasks 2" at bounding box center [257, 232] width 201 height 15
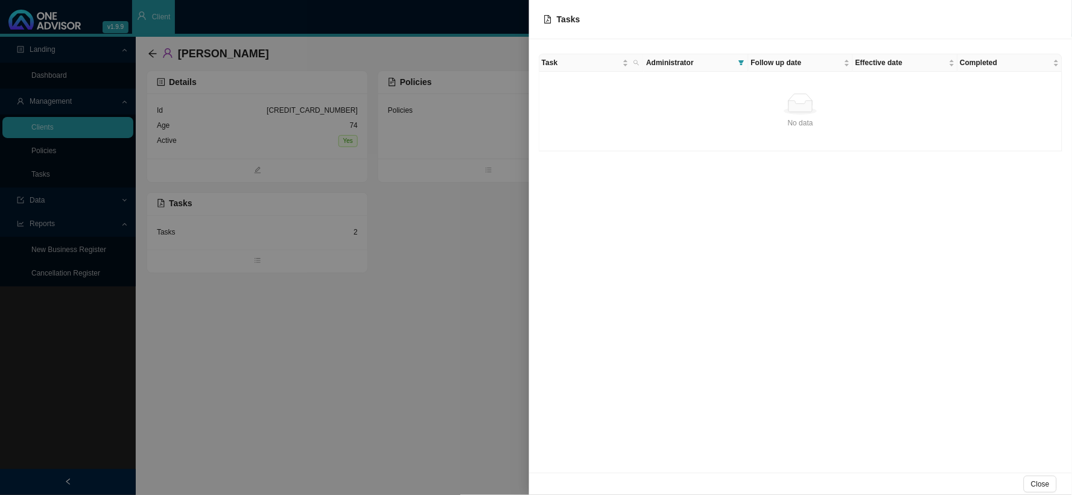
click at [286, 266] on div at bounding box center [536, 247] width 1072 height 495
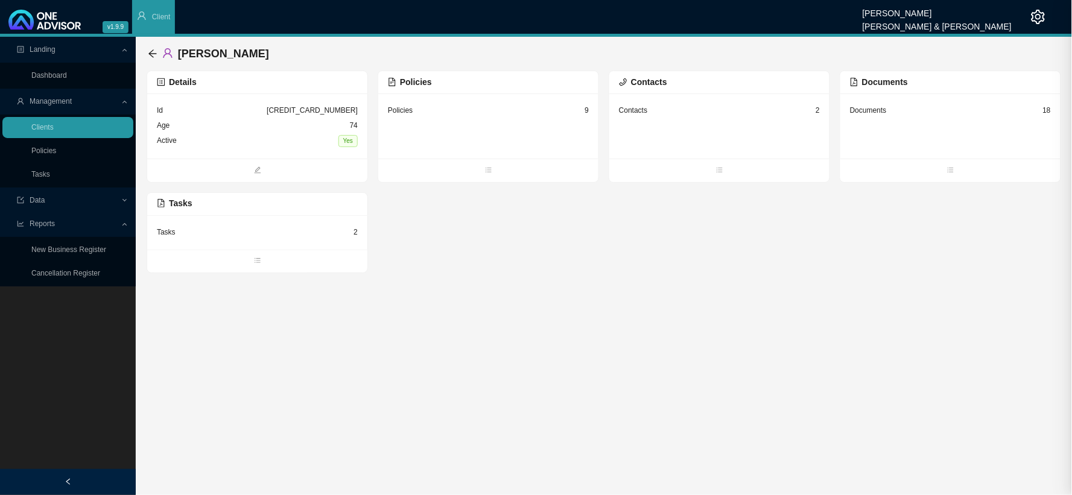
click at [268, 262] on span "bars" at bounding box center [257, 262] width 220 height 12
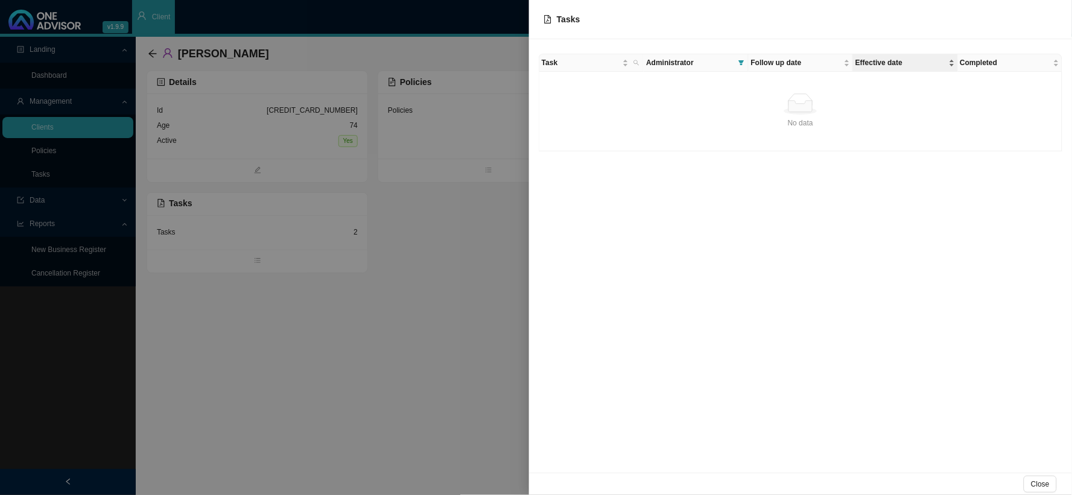
click at [869, 65] on span "Effective date" at bounding box center [900, 63] width 90 height 12
click at [834, 63] on span "Follow up date" at bounding box center [796, 63] width 90 height 12
click at [739, 63] on icon "filter" at bounding box center [741, 63] width 6 height 6
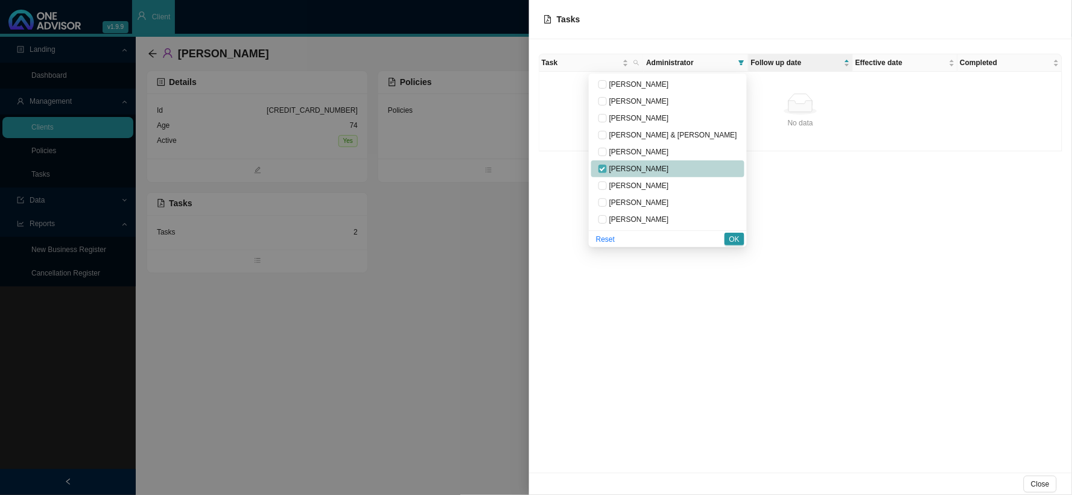
click at [607, 169] on input "checkbox" at bounding box center [602, 169] width 8 height 8
checkbox input "false"
click at [732, 237] on span "OK" at bounding box center [734, 239] width 10 height 12
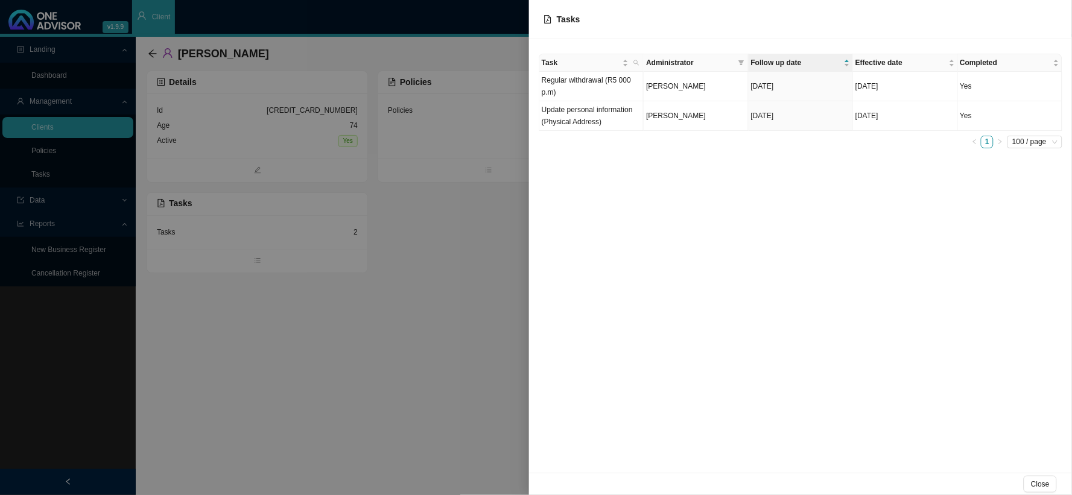
click at [393, 222] on div at bounding box center [536, 247] width 1072 height 495
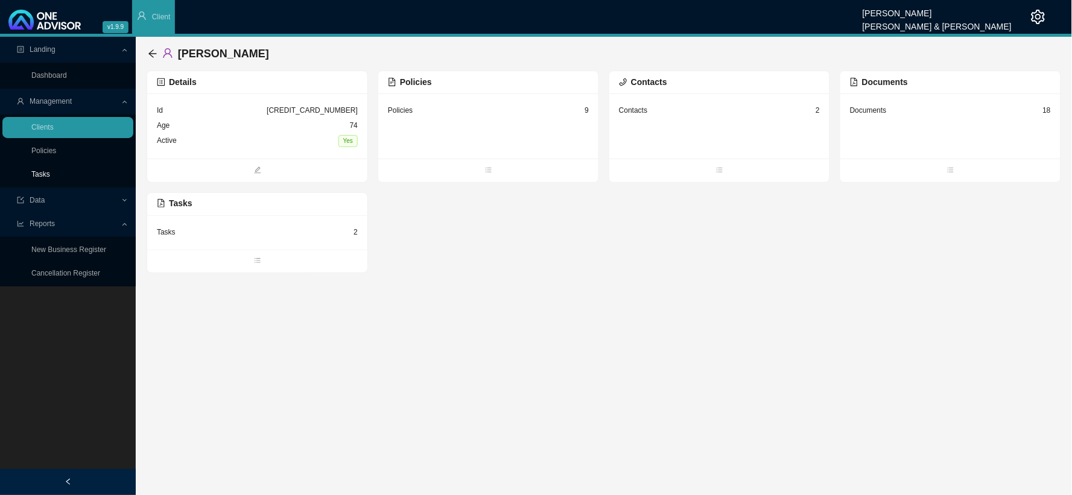
click at [43, 179] on link "Tasks" at bounding box center [40, 174] width 19 height 8
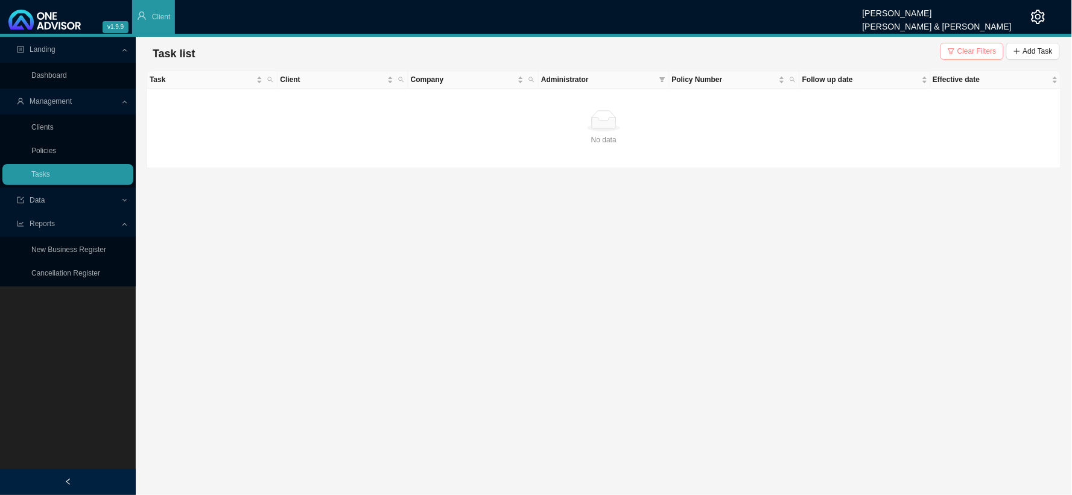
click at [975, 54] on span "Clear Filters" at bounding box center [976, 51] width 39 height 12
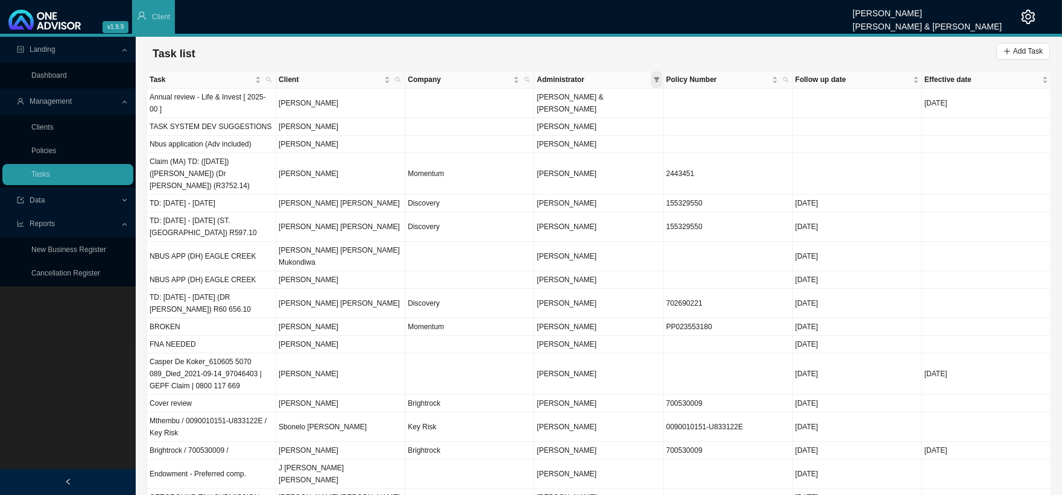
click at [654, 77] on icon "filter" at bounding box center [657, 80] width 6 height 6
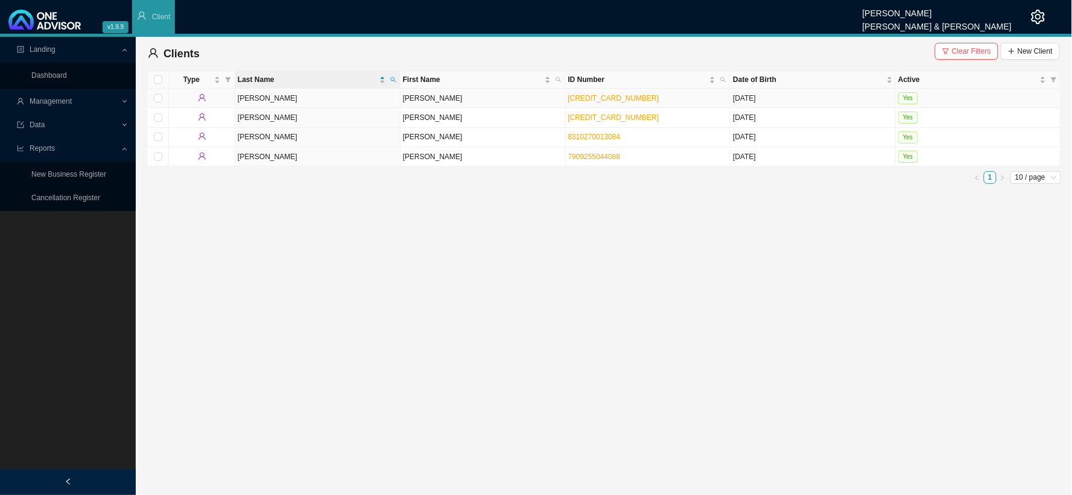
click at [261, 98] on td "[PERSON_NAME]" at bounding box center [317, 98] width 165 height 19
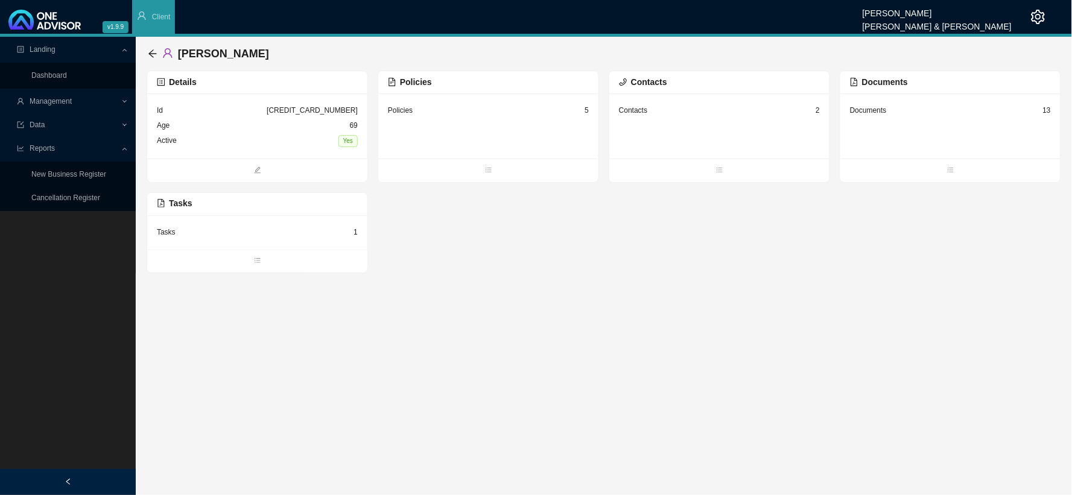
click at [160, 228] on div "Tasks" at bounding box center [166, 232] width 19 height 12
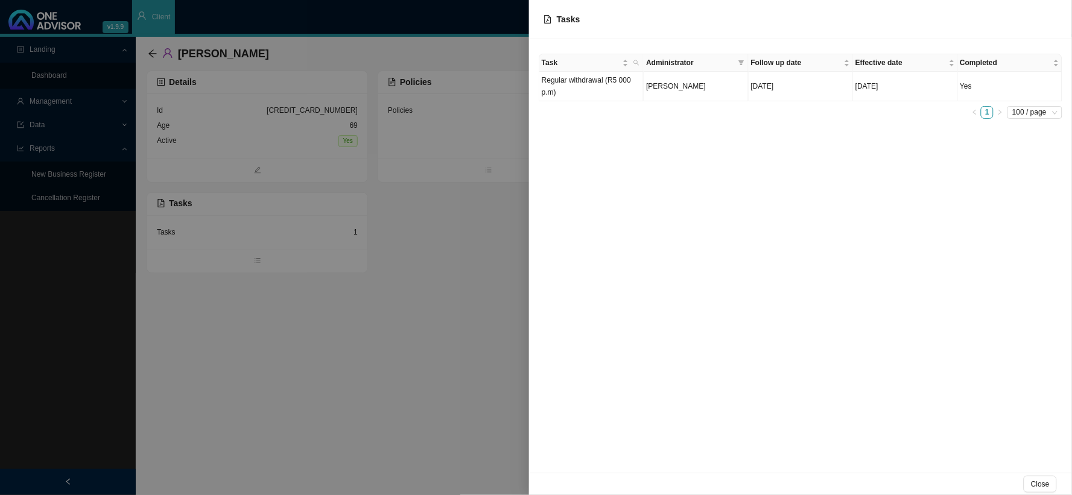
click at [400, 270] on div at bounding box center [536, 247] width 1072 height 495
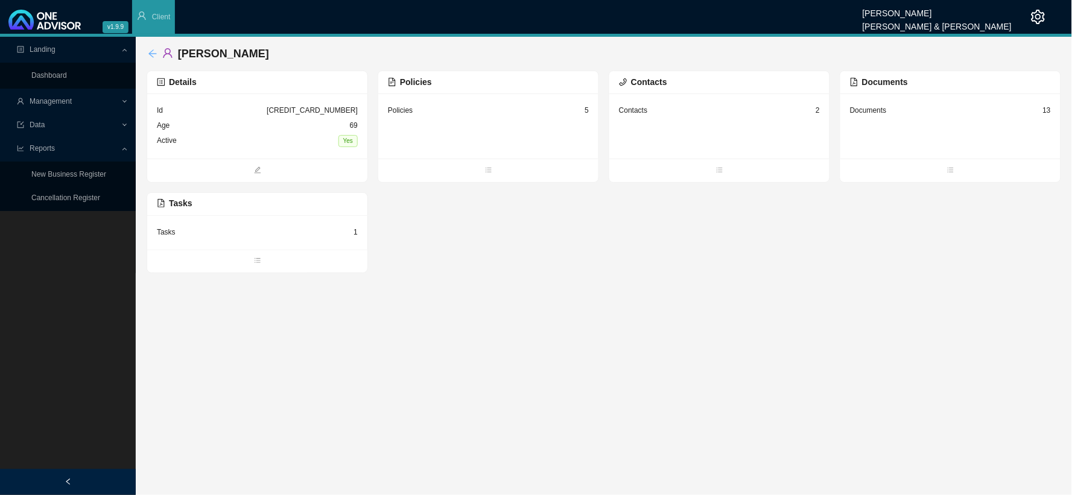
click at [148, 52] on icon "arrow-left" at bounding box center [153, 54] width 10 height 10
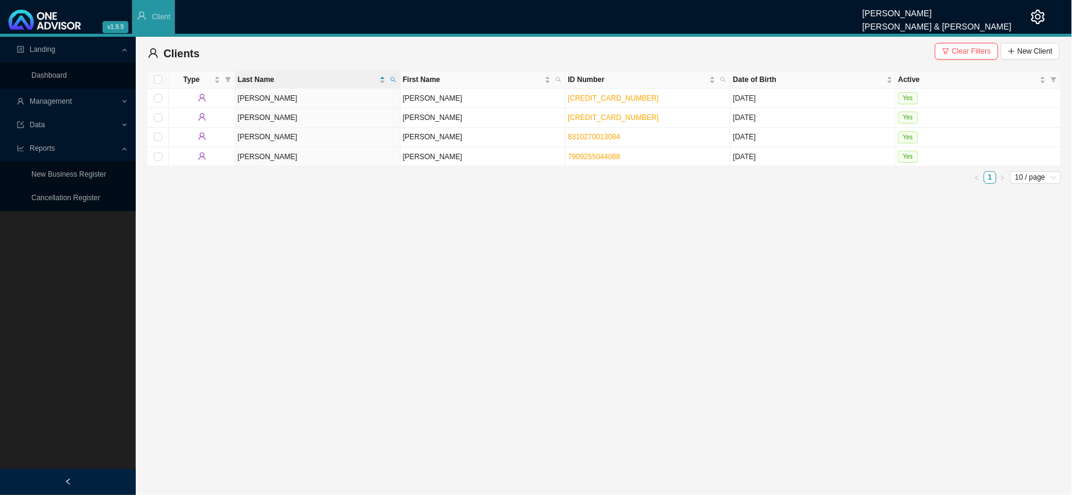
click at [55, 104] on span "Management" at bounding box center [51, 101] width 42 height 8
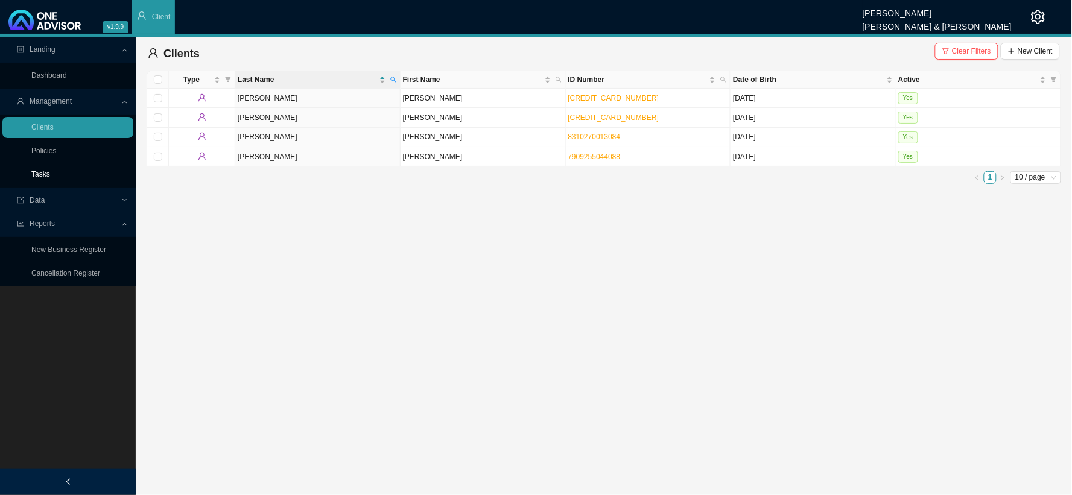
click at [47, 174] on link "Tasks" at bounding box center [40, 174] width 19 height 8
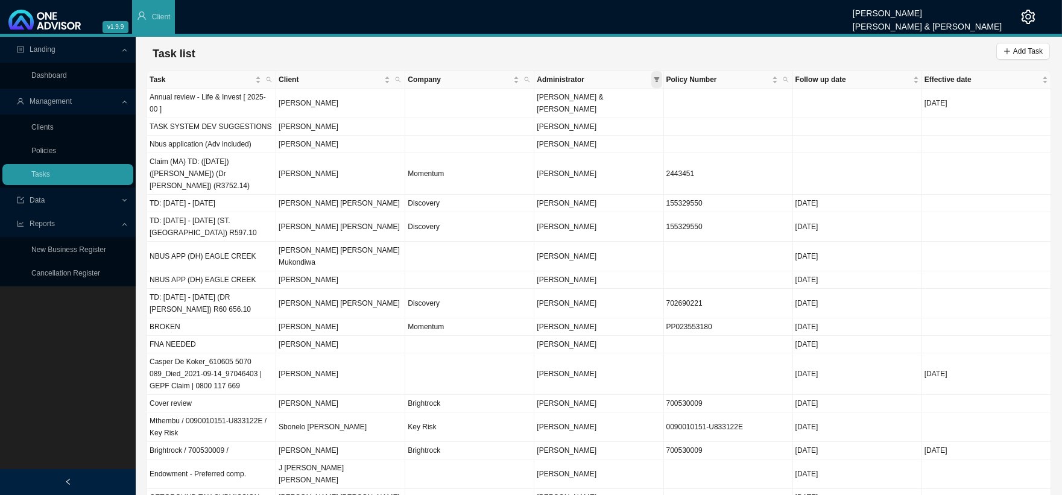
click at [653, 81] on span at bounding box center [656, 79] width 11 height 17
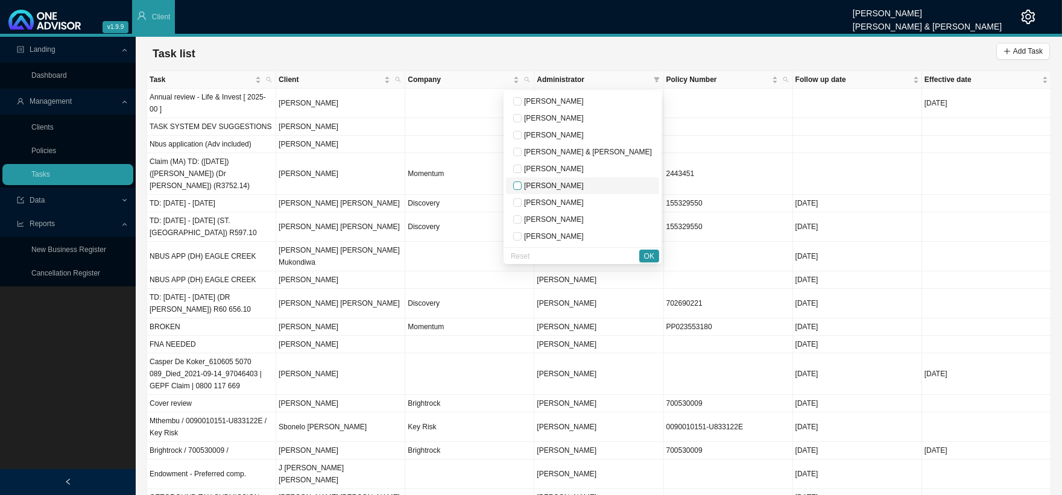
click at [522, 185] on input "checkbox" at bounding box center [517, 186] width 8 height 8
checkbox input "true"
click at [651, 254] on span "OK" at bounding box center [649, 256] width 10 height 12
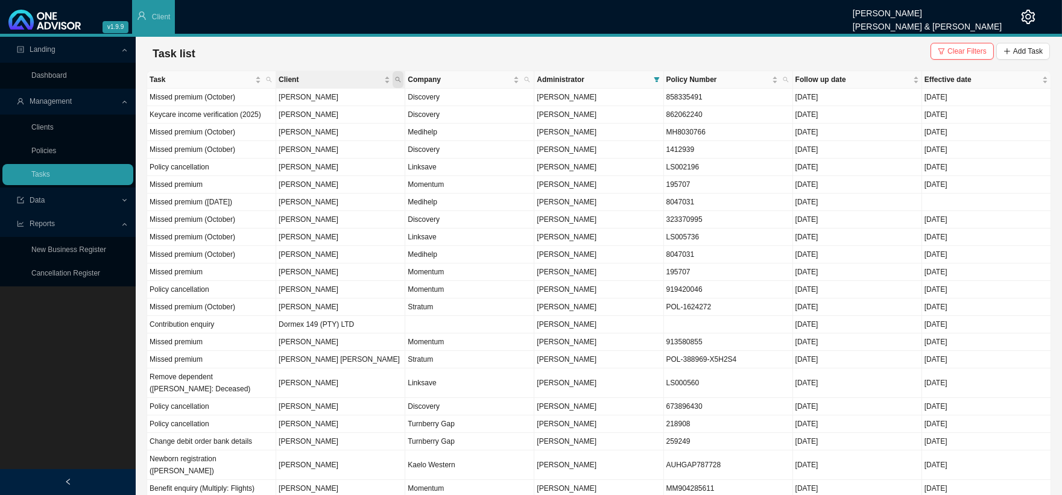
click at [399, 79] on icon "search" at bounding box center [398, 79] width 5 height 5
click at [344, 104] on input "text" at bounding box center [341, 103] width 113 height 17
type input "clendennen"
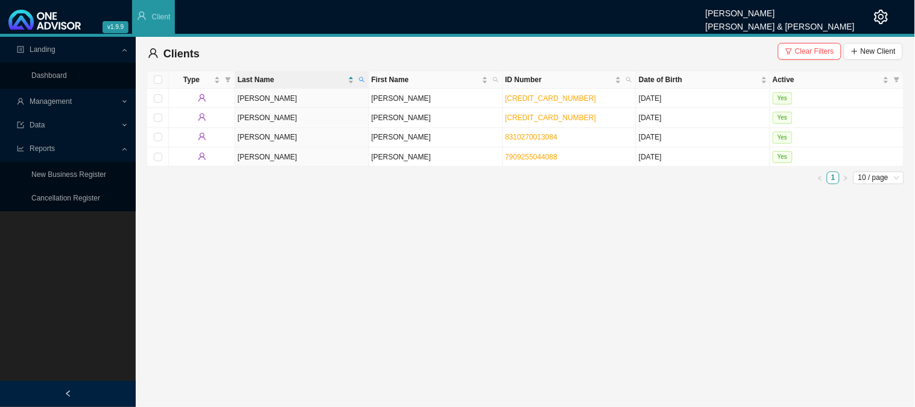
click at [127, 101] on div "Management" at bounding box center [67, 101] width 131 height 21
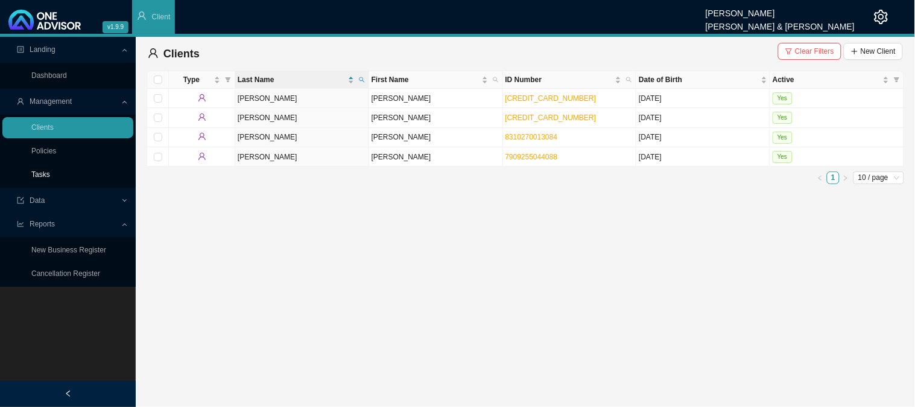
click at [50, 173] on link "Tasks" at bounding box center [40, 174] width 19 height 8
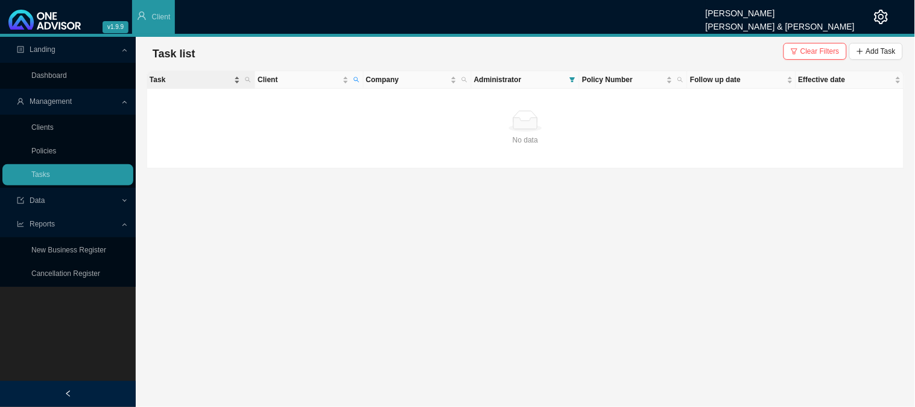
click at [178, 75] on span "Task" at bounding box center [191, 80] width 82 height 12
click at [359, 80] on span "Client" at bounding box center [356, 79] width 11 height 17
type input "[PERSON_NAME]"
click at [285, 121] on span "Search" at bounding box center [275, 124] width 23 height 12
click at [871, 47] on span "Add Task" at bounding box center [881, 51] width 30 height 12
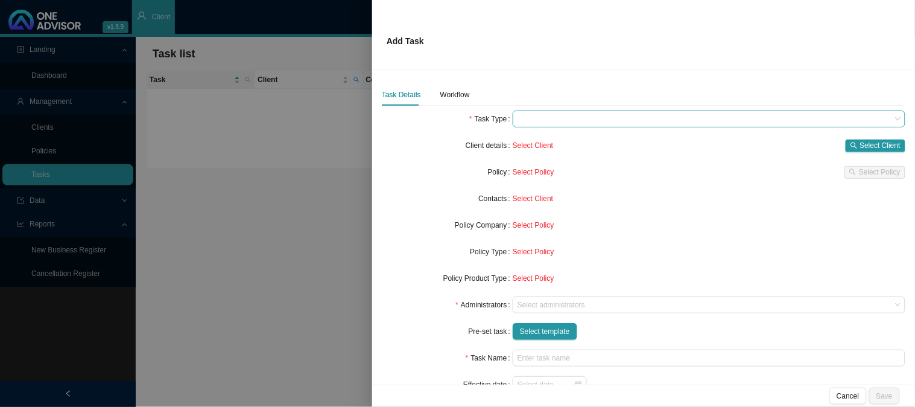
click at [539, 121] on span at bounding box center [708, 119] width 383 height 16
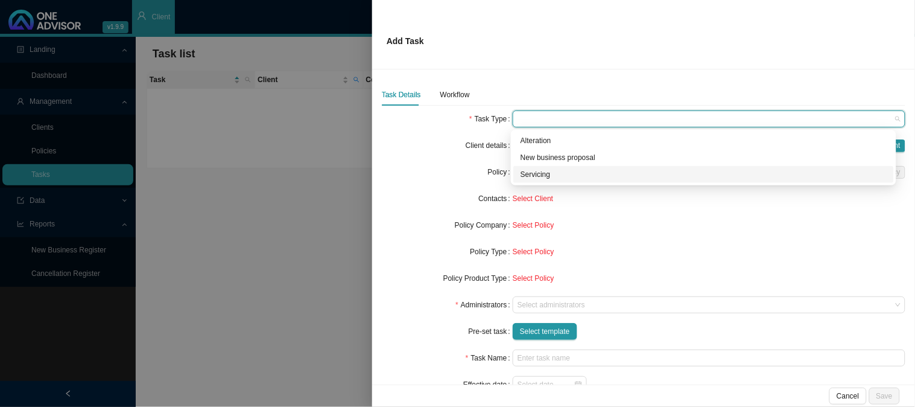
click at [537, 178] on div "Servicing" at bounding box center [704, 174] width 366 height 12
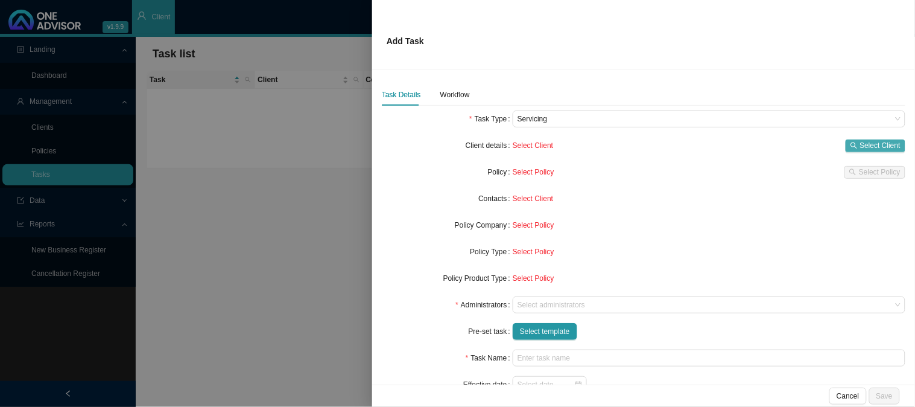
click at [878, 140] on span "Select Client" at bounding box center [880, 145] width 40 height 12
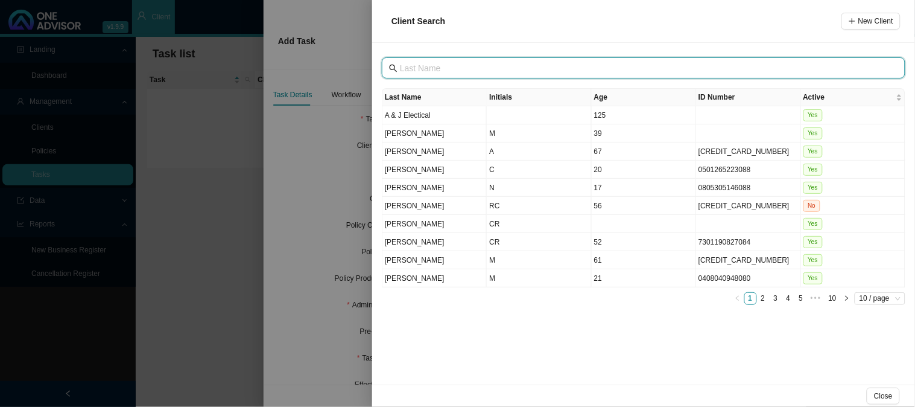
click at [442, 74] on input "text" at bounding box center [645, 68] width 490 height 13
type input "[PERSON_NAME]"
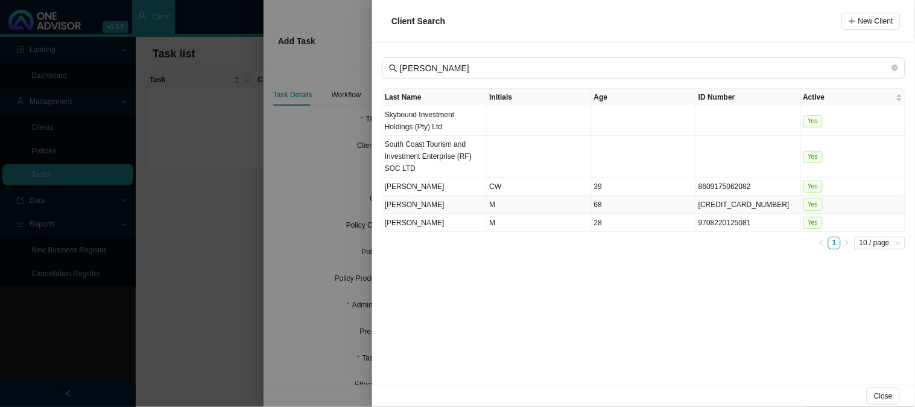
click at [540, 209] on td "M" at bounding box center [539, 204] width 104 height 18
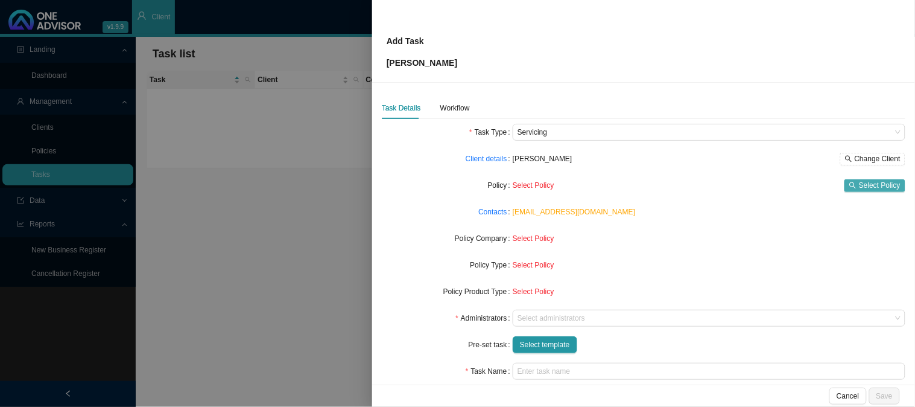
click at [859, 181] on span "Select Policy" at bounding box center [880, 185] width 42 height 12
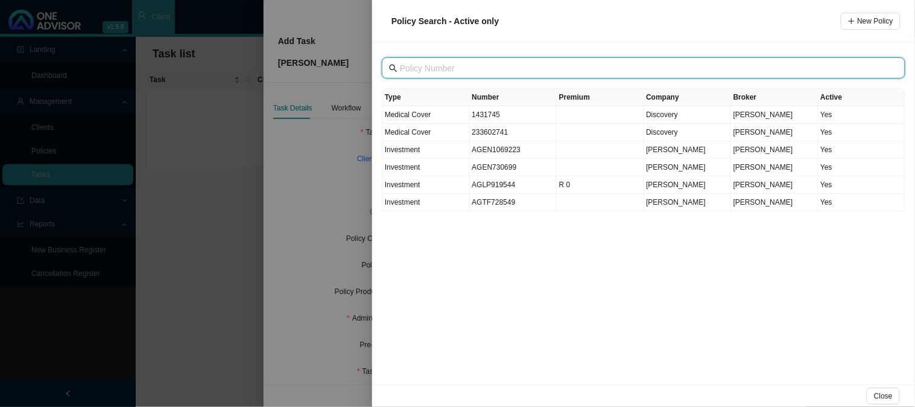
click at [433, 71] on input "text" at bounding box center [645, 68] width 490 height 13
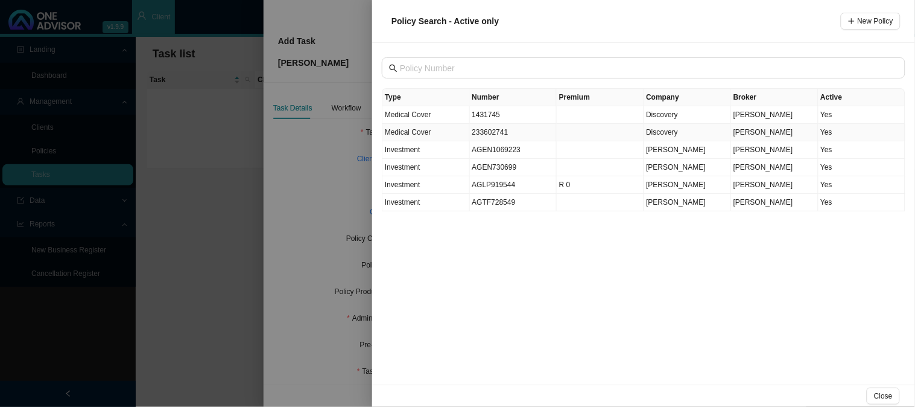
click at [510, 134] on td "233602741" at bounding box center [513, 132] width 87 height 17
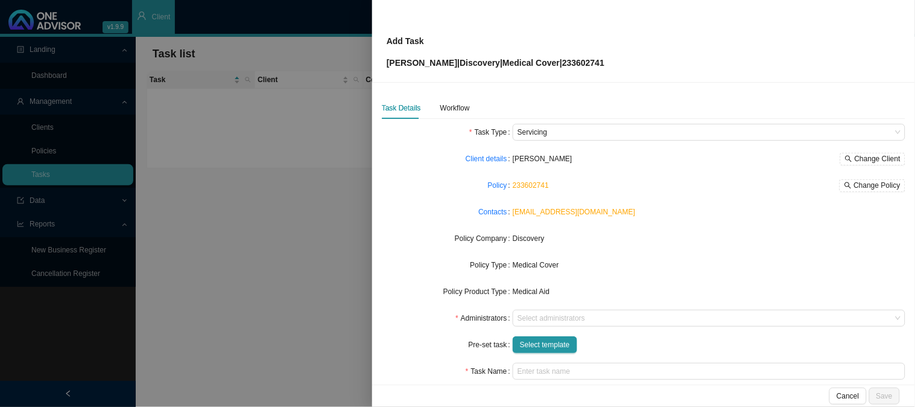
click at [851, 191] on div "233602741 Change Policy" at bounding box center [709, 185] width 393 height 17
click at [854, 181] on span "Change Policy" at bounding box center [877, 185] width 46 height 12
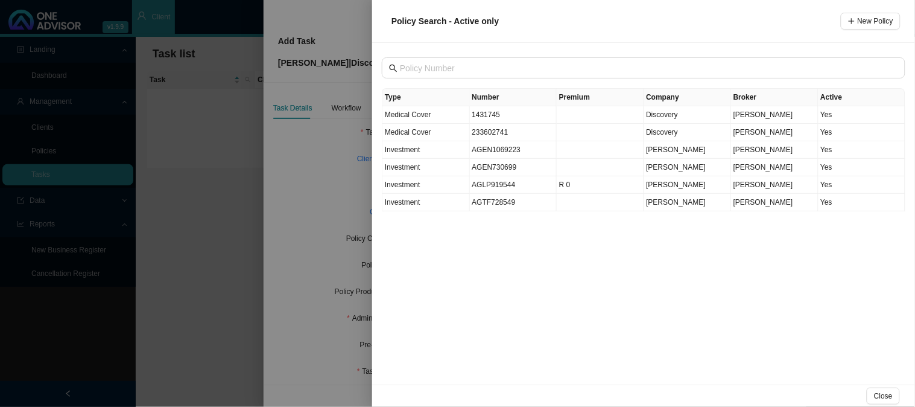
click at [328, 199] on div at bounding box center [457, 203] width 915 height 407
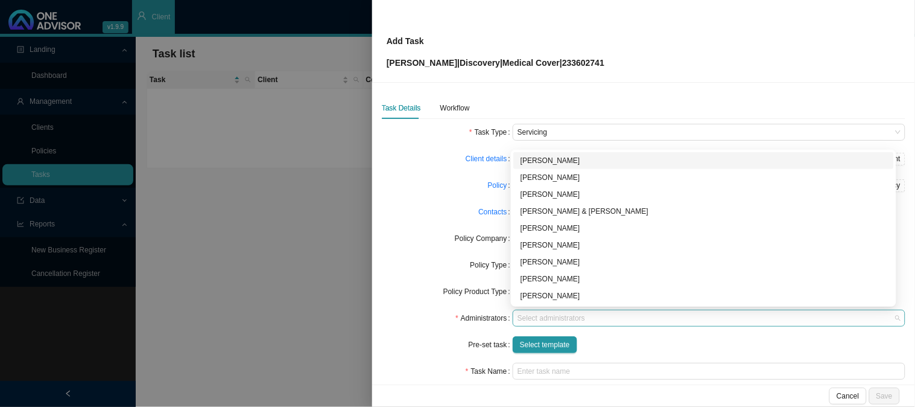
click at [559, 321] on div at bounding box center [703, 318] width 376 height 9
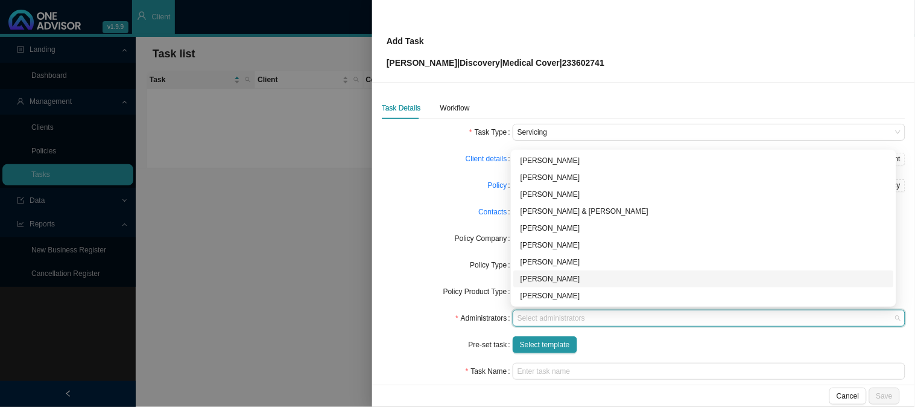
click at [525, 278] on div "[PERSON_NAME]" at bounding box center [704, 279] width 366 height 12
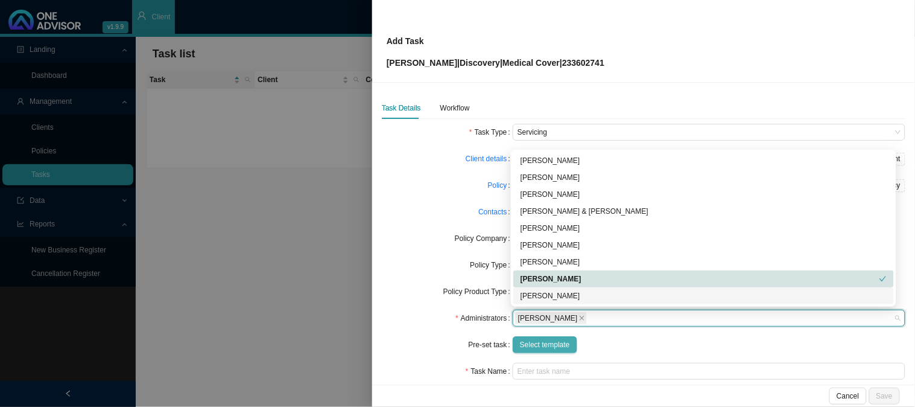
click at [563, 346] on span "Select template" at bounding box center [545, 344] width 50 height 12
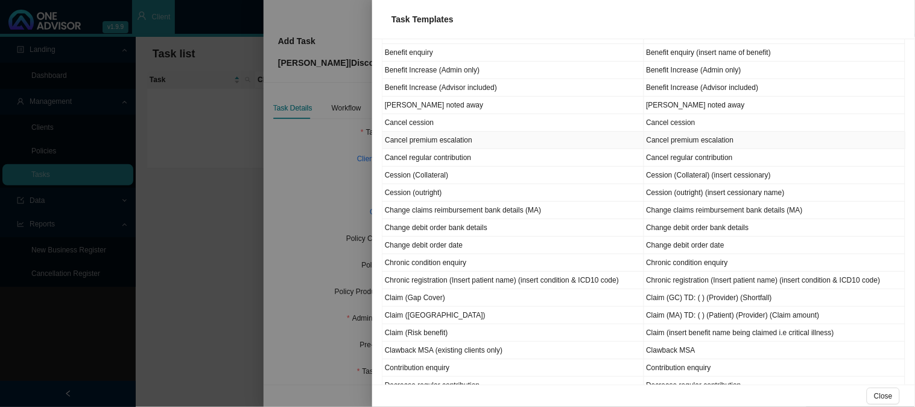
scroll to position [201, 0]
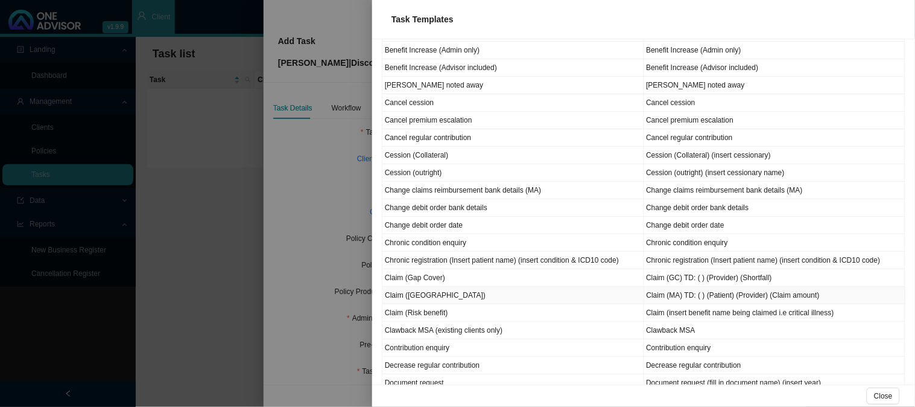
click at [419, 298] on td "Claim ([GEOGRAPHIC_DATA])" at bounding box center [513, 294] width 262 height 17
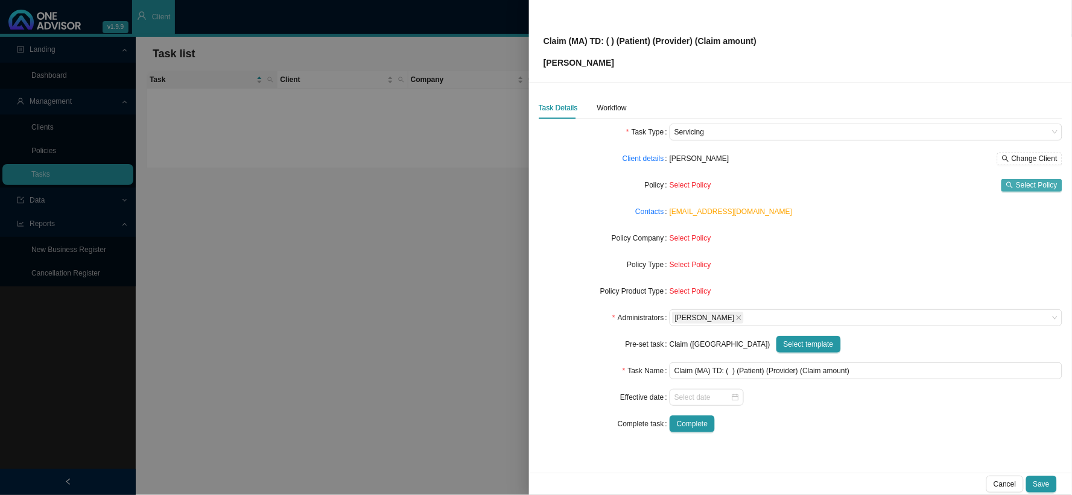
click at [914, 183] on span "Select Policy" at bounding box center [1037, 185] width 42 height 12
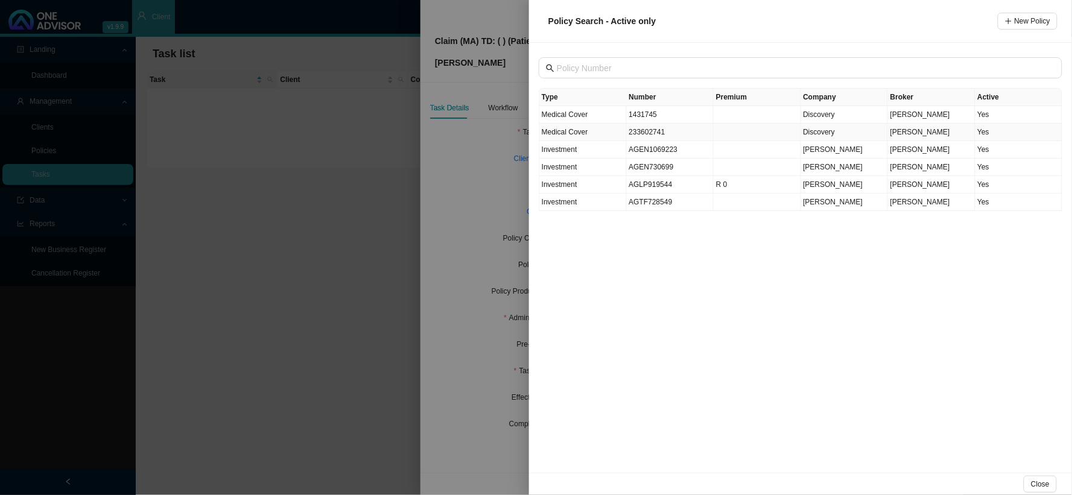
click at [660, 131] on td "233602741" at bounding box center [670, 132] width 87 height 17
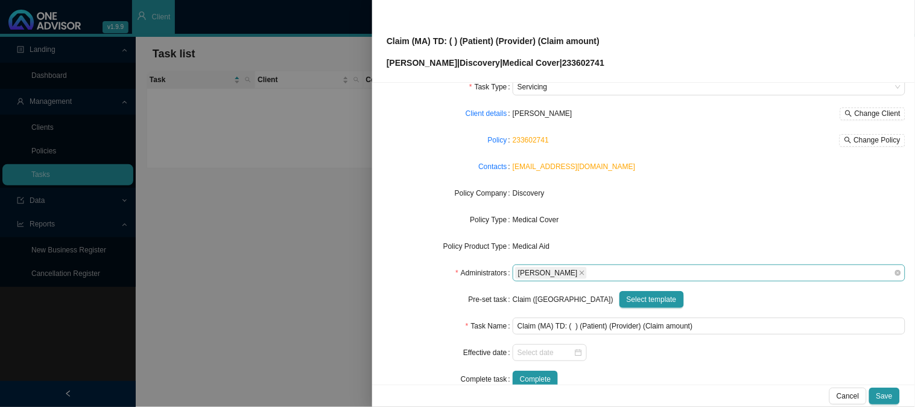
scroll to position [67, 0]
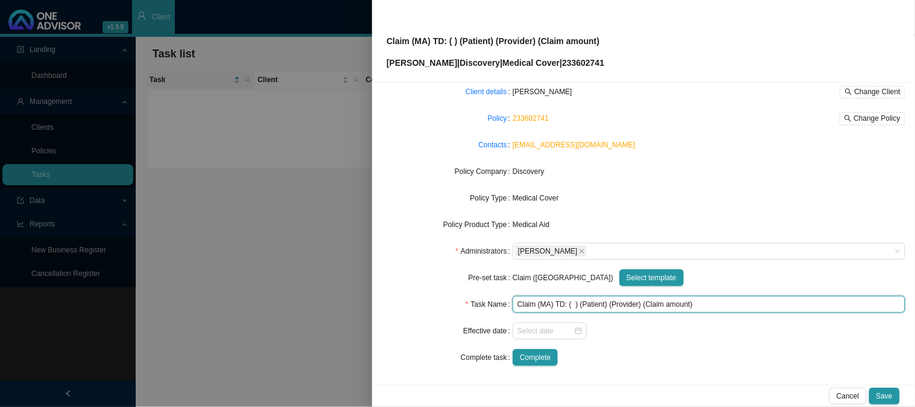
click at [573, 303] on input "Claim (MA) TD: ( ) (Patient) (Provider) (Claim amount)" at bounding box center [709, 304] width 393 height 17
click at [573, 308] on input "Claim (MA) TD: ( ) (Patient) (Provider) (Claim amount)" at bounding box center [709, 304] width 393 height 17
click at [714, 303] on input "Claim (MA) TD: () (Patient) (Provider) (Claim amount)" at bounding box center [709, 304] width 393 height 17
drag, startPoint x: 714, startPoint y: 303, endPoint x: 433, endPoint y: 302, distance: 280.5
click at [435, 302] on div "Task Name Claim (MA) TD: () (Patient) (Provider) (Claim amount)" at bounding box center [644, 304] width 524 height 17
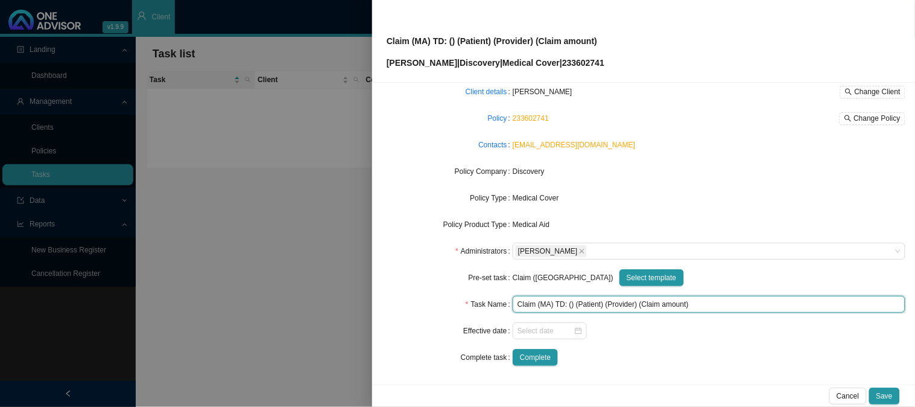
paste input "01/08/2025 (Catherine) (Dr Lake, Smit & Partners) (R7684.40"
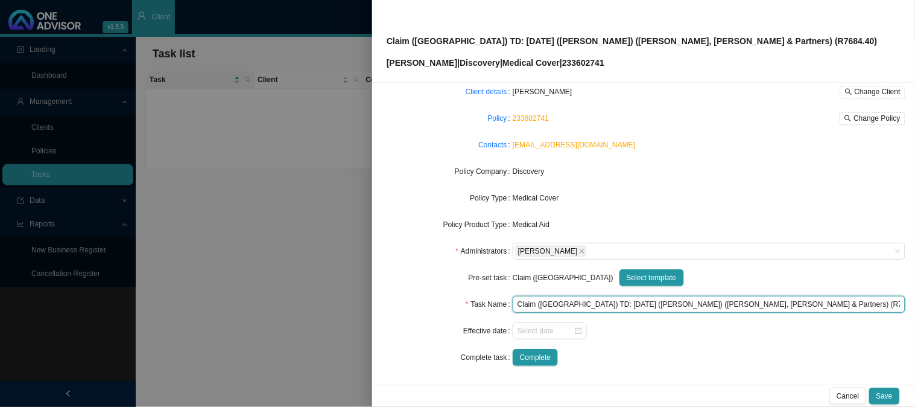
click at [736, 302] on input "Claim ([GEOGRAPHIC_DATA]) TD: [DATE] ([PERSON_NAME]) ([PERSON_NAME], [PERSON_NA…" at bounding box center [709, 304] width 393 height 17
click at [756, 306] on input "Claim ([GEOGRAPHIC_DATA]) TD: [DATE] ([PERSON_NAME]) ([PERSON_NAME], [PERSON_NA…" at bounding box center [709, 304] width 393 height 17
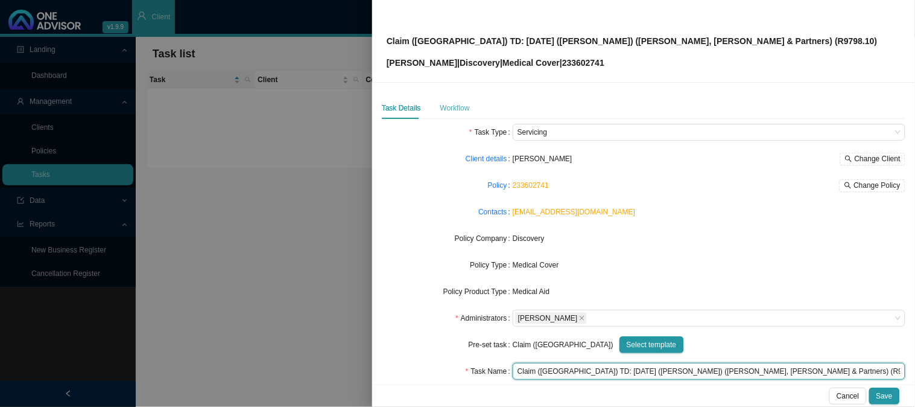
type input "Claim (MA) TD: 01/08/2025 (Catherine) (Dr Lake, Smit & Partners) (R9798.10)"
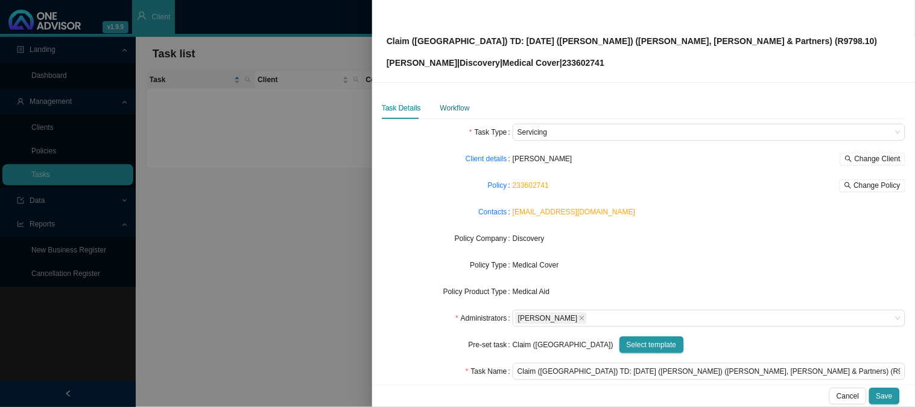
click at [463, 109] on div "Workflow" at bounding box center [455, 108] width 30 height 12
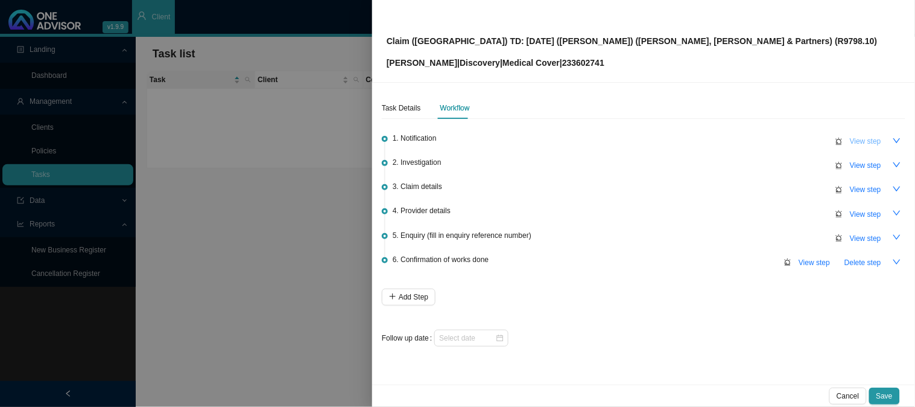
click at [878, 142] on span "View step" at bounding box center [865, 141] width 31 height 12
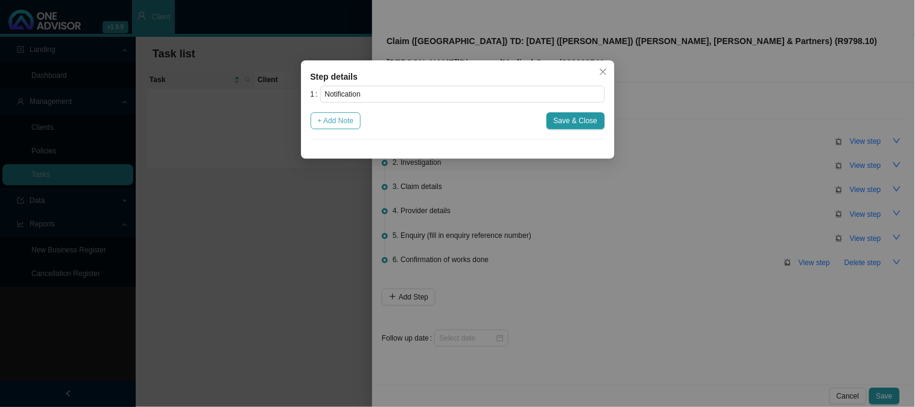
click at [344, 122] on span "+ Add Note" at bounding box center [336, 121] width 36 height 12
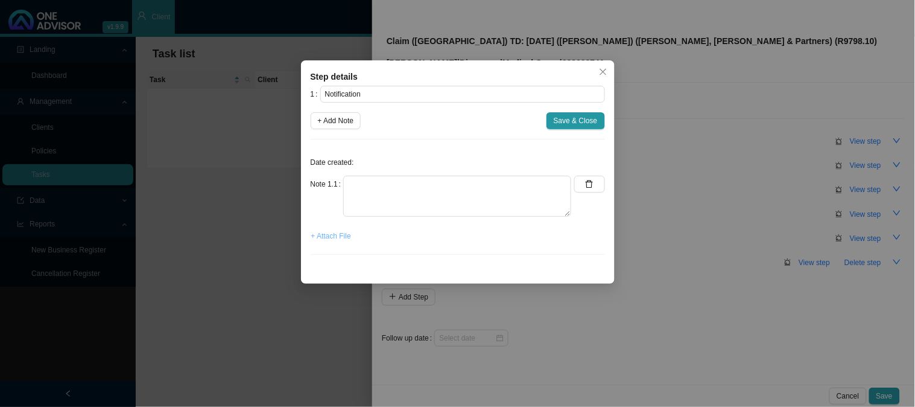
click at [334, 236] on span "+ Attach File" at bounding box center [331, 236] width 40 height 12
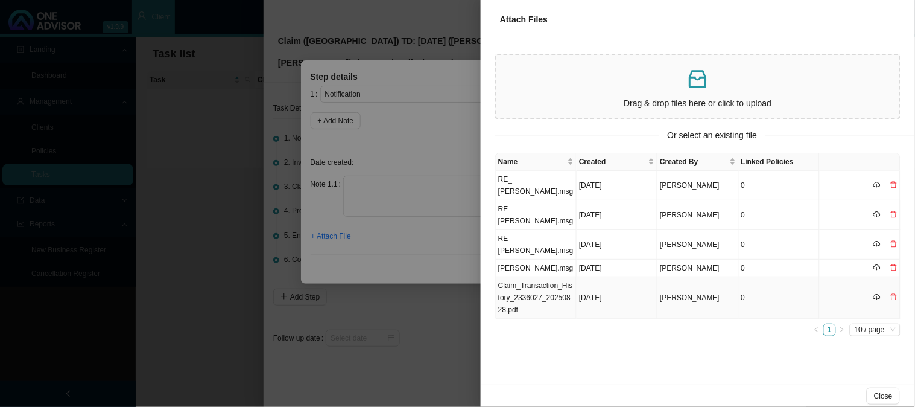
click at [623, 298] on td "Aug 28, 2025" at bounding box center [617, 298] width 81 height 42
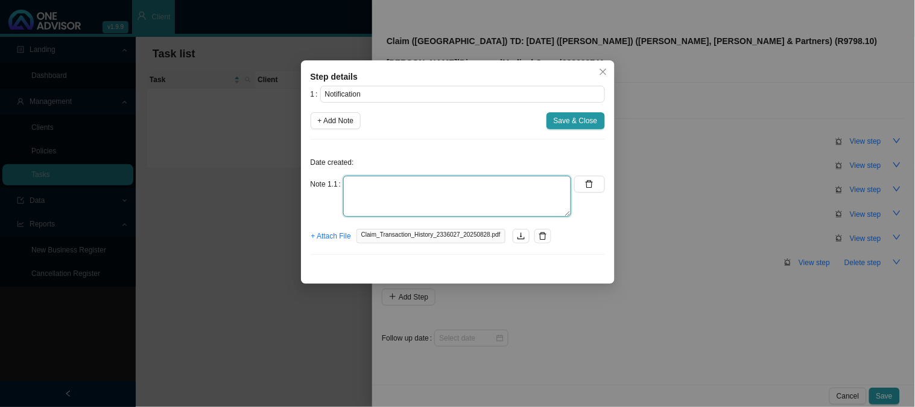
click at [358, 186] on textarea at bounding box center [457, 196] width 228 height 41
type textarea "CTH"
click at [586, 124] on span "Save & Close" at bounding box center [576, 121] width 44 height 12
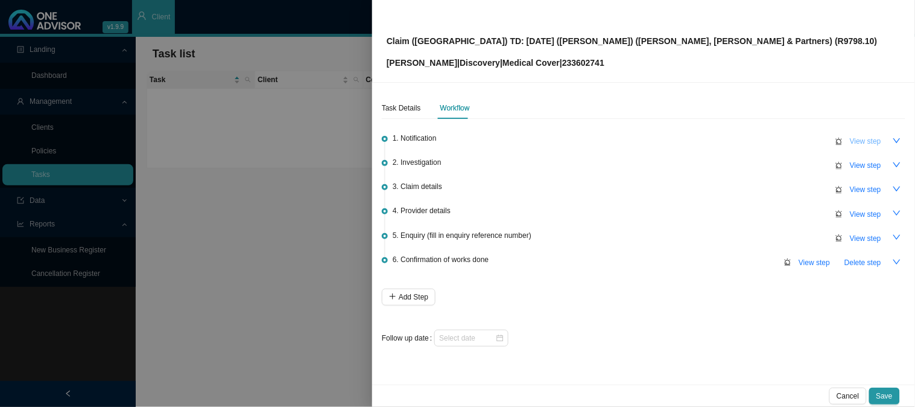
click at [875, 140] on span "View step" at bounding box center [865, 141] width 31 height 12
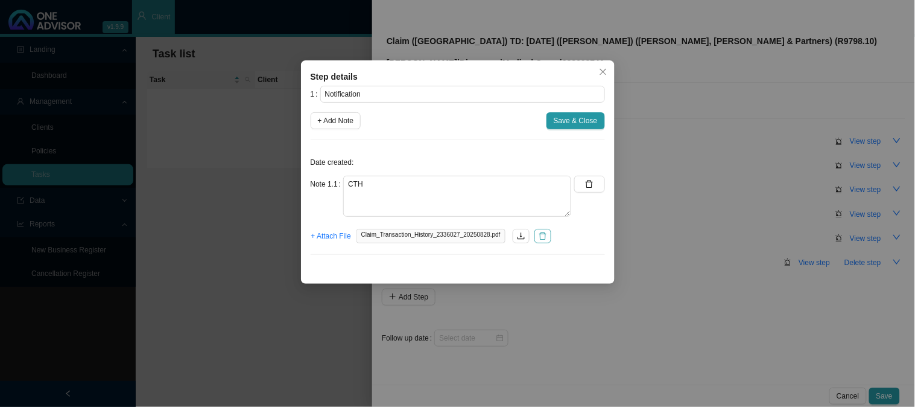
click at [539, 238] on icon "delete" at bounding box center [543, 236] width 8 height 8
click at [595, 181] on button "button" at bounding box center [589, 184] width 30 height 17
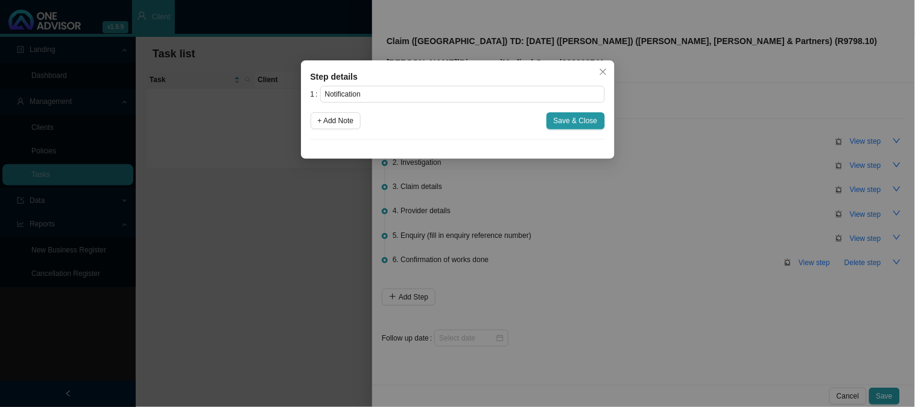
click at [700, 160] on div "Step details 1 Notification + Add Note Save & Close Cancel OK" at bounding box center [457, 203] width 915 height 407
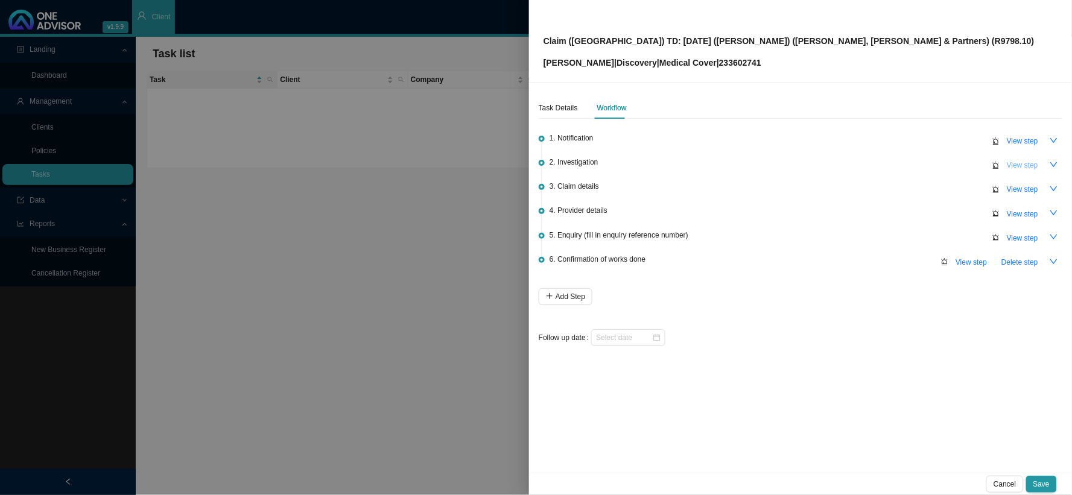
click at [914, 166] on span "View step" at bounding box center [1022, 165] width 31 height 12
type input "Investigation"
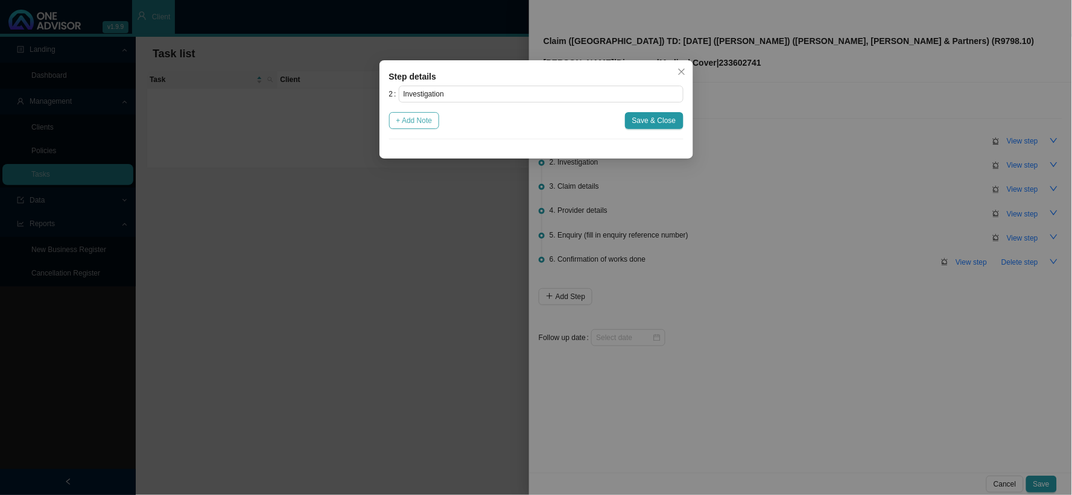
click at [428, 121] on span "+ Add Note" at bounding box center [414, 121] width 36 height 12
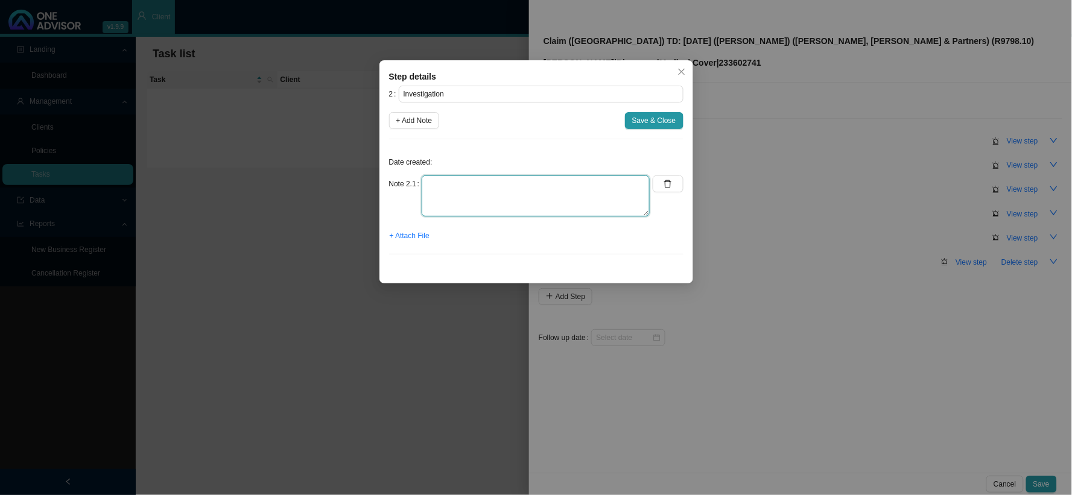
click at [461, 177] on textarea at bounding box center [536, 196] width 228 height 41
click at [618, 185] on textarea "Joanne asked if a gap claim has been submitted" at bounding box center [536, 196] width 228 height 41
type textarea "Joanne asked if a gap claim has been submitted for Catherine"
drag, startPoint x: 642, startPoint y: 187, endPoint x: 423, endPoint y: 184, distance: 219.0
click at [423, 184] on textarea "Joanne asked if a gap claim has been submitted for Catherine" at bounding box center [536, 196] width 228 height 41
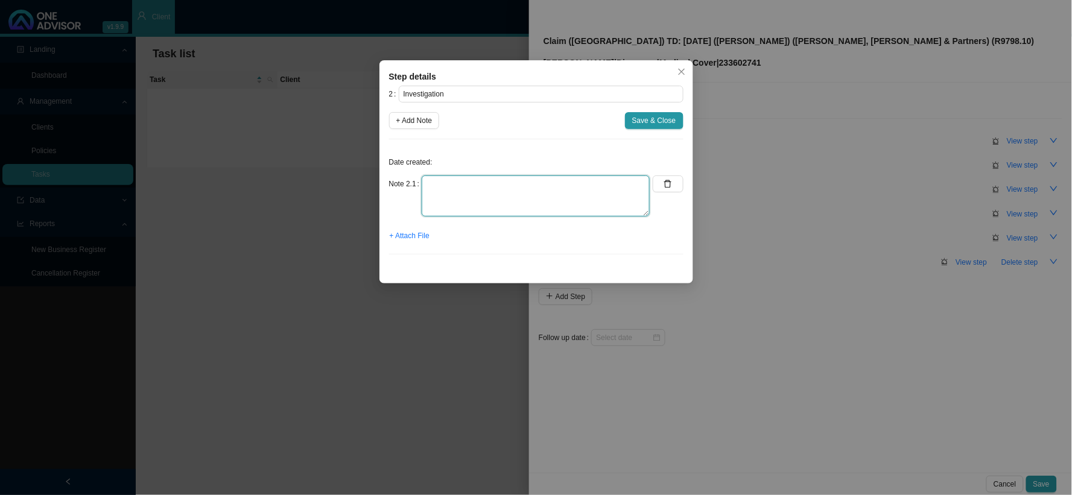
click at [554, 193] on textarea at bounding box center [536, 196] width 228 height 41
paste textarea "Claim (MA) TD: 01/08/2025 (Catherine) (Dr Lake, Smit & Partners) (R7684.40)"
click at [426, 182] on textarea "Claim (MA) TD: 01/08/2025 (Catherine) (Dr Lake, Smit & Partners) (R7684.40)" at bounding box center [536, 196] width 228 height 41
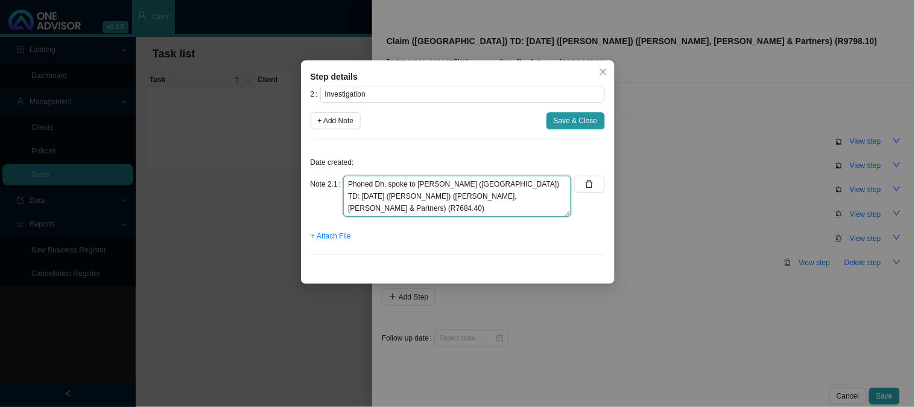
click at [403, 215] on textarea "Phoned Dh, spoke to Lungisile Claim (MA) TD: 01/08/2025 (Catherine) (Dr Lake, S…" at bounding box center [457, 196] width 228 height 41
drag, startPoint x: 413, startPoint y: 207, endPoint x: 329, endPoint y: 195, distance: 84.7
click at [329, 195] on div "Note 2.1 Phoned Dh, spoke to Lungisile Claim (MA) TD: 01/08/2025 (Catherine) (D…" at bounding box center [441, 196] width 261 height 41
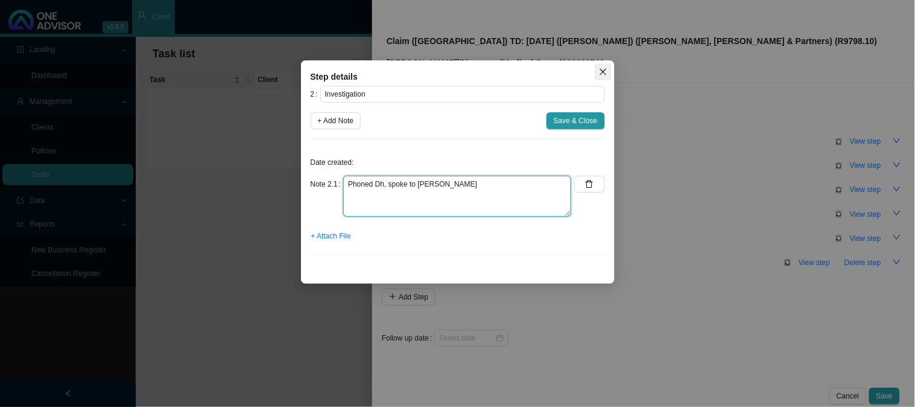
type textarea "Phoned Dh, spoke to Lungisile"
click at [604, 74] on icon "close" at bounding box center [603, 72] width 7 height 7
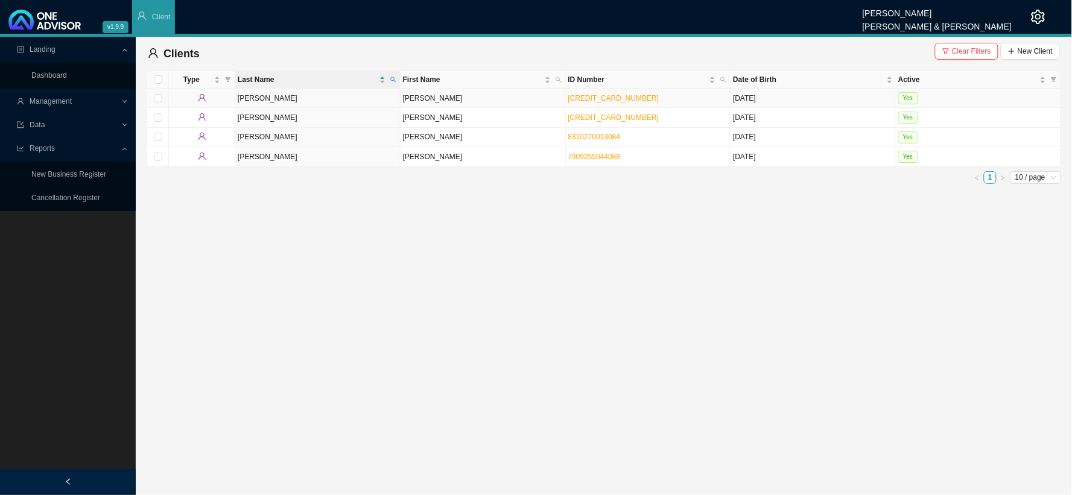
click at [410, 95] on td "[PERSON_NAME]" at bounding box center [482, 98] width 165 height 19
click at [419, 119] on td "[PERSON_NAME]" at bounding box center [482, 117] width 165 height 19
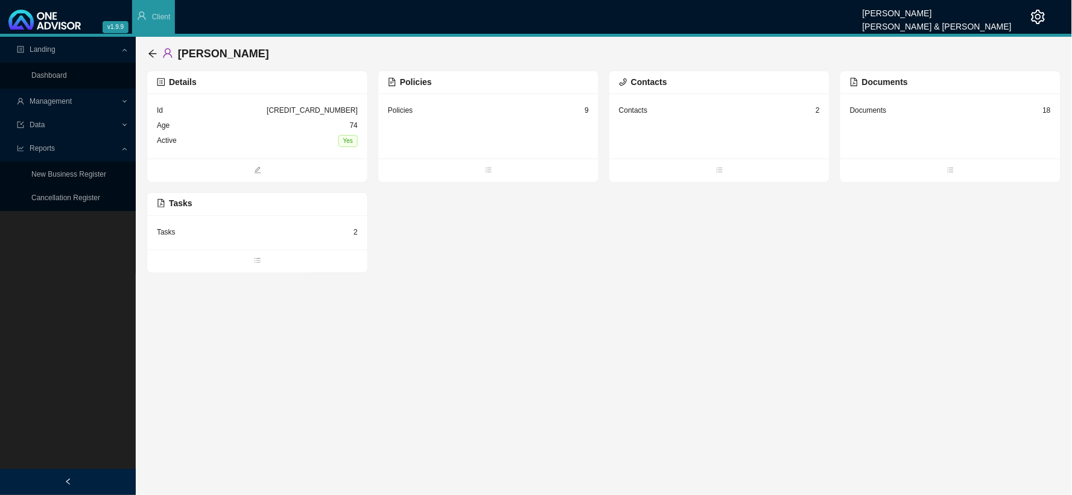
click at [245, 227] on div "Tasks 2" at bounding box center [257, 232] width 201 height 15
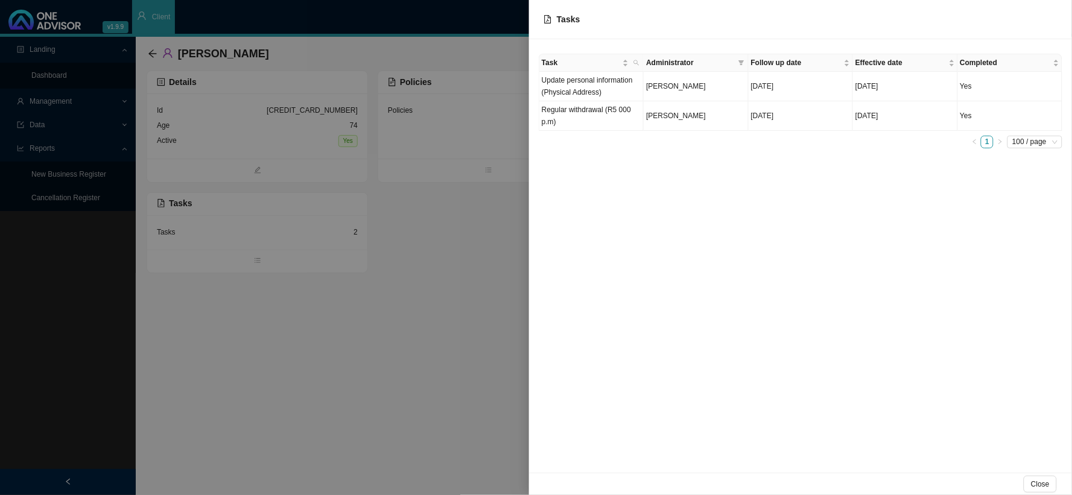
click at [473, 195] on div at bounding box center [536, 247] width 1072 height 495
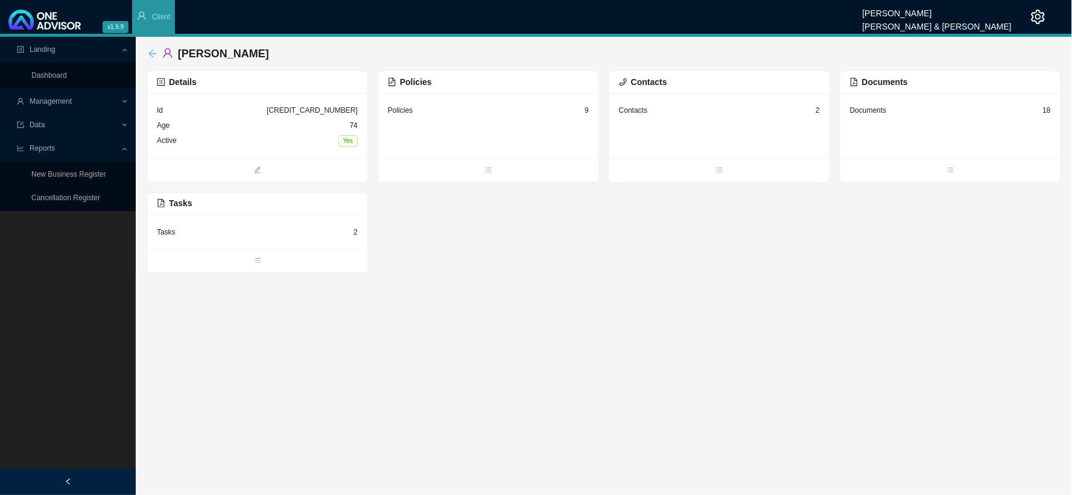
click at [148, 52] on icon "arrow-left" at bounding box center [153, 54] width 10 height 10
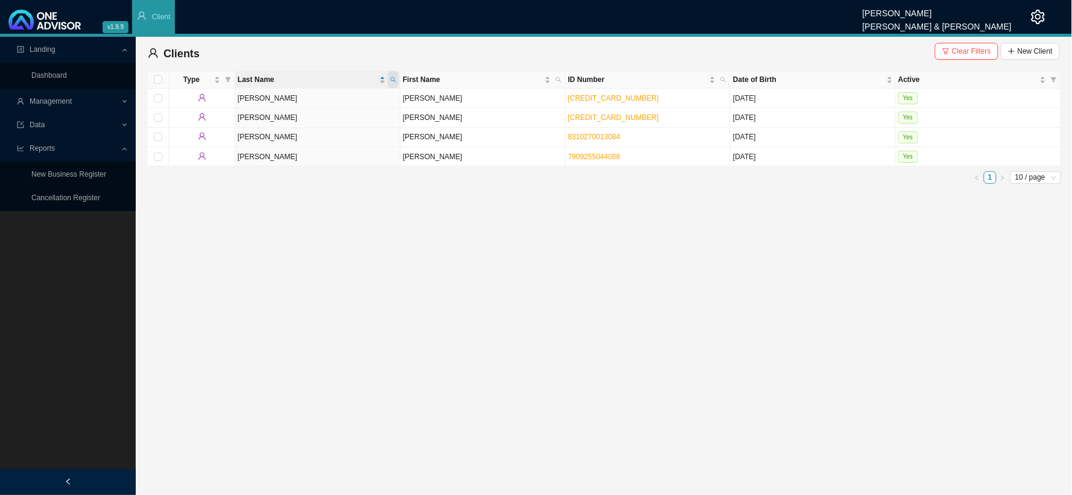
click at [396, 75] on span at bounding box center [393, 79] width 11 height 17
type input "[PERSON_NAME]"
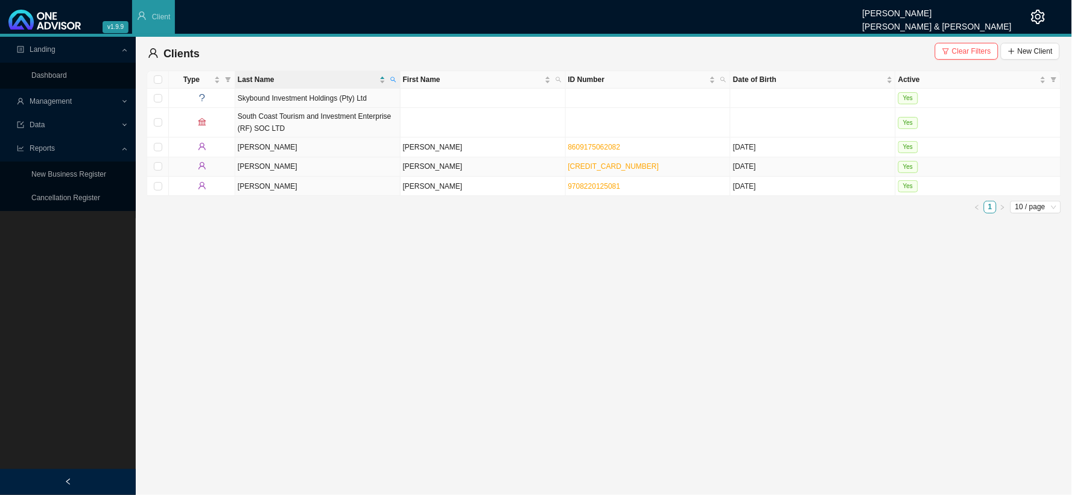
click at [410, 166] on td "[PERSON_NAME]" at bounding box center [482, 166] width 165 height 19
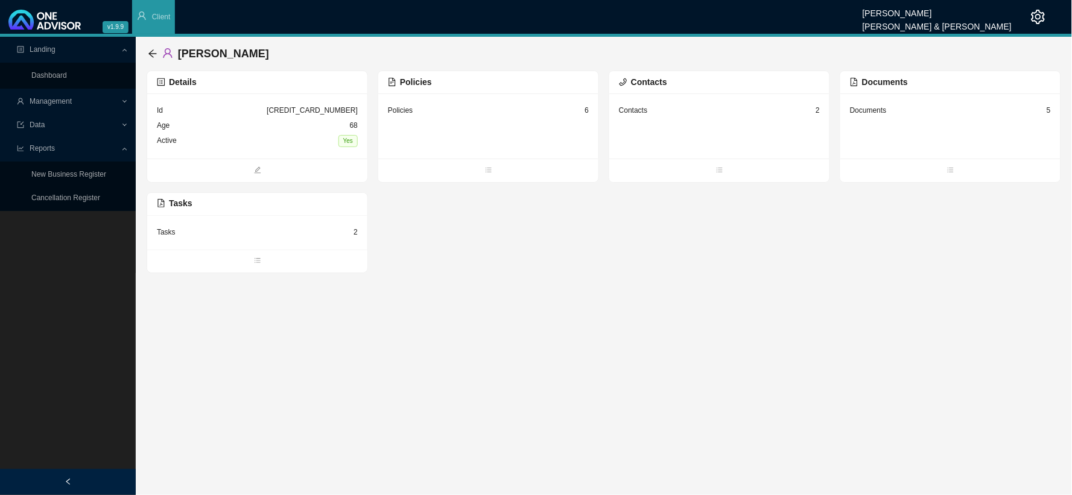
click at [299, 232] on div "Tasks 2" at bounding box center [257, 232] width 201 height 15
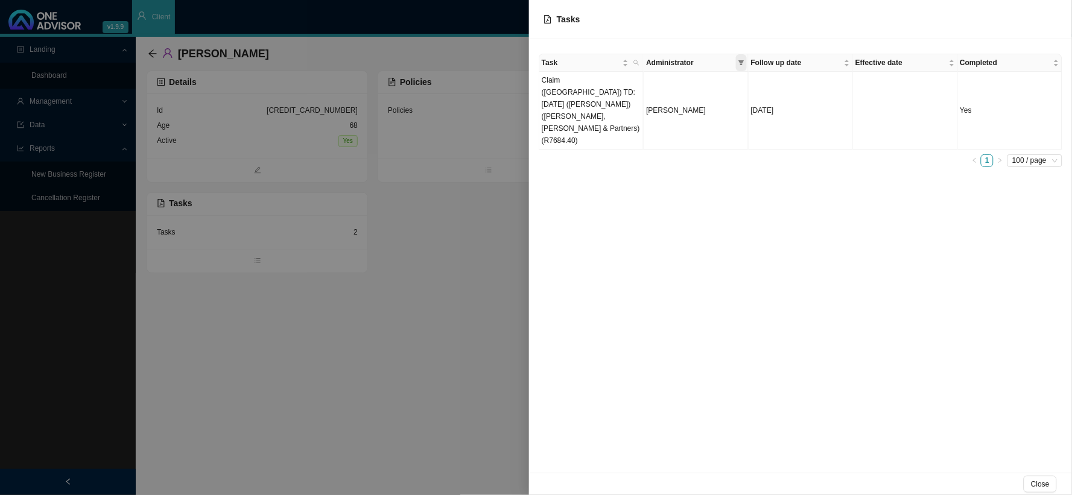
click at [736, 59] on span at bounding box center [741, 62] width 11 height 17
click at [683, 62] on span "Administrator" at bounding box center [689, 63] width 87 height 12
click at [600, 69] on th "Task" at bounding box center [591, 62] width 104 height 17
click at [592, 100] on td "Claim ([GEOGRAPHIC_DATA]) TD: [DATE] ([PERSON_NAME]) ([PERSON_NAME], [PERSON_NA…" at bounding box center [591, 111] width 104 height 78
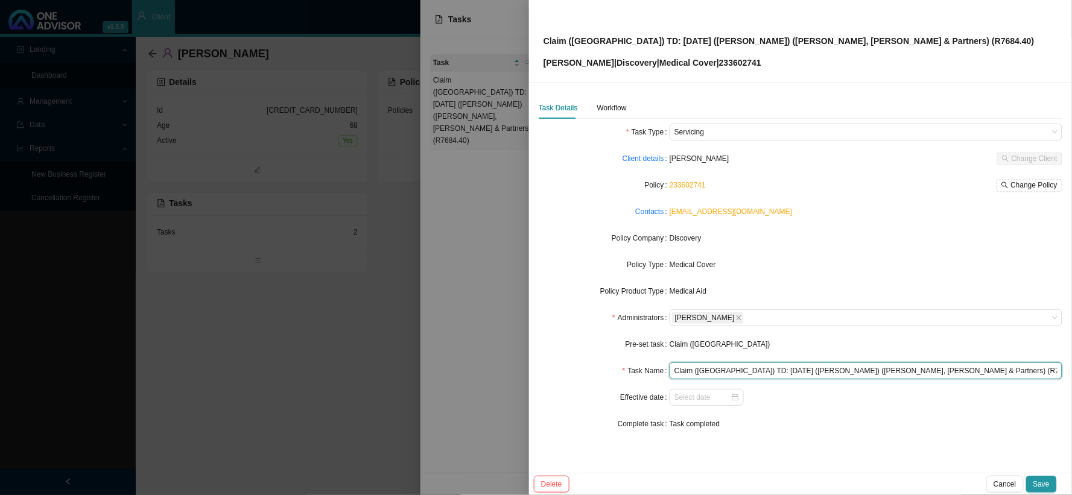
click at [936, 370] on input "Claim ([GEOGRAPHIC_DATA]) TD: [DATE] ([PERSON_NAME]) ([PERSON_NAME], [PERSON_NA…" at bounding box center [865, 370] width 393 height 17
drag, startPoint x: 936, startPoint y: 370, endPoint x: 670, endPoint y: 378, distance: 266.1
click at [670, 378] on div "Claim ([GEOGRAPHIC_DATA]) TD: [DATE] ([PERSON_NAME]) ([PERSON_NAME], [PERSON_NA…" at bounding box center [865, 370] width 393 height 17
click at [942, 368] on input "Claim ([GEOGRAPHIC_DATA]) TD: [DATE] ([PERSON_NAME]) ([PERSON_NAME], [PERSON_NA…" at bounding box center [865, 370] width 393 height 17
click at [618, 112] on div "Workflow" at bounding box center [612, 108] width 30 height 12
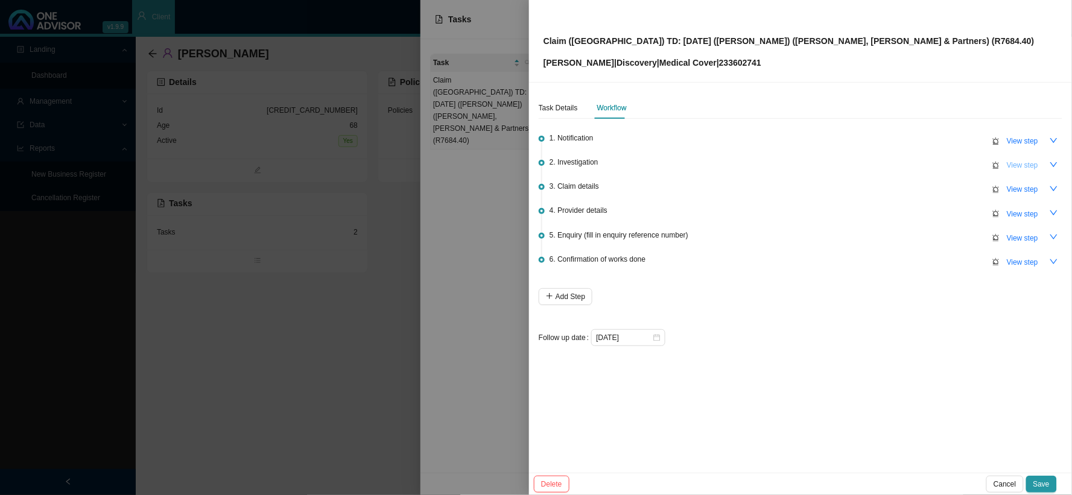
click at [1027, 166] on span "View step" at bounding box center [1022, 165] width 31 height 12
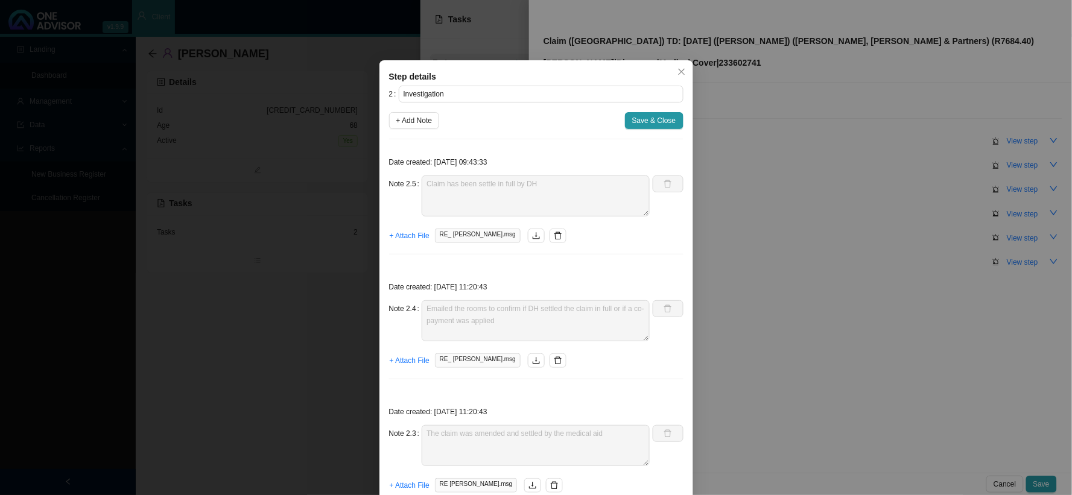
click at [754, 191] on div "Step details 2 Investigation + Add Note Save & Close Date created: [DATE] 09:43…" at bounding box center [536, 247] width 1072 height 495
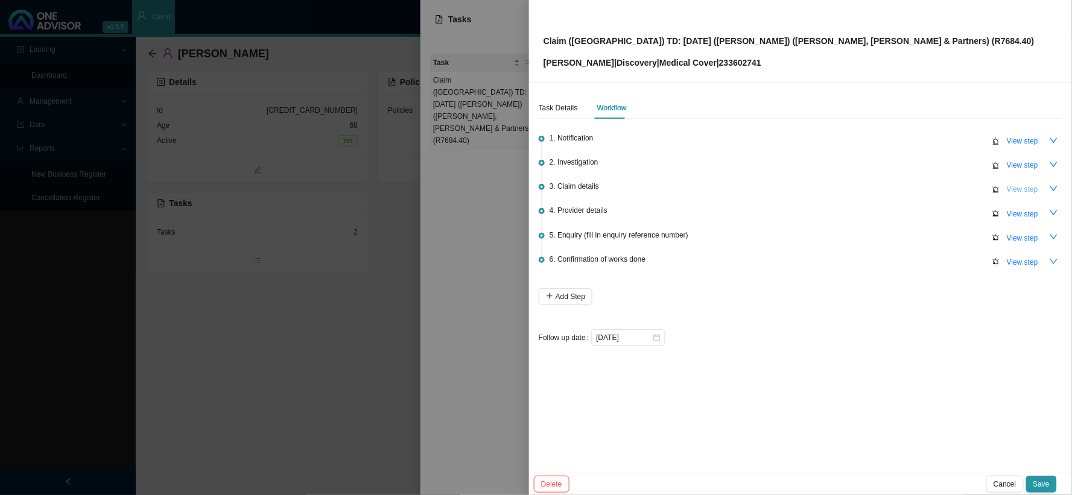
click at [1015, 186] on span "View step" at bounding box center [1022, 189] width 31 height 12
type input "Claim details"
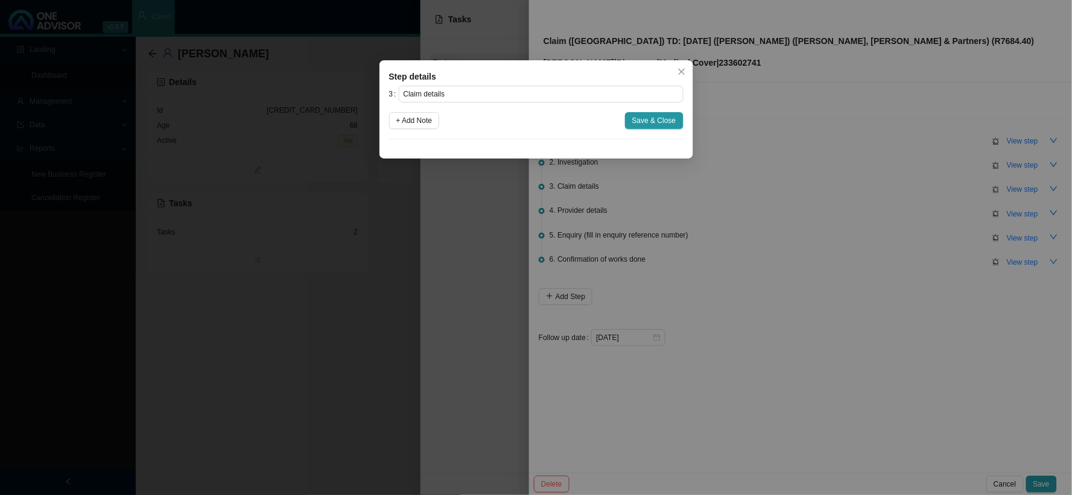
click at [890, 201] on div "Step details 3 Claim details + Add Note Save & Close Cancel OK" at bounding box center [536, 247] width 1072 height 495
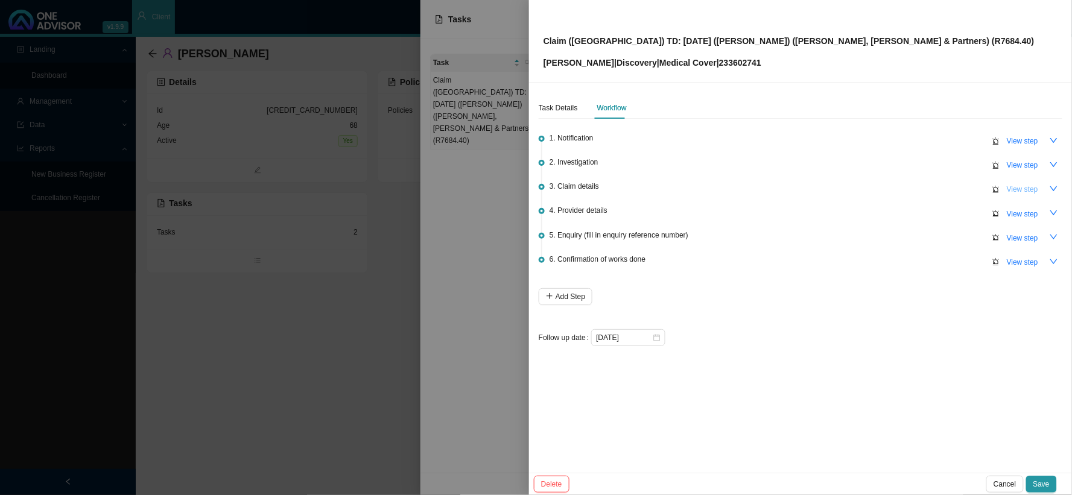
drag, startPoint x: 917, startPoint y: 195, endPoint x: 1008, endPoint y: 192, distance: 91.1
click at [917, 195] on div "3. Claim details View step" at bounding box center [805, 189] width 513 height 18
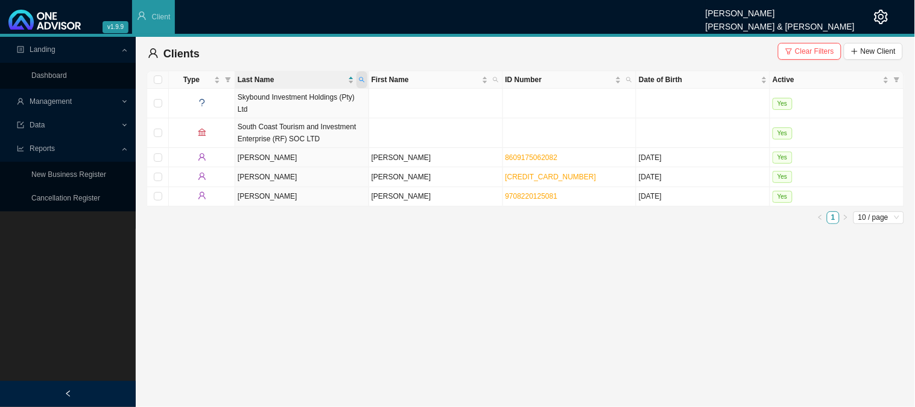
click at [362, 80] on icon "search" at bounding box center [361, 79] width 5 height 5
type input "EWEG"
click at [265, 127] on button "Search" at bounding box center [275, 123] width 54 height 13
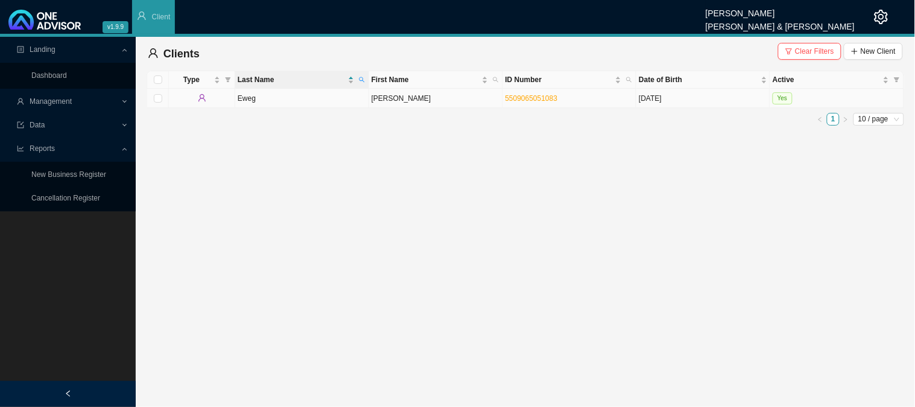
click at [309, 97] on td "Eweg" at bounding box center [302, 98] width 134 height 19
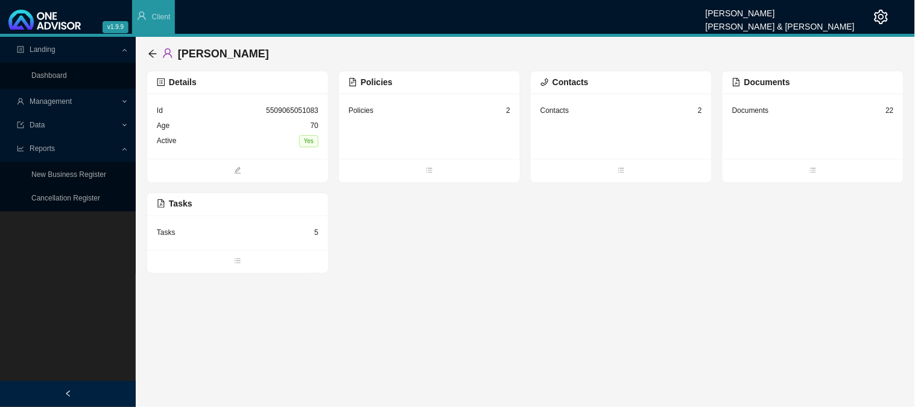
click at [314, 231] on div "Tasks 5" at bounding box center [238, 232] width 162 height 15
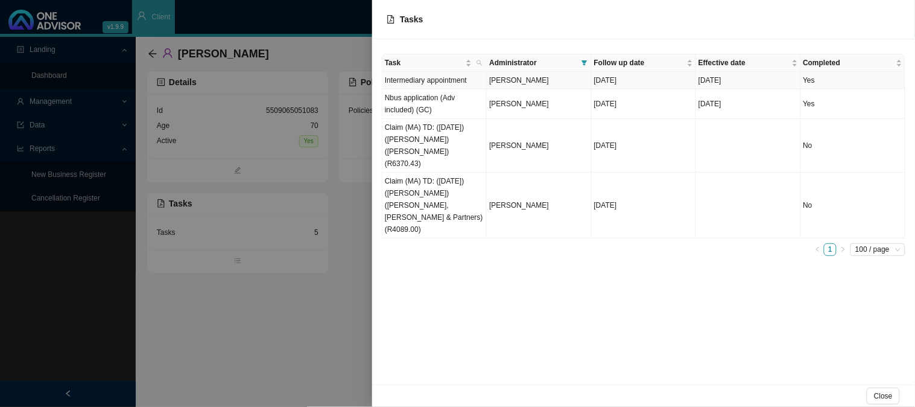
click at [462, 82] on td "Intermediary appointment" at bounding box center [434, 80] width 104 height 17
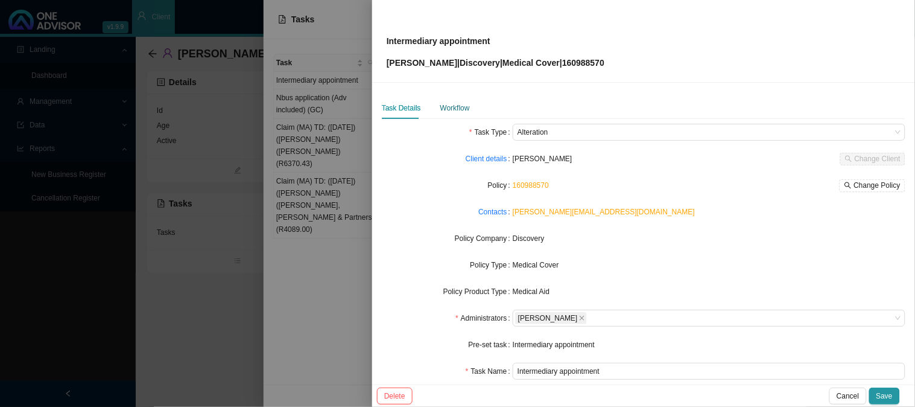
click at [453, 107] on div "Workflow" at bounding box center [455, 108] width 30 height 12
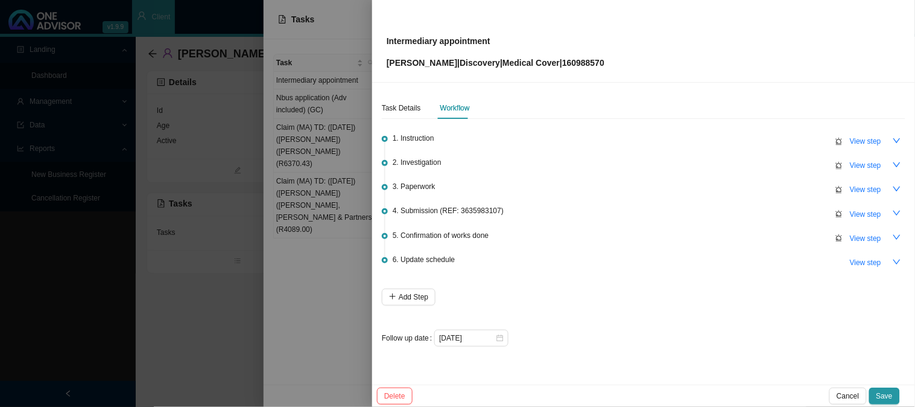
click at [224, 185] on div at bounding box center [457, 203] width 915 height 407
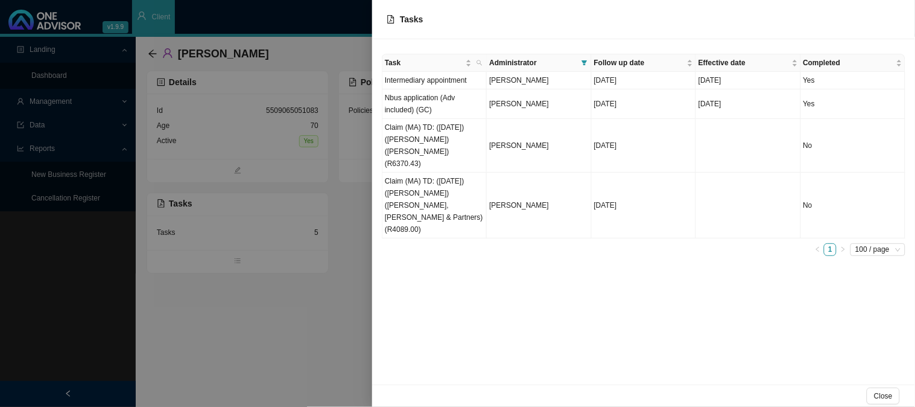
click at [276, 152] on div at bounding box center [457, 203] width 915 height 407
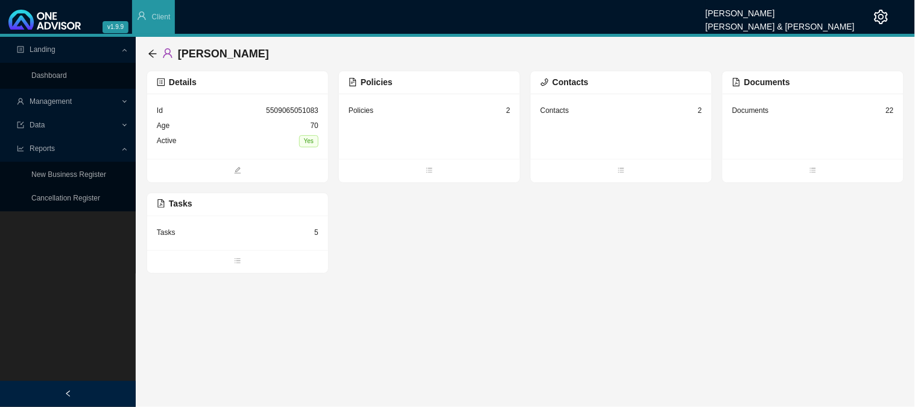
click at [62, 103] on span "Management" at bounding box center [51, 101] width 42 height 8
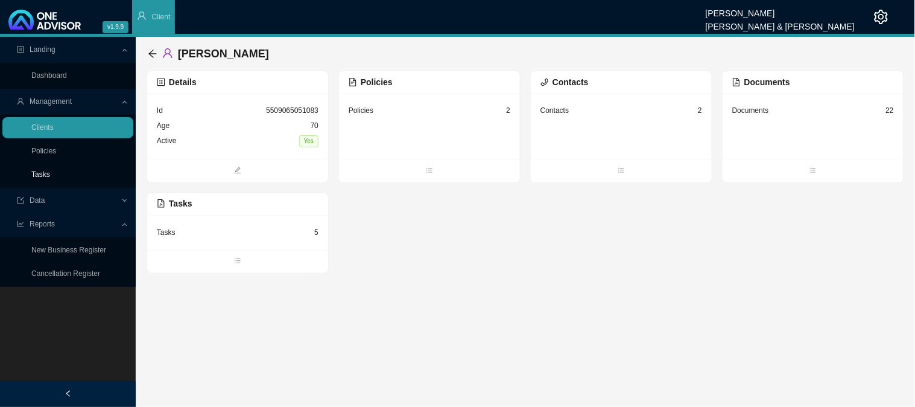
click at [50, 178] on link "Tasks" at bounding box center [40, 174] width 19 height 8
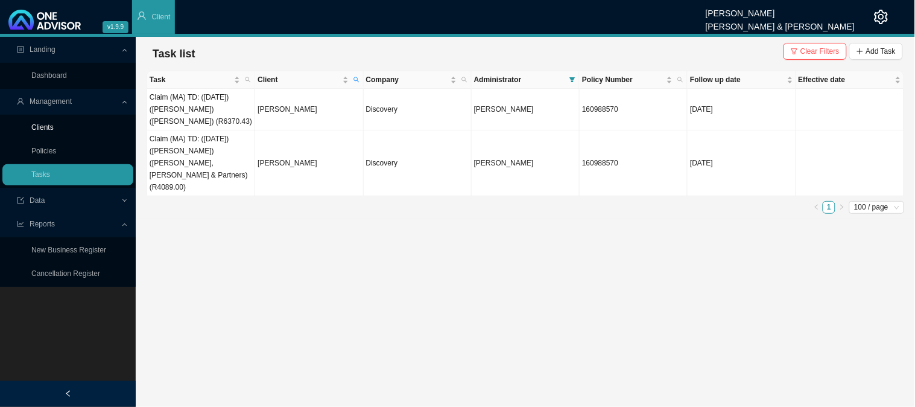
click at [54, 129] on link "Clients" at bounding box center [42, 127] width 22 height 8
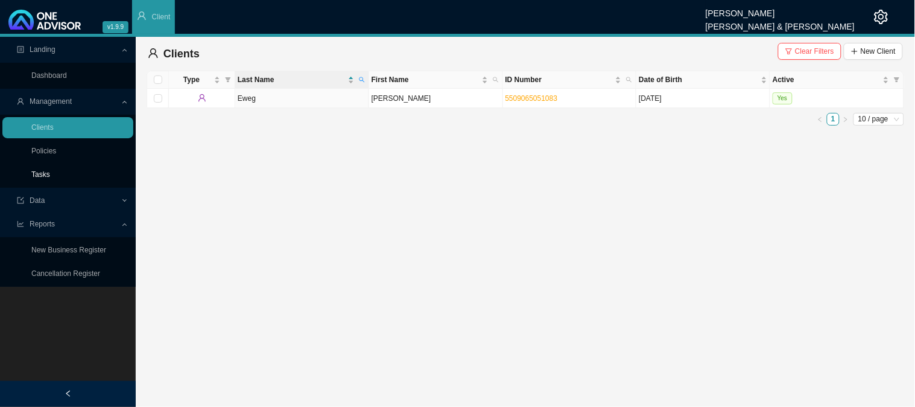
click at [50, 176] on link "Tasks" at bounding box center [40, 174] width 19 height 8
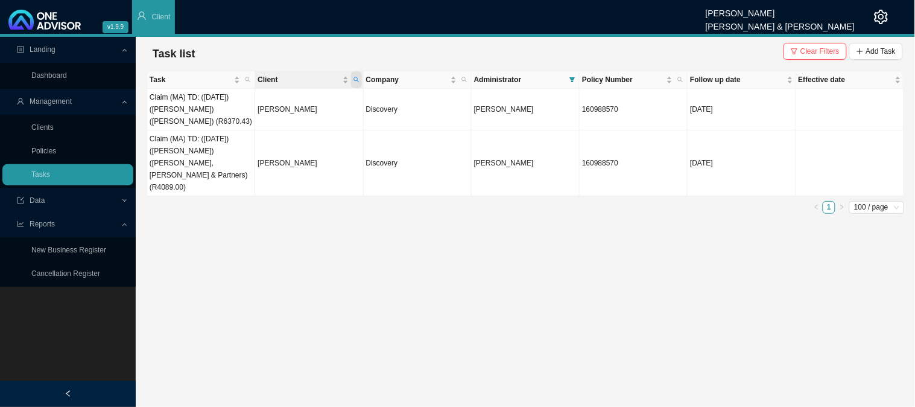
click at [356, 79] on icon "search" at bounding box center [356, 80] width 6 height 6
click at [380, 220] on main "Landing Dashboard Management Clients Policies Tasks Data Reports New Business R…" at bounding box center [457, 222] width 915 height 370
click at [569, 80] on span at bounding box center [572, 79] width 11 height 17
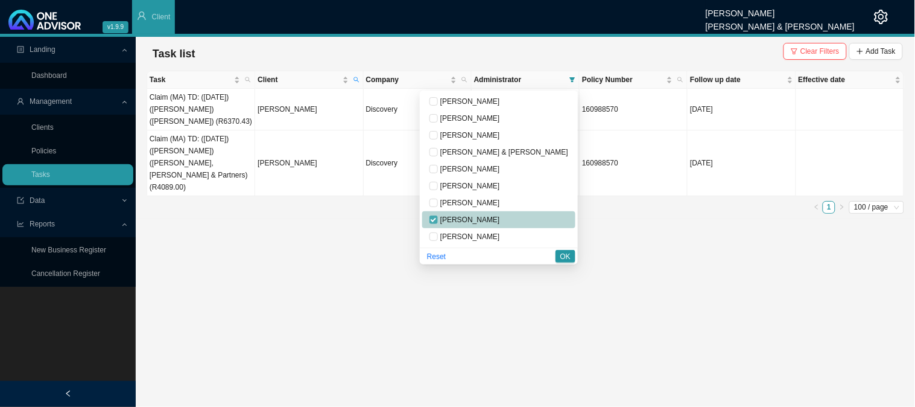
click at [438, 220] on input "checkbox" at bounding box center [433, 219] width 8 height 8
checkbox input "false"
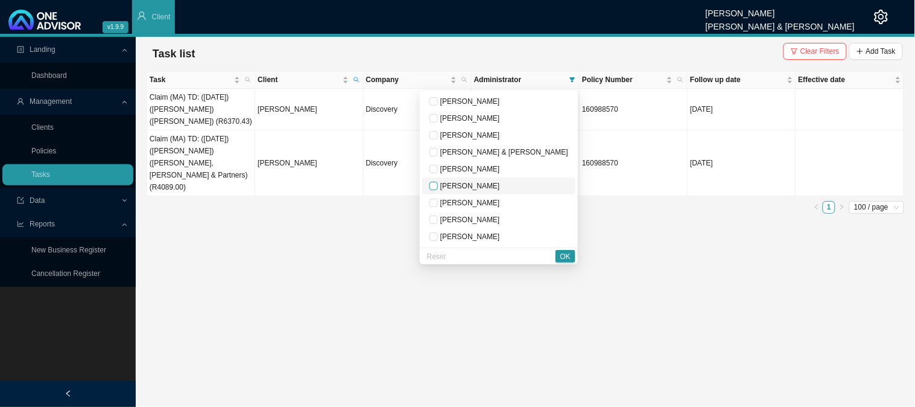
click at [438, 184] on input "checkbox" at bounding box center [433, 186] width 8 height 8
click at [560, 254] on button "OK" at bounding box center [565, 256] width 20 height 13
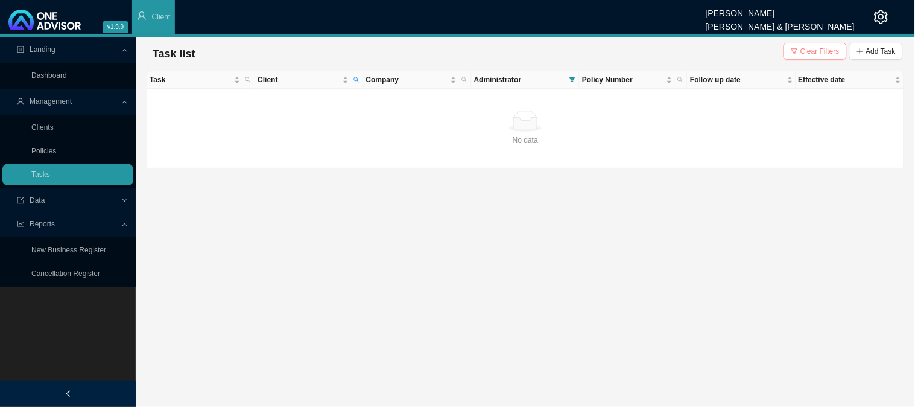
click at [834, 52] on span "Clear Filters" at bounding box center [819, 51] width 39 height 12
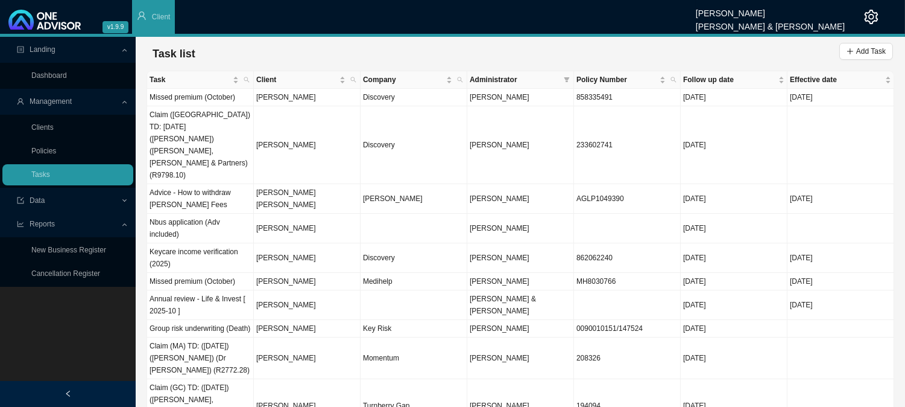
drag, startPoint x: 564, startPoint y: 76, endPoint x: 559, endPoint y: 80, distance: 6.4
click at [565, 77] on icon "filter" at bounding box center [567, 80] width 6 height 6
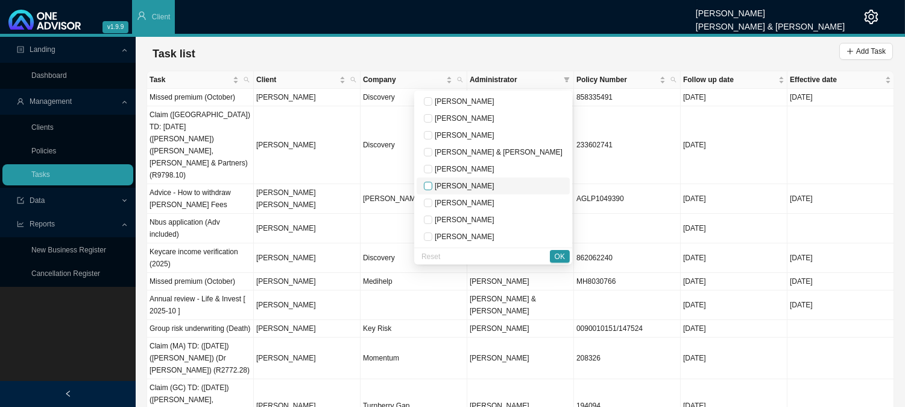
click at [432, 188] on input "checkbox" at bounding box center [428, 186] width 8 height 8
checkbox input "true"
click at [557, 250] on span "OK" at bounding box center [560, 256] width 10 height 12
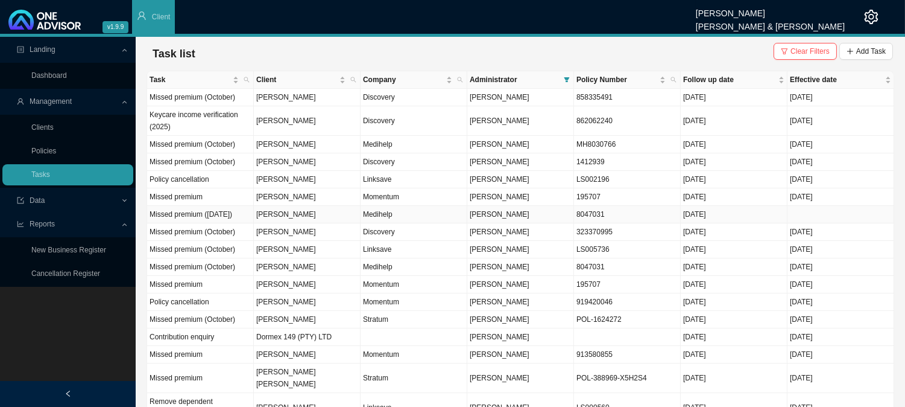
click at [478, 223] on td "[PERSON_NAME]" at bounding box center [520, 214] width 107 height 17
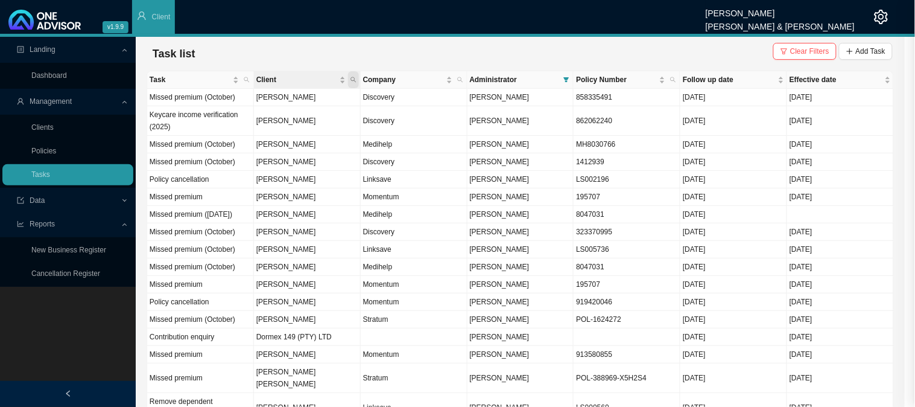
click at [355, 81] on div at bounding box center [457, 203] width 915 height 407
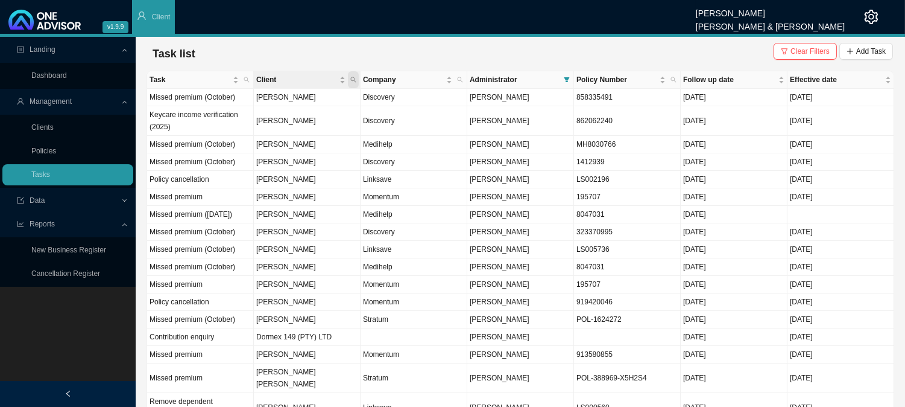
click at [355, 77] on icon "search" at bounding box center [353, 80] width 6 height 6
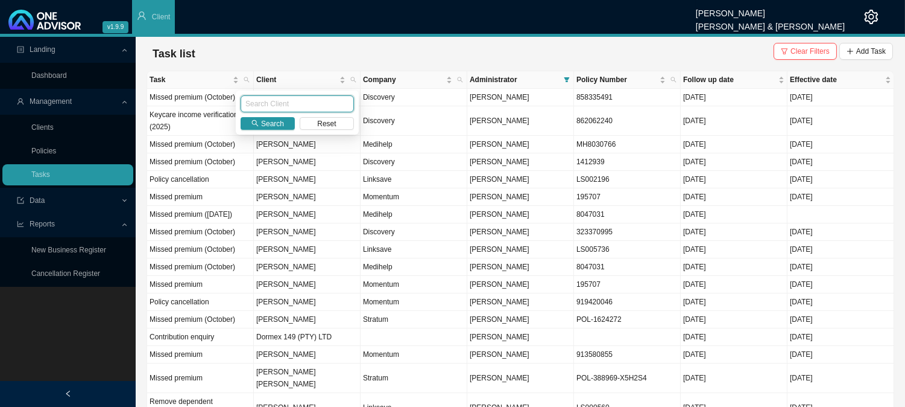
click at [288, 109] on input "text" at bounding box center [297, 103] width 113 height 17
type input "EWEG"
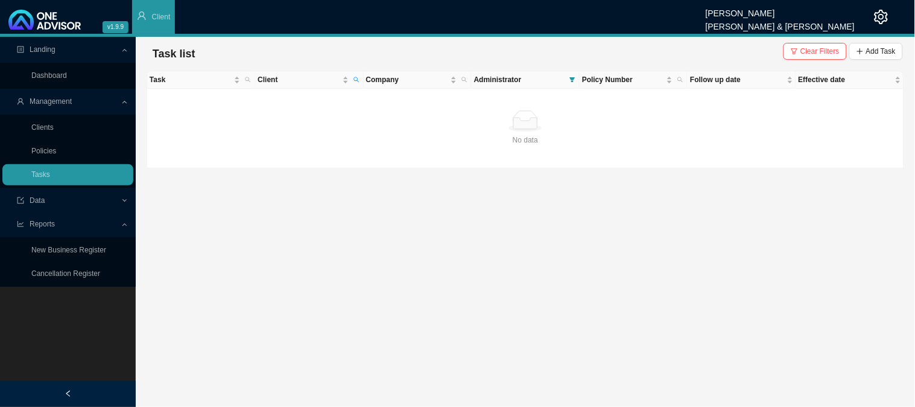
click at [451, 310] on main "Landing Dashboard Management Clients Policies Tasks Data Reports New Business R…" at bounding box center [457, 222] width 915 height 370
click at [824, 49] on span "Clear Filters" at bounding box center [819, 51] width 39 height 12
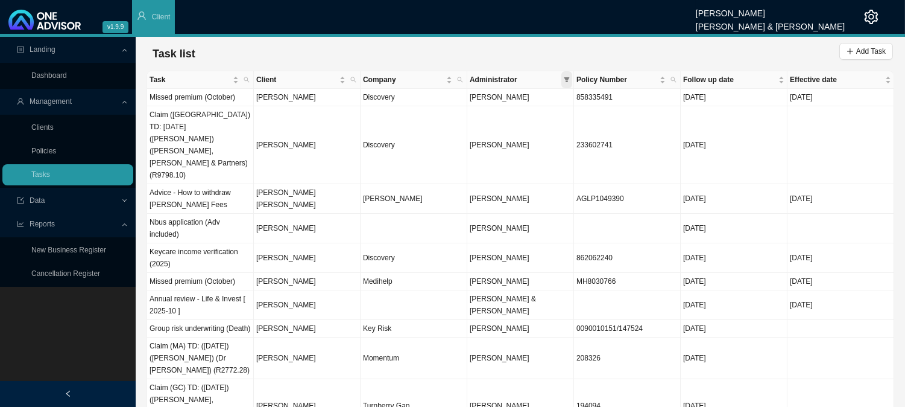
click at [565, 78] on icon "filter" at bounding box center [567, 79] width 5 height 5
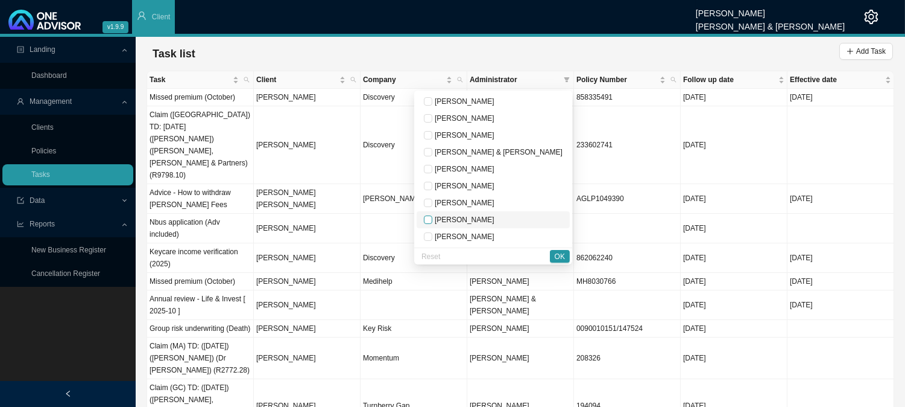
click at [432, 218] on input "checkbox" at bounding box center [428, 219] width 8 height 8
checkbox input "true"
click at [560, 252] on span "OK" at bounding box center [560, 256] width 10 height 12
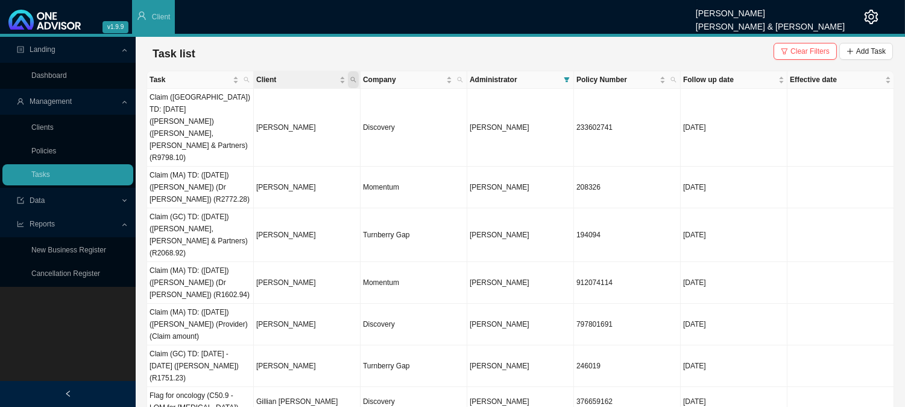
click at [356, 77] on span "Client" at bounding box center [353, 79] width 11 height 17
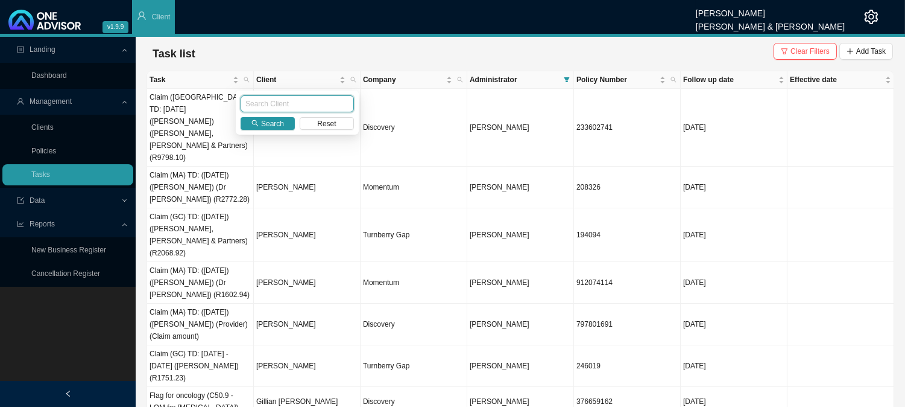
click at [300, 100] on input "text" at bounding box center [297, 103] width 113 height 17
type input "EWEG"
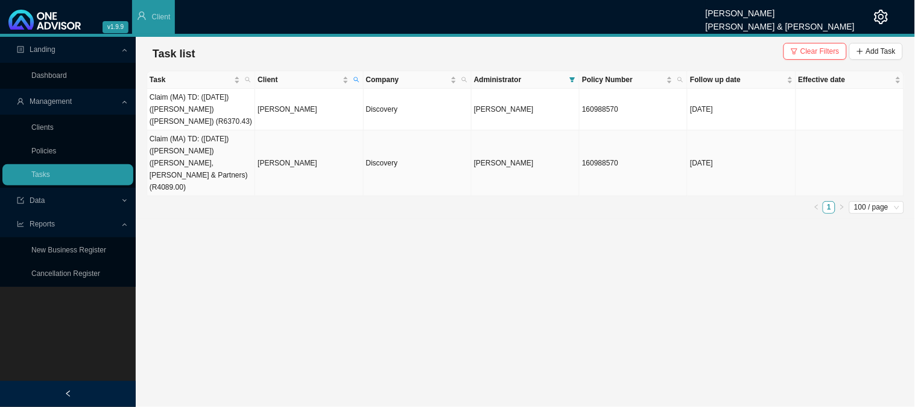
click at [240, 144] on td "Claim (MA) TD: ([DATE]) ([PERSON_NAME]) ([PERSON_NAME], [PERSON_NAME] & Partner…" at bounding box center [201, 163] width 108 height 66
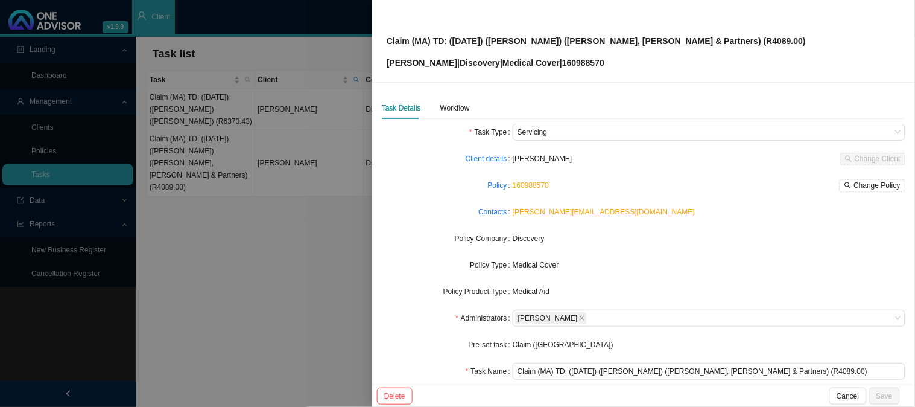
click at [308, 165] on div at bounding box center [457, 203] width 915 height 407
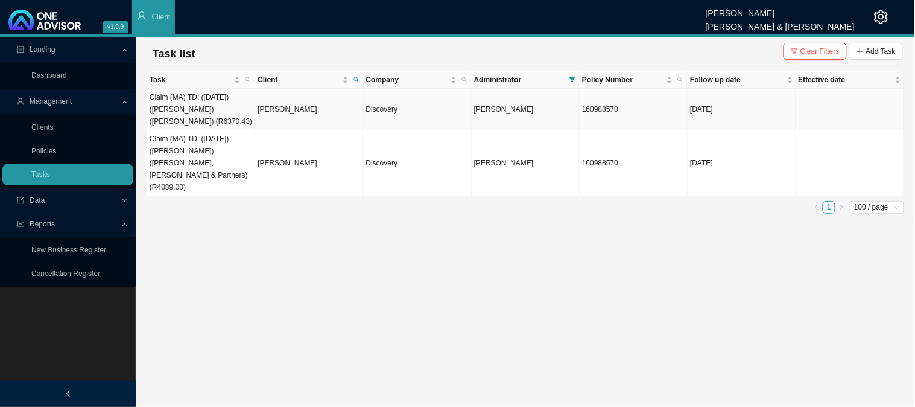
click at [220, 101] on td "Claim (MA) TD: ([DATE]) ([PERSON_NAME]) ([PERSON_NAME]) (R6370.43)" at bounding box center [201, 110] width 108 height 42
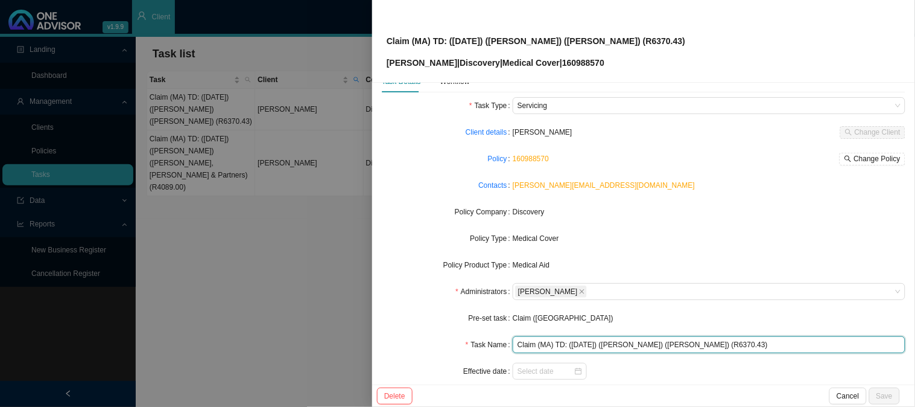
scroll to position [34, 0]
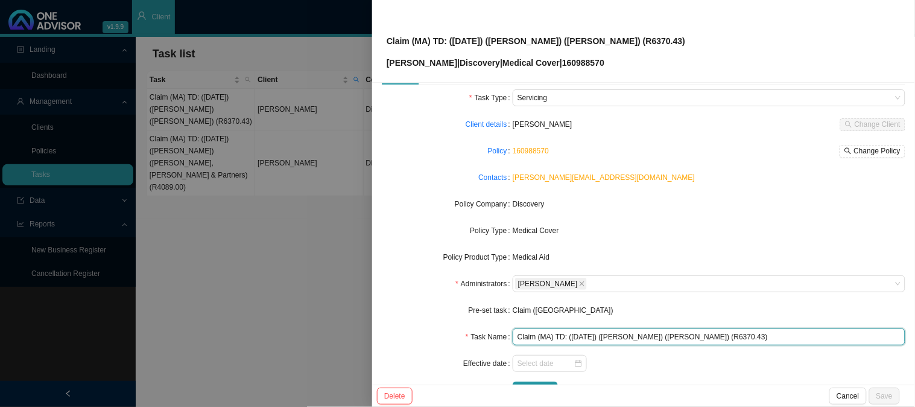
drag, startPoint x: 732, startPoint y: 370, endPoint x: 509, endPoint y: 334, distance: 226.1
click at [509, 334] on div "Task Name Claim (MA) TD: (23/09/2025) (Martin) (Dr Reimers) (R6370.43)" at bounding box center [644, 336] width 524 height 17
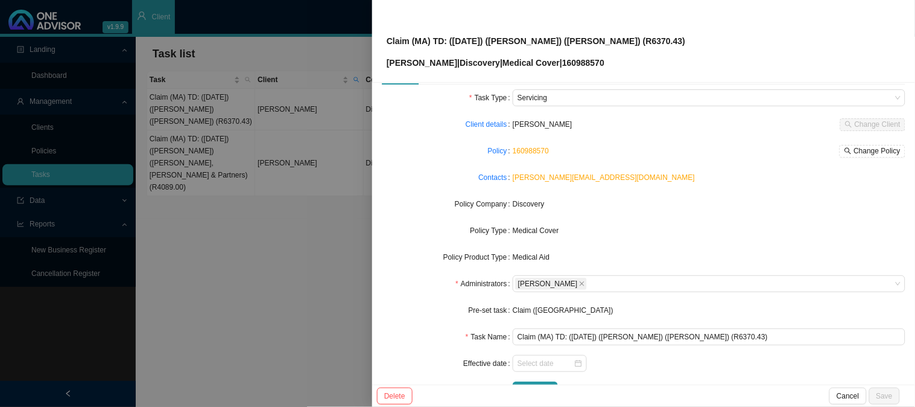
scroll to position [0, 0]
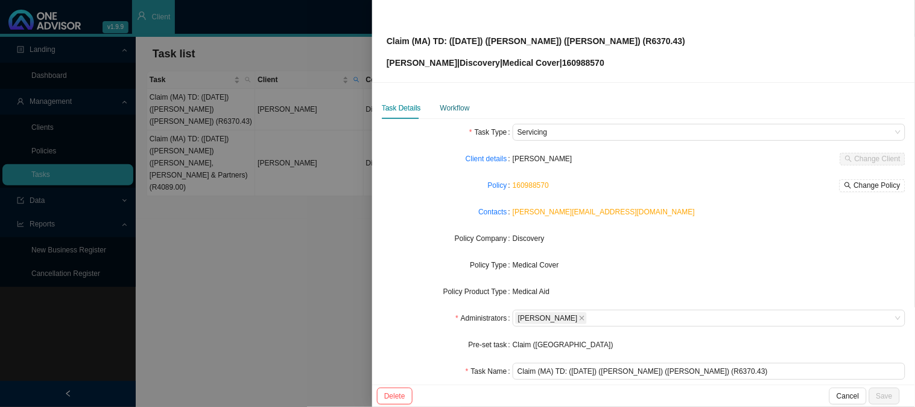
click at [451, 113] on div "Workflow" at bounding box center [455, 108] width 30 height 12
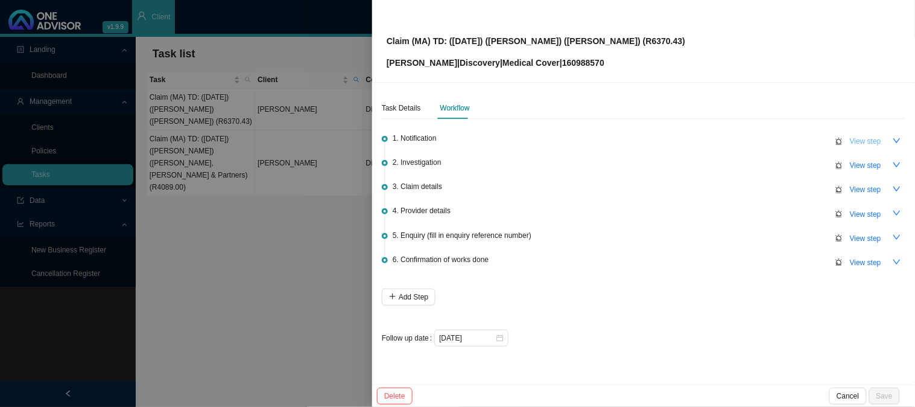
click at [870, 137] on span "View step" at bounding box center [865, 141] width 31 height 12
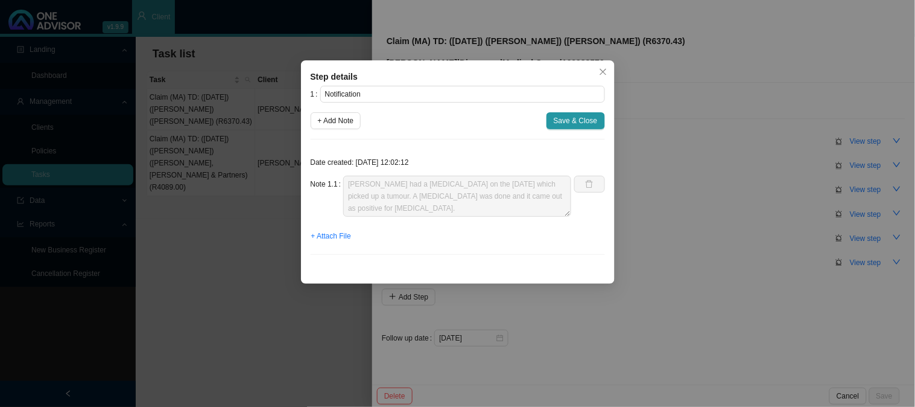
click at [333, 156] on div "Date created: 2025-10-14 12:02:12 Note 1.1 Martin had a colonoscopy on the 23/0…" at bounding box center [458, 206] width 294 height 115
click at [340, 157] on div "Date created: 2025-10-14 12:02:12 Note 1.1 Martin had a colonoscopy on the 23/0…" at bounding box center [458, 206] width 294 height 115
click at [601, 75] on icon "close" at bounding box center [603, 72] width 8 height 8
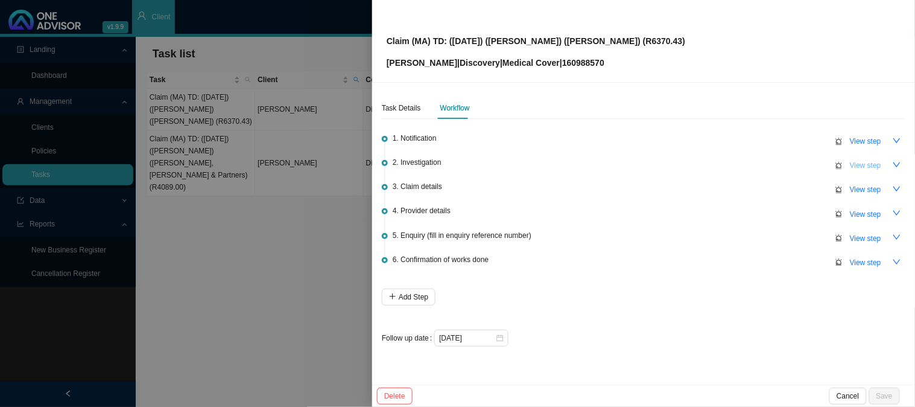
click at [861, 164] on span "View step" at bounding box center [865, 165] width 31 height 12
type input "Investigation"
type textarea "CTH"
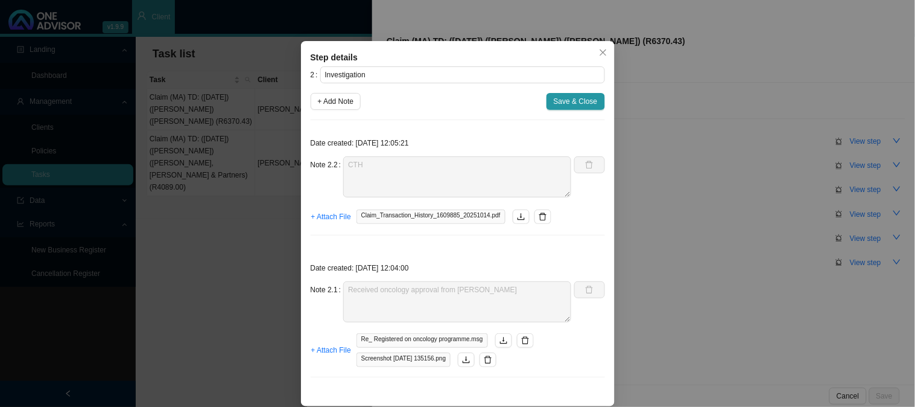
scroll to position [28, 0]
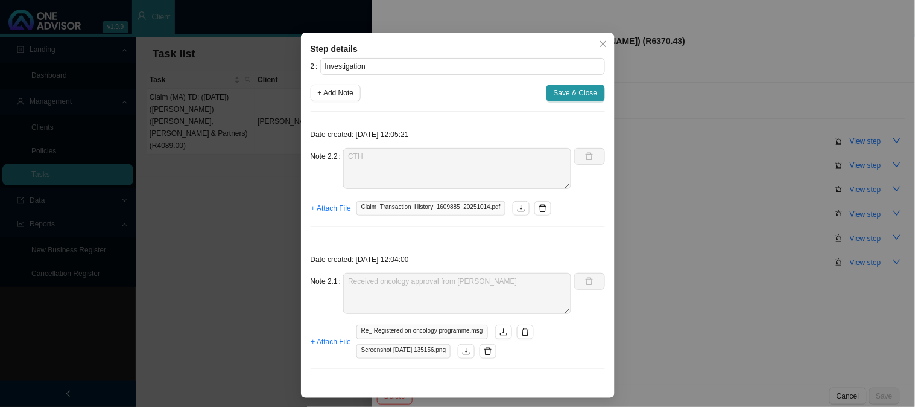
click at [677, 93] on div "Step details 2 Investigation + Add Note Save & Close Date created: 2025-10-14 1…" at bounding box center [457, 203] width 915 height 407
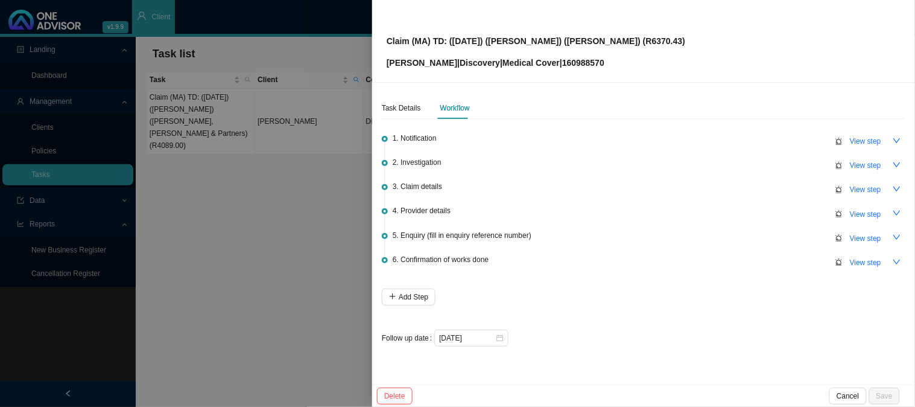
scroll to position [0, 0]
click at [870, 213] on span "View step" at bounding box center [865, 214] width 31 height 12
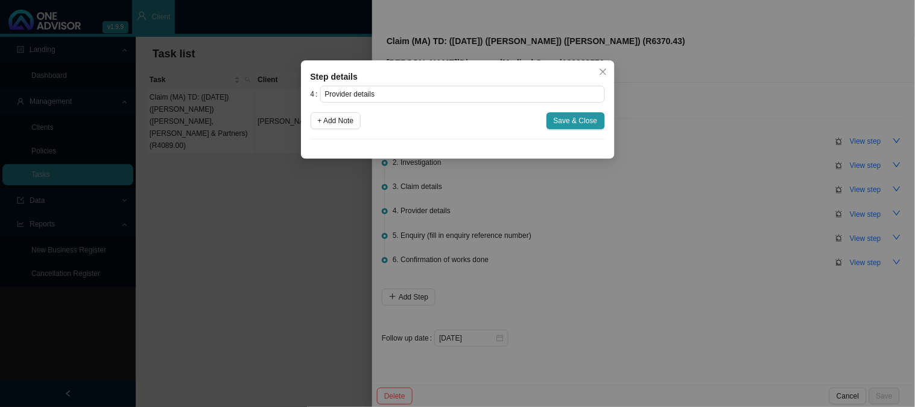
click at [755, 209] on div "Step details 4 Provider details + Add Note Save & Close Cancel OK" at bounding box center [457, 203] width 915 height 407
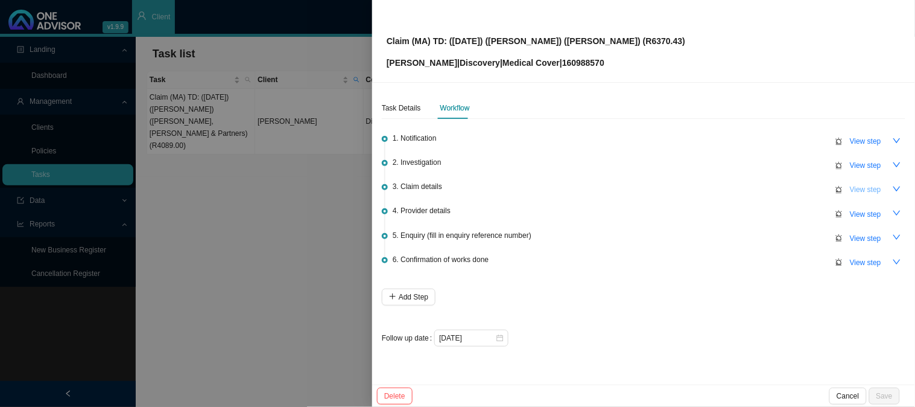
click at [861, 190] on span "View step" at bounding box center [865, 189] width 31 height 12
type input "Claim details"
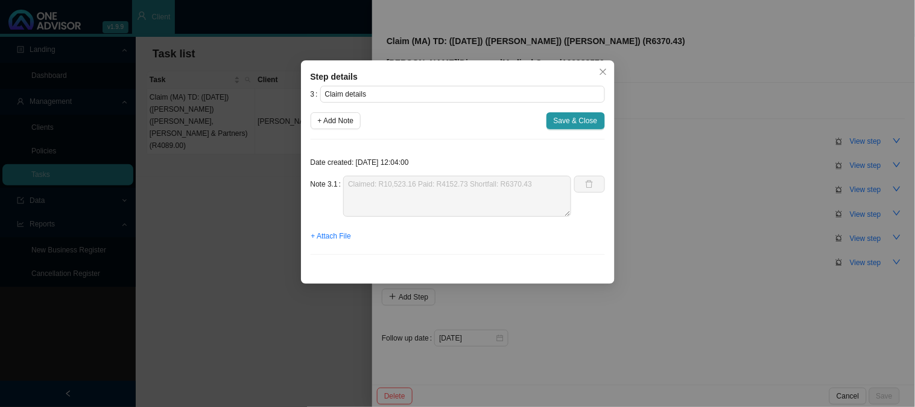
click at [338, 188] on div "Note 3.1 Claimed: R10,523.16 Paid: R4152.73 Shortfall: R6370.43" at bounding box center [441, 196] width 261 height 41
click at [599, 68] on icon "close" at bounding box center [603, 72] width 8 height 8
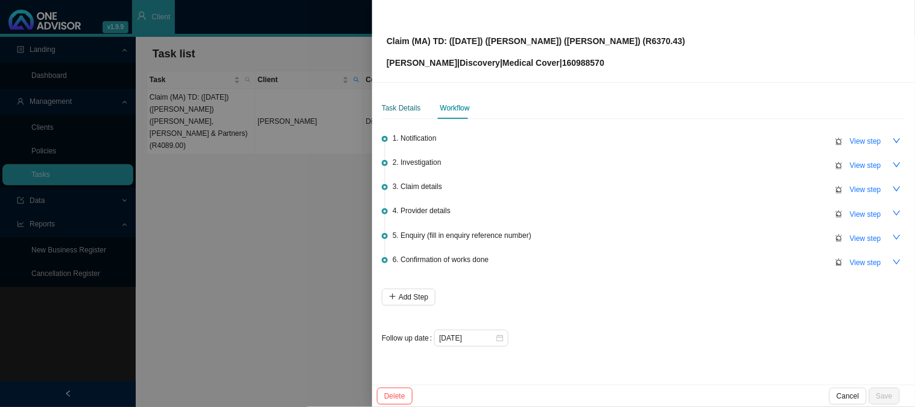
click at [392, 110] on div "Task Details" at bounding box center [401, 108] width 39 height 12
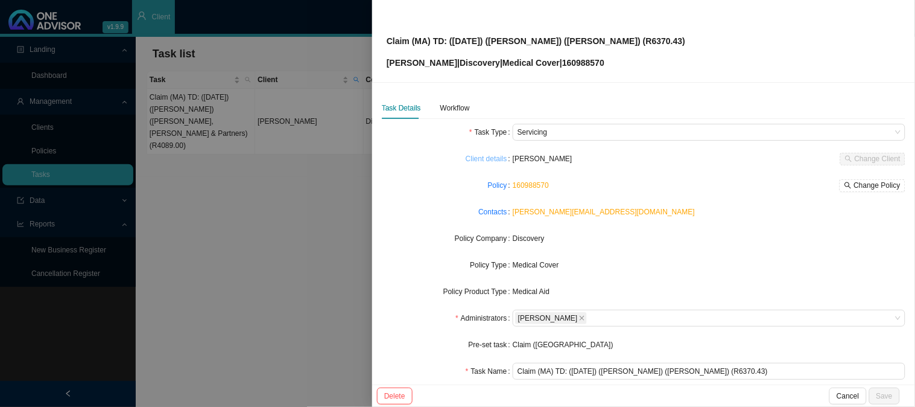
click at [486, 159] on link "Client details" at bounding box center [487, 159] width 42 height 12
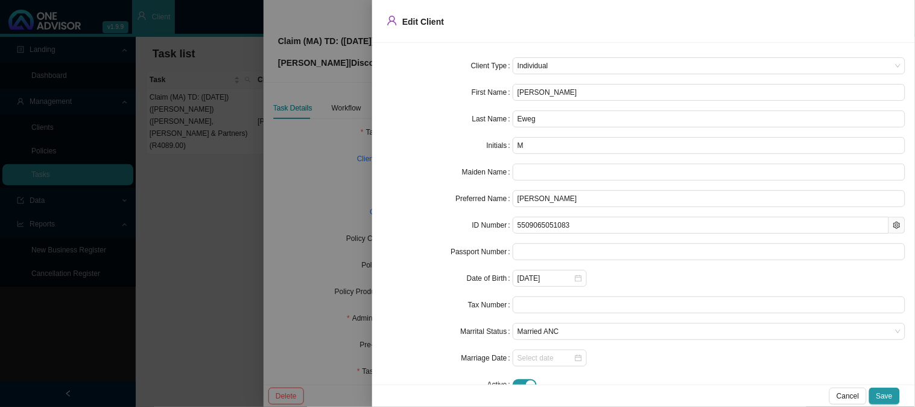
click at [350, 159] on div at bounding box center [457, 203] width 915 height 407
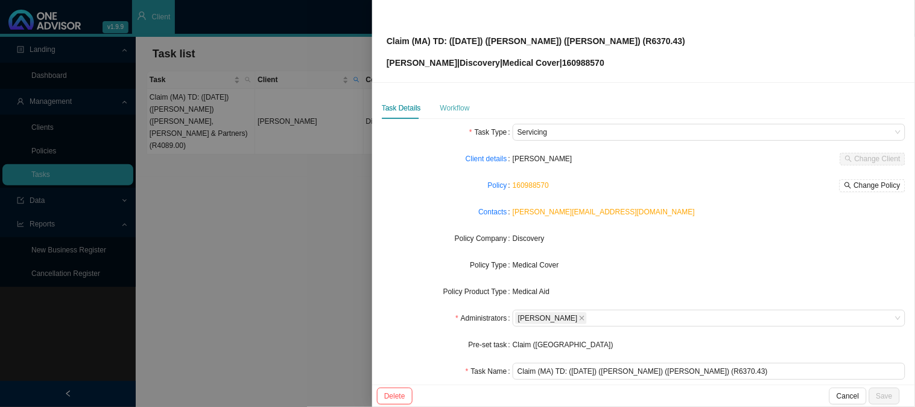
click at [460, 115] on div "Workflow" at bounding box center [455, 108] width 30 height 22
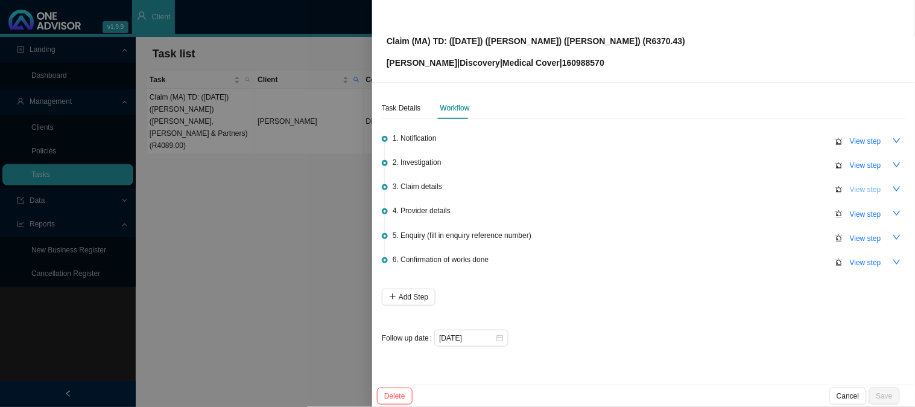
click at [858, 190] on span "View step" at bounding box center [865, 189] width 31 height 12
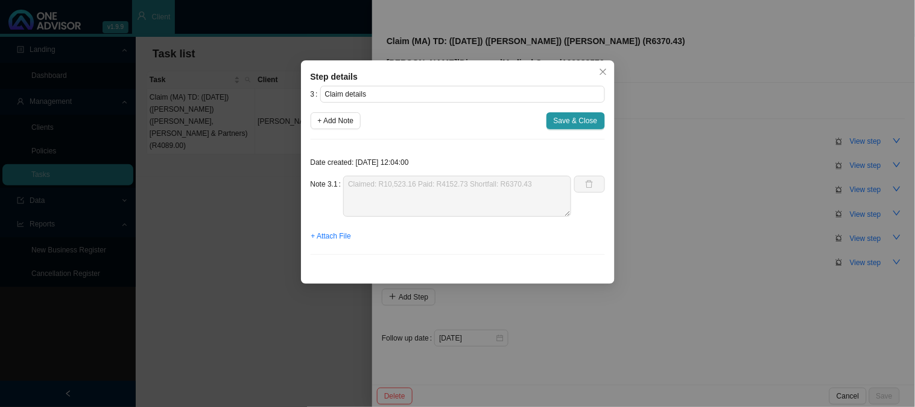
click at [246, 209] on div "Step details 3 Claim details + Add Note Save & Close Date created: 2025-10-14 1…" at bounding box center [457, 203] width 915 height 407
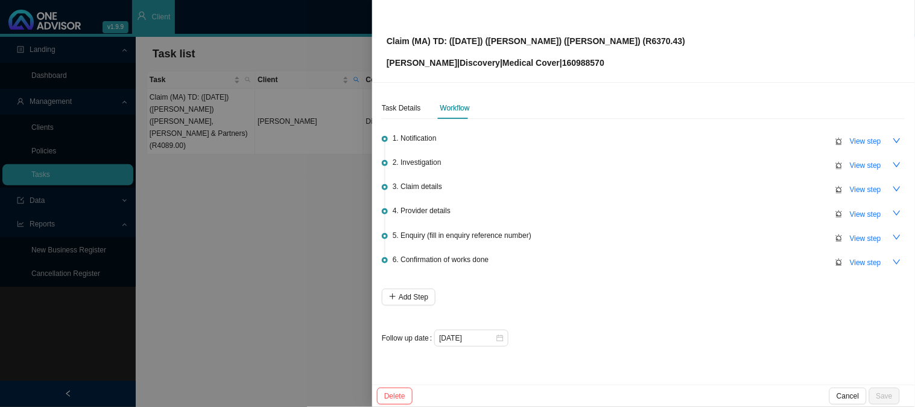
click at [323, 172] on div at bounding box center [457, 203] width 915 height 407
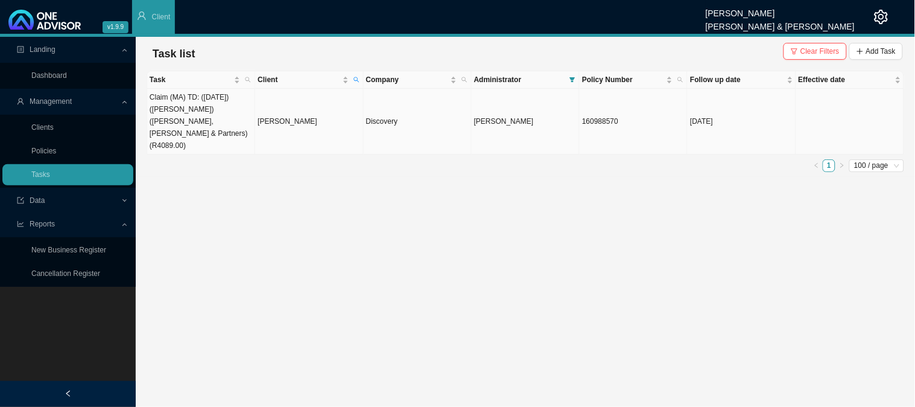
click at [228, 107] on td "Claim (MA) TD: ([DATE]) ([PERSON_NAME]) ([PERSON_NAME], [PERSON_NAME] & Partner…" at bounding box center [201, 122] width 108 height 66
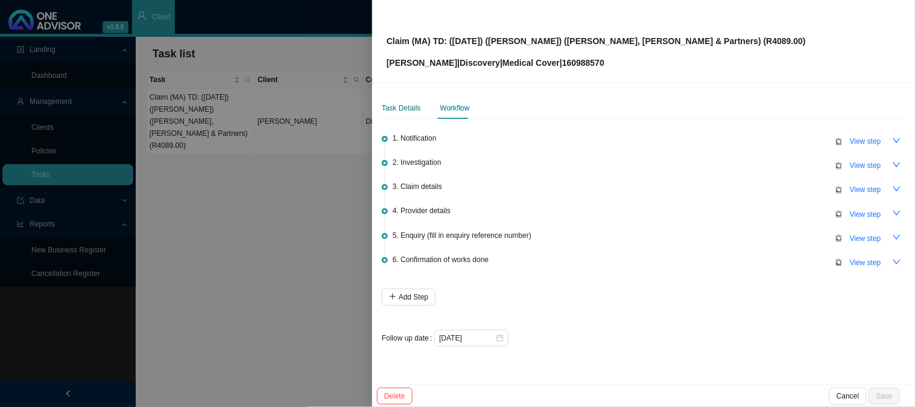
click at [396, 106] on div "Task Details" at bounding box center [401, 108] width 39 height 12
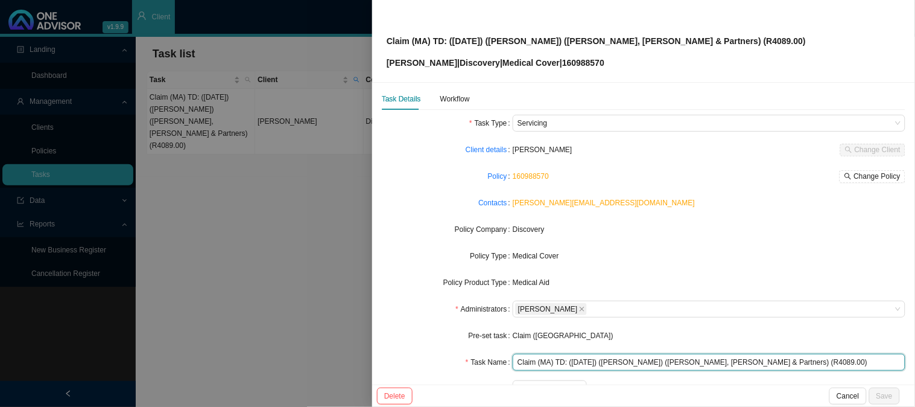
scroll to position [10, 0]
drag, startPoint x: 786, startPoint y: 372, endPoint x: 510, endPoint y: 351, distance: 277.0
click at [513, 352] on div "Claim (MA) TD: ([DATE]) ([PERSON_NAME]) ([PERSON_NAME], [PERSON_NAME] & Partner…" at bounding box center [709, 360] width 393 height 17
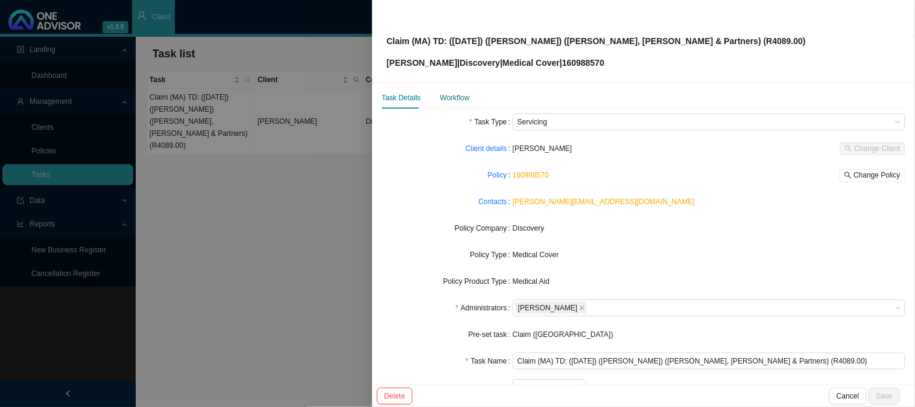
click at [449, 97] on div "Workflow" at bounding box center [455, 98] width 30 height 12
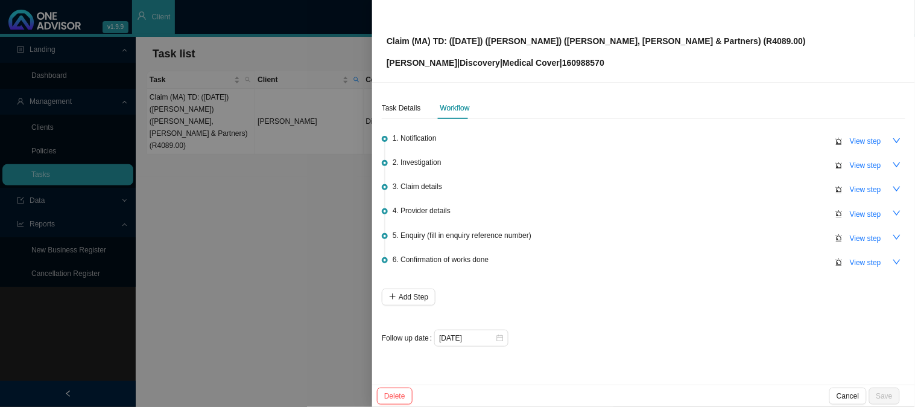
scroll to position [0, 0]
click at [850, 139] on span "View step" at bounding box center [865, 141] width 31 height 12
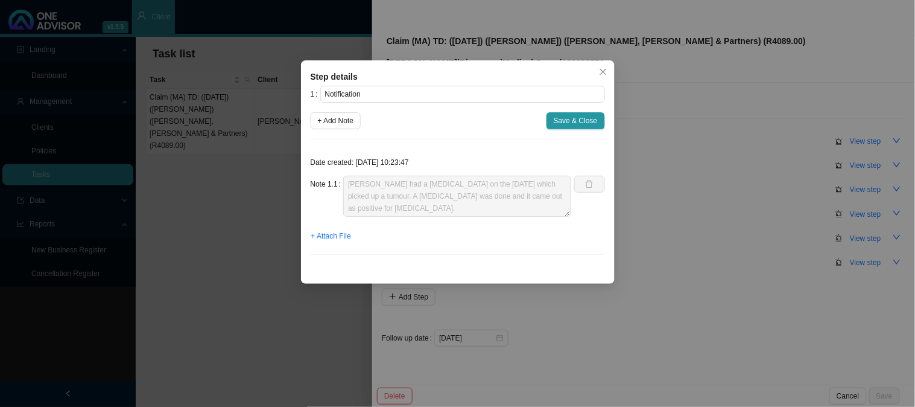
scroll to position [72, 0]
click at [572, 250] on div "Date created: 2025-10-02 10:23:47 Note 1.1 Martin had a colonoscopy on the 23/0…" at bounding box center [458, 206] width 294 height 115
click at [685, 194] on div "Step details 1 Notification + Add Note Save & Close Date created: 2025-10-02 10…" at bounding box center [457, 203] width 915 height 407
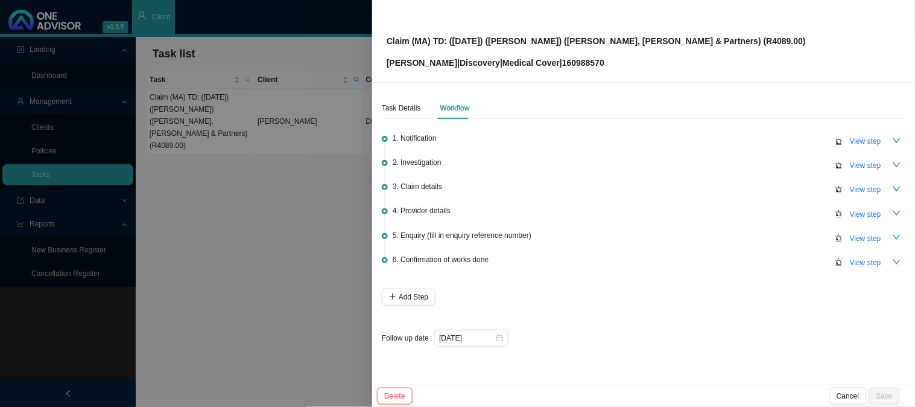
click at [250, 216] on div at bounding box center [457, 203] width 915 height 407
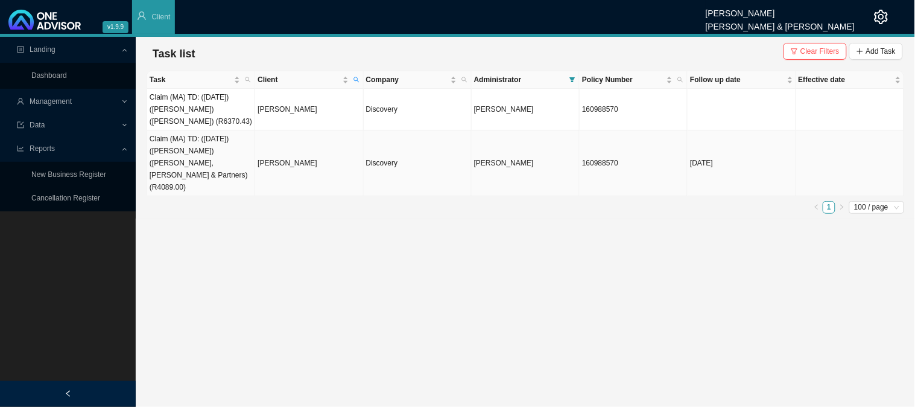
click at [233, 141] on td "Claim (MA) TD: ([DATE]) ([PERSON_NAME]) ([PERSON_NAME], [PERSON_NAME] & Partner…" at bounding box center [201, 163] width 108 height 66
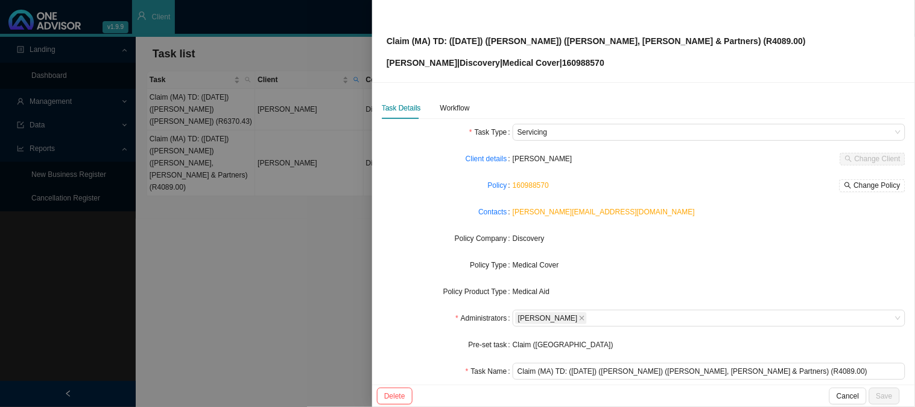
click at [206, 127] on div at bounding box center [457, 203] width 915 height 407
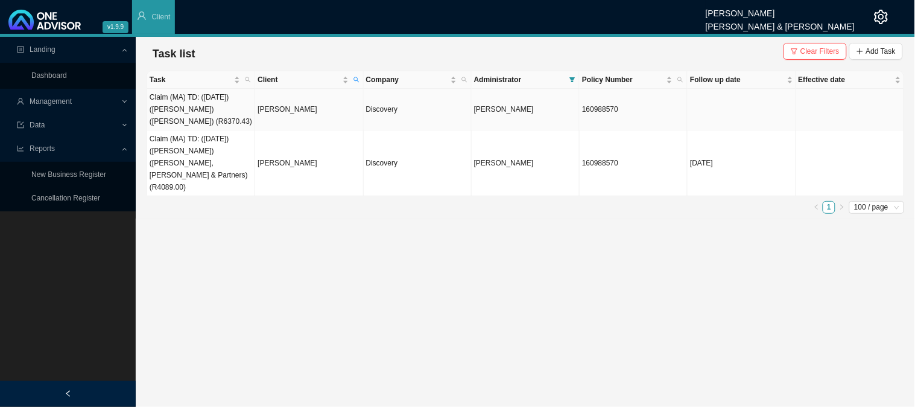
click at [222, 106] on td "Claim (MA) TD: ([DATE]) ([PERSON_NAME]) ([PERSON_NAME]) (R6370.43)" at bounding box center [201, 110] width 108 height 42
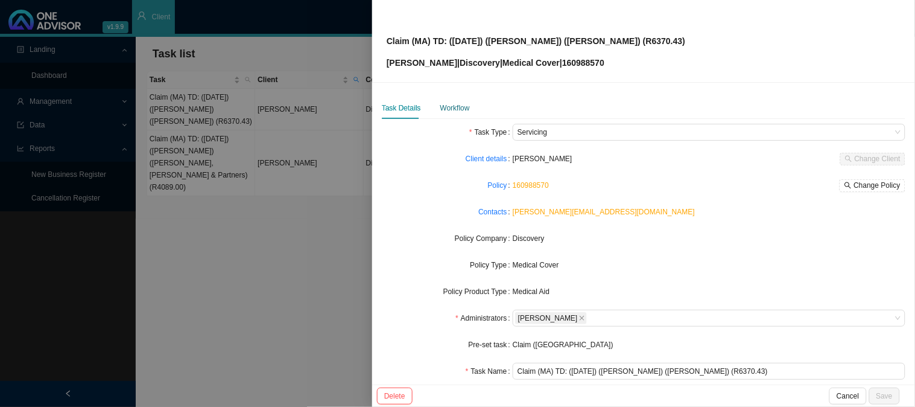
click at [451, 106] on div "Workflow" at bounding box center [455, 108] width 30 height 12
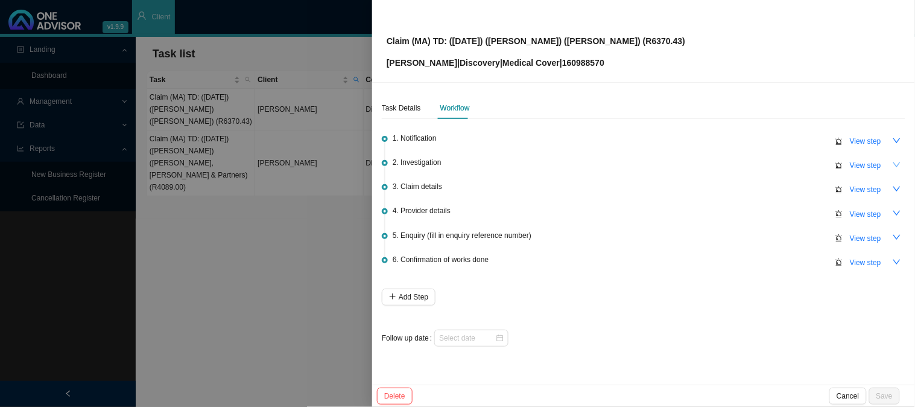
click at [901, 165] on icon "down" at bounding box center [897, 164] width 8 height 8
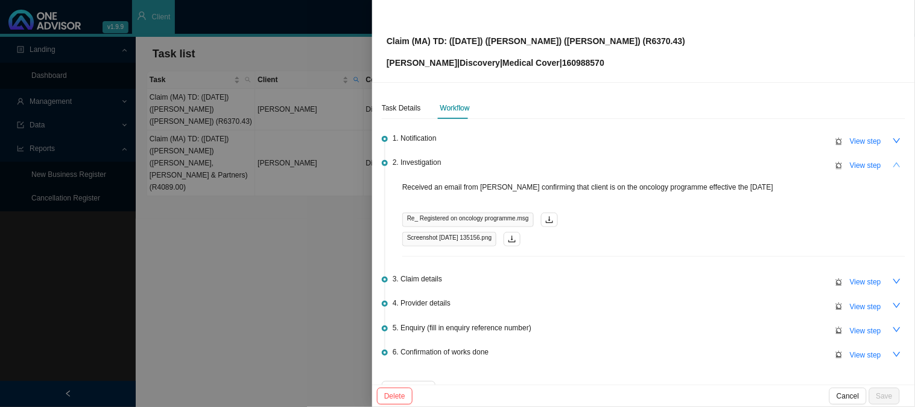
drag, startPoint x: 396, startPoint y: 183, endPoint x: 770, endPoint y: 206, distance: 375.2
click at [770, 206] on div "2. Investigation View step Received an email from [PERSON_NAME] confirming that…" at bounding box center [649, 206] width 513 height 101
copy p "Received an email from [PERSON_NAME] confirming that client is on the oncology …"
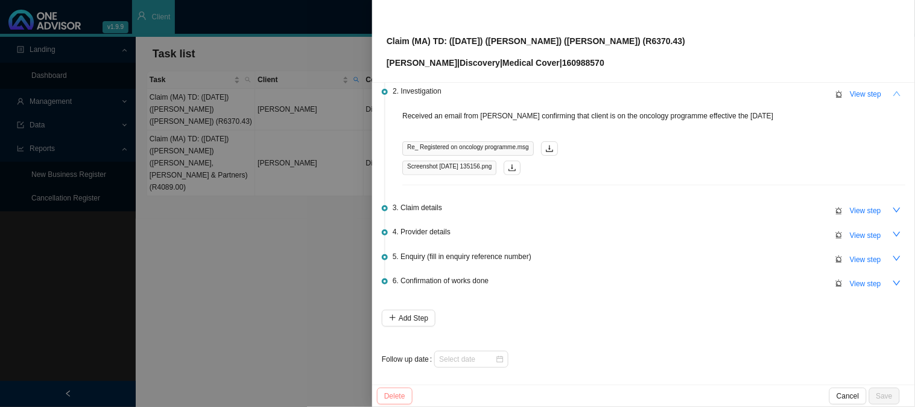
click at [391, 393] on span "Delete" at bounding box center [394, 396] width 21 height 12
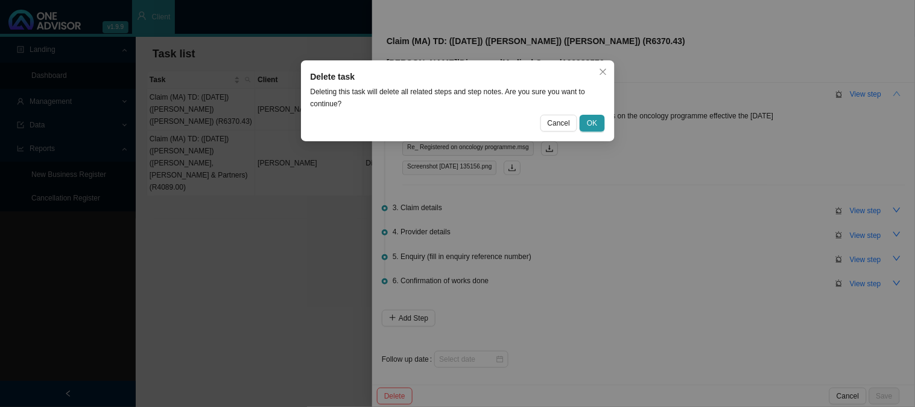
click at [583, 250] on div "Delete task Deleting this task will delete all related steps and step notes. Ar…" at bounding box center [457, 203] width 915 height 407
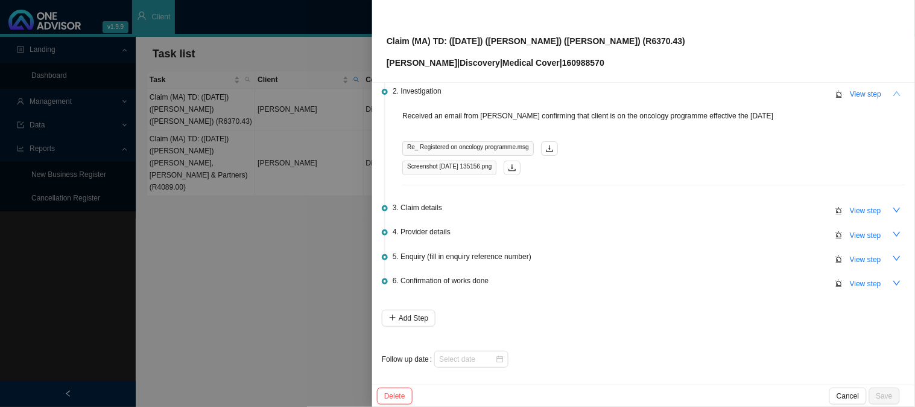
click at [318, 233] on div at bounding box center [457, 203] width 915 height 407
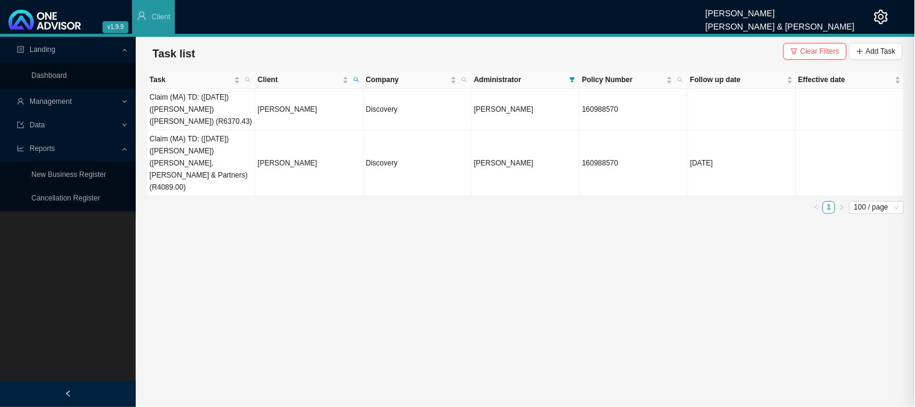
scroll to position [0, 0]
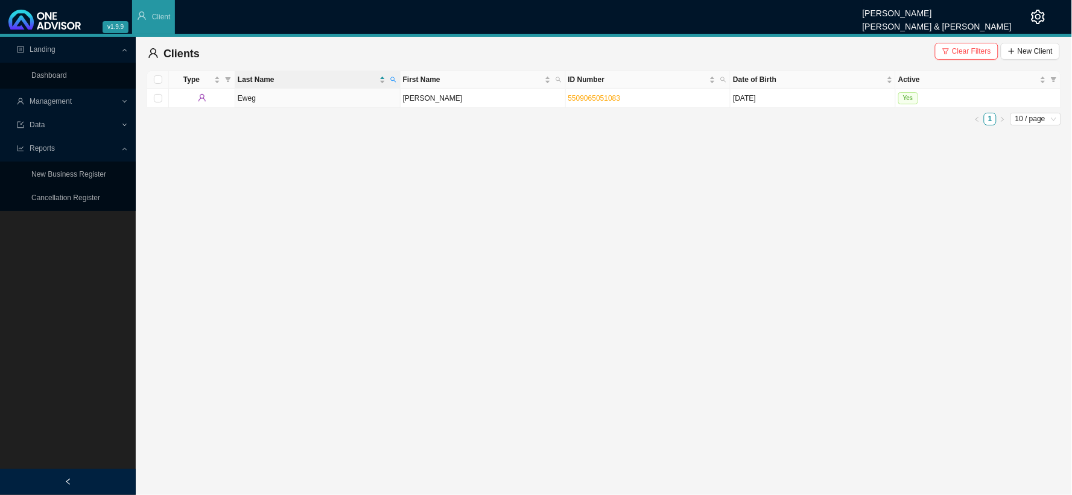
click at [119, 100] on span "Management" at bounding box center [69, 101] width 104 height 21
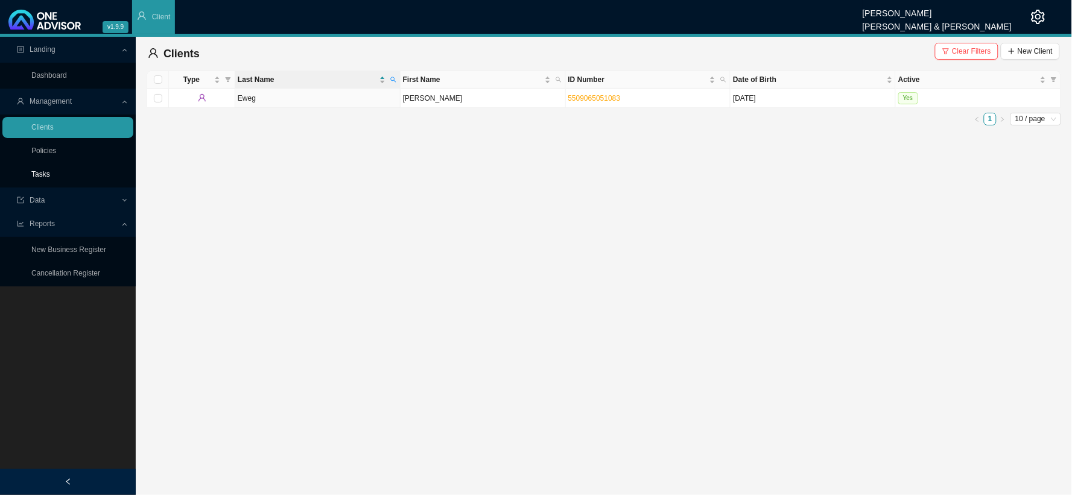
click at [50, 170] on link "Tasks" at bounding box center [40, 174] width 19 height 8
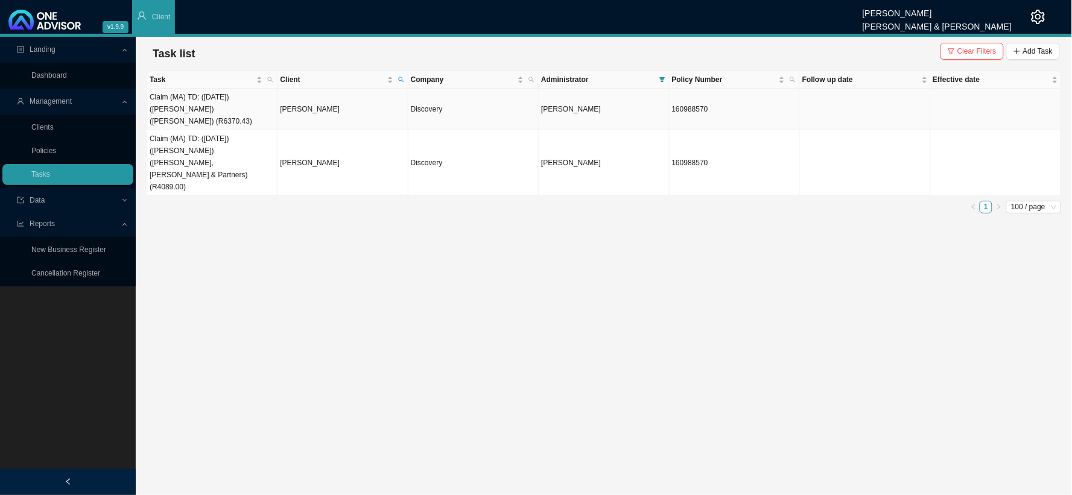
click at [317, 100] on td "[PERSON_NAME]" at bounding box center [342, 110] width 130 height 42
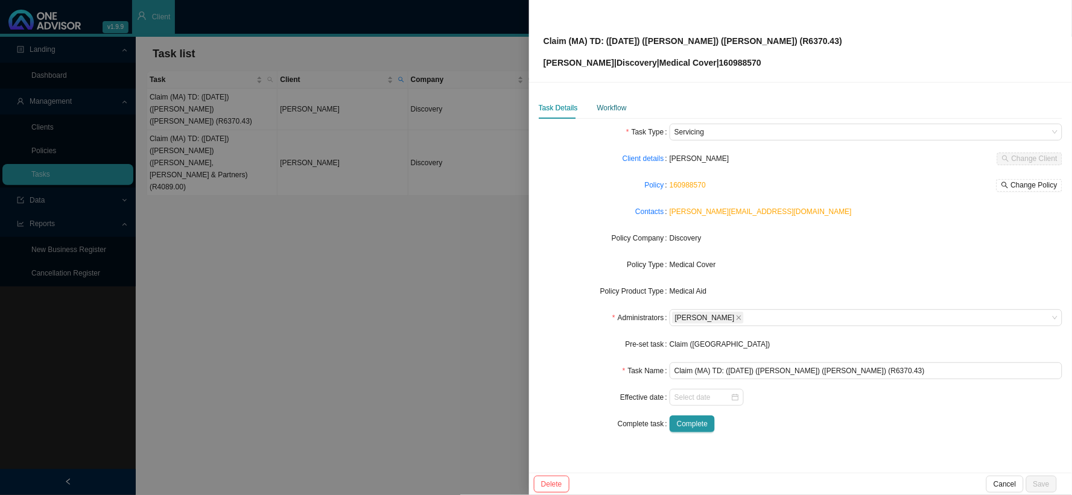
click at [612, 103] on div "Workflow" at bounding box center [612, 108] width 30 height 12
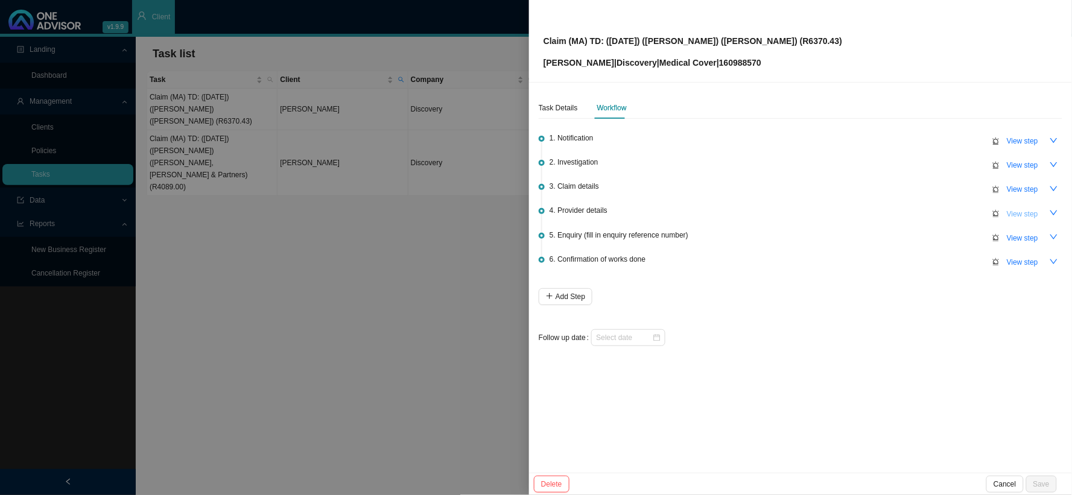
click at [1020, 209] on span "View step" at bounding box center [1022, 214] width 31 height 12
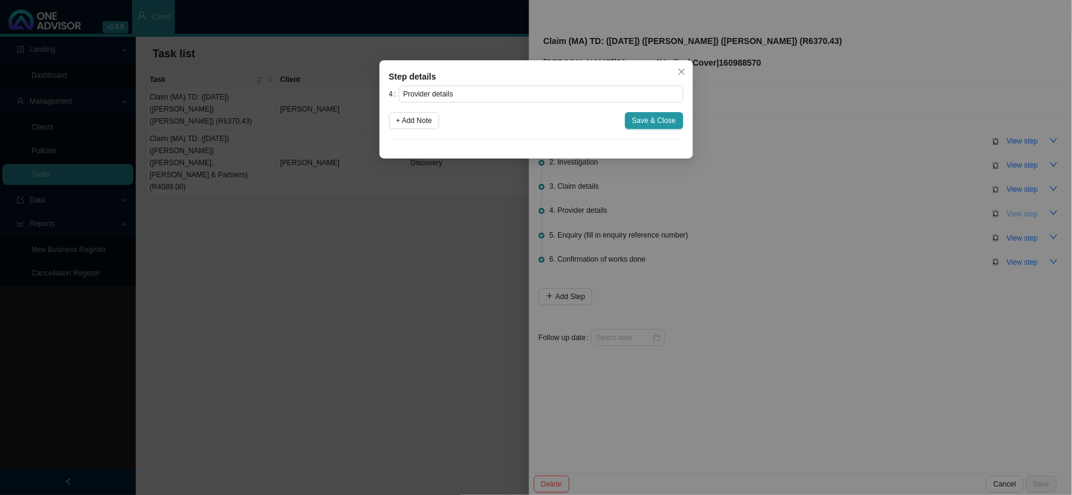
click at [1020, 209] on div "Step details 4 Provider details + Add Note Save & Close Cancel OK" at bounding box center [536, 247] width 1072 height 495
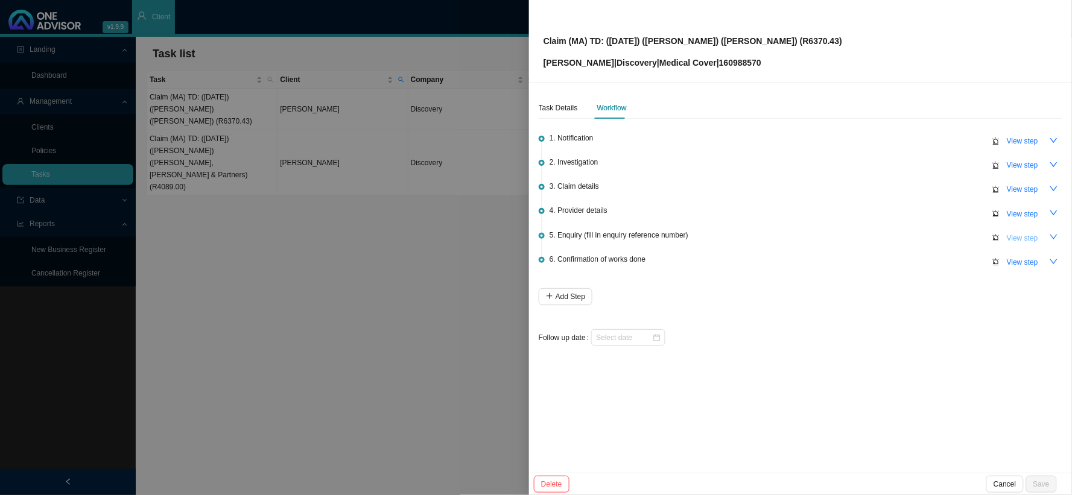
click at [1017, 240] on span "View step" at bounding box center [1022, 238] width 31 height 12
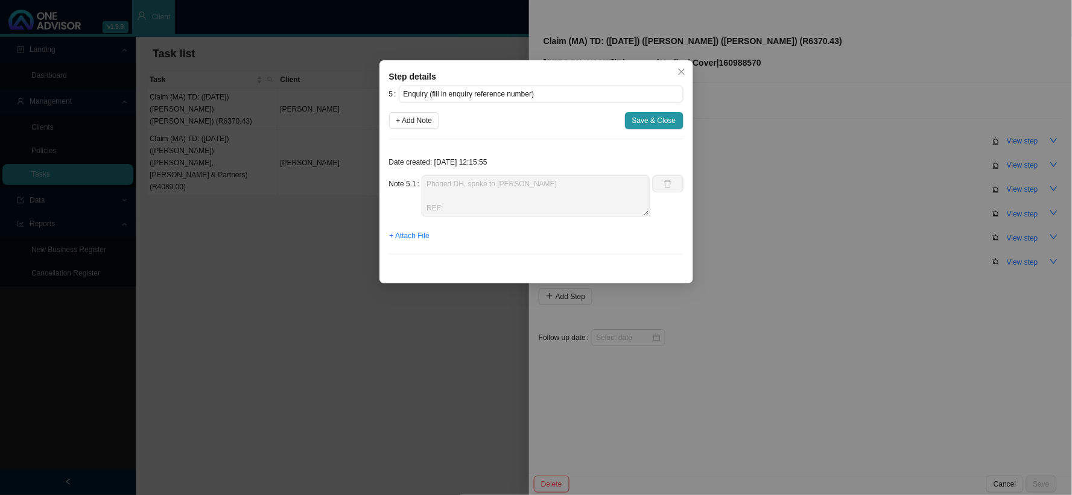
click at [788, 174] on div "Step details 5 Enquiry (fill in enquiry reference number) + Add Note Save & Clo…" at bounding box center [536, 247] width 1072 height 495
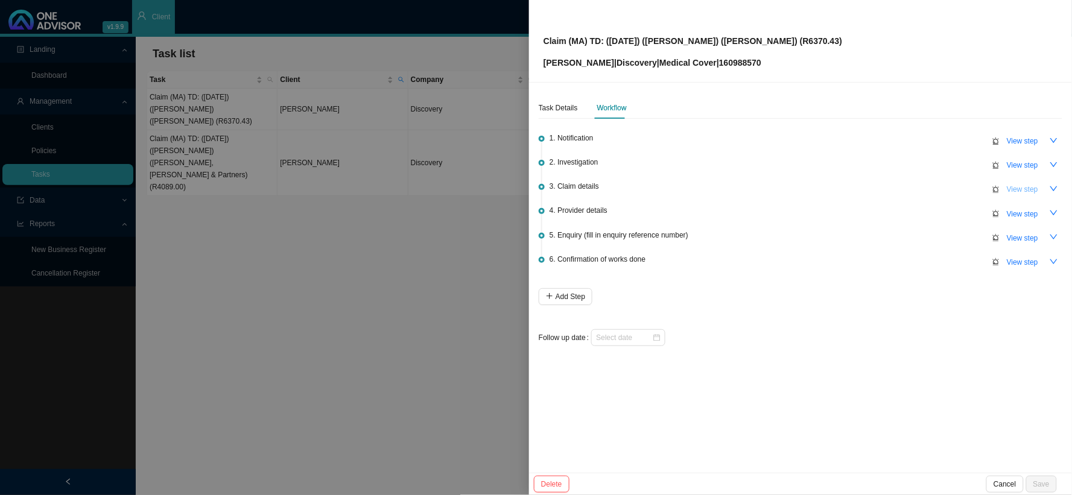
click at [1017, 185] on span "View step" at bounding box center [1022, 189] width 31 height 12
type input "Claim details"
type textarea "Claimed: R10,523.16 Paid: R4152.73 Shortfall: R6370.43"
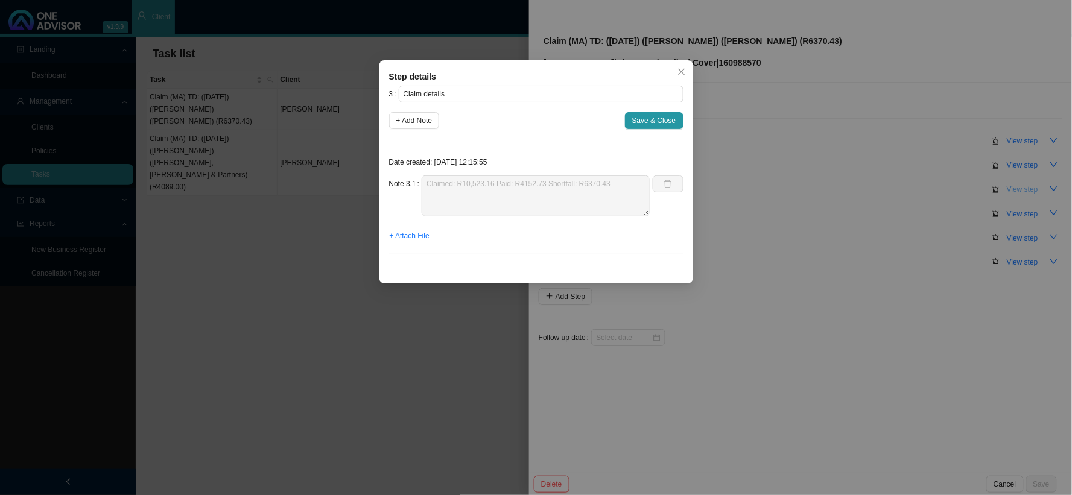
click at [1017, 185] on div "Step details 3 Claim details + Add Note Save & Close Date created: [DATE] 12:15…" at bounding box center [536, 247] width 1072 height 495
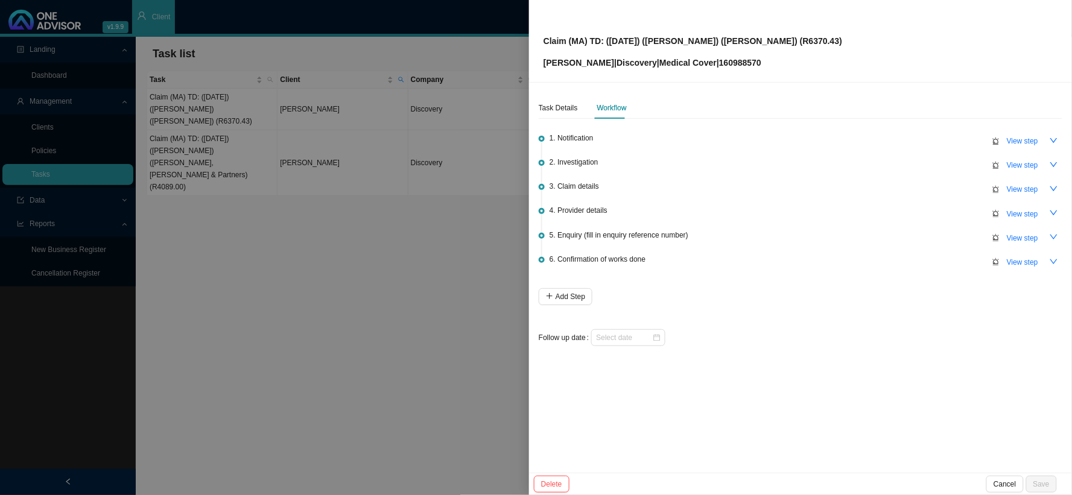
click at [1020, 175] on li "2. Investigation View step" at bounding box center [801, 172] width 524 height 24
click at [1022, 166] on span "View step" at bounding box center [1022, 165] width 31 height 12
type input "Investigation"
type textarea "Received an email from [PERSON_NAME] confirming that client is on the oncology …"
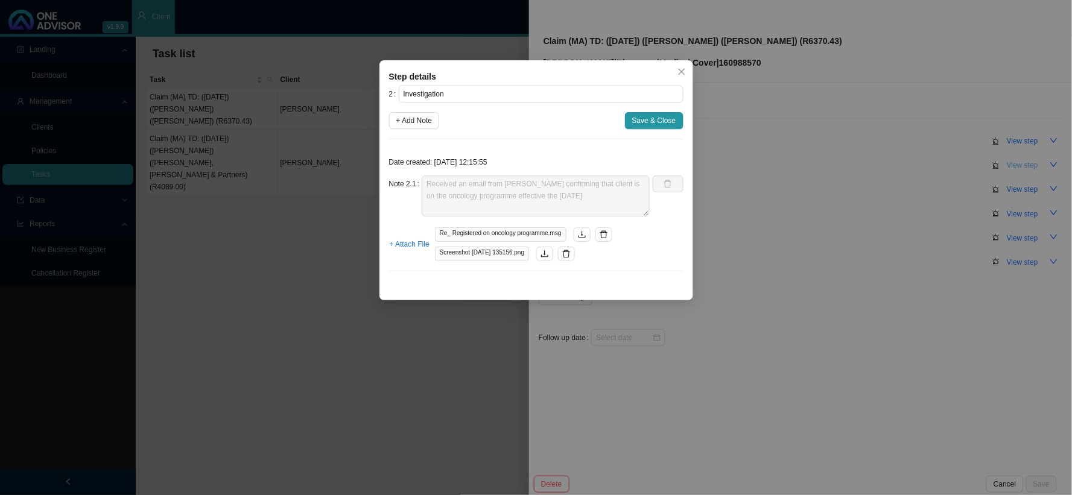
click at [1022, 166] on div "Step details 2 Investigation + Add Note Save & Close Date created: [DATE] 12:15…" at bounding box center [536, 247] width 1072 height 495
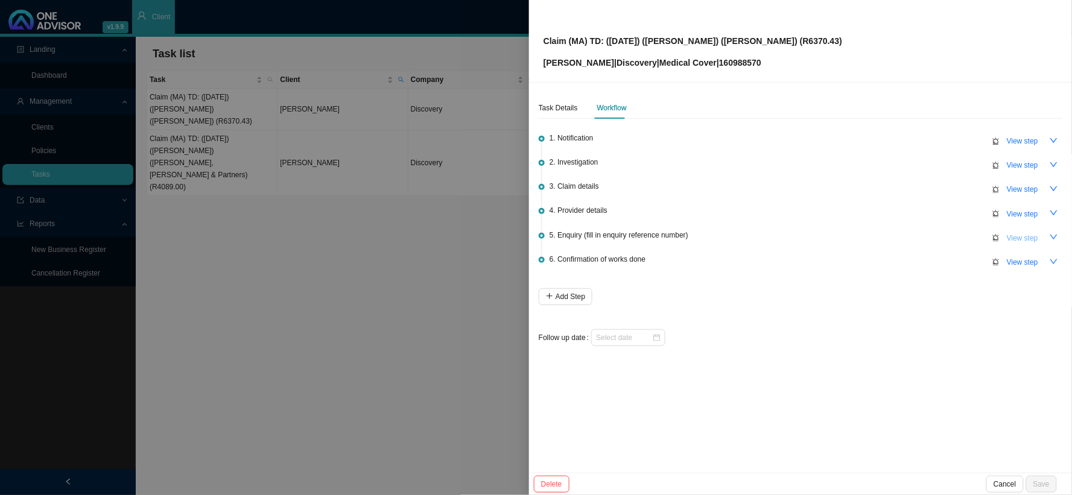
click at [1021, 238] on span "View step" at bounding box center [1022, 238] width 31 height 12
type input "Enquiry (fill in enquiry reference number)"
type textarea "Phoned DH, spoke to [PERSON_NAME] REF:"
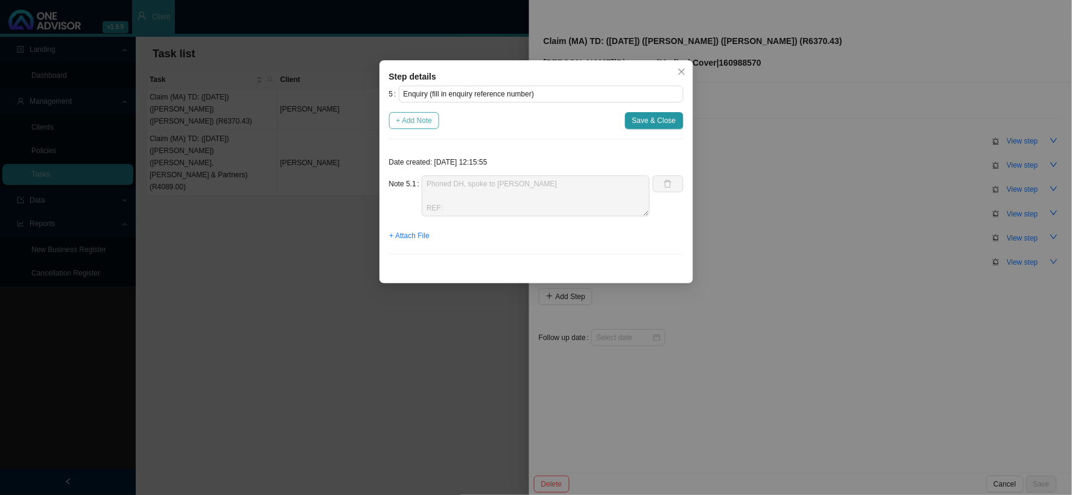
click at [417, 124] on span "+ Add Note" at bounding box center [414, 121] width 36 height 12
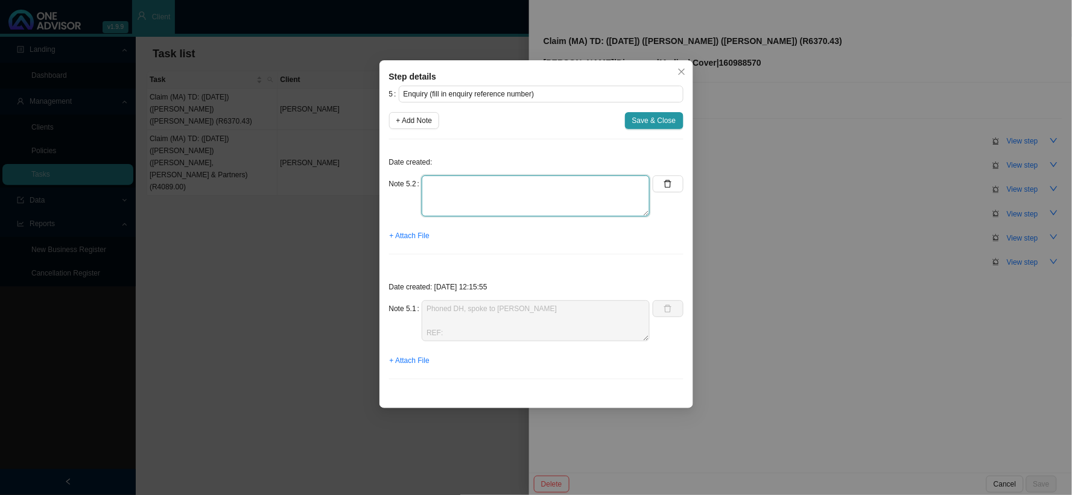
click at [472, 190] on textarea at bounding box center [536, 196] width 228 height 41
type textarea "Phoned DH, spoke to REF:"
click at [462, 191] on textarea "Phoned DH, spoke to REF:" at bounding box center [536, 196] width 228 height 41
drag, startPoint x: 449, startPoint y: 208, endPoint x: 407, endPoint y: 179, distance: 51.7
click at [407, 179] on div "Note 5.2 Phoned DH, spoke to REF:" at bounding box center [519, 196] width 261 height 41
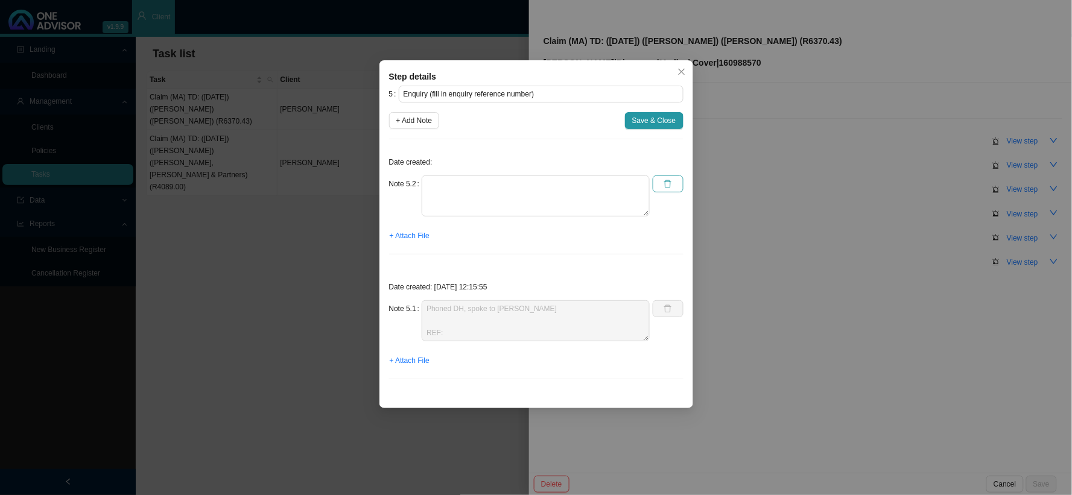
click at [666, 181] on icon "delete" at bounding box center [667, 184] width 7 height 8
type textarea "Phoned DH, spoke to [PERSON_NAME] REF:"
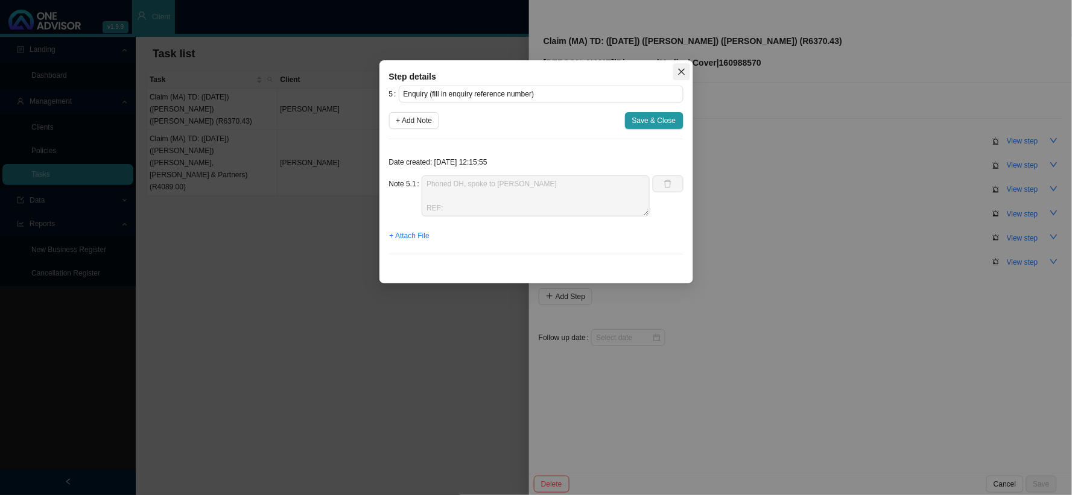
click at [678, 65] on button "Close" at bounding box center [681, 71] width 17 height 17
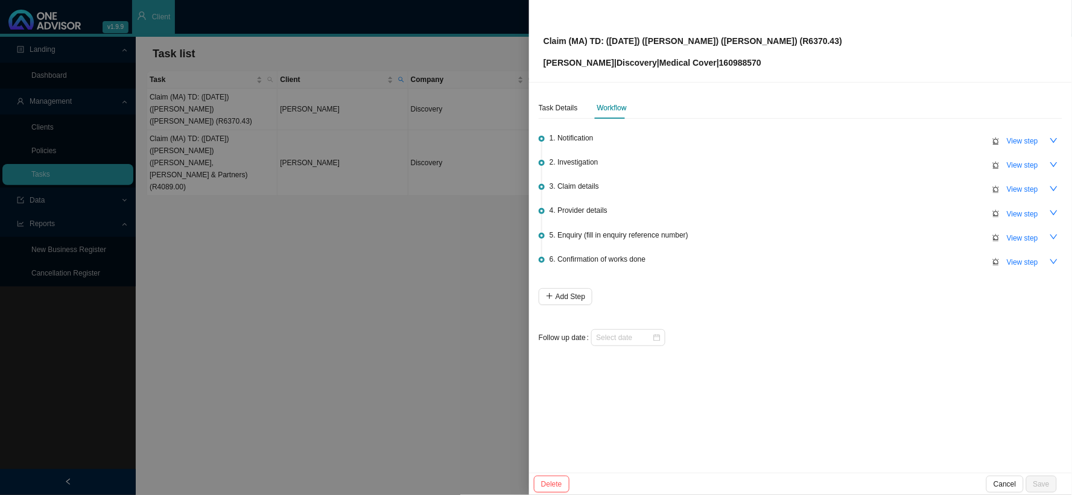
click at [401, 216] on div at bounding box center [536, 247] width 1072 height 495
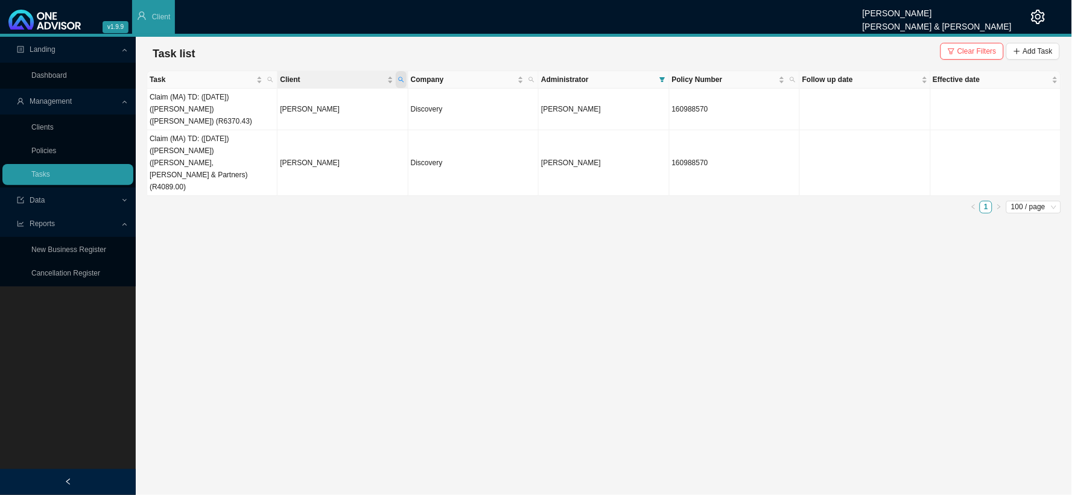
click at [402, 78] on icon "search" at bounding box center [400, 79] width 5 height 5
click at [320, 119] on span "Search" at bounding box center [319, 124] width 23 height 12
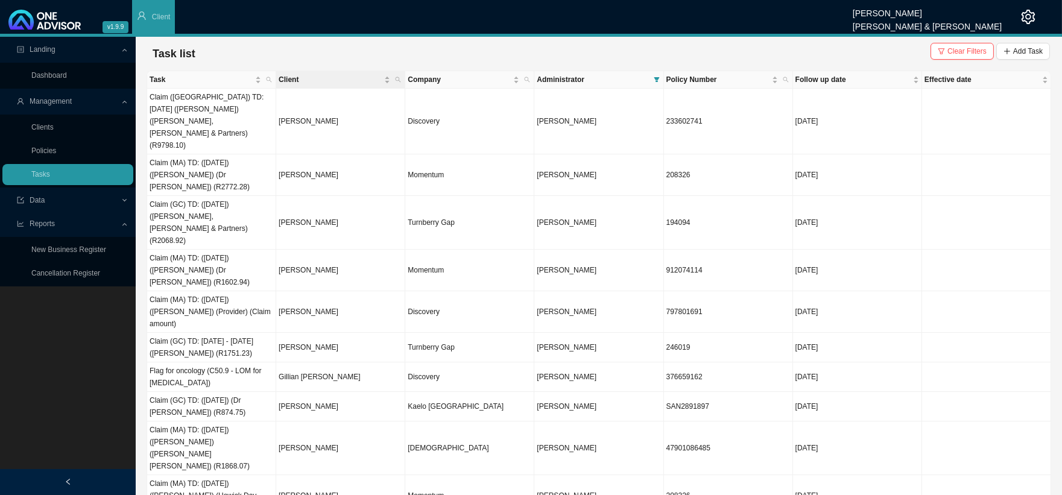
click at [405, 76] on th "Client" at bounding box center [340, 79] width 129 height 17
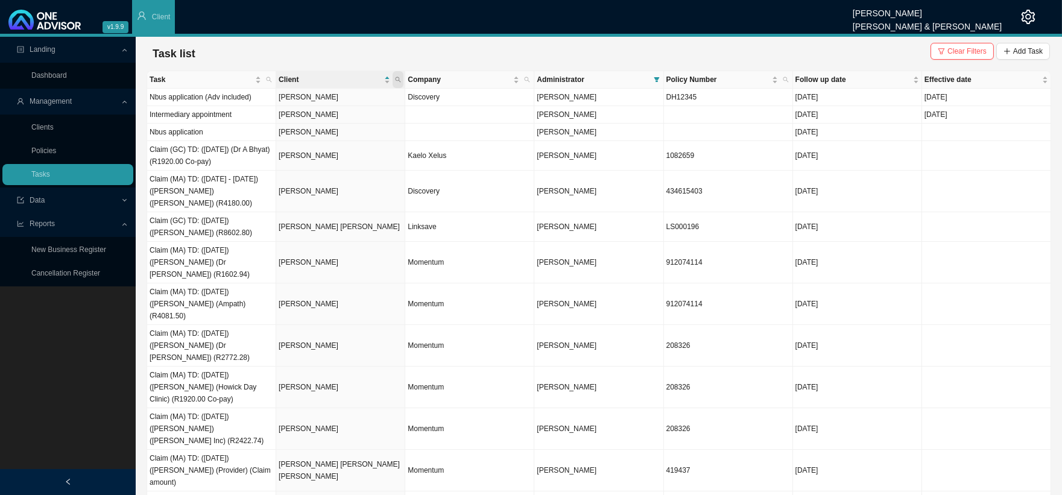
click at [400, 80] on icon "search" at bounding box center [398, 80] width 6 height 6
click at [326, 106] on input "text" at bounding box center [341, 103] width 113 height 17
type input "eweg"
click at [312, 127] on span "Search" at bounding box center [317, 124] width 23 height 12
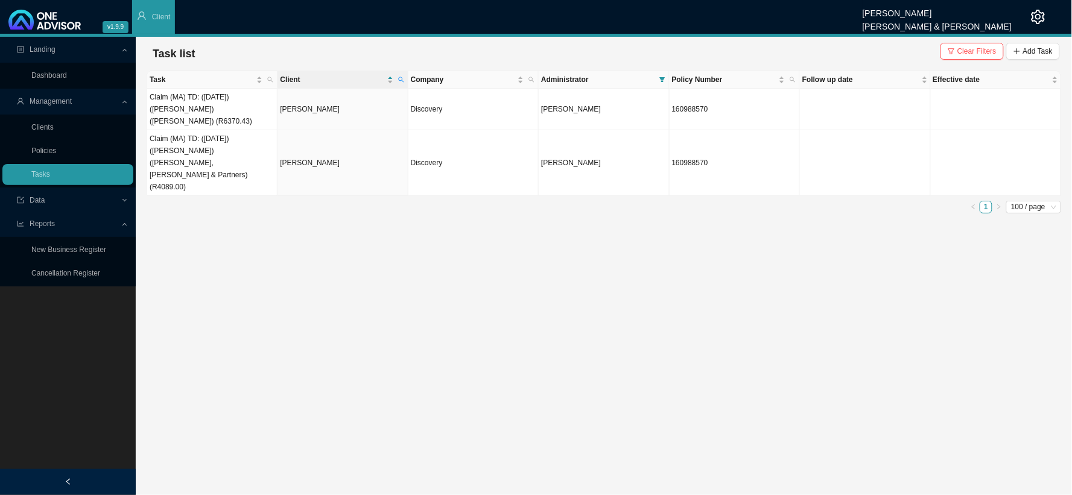
click at [449, 203] on main "Landing Dashboard Management Clients Policies Tasks Data Reports New Business R…" at bounding box center [536, 266] width 1072 height 458
click at [408, 104] on td "Discovery" at bounding box center [473, 110] width 130 height 42
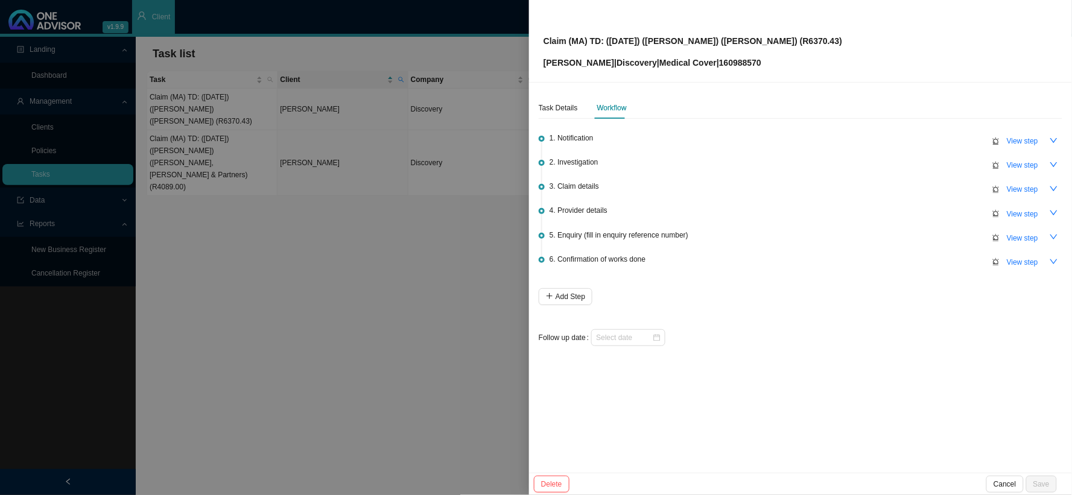
click at [414, 195] on div at bounding box center [536, 247] width 1072 height 495
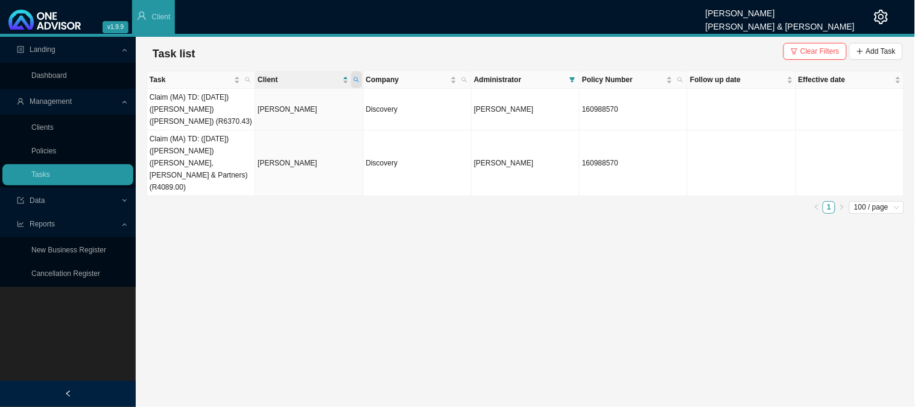
click at [358, 78] on icon "search" at bounding box center [356, 80] width 6 height 6
click at [809, 56] on span "Clear Filters" at bounding box center [819, 51] width 39 height 12
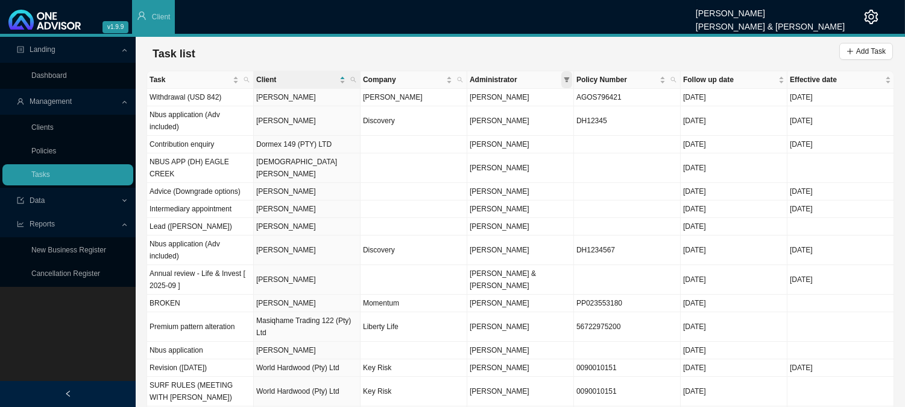
click at [570, 83] on span at bounding box center [567, 79] width 11 height 17
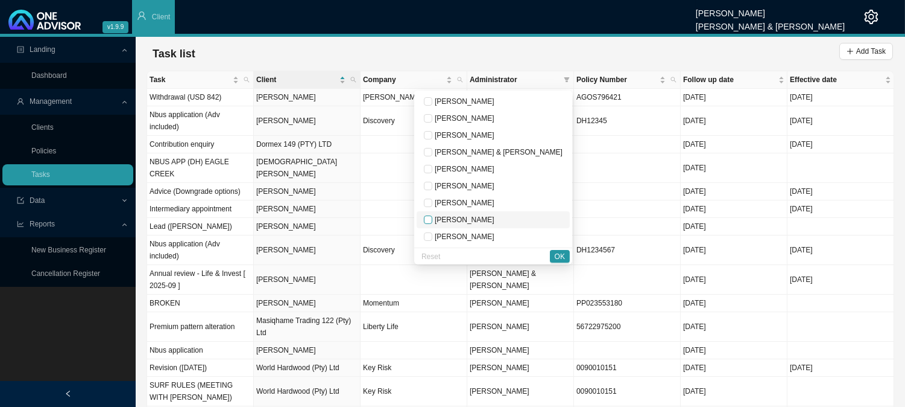
click at [432, 221] on input "checkbox" at bounding box center [428, 219] width 8 height 8
checkbox input "true"
click at [558, 256] on span "OK" at bounding box center [560, 256] width 10 height 12
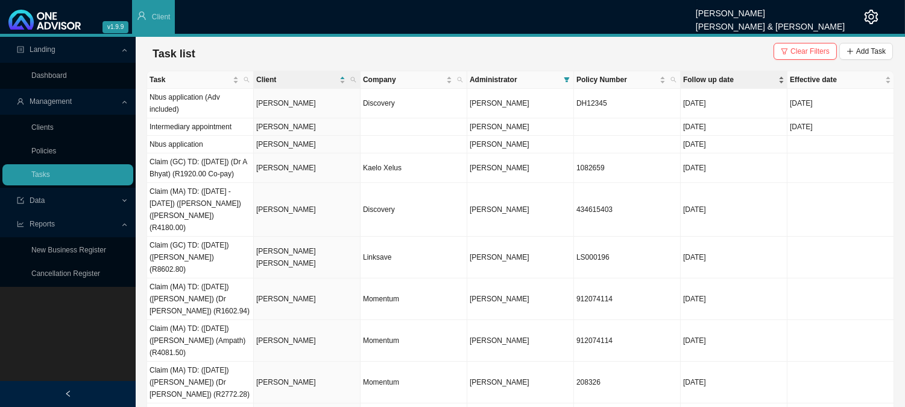
click at [724, 80] on span "Follow up date" at bounding box center [729, 80] width 93 height 12
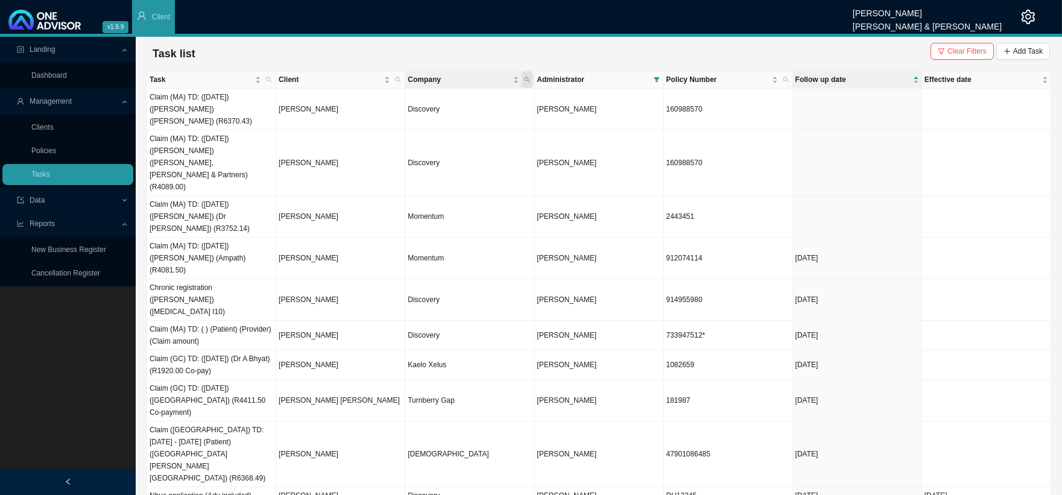
click at [528, 78] on icon "search" at bounding box center [527, 80] width 6 height 6
click at [451, 103] on input "text" at bounding box center [470, 103] width 113 height 17
click at [703, 103] on td "160988570" at bounding box center [728, 110] width 129 height 42
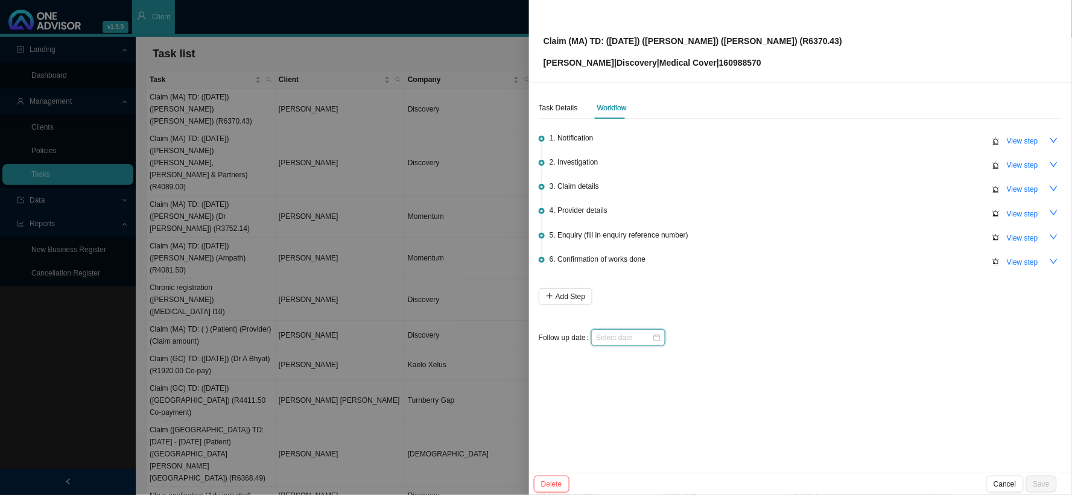
click at [641, 335] on input at bounding box center [624, 338] width 56 height 12
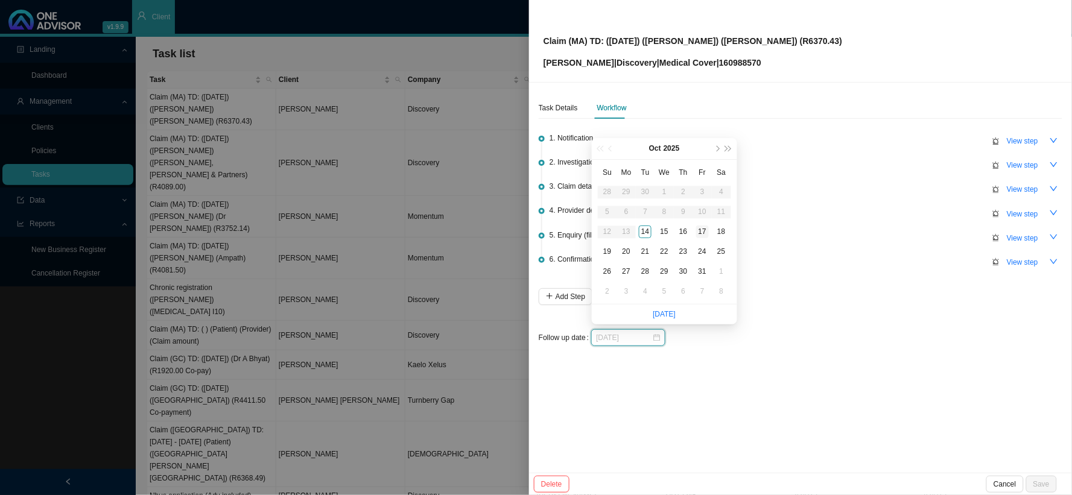
type input "[DATE]"
click at [701, 230] on div "17" at bounding box center [702, 232] width 13 height 13
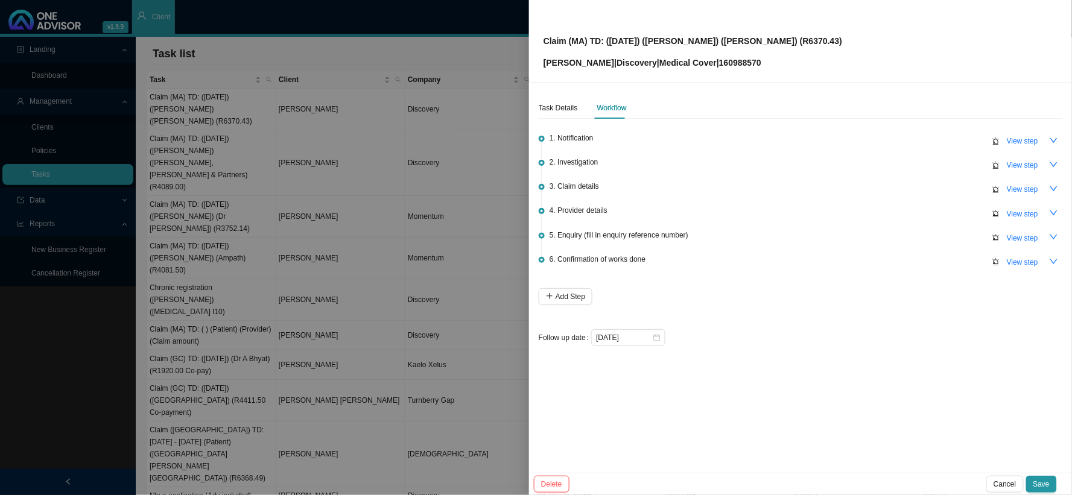
click at [440, 288] on div at bounding box center [536, 247] width 1072 height 495
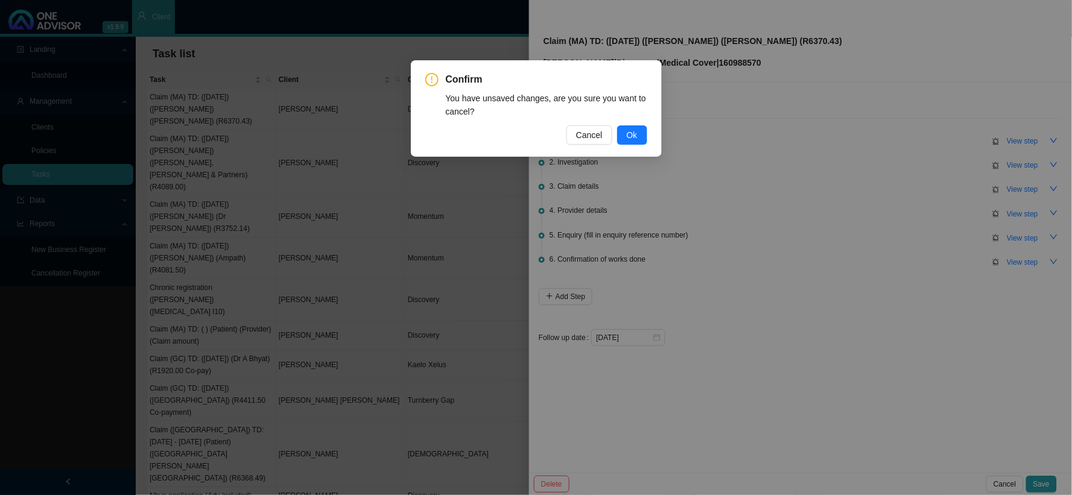
click at [682, 216] on div "Confirm You have unsaved changes, are you sure you want to cancel? Cancel Ok" at bounding box center [536, 247] width 1072 height 495
click at [598, 138] on span "Cancel" at bounding box center [589, 134] width 27 height 13
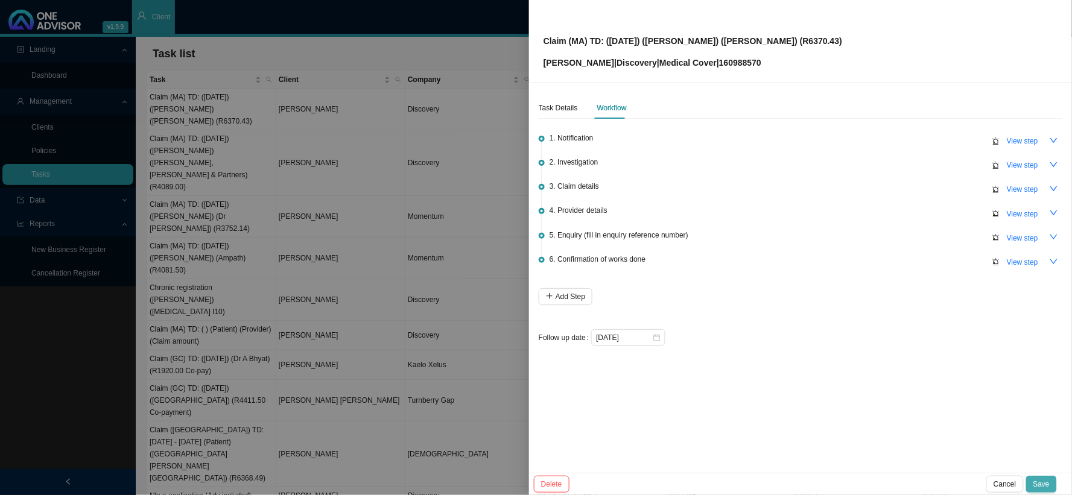
click at [1046, 487] on span "Save" at bounding box center [1041, 484] width 16 height 12
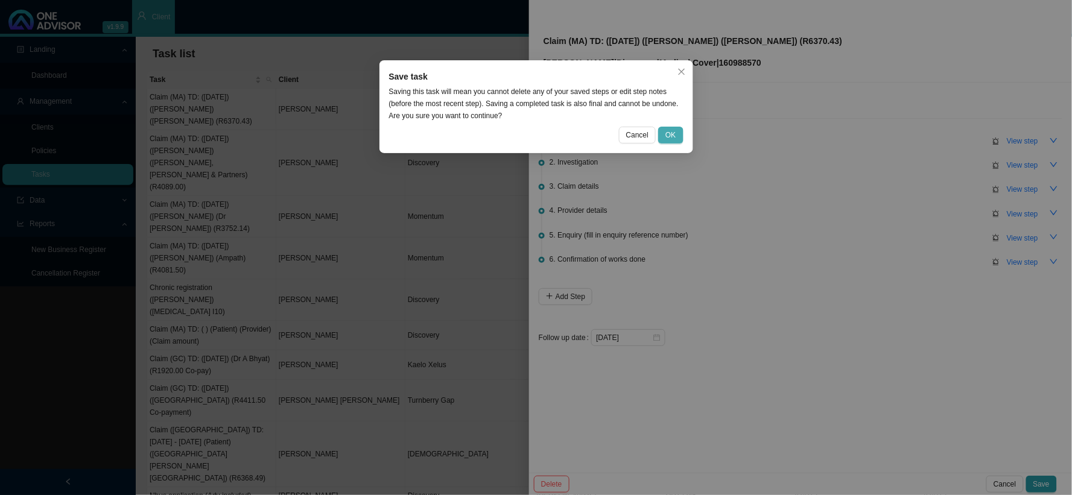
click at [676, 136] on span "OK" at bounding box center [670, 135] width 10 height 12
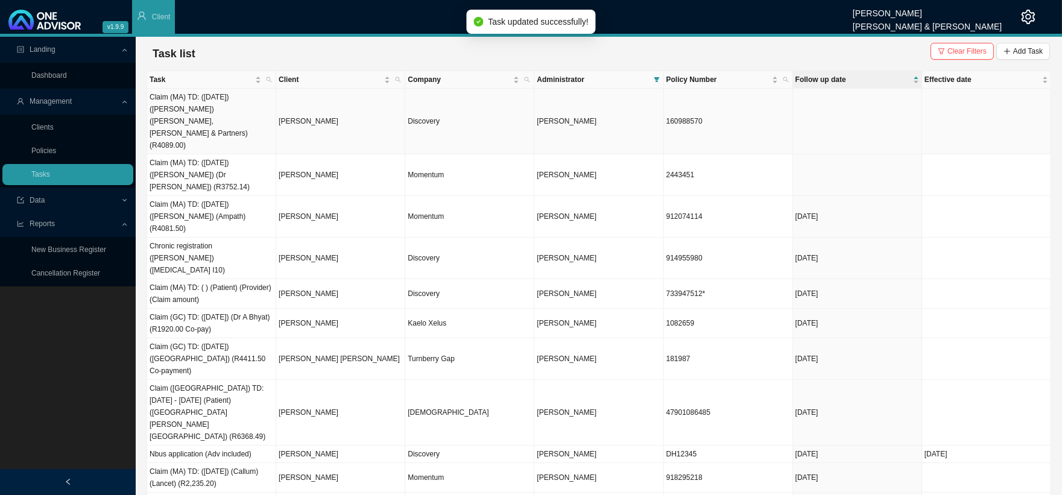
click at [579, 117] on span "[PERSON_NAME]" at bounding box center [567, 121] width 60 height 8
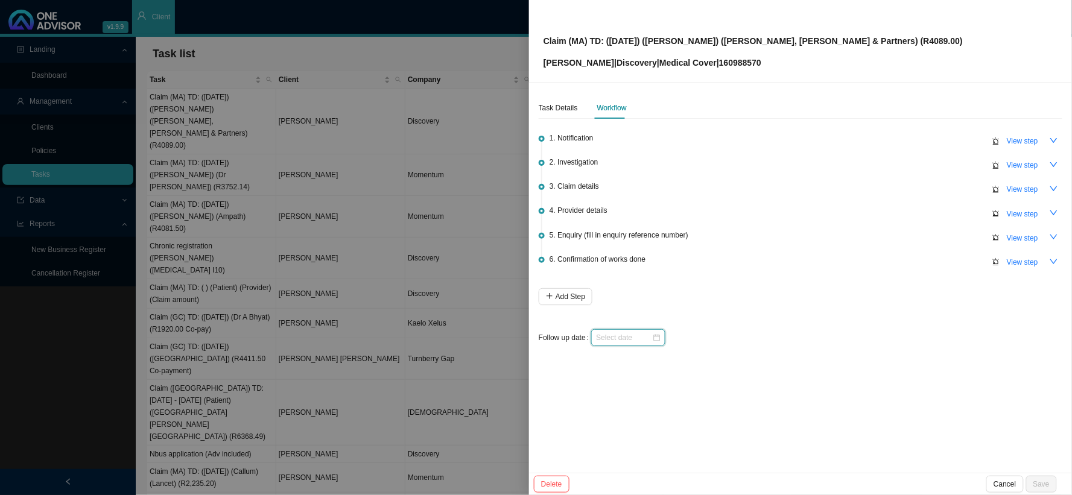
click at [636, 338] on input at bounding box center [624, 338] width 56 height 12
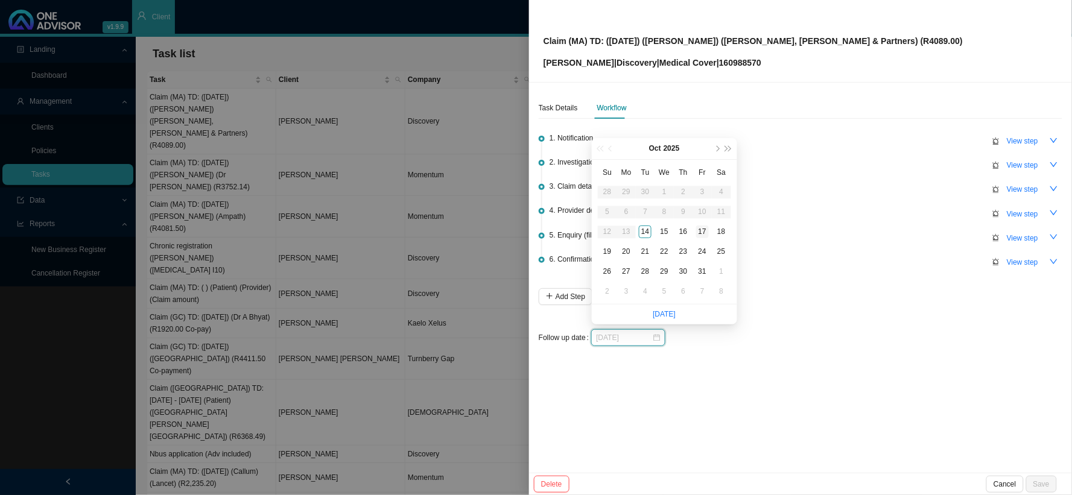
type input "[DATE]"
click at [698, 230] on div "17" at bounding box center [702, 232] width 13 height 13
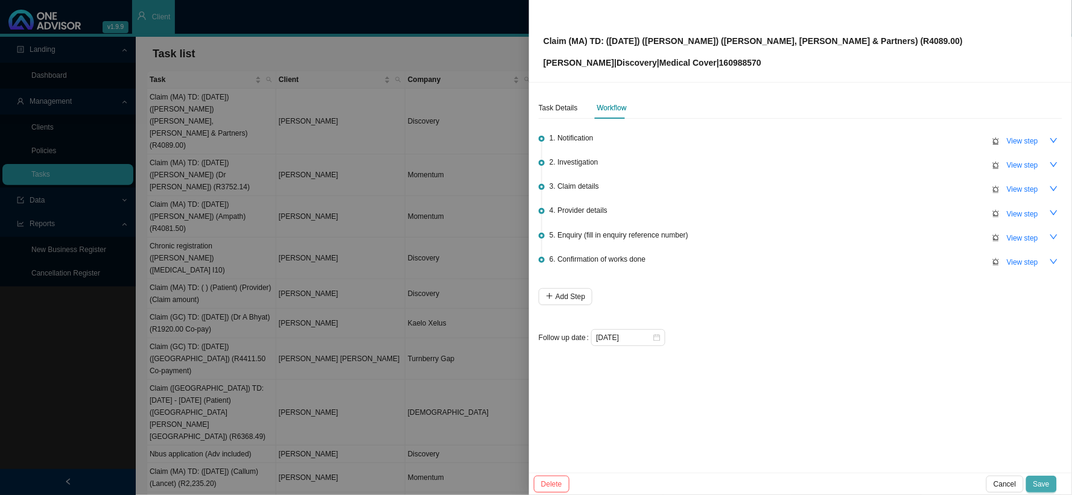
click at [1042, 483] on span "Save" at bounding box center [1041, 484] width 16 height 12
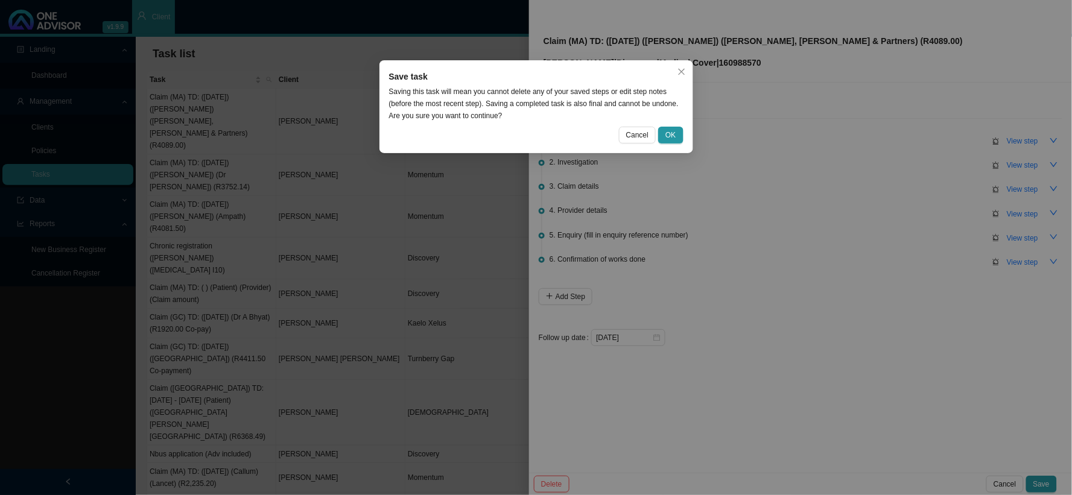
click at [683, 133] on div "Save task Saving this task will mean you cannot delete any of your saved steps …" at bounding box center [536, 106] width 314 height 93
click at [670, 136] on span "OK" at bounding box center [670, 135] width 10 height 12
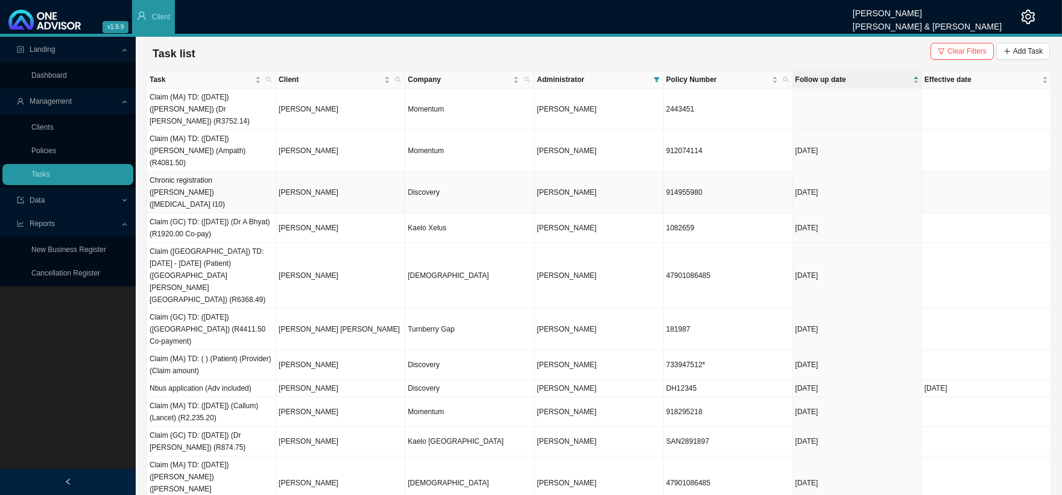
click at [511, 172] on td "Discovery" at bounding box center [469, 193] width 129 height 42
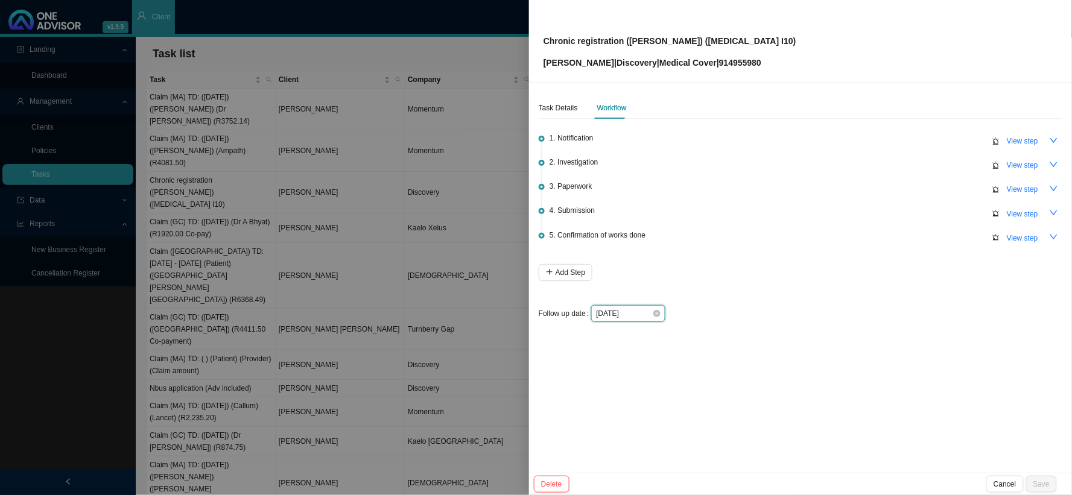
click at [648, 312] on input "[DATE]" at bounding box center [624, 314] width 56 height 12
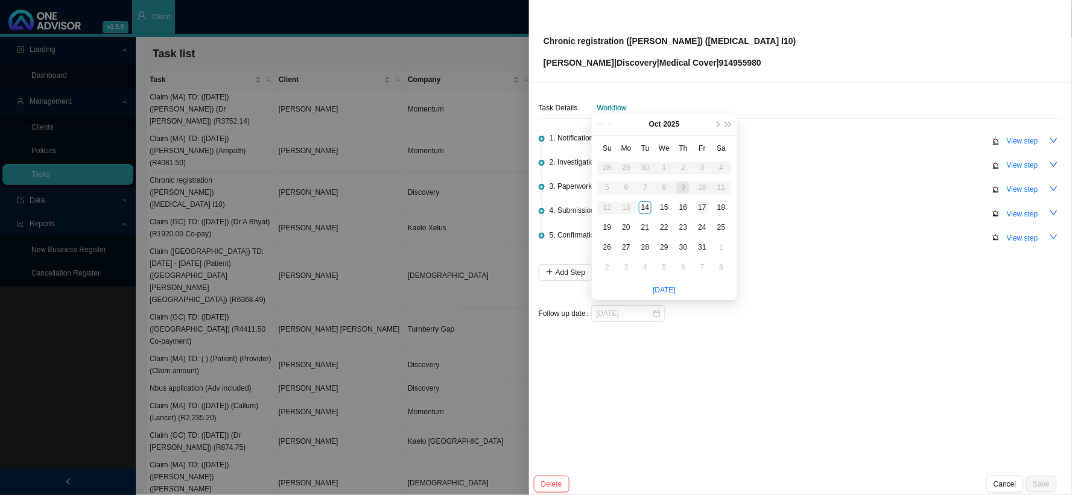
click at [703, 210] on div "17" at bounding box center [702, 207] width 13 height 13
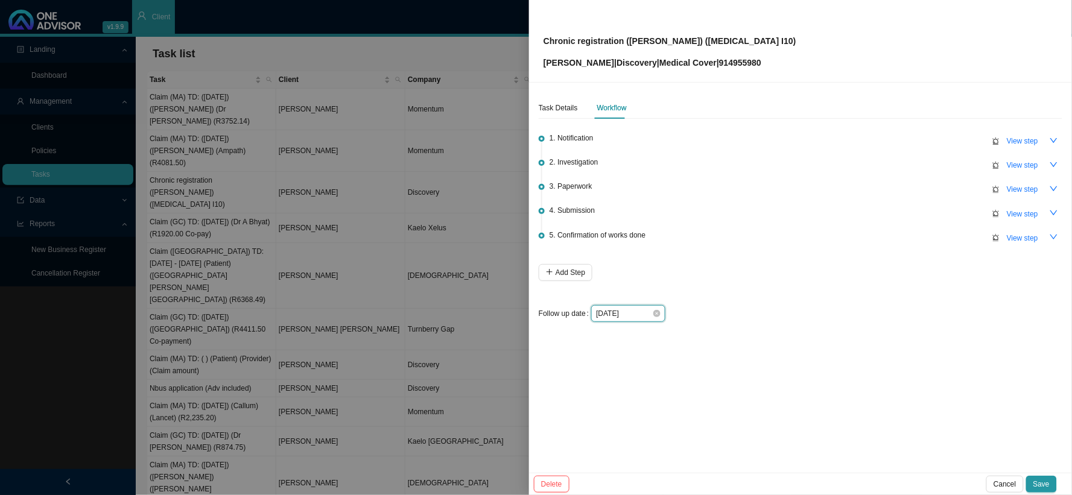
click at [634, 317] on input "[DATE]" at bounding box center [624, 314] width 56 height 12
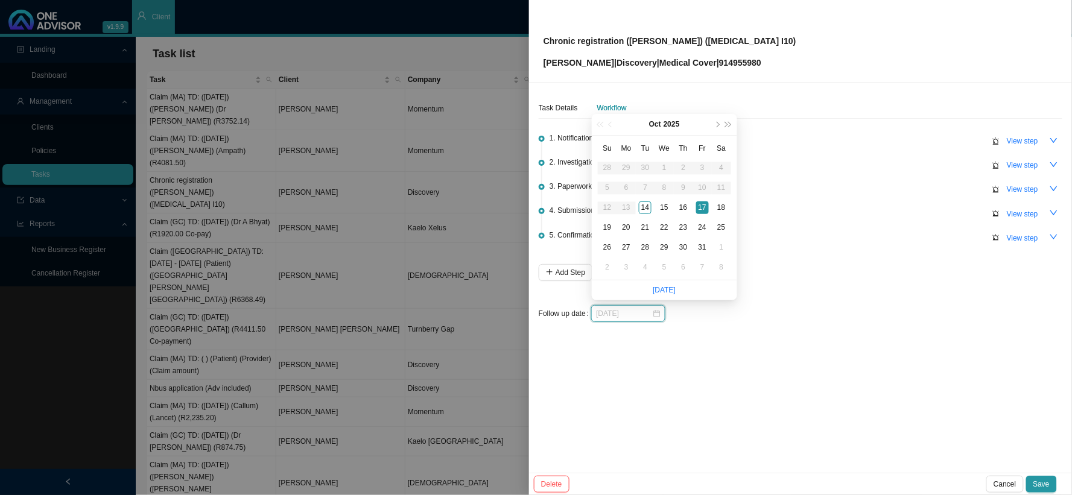
type input "[DATE]"
click at [707, 212] on div "17" at bounding box center [702, 207] width 13 height 13
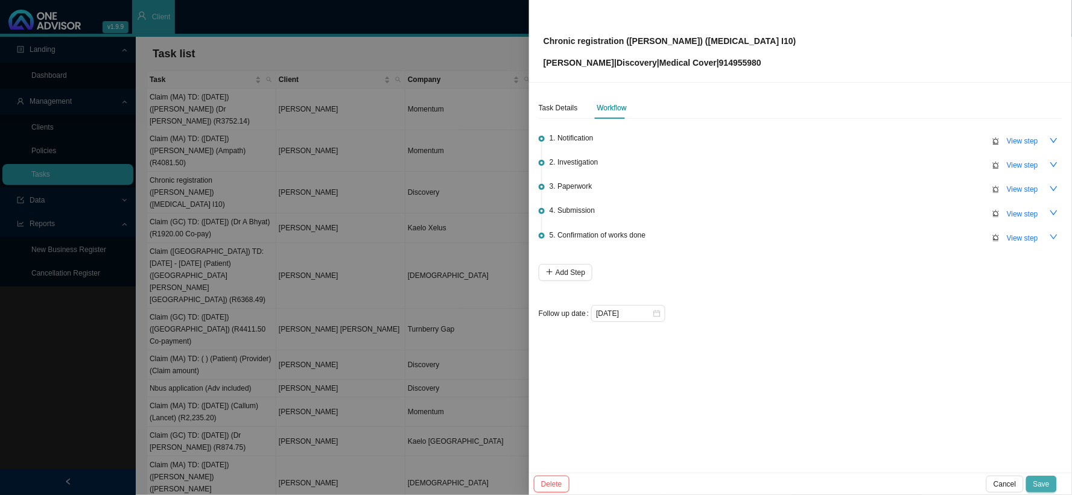
click at [1042, 481] on span "Save" at bounding box center [1041, 484] width 16 height 12
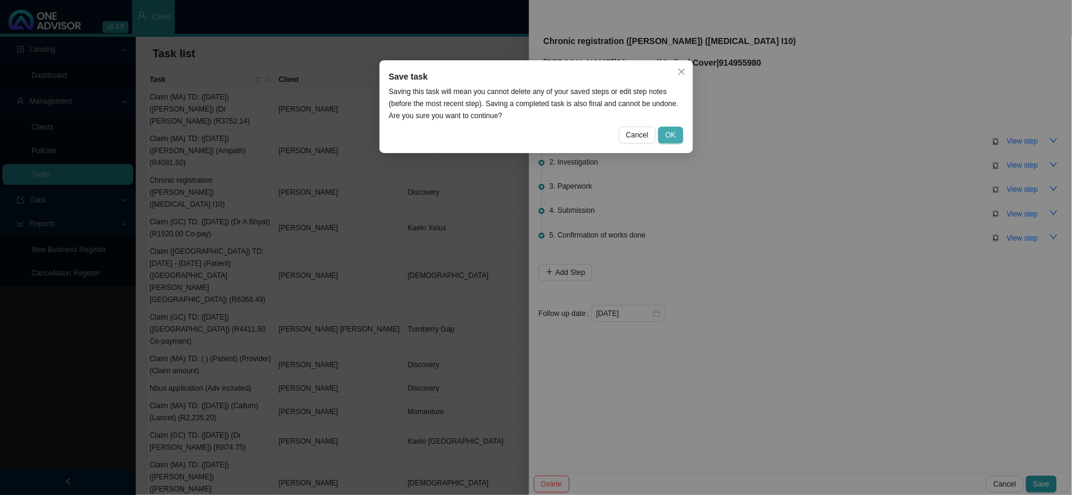
click at [674, 133] on span "OK" at bounding box center [670, 135] width 10 height 12
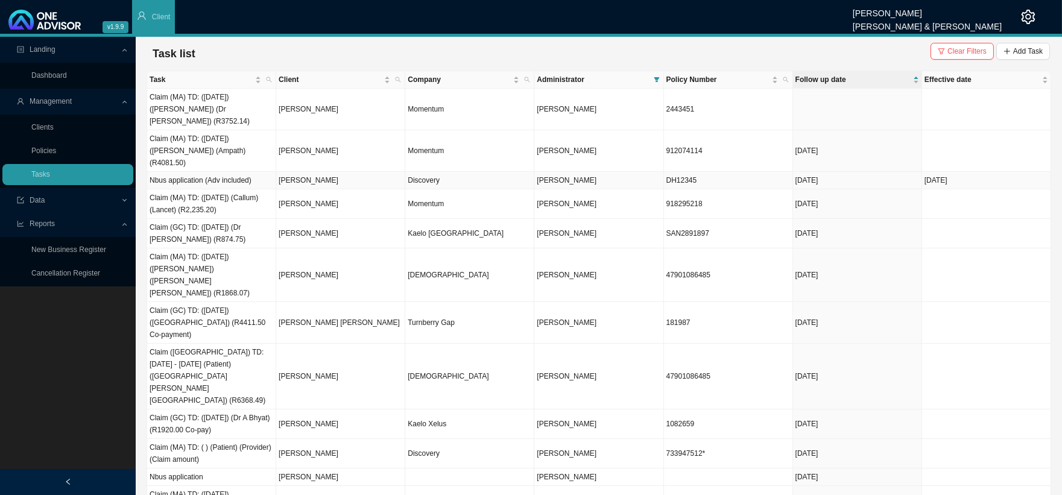
click at [418, 172] on td "Discovery" at bounding box center [469, 180] width 129 height 17
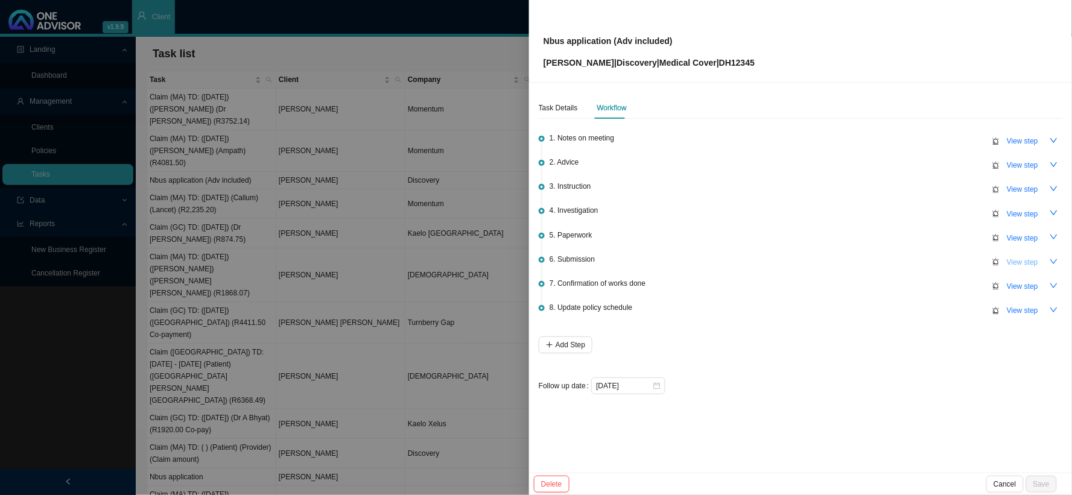
click at [1018, 260] on span "View step" at bounding box center [1022, 262] width 31 height 12
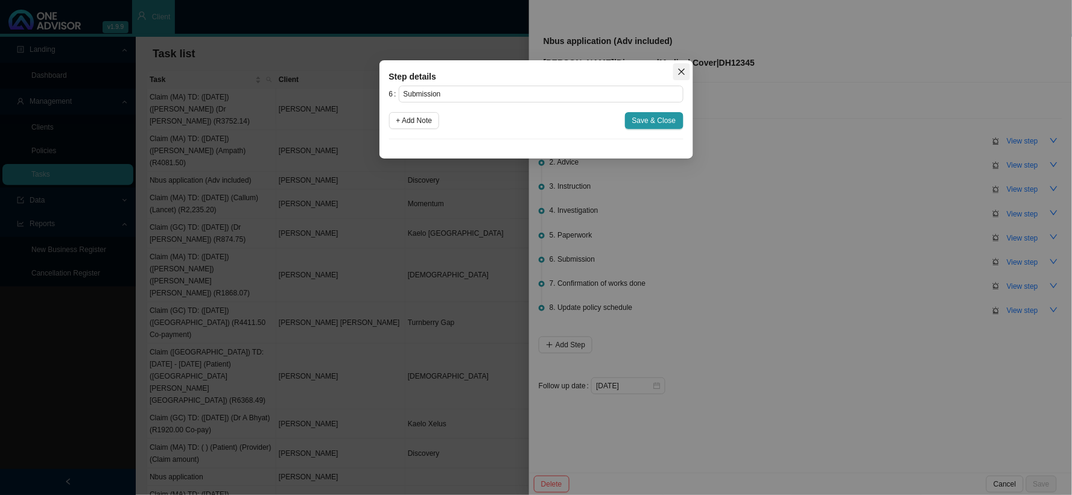
click at [679, 69] on icon "close" at bounding box center [681, 72] width 7 height 7
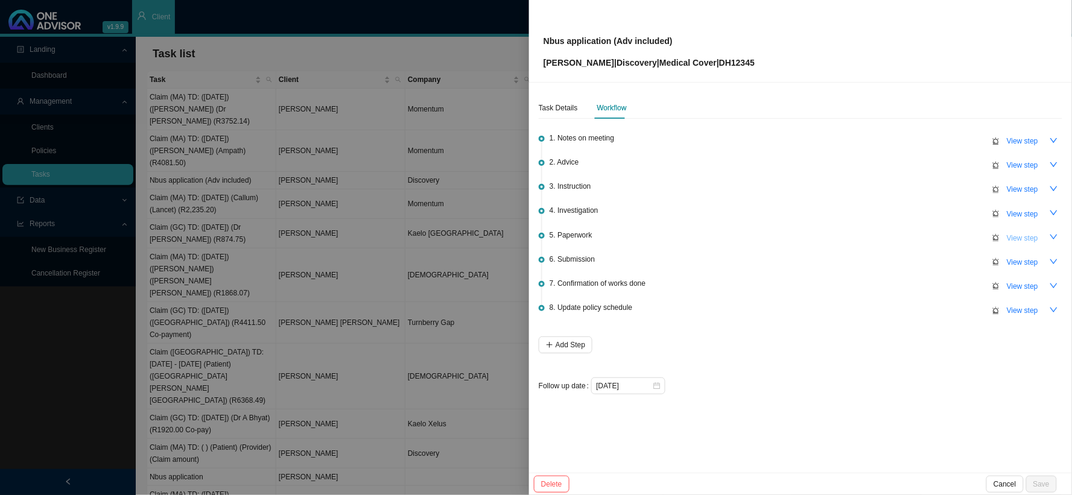
click at [1016, 236] on span "View step" at bounding box center [1022, 238] width 31 height 12
type input "Paperwork"
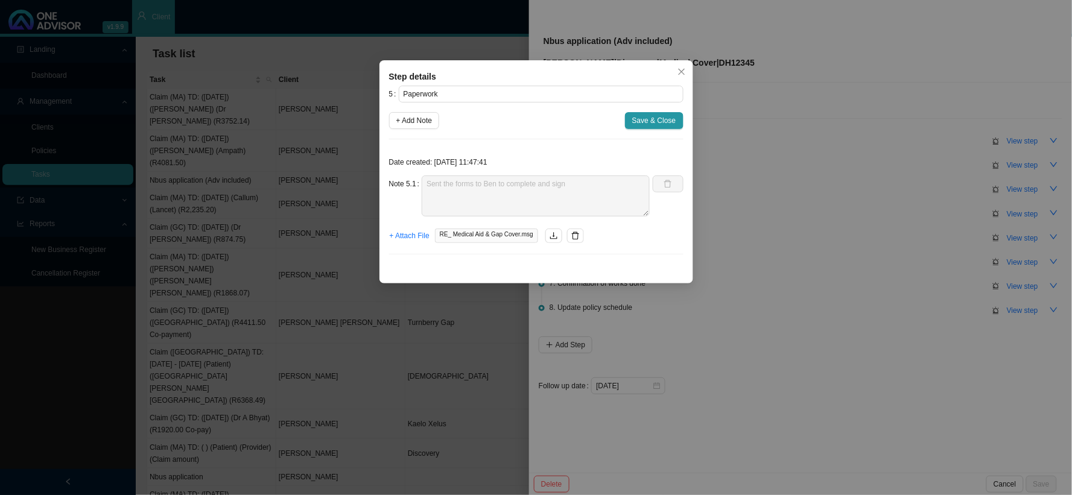
click at [812, 277] on div "Step details 5 Paperwork + Add Note Save & Close Date created: [DATE] 11:47:41 …" at bounding box center [536, 247] width 1072 height 495
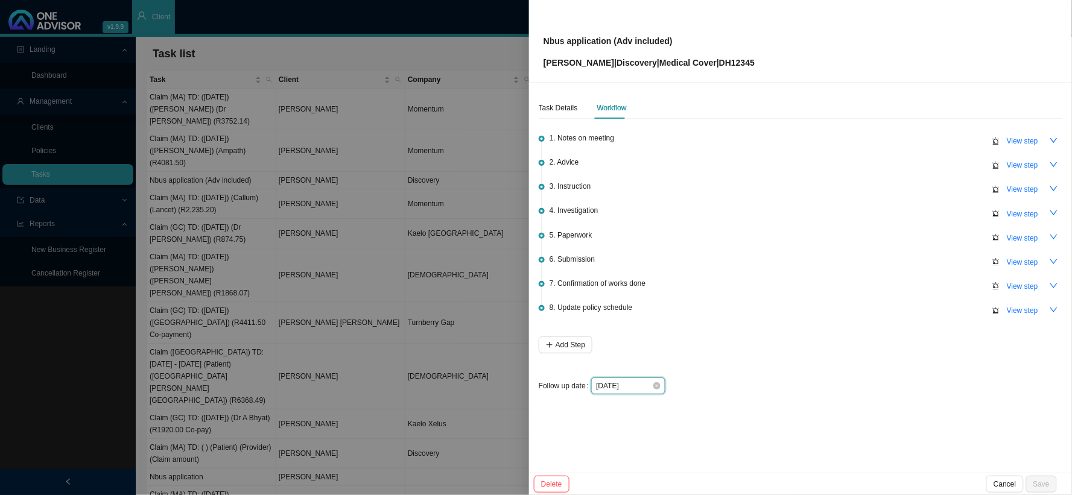
click at [648, 388] on input "[DATE]" at bounding box center [624, 386] width 56 height 12
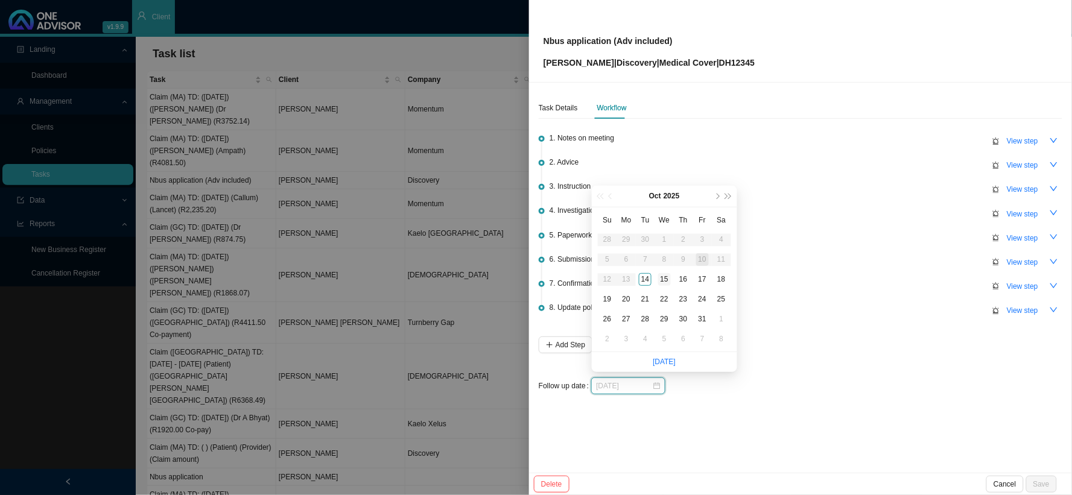
type input "[DATE]"
click at [664, 278] on div "15" at bounding box center [664, 279] width 13 height 13
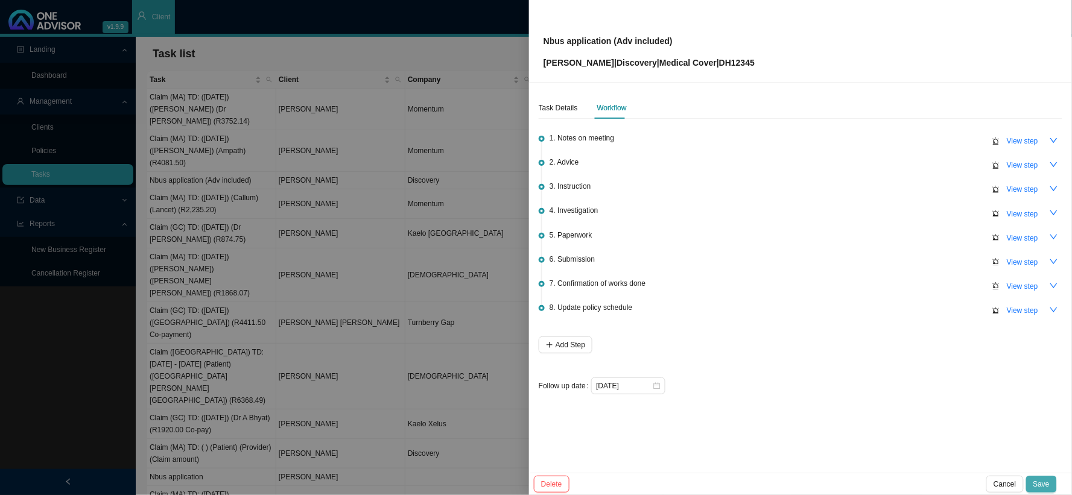
click at [1046, 483] on span "Save" at bounding box center [1041, 484] width 16 height 12
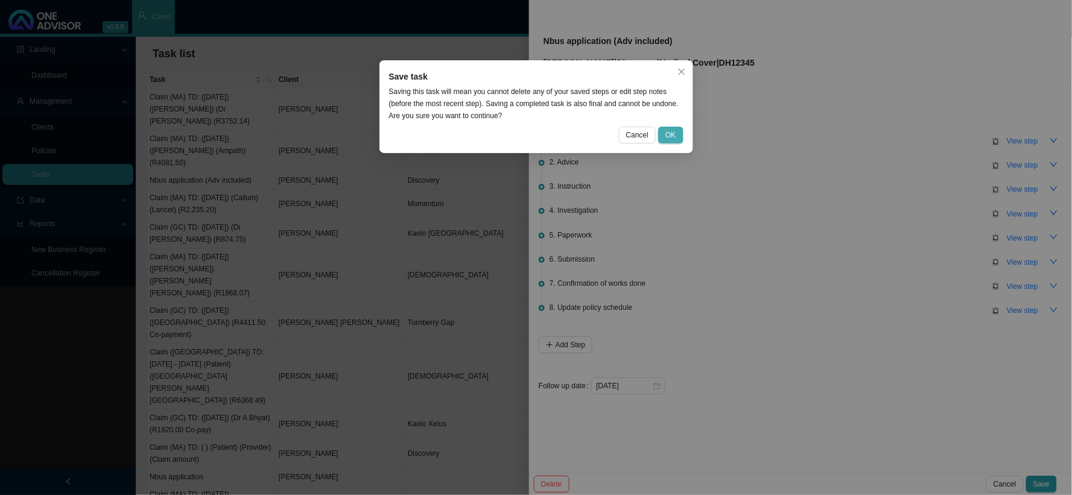
click at [676, 139] on button "OK" at bounding box center [670, 135] width 25 height 17
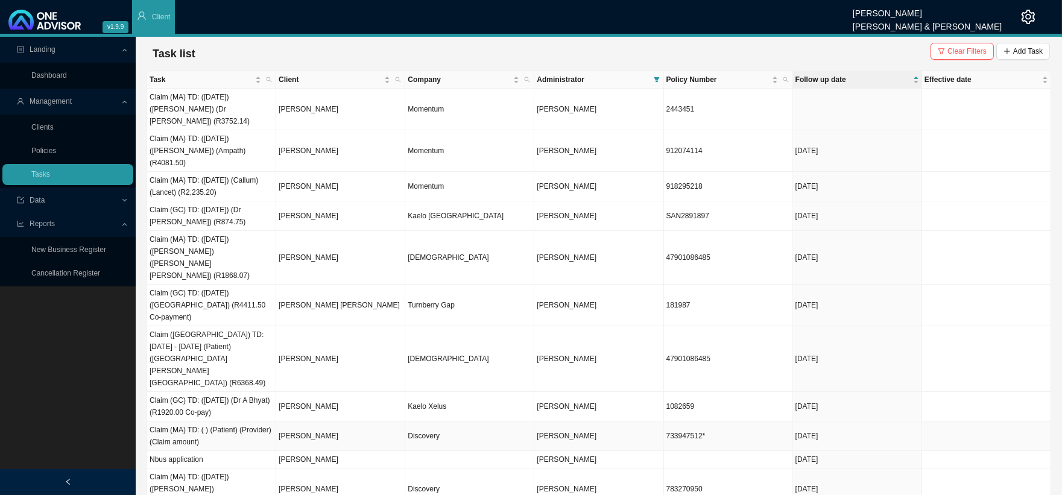
click at [442, 422] on td "Discovery" at bounding box center [469, 437] width 129 height 30
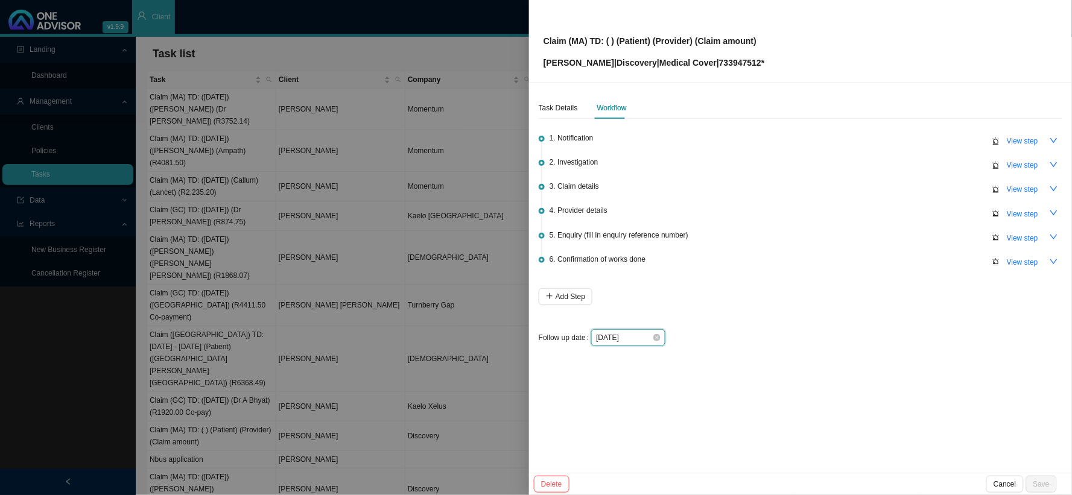
click at [640, 336] on input "[DATE]" at bounding box center [624, 338] width 56 height 12
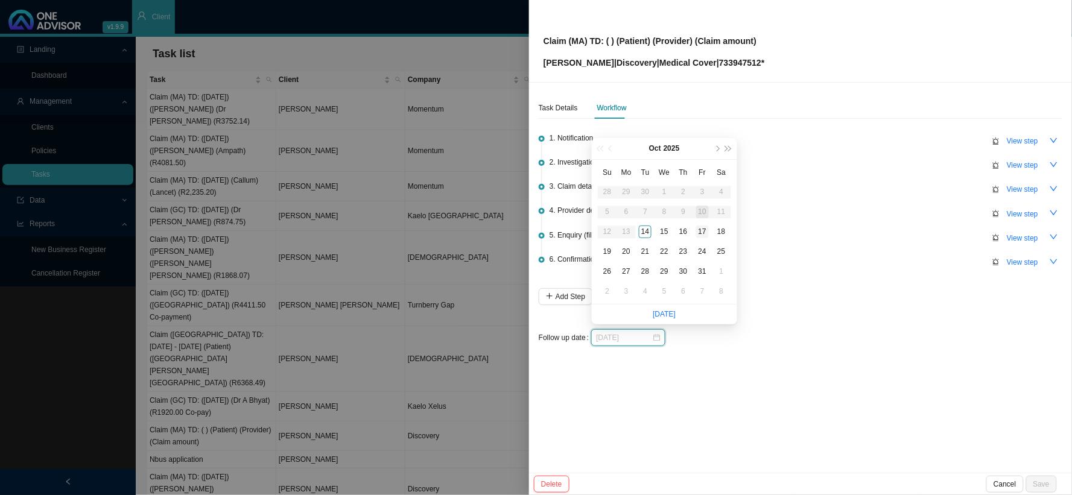
type input "[DATE]"
click at [702, 232] on div "17" at bounding box center [702, 232] width 13 height 13
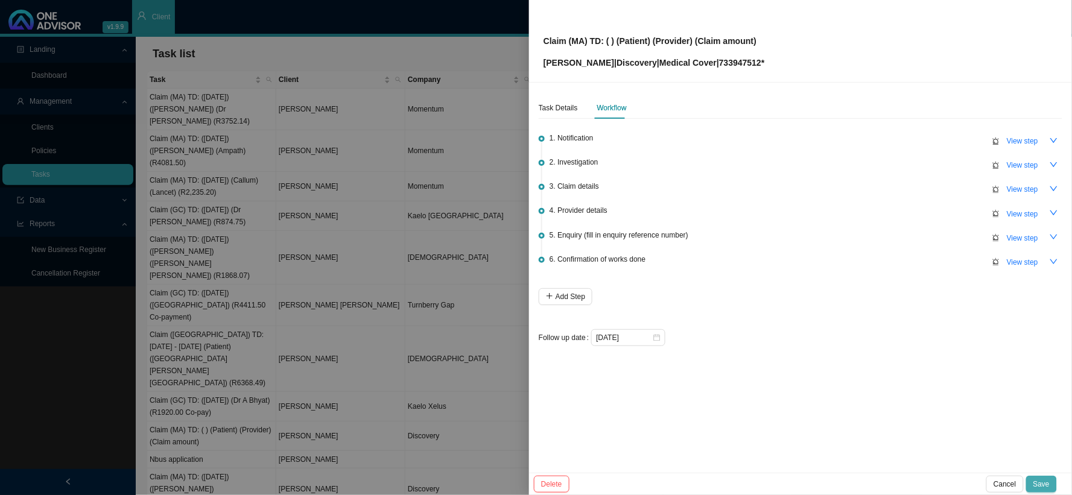
click at [1039, 483] on span "Save" at bounding box center [1041, 484] width 16 height 12
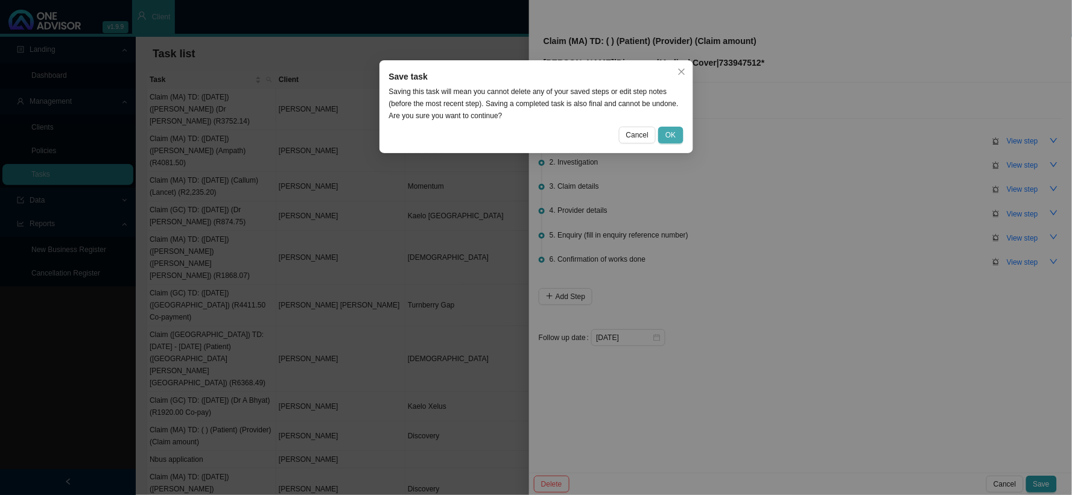
click at [677, 134] on button "OK" at bounding box center [670, 135] width 25 height 17
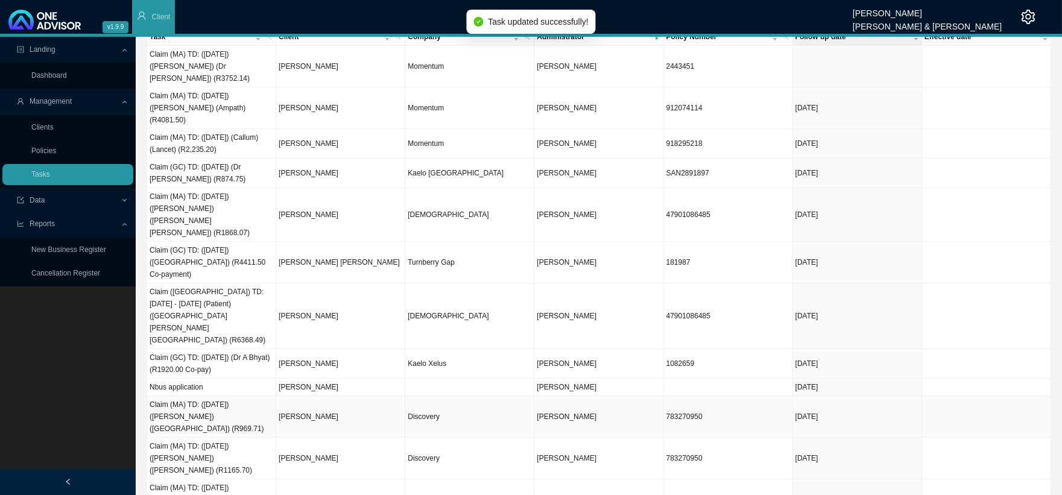
scroll to position [67, 0]
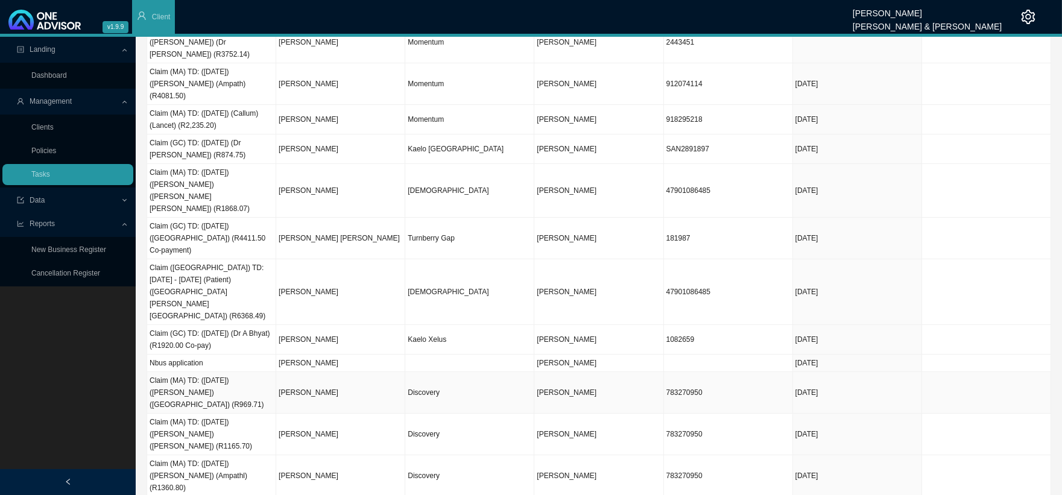
click at [472, 372] on td "Discovery" at bounding box center [469, 393] width 129 height 42
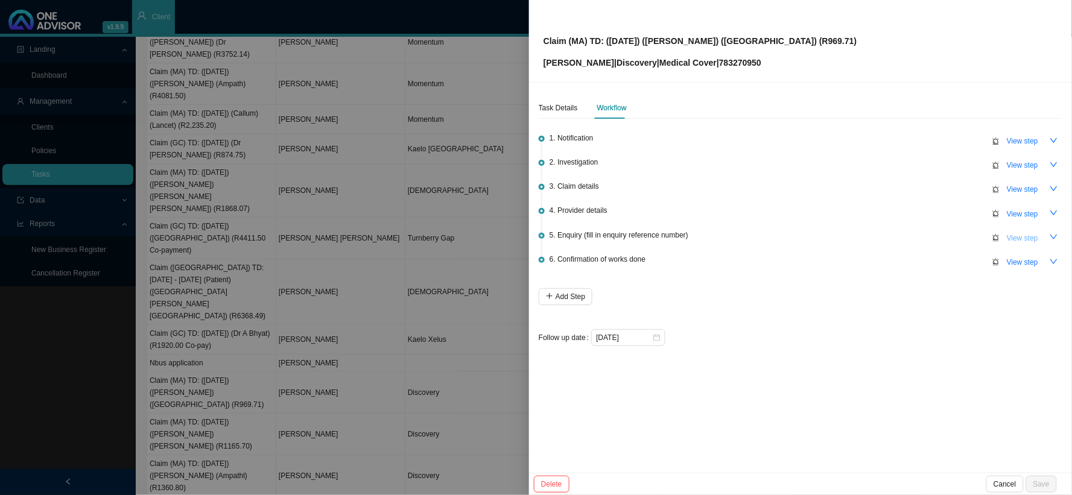
click at [1021, 238] on span "View step" at bounding box center [1022, 238] width 31 height 12
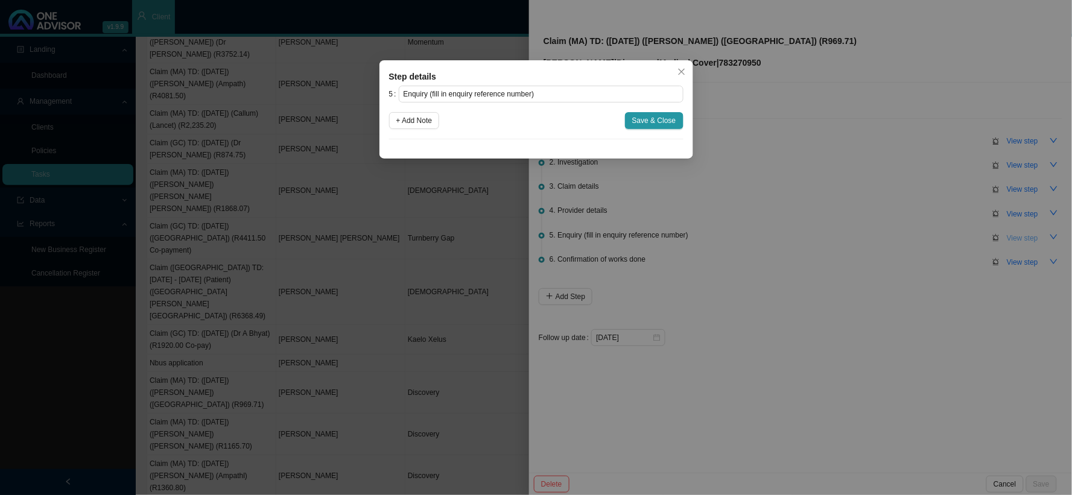
click at [1021, 238] on div "Step details 5 Enquiry (fill in enquiry reference number) + Add Note Save & Clo…" at bounding box center [536, 247] width 1072 height 495
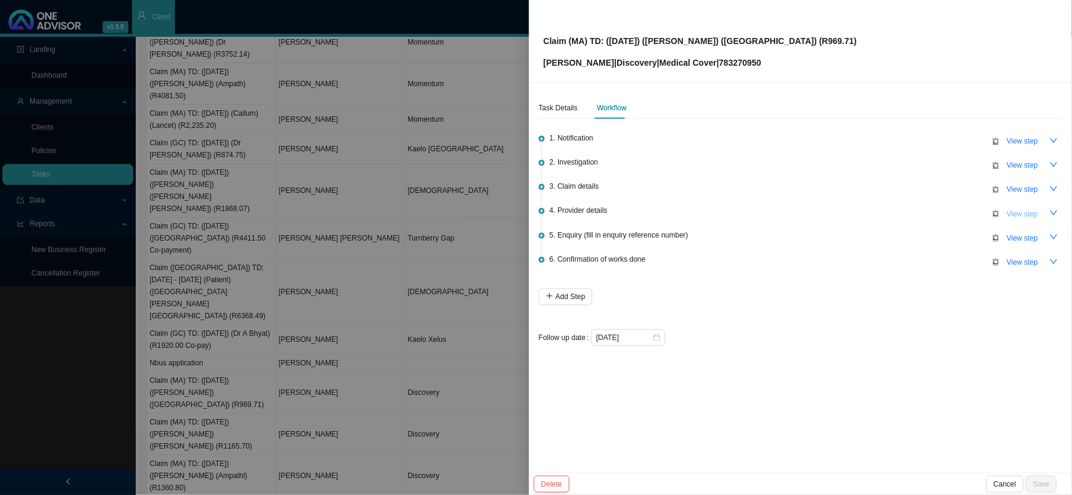
click at [1020, 208] on span "View step" at bounding box center [1022, 214] width 31 height 12
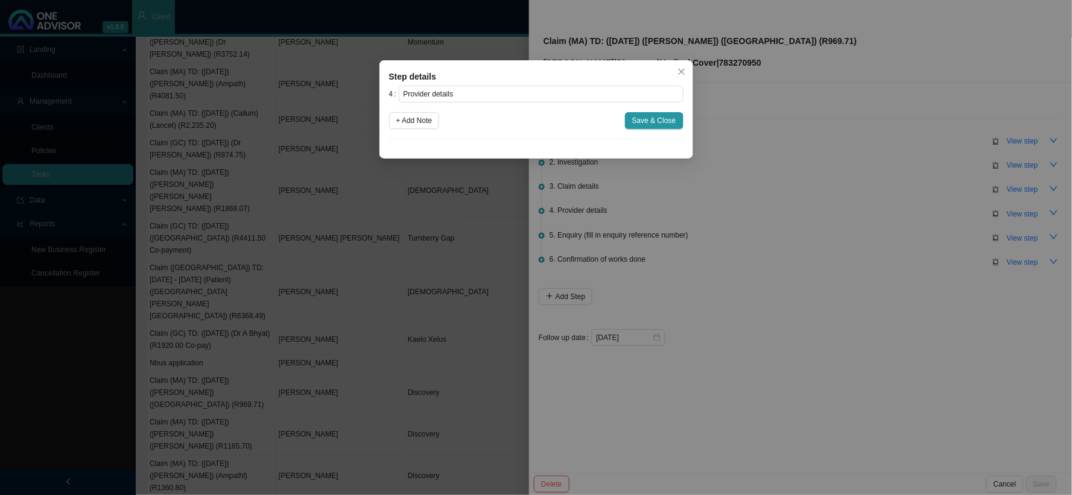
click at [1020, 208] on div "Step details 4 Provider details + Add Note Save & Close Cancel OK" at bounding box center [536, 247] width 1072 height 495
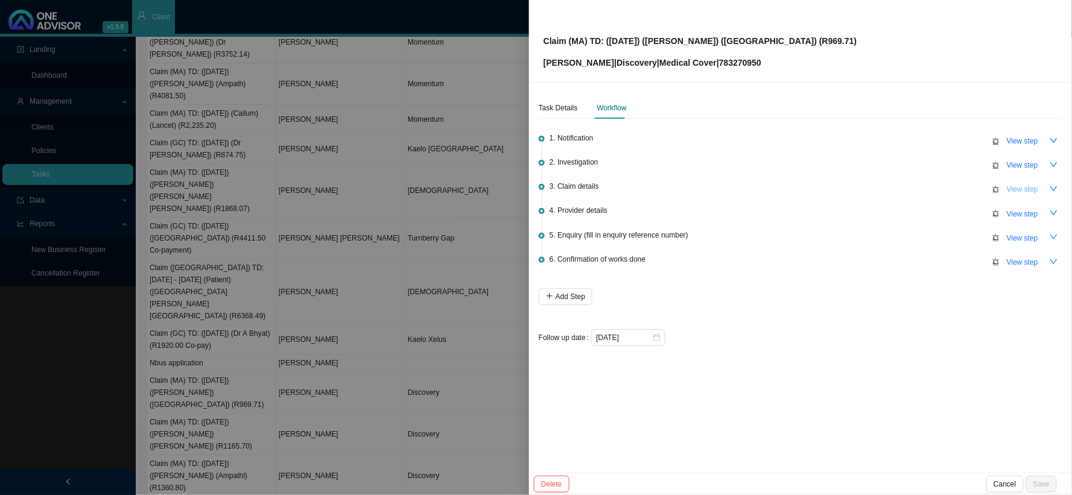
click at [1017, 190] on span "View step" at bounding box center [1022, 189] width 31 height 12
type input "Claim details"
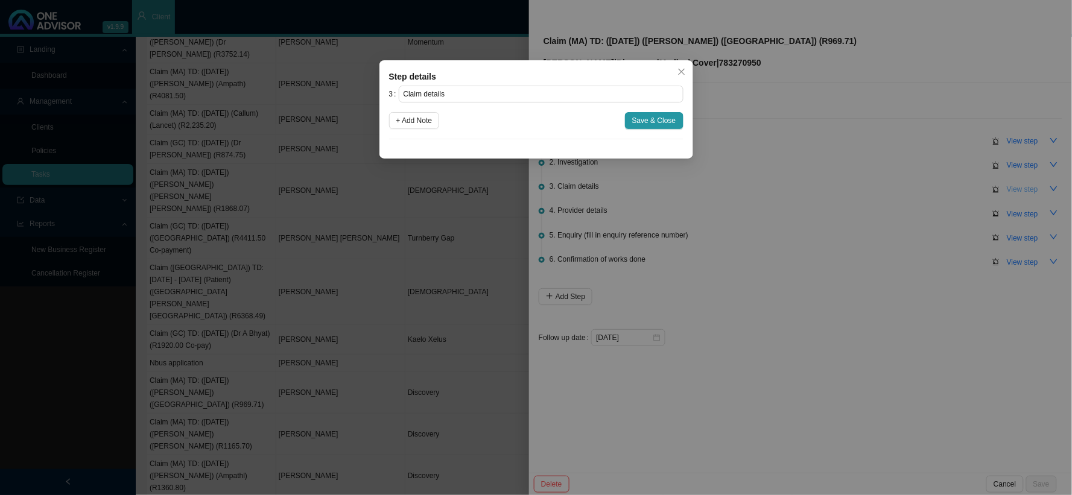
click at [1017, 190] on div "Step details 3 Claim details + Add Note Save & Close Cancel OK" at bounding box center [536, 247] width 1072 height 495
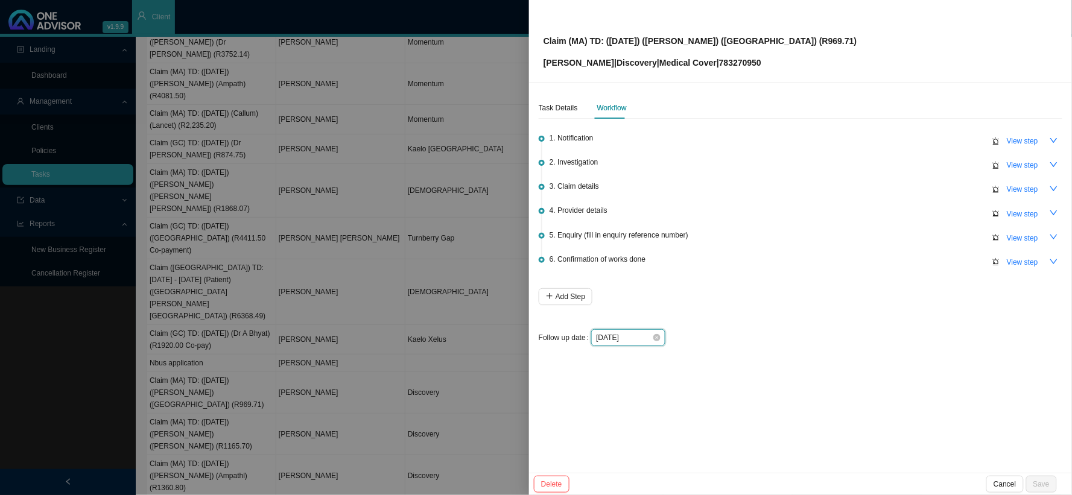
click at [641, 335] on input "[DATE]" at bounding box center [624, 338] width 56 height 12
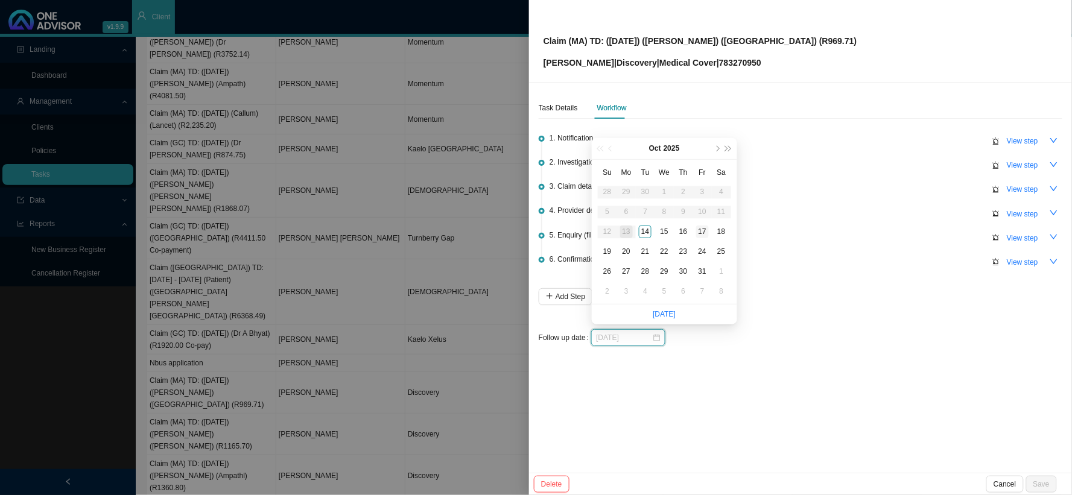
type input "[DATE]"
click at [700, 232] on div "17" at bounding box center [702, 232] width 13 height 13
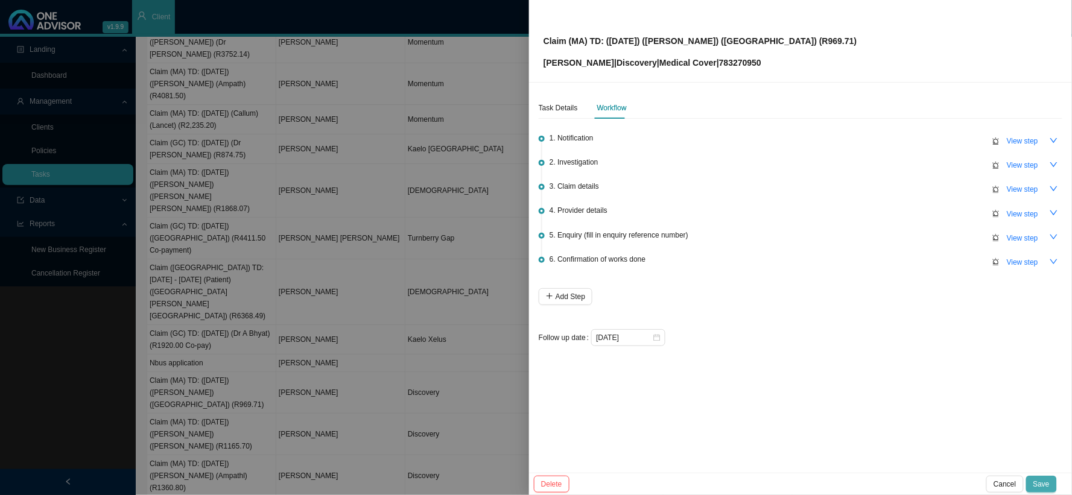
click at [1046, 483] on span "Save" at bounding box center [1041, 484] width 16 height 12
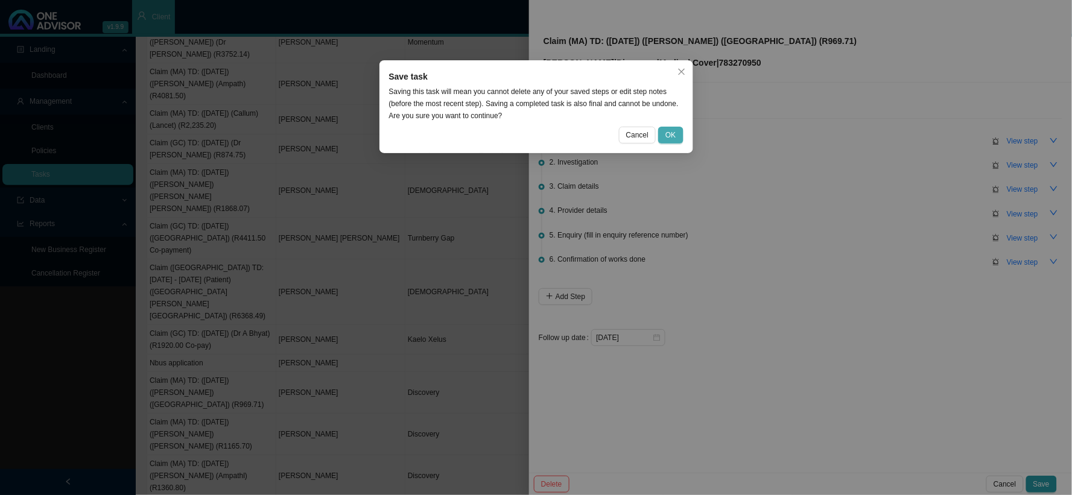
click at [671, 130] on span "OK" at bounding box center [670, 135] width 10 height 12
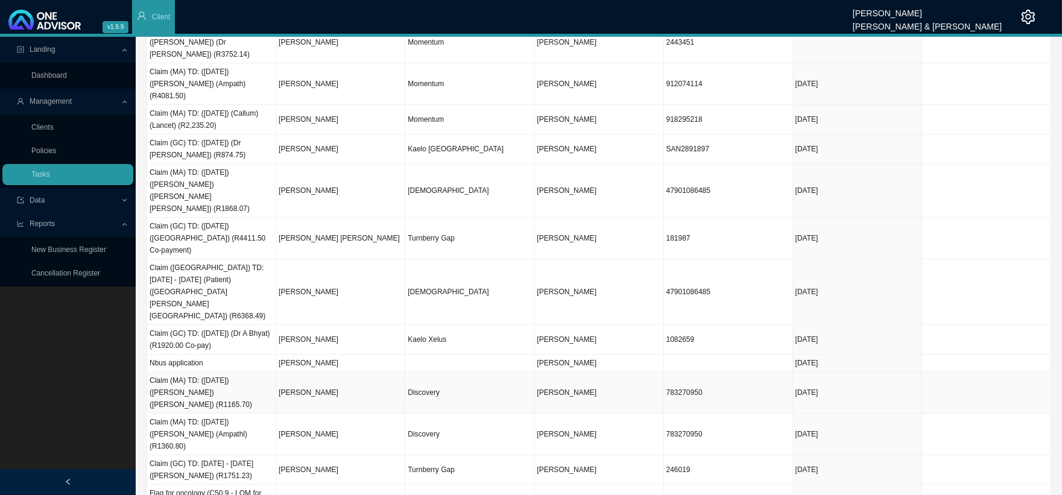
click at [495, 372] on td "Discovery" at bounding box center [469, 393] width 129 height 42
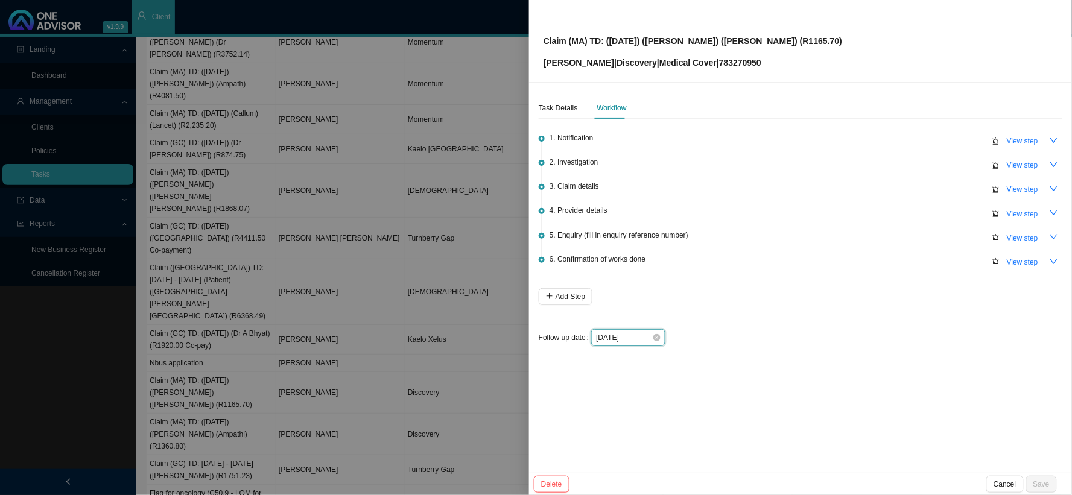
click at [644, 337] on input "[DATE]" at bounding box center [624, 338] width 56 height 12
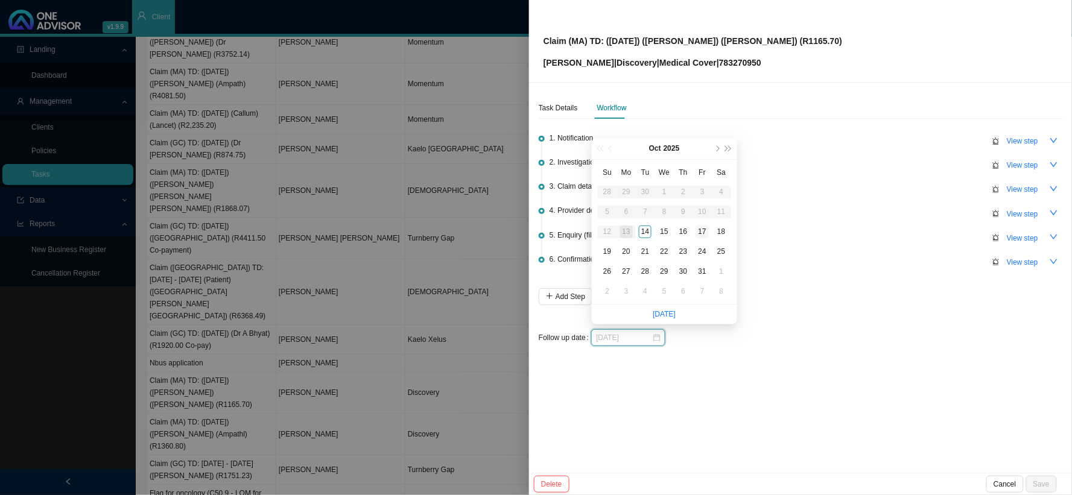
type input "[DATE]"
click at [703, 232] on div "17" at bounding box center [702, 232] width 13 height 13
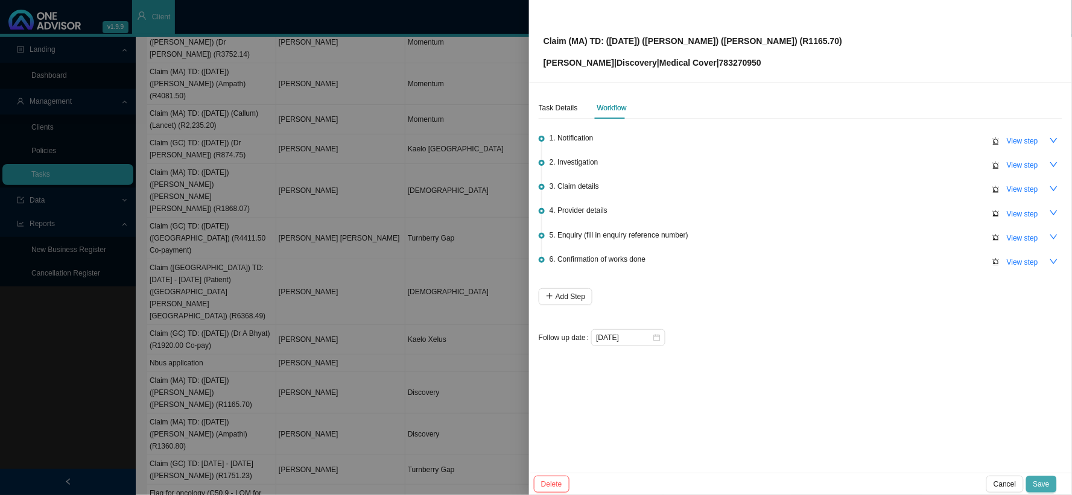
click at [1045, 486] on span "Save" at bounding box center [1041, 484] width 16 height 12
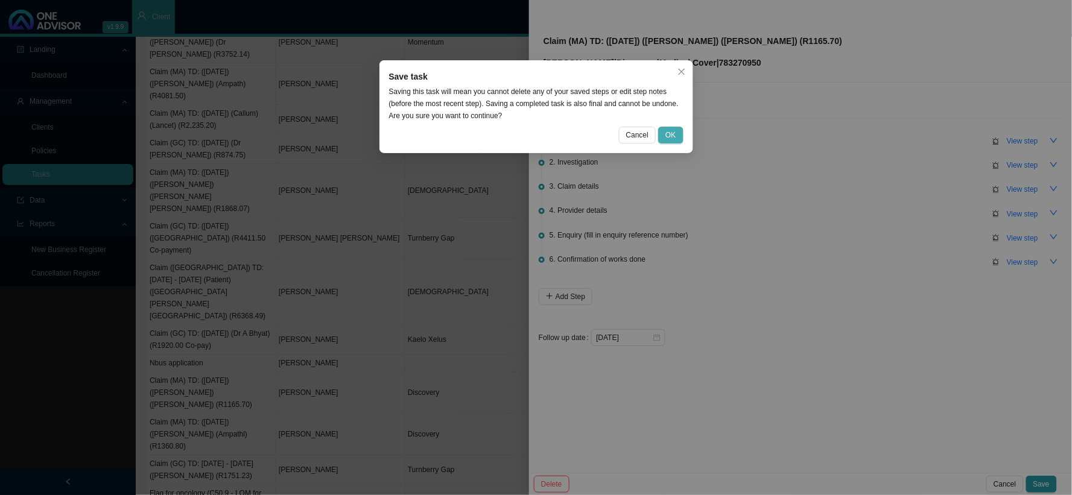
click at [677, 134] on button "OK" at bounding box center [670, 135] width 25 height 17
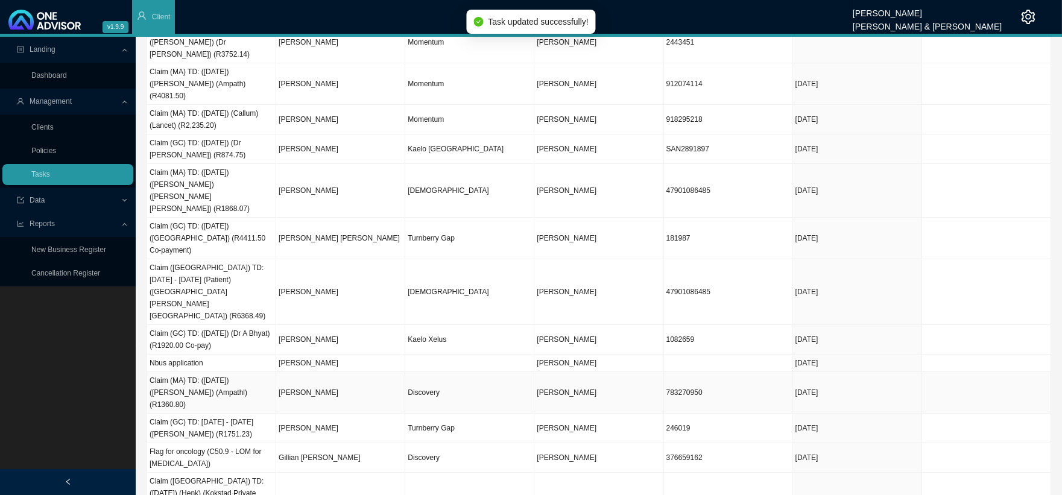
click at [466, 372] on td "Discovery" at bounding box center [469, 393] width 129 height 42
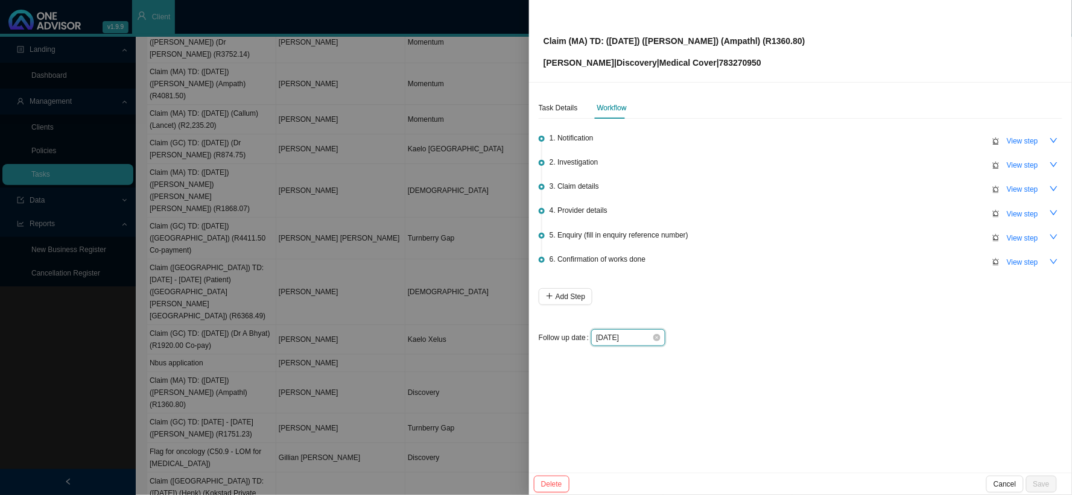
click at [641, 335] on input "[DATE]" at bounding box center [624, 338] width 56 height 12
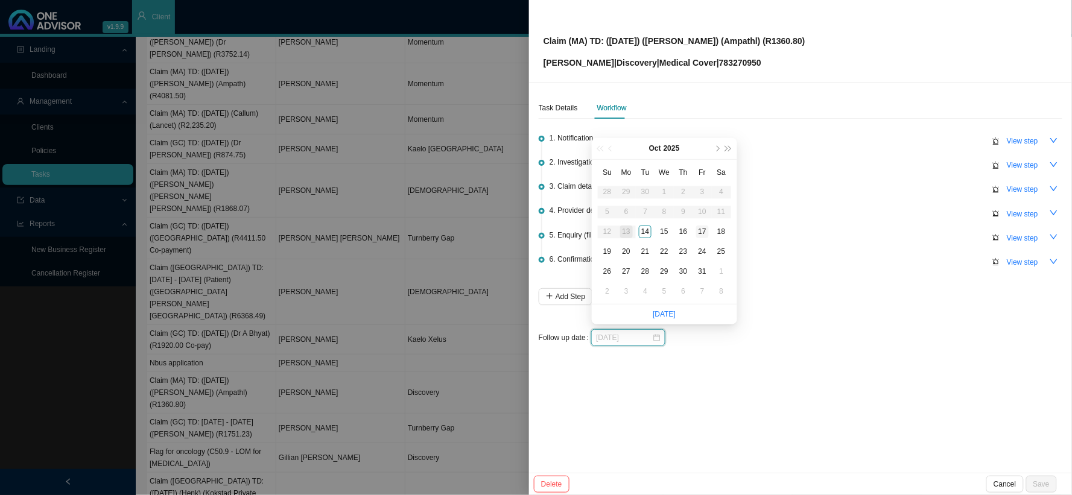
type input "[DATE]"
click at [703, 233] on div "17" at bounding box center [702, 232] width 13 height 13
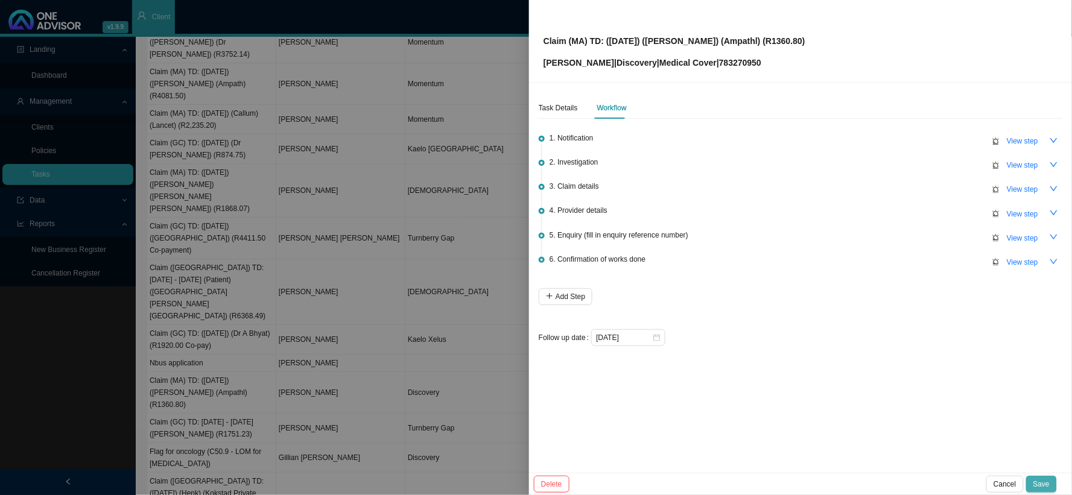
click at [1046, 483] on span "Save" at bounding box center [1041, 484] width 16 height 12
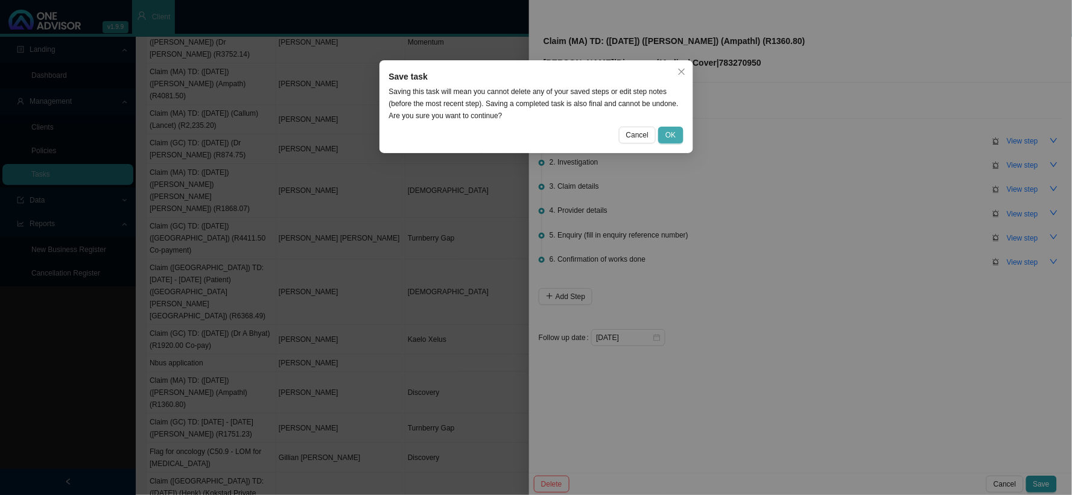
click at [673, 128] on button "OK" at bounding box center [670, 135] width 25 height 17
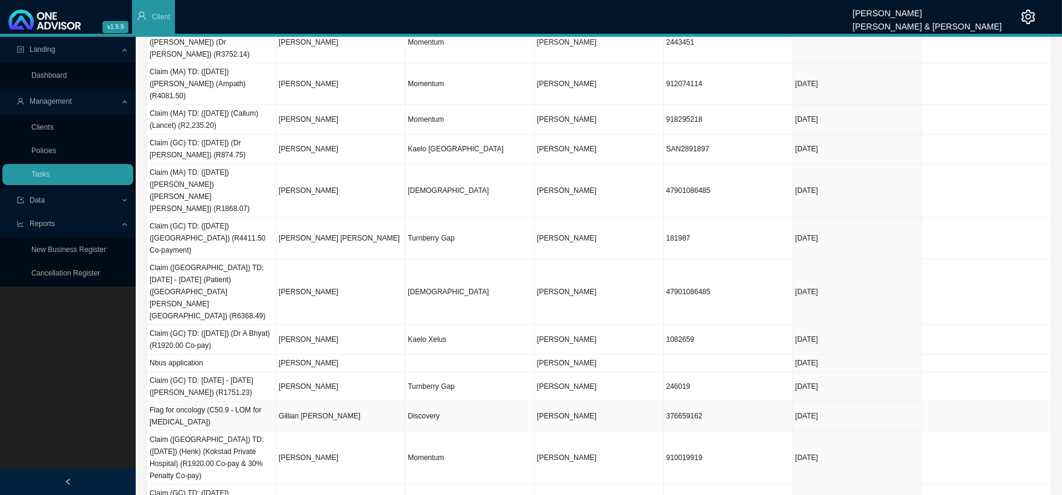
click at [455, 402] on td "Discovery" at bounding box center [469, 417] width 129 height 30
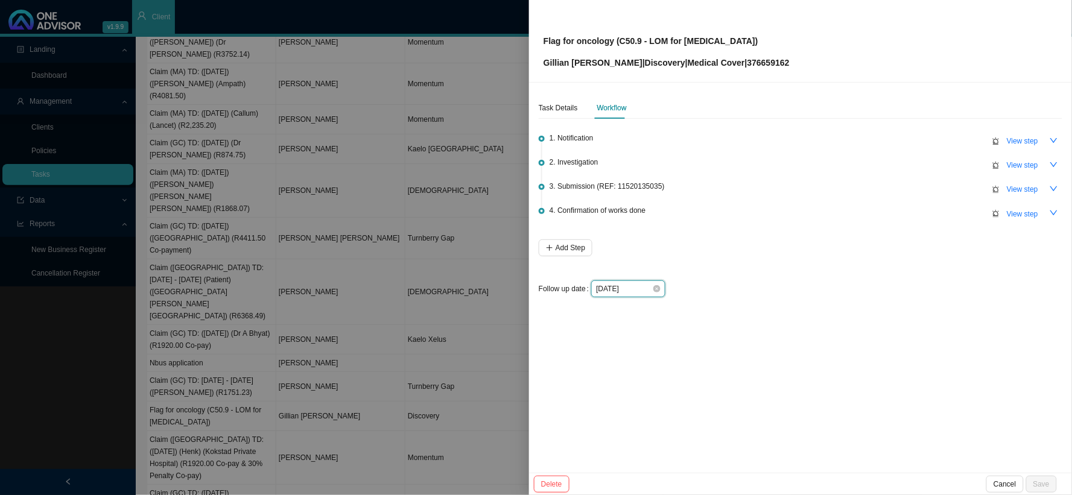
click at [644, 288] on input "[DATE]" at bounding box center [624, 289] width 56 height 12
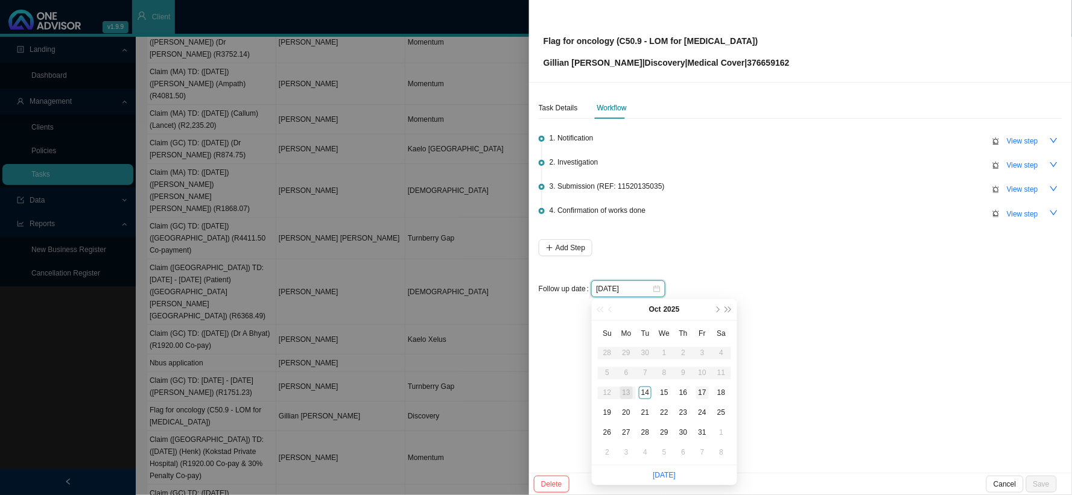
type input "[DATE]"
click at [703, 391] on div "17" at bounding box center [702, 393] width 13 height 13
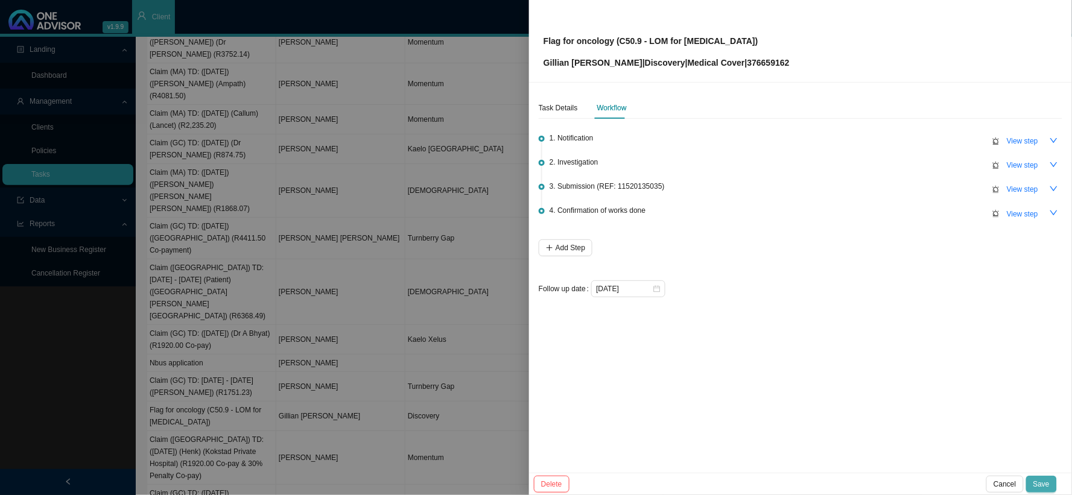
click at [1050, 480] on button "Save" at bounding box center [1041, 484] width 31 height 17
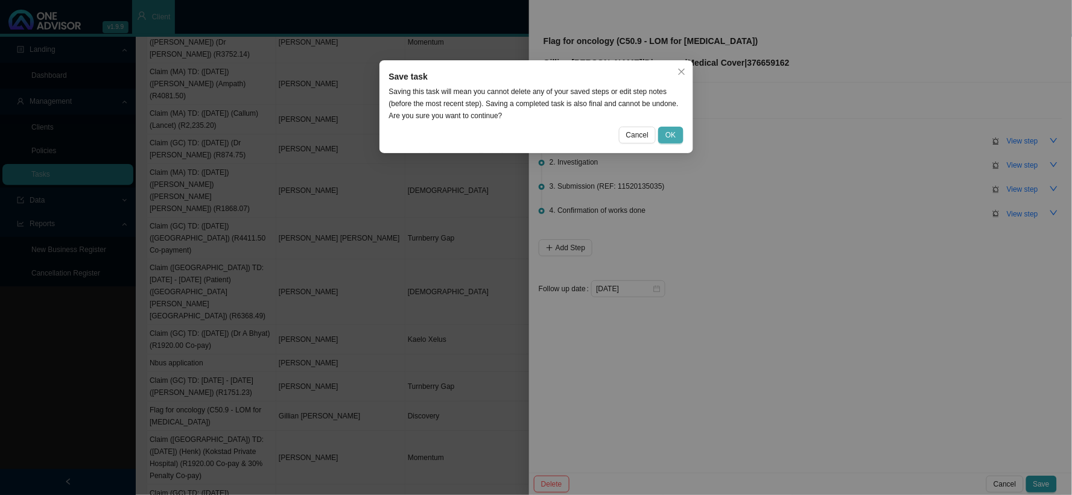
click at [660, 130] on button "OK" at bounding box center [670, 135] width 25 height 17
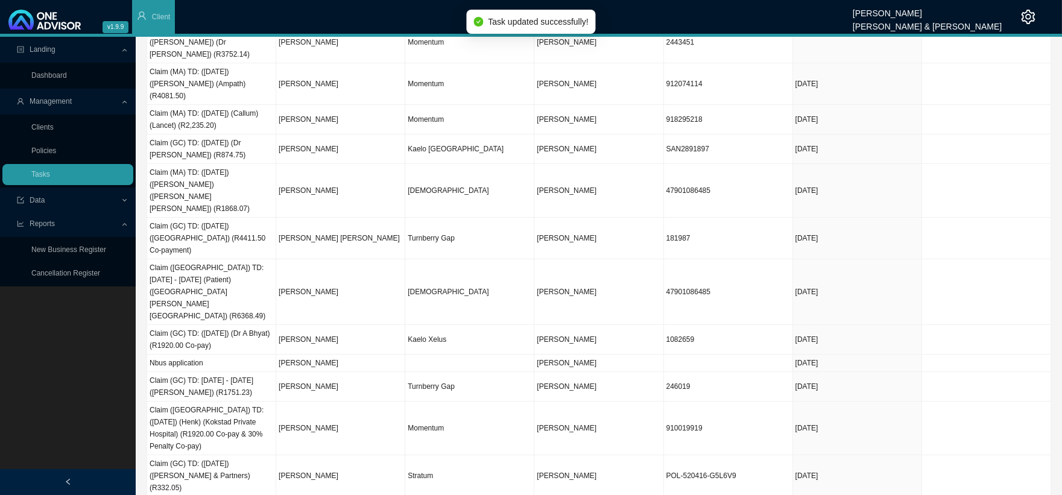
scroll to position [134, 0]
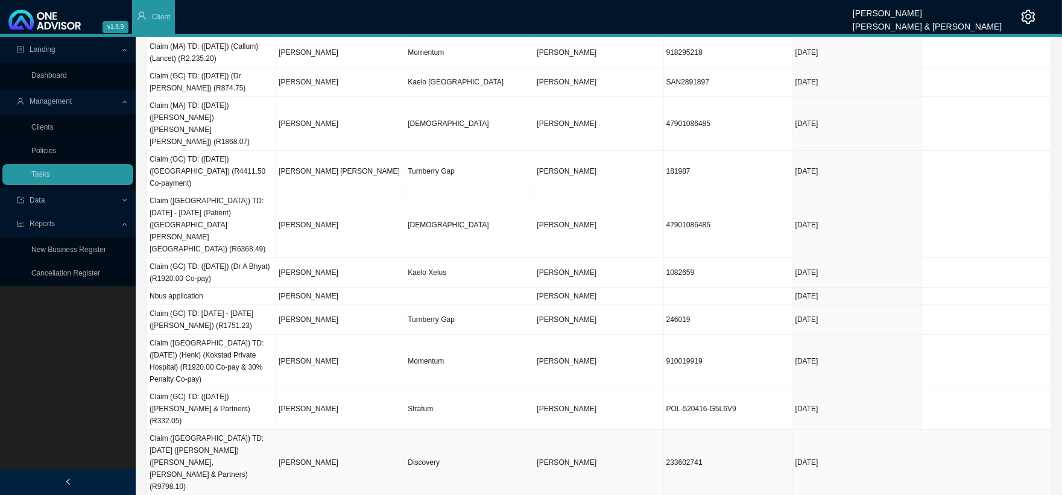
click at [423, 430] on td "Discovery" at bounding box center [469, 463] width 129 height 66
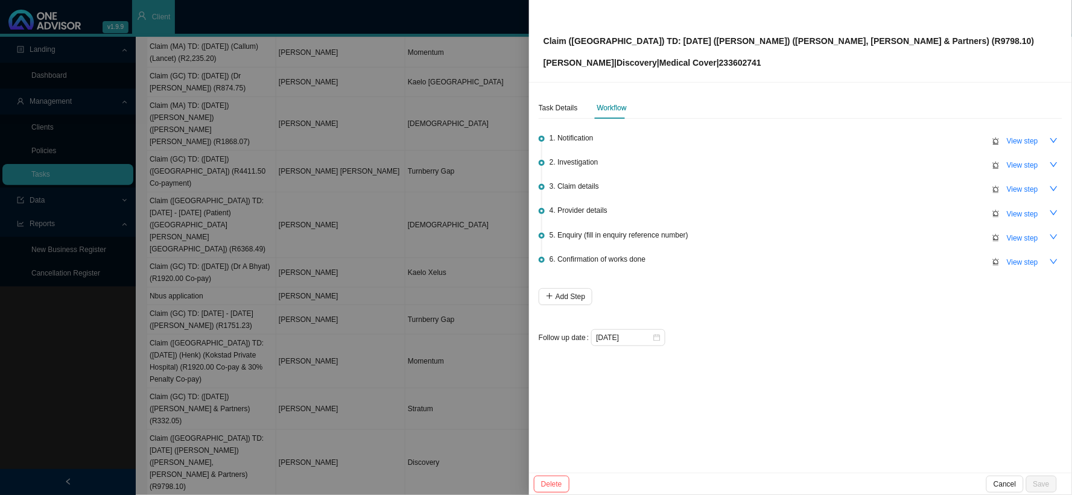
click at [463, 358] on div at bounding box center [536, 247] width 1072 height 495
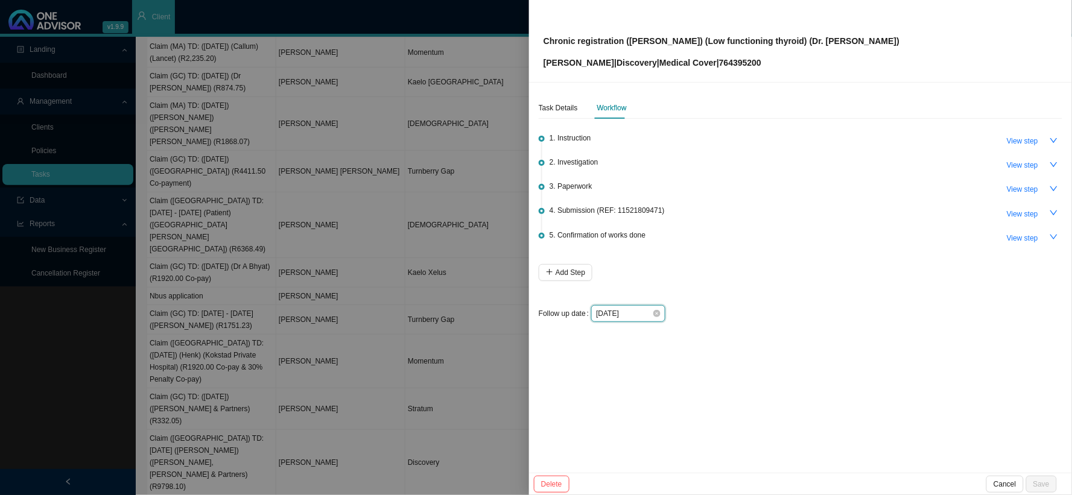
click at [644, 312] on input "[DATE]" at bounding box center [624, 314] width 56 height 12
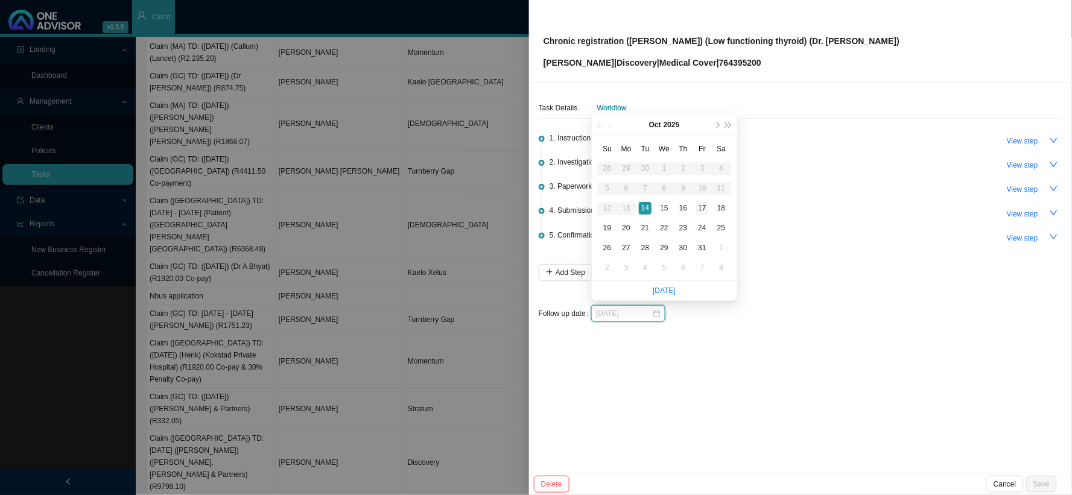
type input "[DATE]"
click at [703, 207] on div "17" at bounding box center [702, 208] width 13 height 13
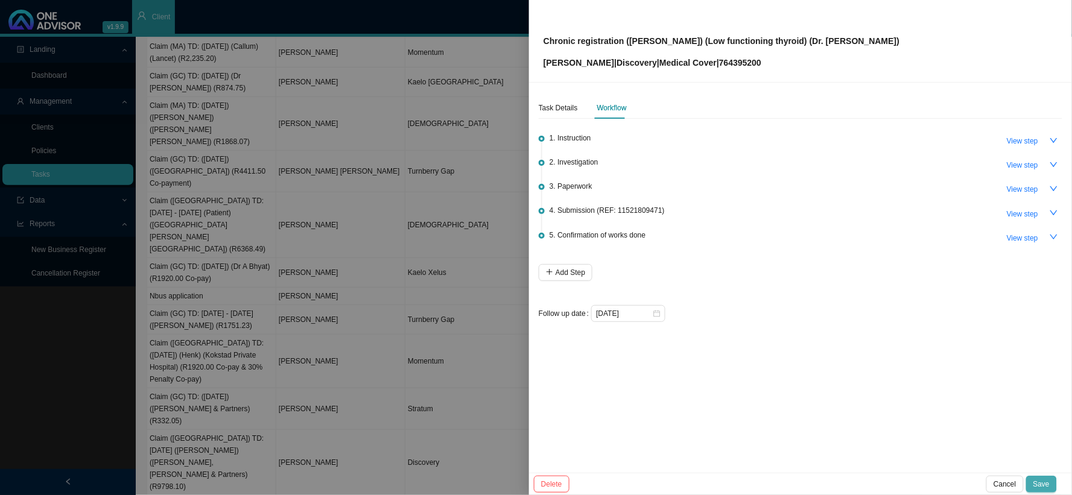
click at [1046, 479] on span "Save" at bounding box center [1041, 484] width 16 height 12
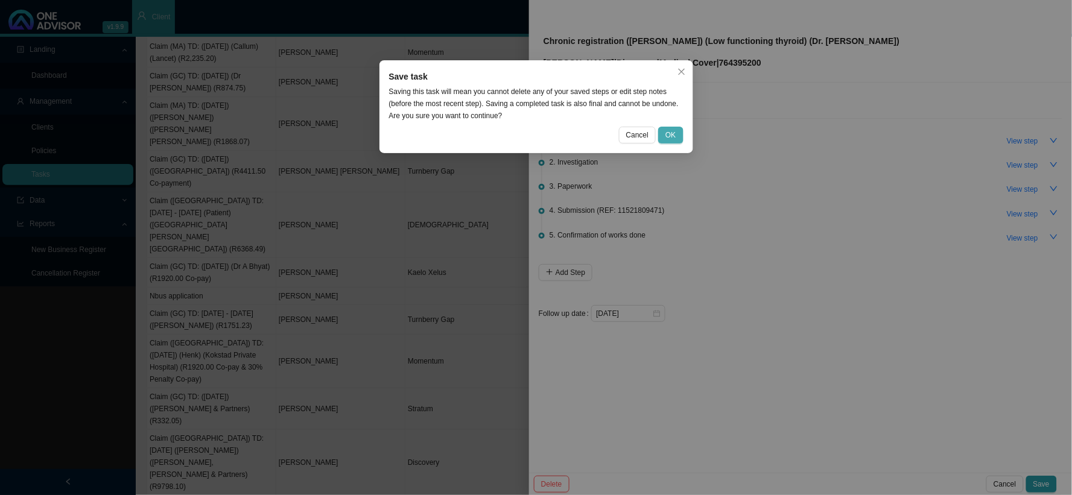
click at [668, 134] on span "OK" at bounding box center [670, 135] width 10 height 12
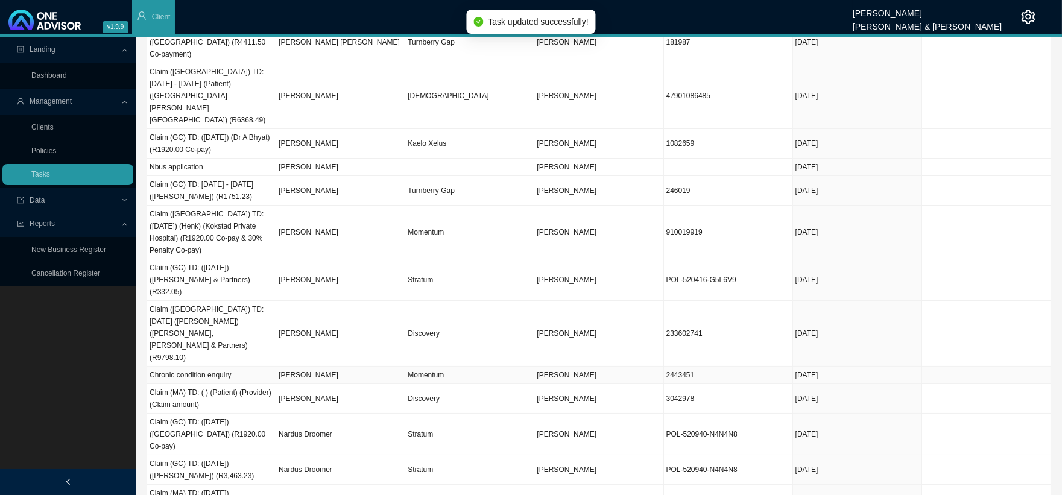
scroll to position [268, 0]
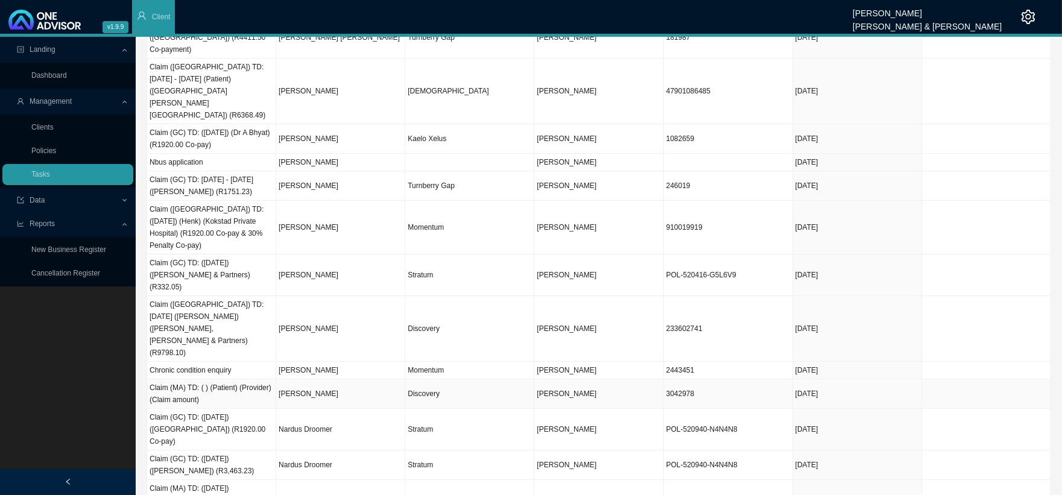
click at [428, 379] on td "Discovery" at bounding box center [469, 394] width 129 height 30
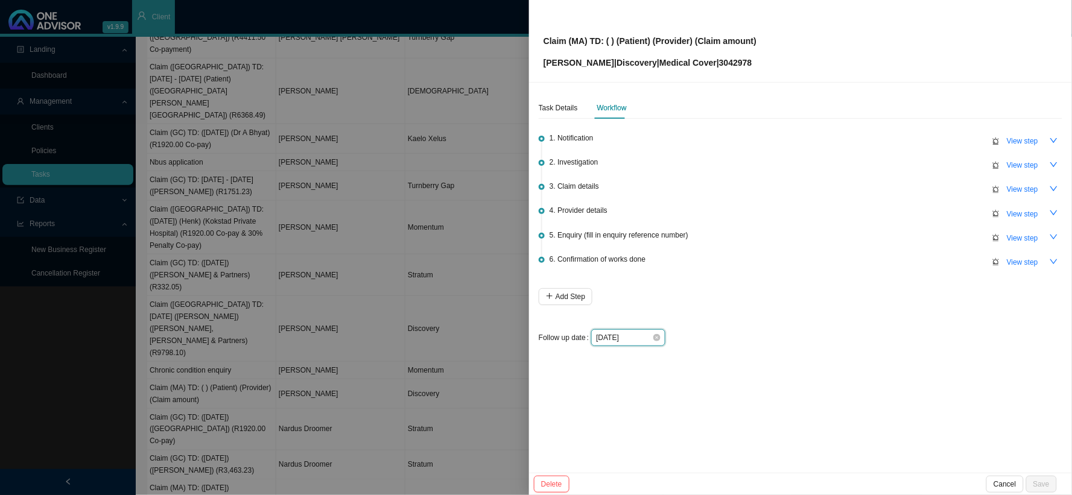
click at [642, 333] on input "[DATE]" at bounding box center [624, 338] width 56 height 12
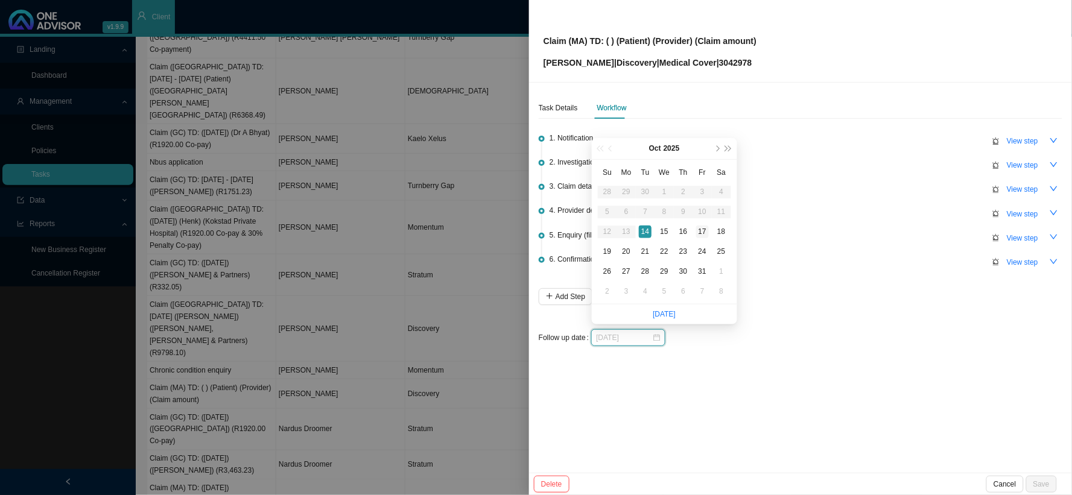
type input "[DATE]"
click at [703, 230] on div "17" at bounding box center [702, 232] width 13 height 13
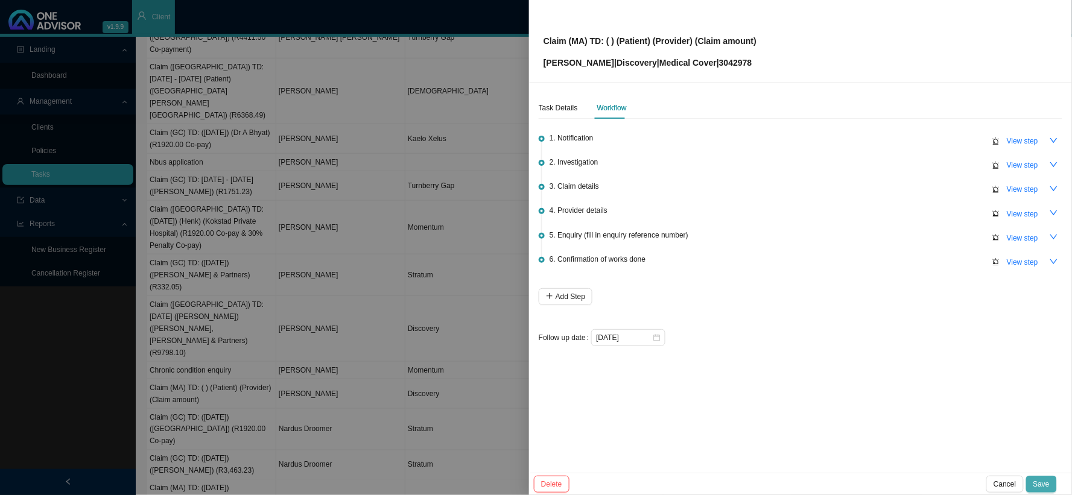
click at [1056, 484] on button "Save" at bounding box center [1041, 484] width 31 height 17
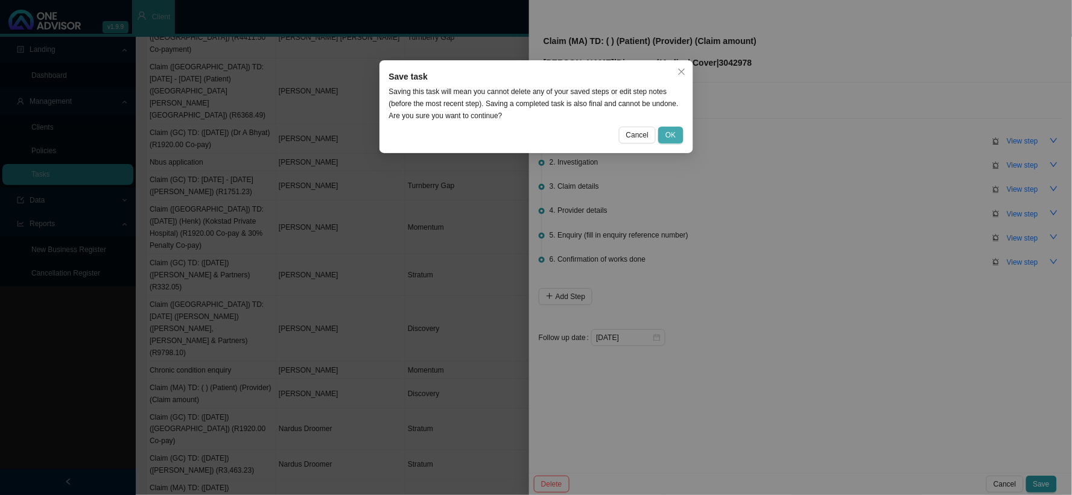
click at [668, 136] on span "OK" at bounding box center [670, 135] width 10 height 12
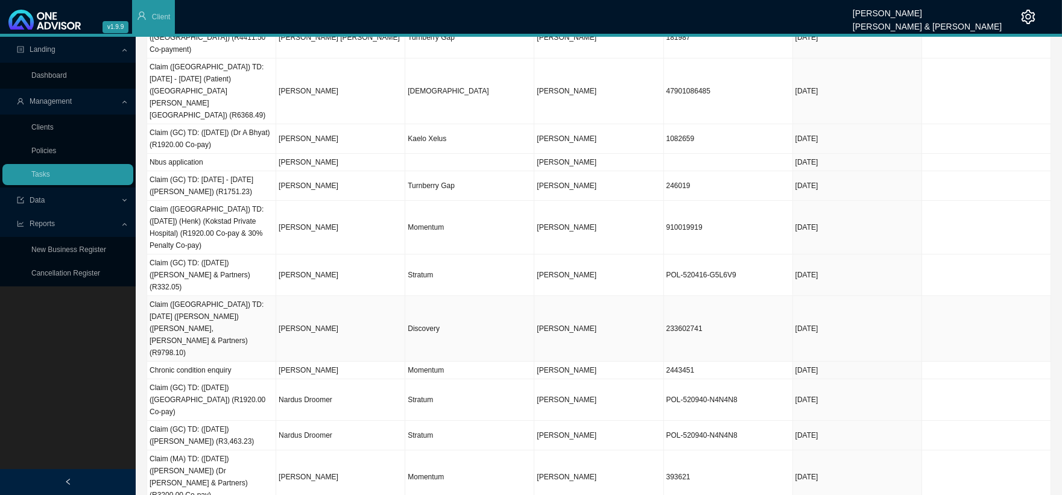
click at [429, 296] on td "Discovery" at bounding box center [469, 329] width 129 height 66
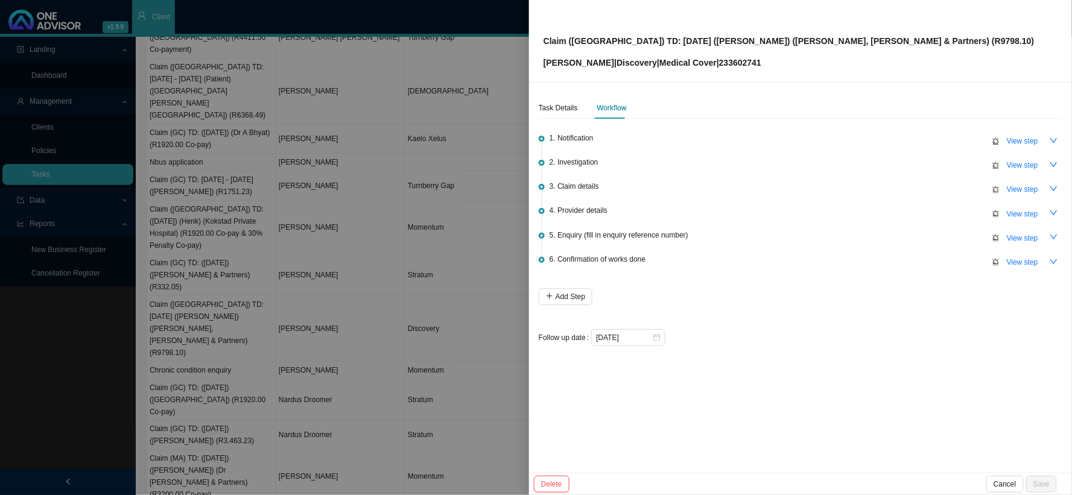
click at [448, 257] on div at bounding box center [536, 247] width 1072 height 495
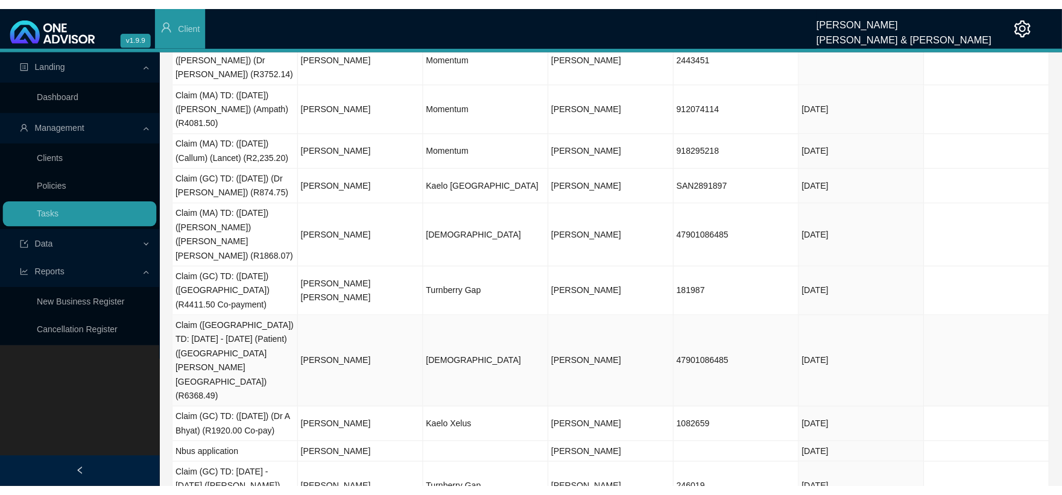
scroll to position [0, 0]
